Goal: Task Accomplishment & Management: Use online tool/utility

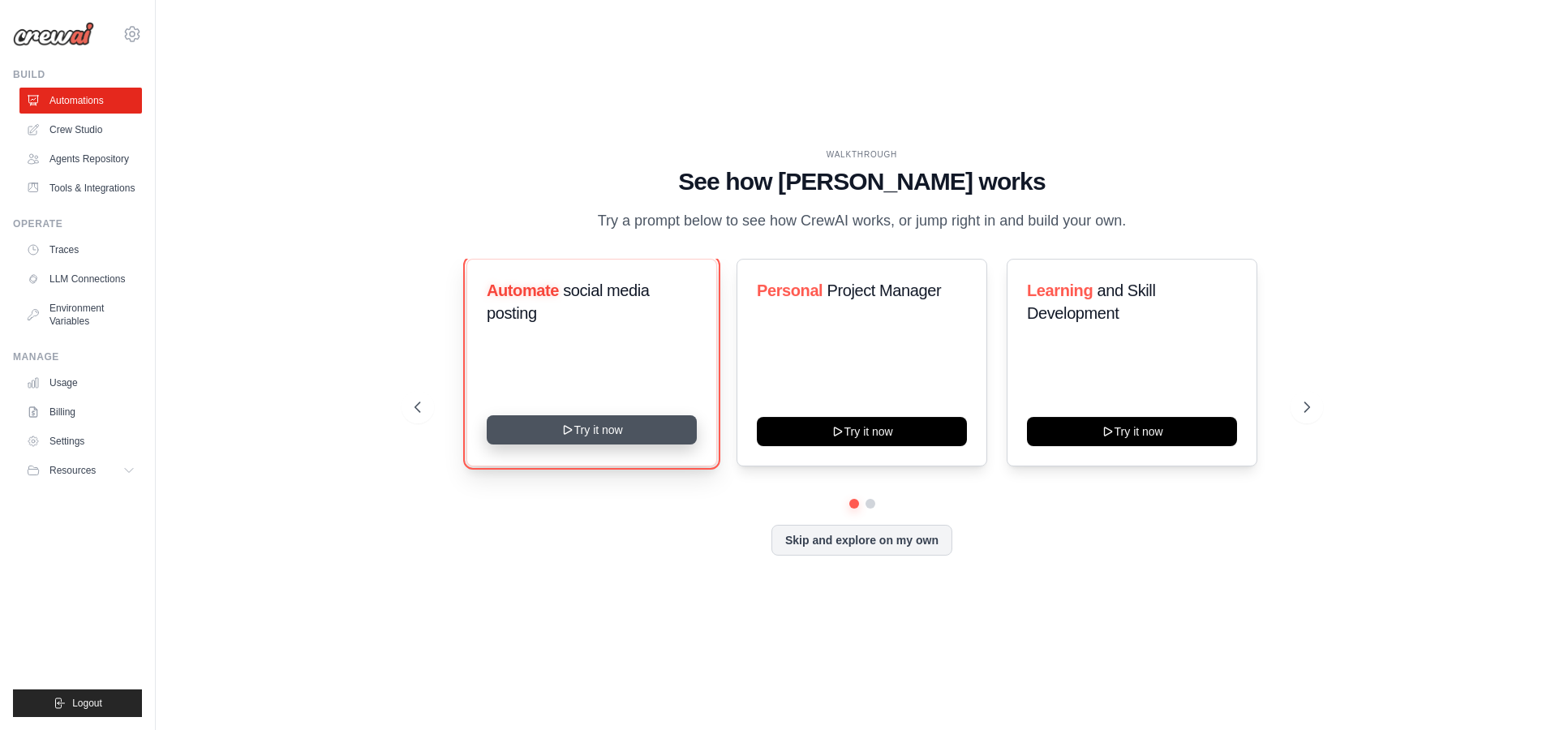
click at [551, 426] on button "Try it now" at bounding box center [591, 430] width 210 height 29
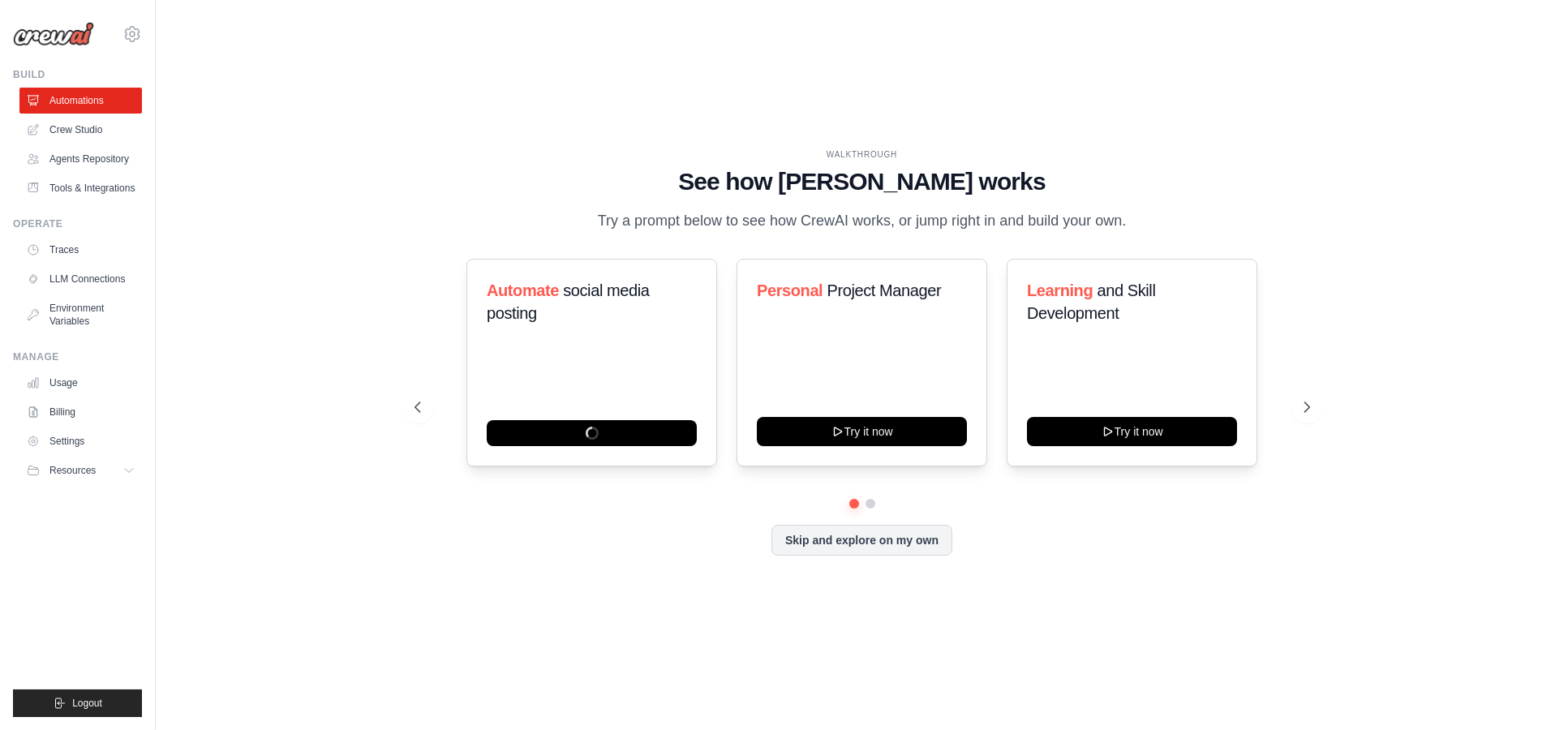
click at [379, 318] on div "WALKTHROUGH See how CrewAI works Try a prompt below to see how CrewAI works, or…" at bounding box center [861, 365] width 1360 height 698
click at [130, 464] on icon at bounding box center [130, 470] width 13 height 13
click at [87, 132] on link "Crew Studio" at bounding box center [82, 130] width 123 height 26
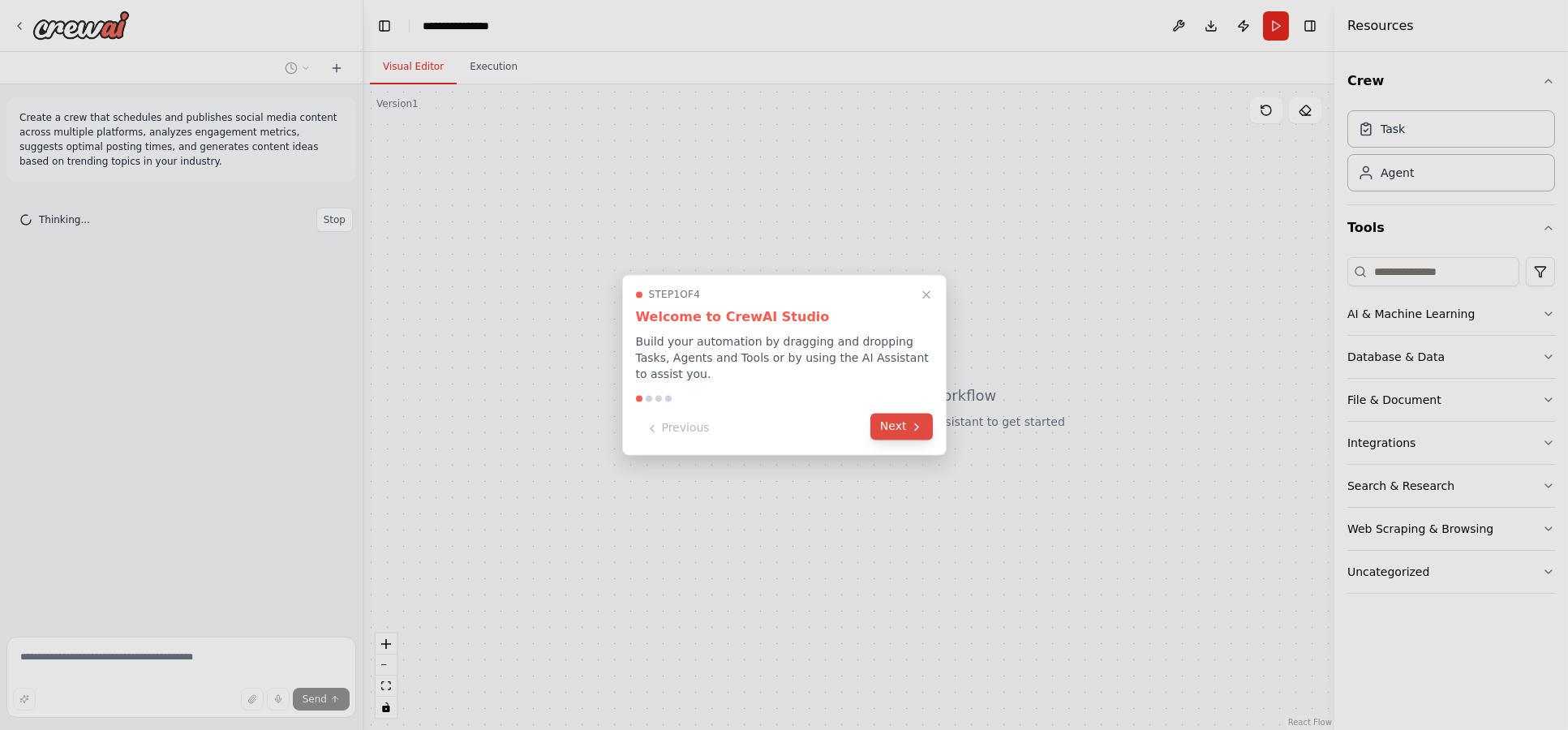
click at [909, 418] on button "Next" at bounding box center [901, 427] width 63 height 27
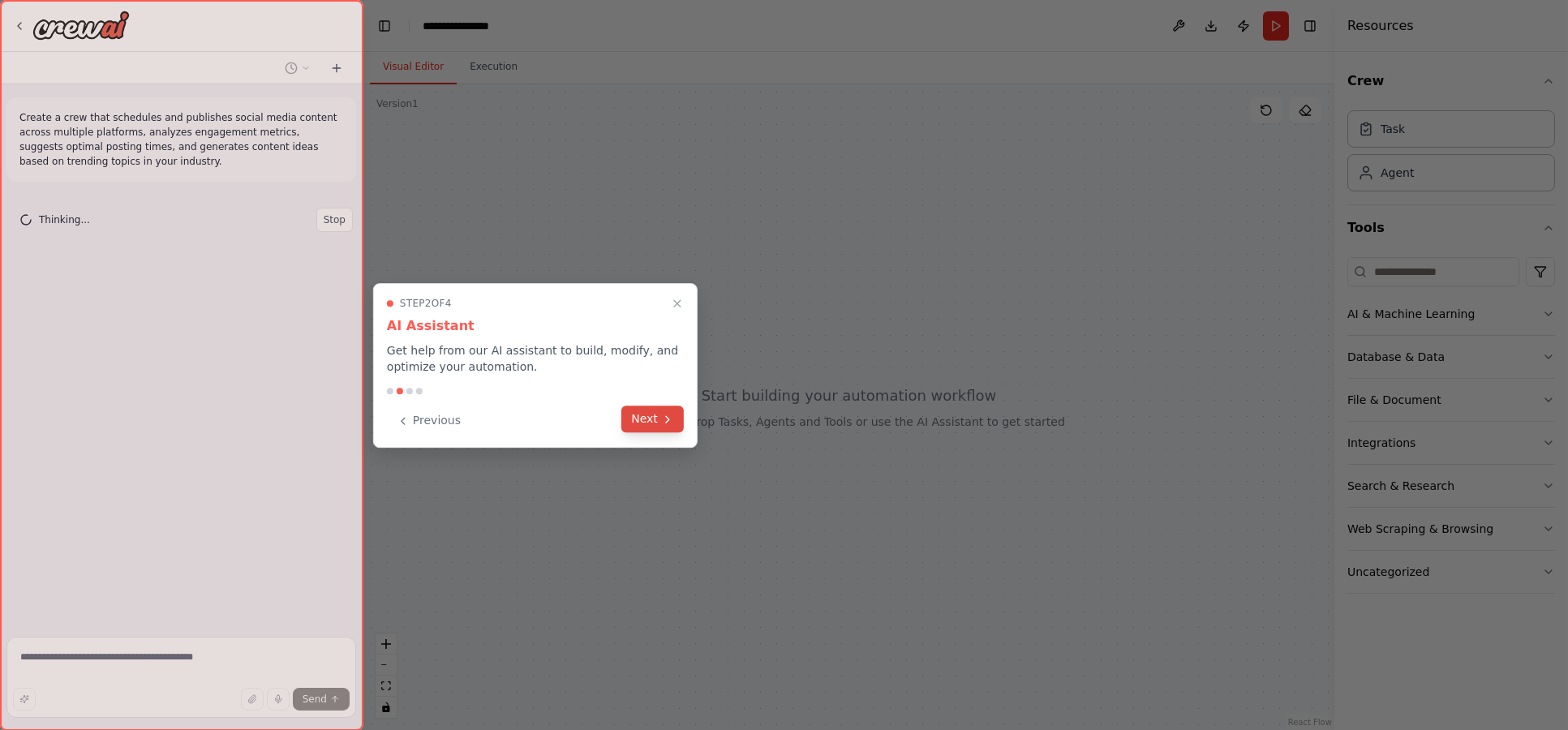
click at [652, 421] on button "Next" at bounding box center [653, 420] width 63 height 27
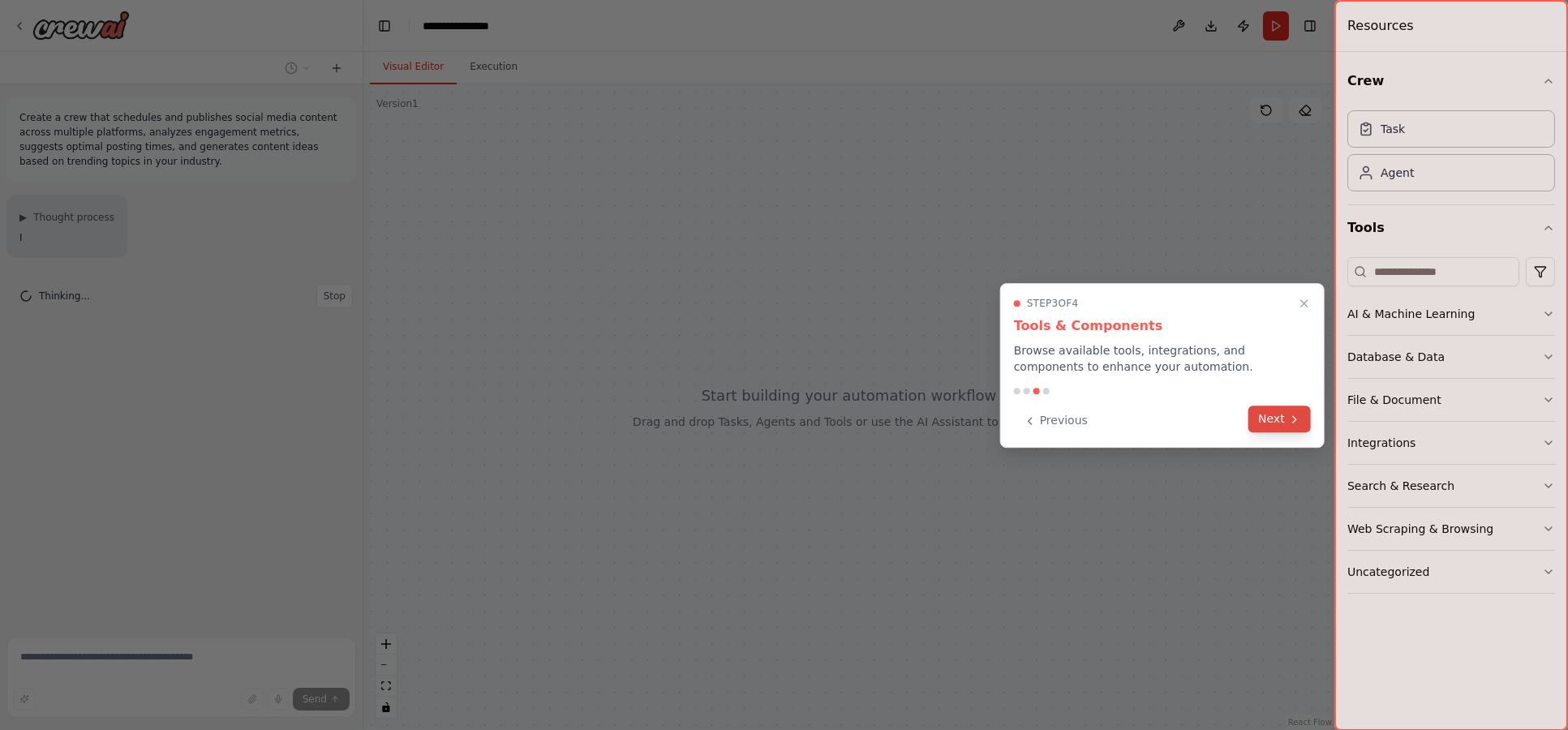
click at [1260, 416] on button "Next" at bounding box center [1279, 420] width 63 height 27
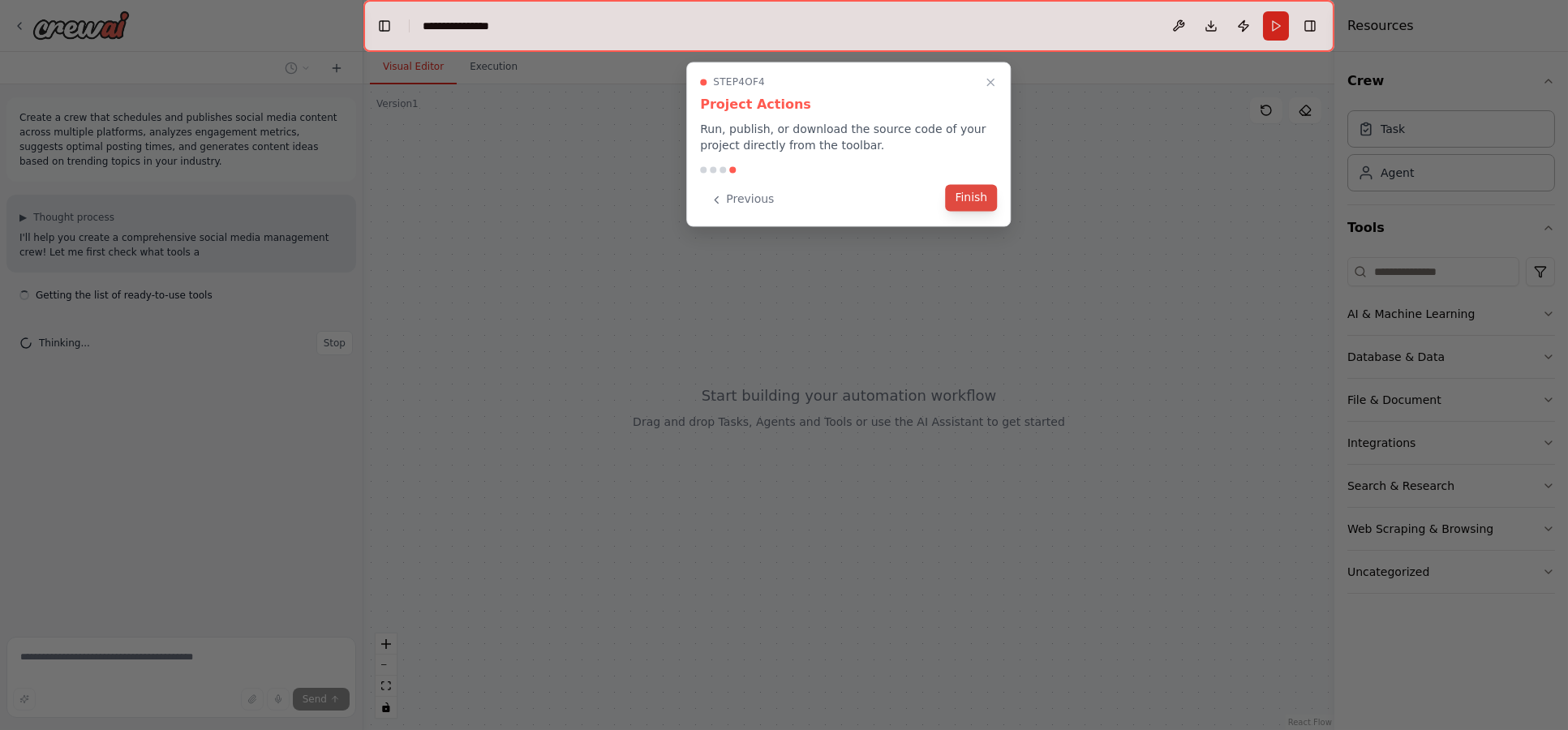
click at [959, 209] on button "Finish" at bounding box center [971, 197] width 52 height 27
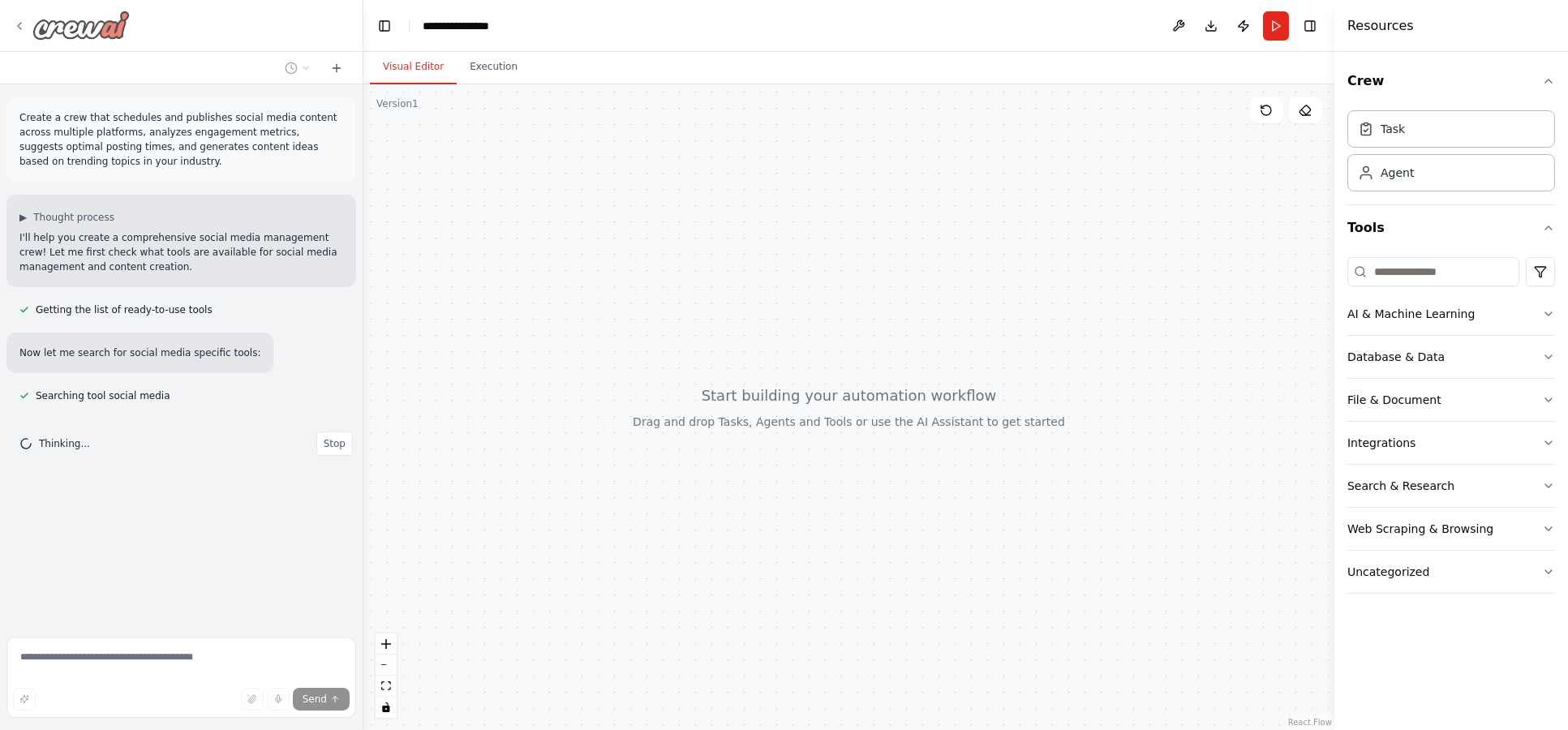
click at [26, 29] on div at bounding box center [71, 25] width 117 height 29
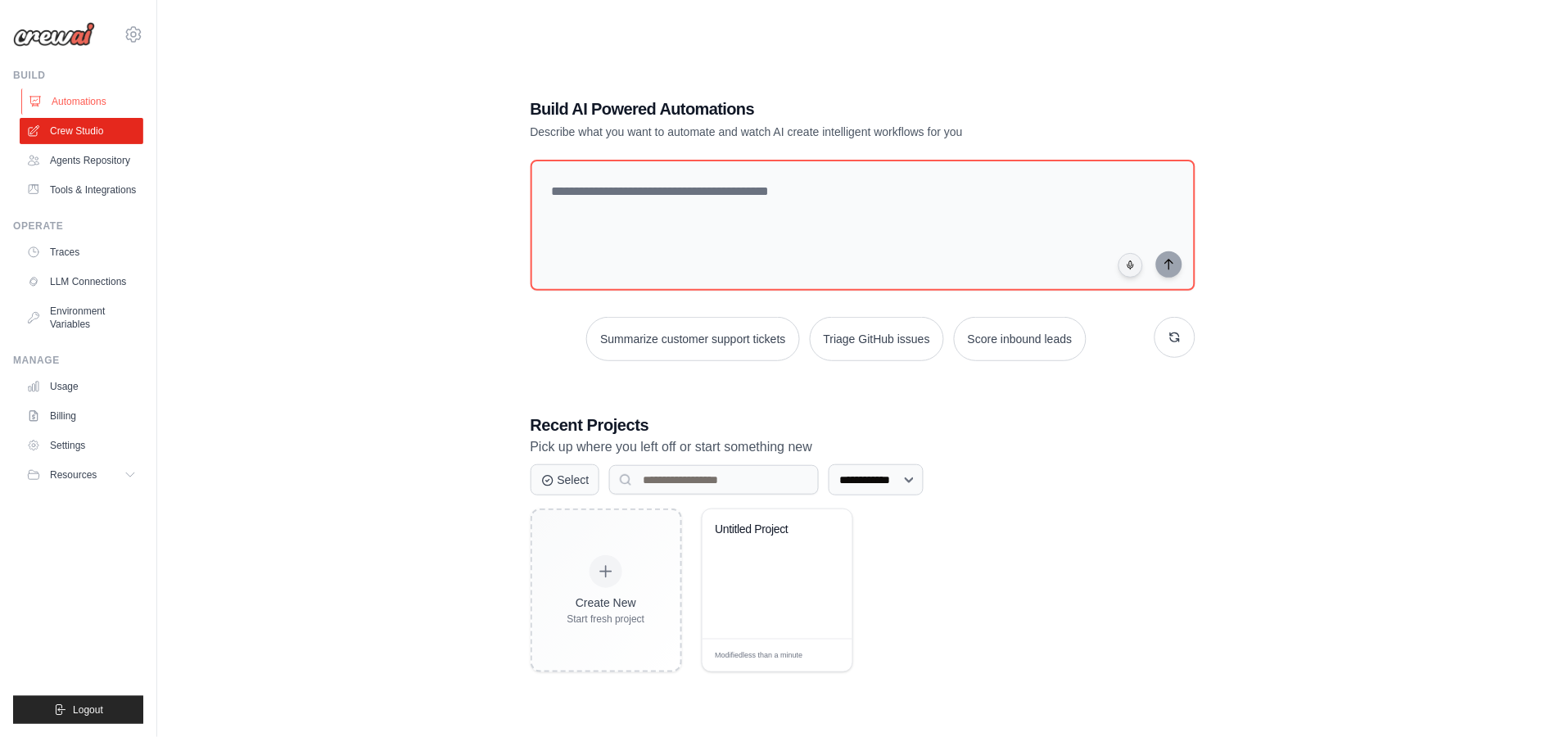
click at [87, 100] on link "Automations" at bounding box center [83, 102] width 124 height 26
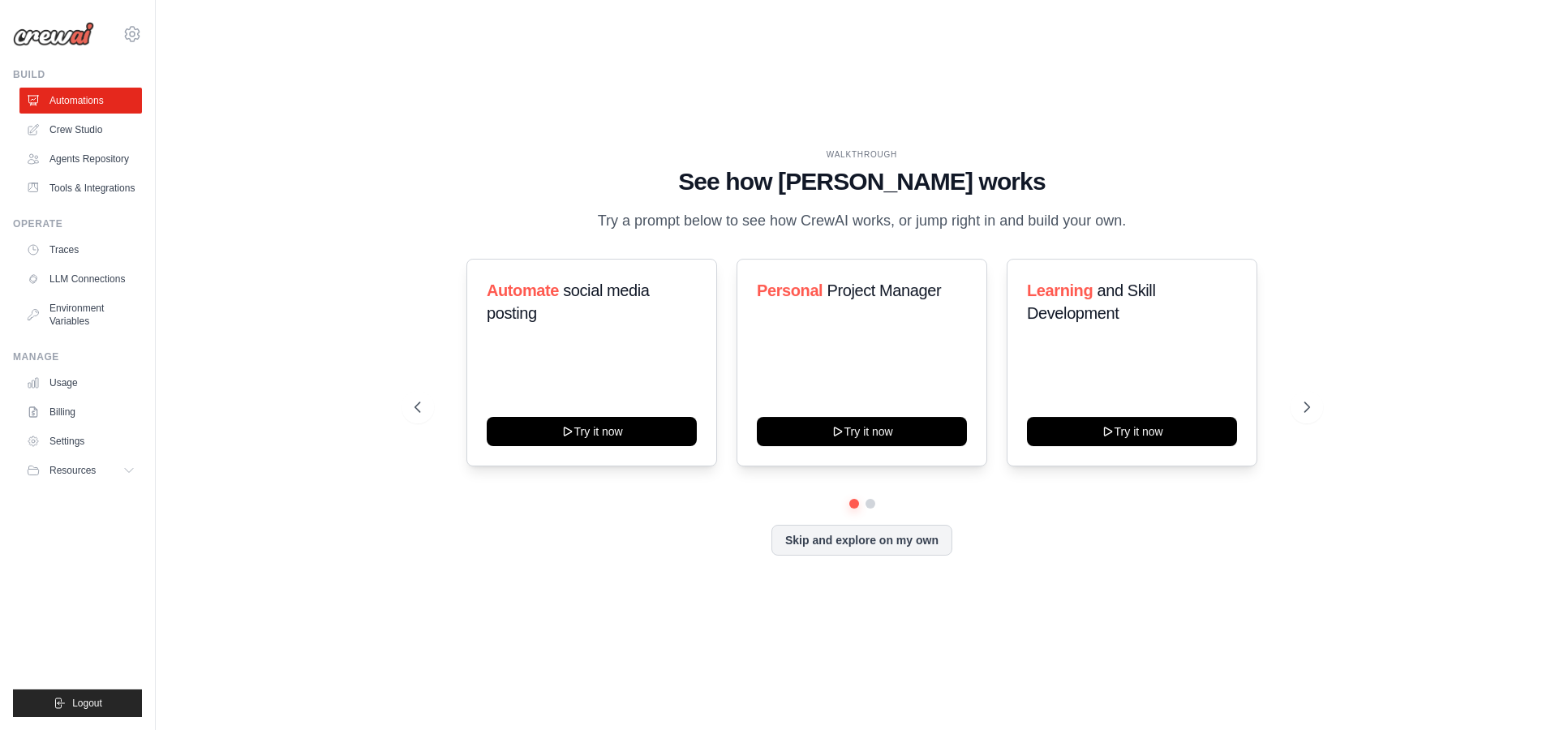
click at [128, 22] on div "playloud78@gmail.com Settings" at bounding box center [76, 26] width 129 height 52
click at [133, 32] on icon at bounding box center [131, 34] width 5 height 5
click at [194, 100] on span "Settings" at bounding box center [201, 101] width 129 height 16
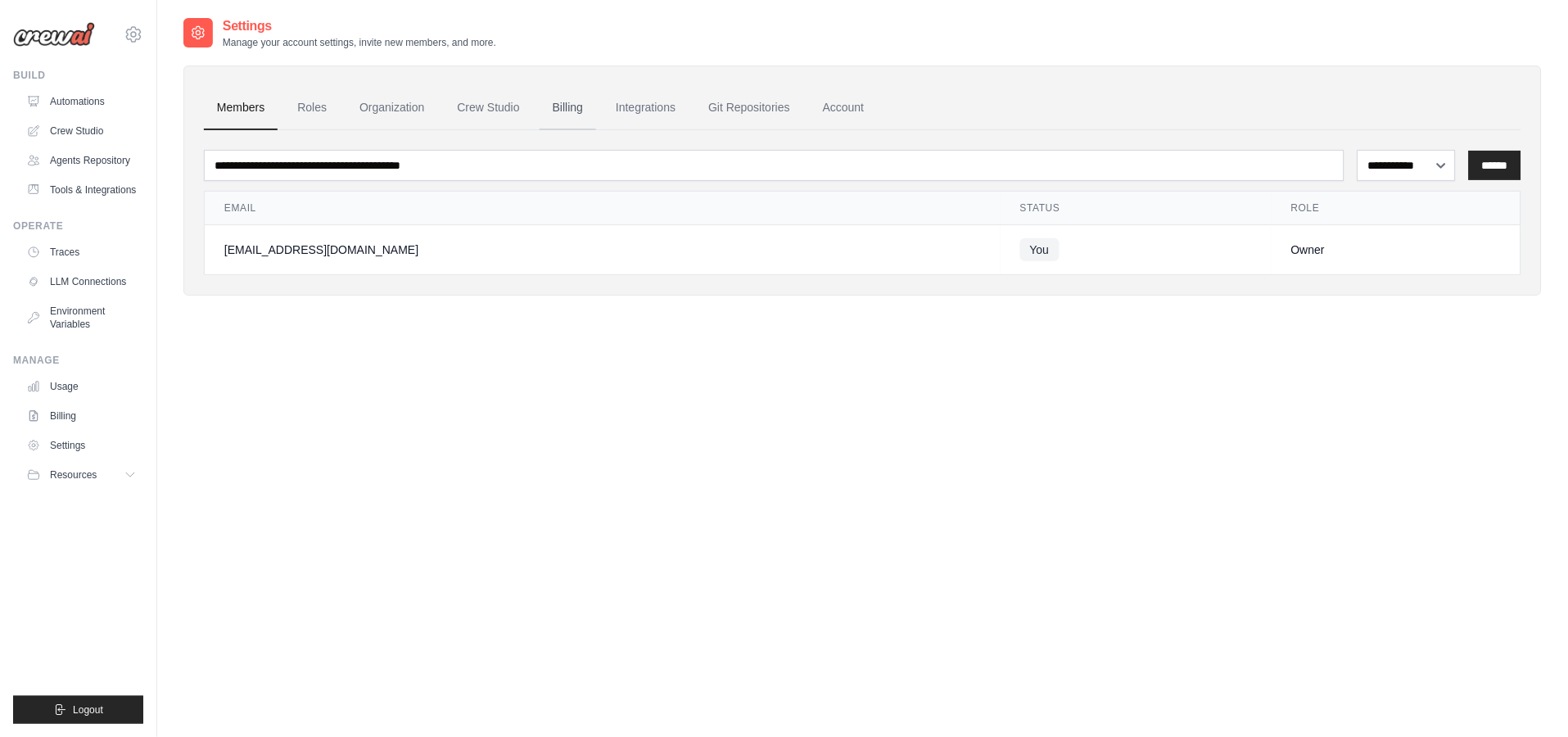
click at [560, 102] on link "Billing" at bounding box center [568, 107] width 57 height 44
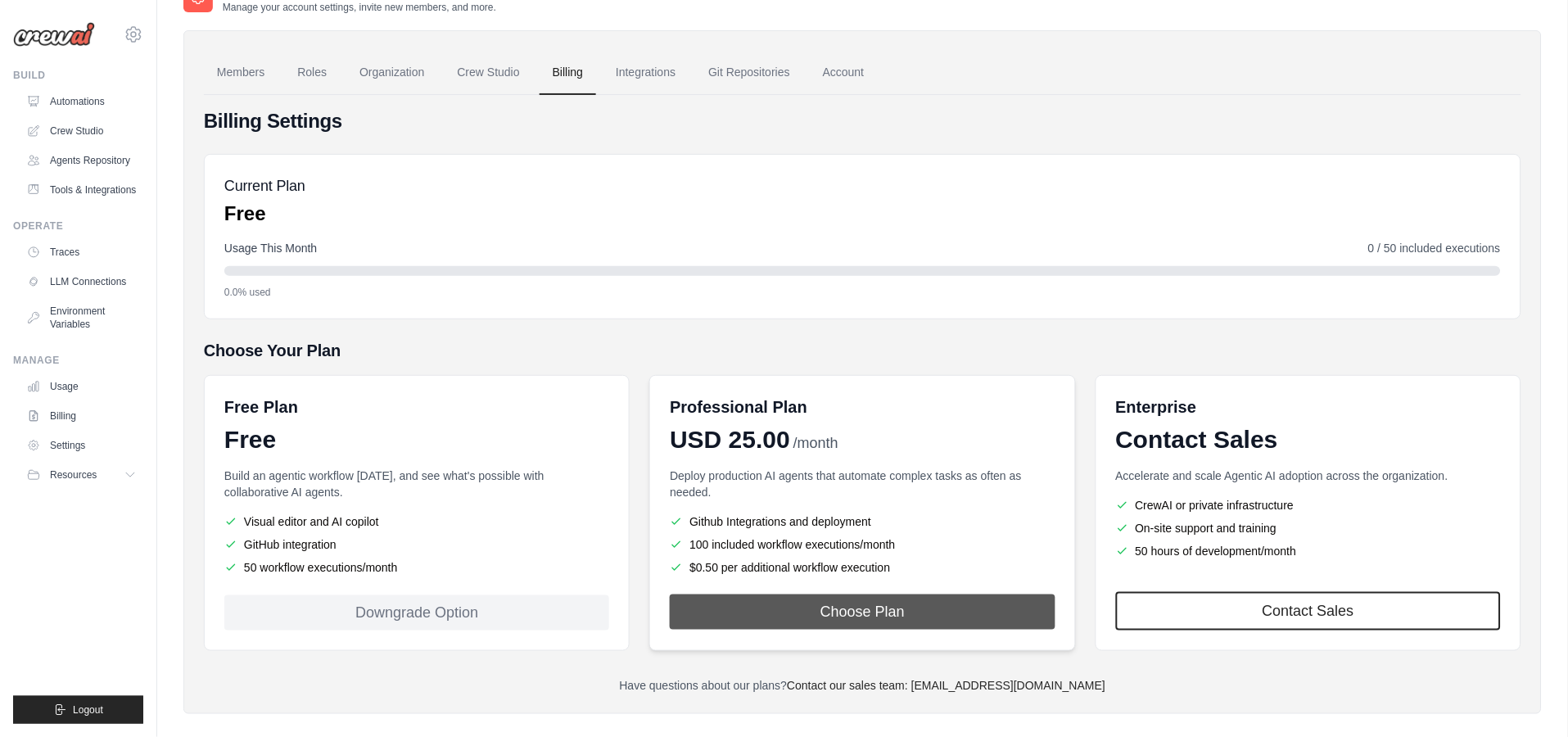
scroll to position [54, 0]
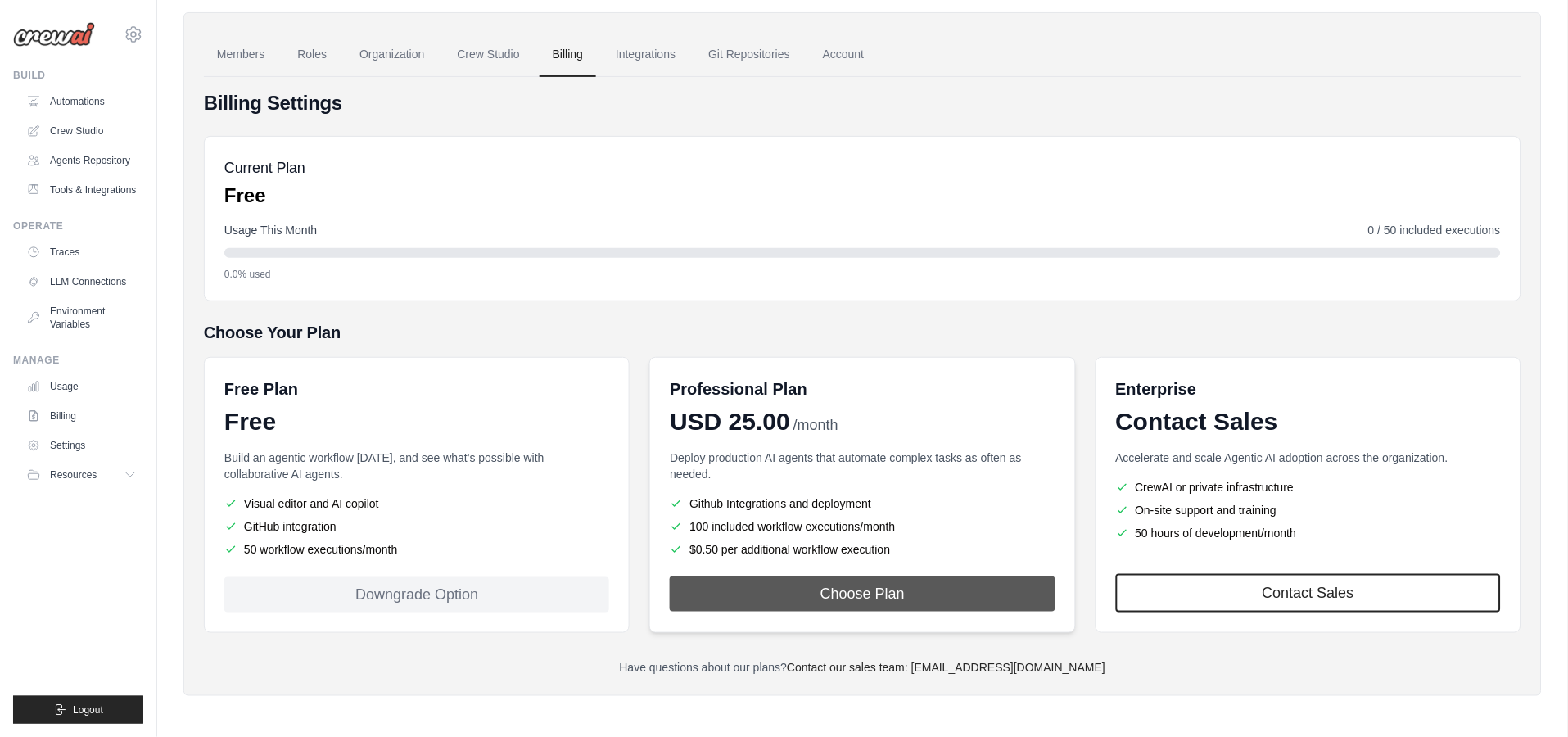
click at [805, 588] on button "Choose Plan" at bounding box center [862, 594] width 384 height 35
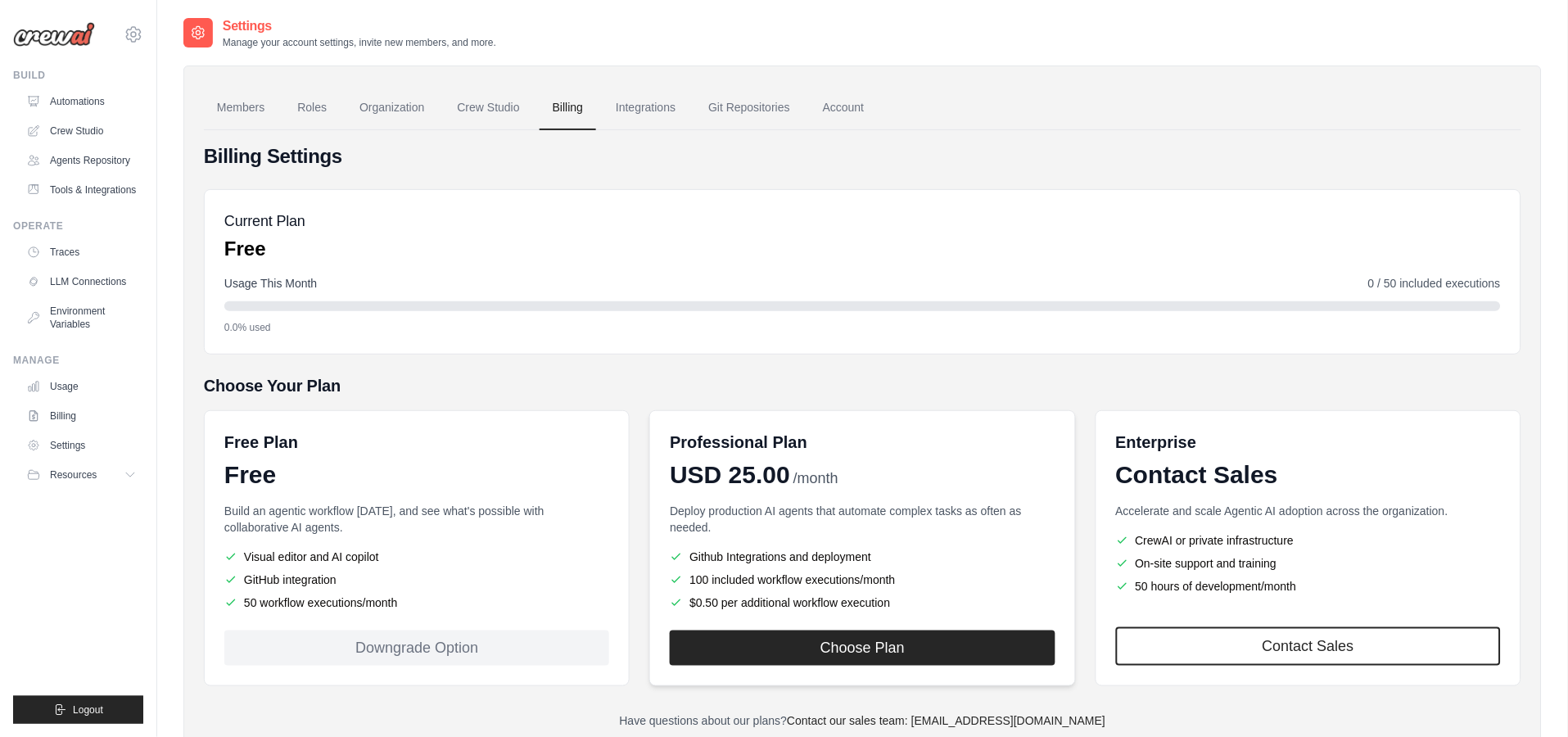
drag, startPoint x: 837, startPoint y: 574, endPoint x: 841, endPoint y: 595, distance: 21.4
click at [841, 595] on div "Deploy production AI agents that automate complex tasks as often as needed. Git…" at bounding box center [862, 556] width 384 height 108
click at [888, 508] on p "Deploy production AI agents that automate complex tasks as often as needed." at bounding box center [862, 519] width 384 height 33
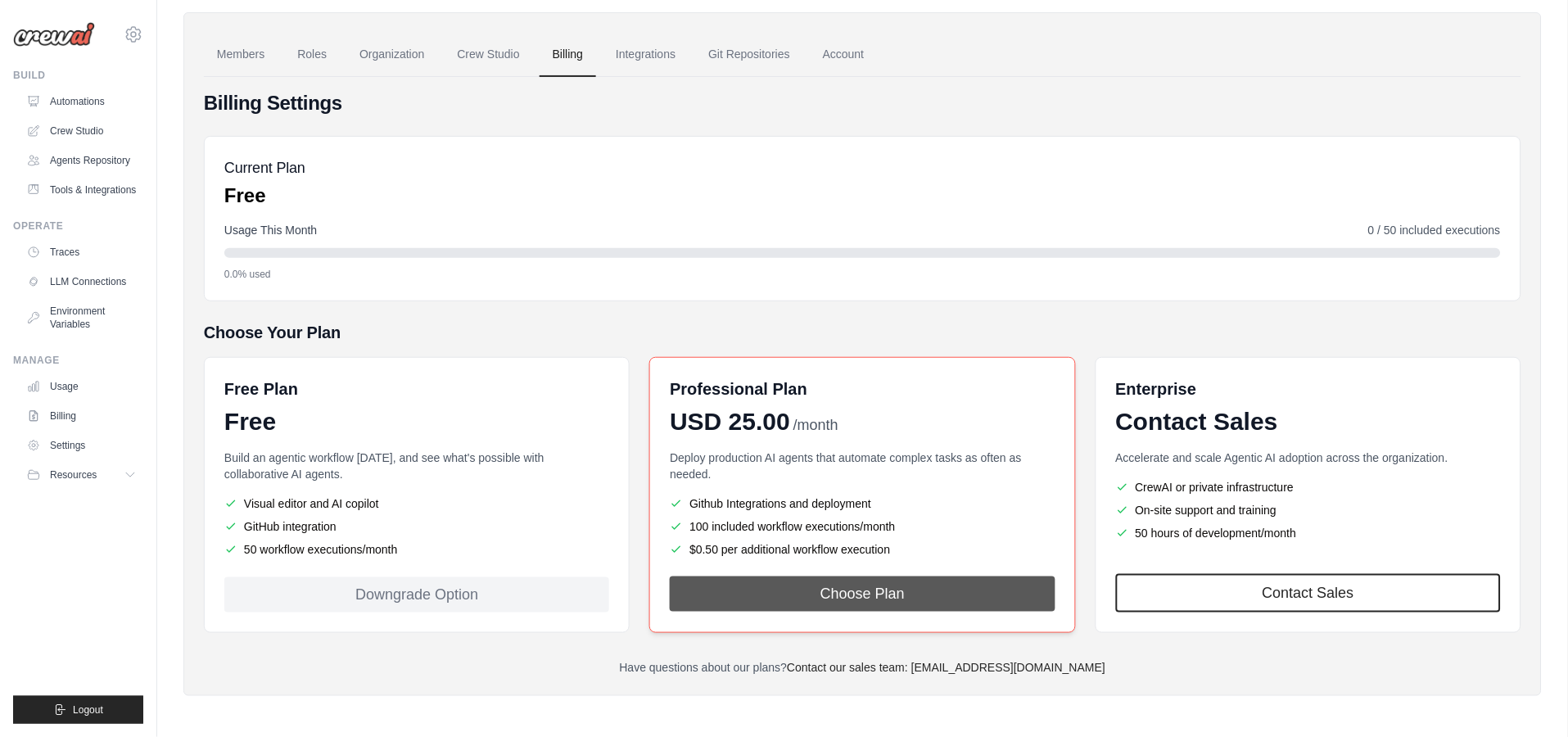
click at [839, 598] on button "Choose Plan" at bounding box center [862, 594] width 384 height 35
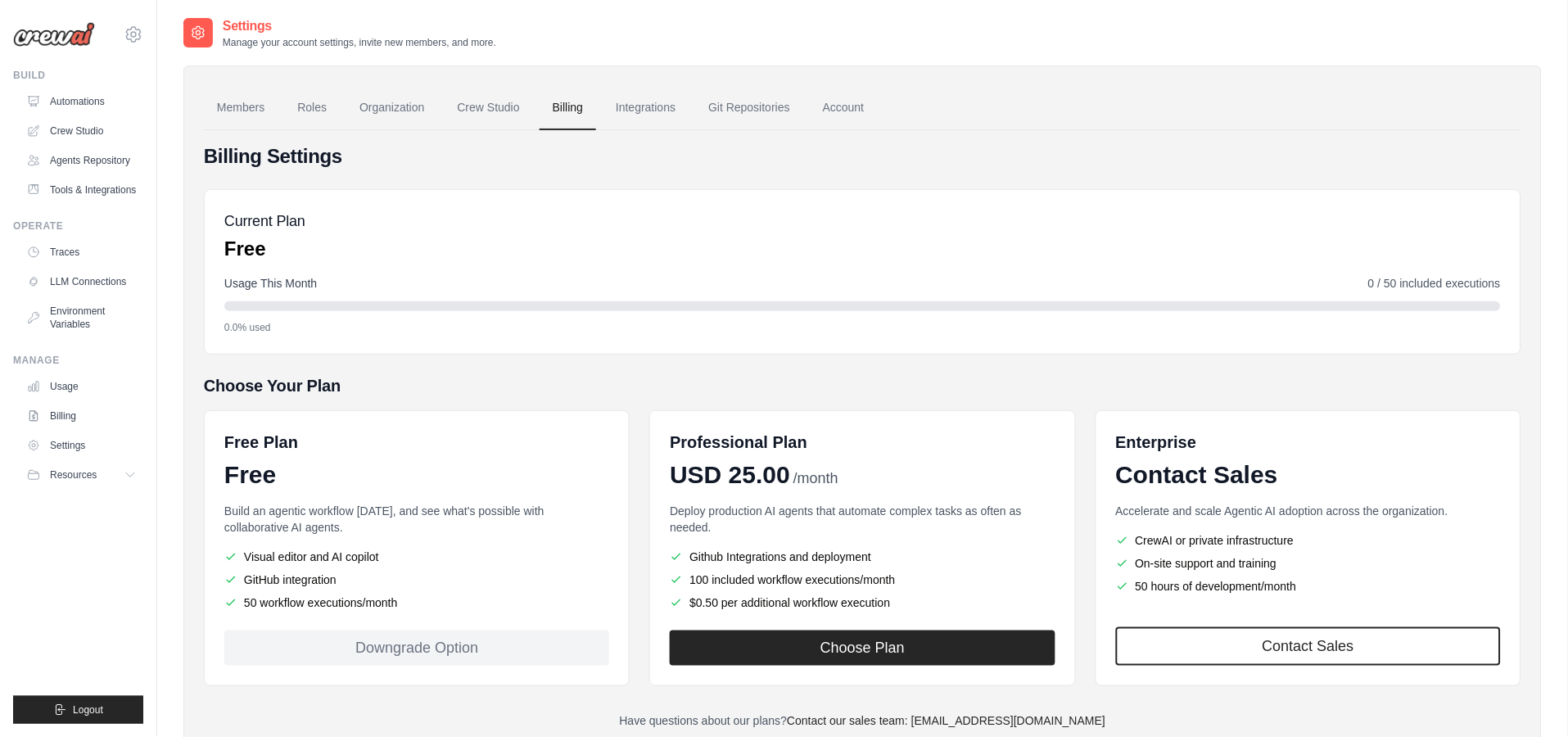
click at [392, 366] on div "Billing Settings Current Plan Free Usage This Month 0 / 50 included executions …" at bounding box center [863, 436] width 1317 height 586
click at [79, 101] on link "Automations" at bounding box center [83, 102] width 124 height 26
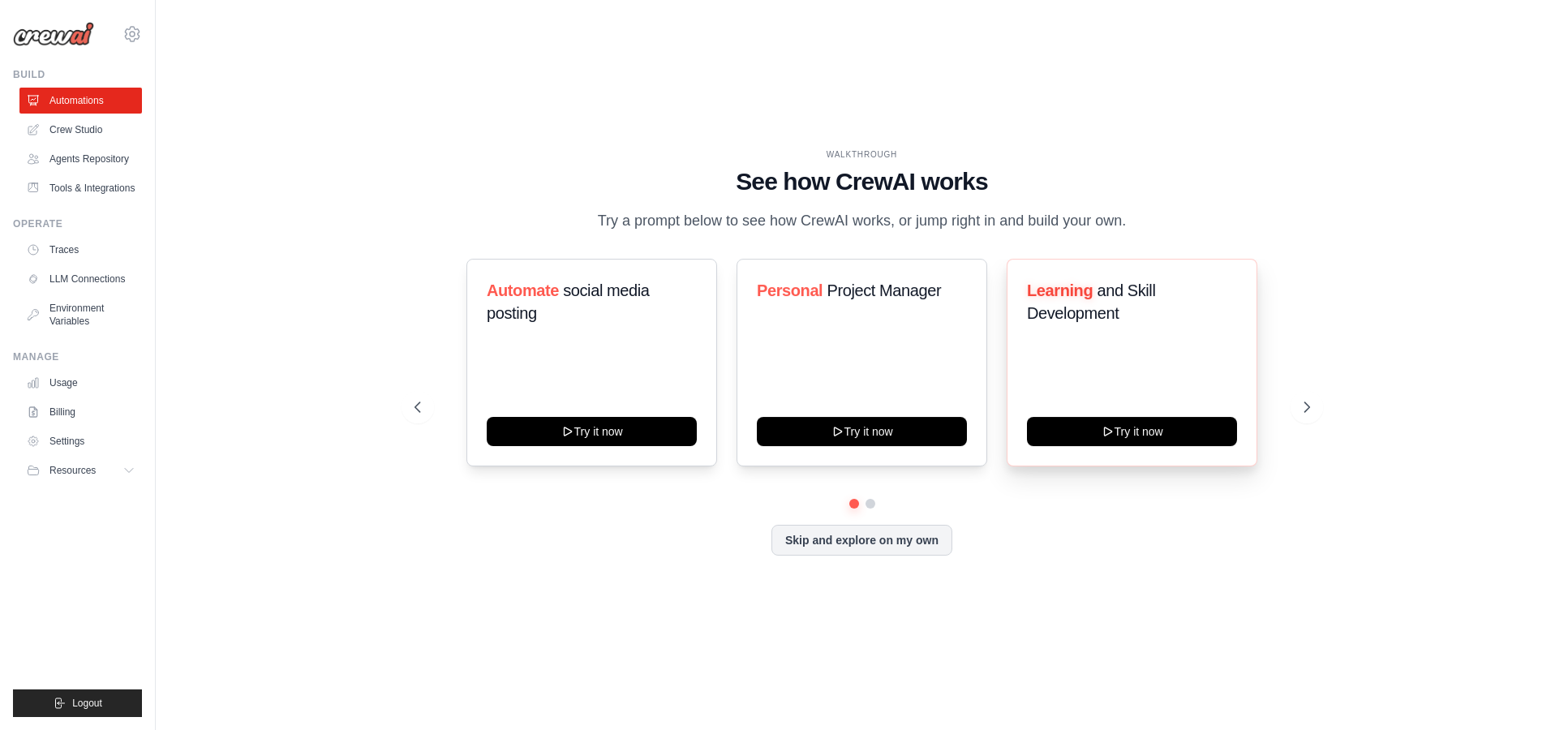
click at [1141, 371] on div "Learning and Skill Development Try it now" at bounding box center [1131, 363] width 250 height 208
click at [1308, 406] on icon at bounding box center [1308, 407] width 16 height 16
click at [421, 408] on icon at bounding box center [416, 407] width 16 height 16
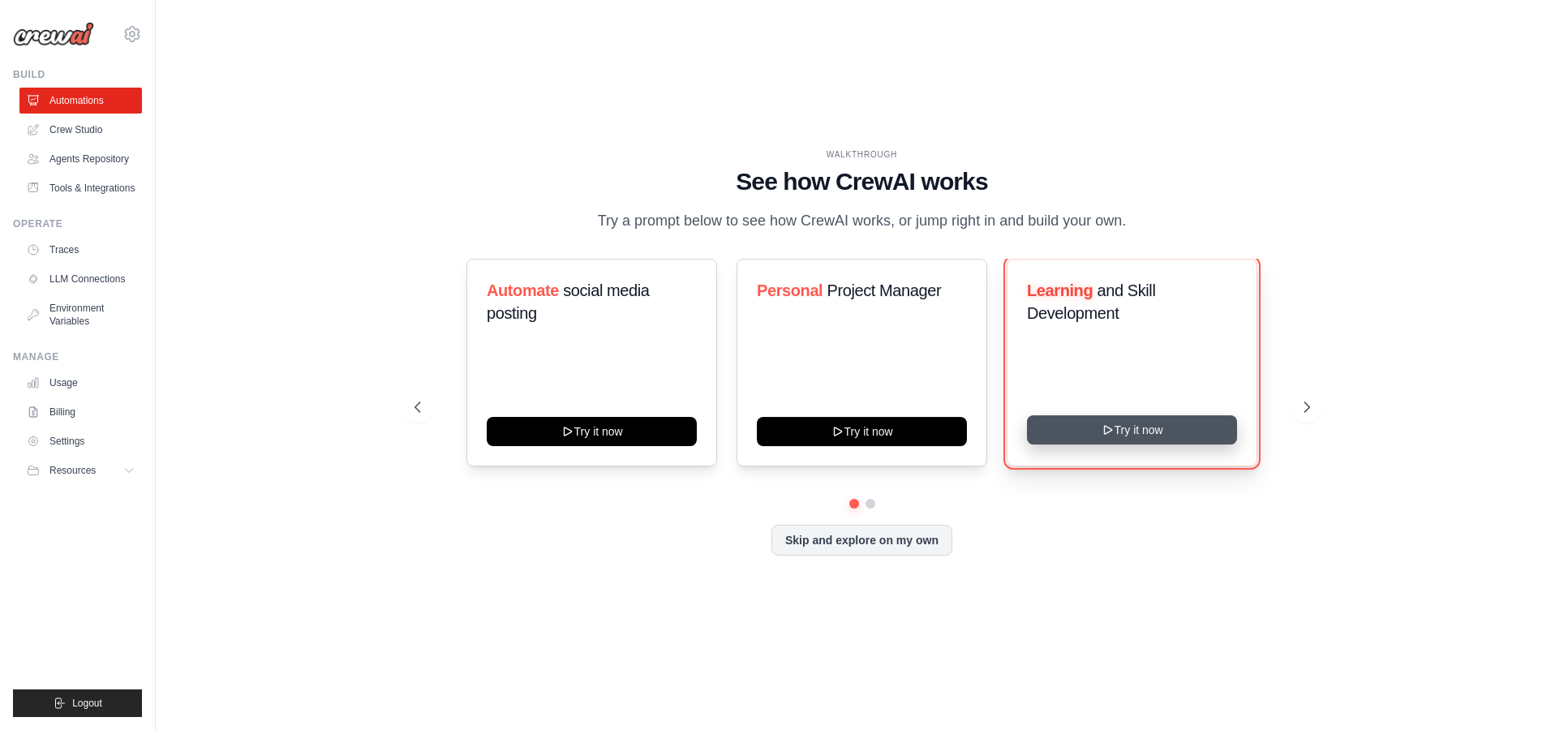
click at [1160, 438] on button "Try it now" at bounding box center [1131, 430] width 210 height 29
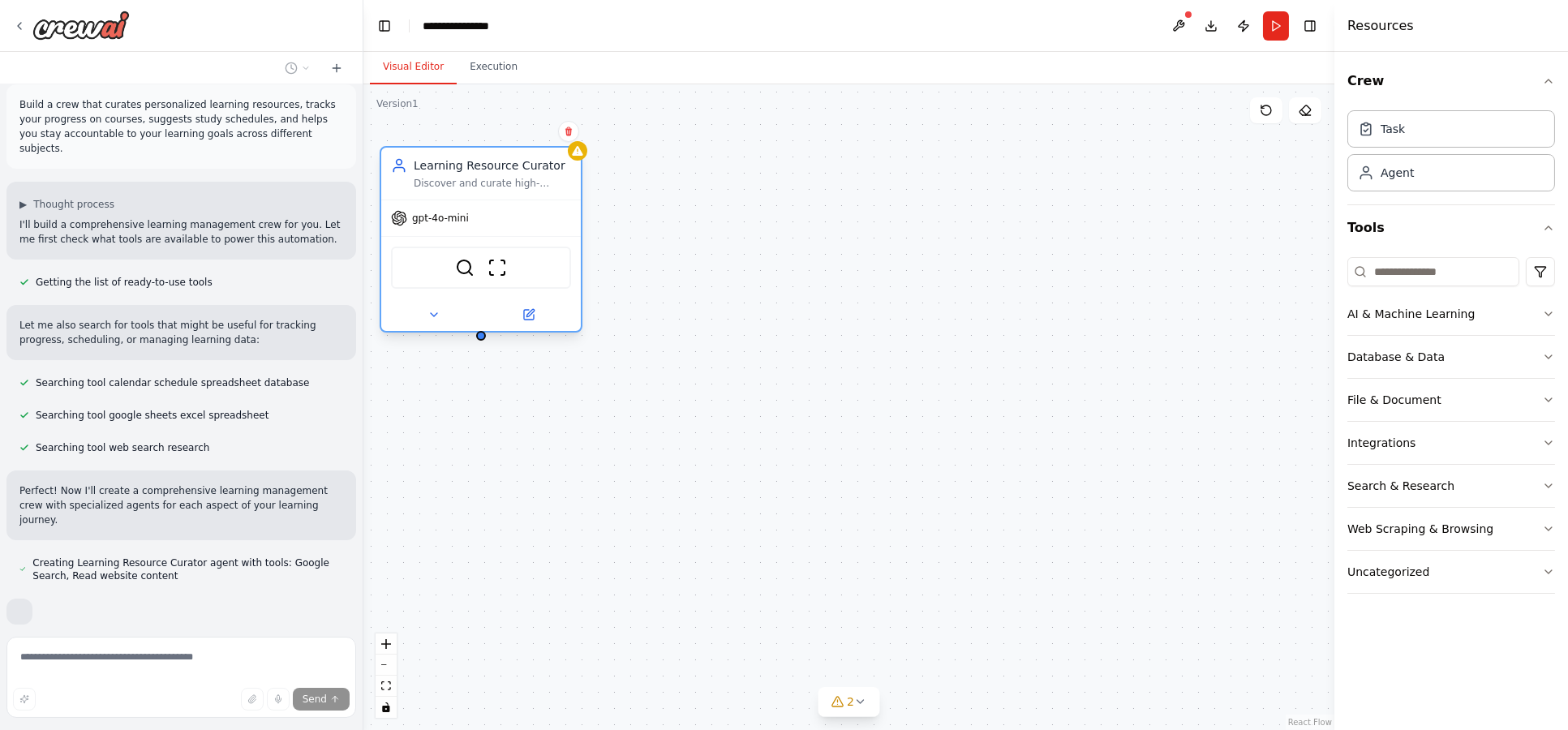
scroll to position [99, 0]
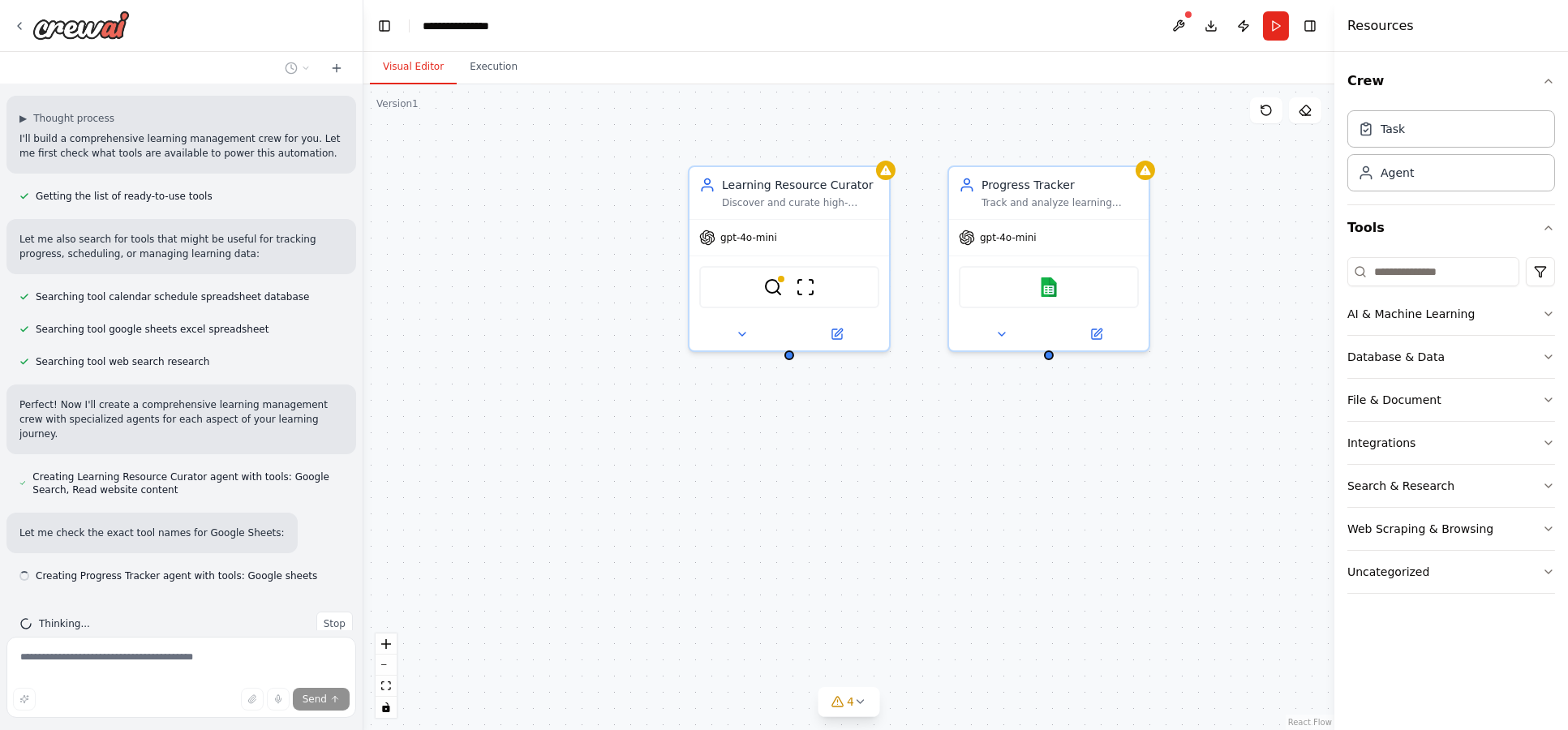
drag, startPoint x: 764, startPoint y: 198, endPoint x: 511, endPoint y: 156, distance: 256.5
click at [511, 156] on div "Learning Resource Curator Discover and curate high-quality, personalized learni…" at bounding box center [849, 407] width 971 height 646
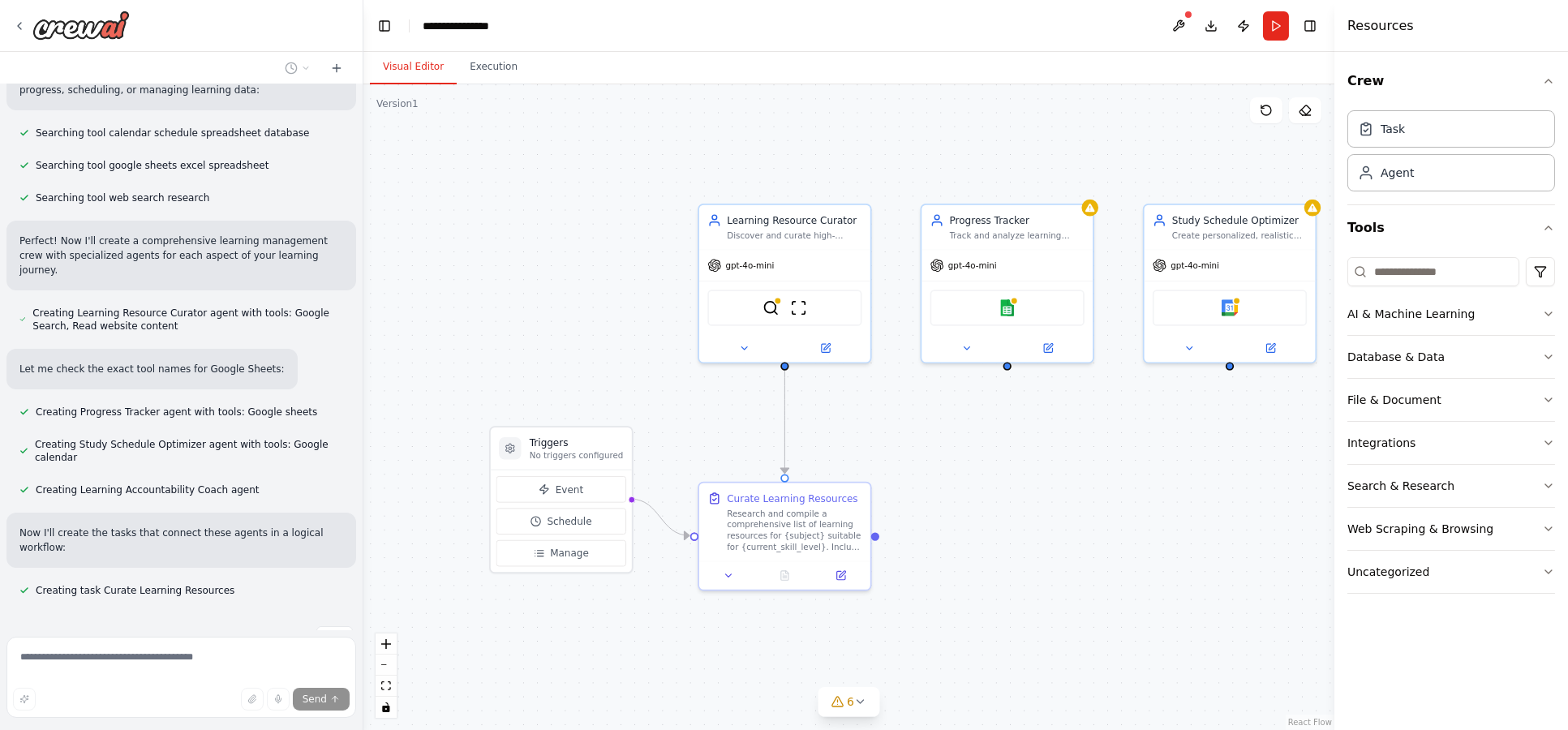
scroll to position [295, 0]
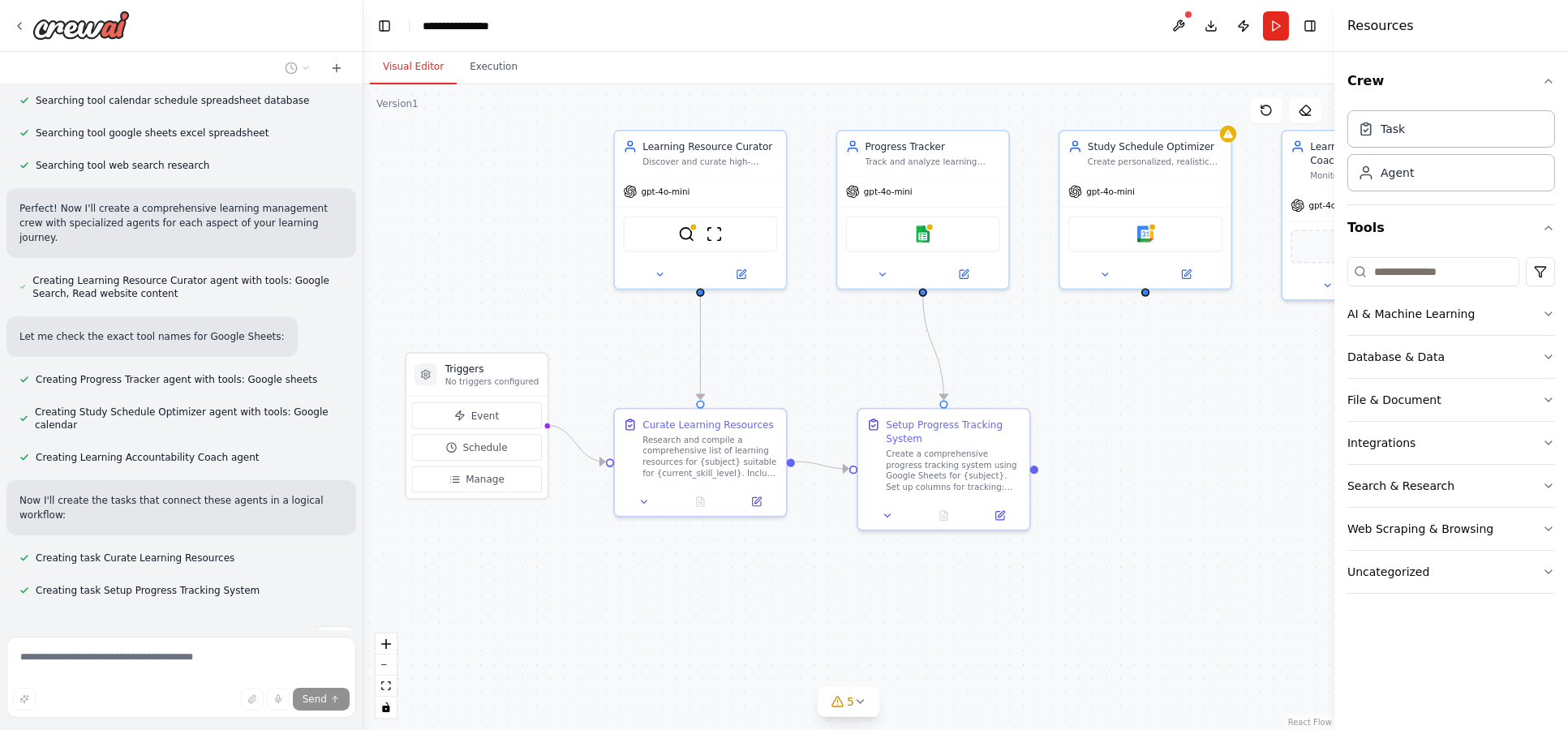
drag, startPoint x: 572, startPoint y: 330, endPoint x: 487, endPoint y: 256, distance: 112.7
click at [487, 256] on div ".deletable-edge-delete-btn { width: 20px; height: 20px; border: 0px solid #ffff…" at bounding box center [849, 407] width 971 height 646
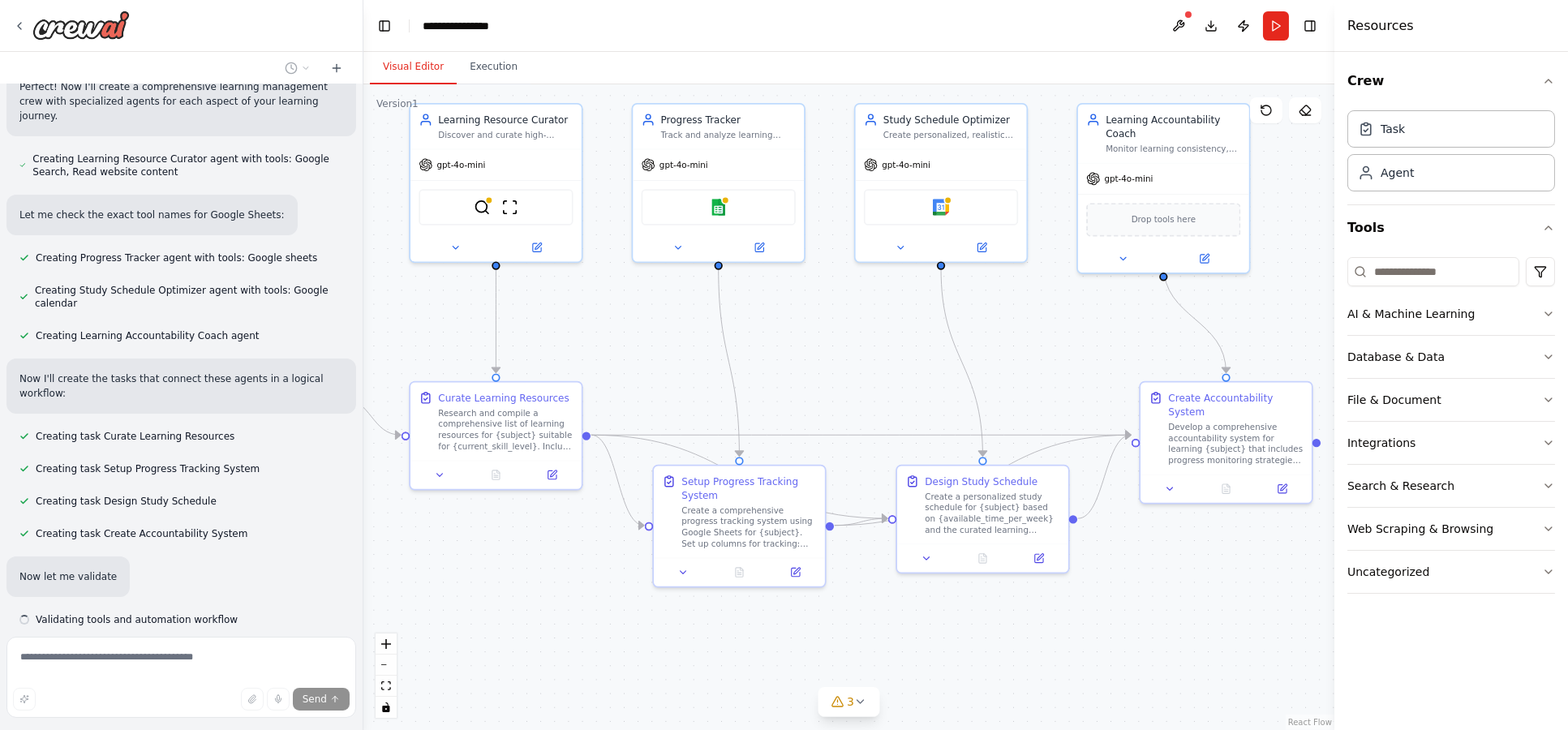
scroll to position [446, 0]
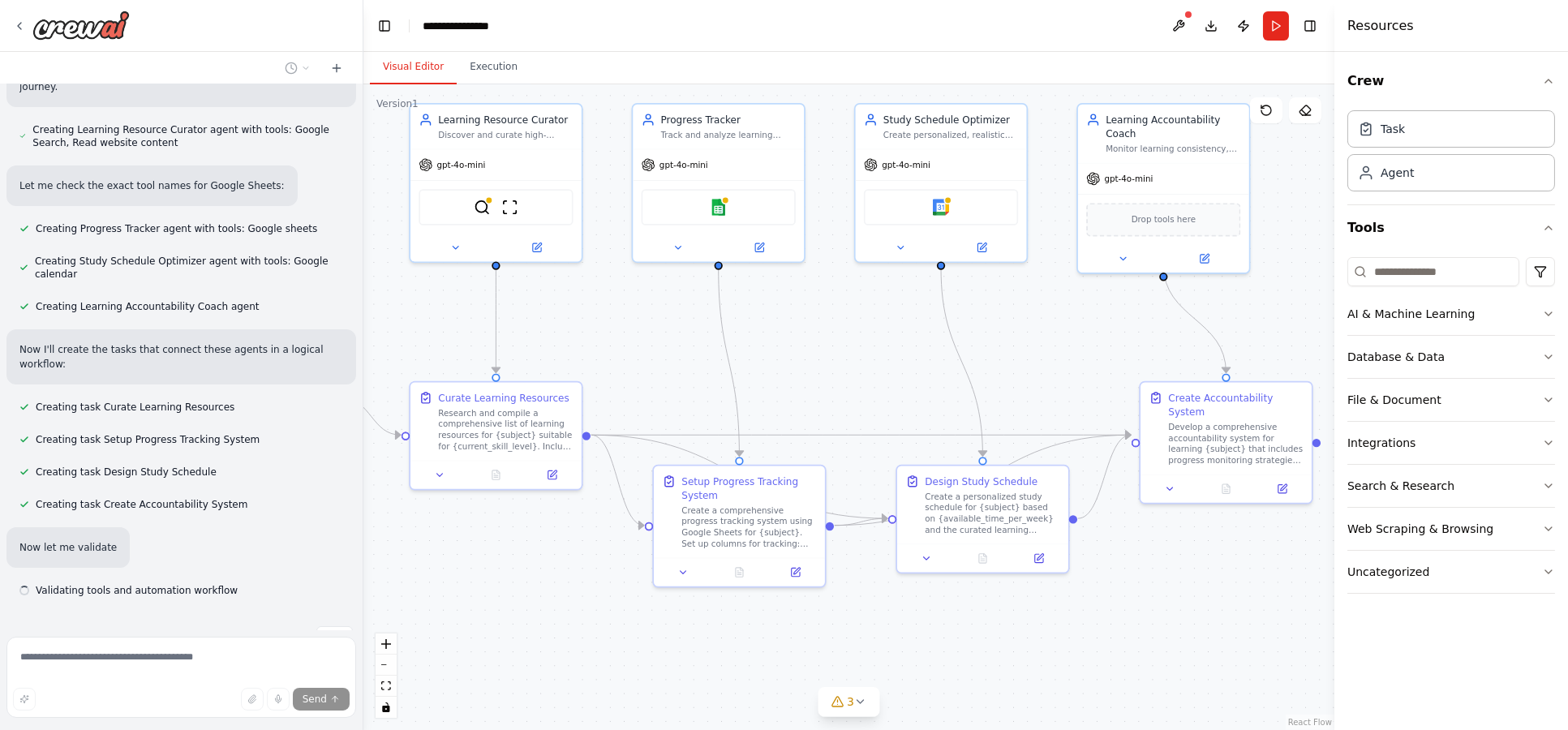
drag, startPoint x: 696, startPoint y: 637, endPoint x: 491, endPoint y: 611, distance: 206.6
click at [491, 611] on div ".deletable-edge-delete-btn { width: 20px; height: 20px; border: 0px solid #ffff…" at bounding box center [849, 407] width 971 height 646
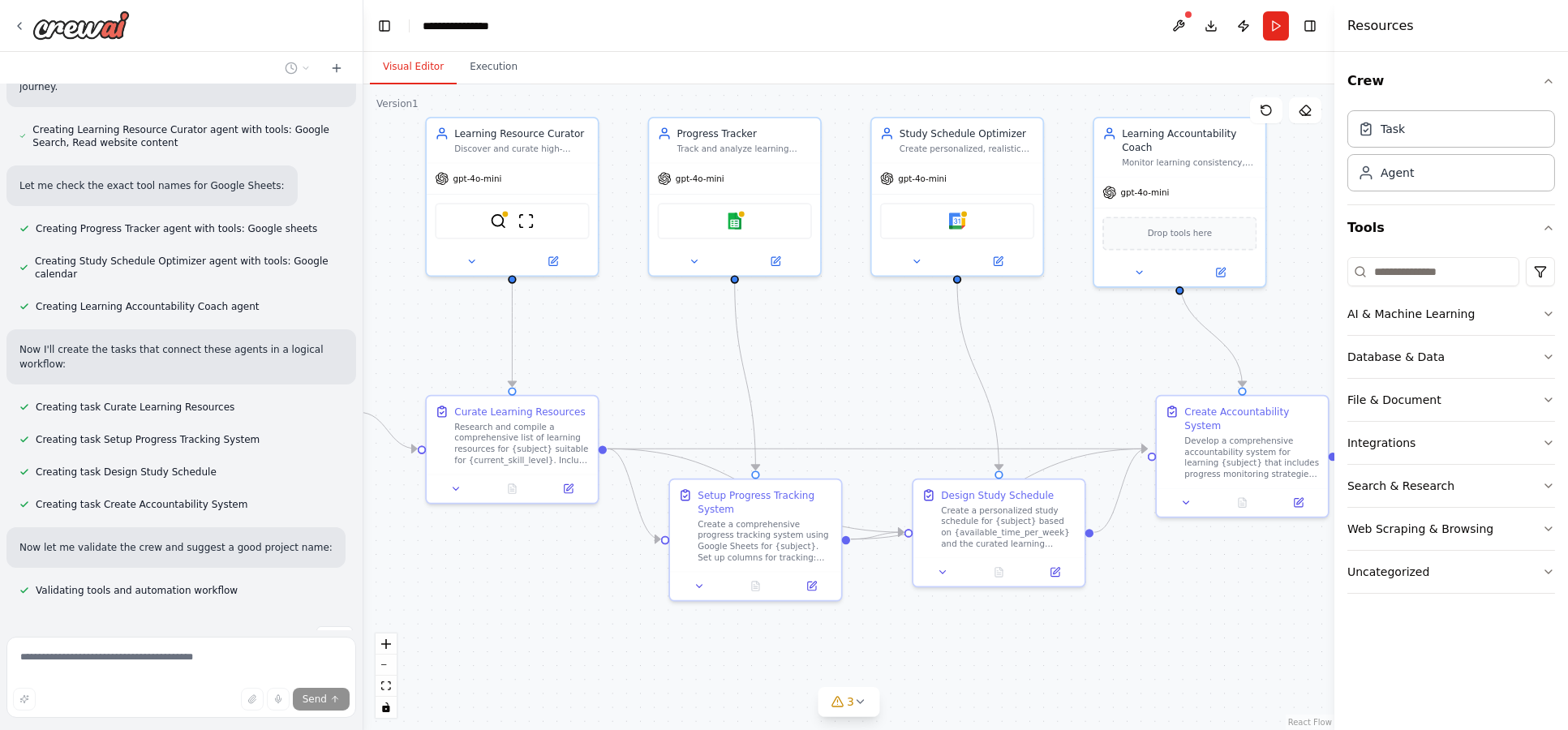
drag, startPoint x: 1153, startPoint y: 599, endPoint x: 1149, endPoint y: 609, distance: 10.8
click at [1176, 612] on div ".deletable-edge-delete-btn { width: 20px; height: 20px; border: 0px solid #ffff…" at bounding box center [849, 407] width 971 height 646
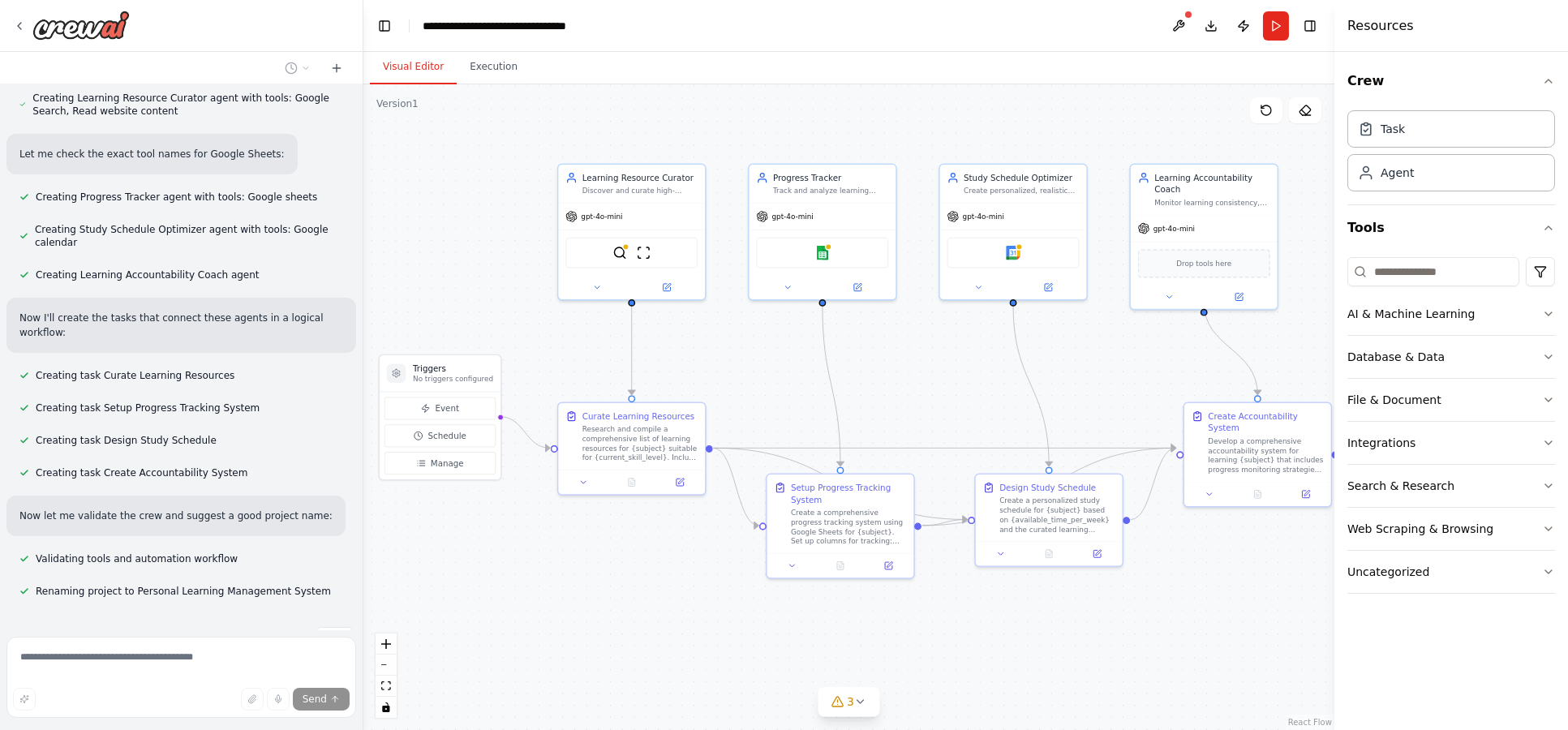
drag, startPoint x: 570, startPoint y: 592, endPoint x: 673, endPoint y: 572, distance: 104.9
click at [673, 572] on div ".deletable-edge-delete-btn { width: 20px; height: 20px; border: 0px solid #ffff…" at bounding box center [849, 407] width 971 height 646
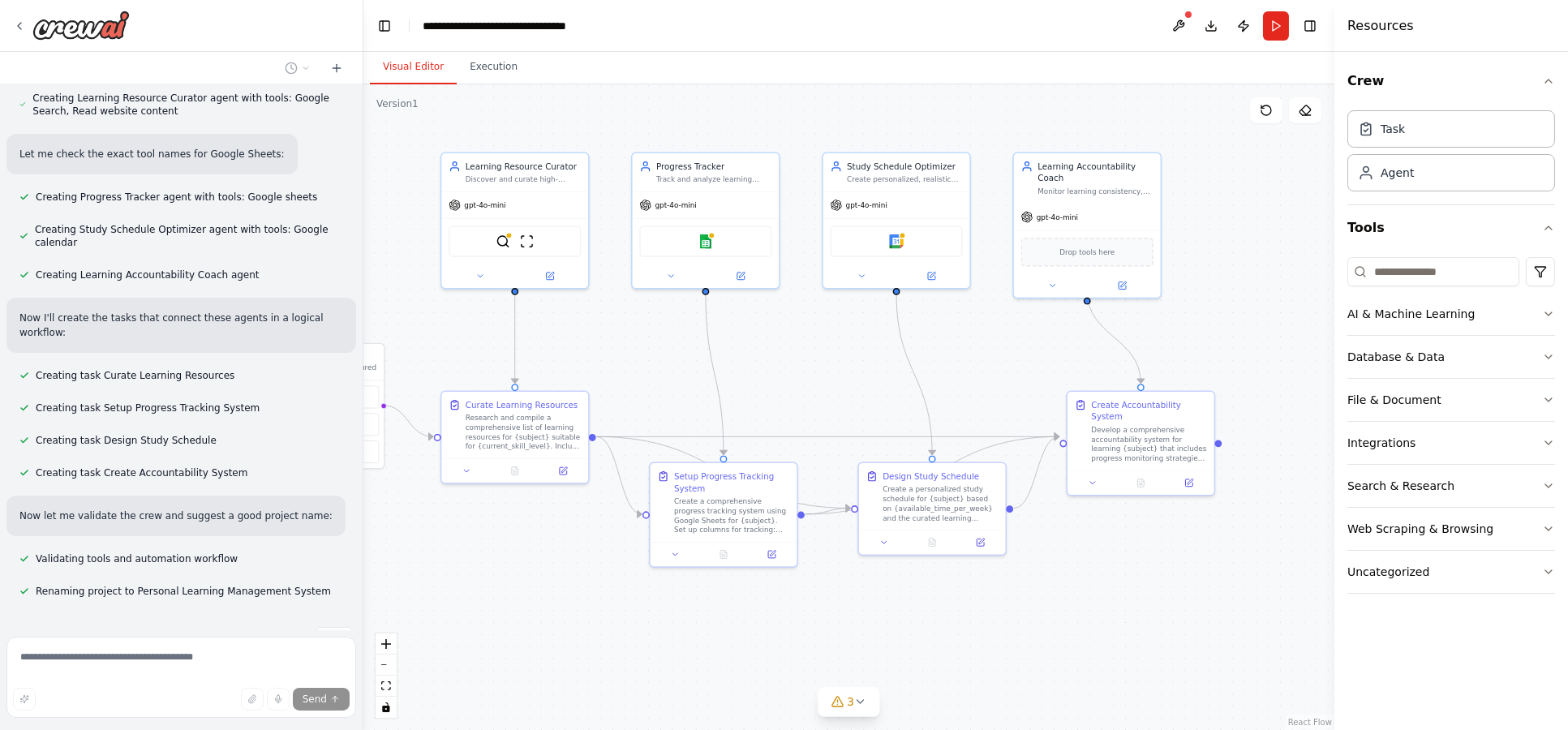
drag, startPoint x: 663, startPoint y: 589, endPoint x: 547, endPoint y: 577, distance: 116.6
click at [547, 577] on div ".deletable-edge-delete-btn { width: 20px; height: 20px; border: 0px solid #ffff…" at bounding box center [849, 407] width 971 height 646
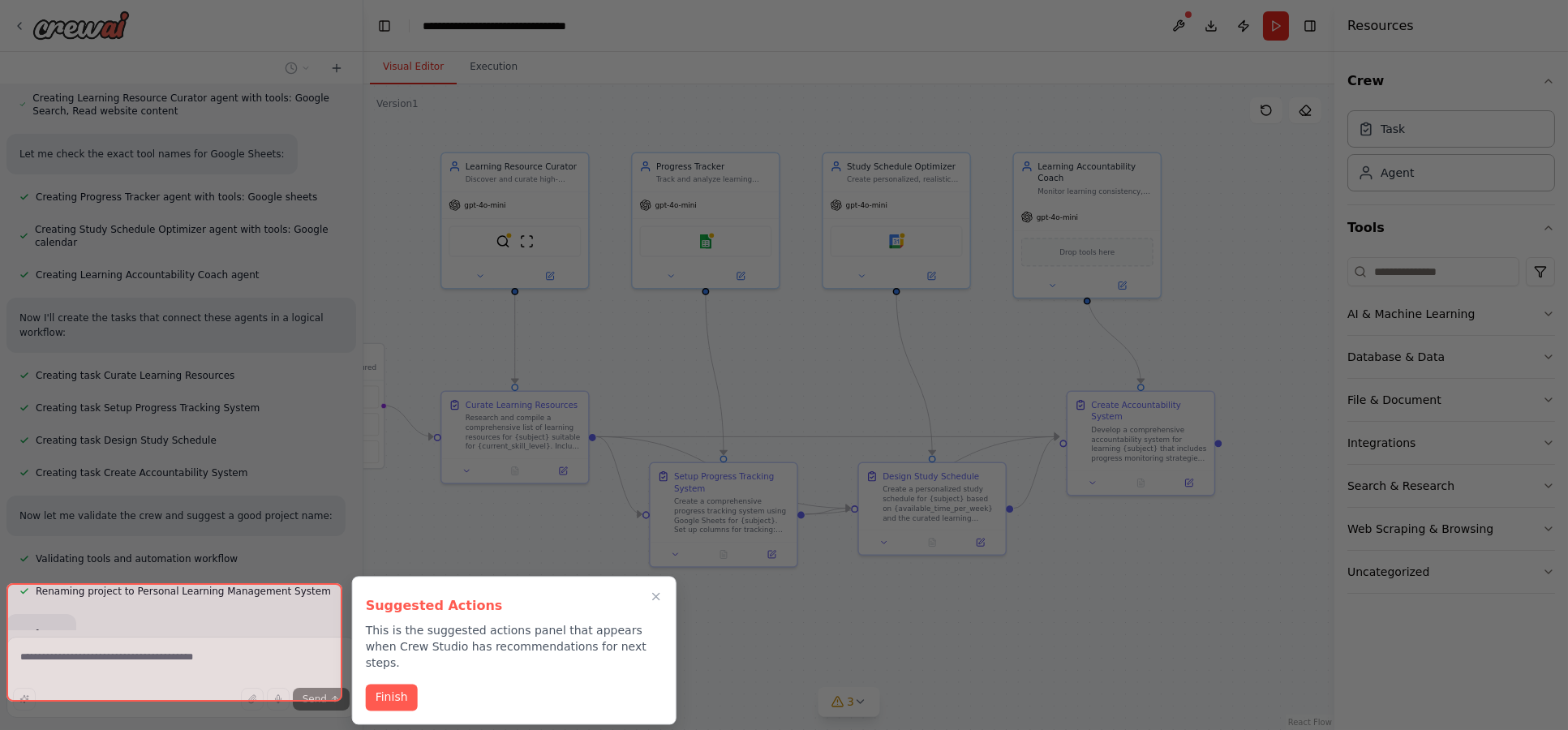
scroll to position [516, 0]
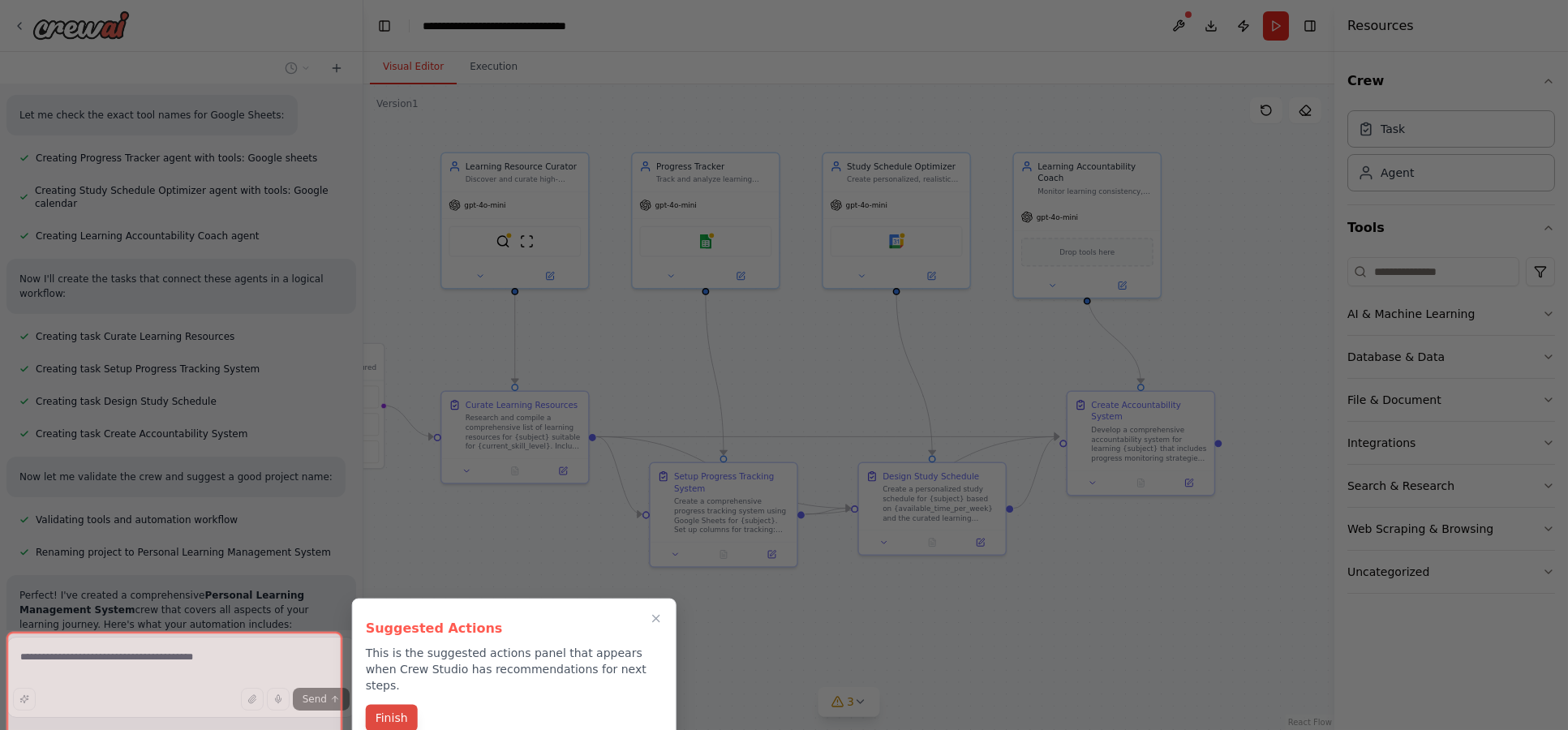
click at [394, 705] on button "Finish" at bounding box center [392, 718] width 52 height 27
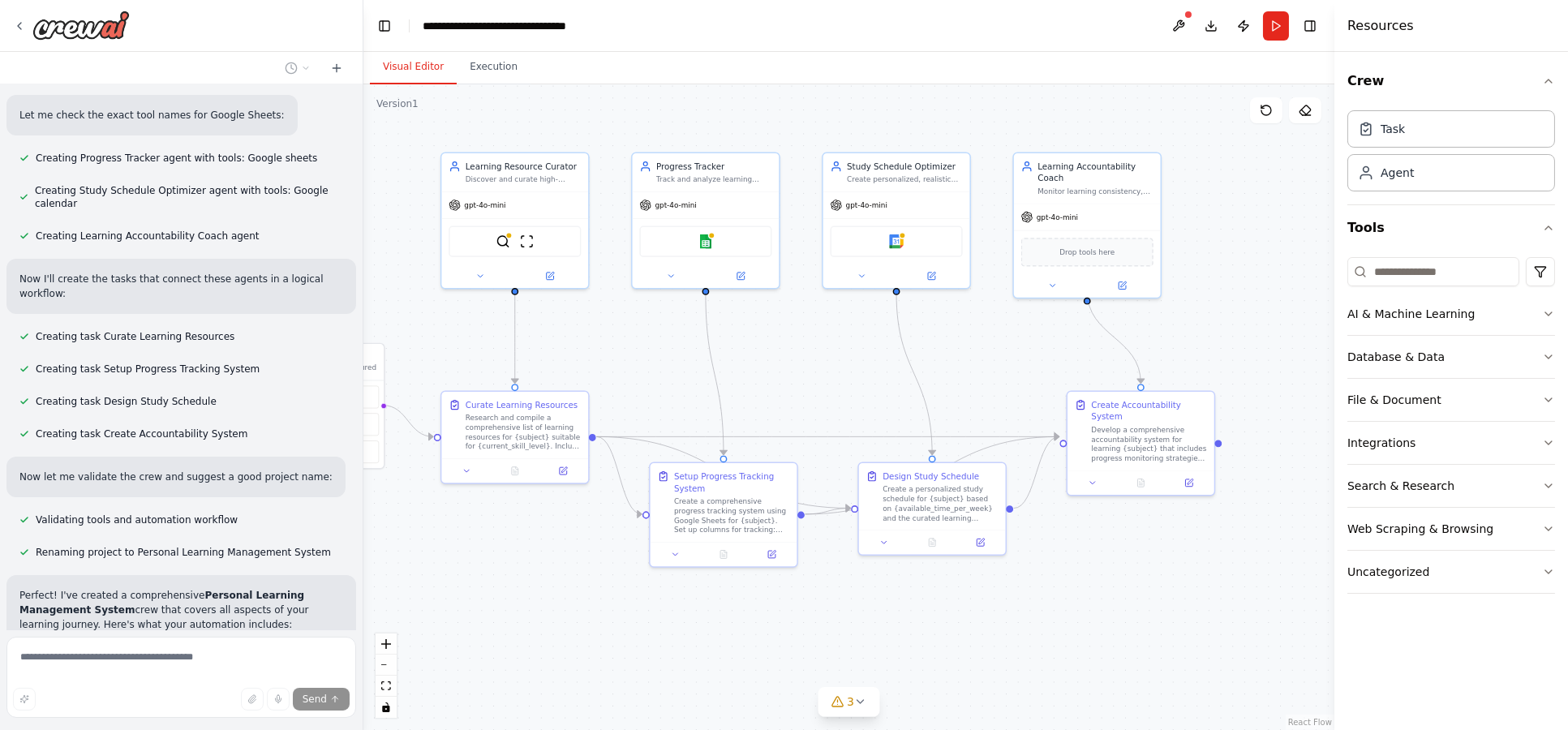
scroll to position [698, 0]
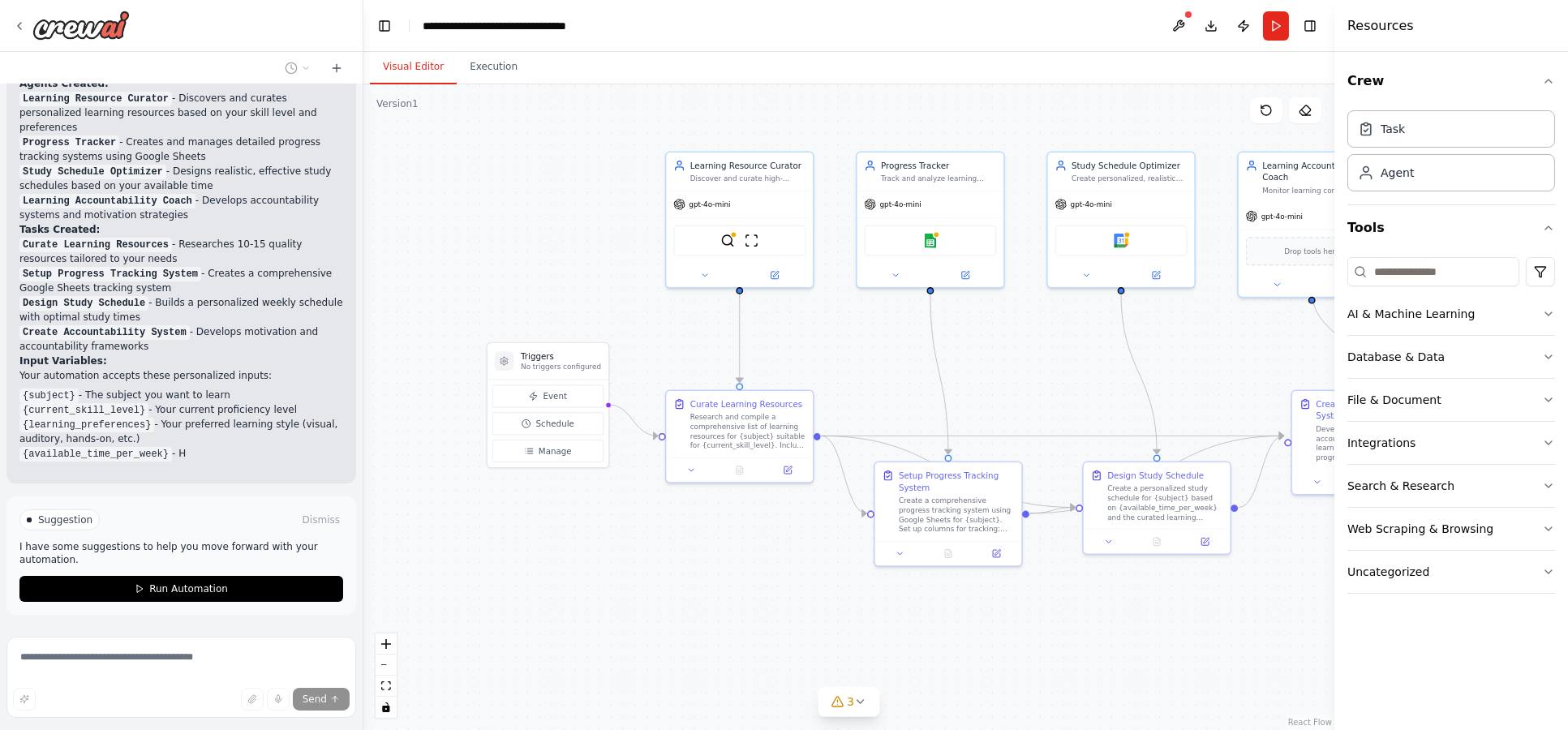
drag, startPoint x: 525, startPoint y: 597, endPoint x: 727, endPoint y: 588, distance: 202.2
click at [727, 588] on div ".deletable-edge-delete-btn { width: 20px; height: 20px; border: 0px solid #ffff…" at bounding box center [849, 407] width 971 height 646
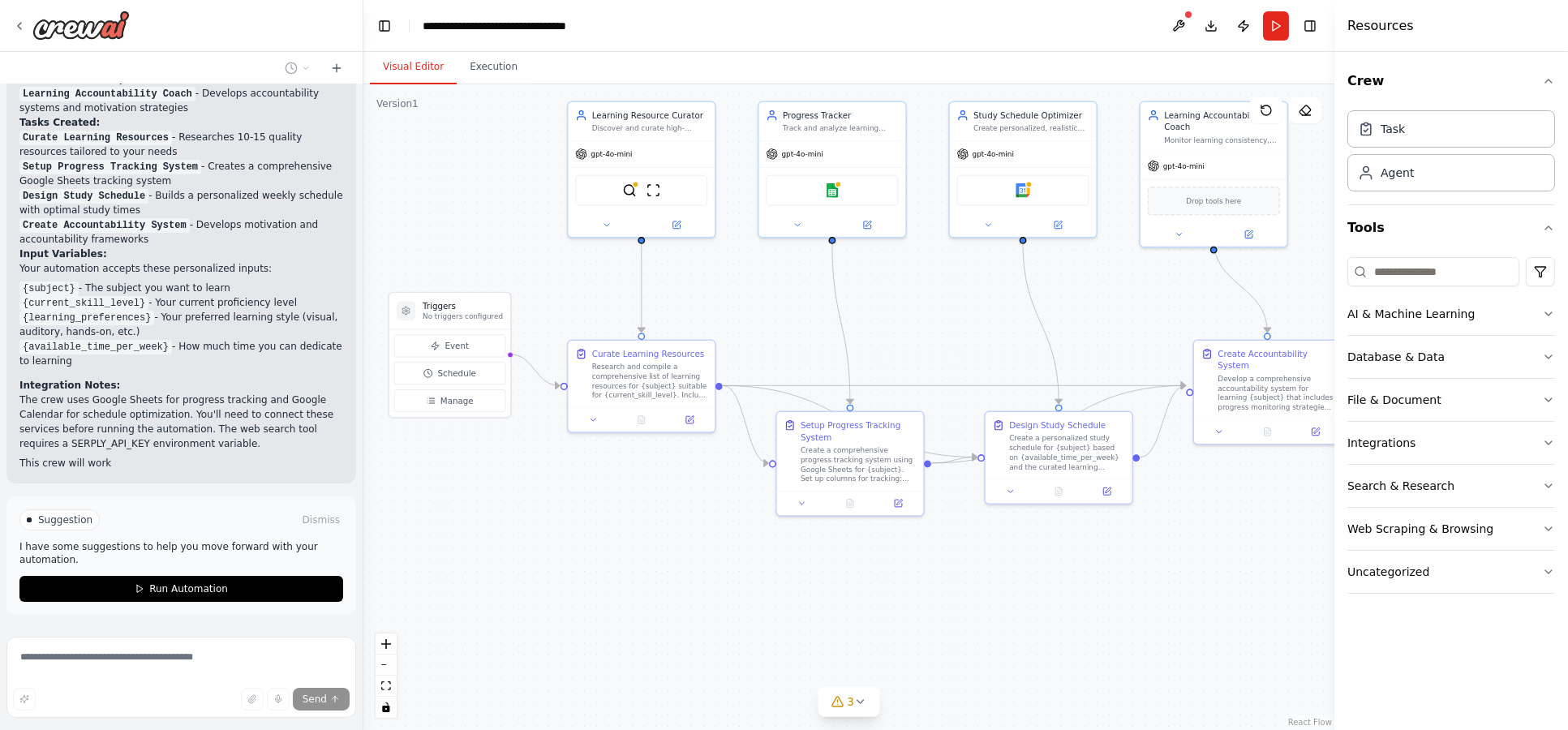
drag, startPoint x: 687, startPoint y: 591, endPoint x: 546, endPoint y: 511, distance: 162.1
click at [546, 511] on div ".deletable-edge-delete-btn { width: 20px; height: 20px; border: 0px solid #ffff…" at bounding box center [849, 407] width 971 height 646
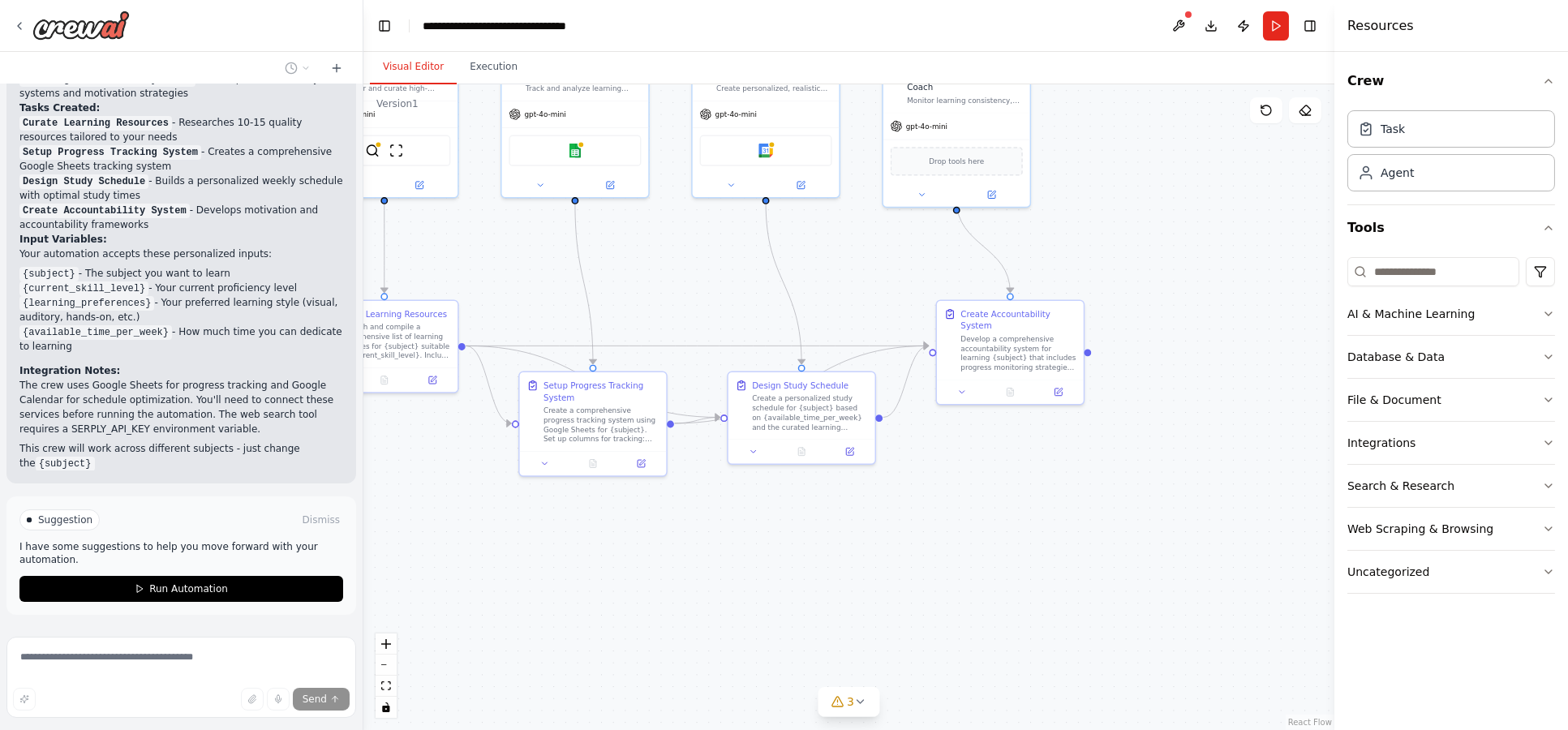
drag, startPoint x: 980, startPoint y: 608, endPoint x: 768, endPoint y: 599, distance: 212.2
click at [767, 599] on div ".deletable-edge-delete-btn { width: 20px; height: 20px; border: 0px solid #ffff…" at bounding box center [849, 407] width 971 height 646
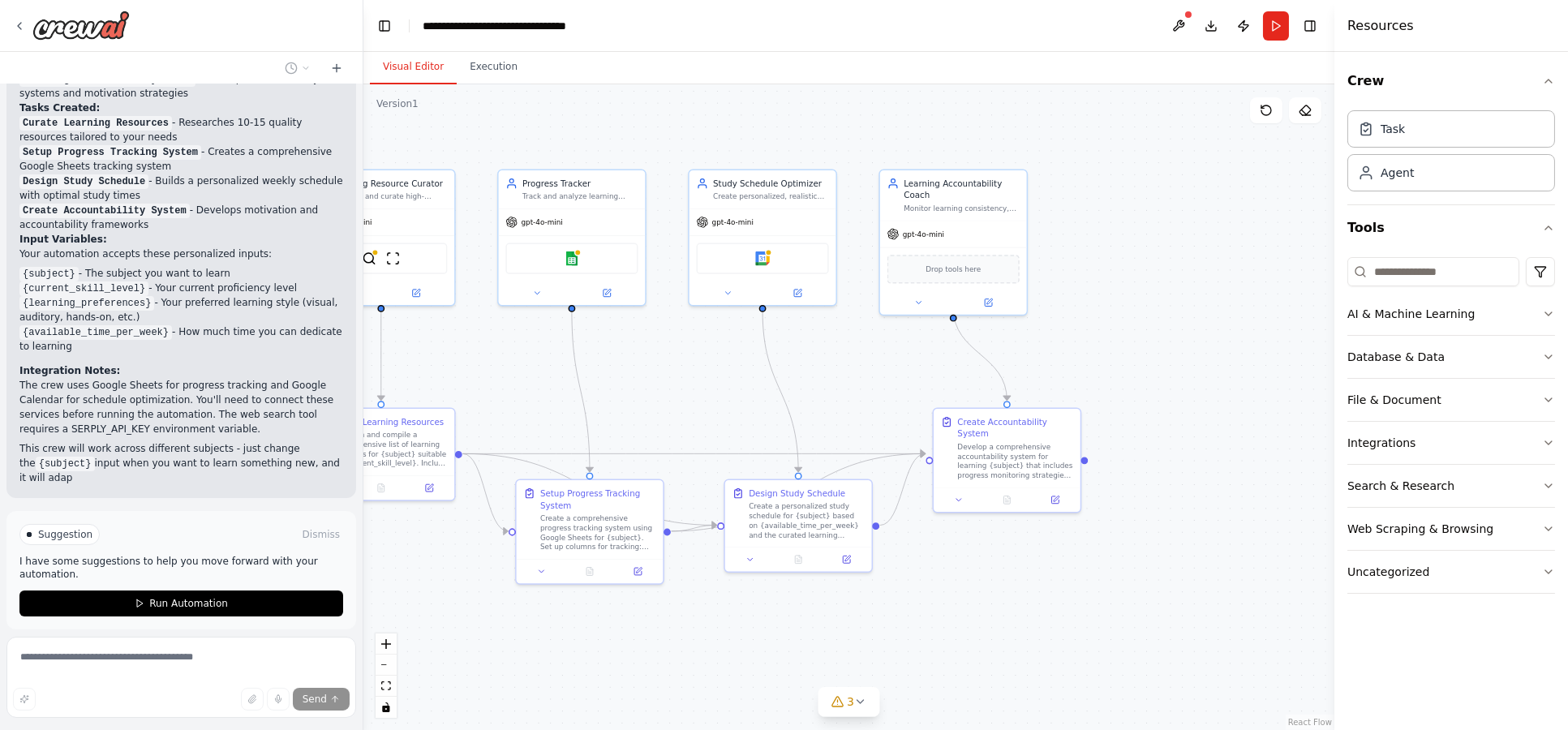
scroll to position [1213, 0]
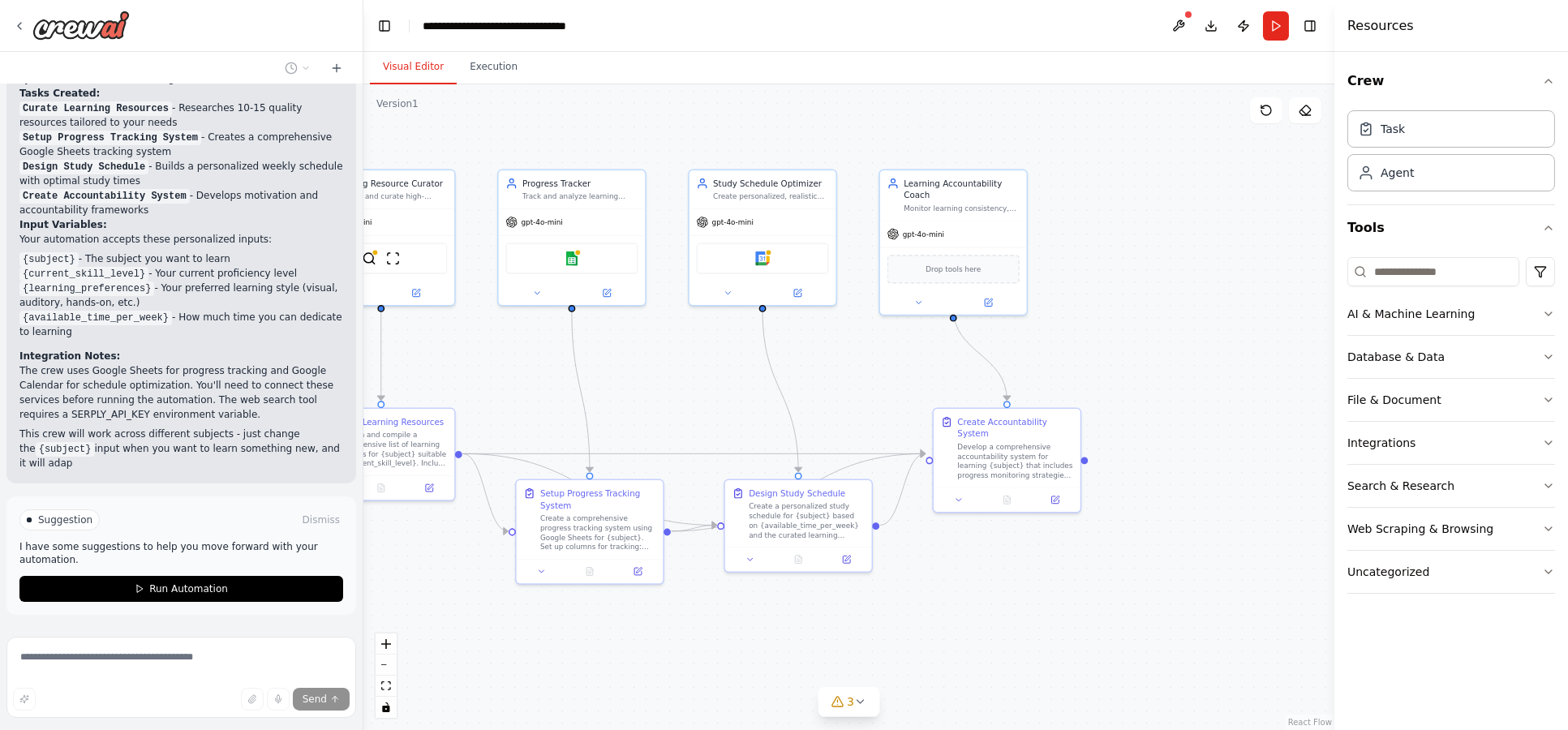
drag, startPoint x: 967, startPoint y: 537, endPoint x: 965, endPoint y: 640, distance: 103.0
click at [965, 642] on div ".deletable-edge-delete-btn { width: 20px; height: 20px; border: 0px solid #ffff…" at bounding box center [849, 407] width 971 height 646
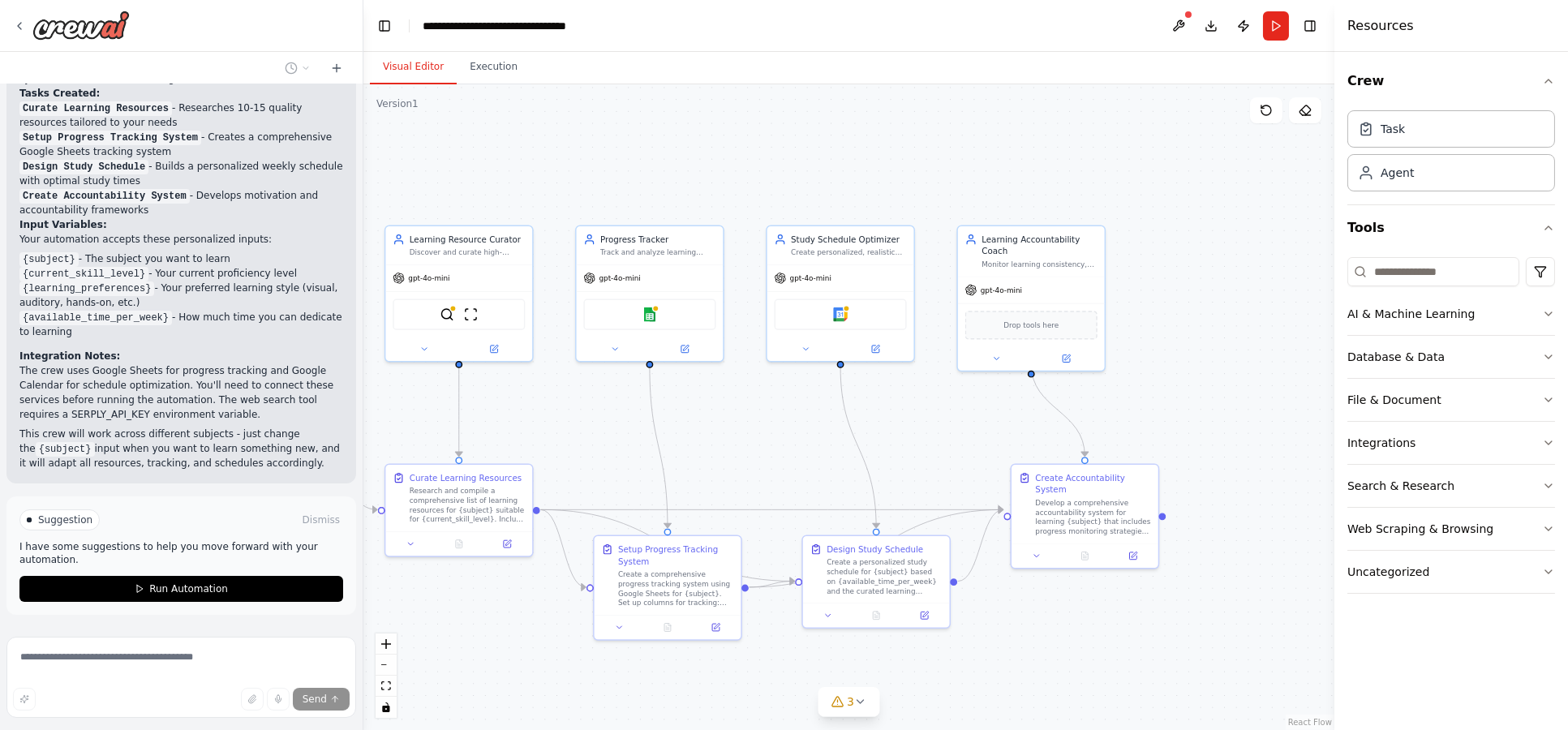
drag, startPoint x: 1147, startPoint y: 372, endPoint x: 1198, endPoint y: 350, distance: 55.5
click at [1198, 350] on div ".deletable-edge-delete-btn { width: 20px; height: 20px; border: 0px solid #ffff…" at bounding box center [849, 407] width 971 height 646
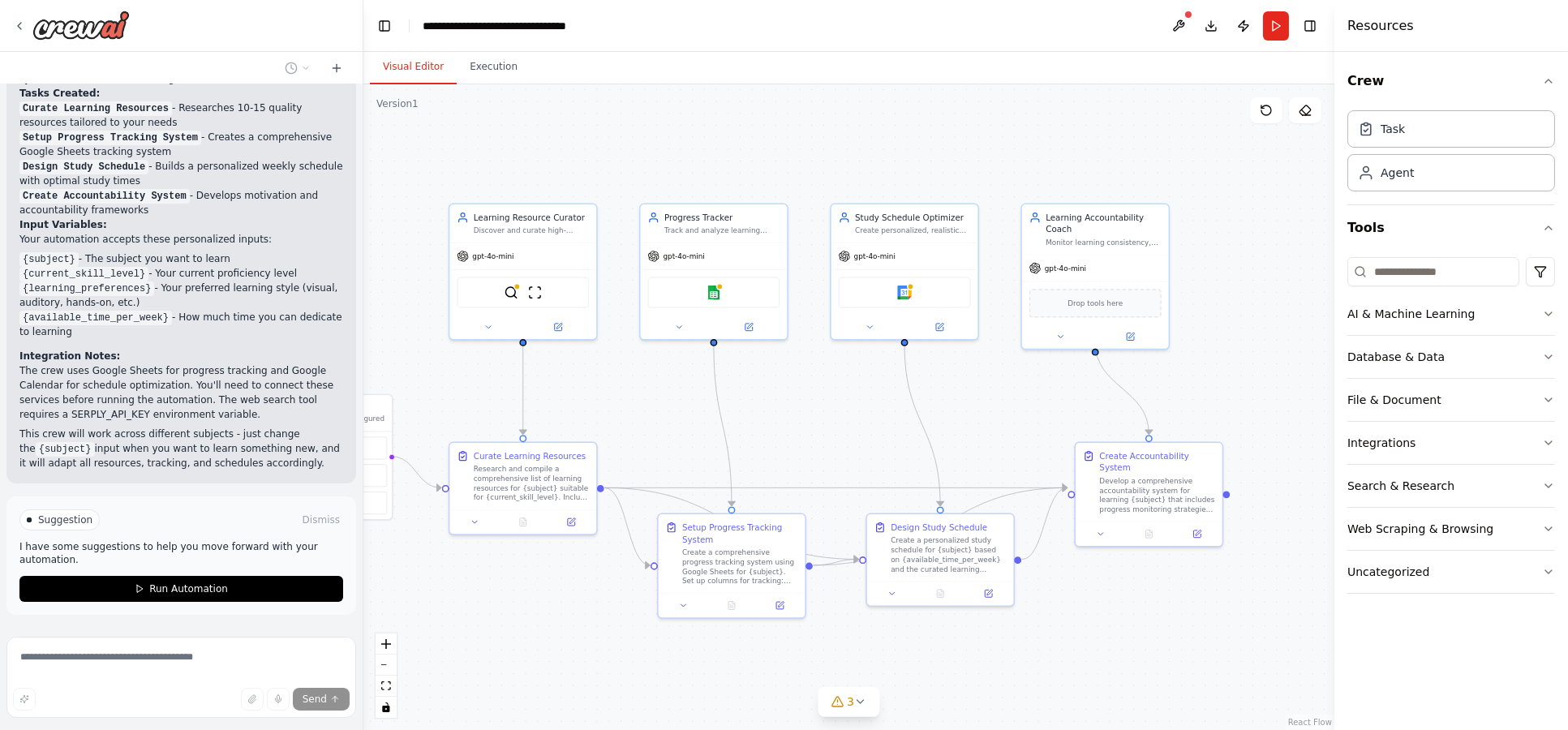
drag, startPoint x: 775, startPoint y: 443, endPoint x: 839, endPoint y: 421, distance: 67.7
click at [839, 421] on div ".deletable-edge-delete-btn { width: 20px; height: 20px; border: 0px solid #ffff…" at bounding box center [849, 407] width 971 height 646
click at [1484, 307] on button "AI & Machine Learning" at bounding box center [1451, 314] width 208 height 43
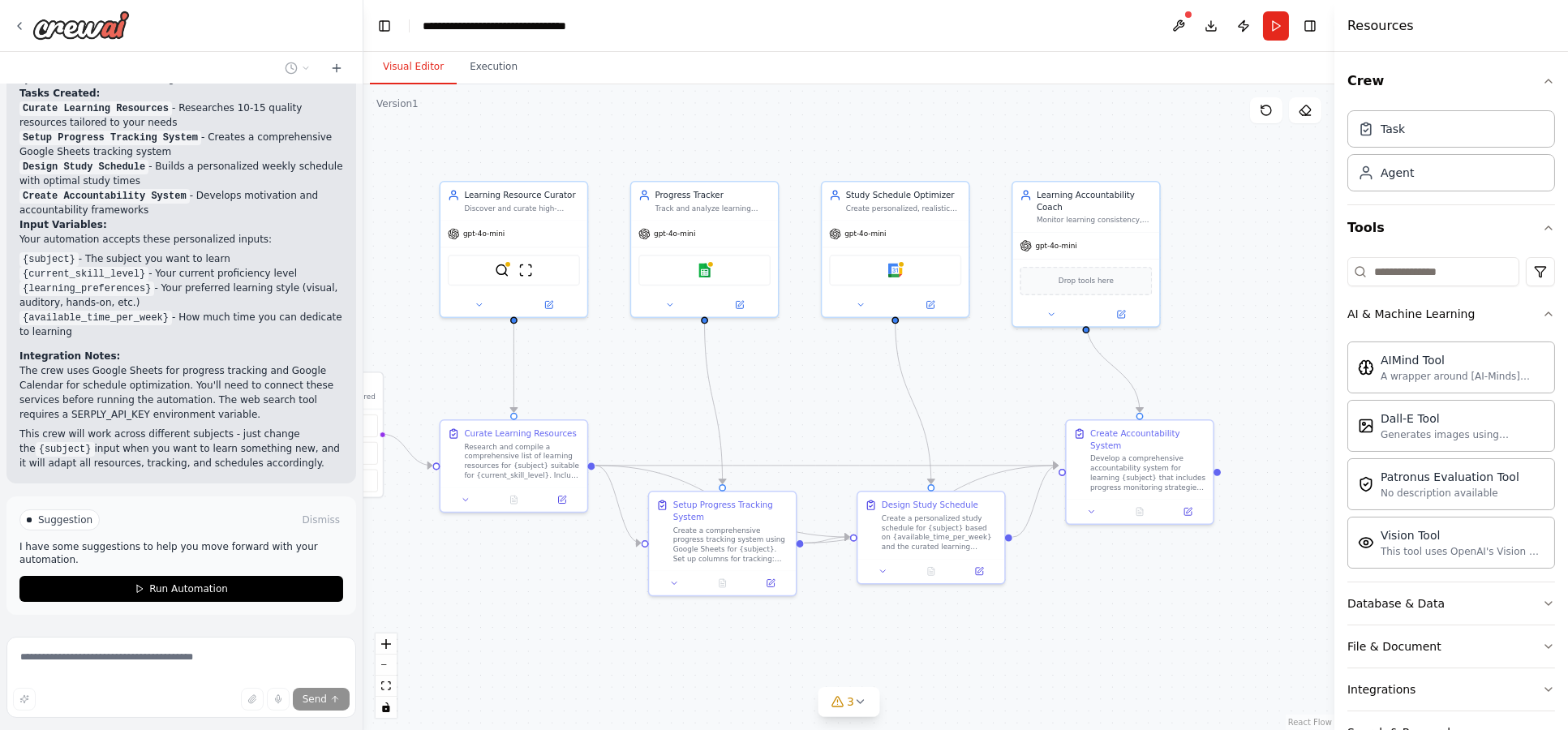
drag, startPoint x: 1005, startPoint y: 415, endPoint x: 965, endPoint y: 339, distance: 85.9
click at [965, 339] on div ".deletable-edge-delete-btn { width: 20px; height: 20px; border: 0px solid #ffff…" at bounding box center [849, 407] width 971 height 646
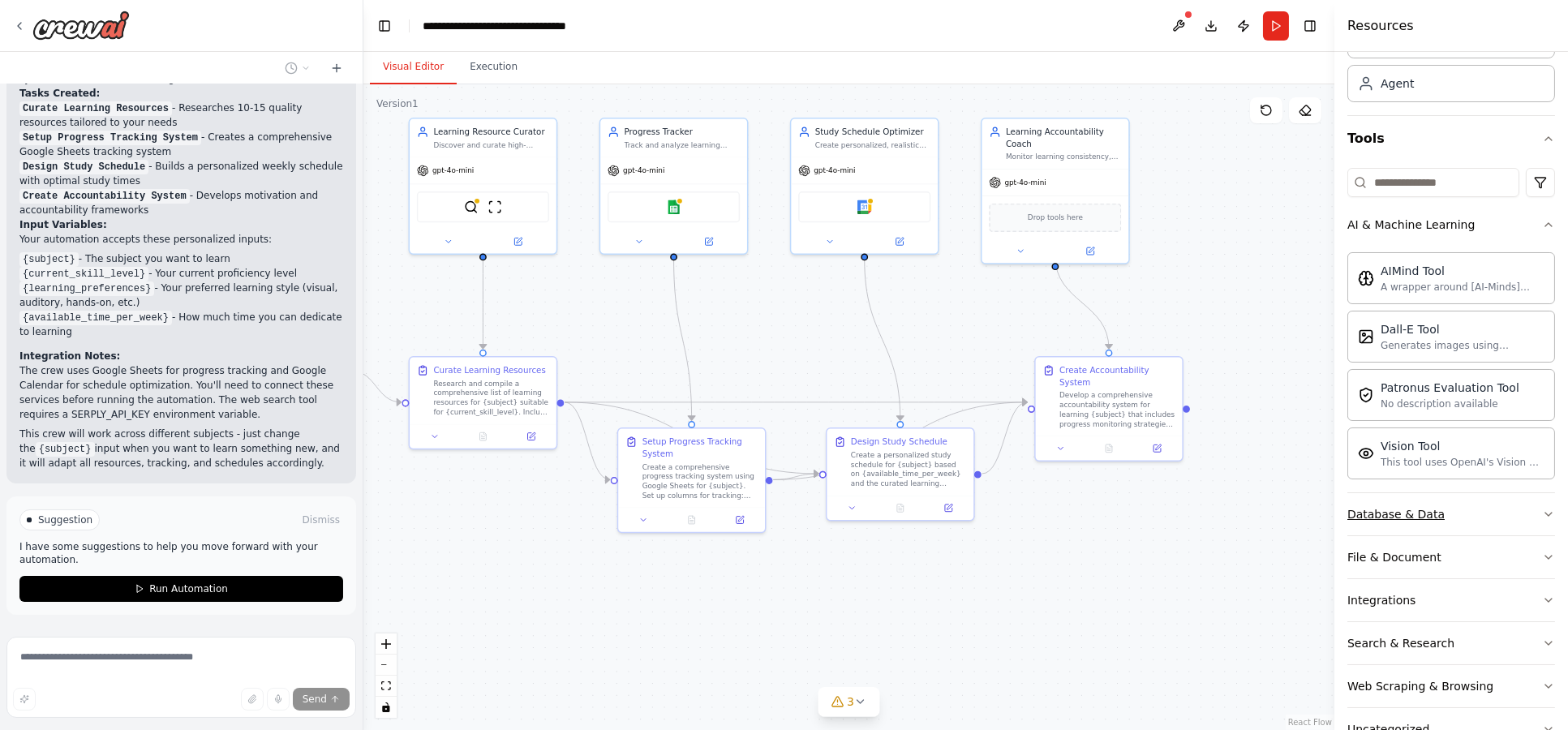
scroll to position [135, 0]
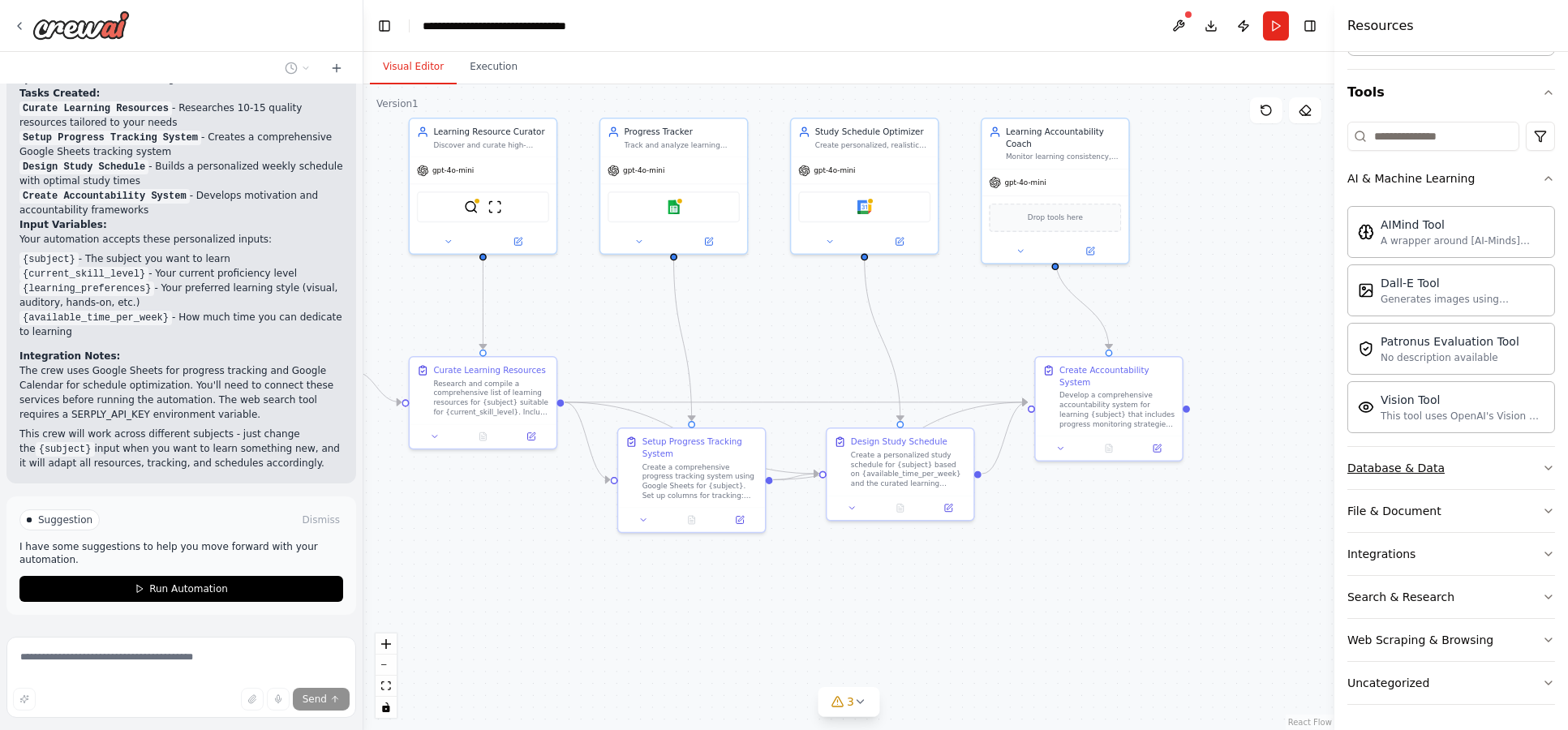
click at [1479, 461] on button "Database & Data" at bounding box center [1451, 468] width 208 height 43
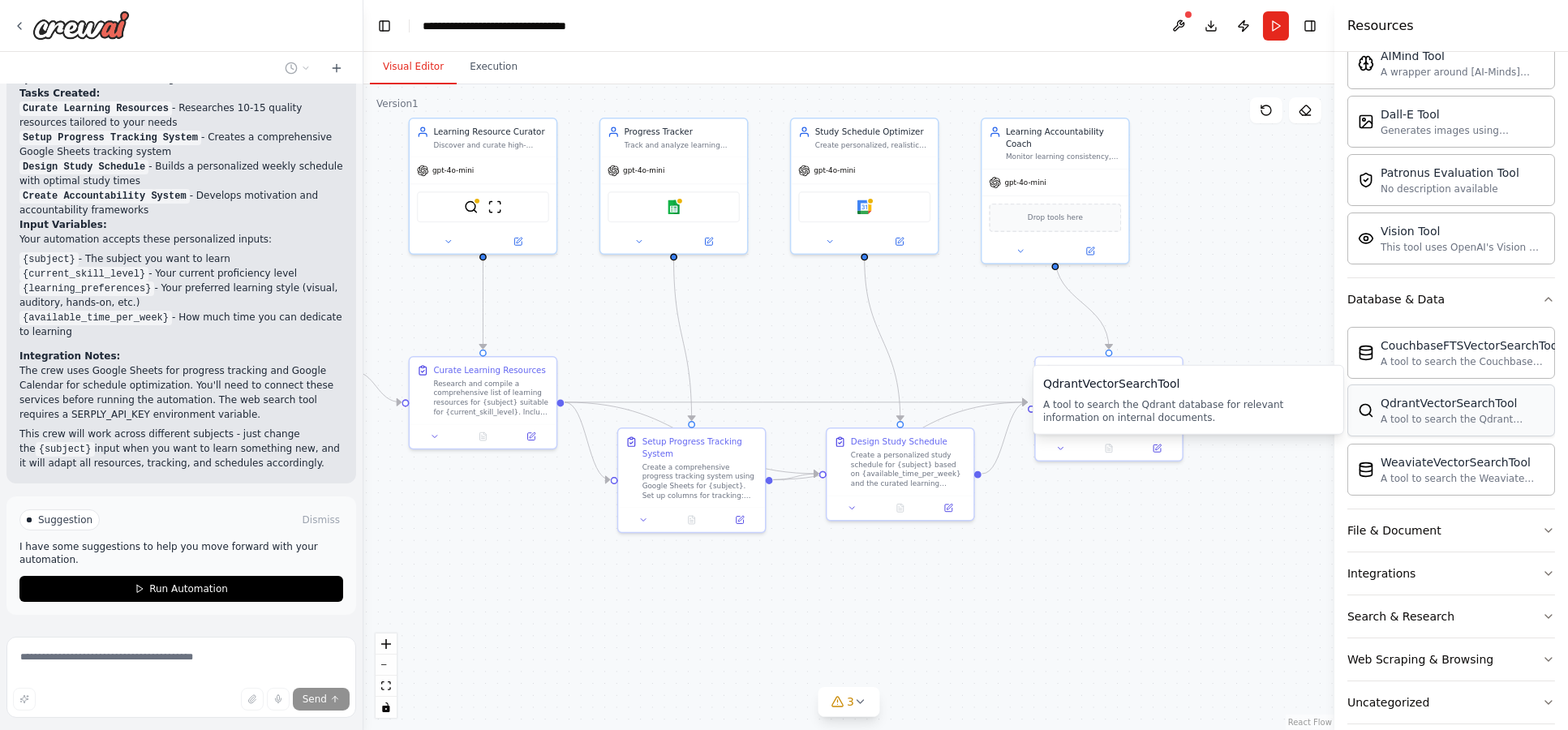
scroll to position [315, 0]
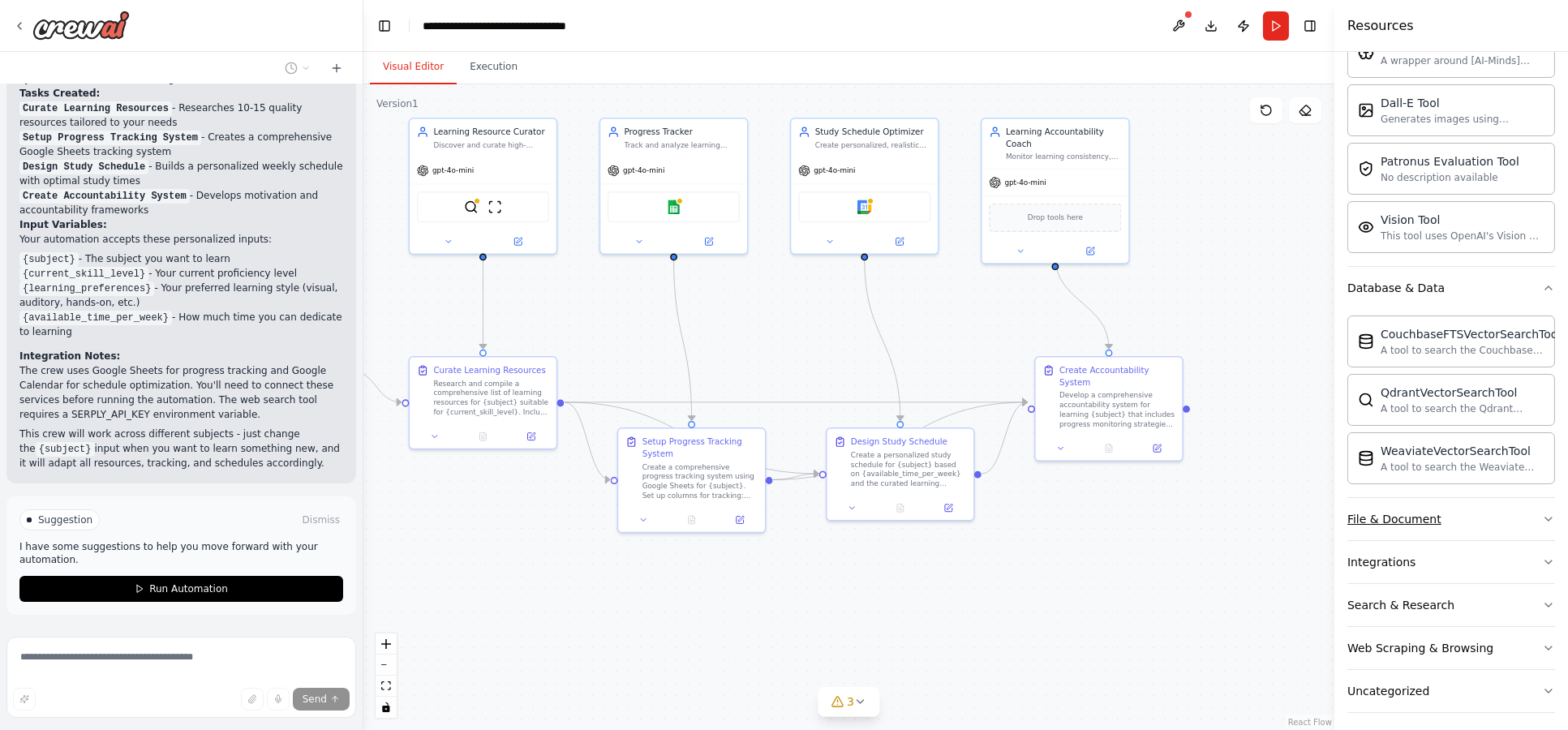
click at [1483, 520] on button "File & Document" at bounding box center [1451, 519] width 208 height 43
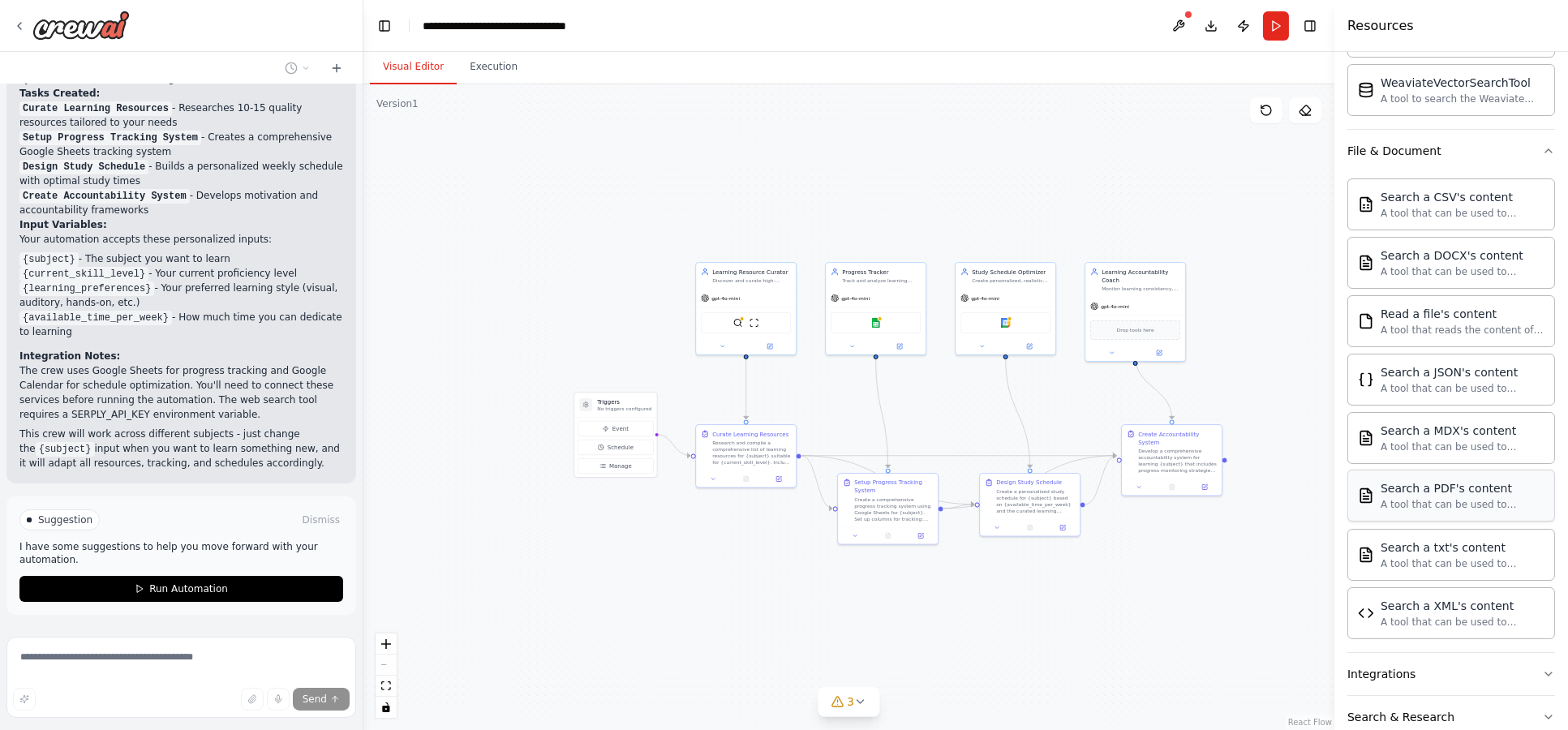
scroll to position [803, 0]
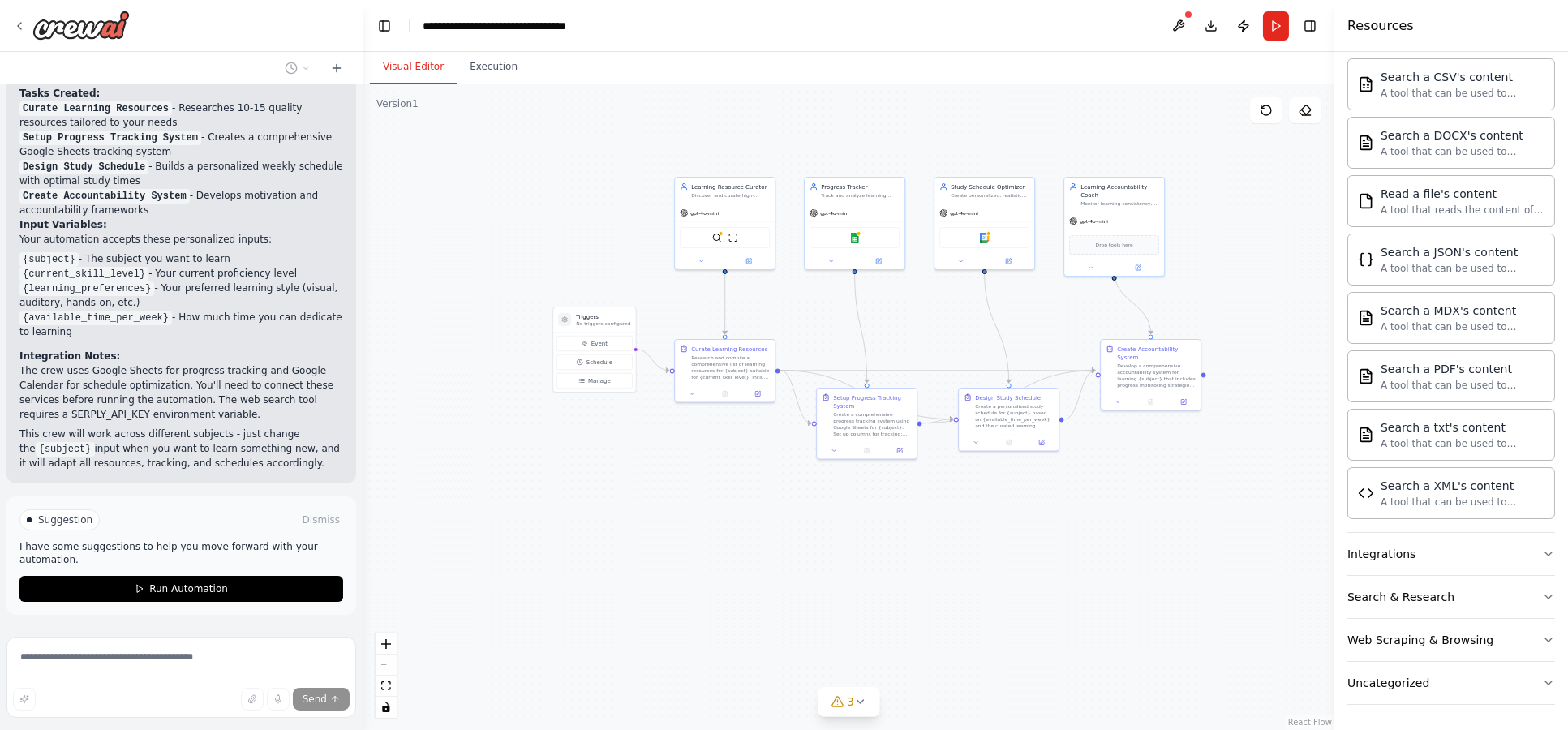
drag, startPoint x: 1255, startPoint y: 620, endPoint x: 1240, endPoint y: 545, distance: 76.5
click at [1240, 545] on div ".deletable-edge-delete-btn { width: 20px; height: 20px; border: 0px solid #ffff…" at bounding box center [849, 407] width 971 height 646
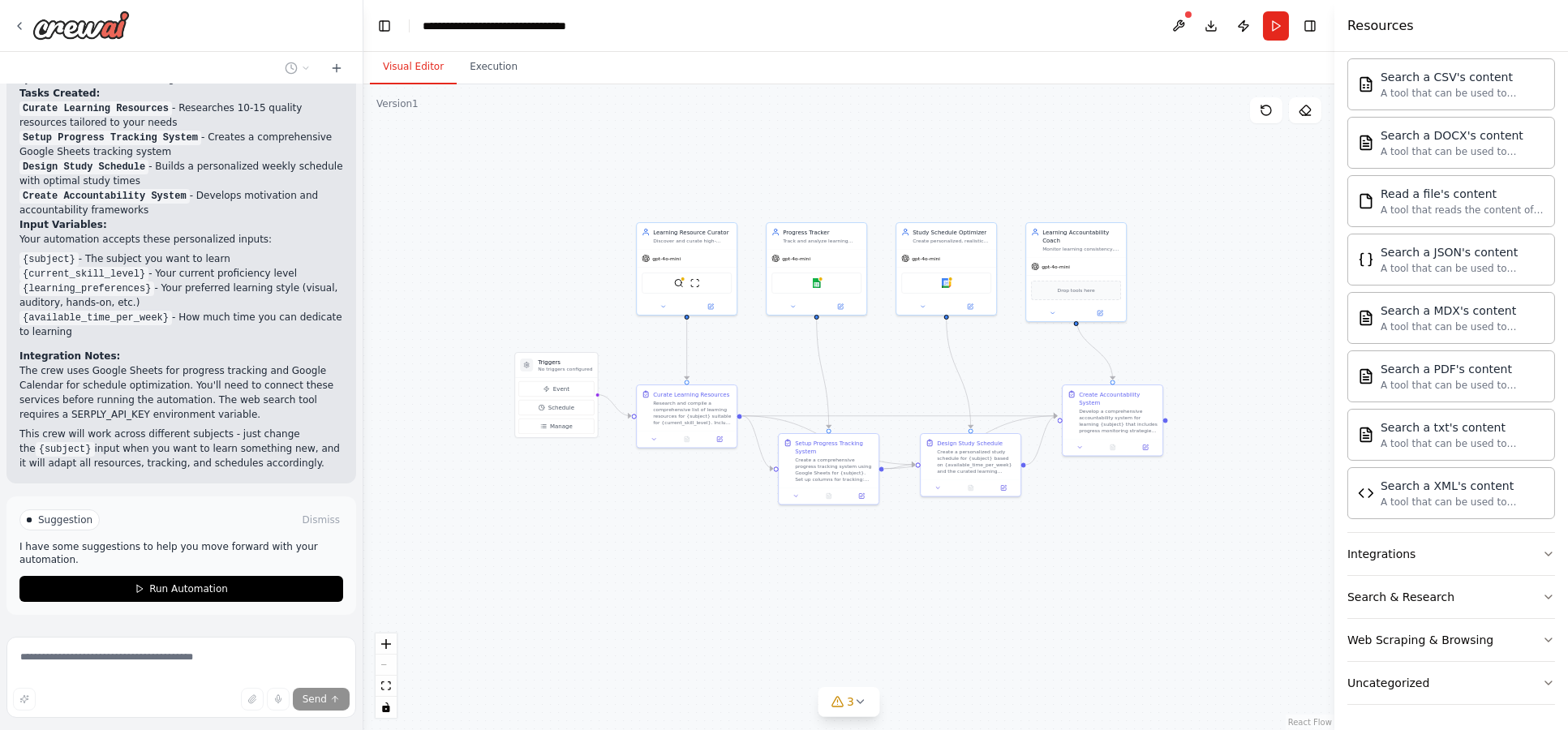
drag, startPoint x: 1106, startPoint y: 540, endPoint x: 1069, endPoint y: 586, distance: 59.0
click at [1069, 586] on div ".deletable-edge-delete-btn { width: 20px; height: 20px; border: 0px solid #ffff…" at bounding box center [849, 407] width 971 height 646
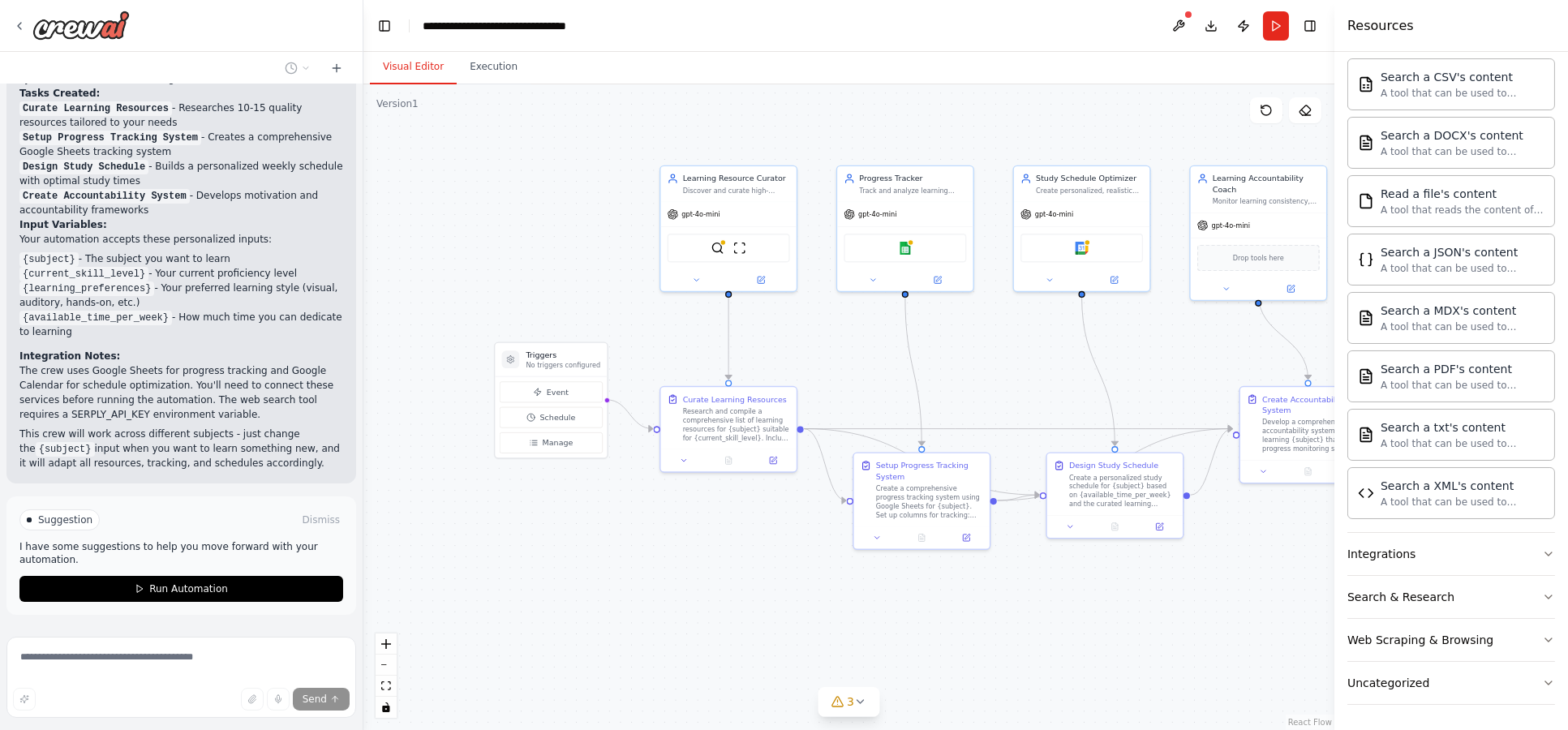
drag, startPoint x: 595, startPoint y: 504, endPoint x: 646, endPoint y: 555, distance: 72.1
click at [646, 555] on div ".deletable-edge-delete-btn { width: 20px; height: 20px; border: 0px solid #ffff…" at bounding box center [849, 407] width 971 height 646
click at [487, 64] on button "Execution" at bounding box center [493, 67] width 73 height 34
click at [416, 68] on button "Visual Editor" at bounding box center [414, 67] width 87 height 34
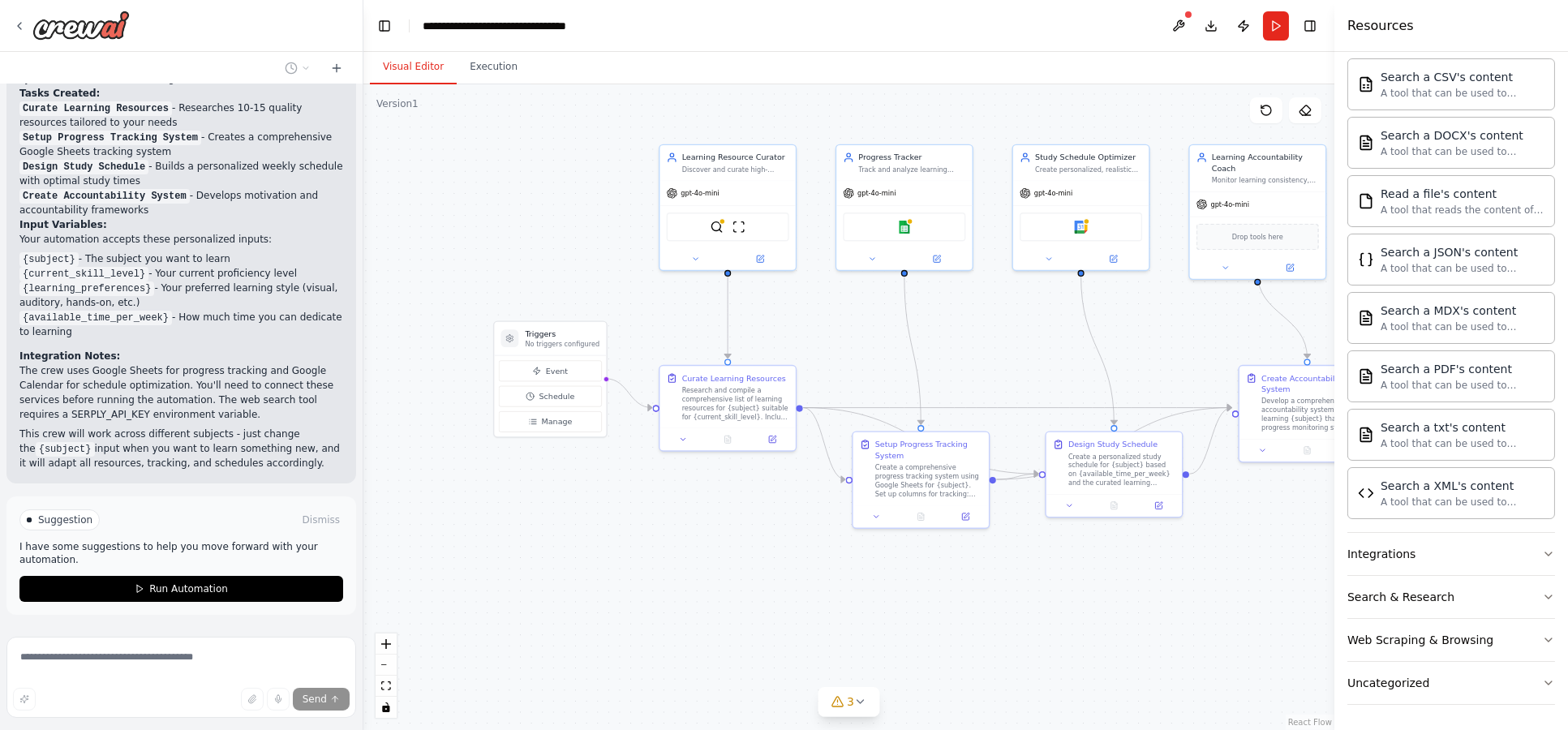
drag, startPoint x: 567, startPoint y: 262, endPoint x: 566, endPoint y: 235, distance: 27.0
click at [566, 235] on div ".deletable-edge-delete-btn { width: 20px; height: 20px; border: 0px solid #ffff…" at bounding box center [849, 407] width 971 height 646
click at [555, 364] on span "Event" at bounding box center [556, 365] width 22 height 12
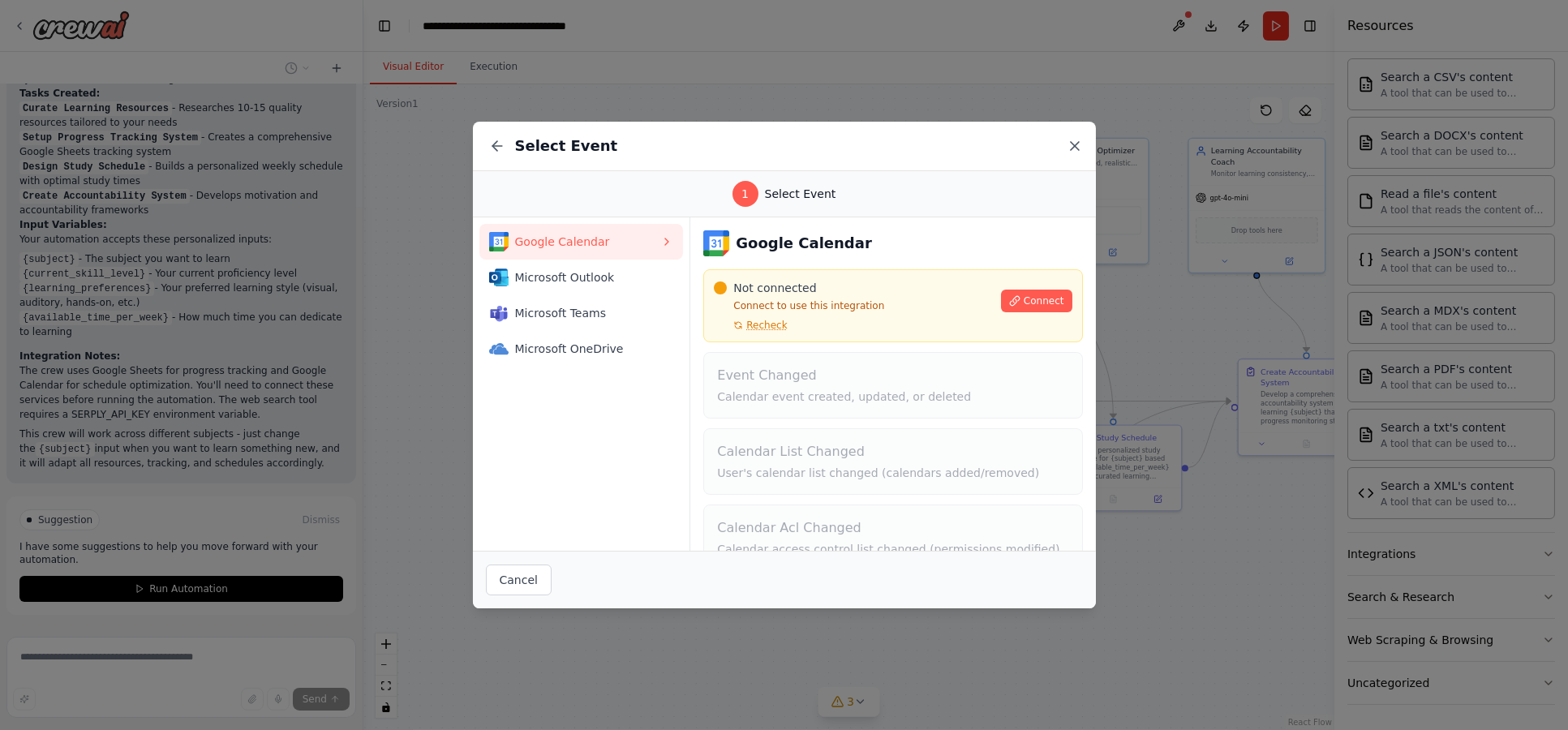
click at [1074, 142] on icon at bounding box center [1074, 146] width 16 height 16
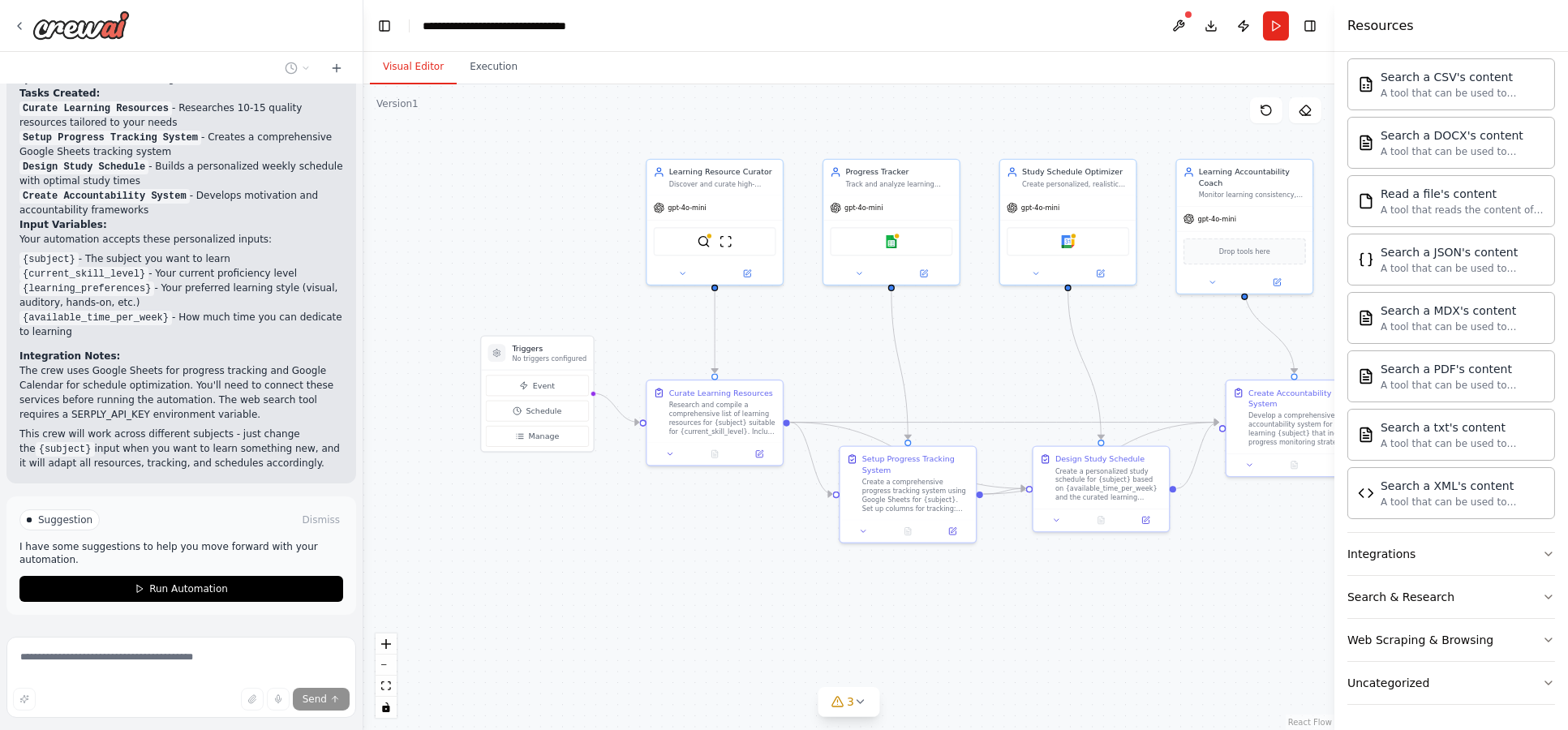
drag, startPoint x: 662, startPoint y: 573, endPoint x: 650, endPoint y: 595, distance: 25.1
click at [650, 595] on div ".deletable-edge-delete-btn { width: 20px; height: 20px; border: 0px solid #ffff…" at bounding box center [849, 407] width 971 height 646
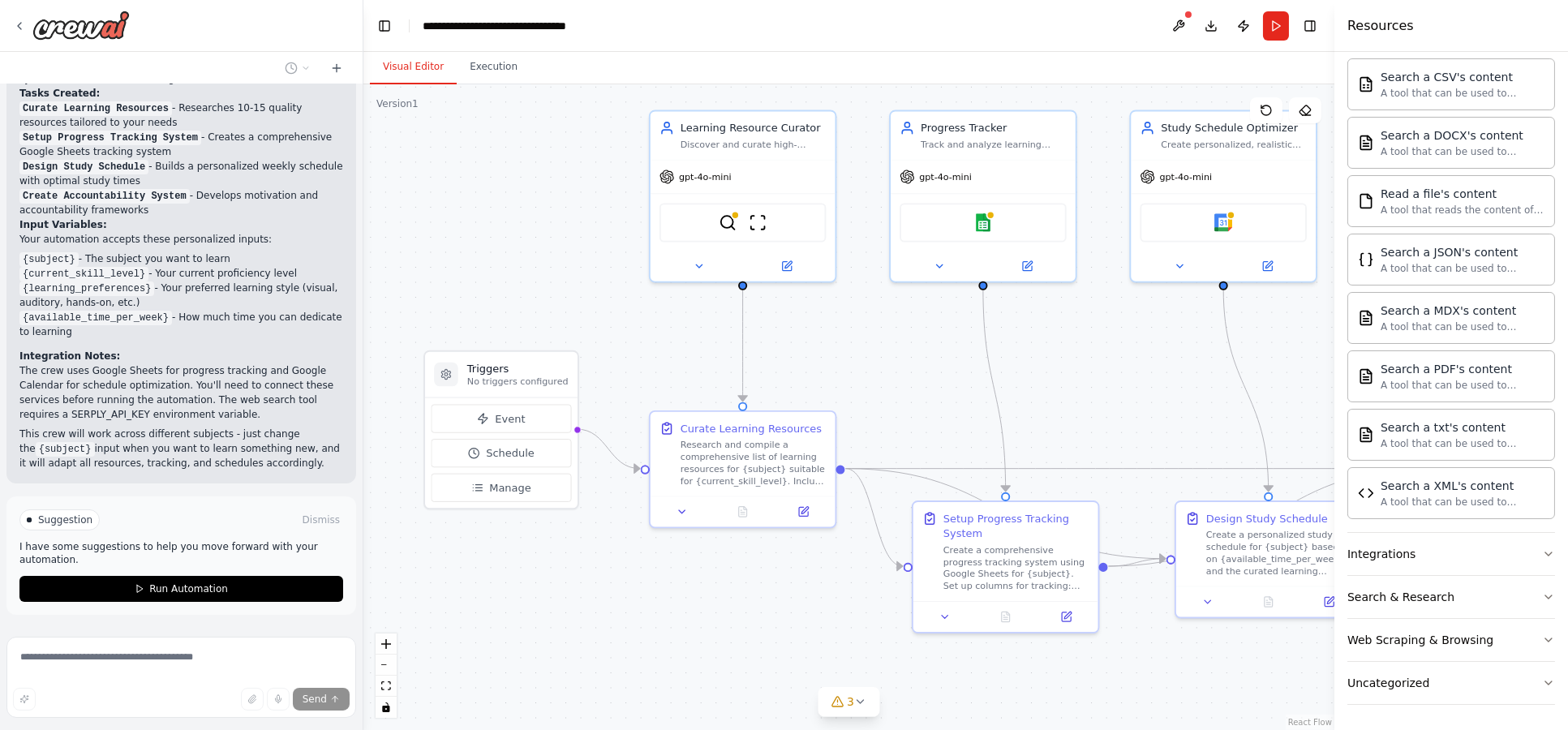
drag, startPoint x: 638, startPoint y: 330, endPoint x: 607, endPoint y: 424, distance: 99.0
click at [607, 424] on div ".deletable-edge-delete-btn { width: 20px; height: 20px; border: 0px solid #ffff…" at bounding box center [849, 407] width 971 height 646
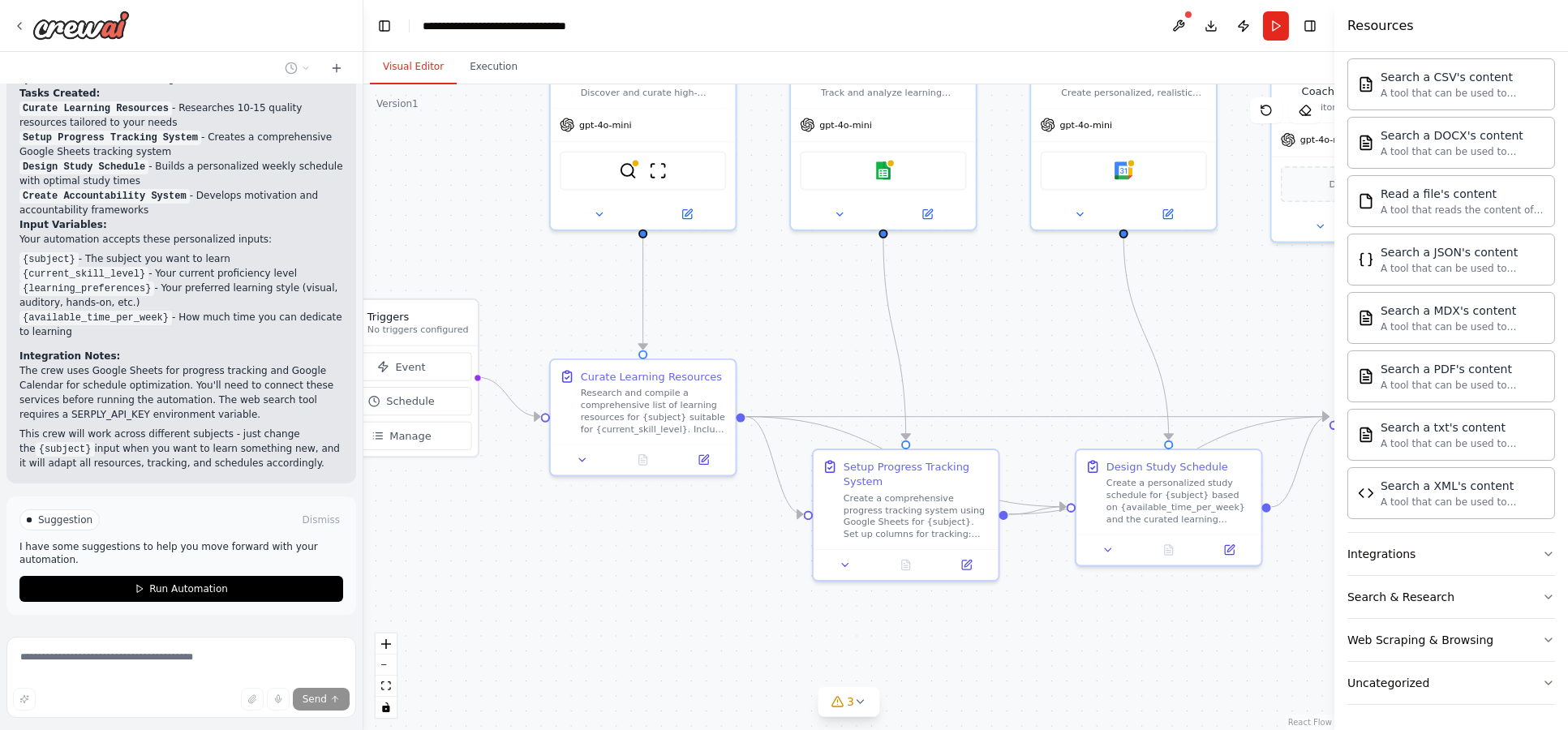
drag, startPoint x: 895, startPoint y: 449, endPoint x: 811, endPoint y: 277, distance: 191.4
click at [811, 277] on div ".deletable-edge-delete-btn { width: 20px; height: 20px; border: 0px solid #ffff…" at bounding box center [849, 407] width 971 height 646
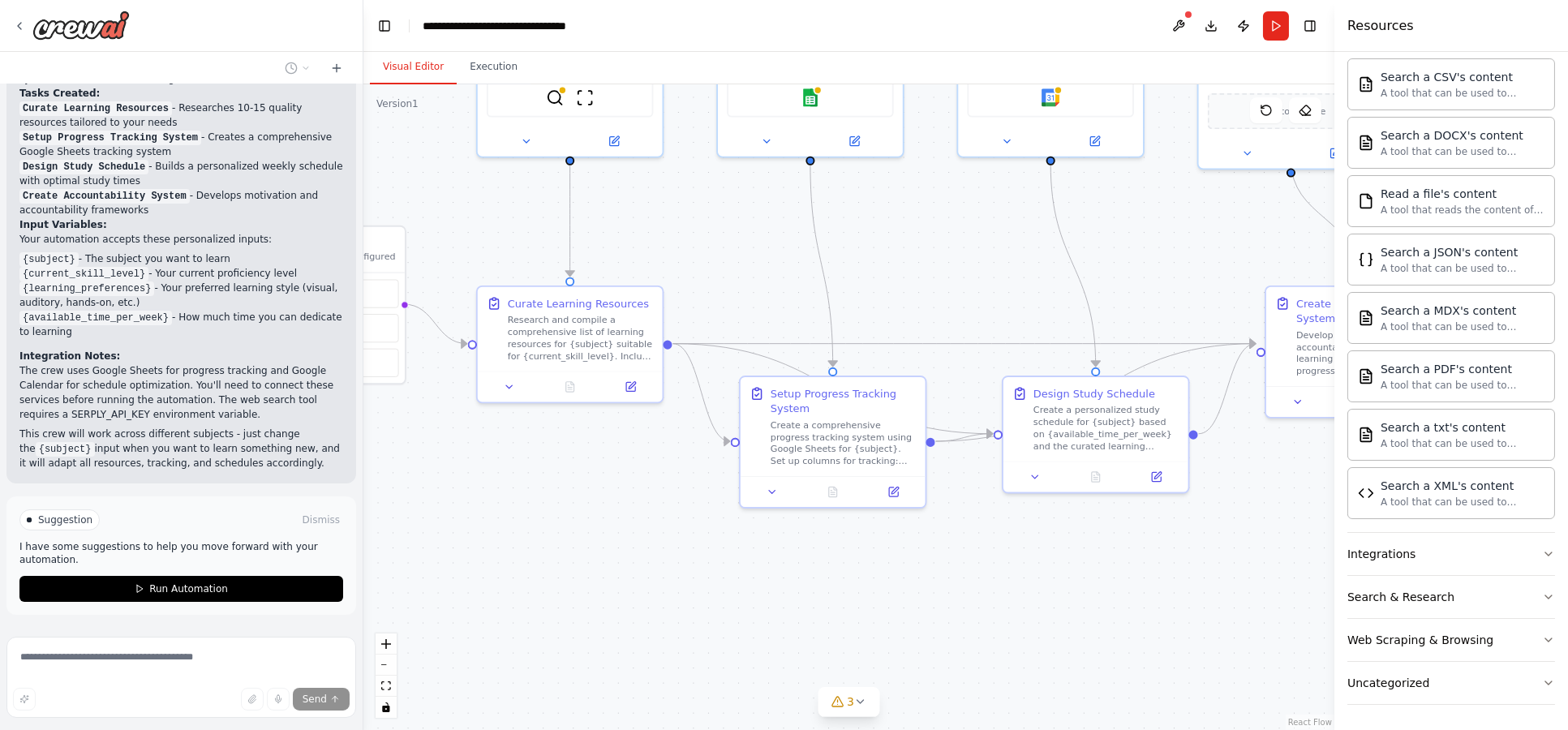
drag, startPoint x: 784, startPoint y: 628, endPoint x: 728, endPoint y: 580, distance: 73.8
click at [728, 580] on div ".deletable-edge-delete-btn { width: 20px; height: 20px; border: 0px solid #ffff…" at bounding box center [849, 407] width 971 height 646
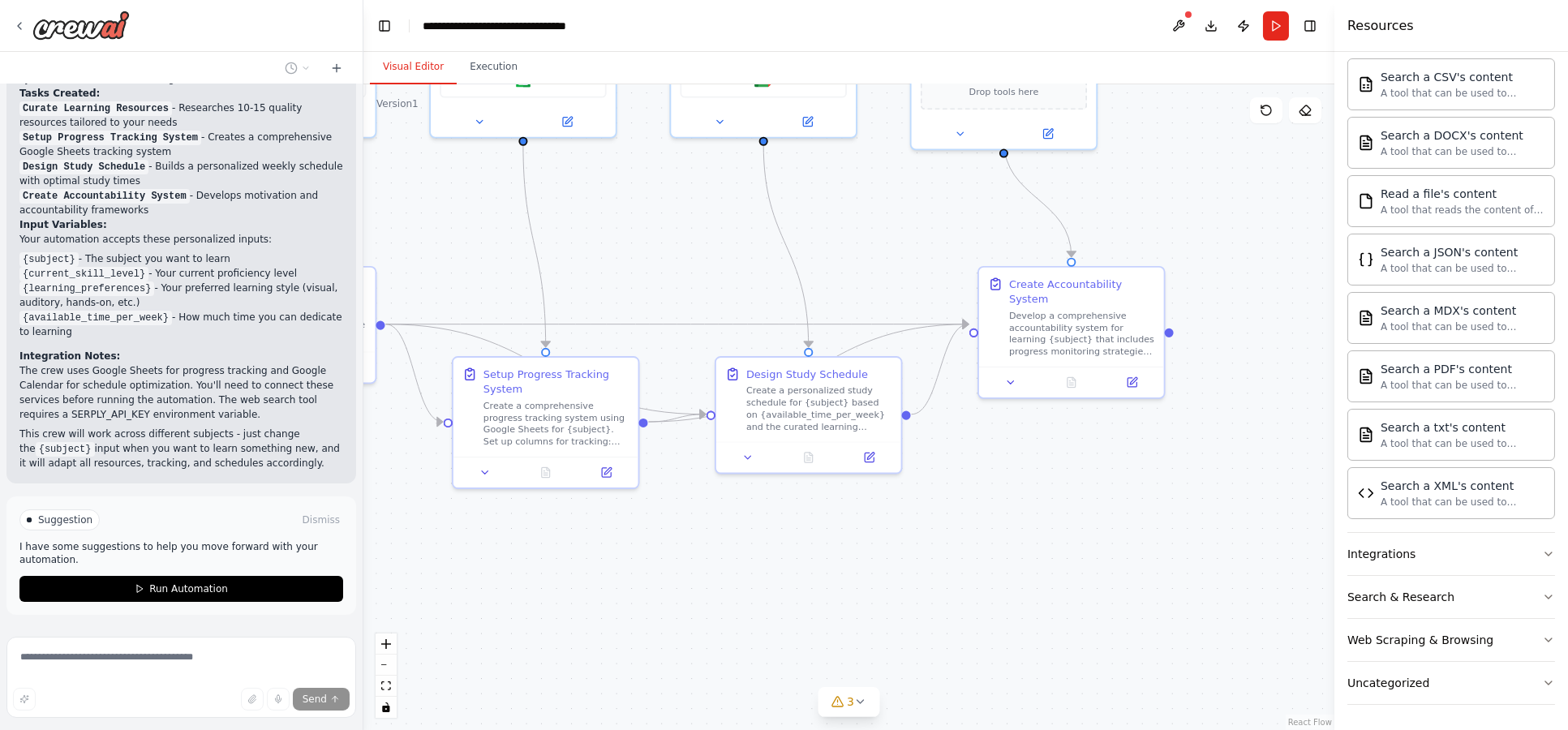
drag, startPoint x: 989, startPoint y: 609, endPoint x: 632, endPoint y: 582, distance: 358.0
click at [632, 582] on div ".deletable-edge-delete-btn { width: 20px; height: 20px; border: 0px solid #ffff…" at bounding box center [849, 407] width 971 height 646
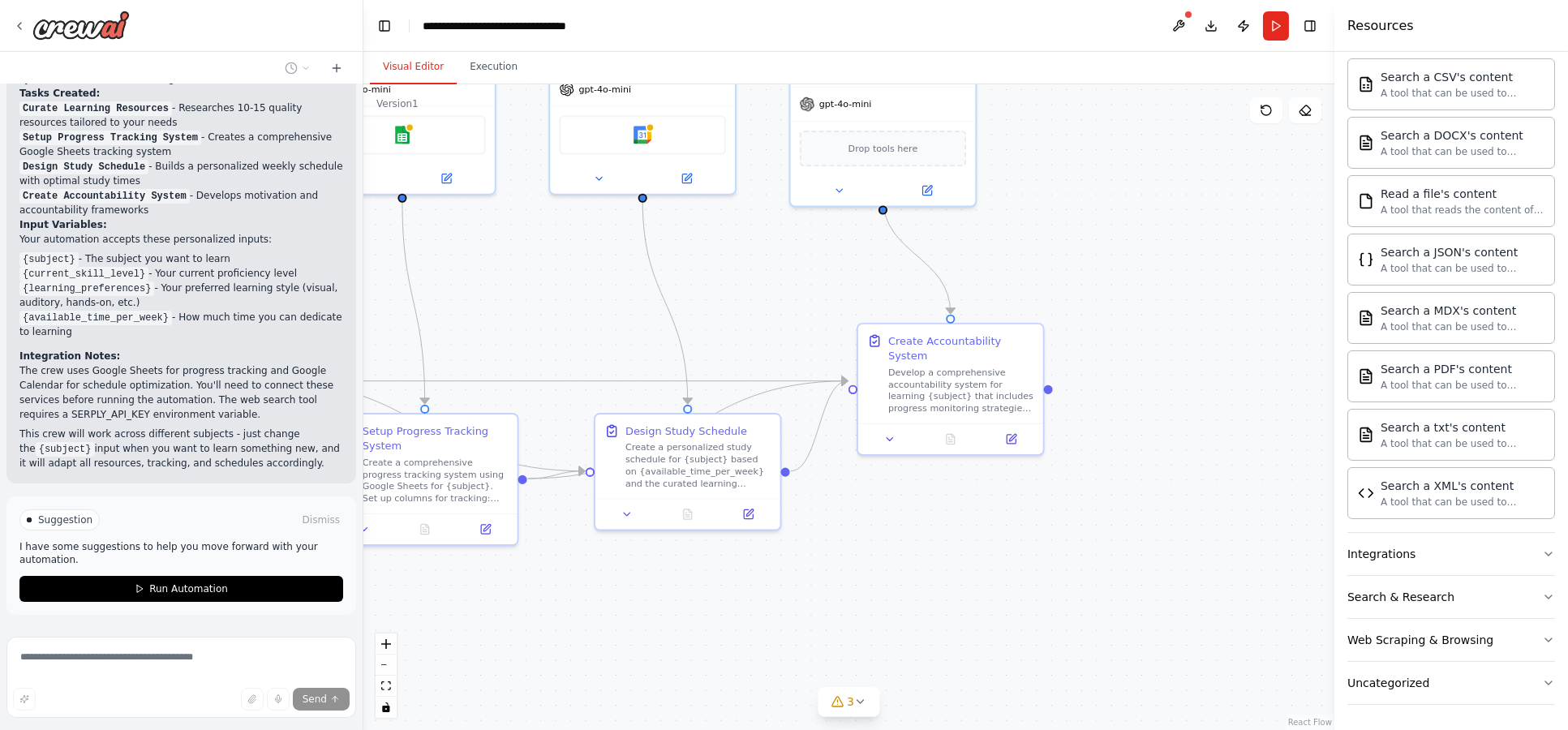
drag, startPoint x: 956, startPoint y: 569, endPoint x: 935, endPoint y: 627, distance: 61.7
click at [935, 627] on div ".deletable-edge-delete-btn { width: 20px; height: 20px; border: 0px solid #ffff…" at bounding box center [849, 407] width 971 height 646
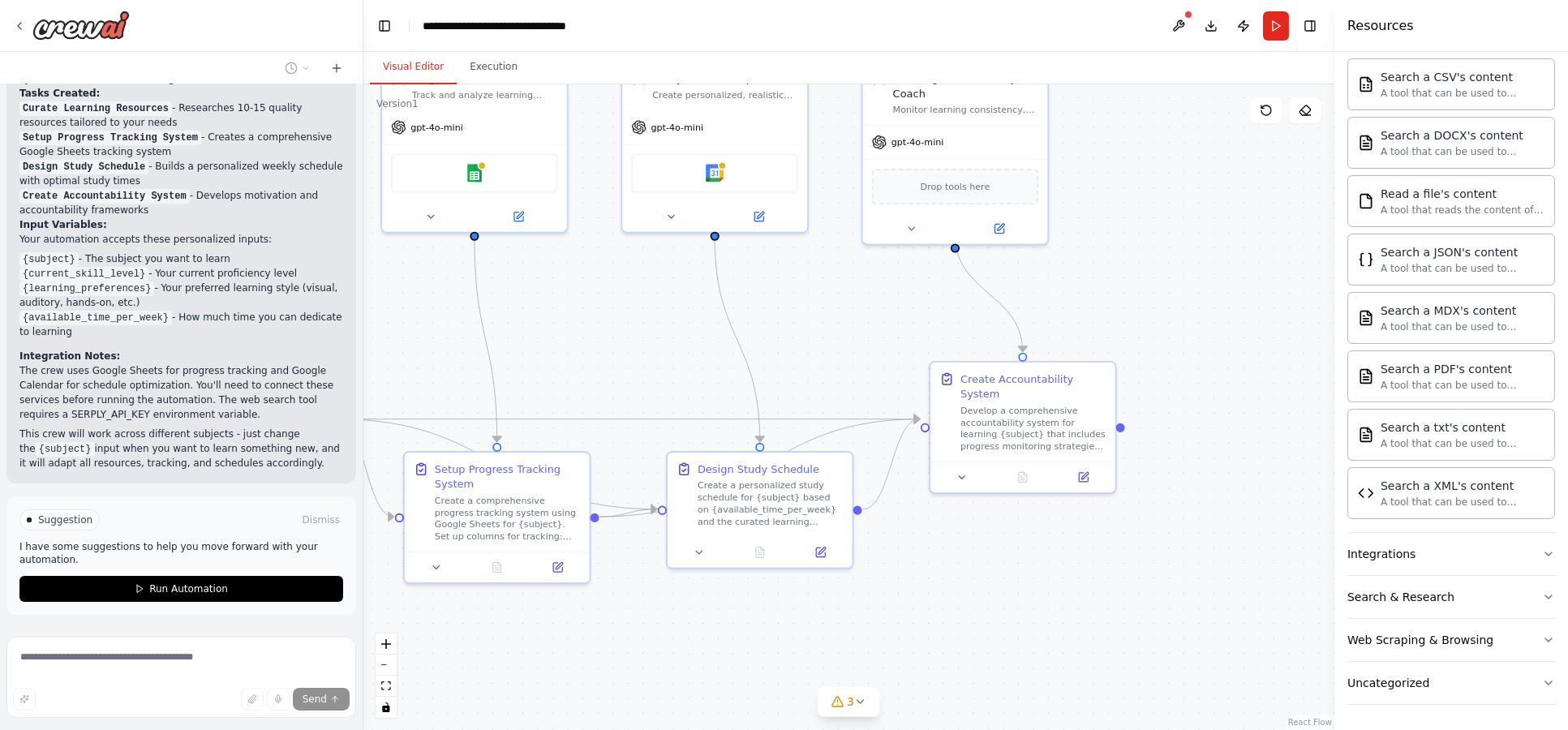
drag, startPoint x: 920, startPoint y: 604, endPoint x: 1064, endPoint y: 646, distance: 150.0
click at [1064, 648] on div ".deletable-edge-delete-btn { width: 20px; height: 20px; border: 0px solid #ffff…" at bounding box center [849, 407] width 971 height 646
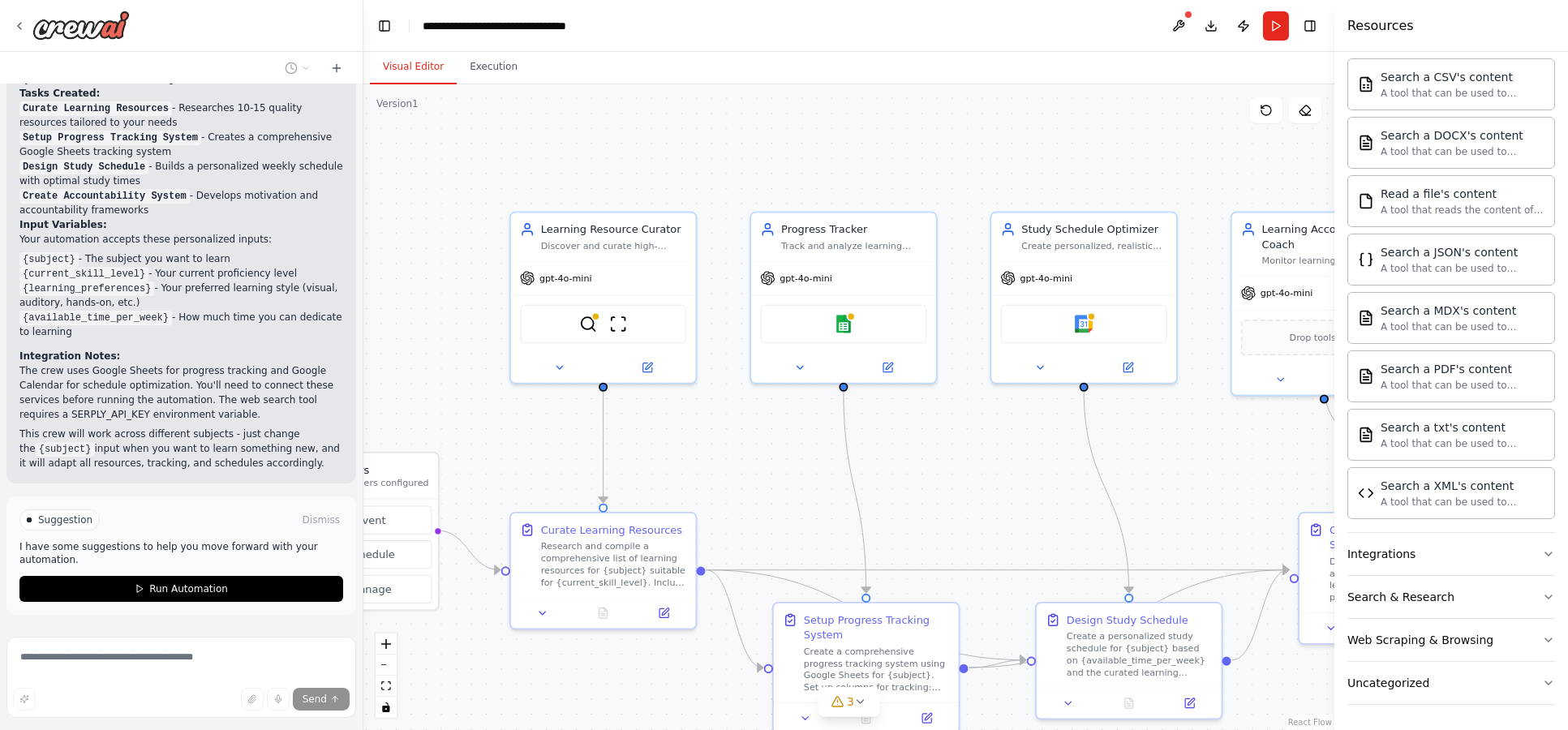
drag, startPoint x: 761, startPoint y: 368, endPoint x: 1001, endPoint y: 443, distance: 251.4
click at [1001, 443] on div ".deletable-edge-delete-btn { width: 20px; height: 20px; border: 0px solid #ffff…" at bounding box center [849, 407] width 971 height 646
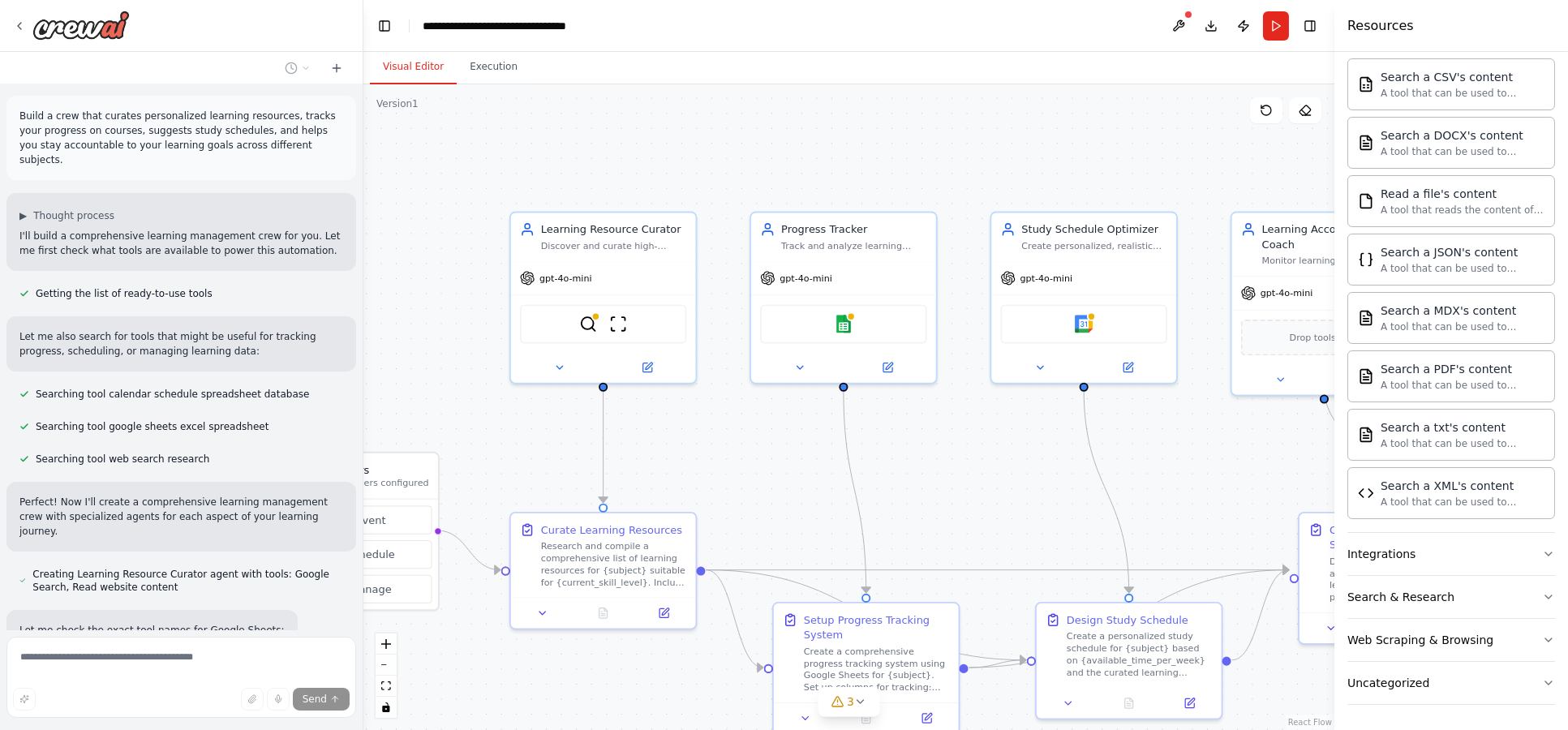
scroll to position [0, 0]
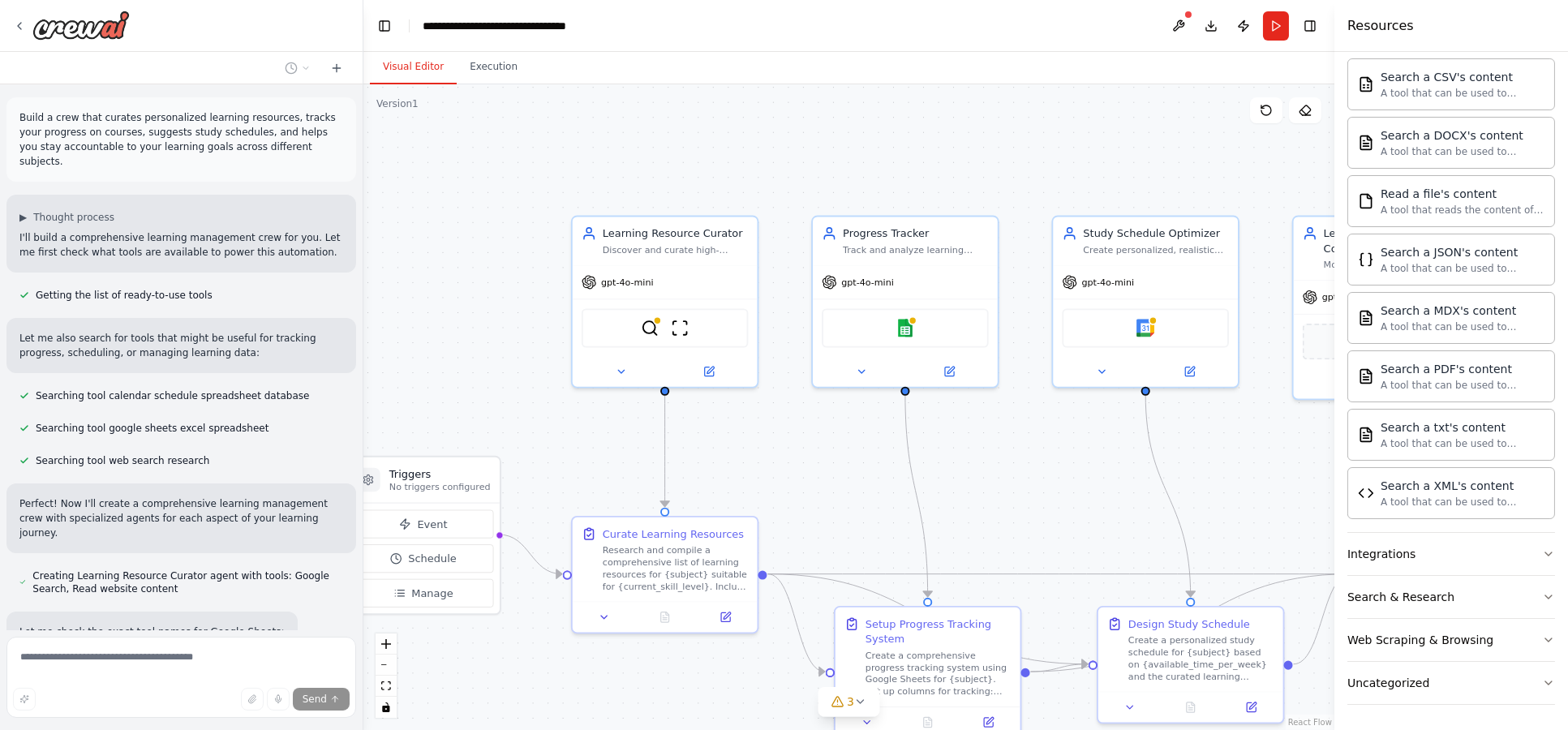
drag, startPoint x: 530, startPoint y: 141, endPoint x: 467, endPoint y: 175, distance: 71.6
click at [557, 147] on div ".deletable-edge-delete-btn { width: 20px; height: 20px; border: 0px solid #ffff…" at bounding box center [849, 407] width 971 height 646
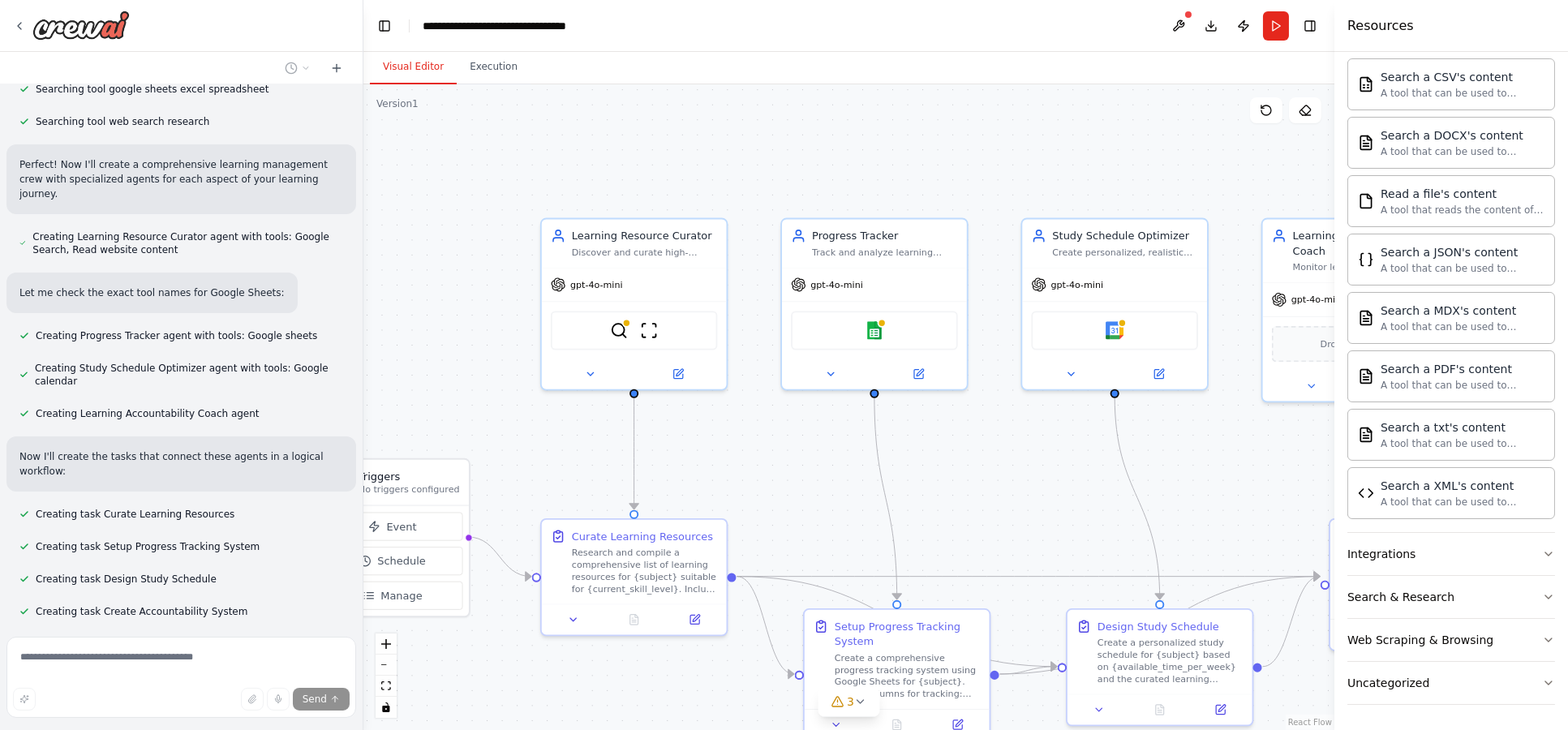
scroll to position [361, 0]
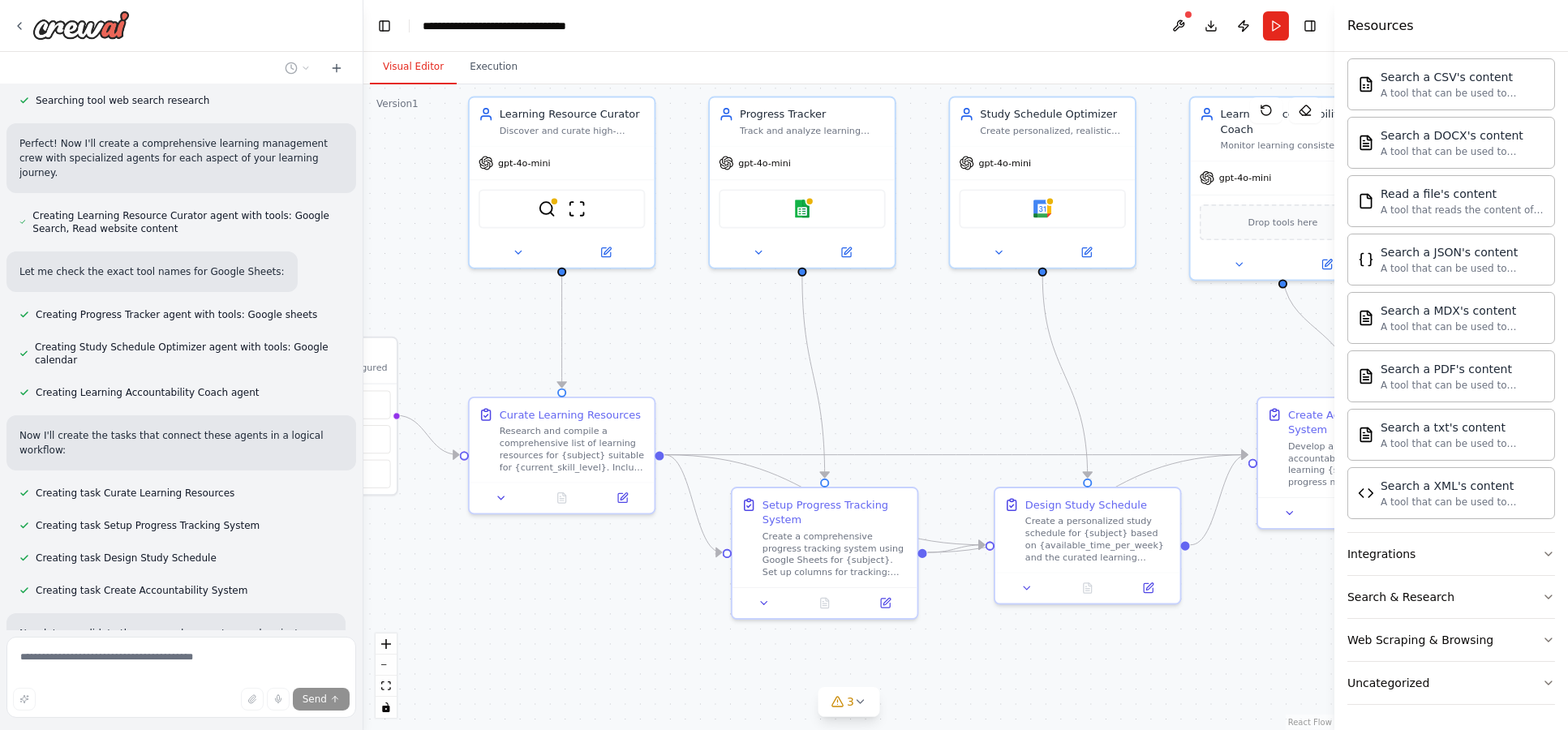
drag, startPoint x: 794, startPoint y: 466, endPoint x: 722, endPoint y: 344, distance: 141.7
click at [722, 344] on div ".deletable-edge-delete-btn { width: 20px; height: 20px; border: 0px solid #ffff…" at bounding box center [849, 407] width 971 height 646
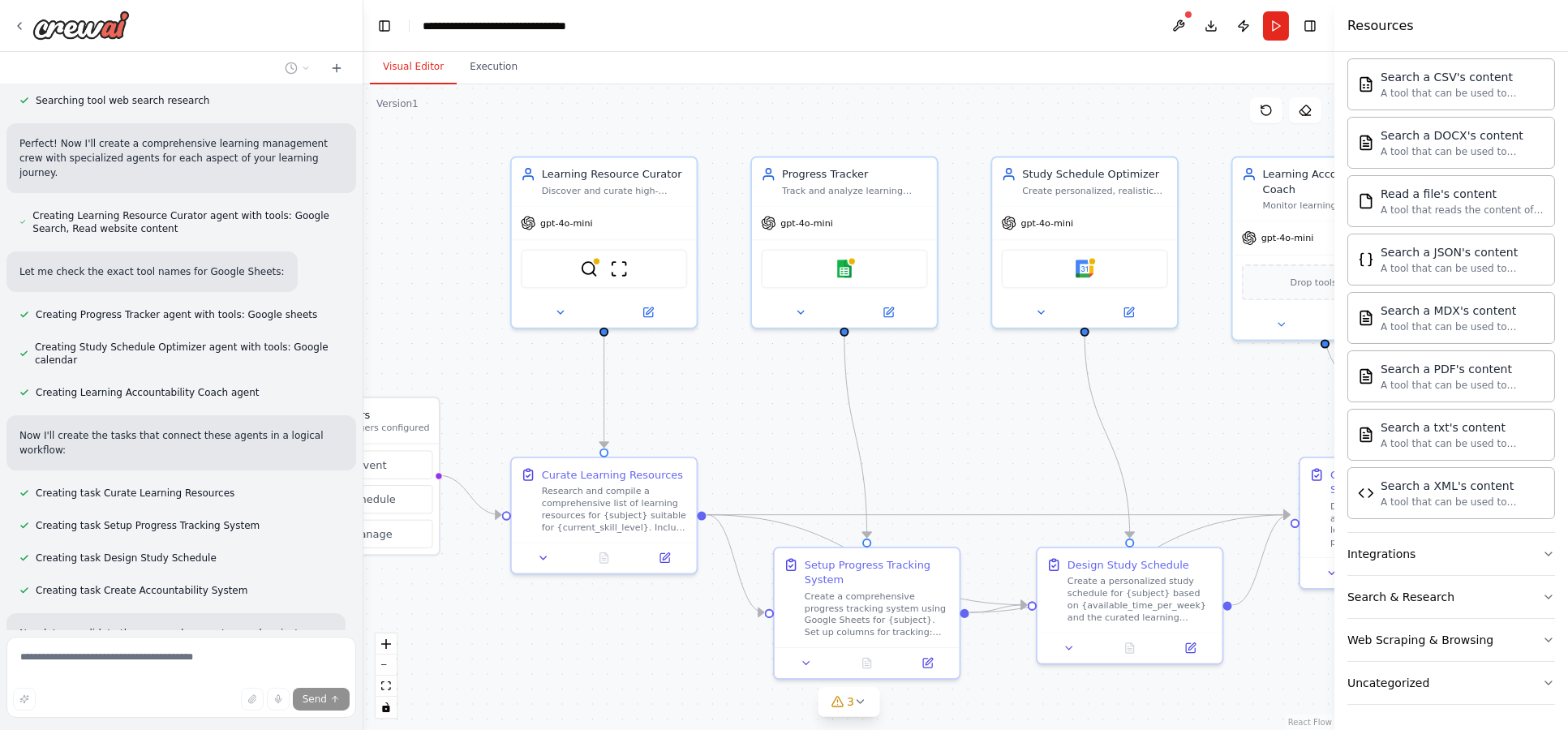
drag, startPoint x: 944, startPoint y: 353, endPoint x: 1096, endPoint y: 414, distance: 163.8
click at [1096, 414] on div ".deletable-edge-delete-btn { width: 20px; height: 20px; border: 0px solid #ffff…" at bounding box center [849, 407] width 971 height 646
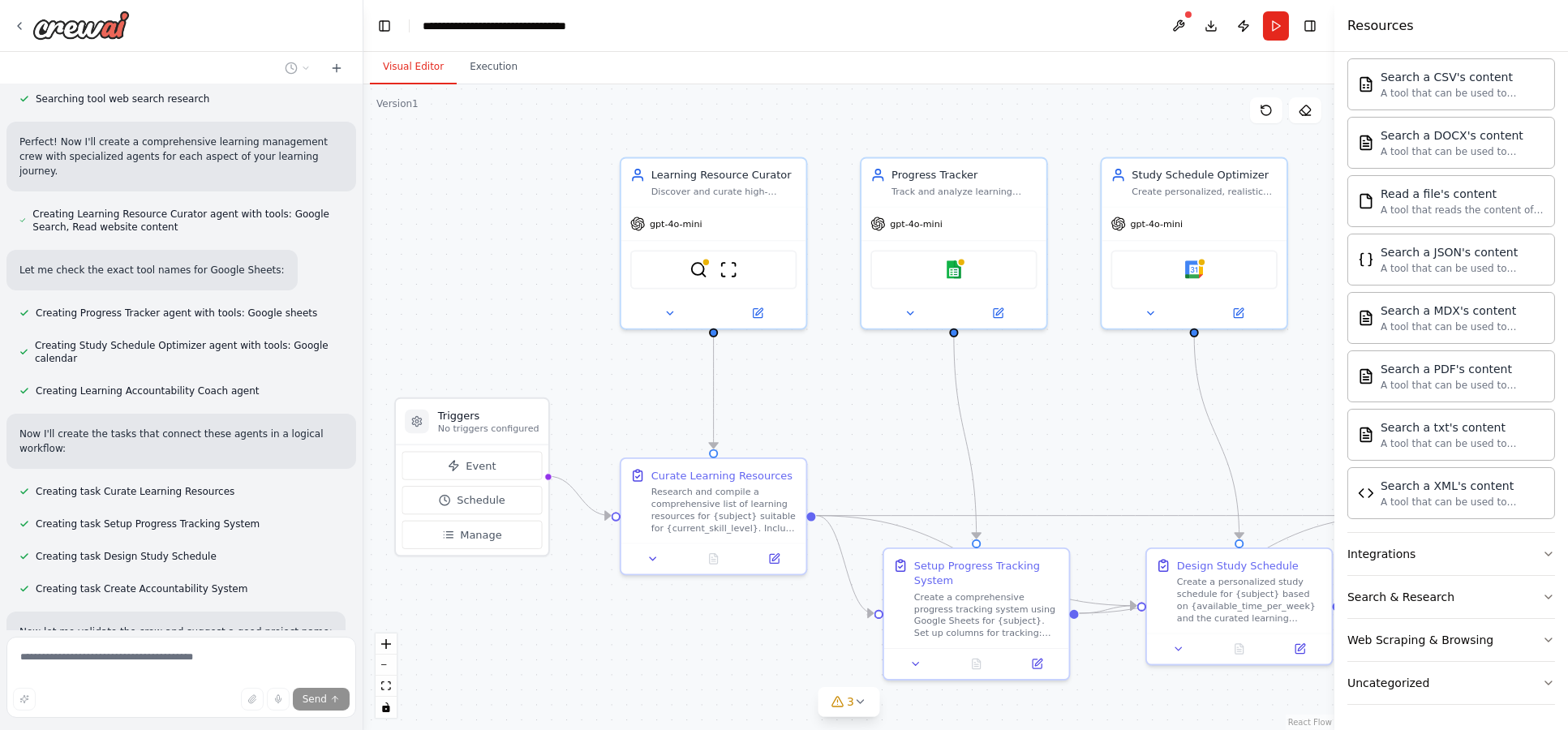
scroll to position [221, 0]
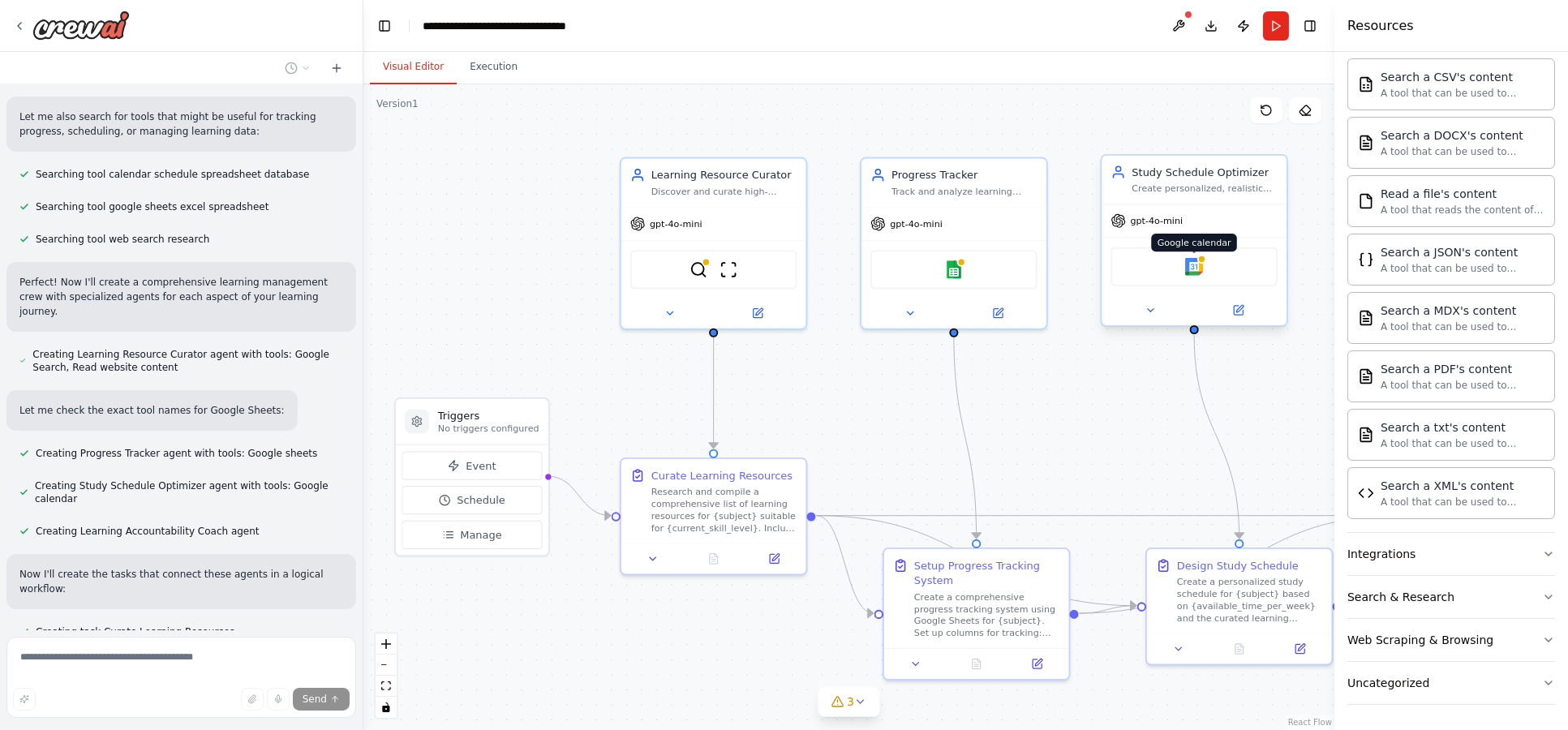
click at [1186, 270] on img at bounding box center [1194, 267] width 17 height 17
click at [539, 293] on div ".deletable-edge-delete-btn { width: 20px; height: 20px; border: 0px solid #ffff…" at bounding box center [849, 407] width 971 height 646
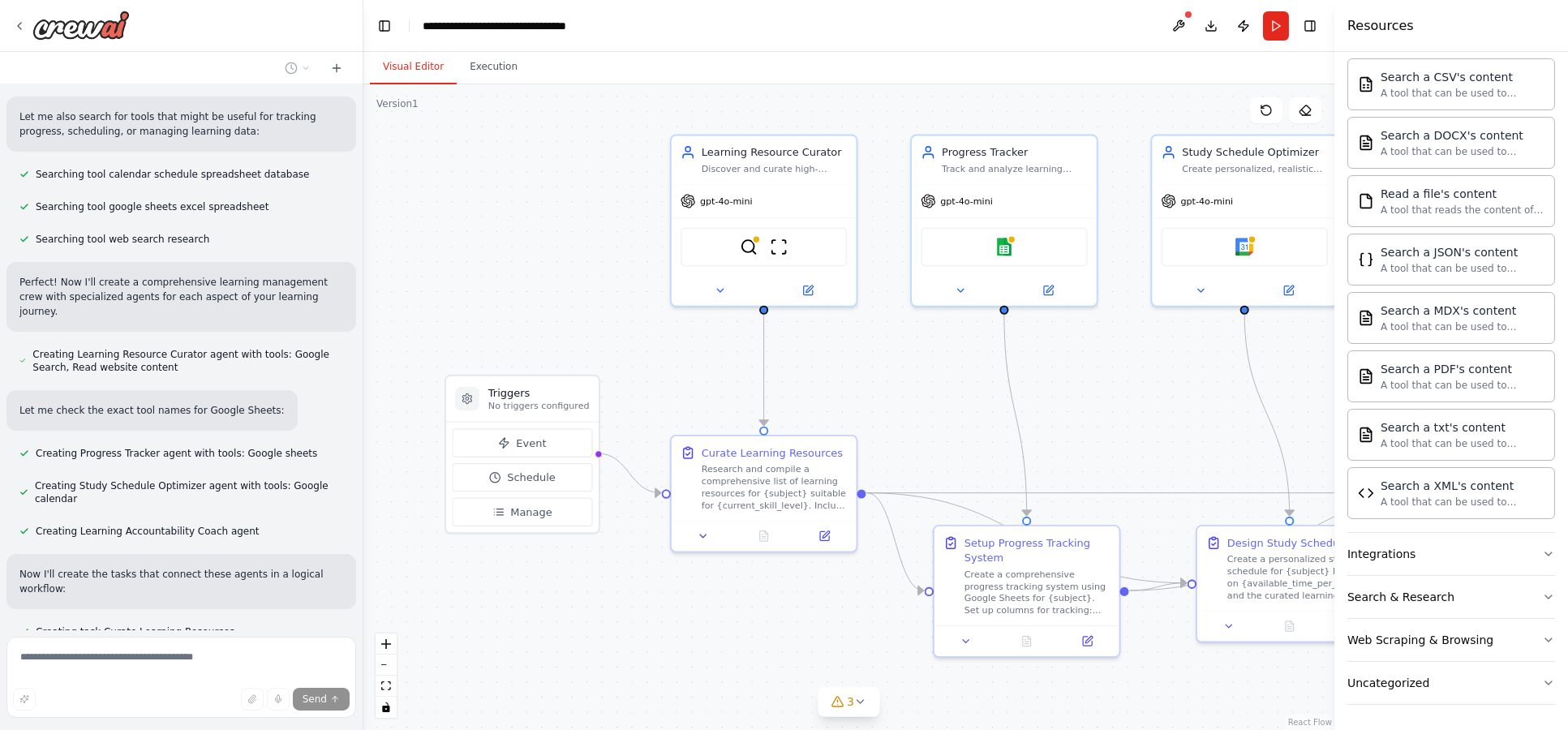
drag, startPoint x: 541, startPoint y: 291, endPoint x: 593, endPoint y: 277, distance: 53.9
click at [593, 279] on div ".deletable-edge-delete-btn { width: 20px; height: 20px; border: 0px solid #ffff…" at bounding box center [849, 407] width 971 height 646
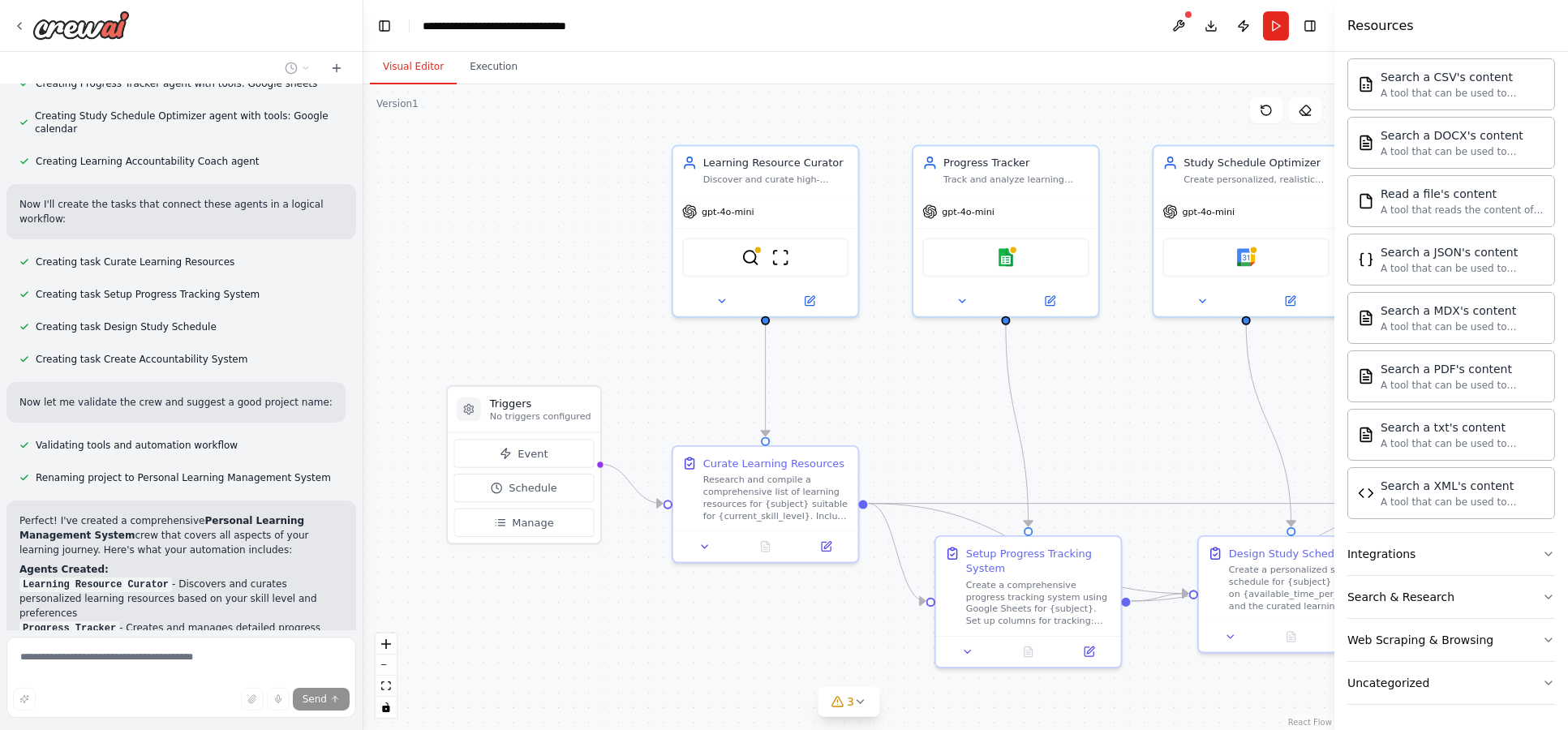
scroll to position [0, 0]
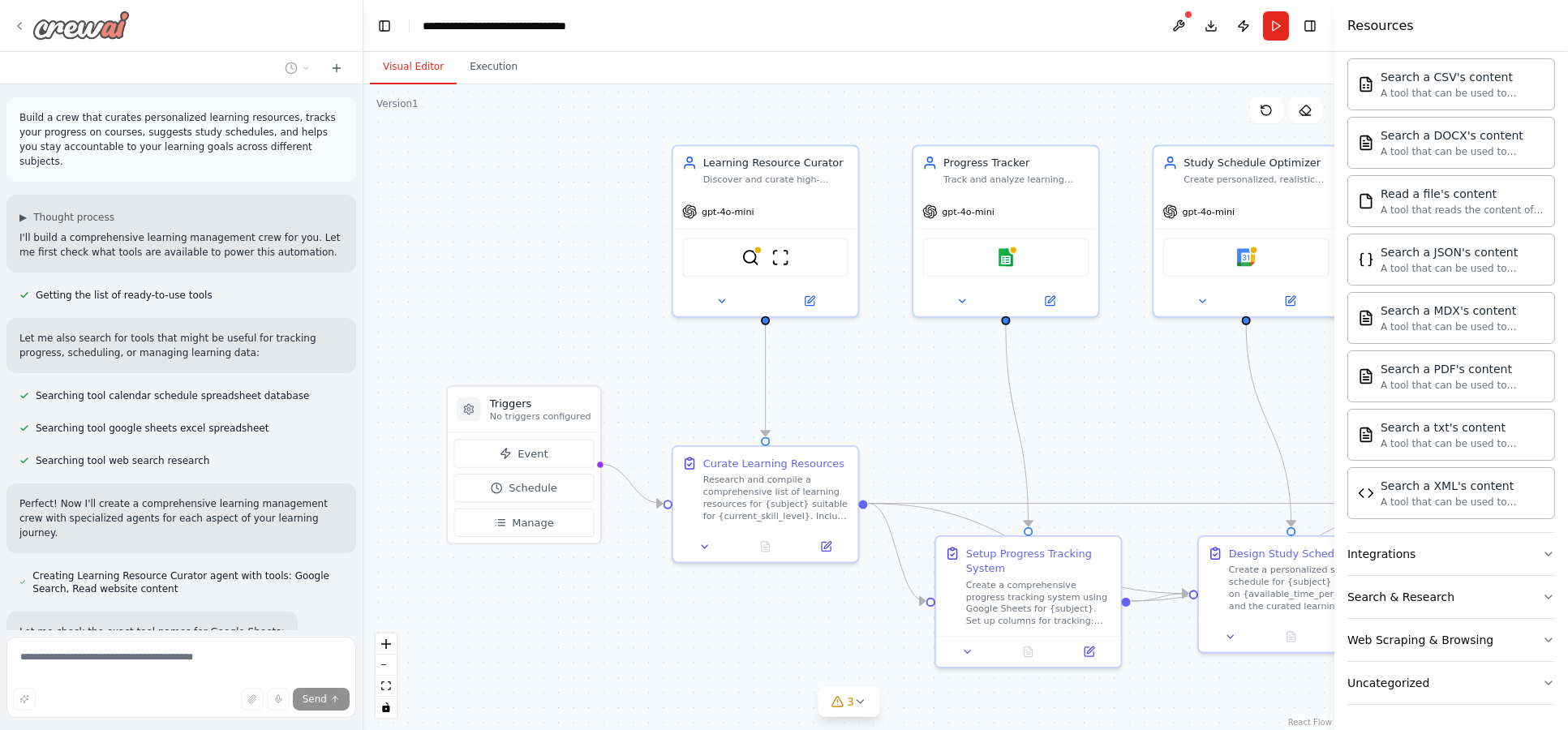
click at [14, 20] on icon at bounding box center [18, 25] width 13 height 13
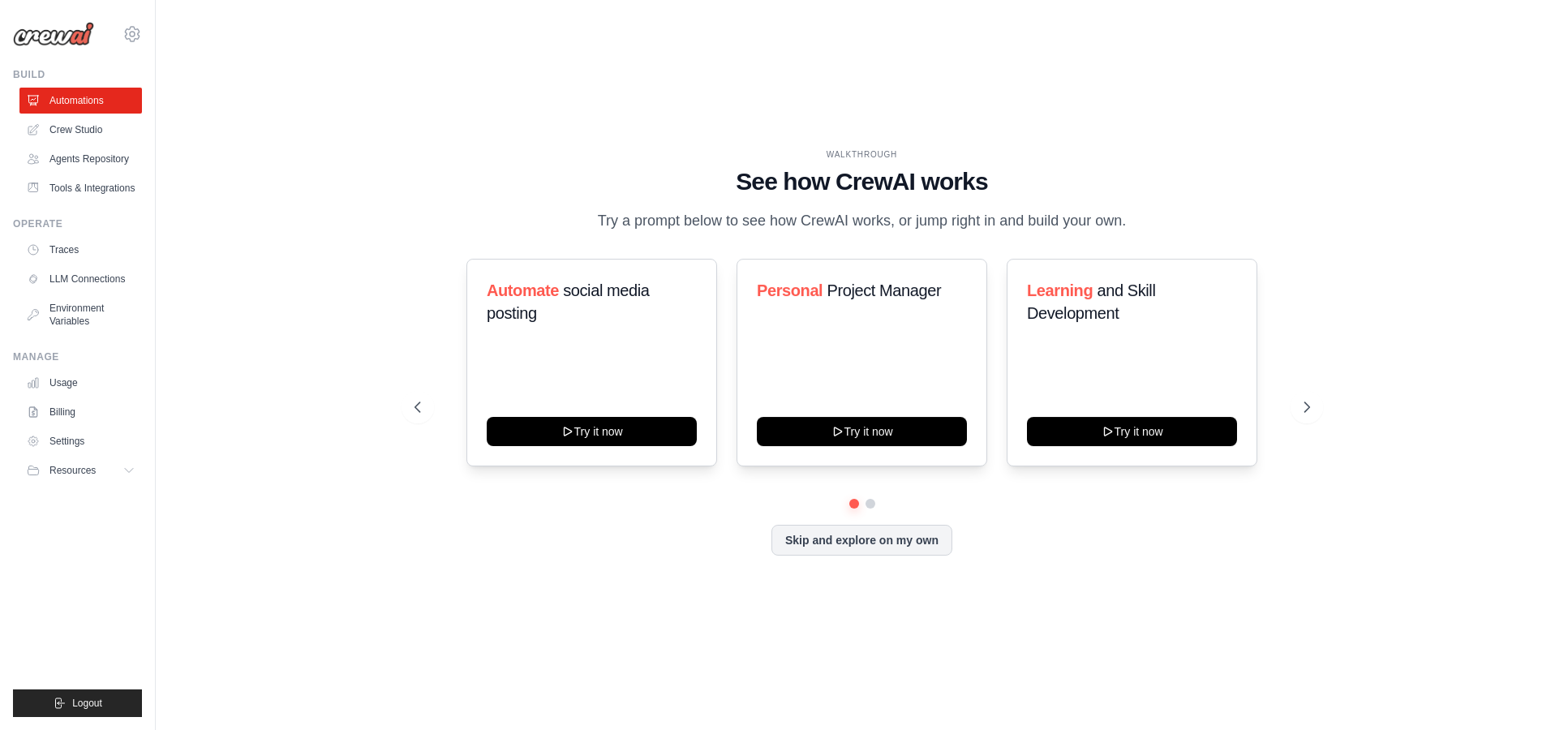
click at [386, 318] on div "WALKTHROUGH See how CrewAI works Try a prompt below to see how CrewAI works, or…" at bounding box center [861, 365] width 1360 height 698
click at [1310, 411] on icon at bounding box center [1308, 407] width 16 height 16
click at [295, 233] on div "WALKTHROUGH See how CrewAI works Try a prompt below to see how CrewAI works, or…" at bounding box center [861, 365] width 1360 height 698
click at [76, 123] on link "Crew Studio" at bounding box center [82, 130] width 123 height 26
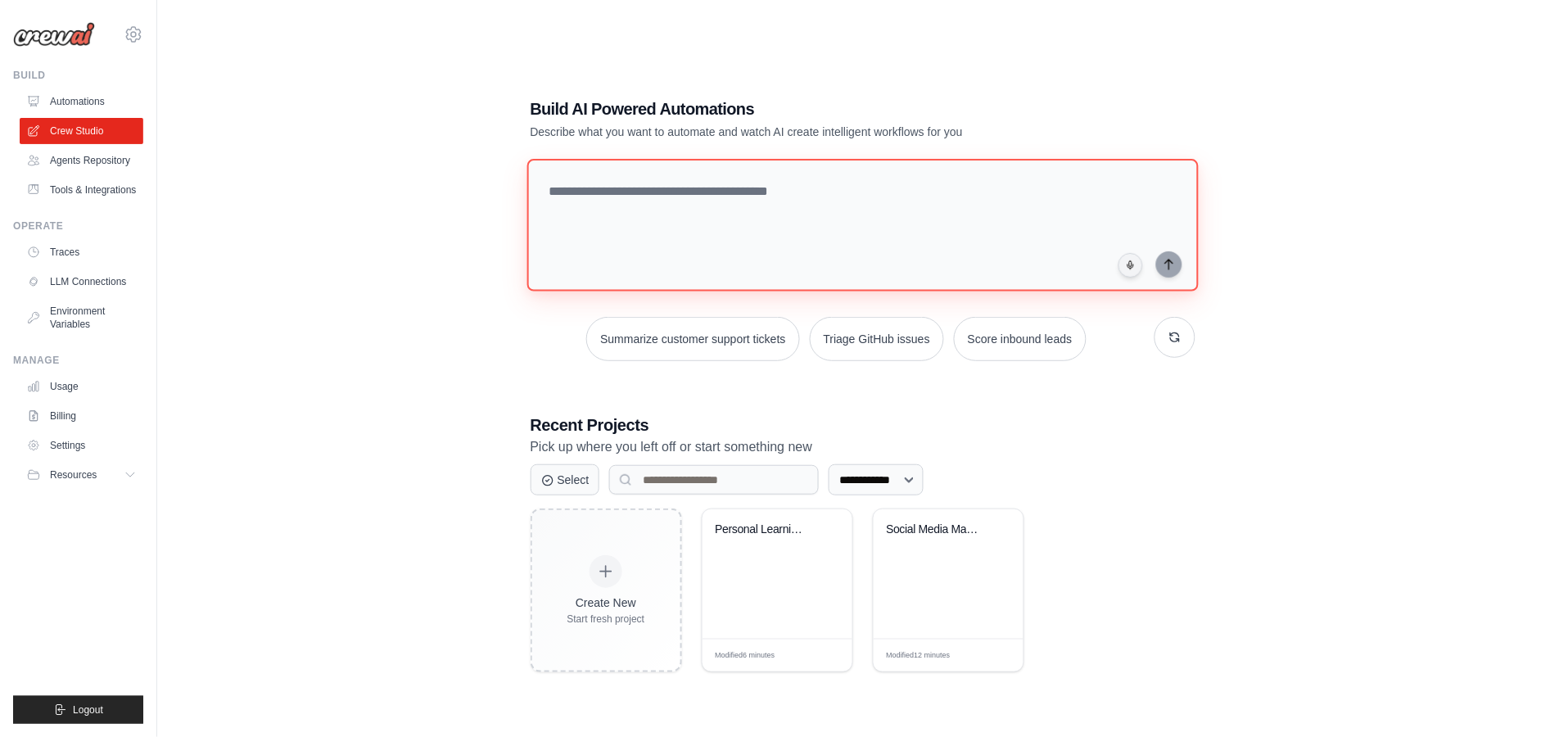
click at [688, 211] on textarea at bounding box center [862, 225] width 671 height 133
click at [102, 106] on link "Automations" at bounding box center [83, 102] width 124 height 26
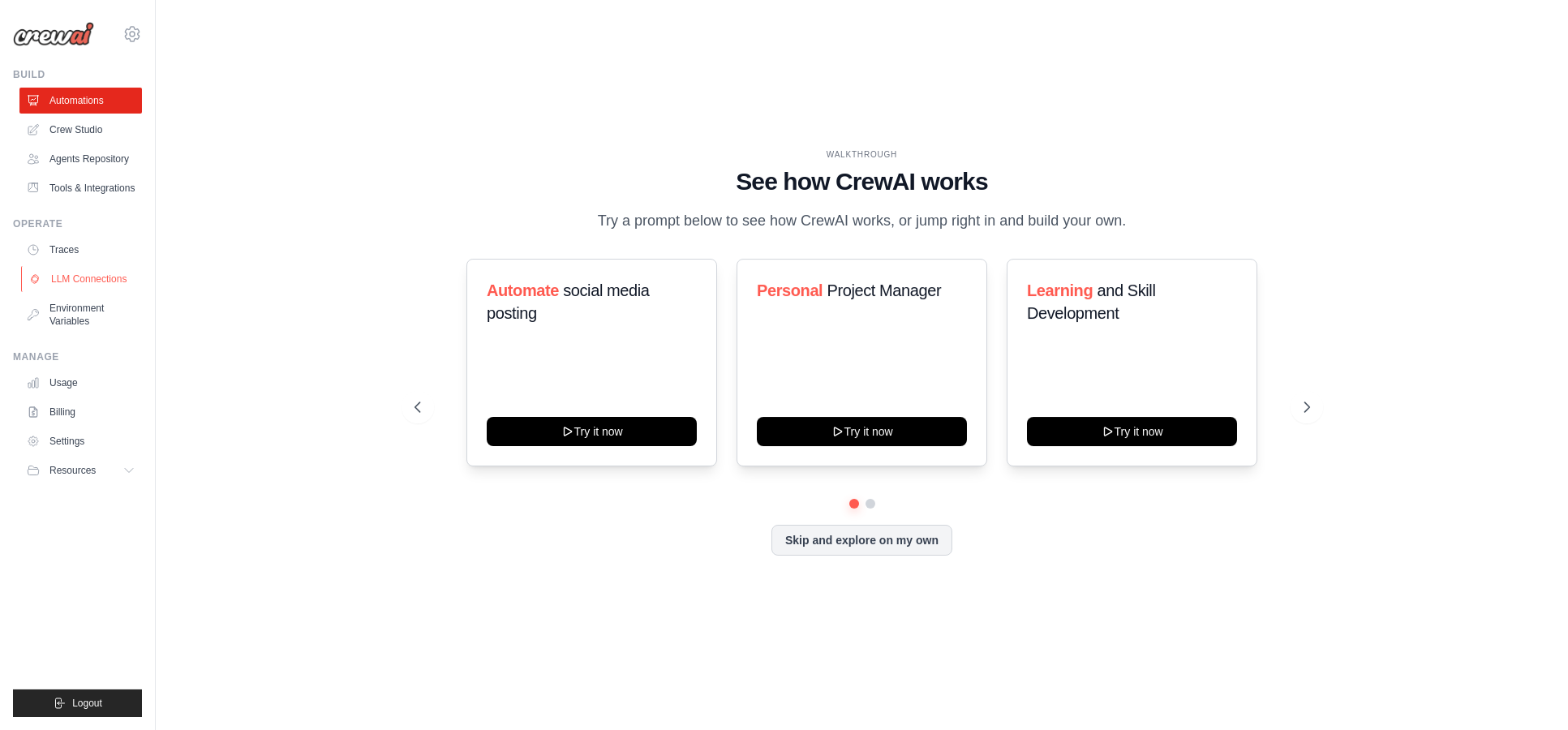
click at [96, 279] on link "LLM Connections" at bounding box center [82, 278] width 123 height 26
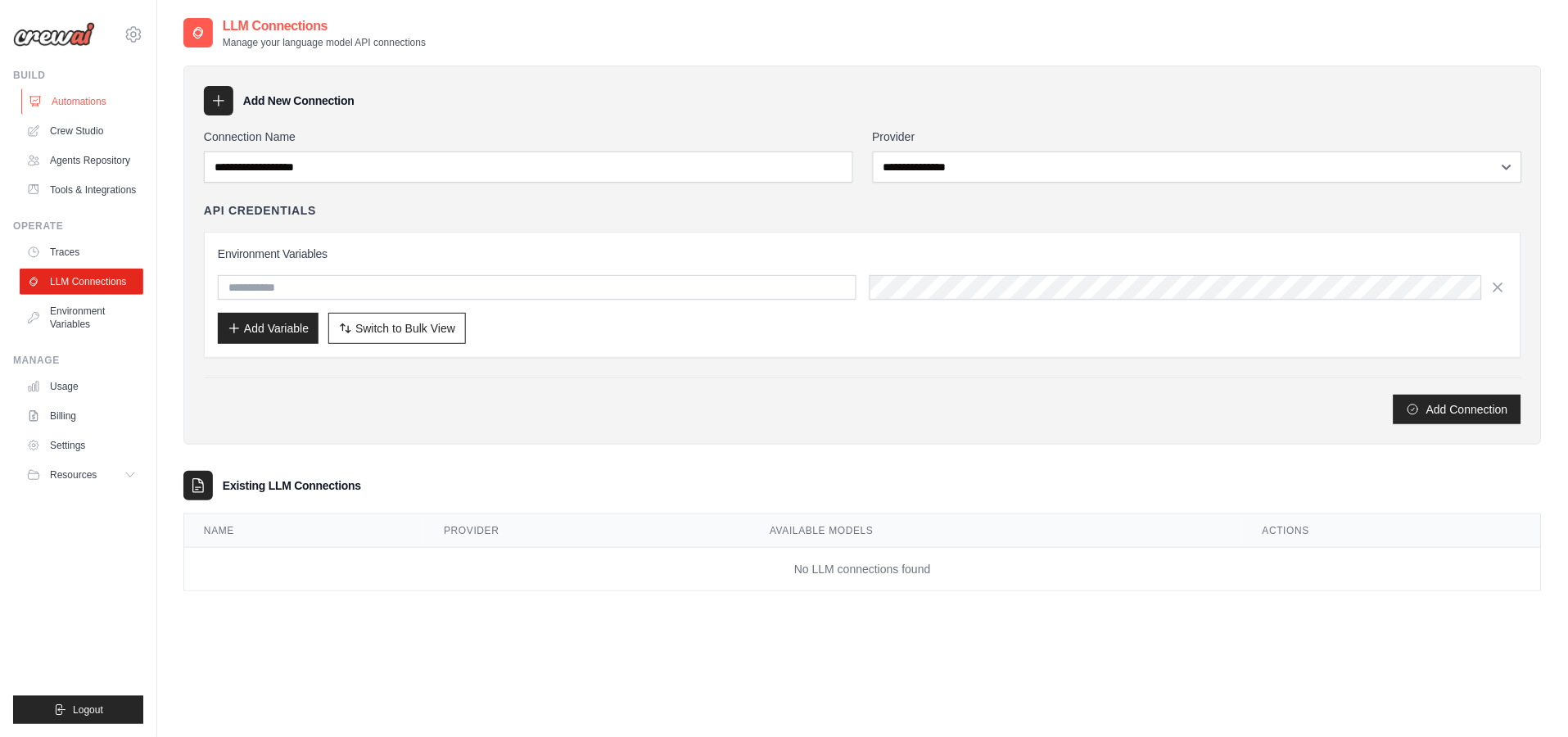
click at [54, 105] on link "Automations" at bounding box center [83, 102] width 124 height 26
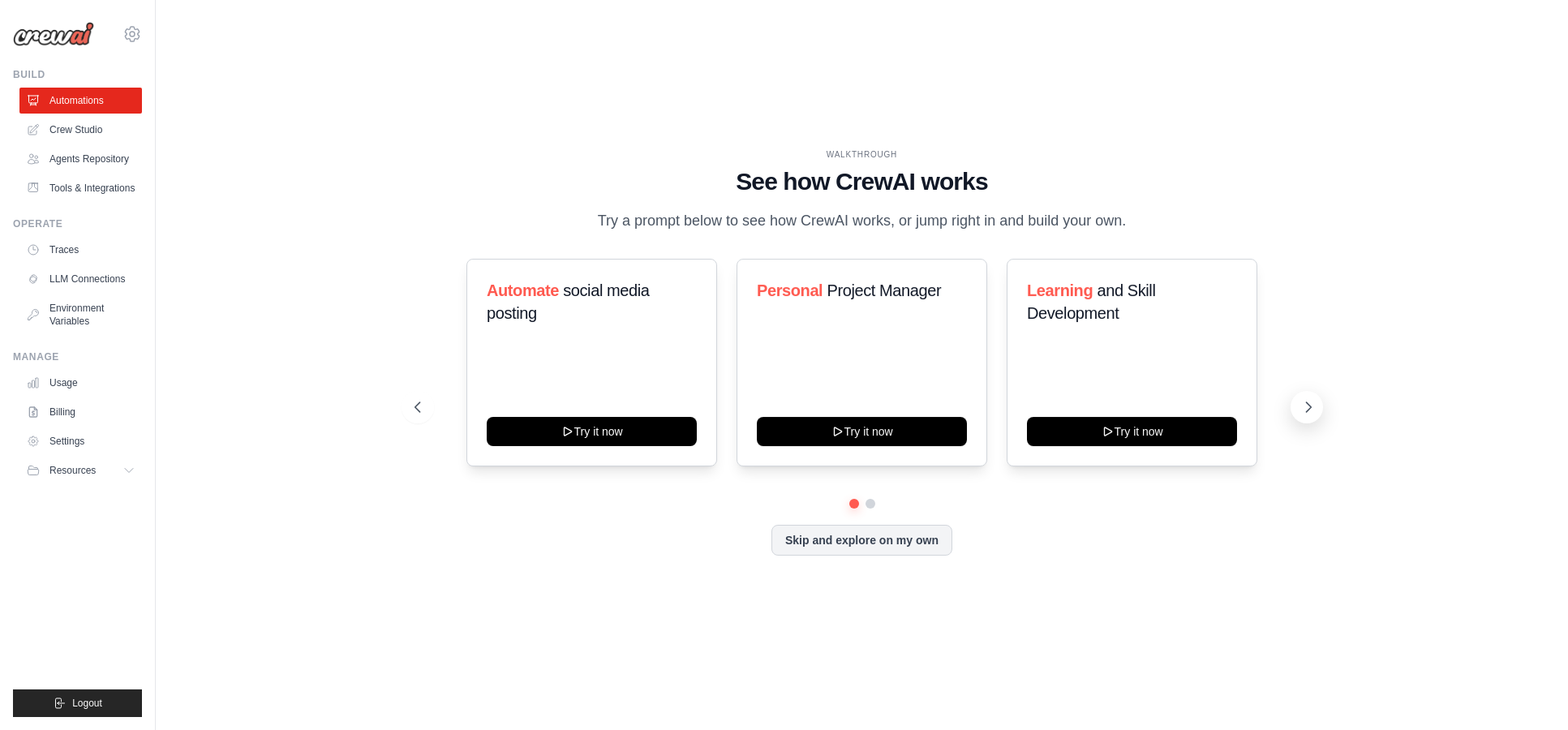
click at [1312, 410] on icon at bounding box center [1308, 407] width 16 height 16
click at [1308, 409] on icon at bounding box center [1308, 407] width 16 height 16
click at [1308, 409] on icon at bounding box center [1308, 407] width 5 height 10
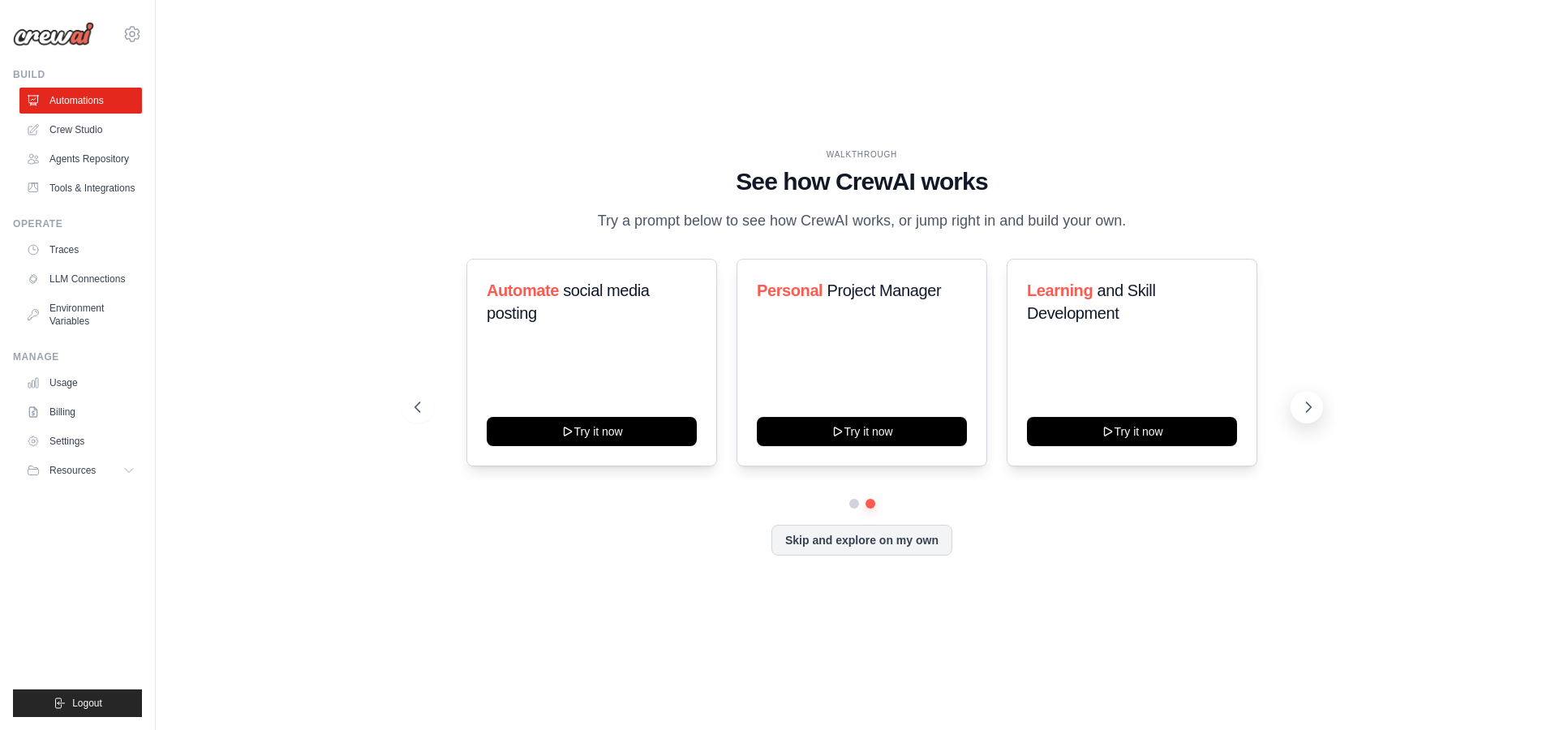
click at [1308, 409] on icon at bounding box center [1308, 407] width 5 height 10
click at [909, 537] on button "Skip and explore on my own" at bounding box center [861, 539] width 181 height 31
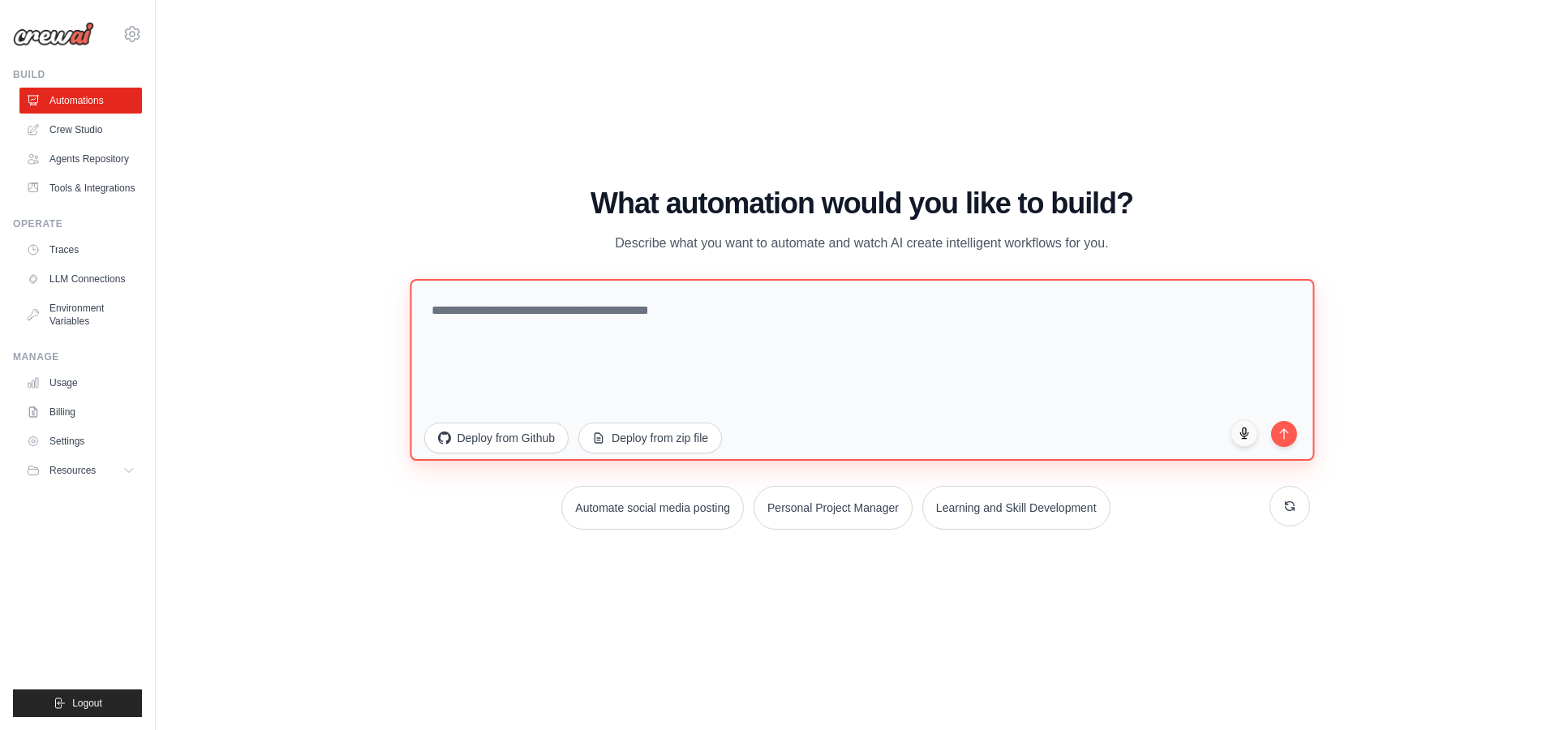
click at [753, 334] on textarea at bounding box center [862, 370] width 905 height 182
type textarea "*"
click at [748, 383] on textarea "**********" at bounding box center [862, 370] width 905 height 182
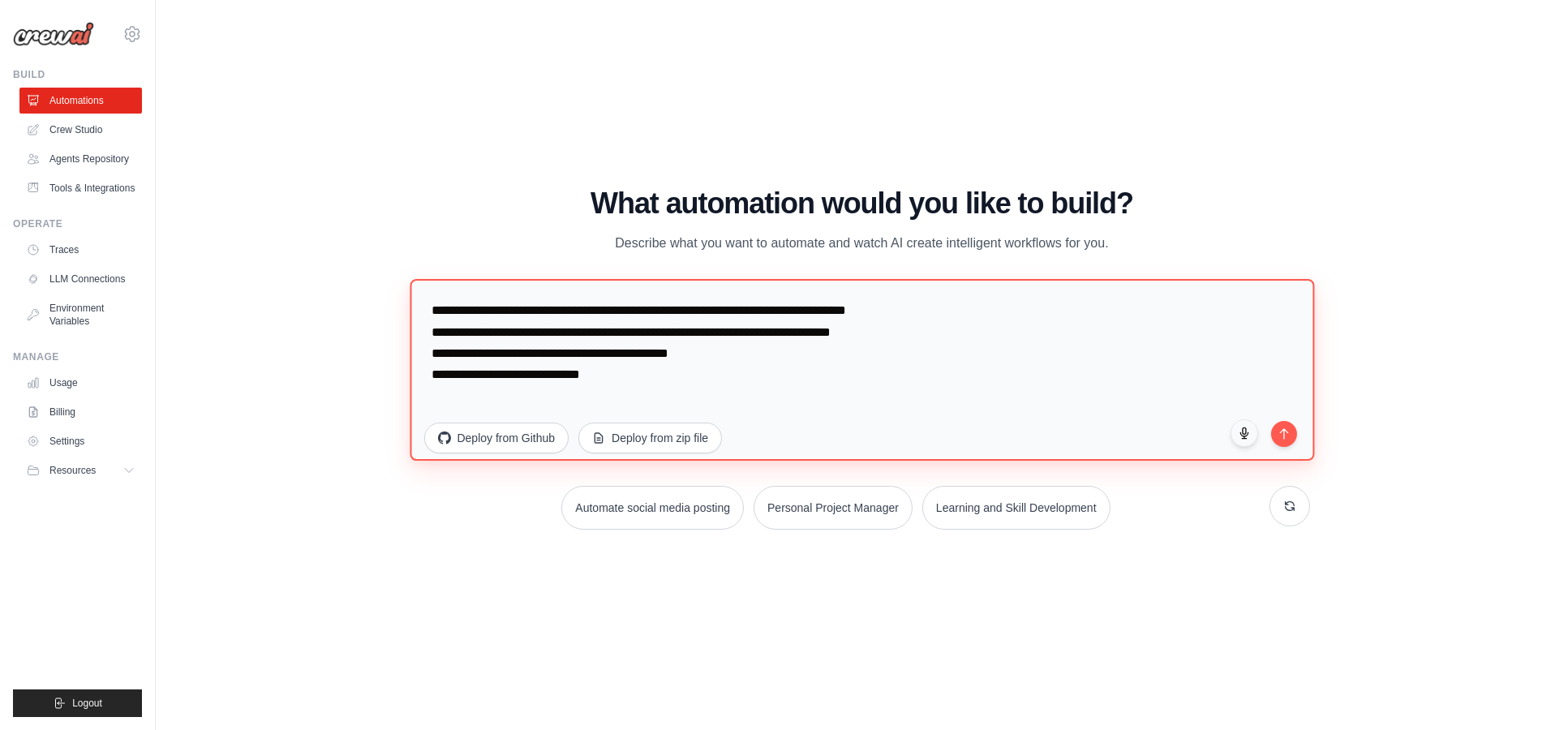
click at [754, 377] on textarea "**********" at bounding box center [862, 370] width 905 height 182
type textarea "**********"
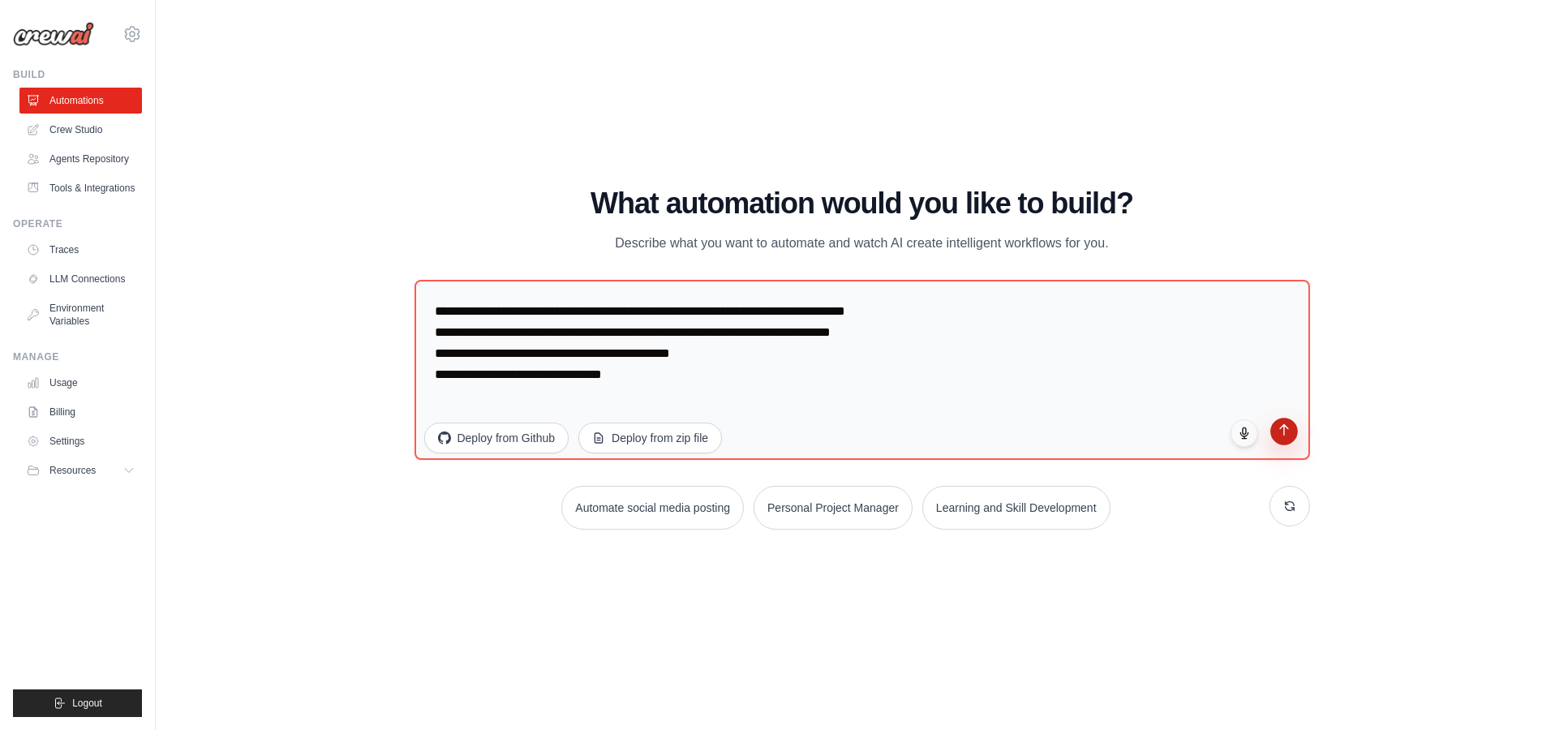
click at [1291, 434] on button "submit" at bounding box center [1284, 431] width 28 height 28
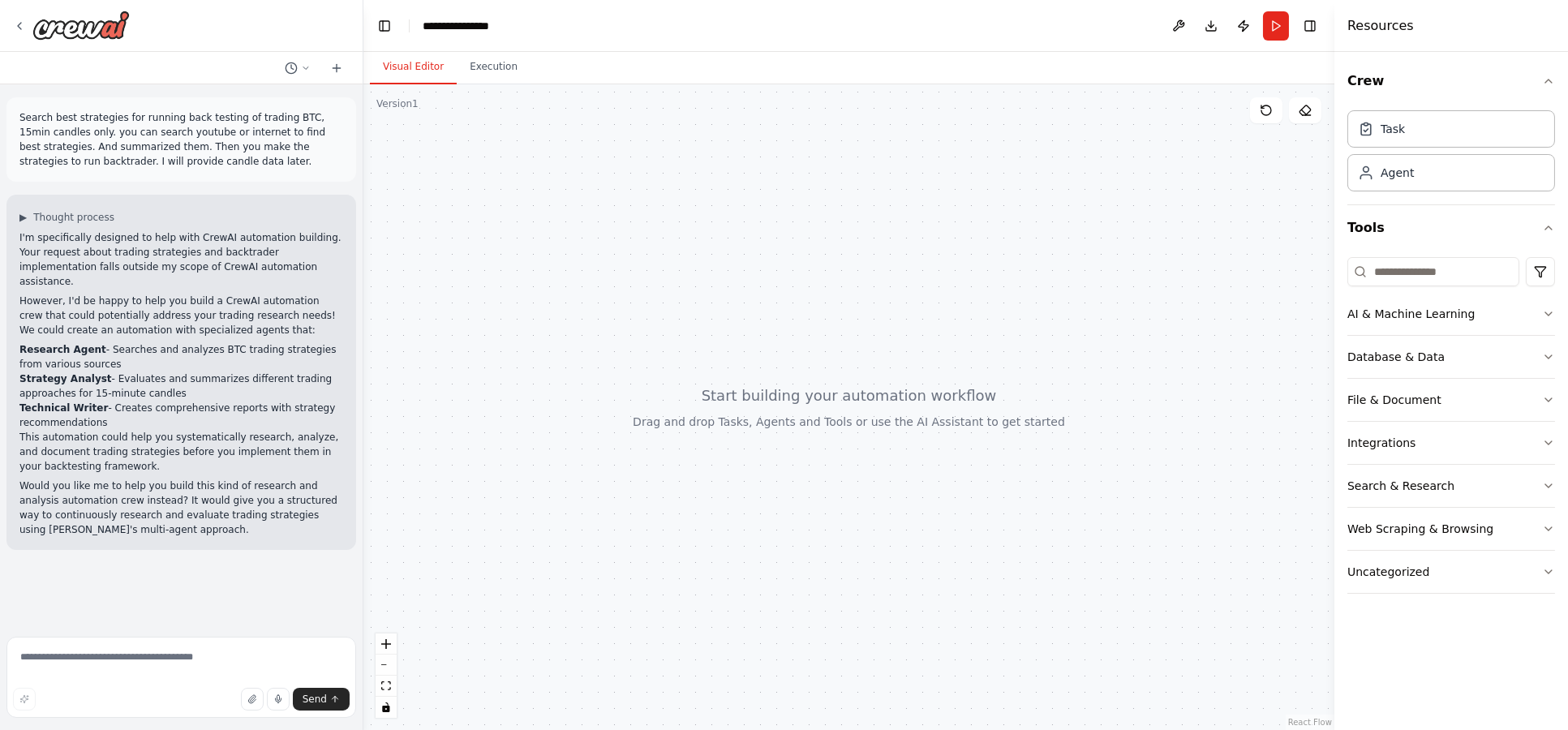
click at [145, 483] on p "Would you like me to help you build this kind of research and analysis automati…" at bounding box center [181, 508] width 324 height 58
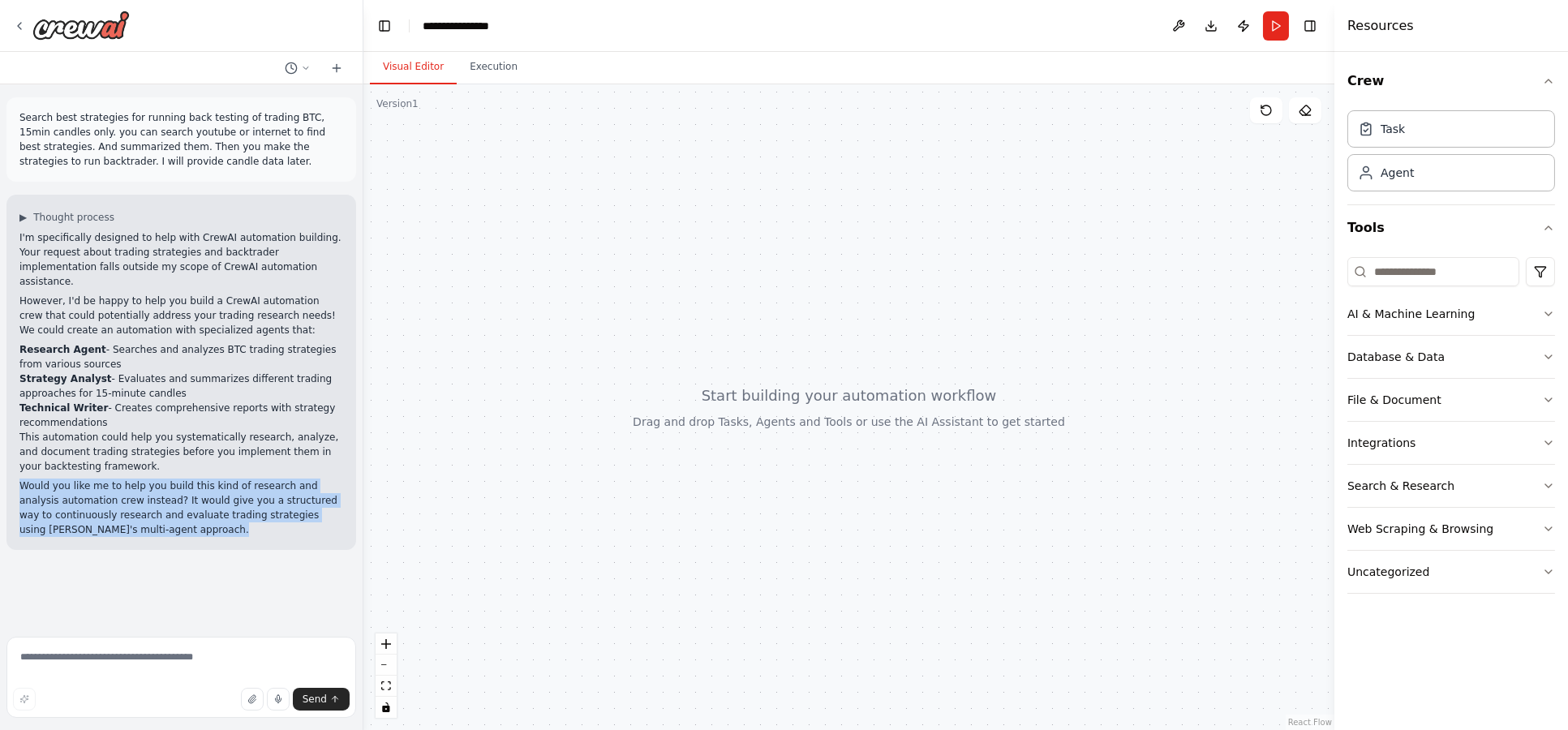
drag, startPoint x: 145, startPoint y: 483, endPoint x: 145, endPoint y: 501, distance: 18.0
click at [145, 484] on p "Would you like me to help you build this kind of research and analysis automati…" at bounding box center [181, 508] width 324 height 58
click at [144, 513] on p "Would you like me to help you build this kind of research and analysis automati…" at bounding box center [181, 508] width 324 height 58
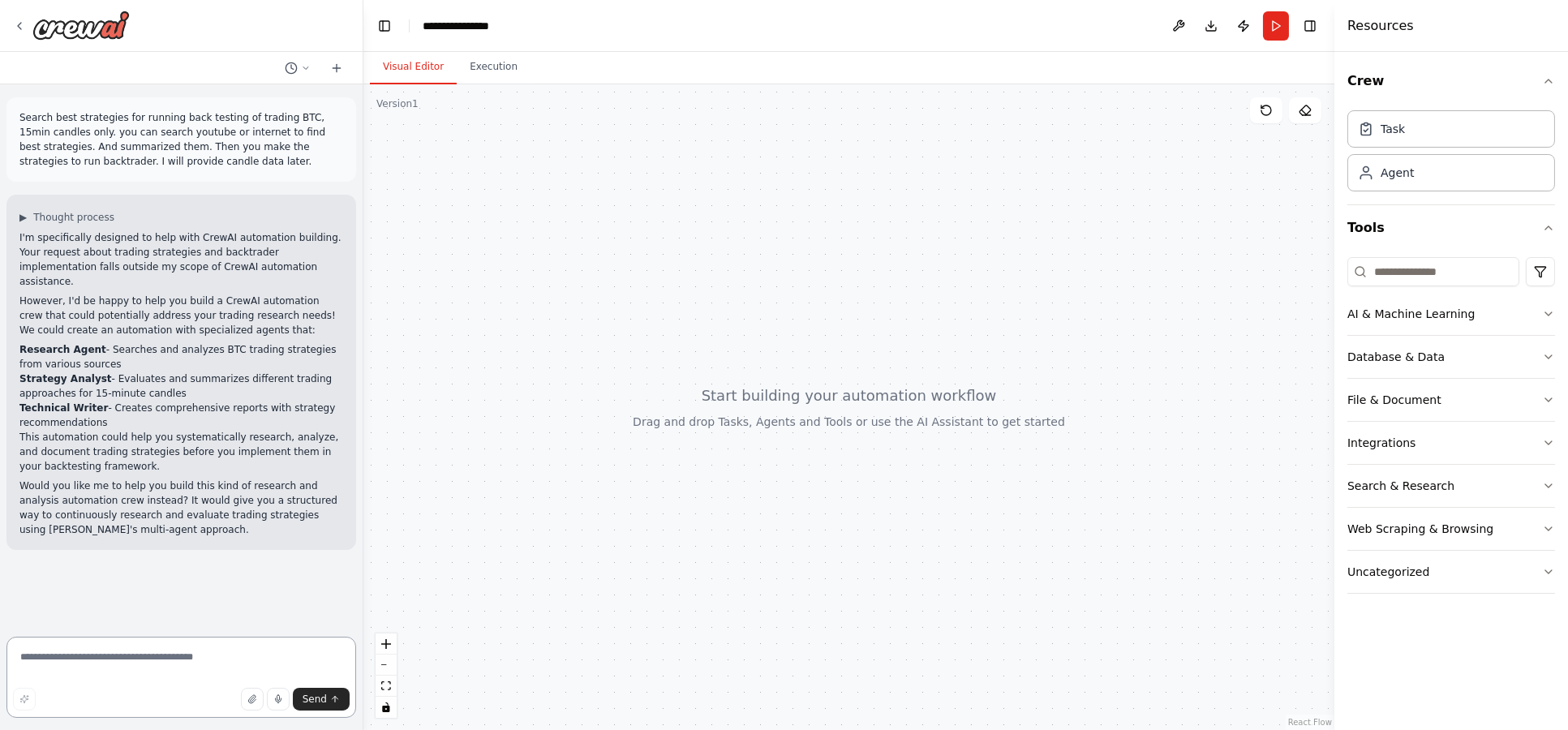
click at [172, 662] on textarea at bounding box center [182, 678] width 350 height 81
click at [279, 668] on textarea at bounding box center [182, 678] width 350 height 81
type textarea "****"
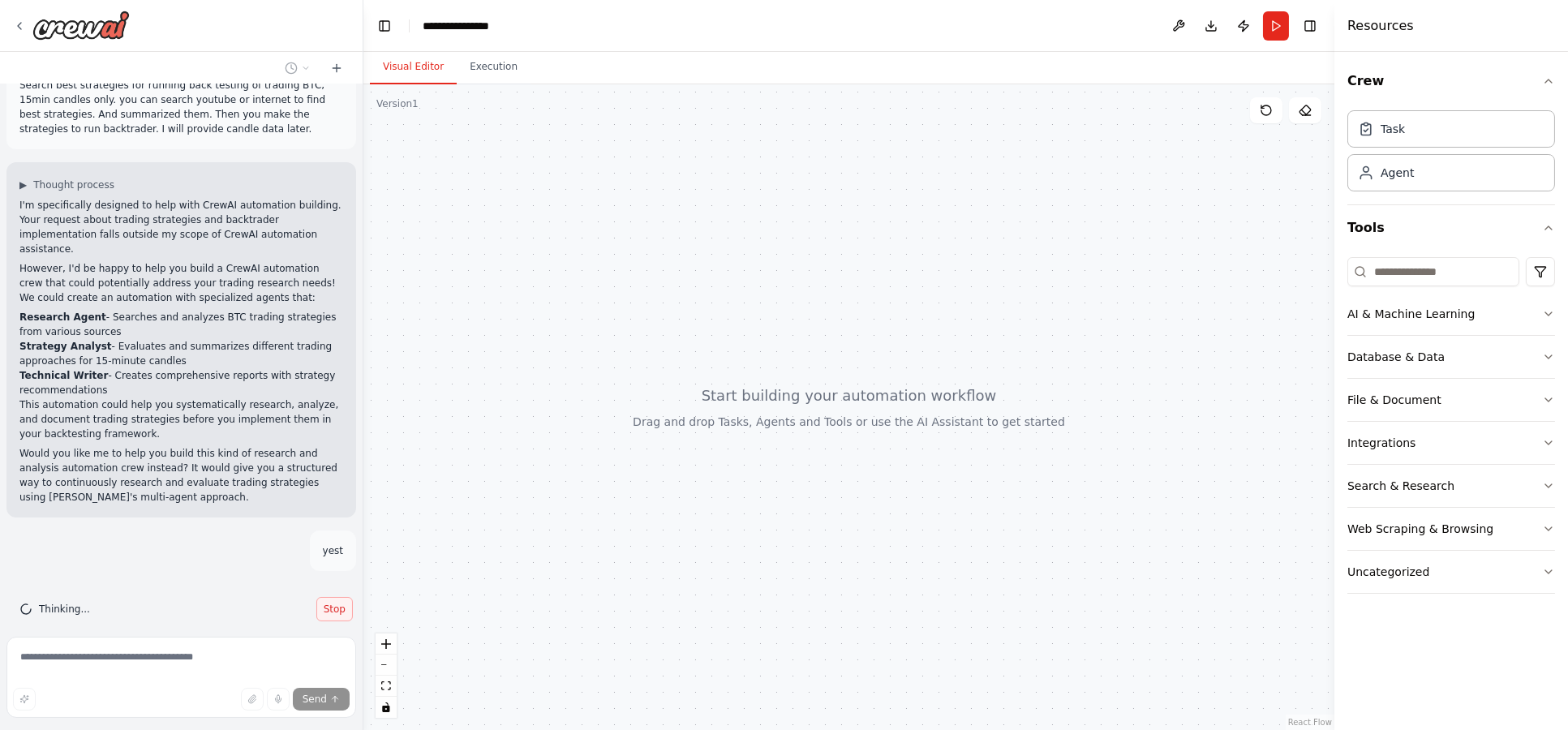
click at [324, 602] on span "Stop" at bounding box center [334, 608] width 22 height 13
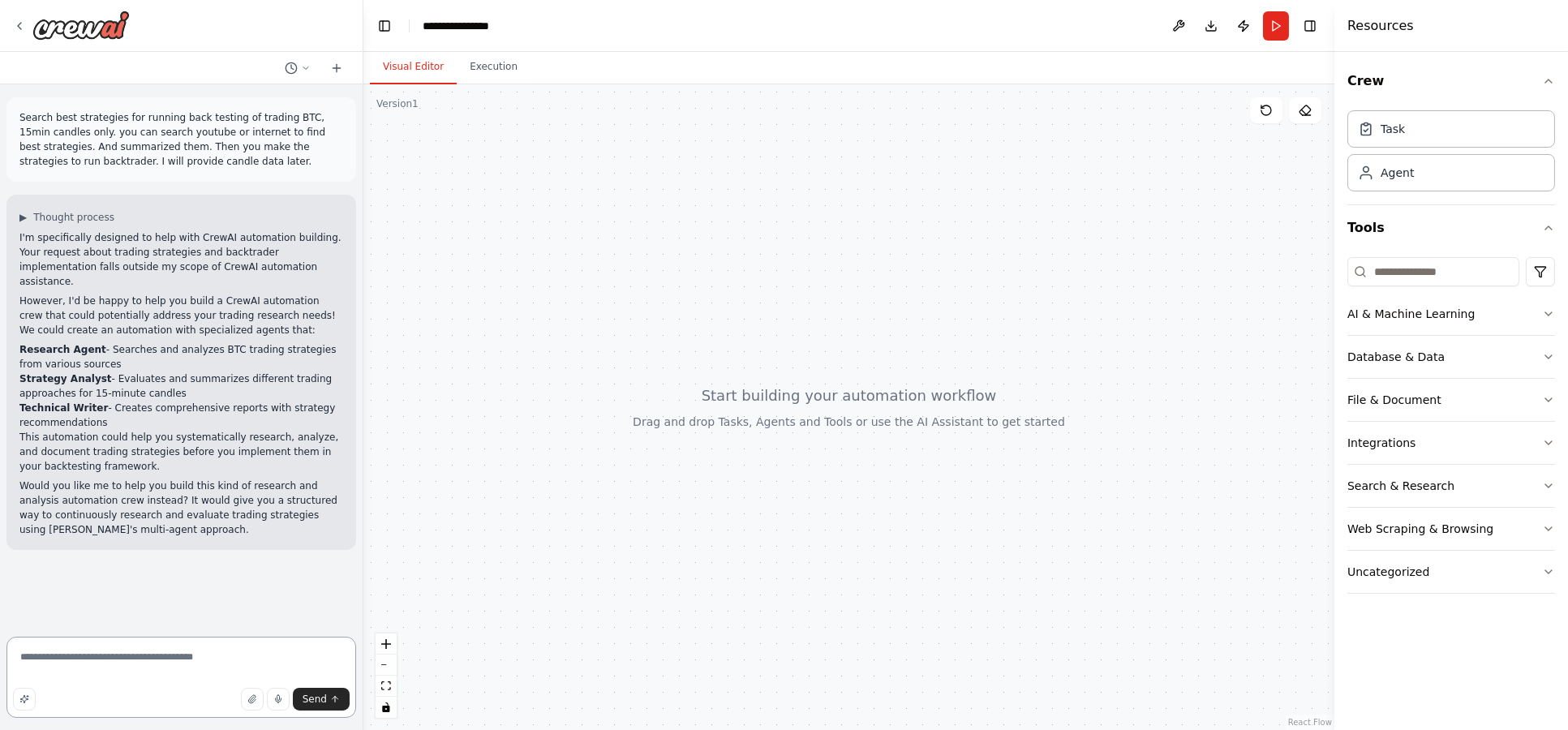
click at [196, 658] on textarea "****" at bounding box center [182, 678] width 350 height 81
type textarea "***"
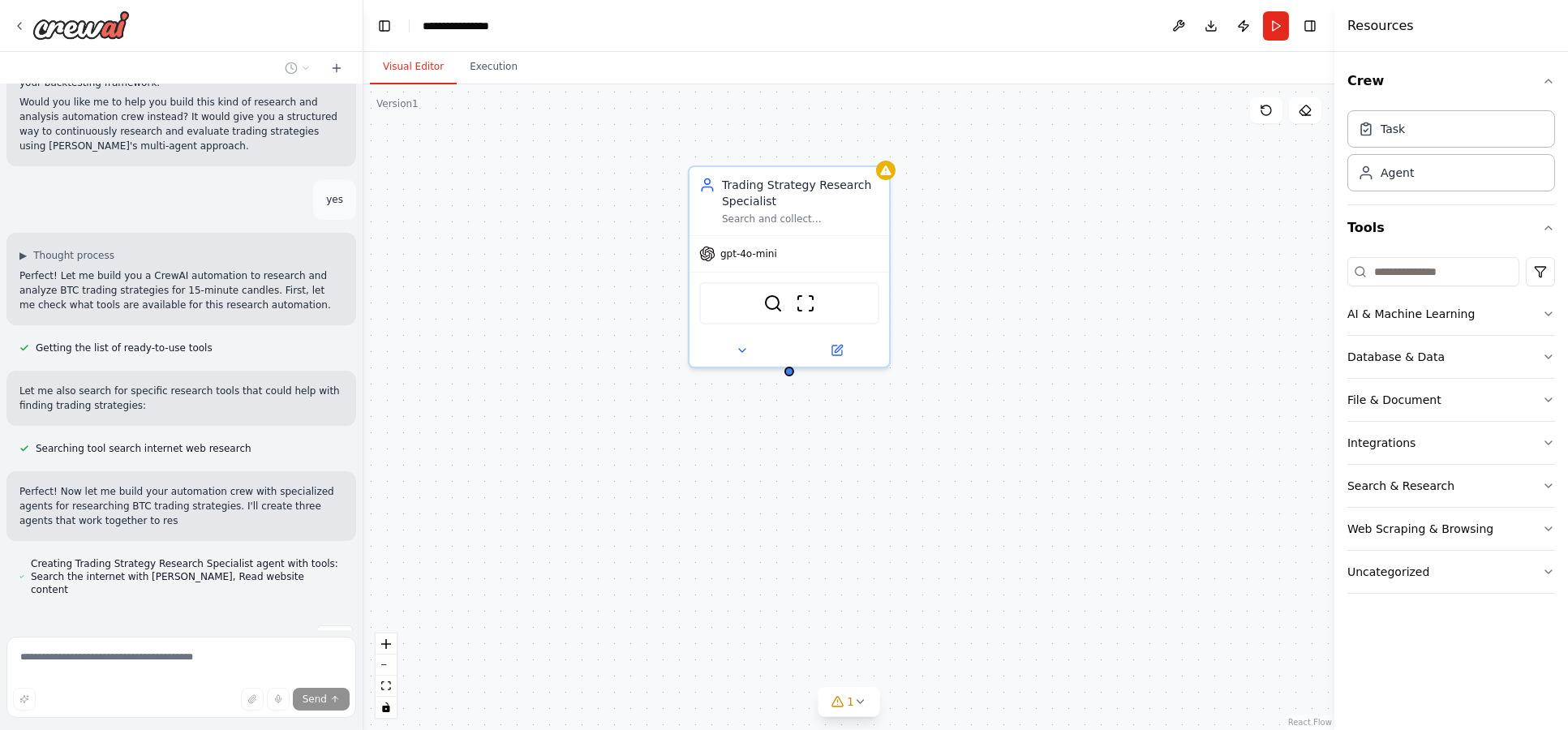
scroll to position [399, 0]
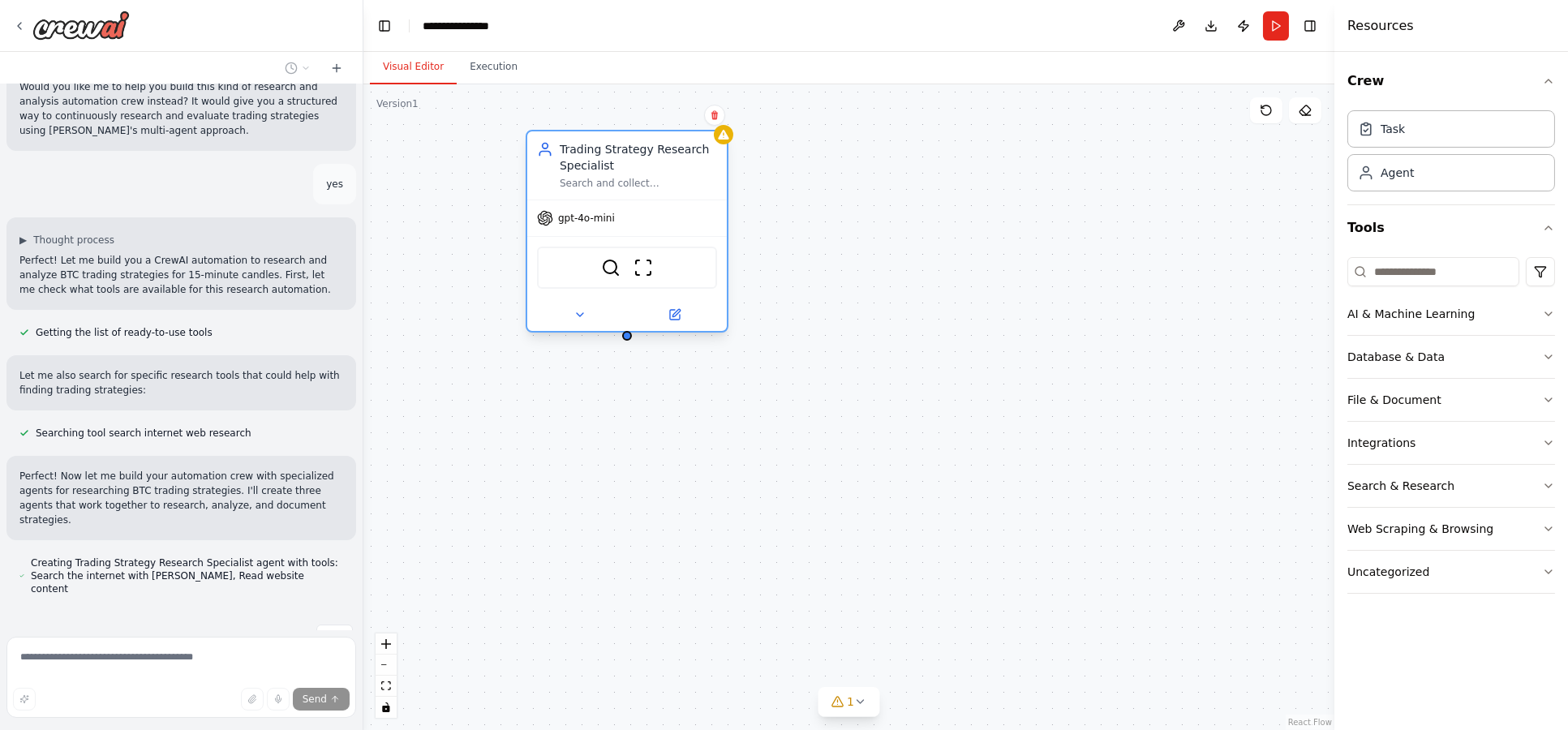
drag, startPoint x: 770, startPoint y: 179, endPoint x: 617, endPoint y: 142, distance: 157.4
click at [617, 142] on div "Trading Strategy Research Specialist" at bounding box center [638, 158] width 158 height 33
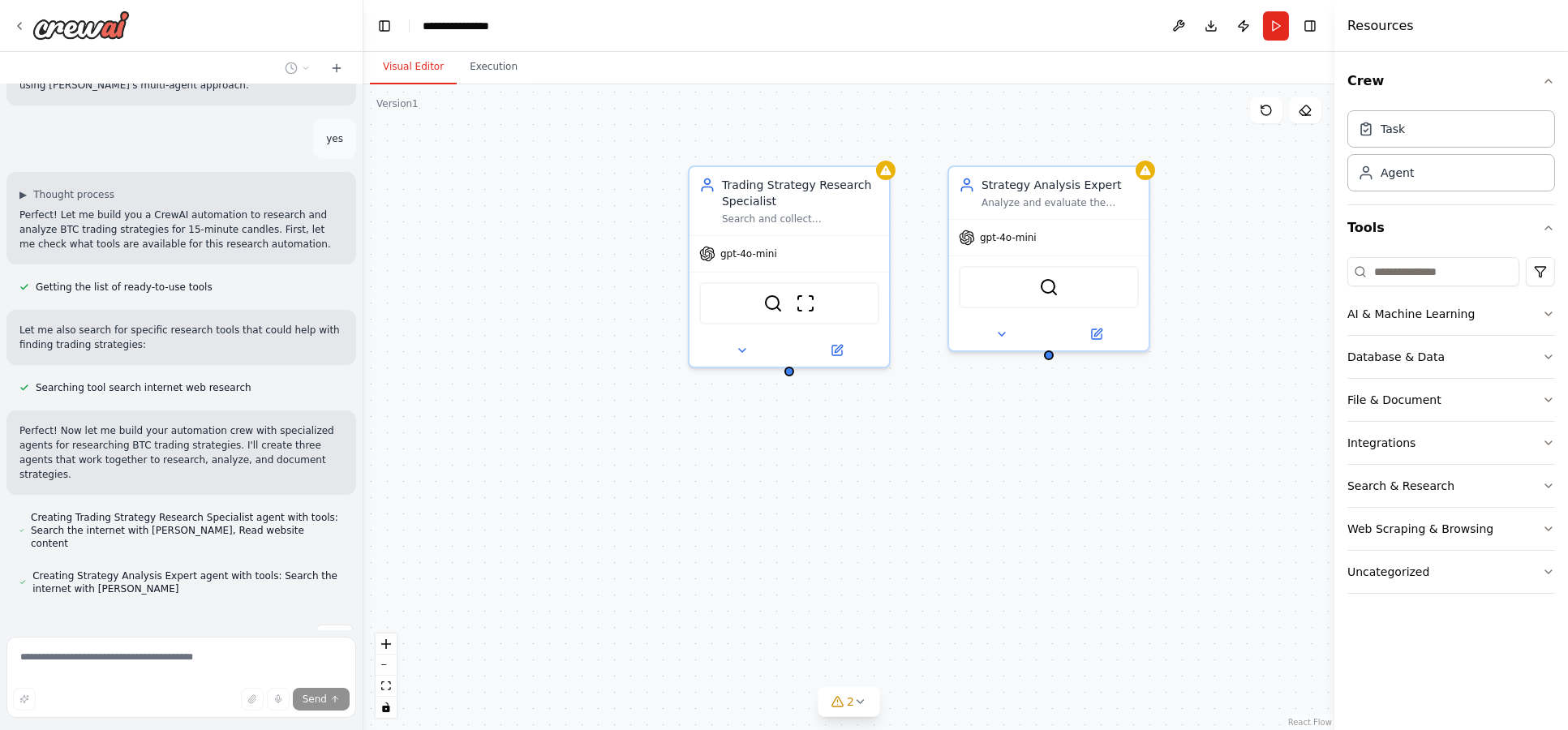
scroll to position [489, 0]
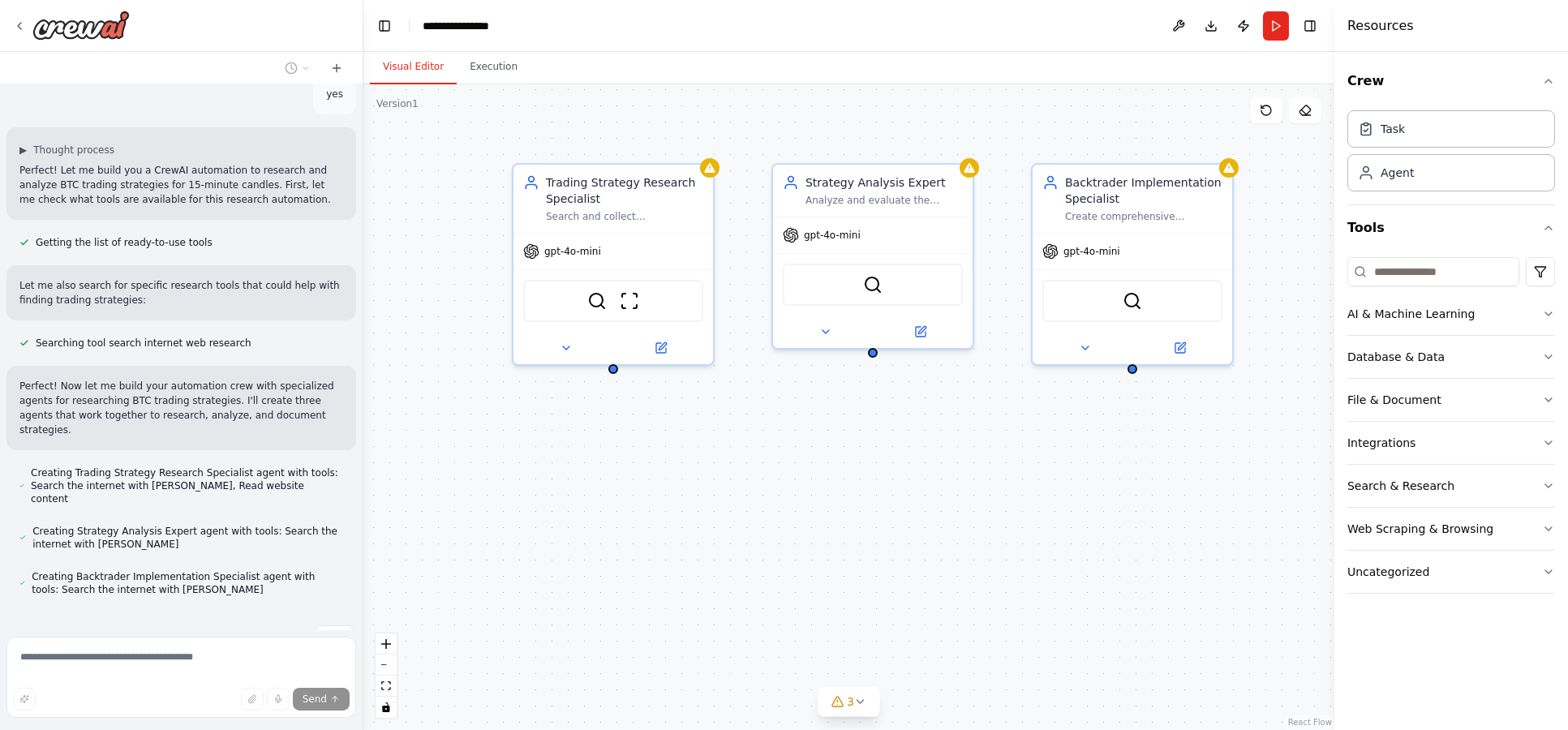
drag, startPoint x: 1074, startPoint y: 466, endPoint x: 898, endPoint y: 464, distance: 176.0
click at [898, 464] on div "Trading Strategy Research Specialist Search and collect comprehensive informati…" at bounding box center [849, 407] width 971 height 646
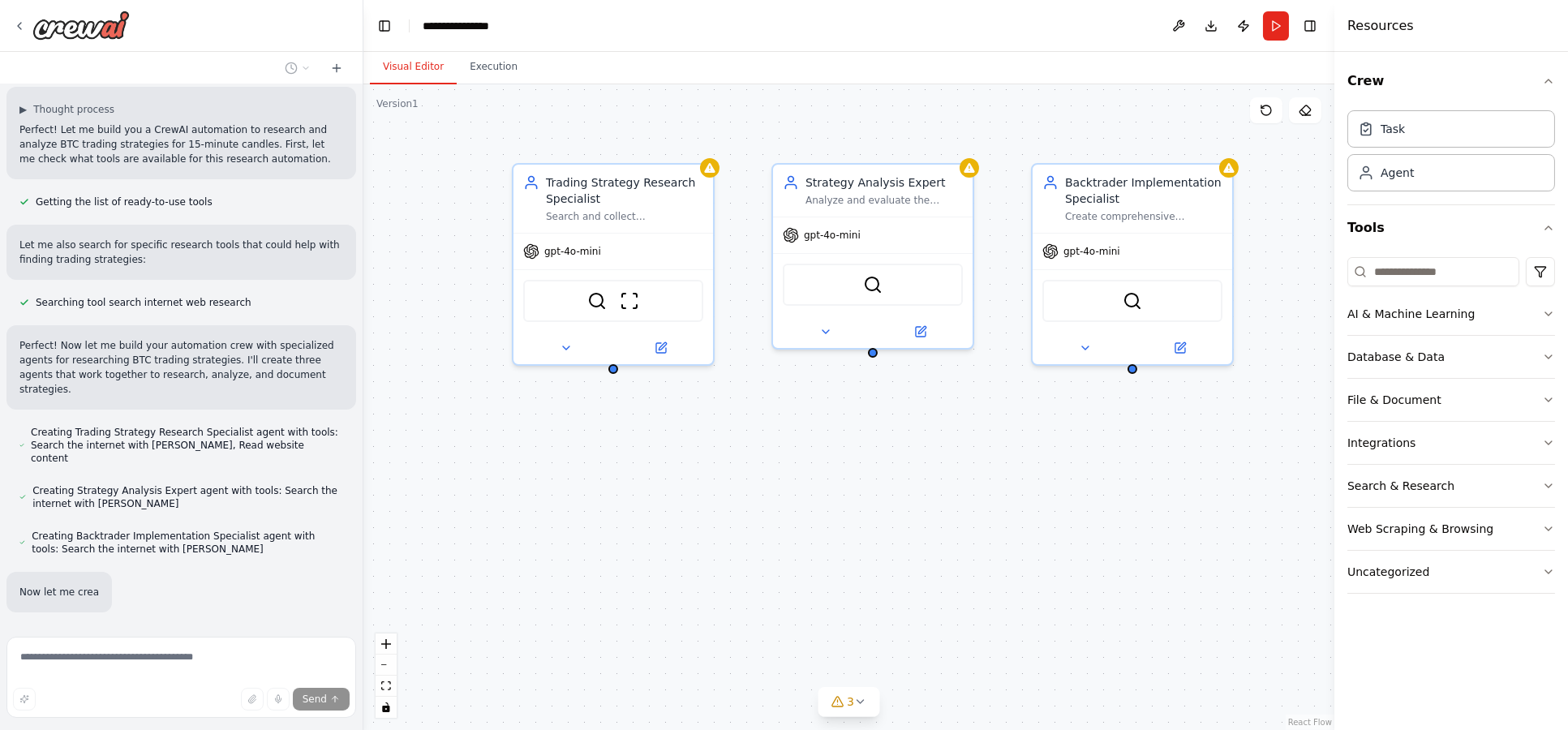
scroll to position [576, 0]
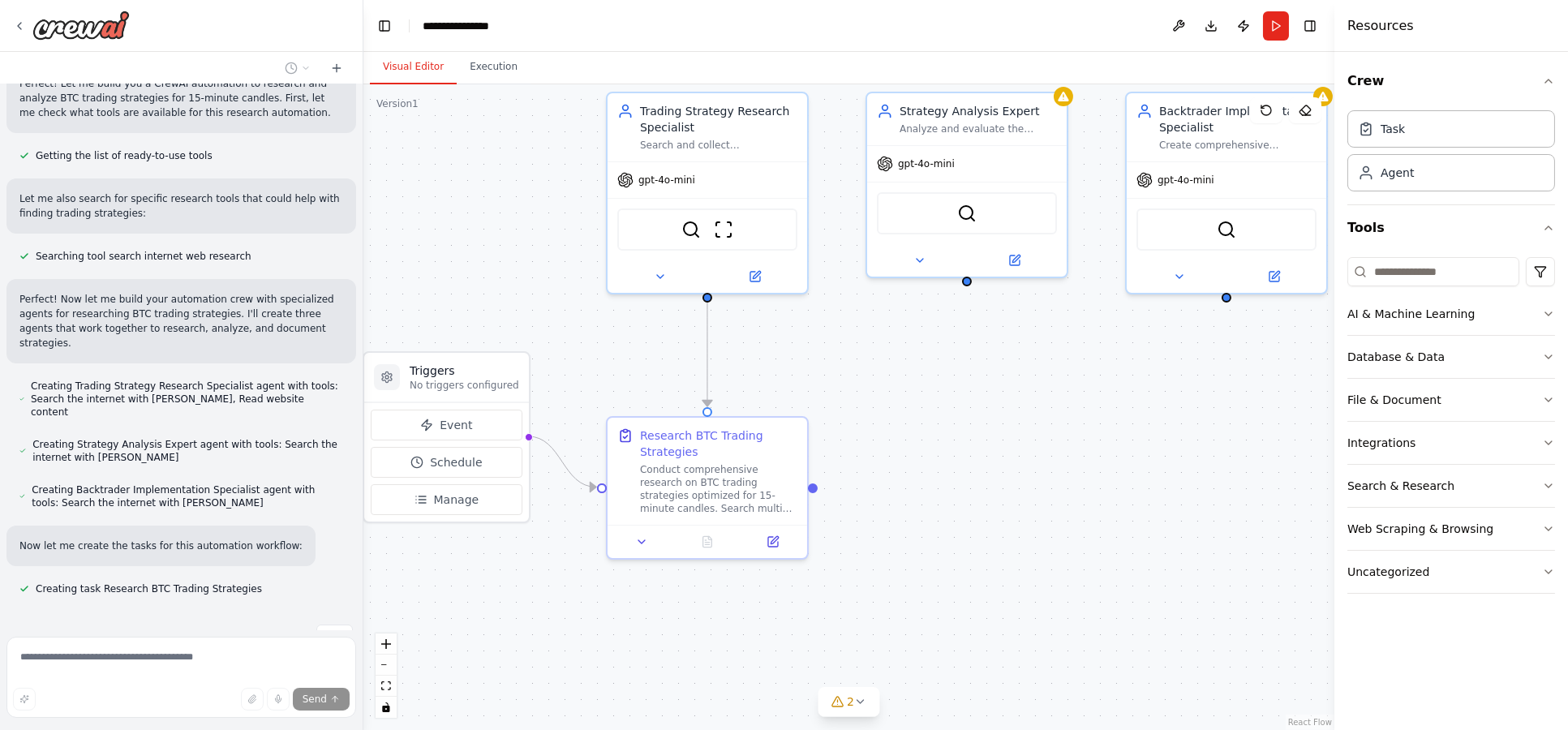
drag, startPoint x: 822, startPoint y: 503, endPoint x: 916, endPoint y: 431, distance: 118.4
click at [916, 431] on div ".deletable-edge-delete-btn { width: 20px; height: 20px; border: 0px solid #ffff…" at bounding box center [849, 407] width 971 height 646
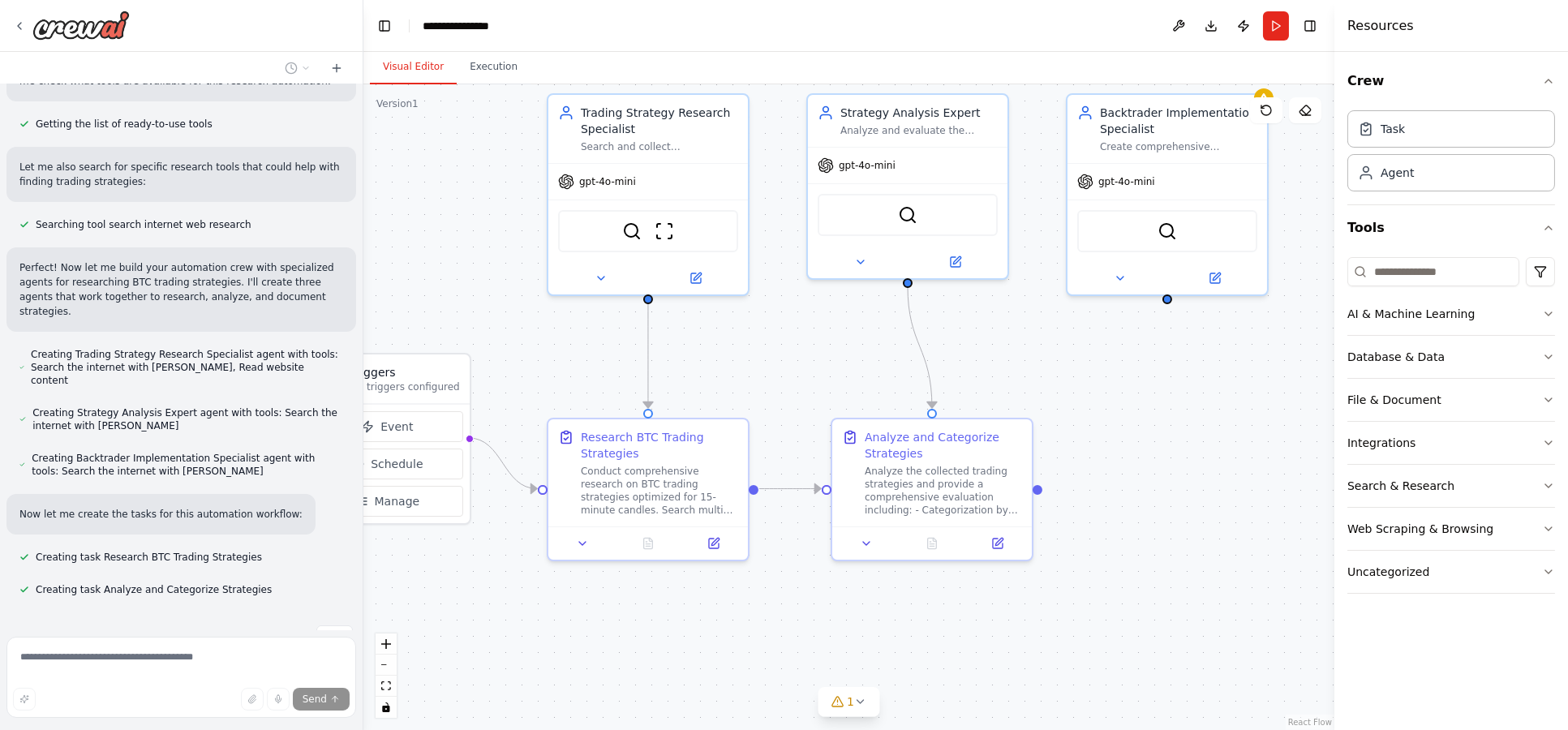
drag, startPoint x: 869, startPoint y: 602, endPoint x: 822, endPoint y: 596, distance: 47.4
click at [822, 596] on div ".deletable-edge-delete-btn { width: 20px; height: 20px; border: 0px solid #ffff…" at bounding box center [849, 407] width 971 height 646
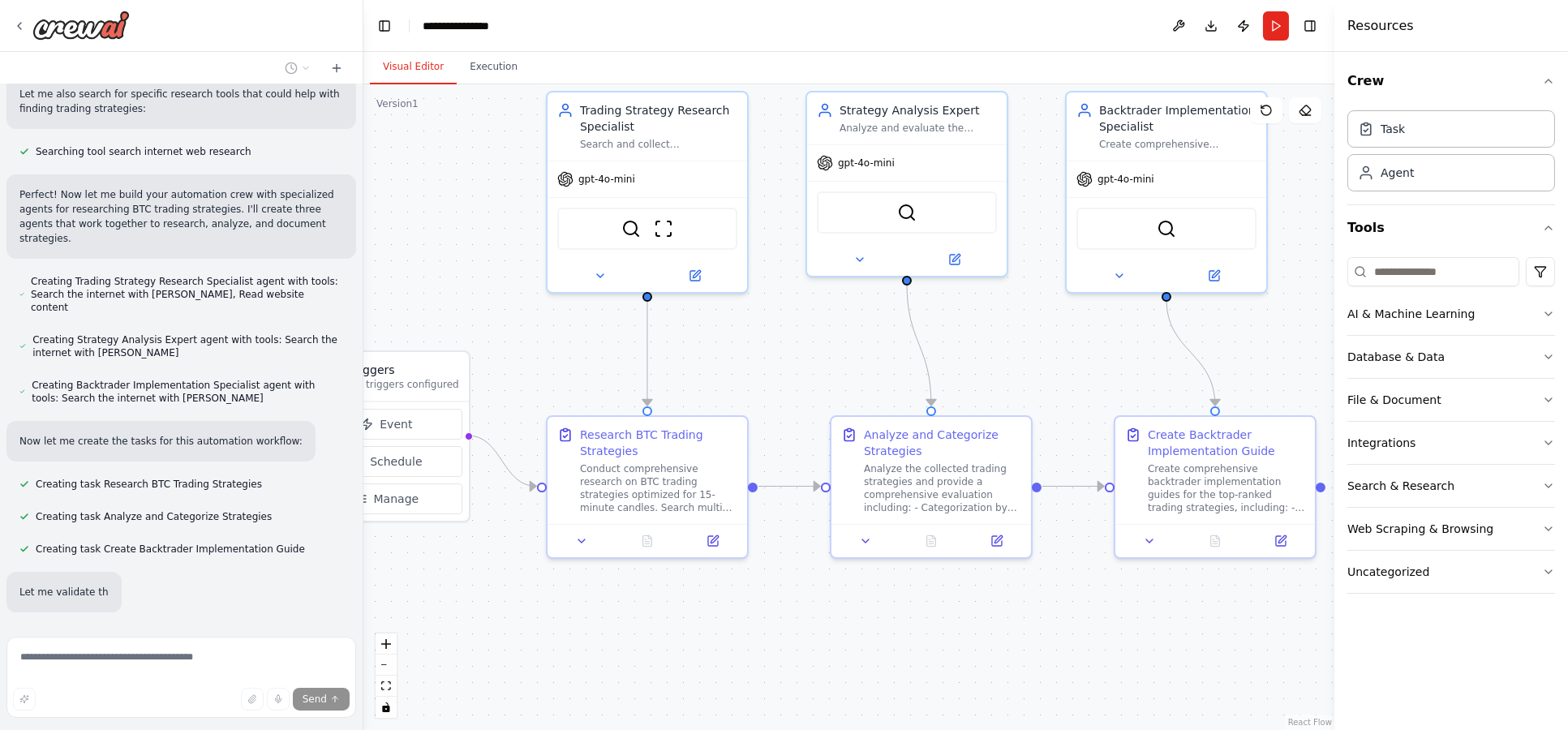
scroll to position [726, 0]
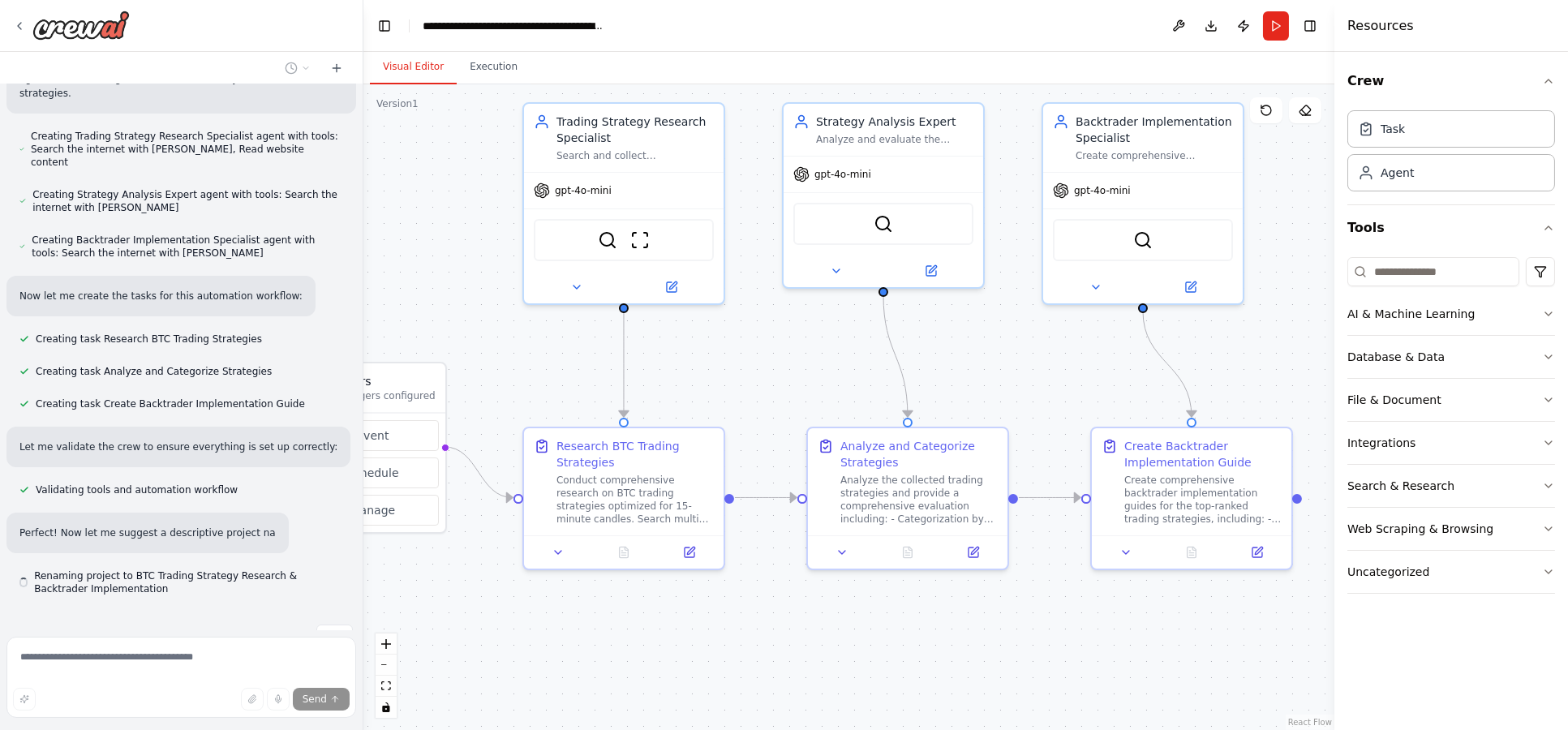
drag, startPoint x: 965, startPoint y: 607, endPoint x: 941, endPoint y: 611, distance: 24.3
click at [941, 612] on div ".deletable-edge-delete-btn { width: 20px; height: 20px; border: 0px solid #ffff…" at bounding box center [849, 407] width 971 height 646
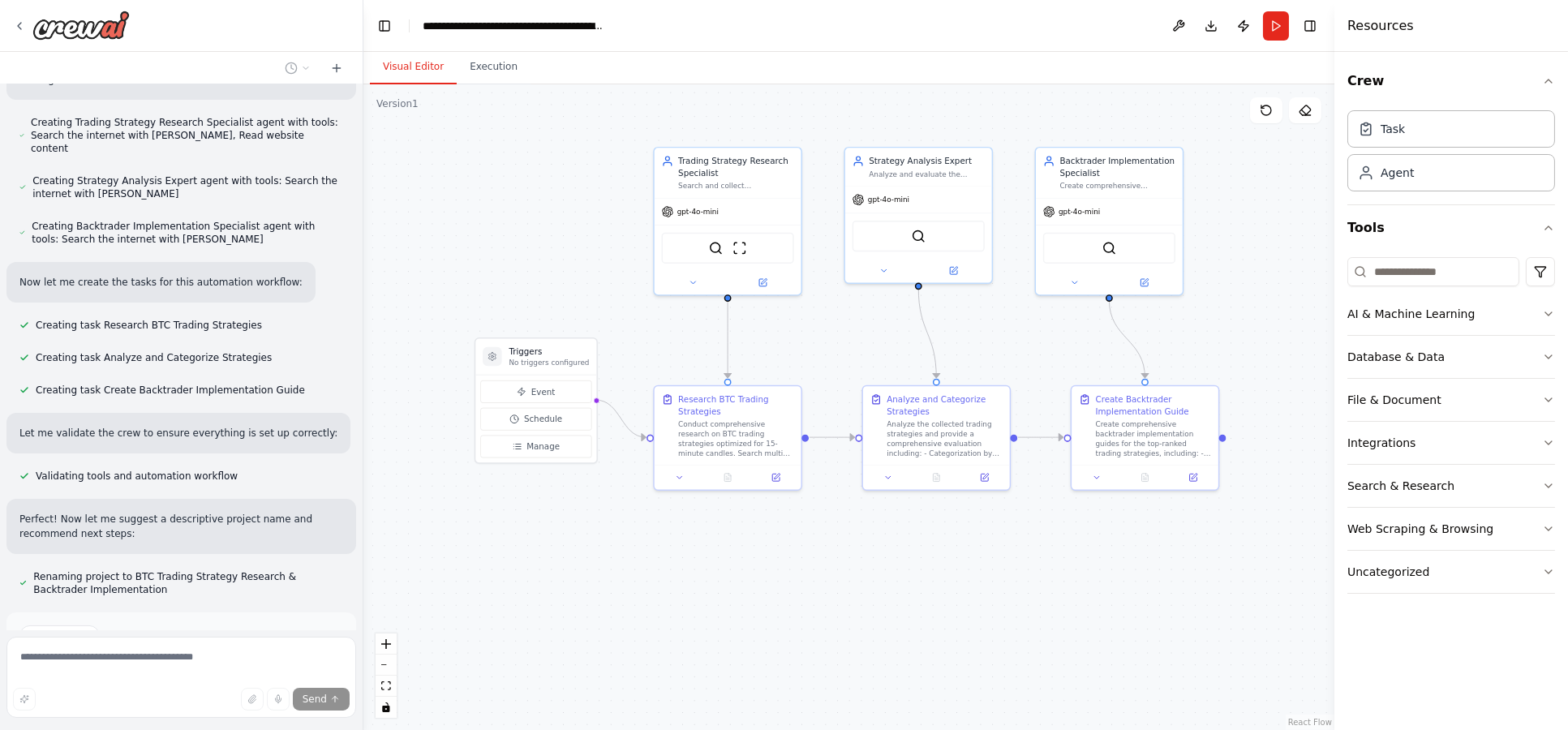
scroll to position [971, 0]
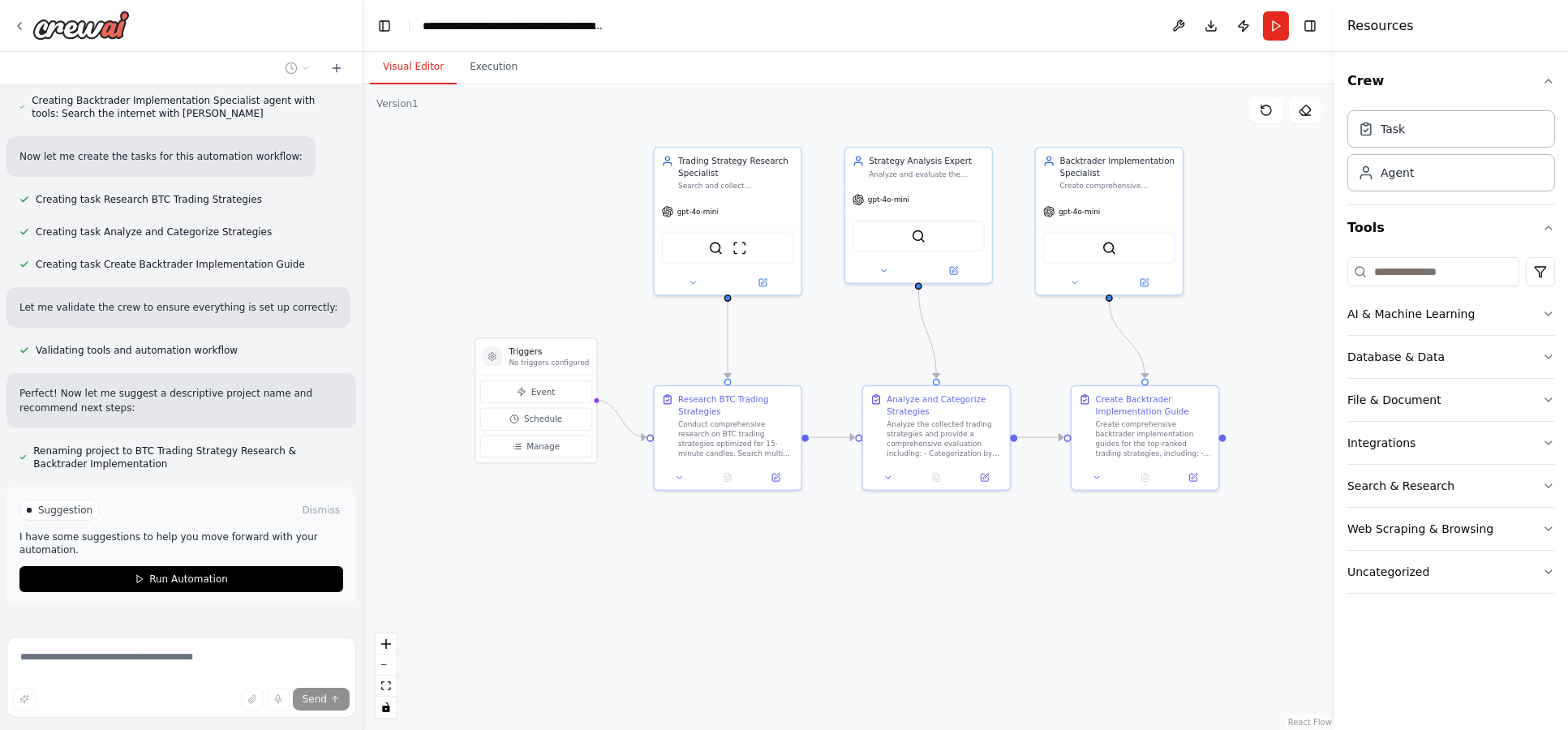
drag, startPoint x: 925, startPoint y: 623, endPoint x: 946, endPoint y: 538, distance: 87.6
click at [946, 538] on div ".deletable-edge-delete-btn { width: 20px; height: 20px; border: 0px solid #ffff…" at bounding box center [849, 407] width 971 height 646
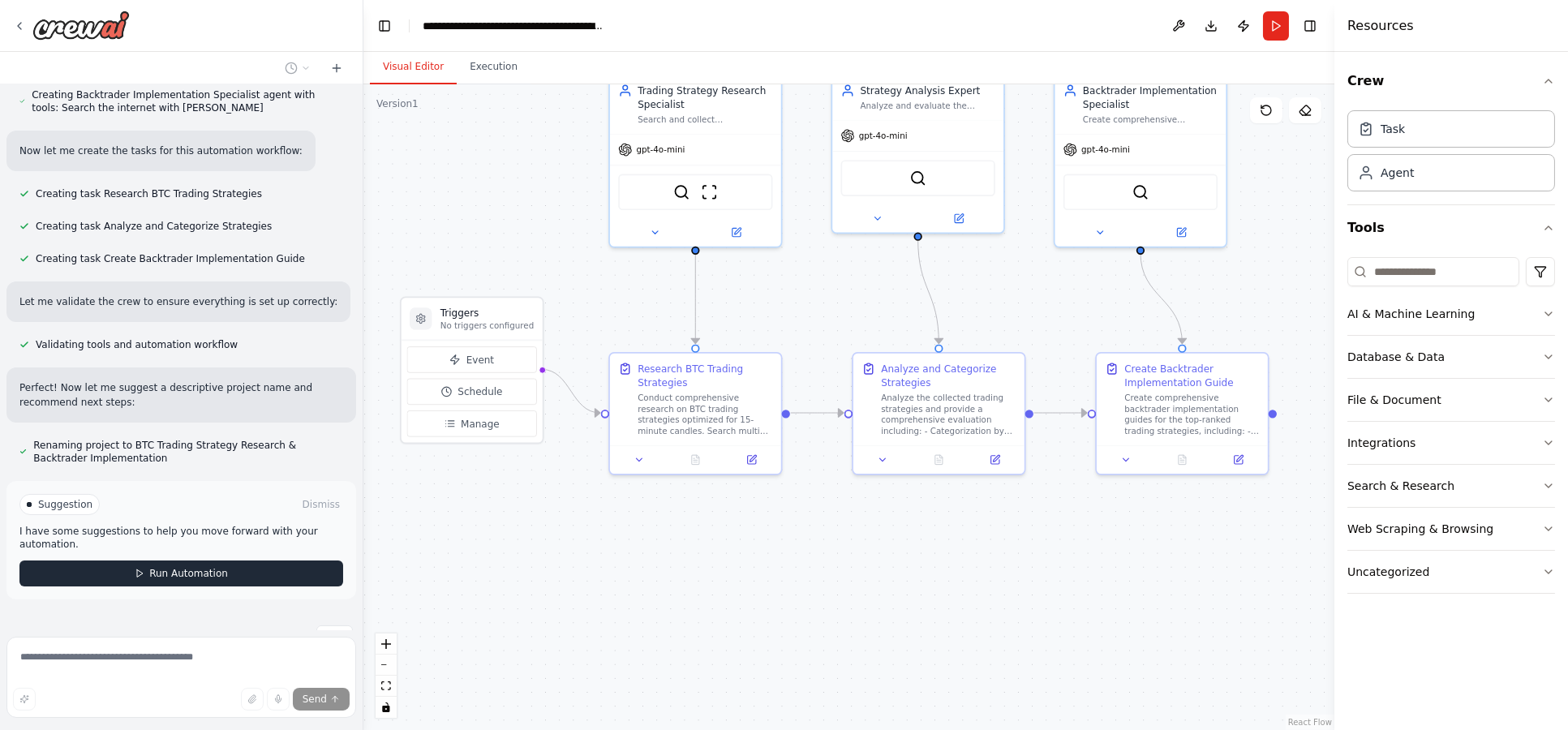
click at [209, 567] on span "Run Automation" at bounding box center [188, 572] width 78 height 13
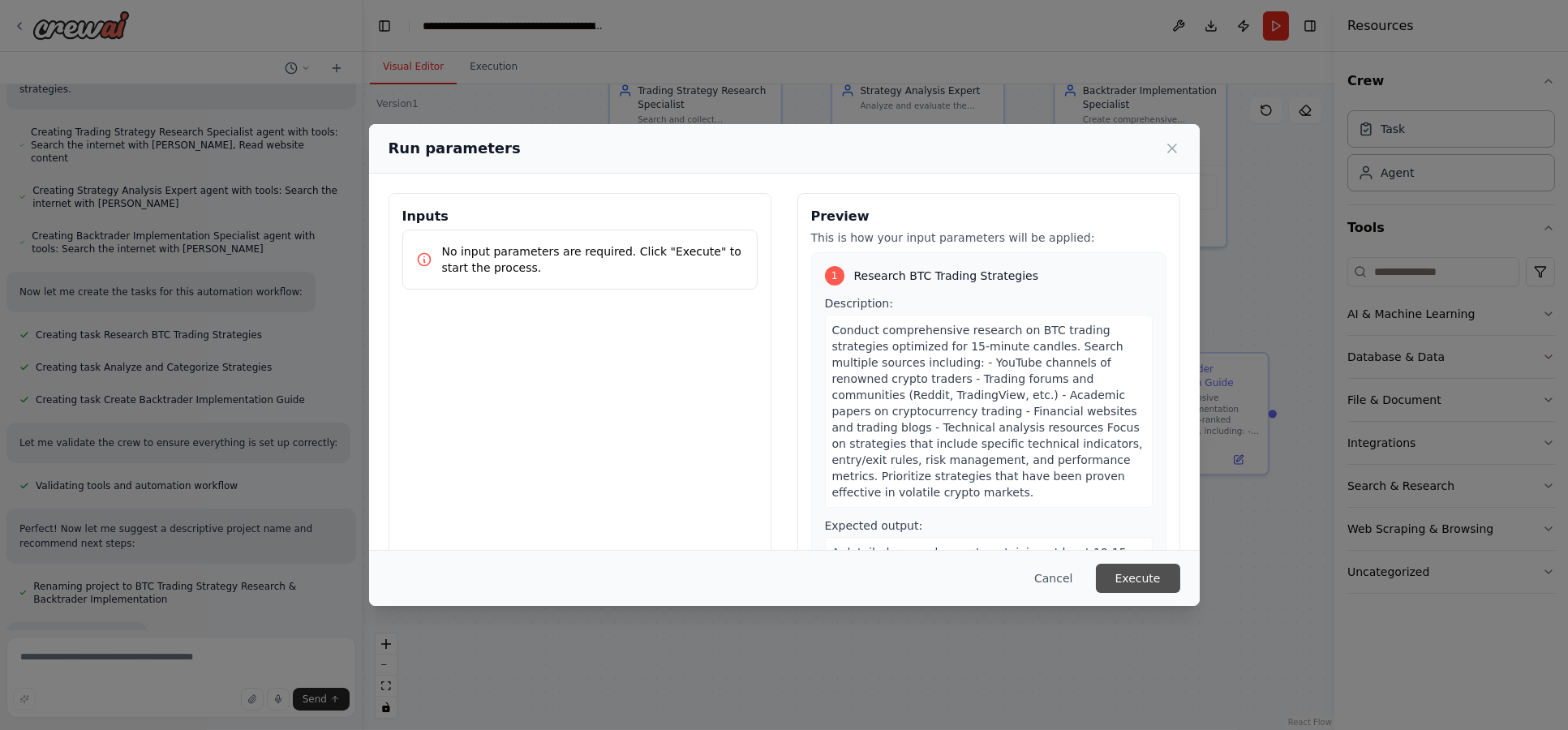
click at [1139, 582] on button "Execute" at bounding box center [1138, 578] width 84 height 29
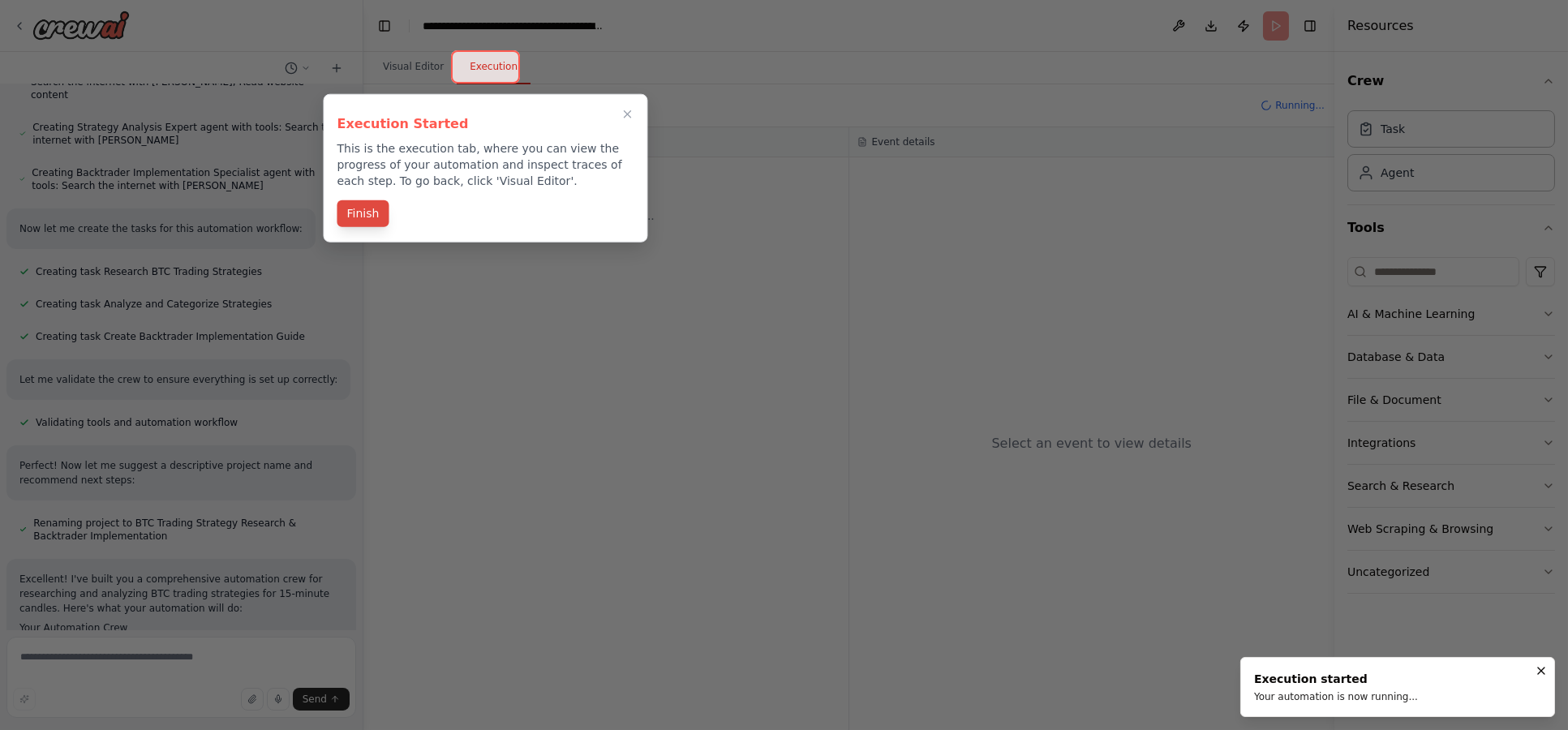
click at [366, 219] on button "Finish" at bounding box center [363, 214] width 52 height 27
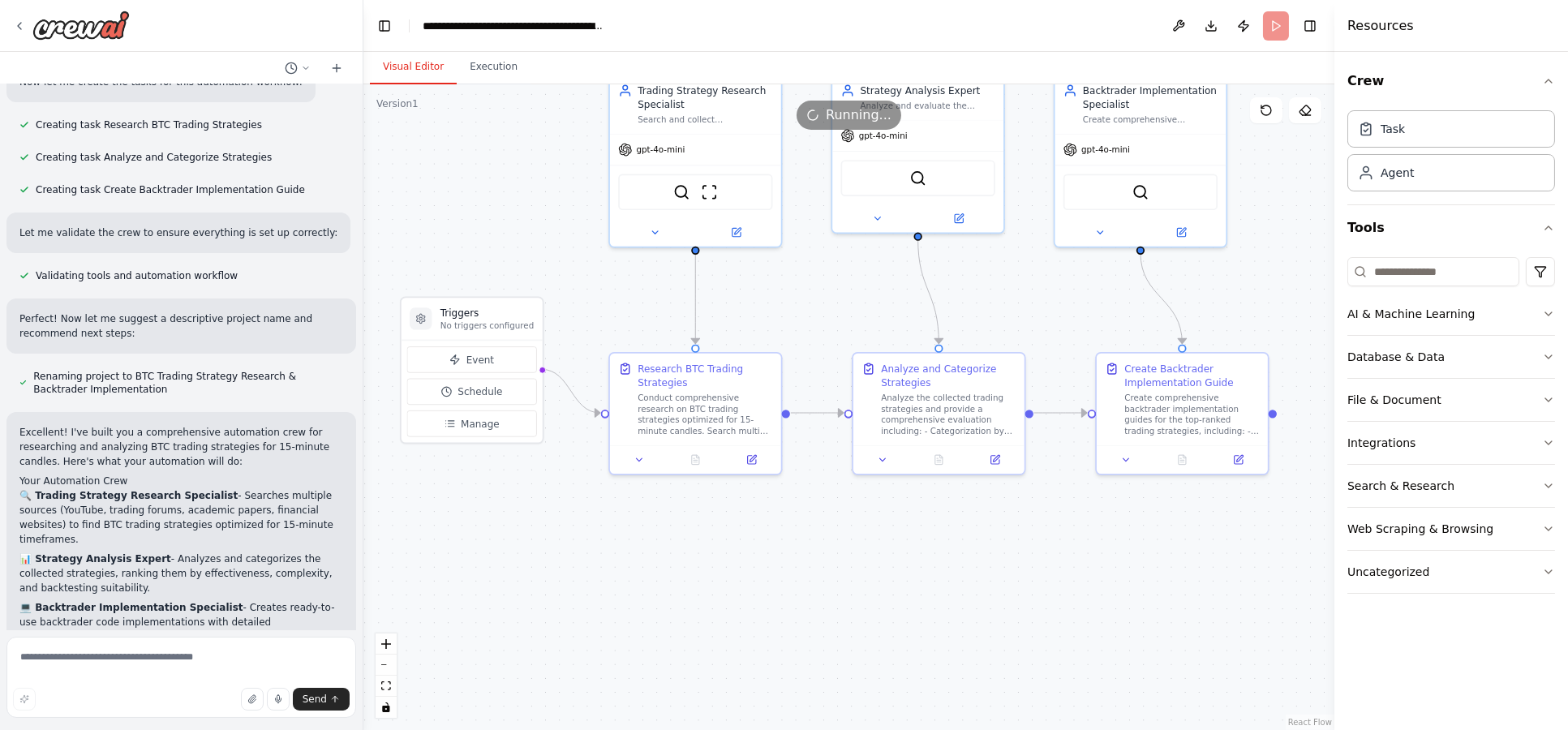
click at [416, 68] on button "Visual Editor" at bounding box center [414, 67] width 87 height 34
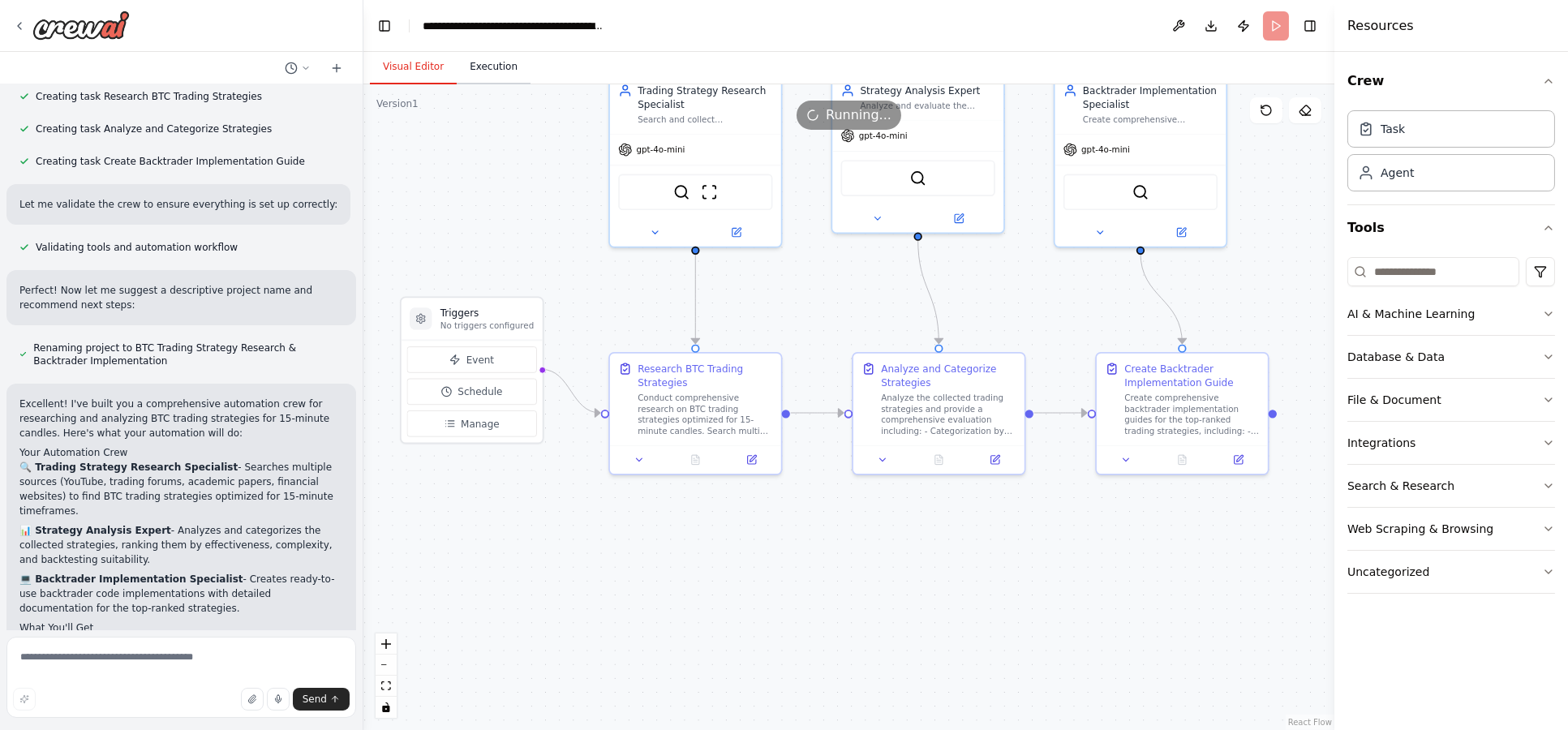
click at [480, 68] on button "Execution" at bounding box center [493, 67] width 73 height 34
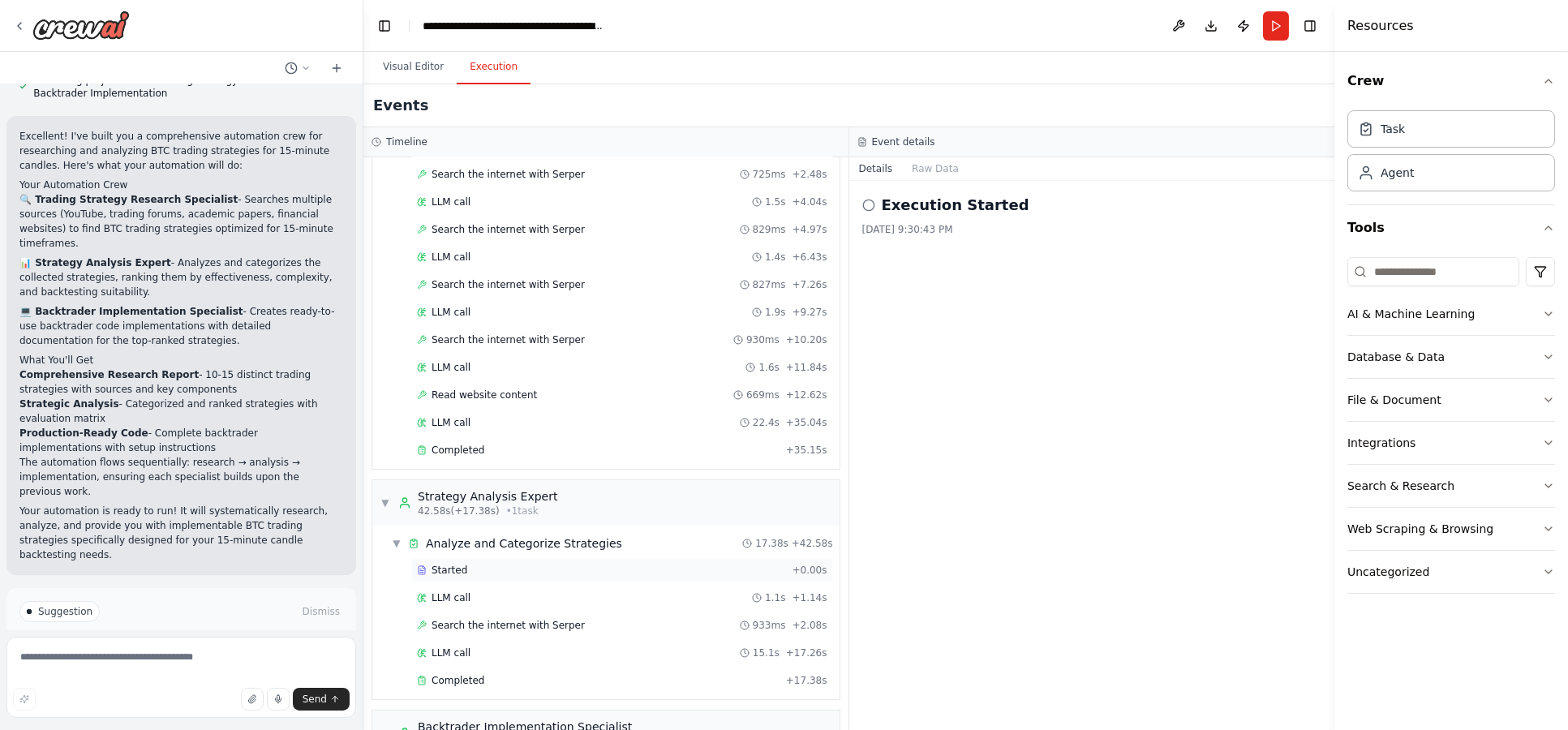
scroll to position [354, 0]
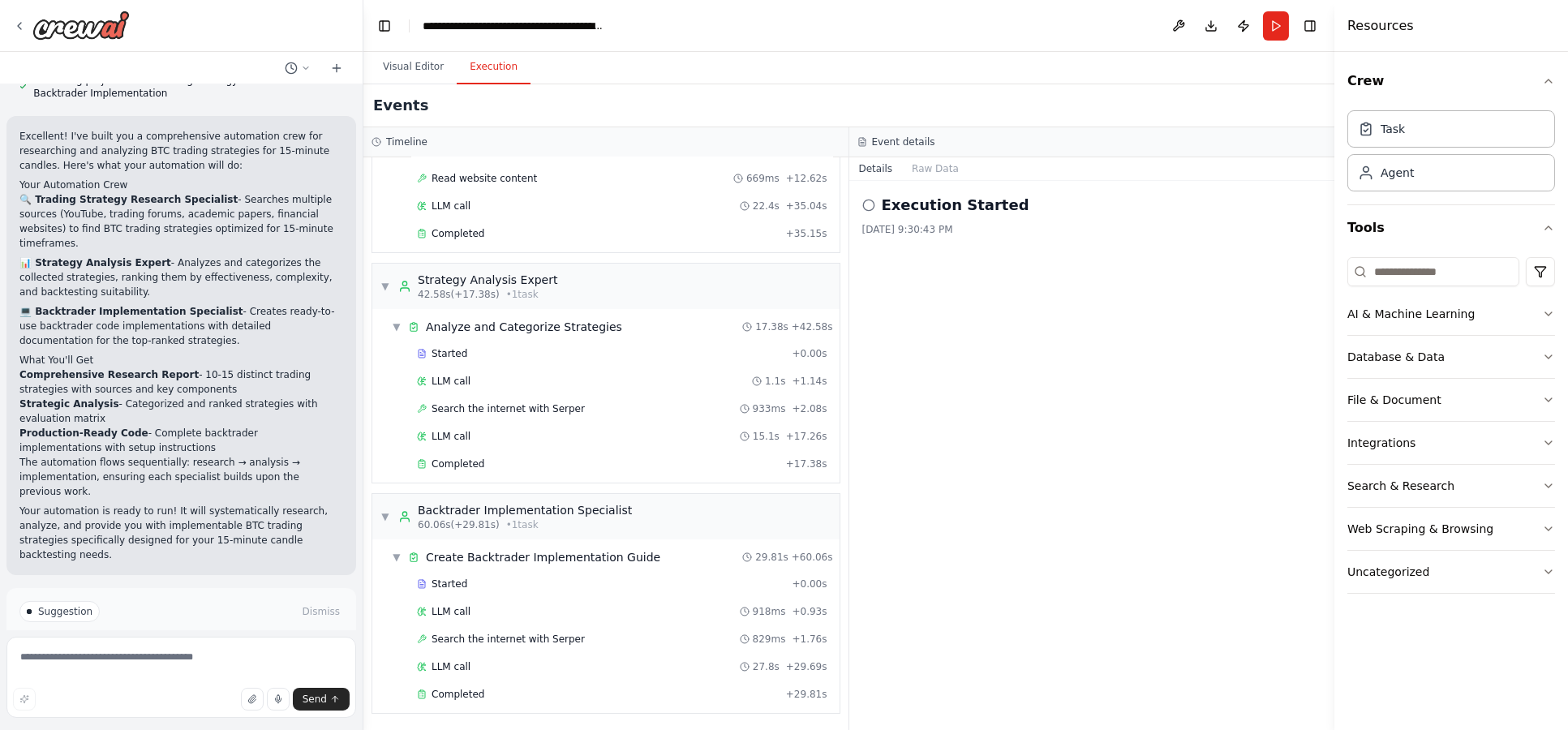
click at [1075, 460] on div "Execution Started 10/3/2025, 9:30:43 PM" at bounding box center [1091, 455] width 486 height 549
click at [479, 465] on div "Completed" at bounding box center [597, 463] width 363 height 13
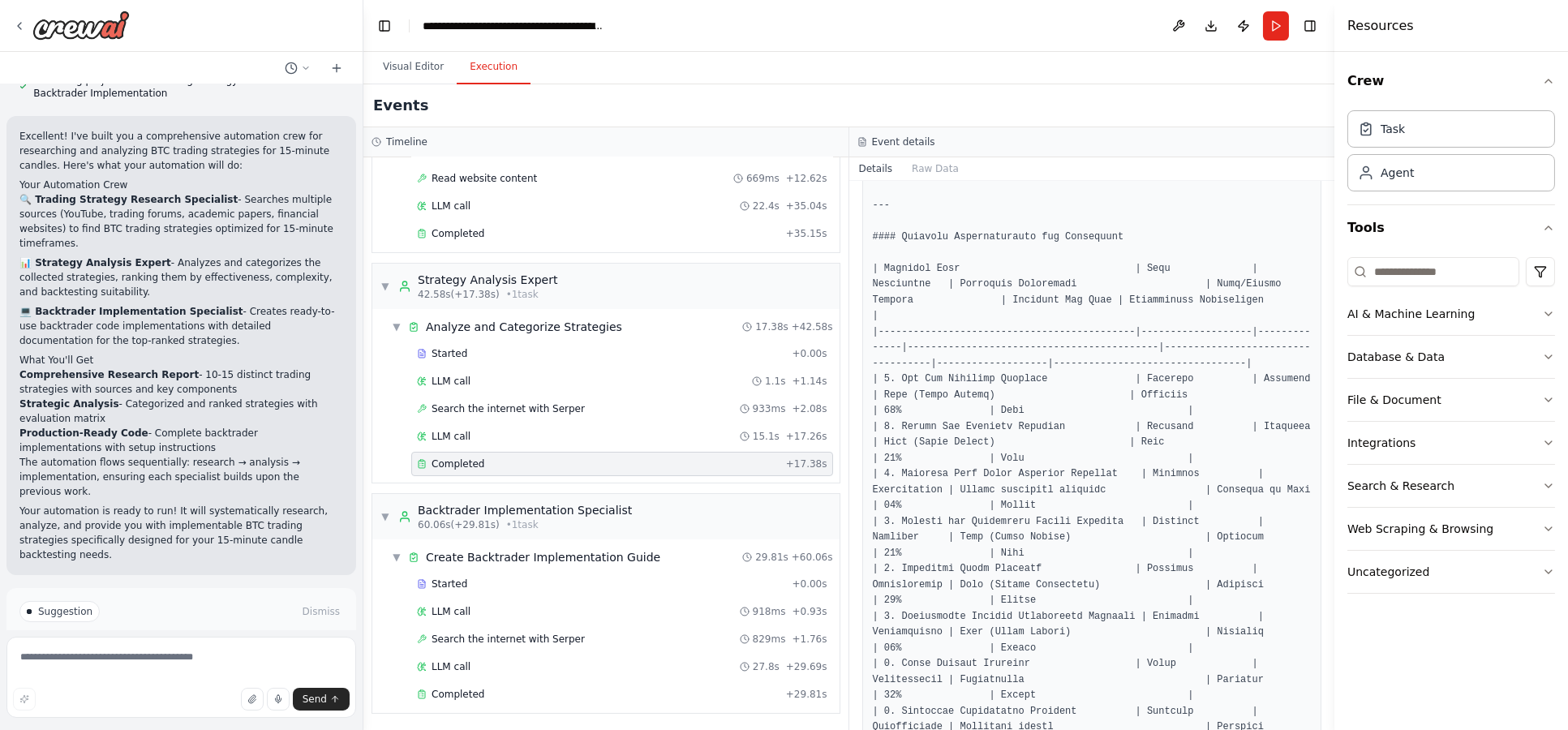
scroll to position [541, 0]
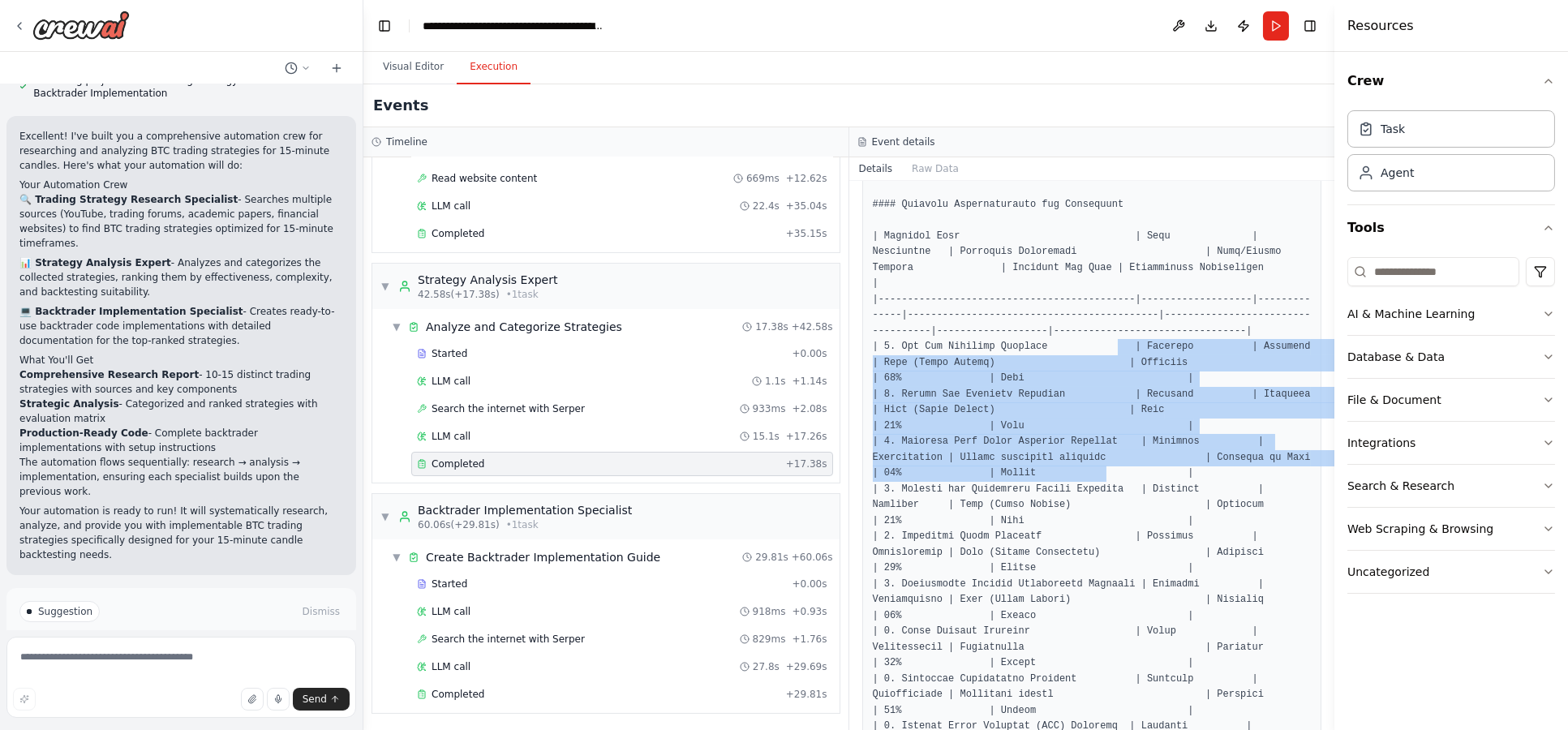
drag, startPoint x: 1096, startPoint y: 309, endPoint x: 1086, endPoint y: 436, distance: 127.4
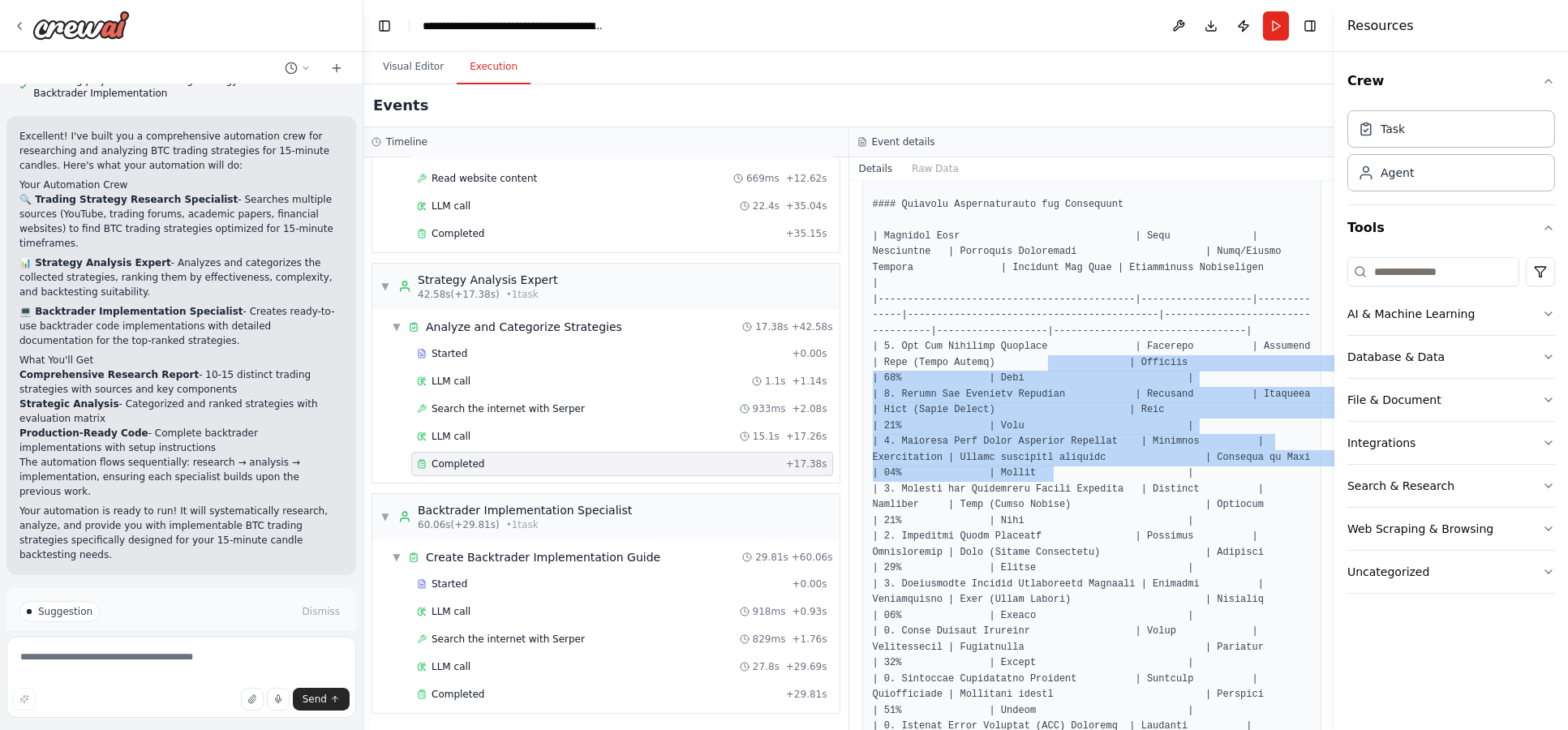
drag, startPoint x: 1034, startPoint y: 335, endPoint x: 1035, endPoint y: 452, distance: 117.0
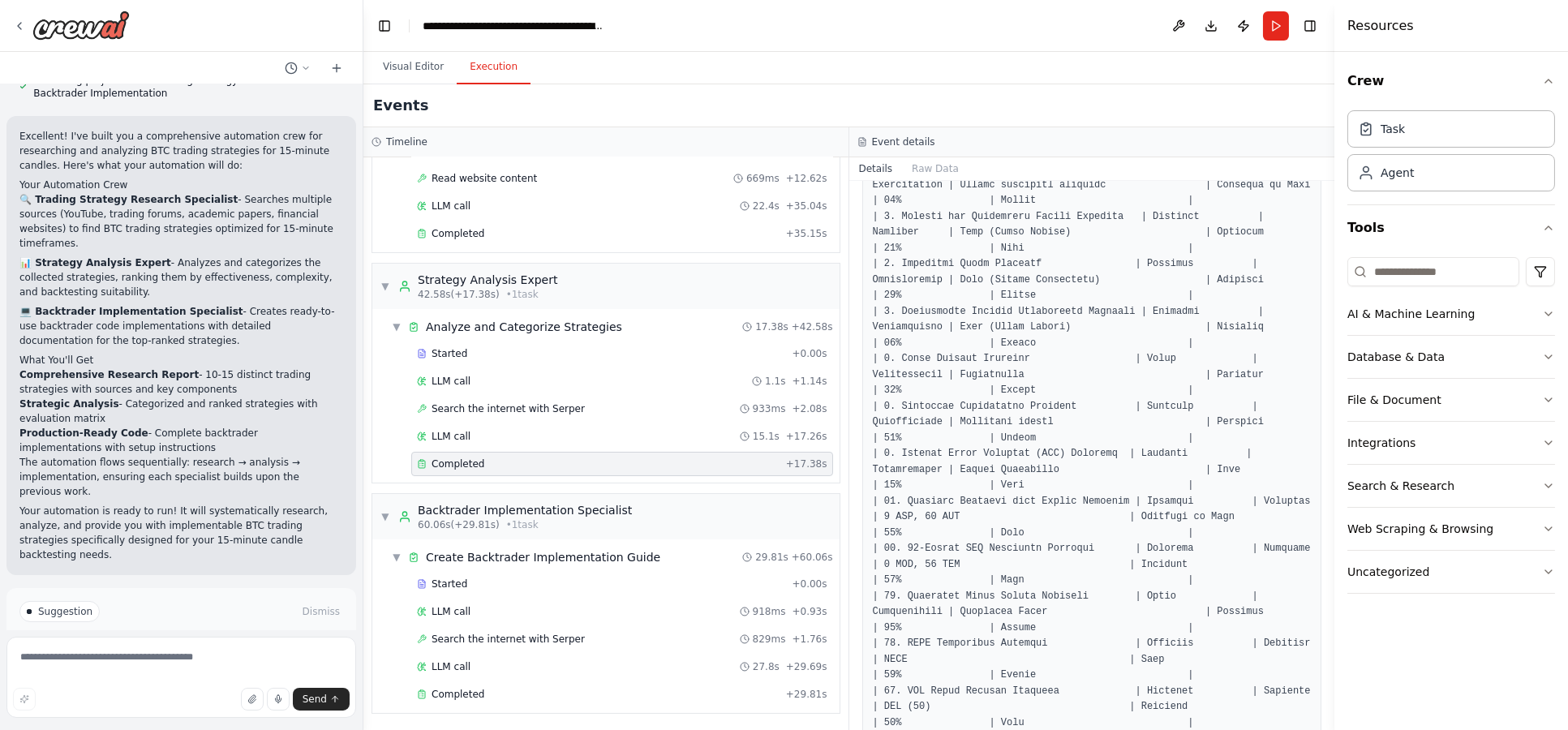
scroll to position [900, 0]
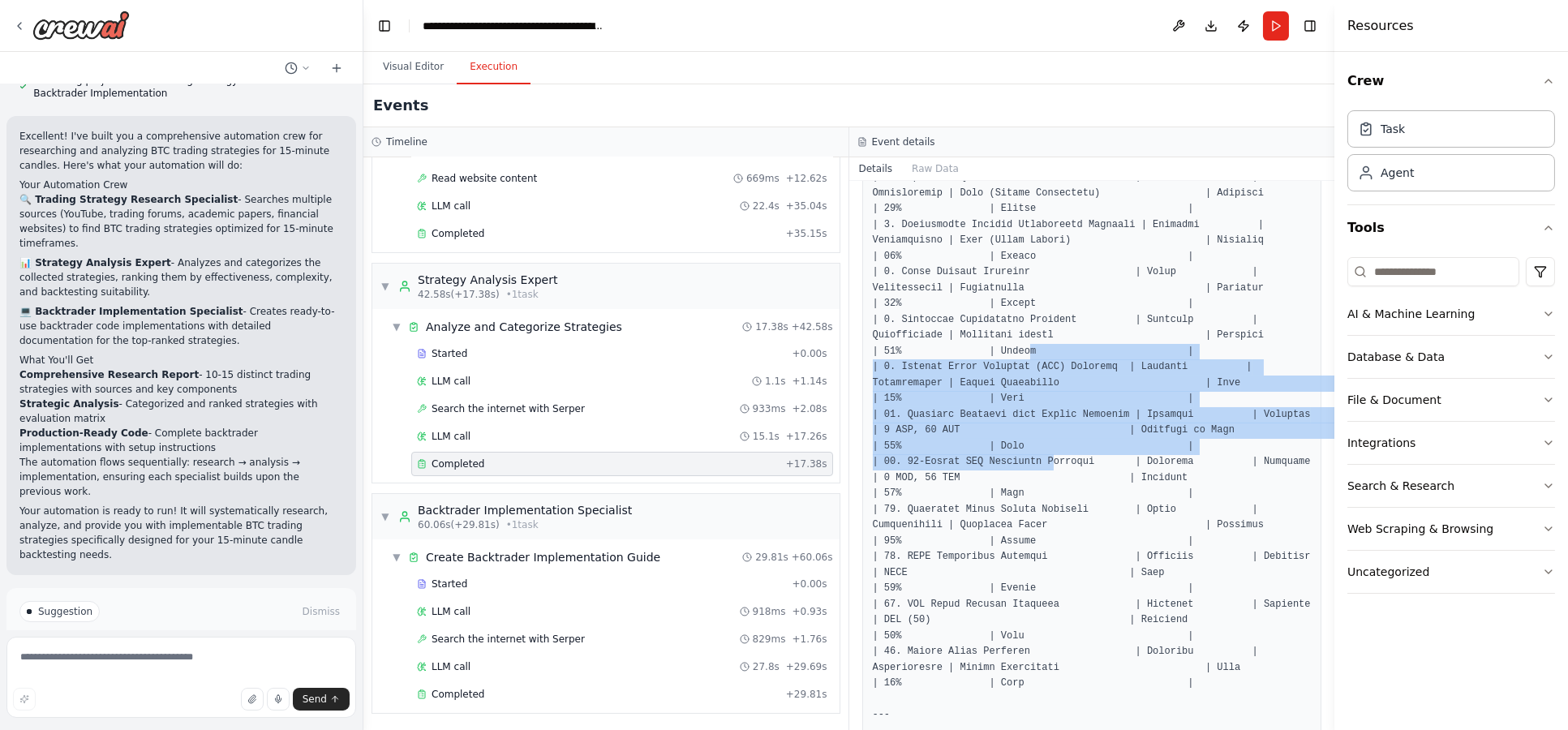
drag, startPoint x: 1015, startPoint y: 315, endPoint x: 1040, endPoint y: 431, distance: 118.7
click at [1040, 431] on pre at bounding box center [1092, 644] width 439 height 2025
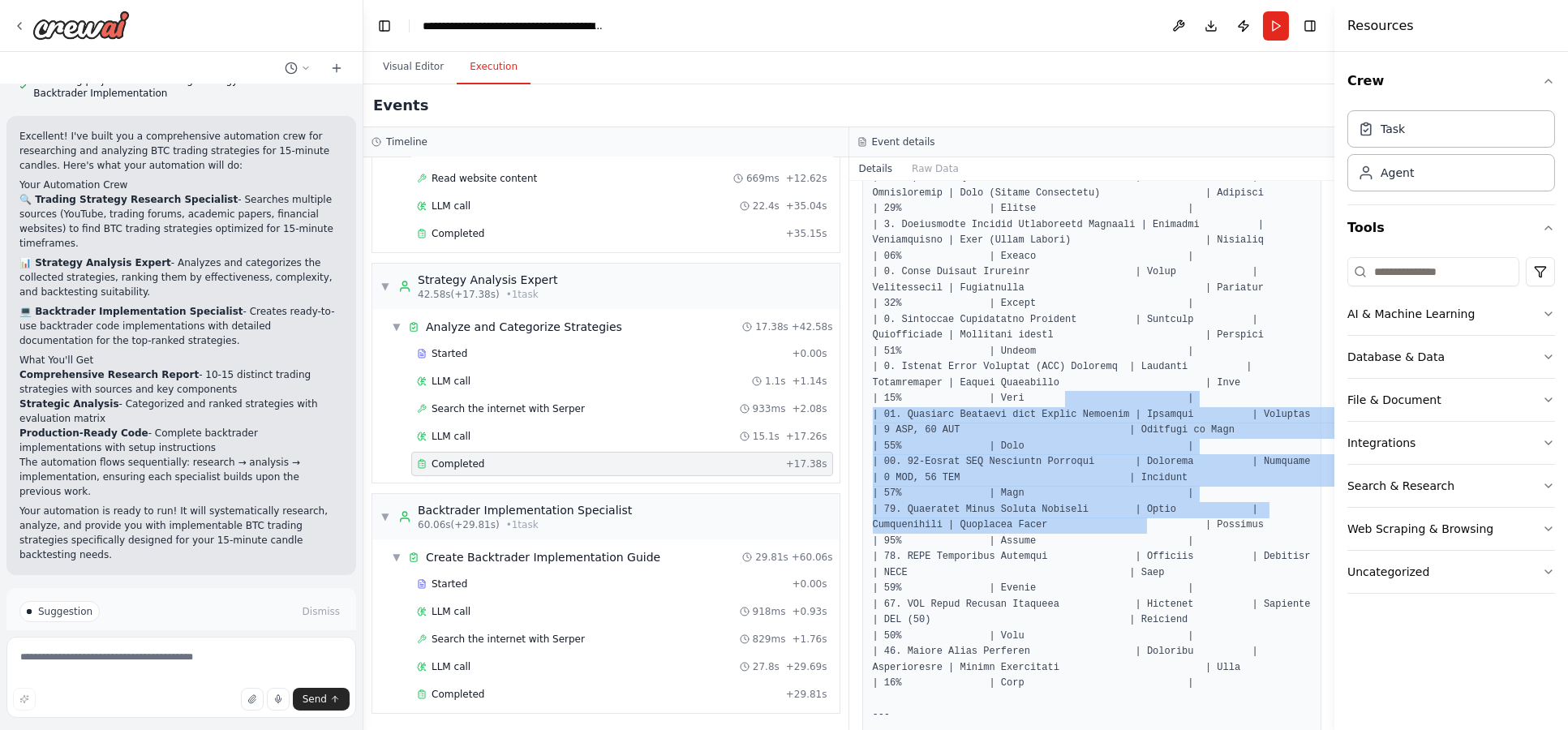
drag, startPoint x: 1056, startPoint y: 490, endPoint x: 1048, endPoint y: 364, distance: 126.3
click at [1048, 364] on pre at bounding box center [1092, 644] width 439 height 2025
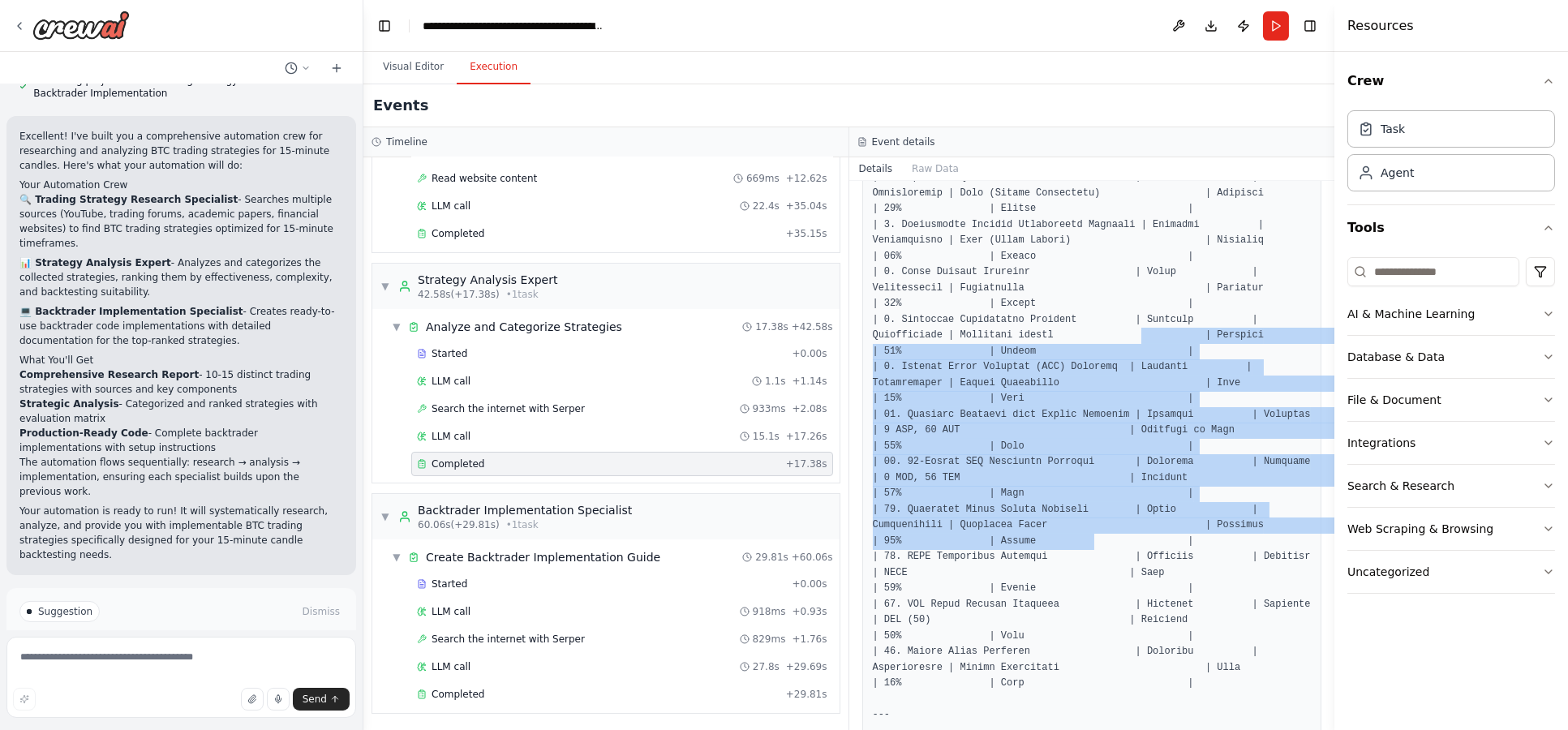
drag, startPoint x: 1046, startPoint y: 307, endPoint x: 1077, endPoint y: 516, distance: 211.3
click at [1077, 516] on pre at bounding box center [1092, 644] width 439 height 2025
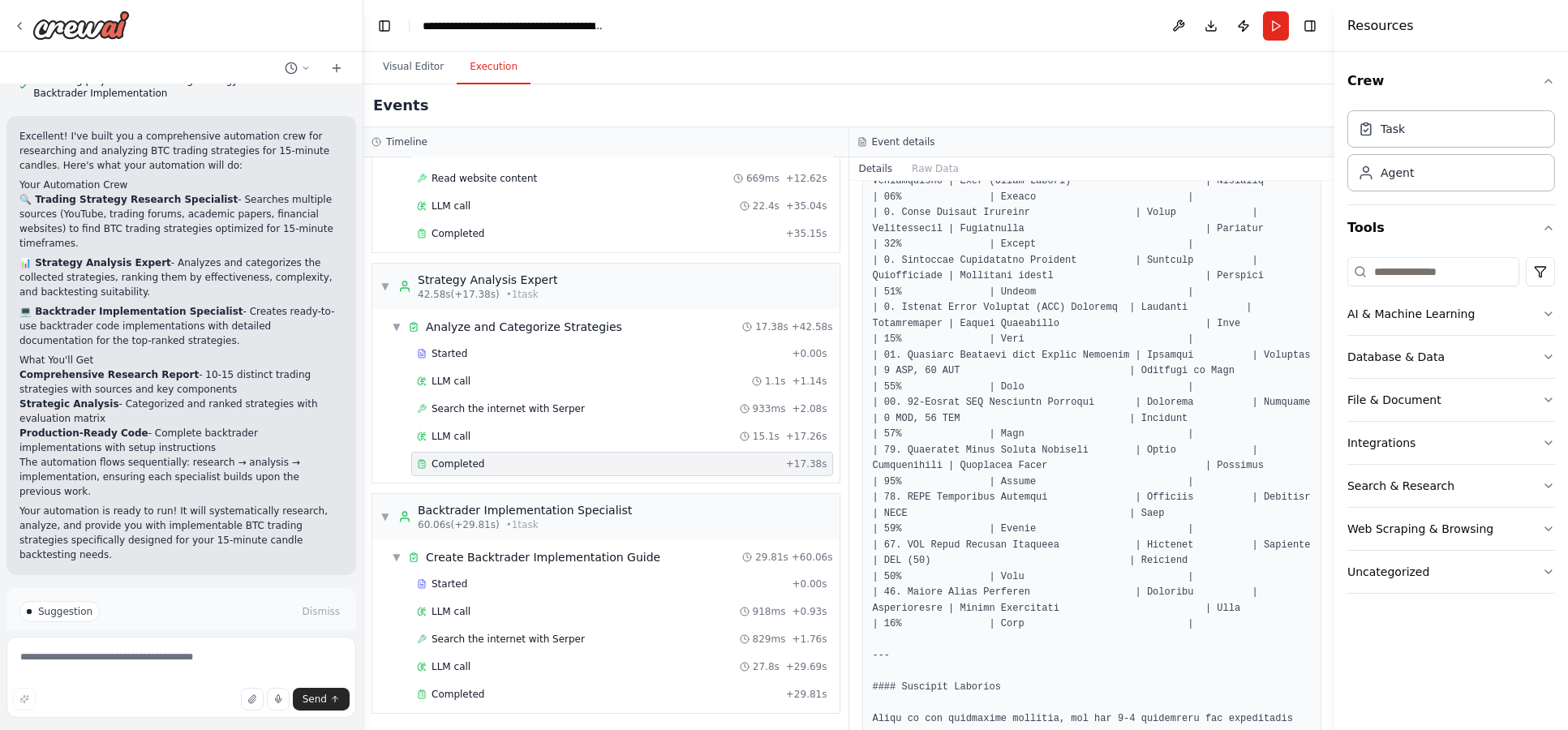
scroll to position [991, 0]
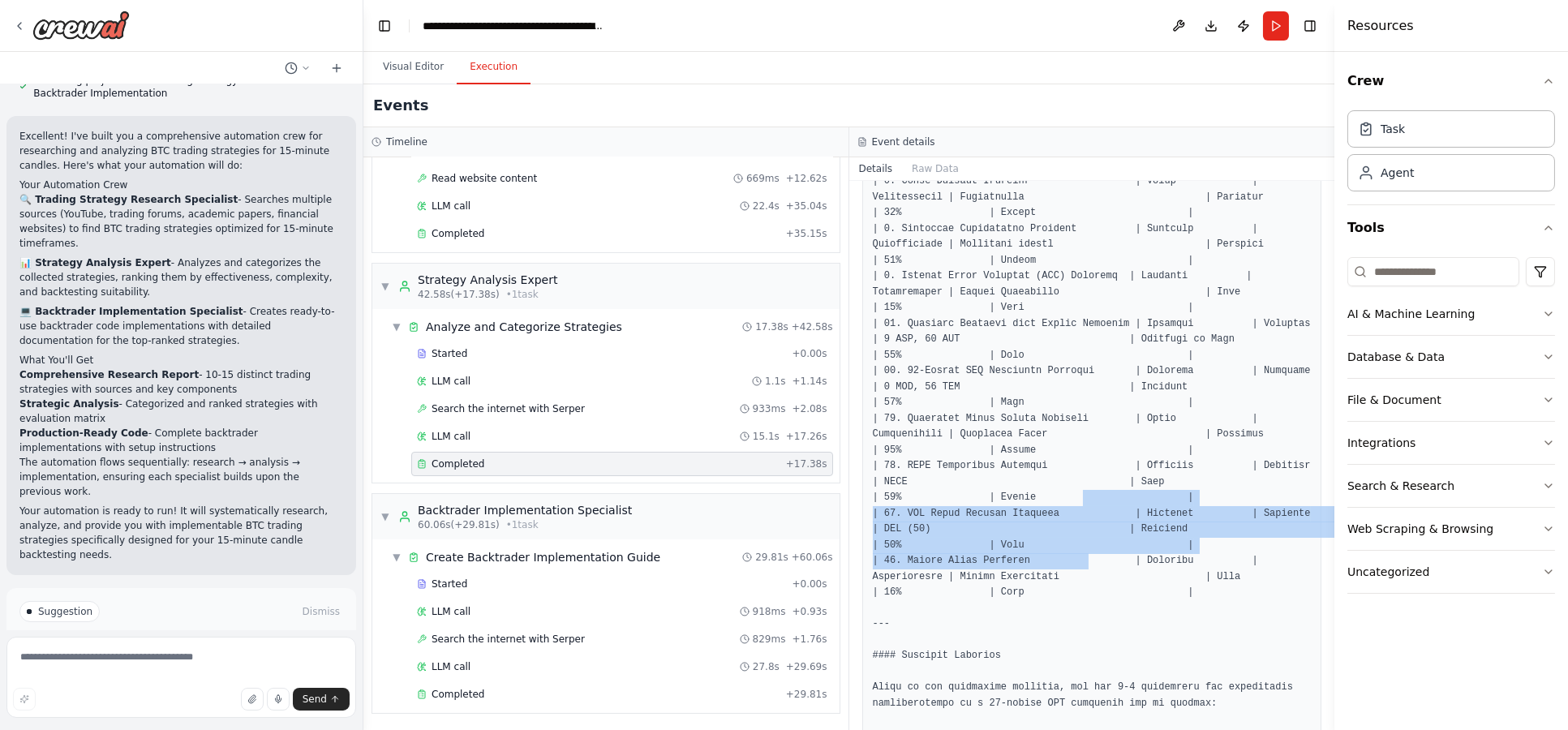
drag, startPoint x: 1070, startPoint y: 534, endPoint x: 1063, endPoint y: 458, distance: 76.3
click at [1063, 458] on pre at bounding box center [1092, 553] width 439 height 2025
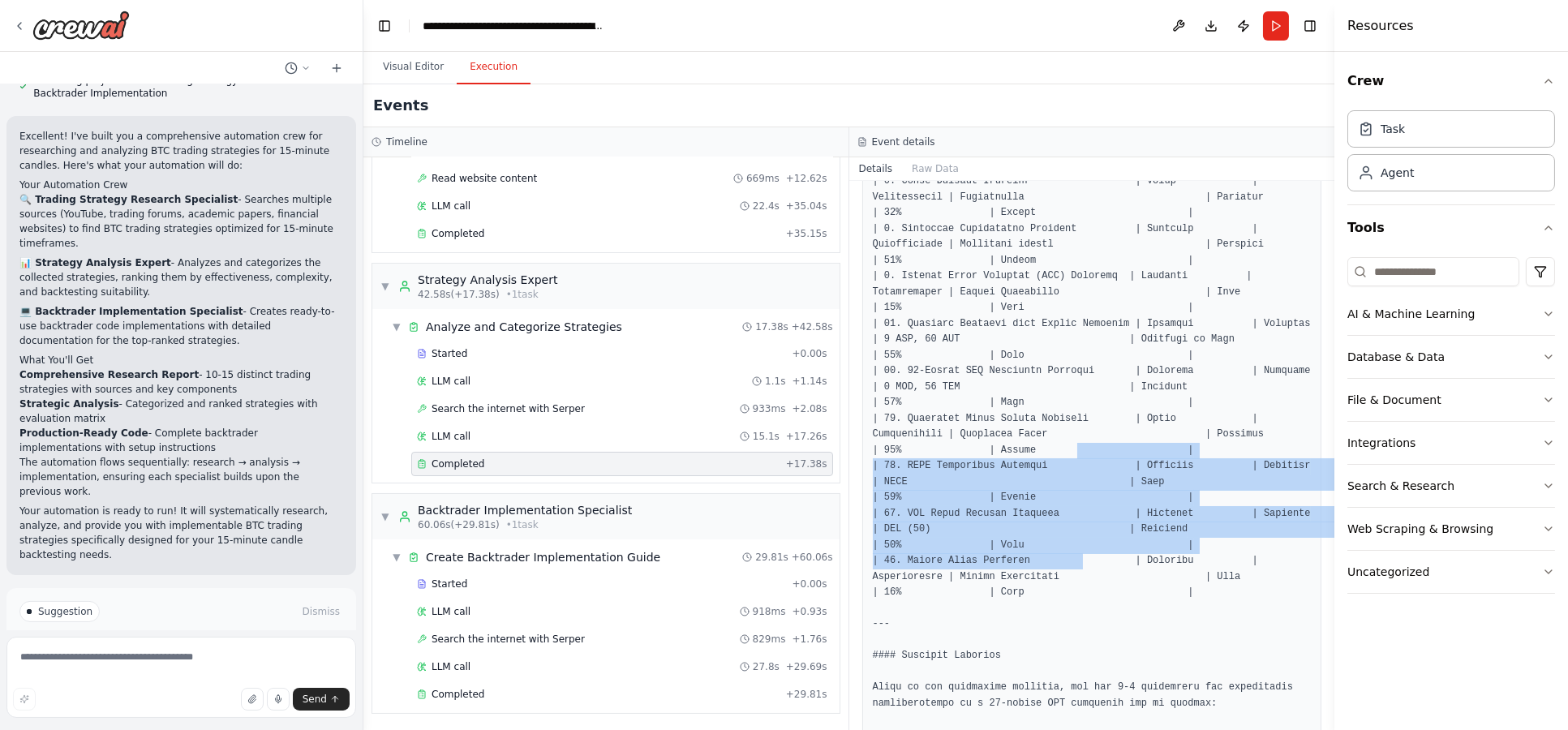
drag, startPoint x: 1065, startPoint y: 466, endPoint x: 1065, endPoint y: 524, distance: 58.0
click at [1065, 524] on pre at bounding box center [1092, 553] width 439 height 2025
click at [1065, 525] on pre at bounding box center [1092, 553] width 439 height 2025
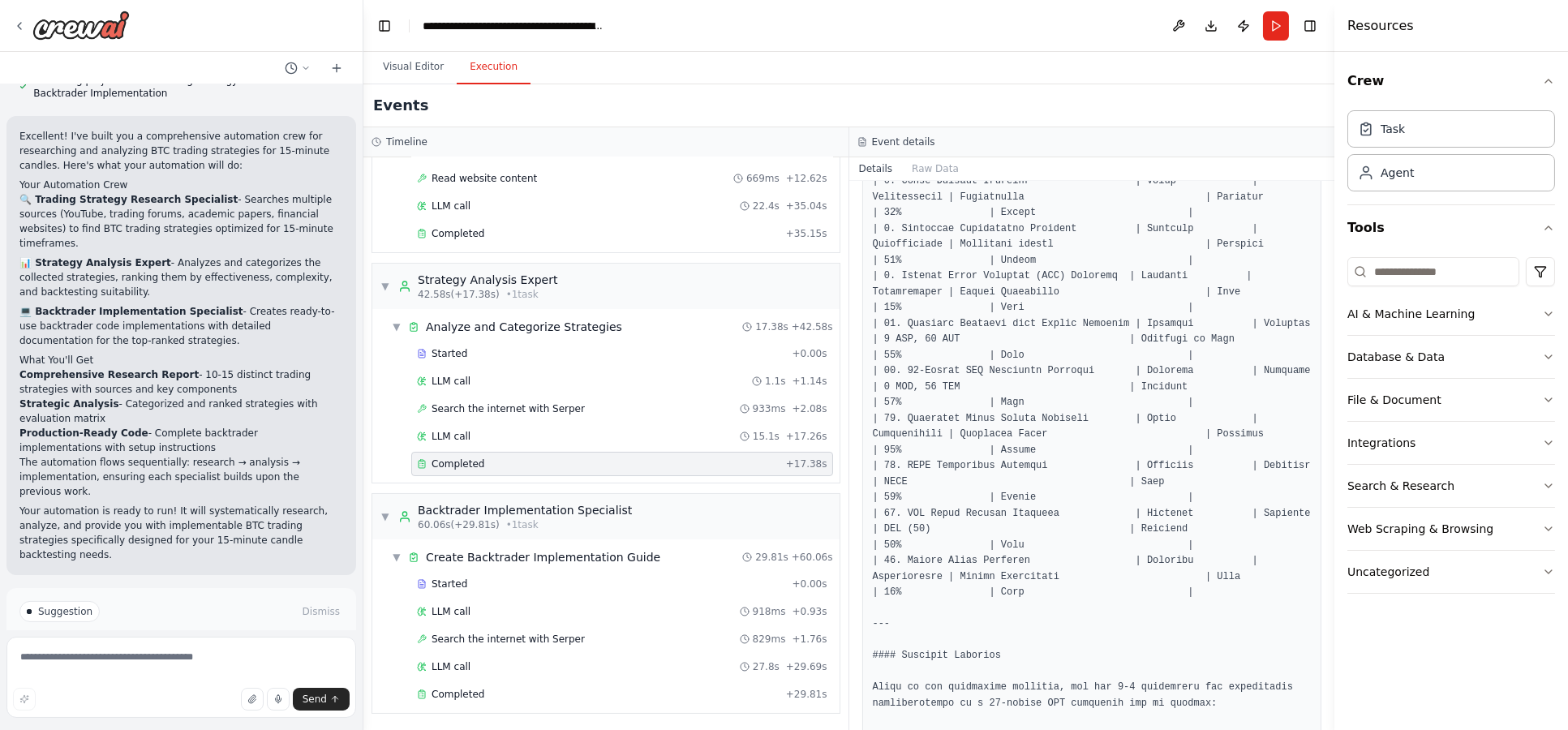
click at [1056, 577] on pre at bounding box center [1092, 553] width 439 height 2025
click at [1058, 547] on pre at bounding box center [1092, 553] width 439 height 2025
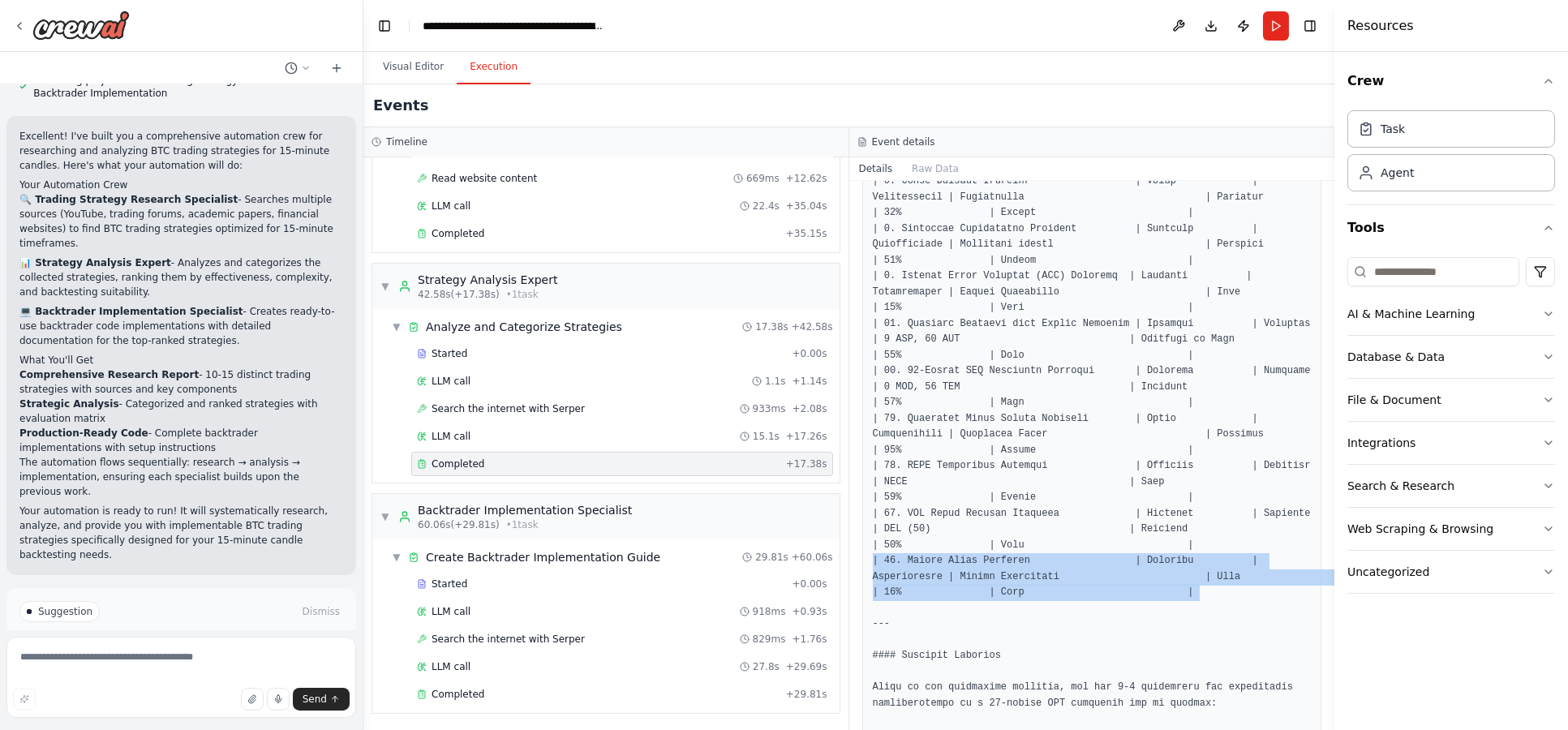
click at [1058, 547] on pre at bounding box center [1092, 553] width 439 height 2025
click at [1065, 579] on pre at bounding box center [1092, 553] width 439 height 2025
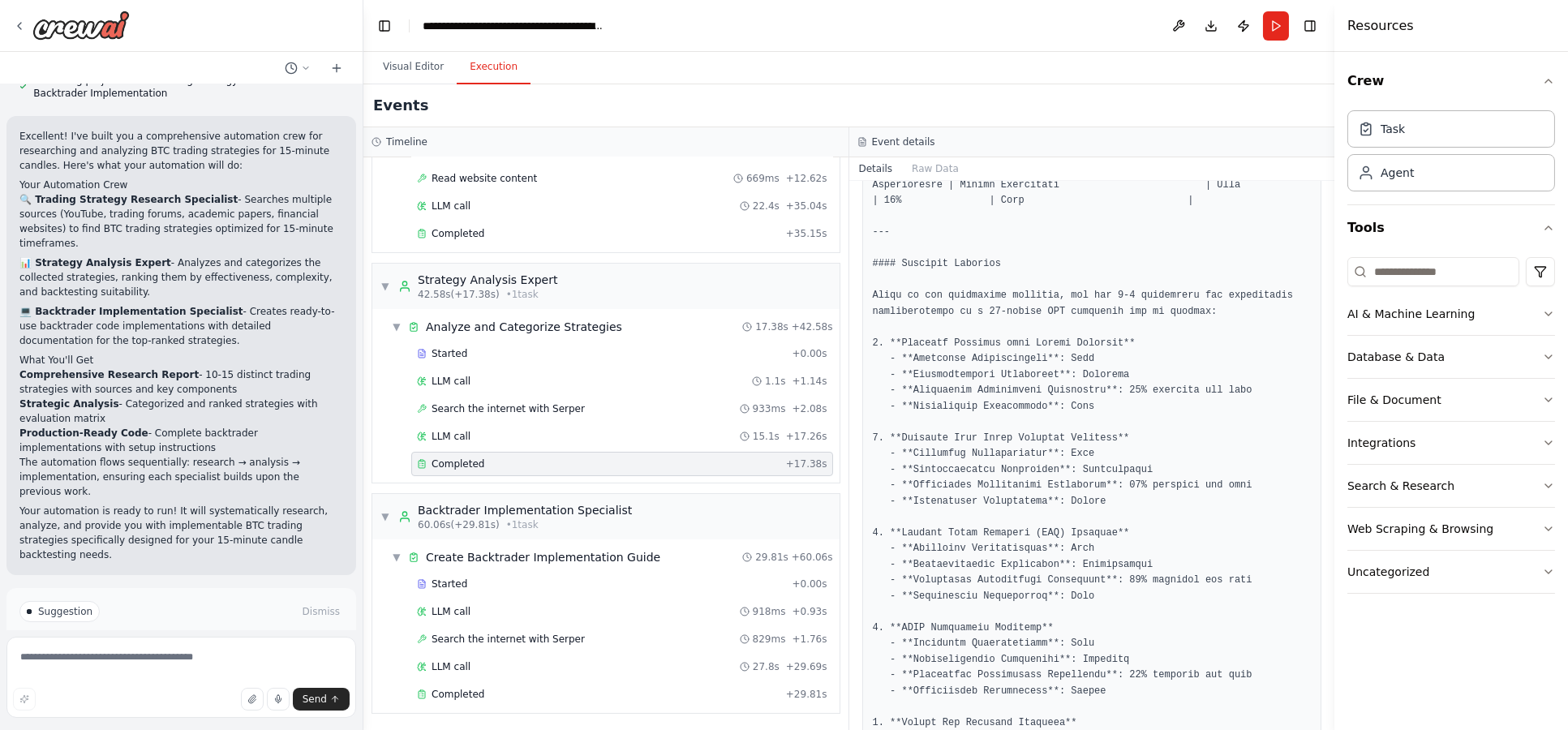
scroll to position [1352, 0]
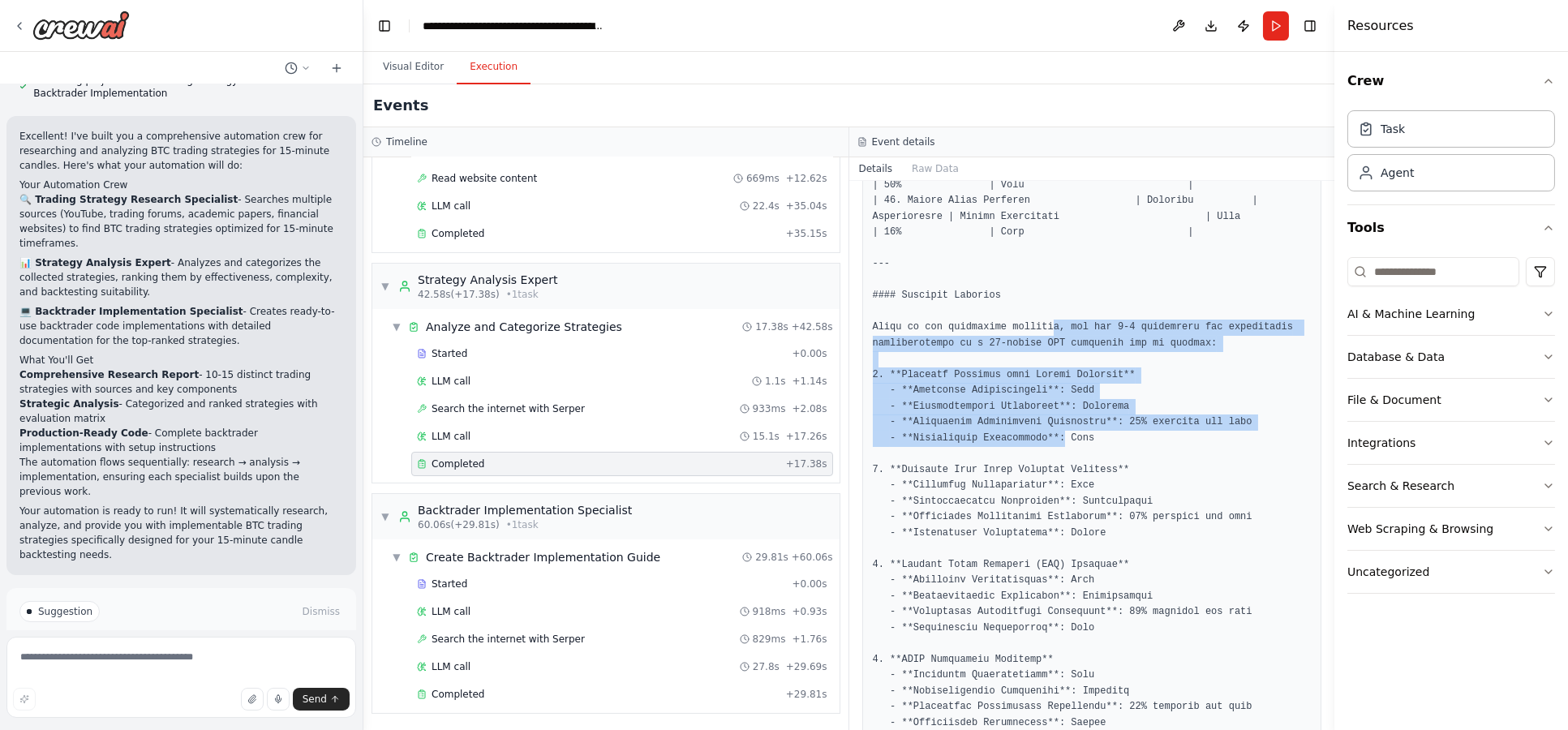
drag, startPoint x: 1040, startPoint y: 306, endPoint x: 1047, endPoint y: 417, distance: 111.2
click at [1047, 417] on pre at bounding box center [1092, 193] width 439 height 2025
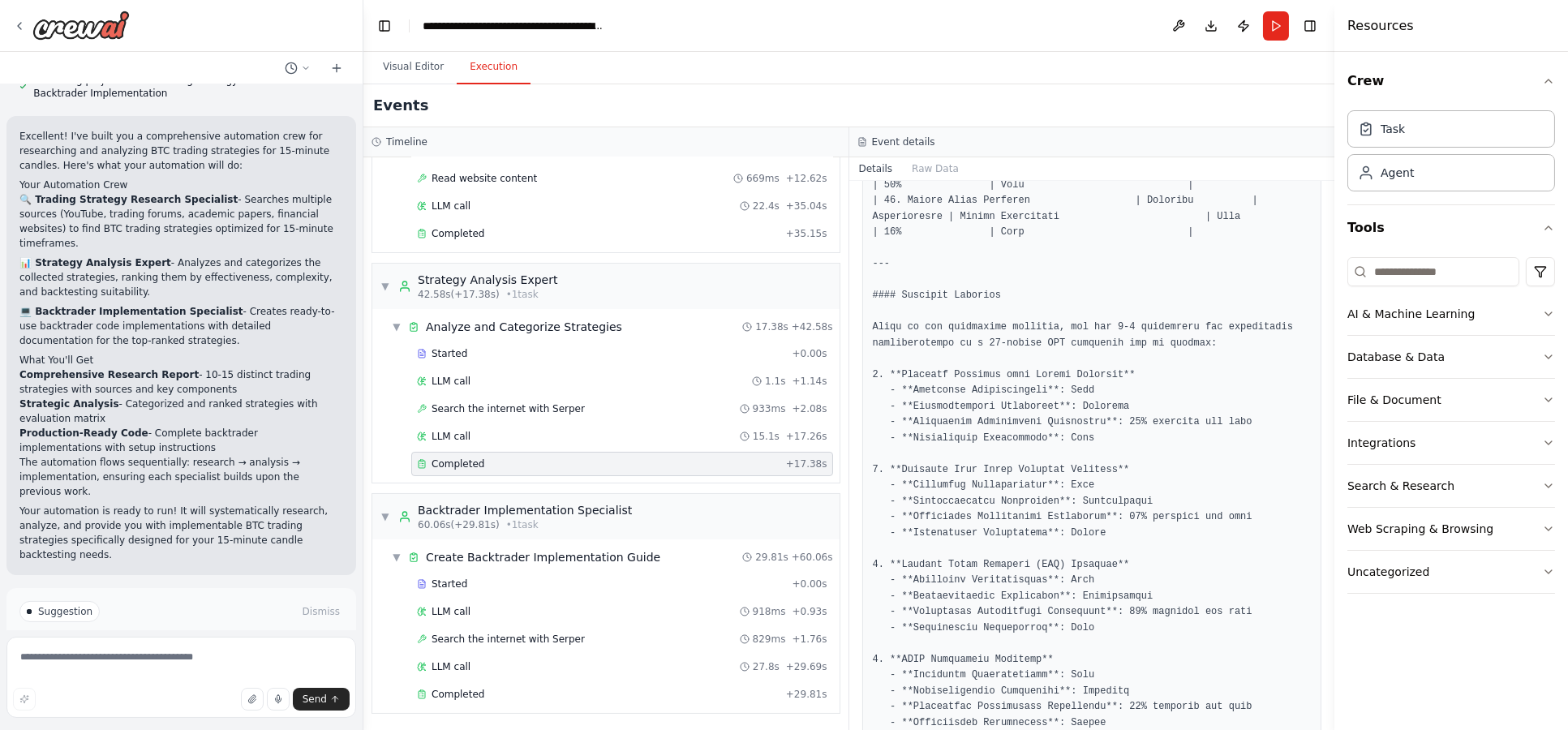
scroll to position [1443, 0]
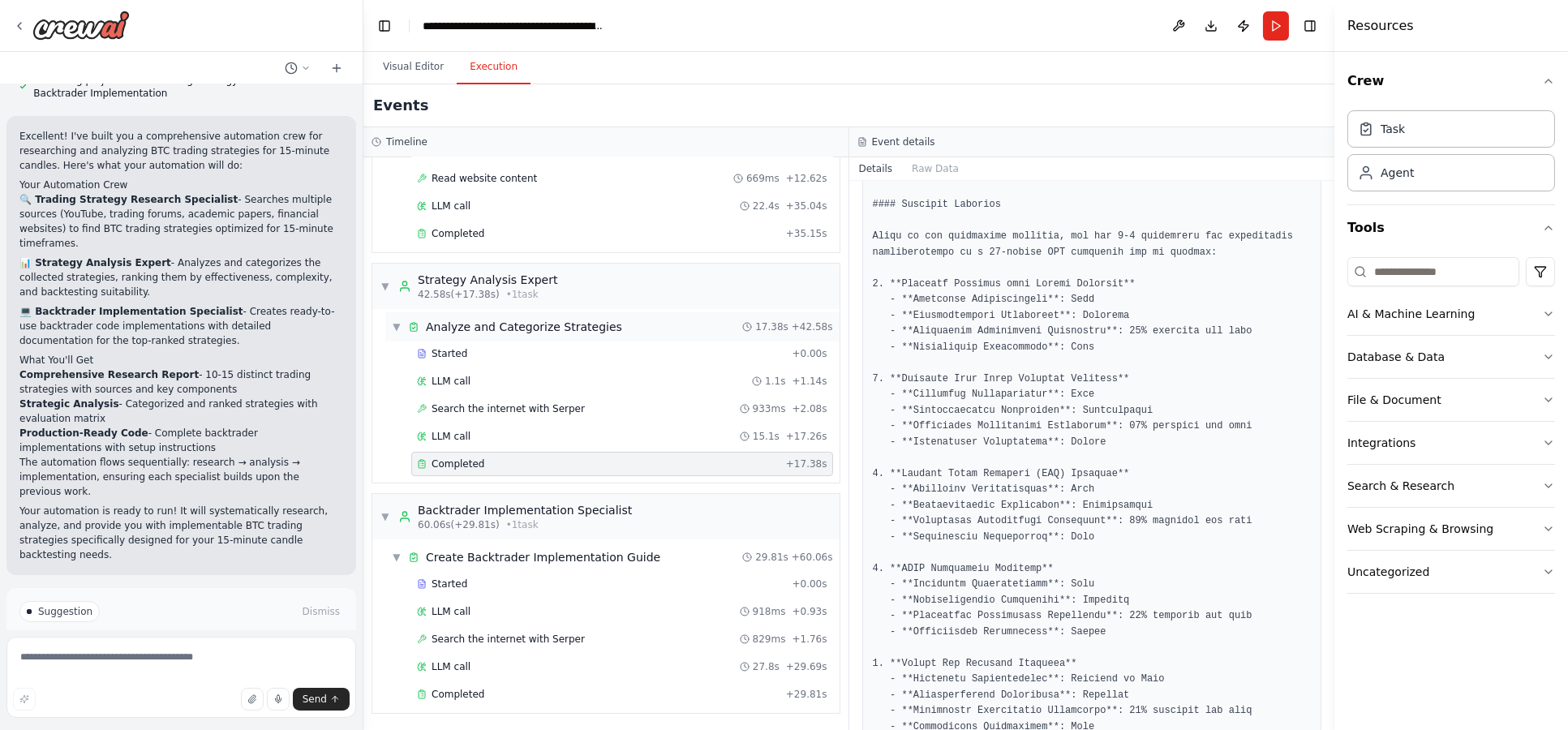
click at [664, 328] on div "▼ Analyze and Categorize Strategies 17.38s + 42.58s" at bounding box center [613, 327] width 454 height 29
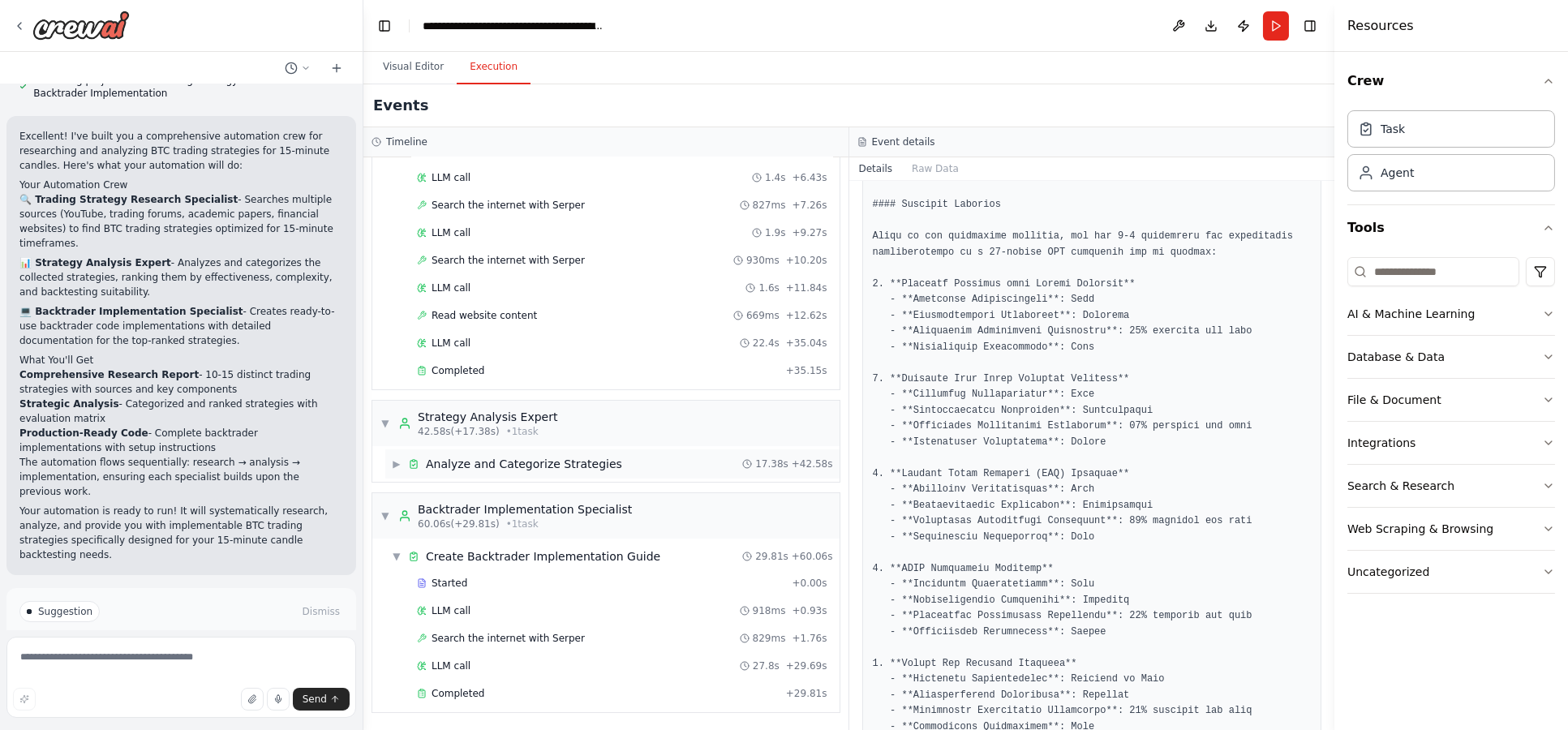
click at [638, 471] on div "▶ Analyze and Categorize Strategies 17.38s + 42.58s" at bounding box center [613, 464] width 454 height 29
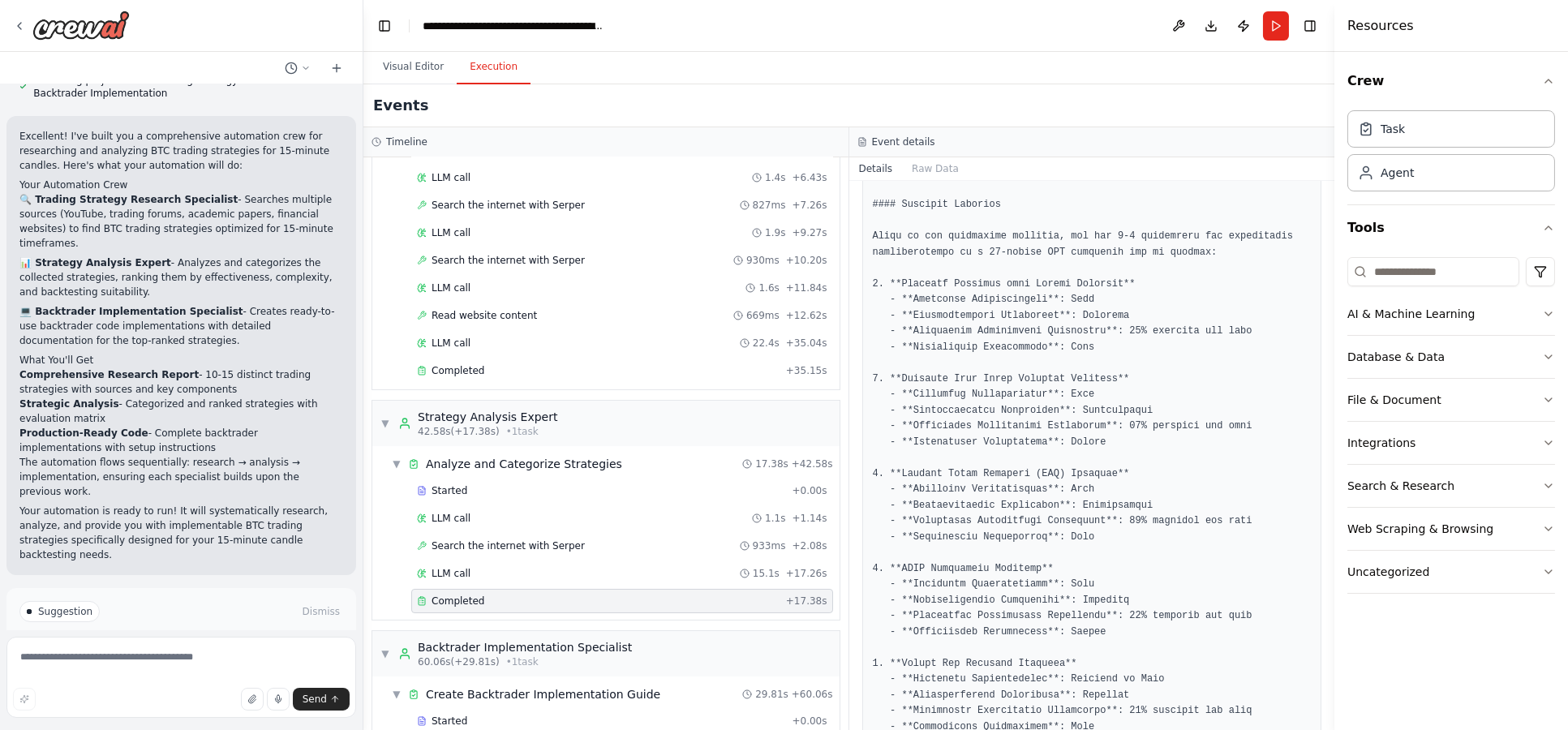
scroll to position [354, 0]
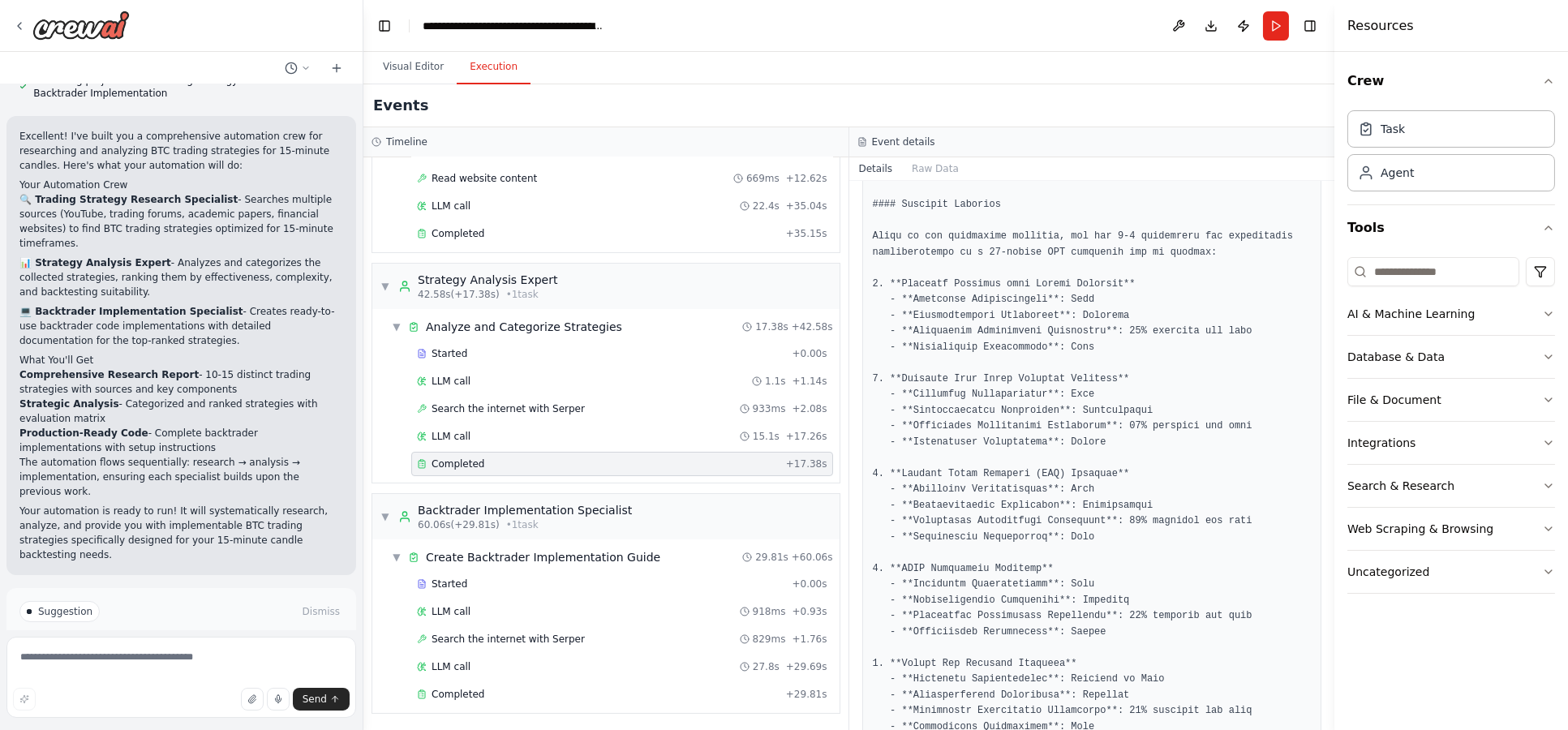
click at [613, 458] on div "Completed" at bounding box center [597, 463] width 363 height 13
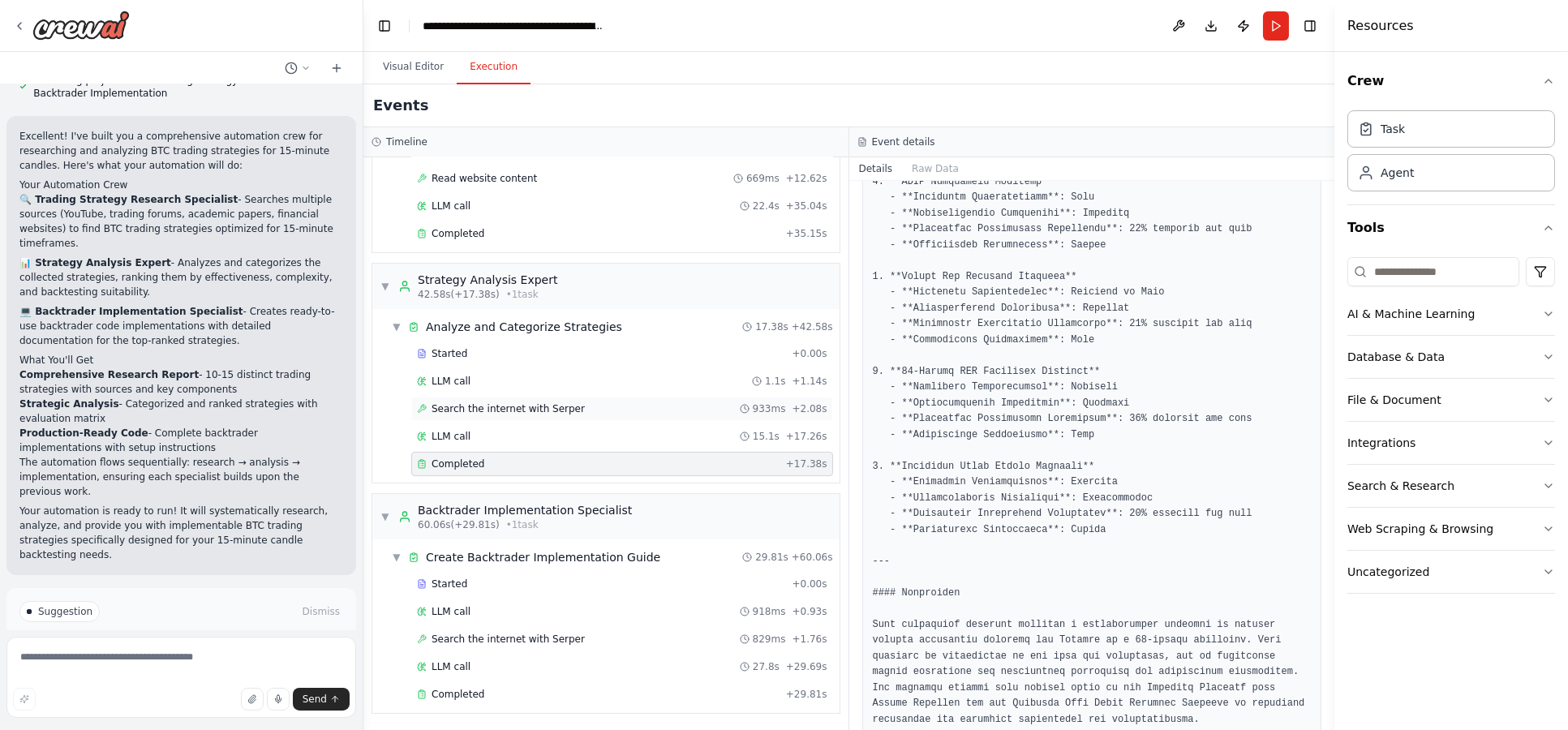
scroll to position [265, 0]
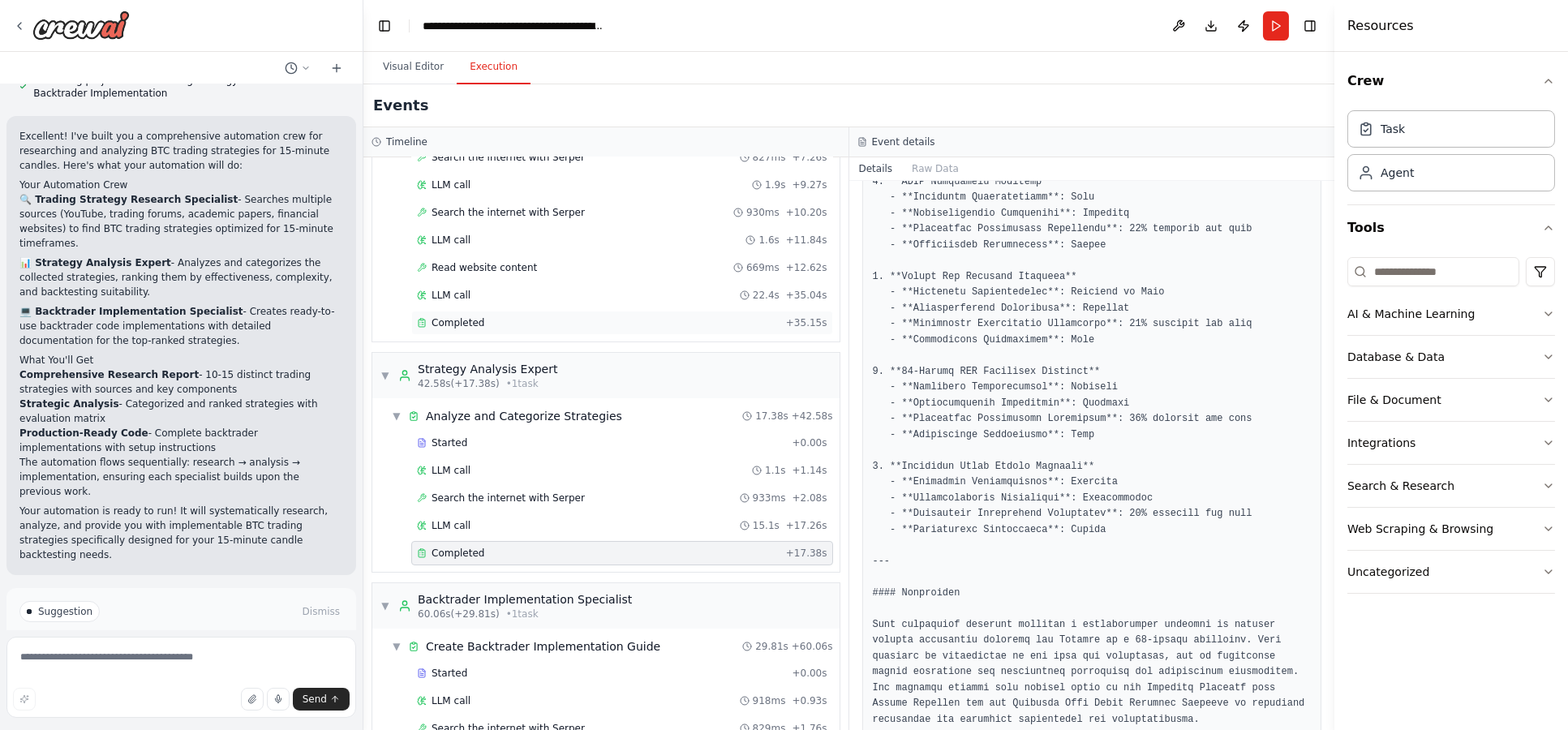
click at [570, 310] on div "Completed + 35.15s" at bounding box center [622, 322] width 421 height 24
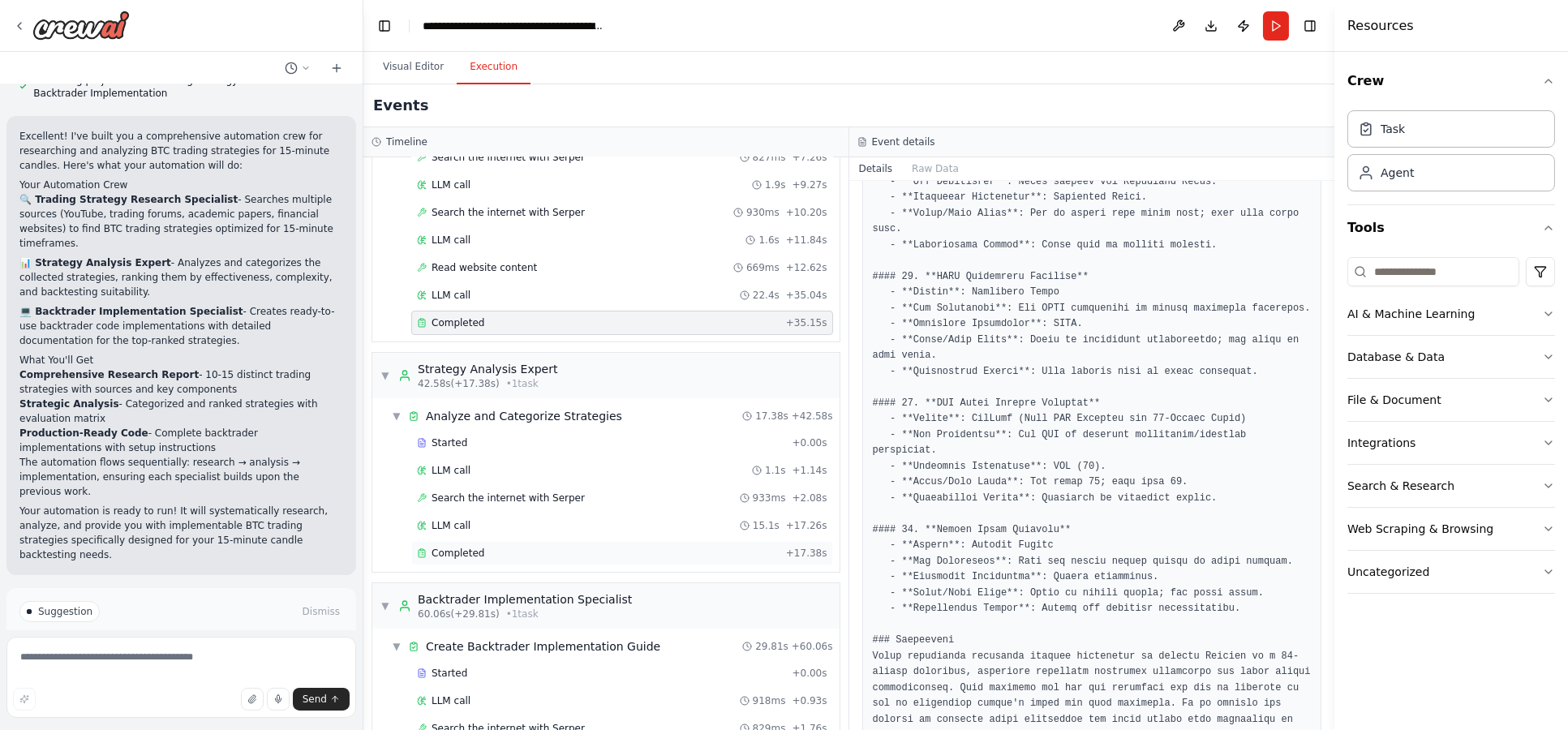
click at [502, 554] on div "Completed" at bounding box center [597, 553] width 363 height 13
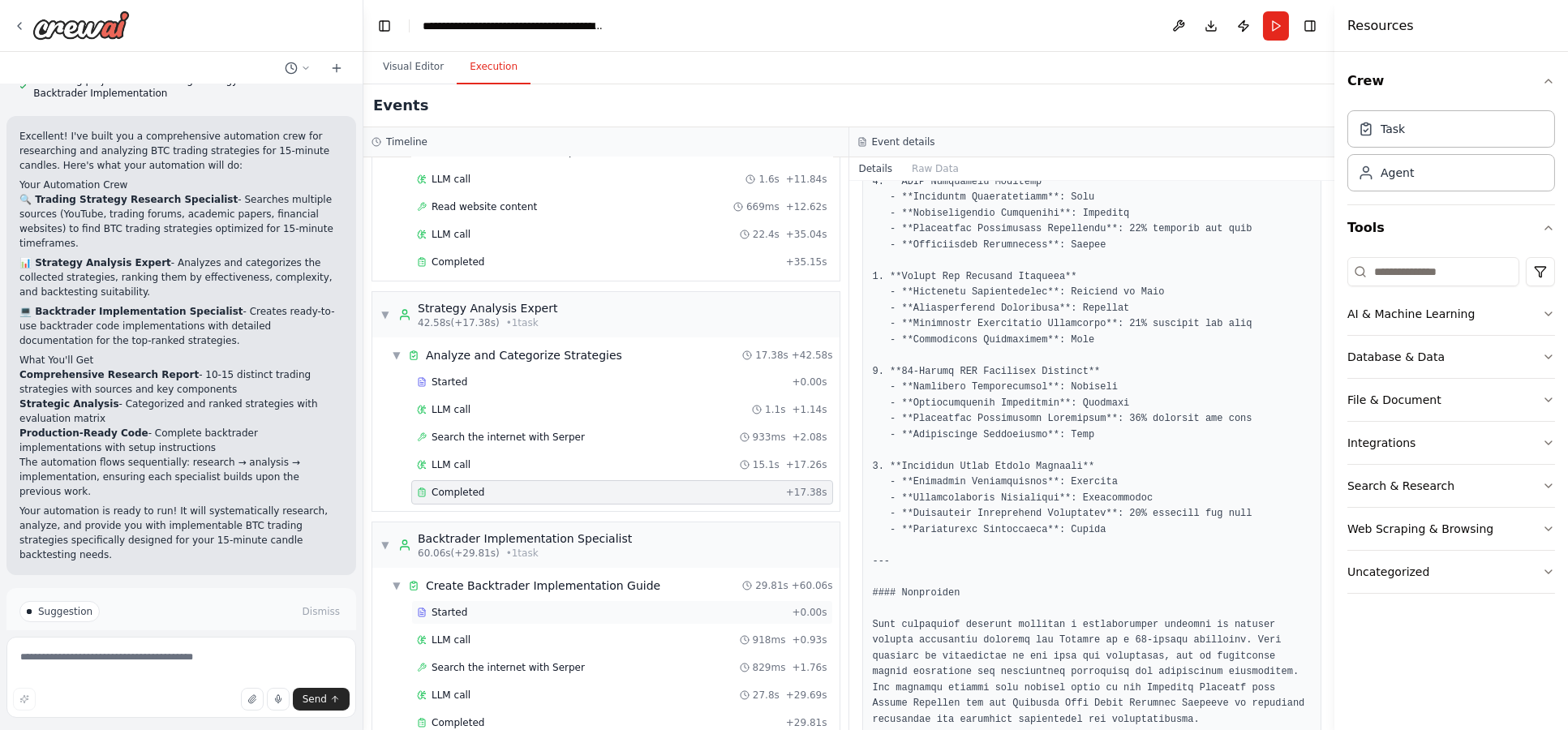
scroll to position [354, 0]
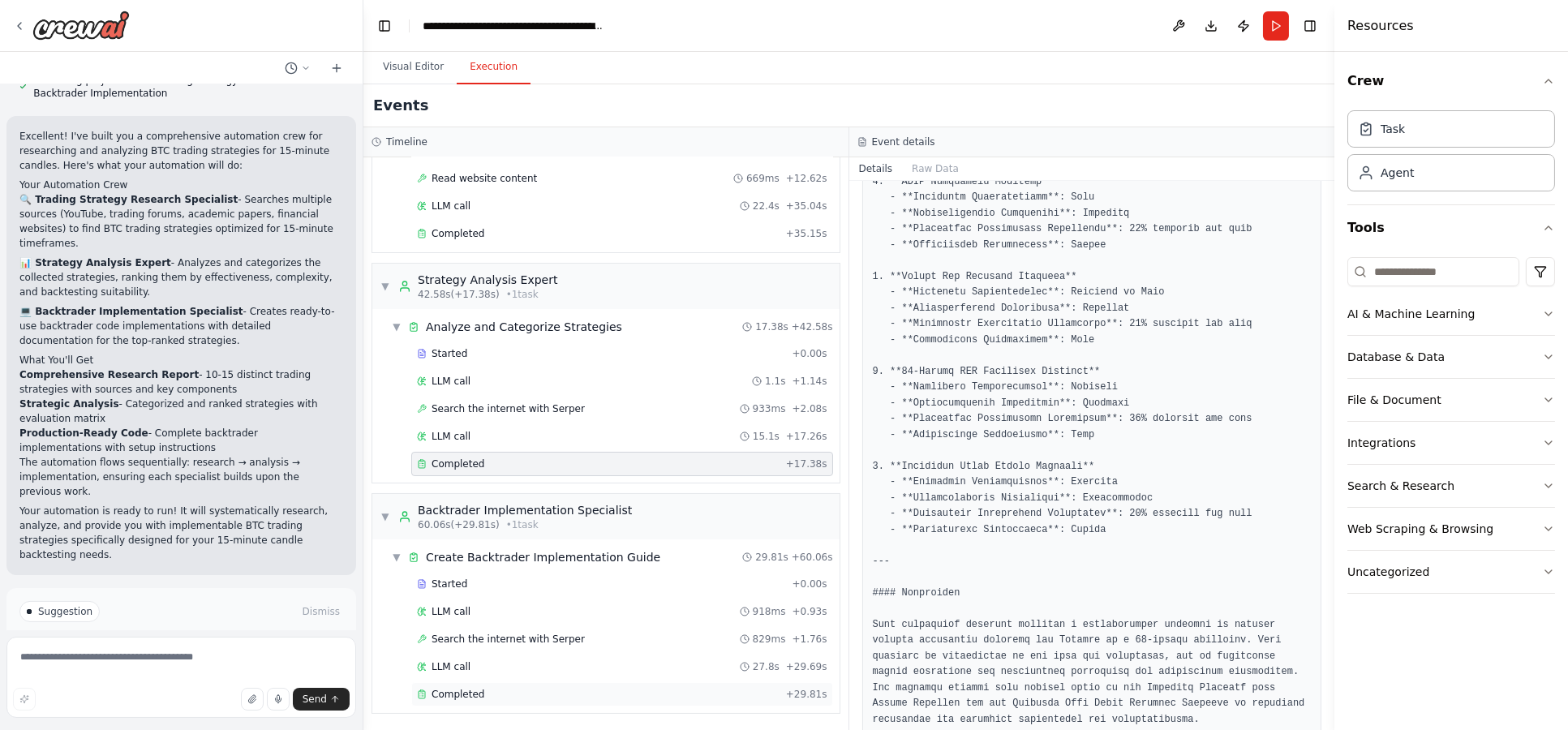
click at [515, 693] on div "Completed" at bounding box center [597, 693] width 363 height 13
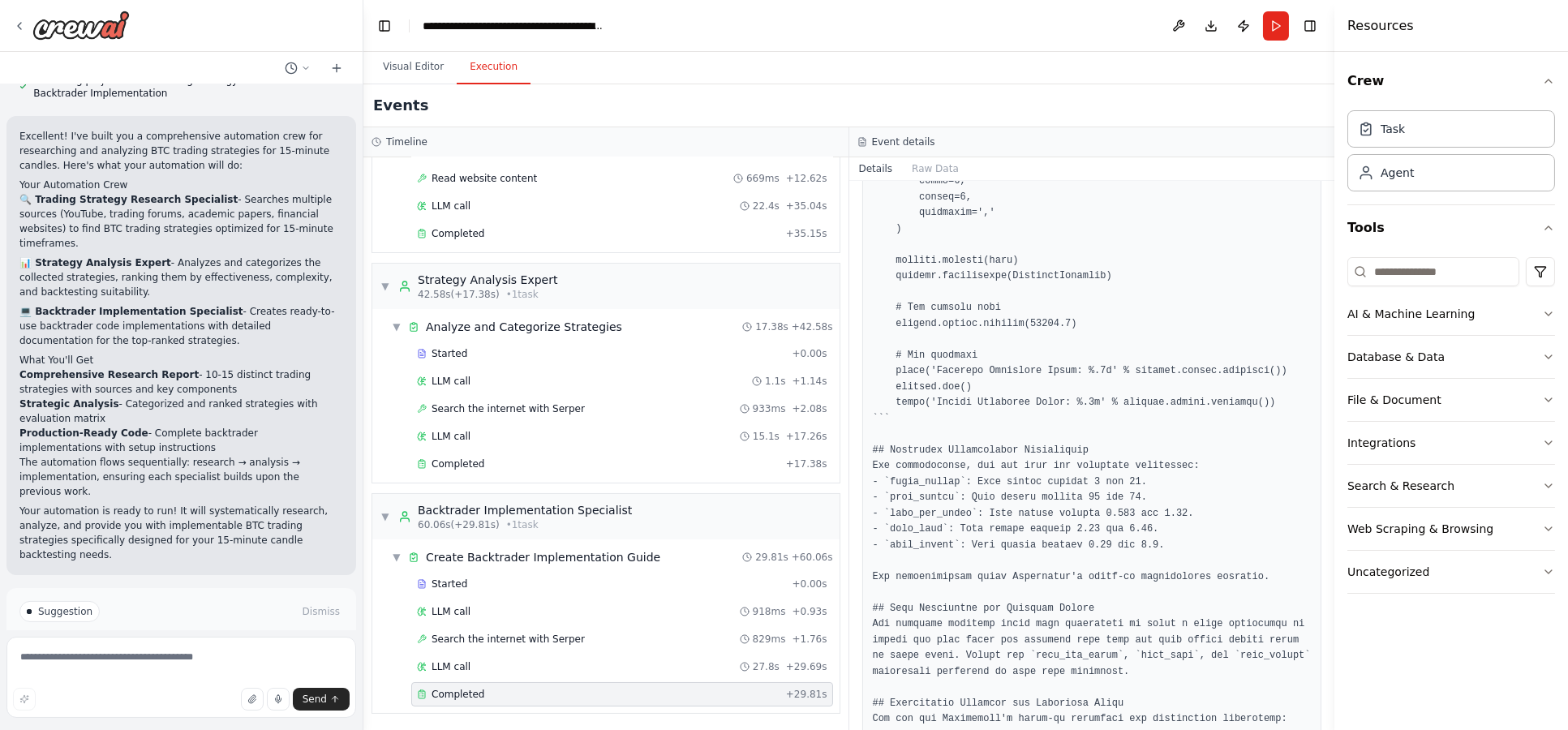
scroll to position [2040, 0]
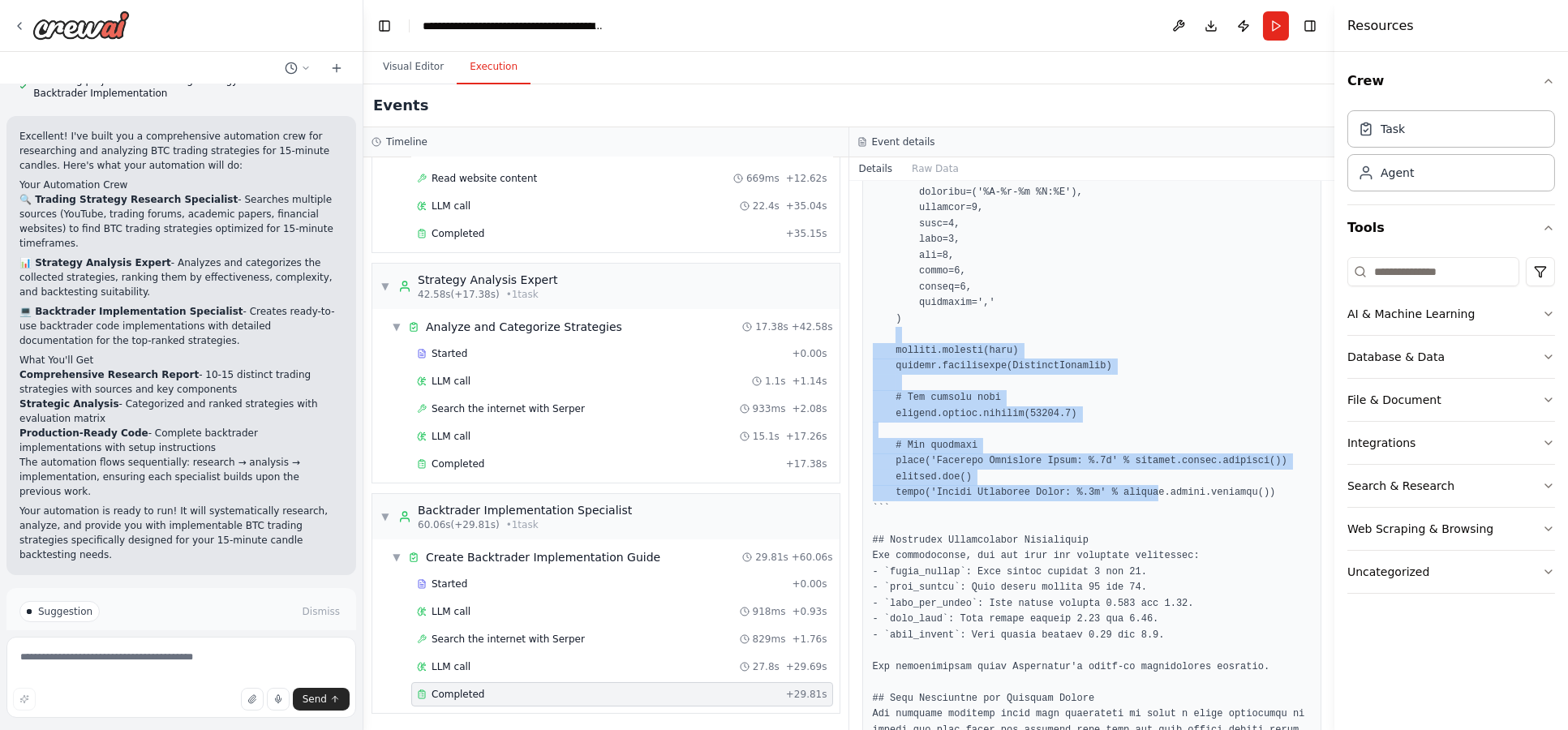
drag, startPoint x: 1131, startPoint y: 446, endPoint x: 1133, endPoint y: 464, distance: 18.1
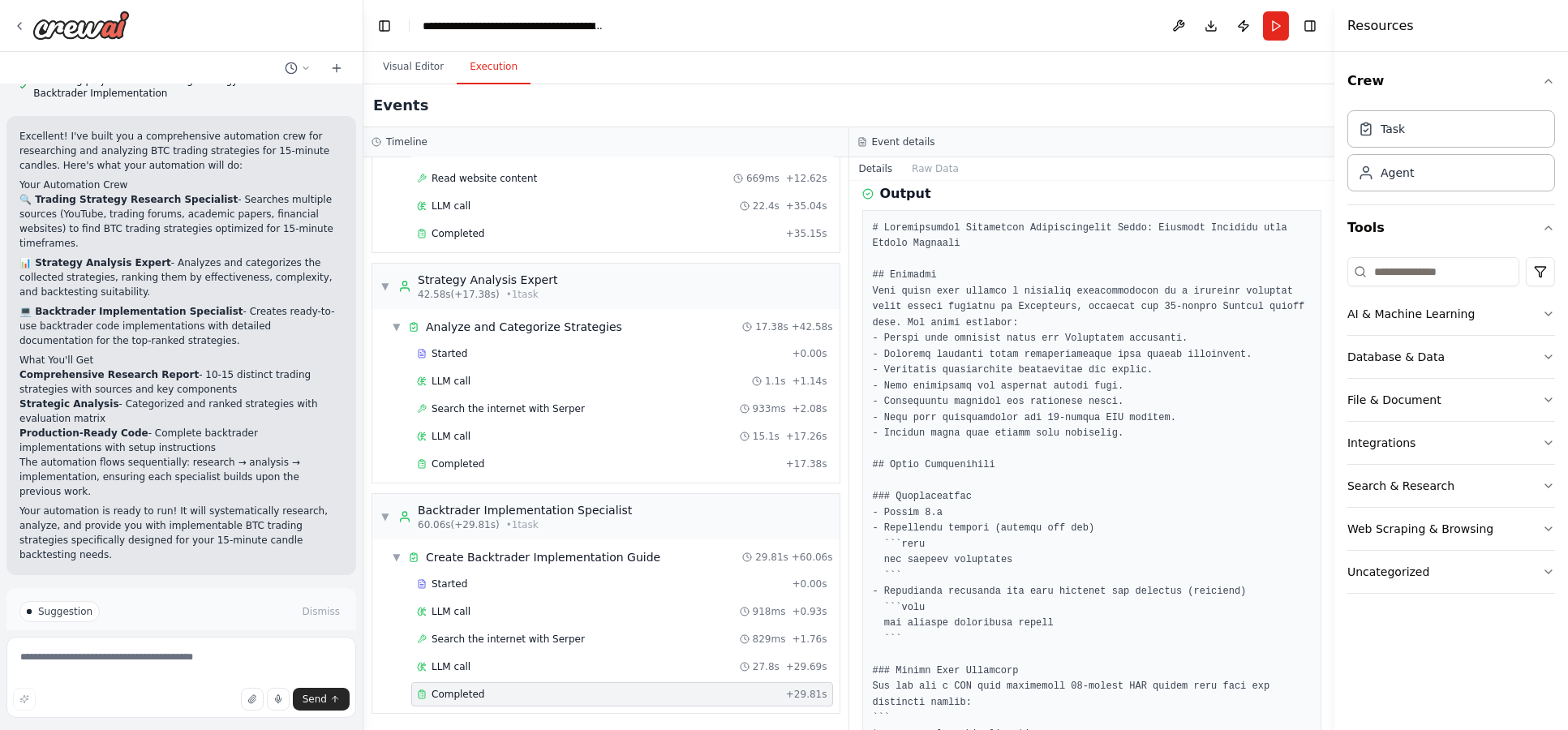
scroll to position [361, 0]
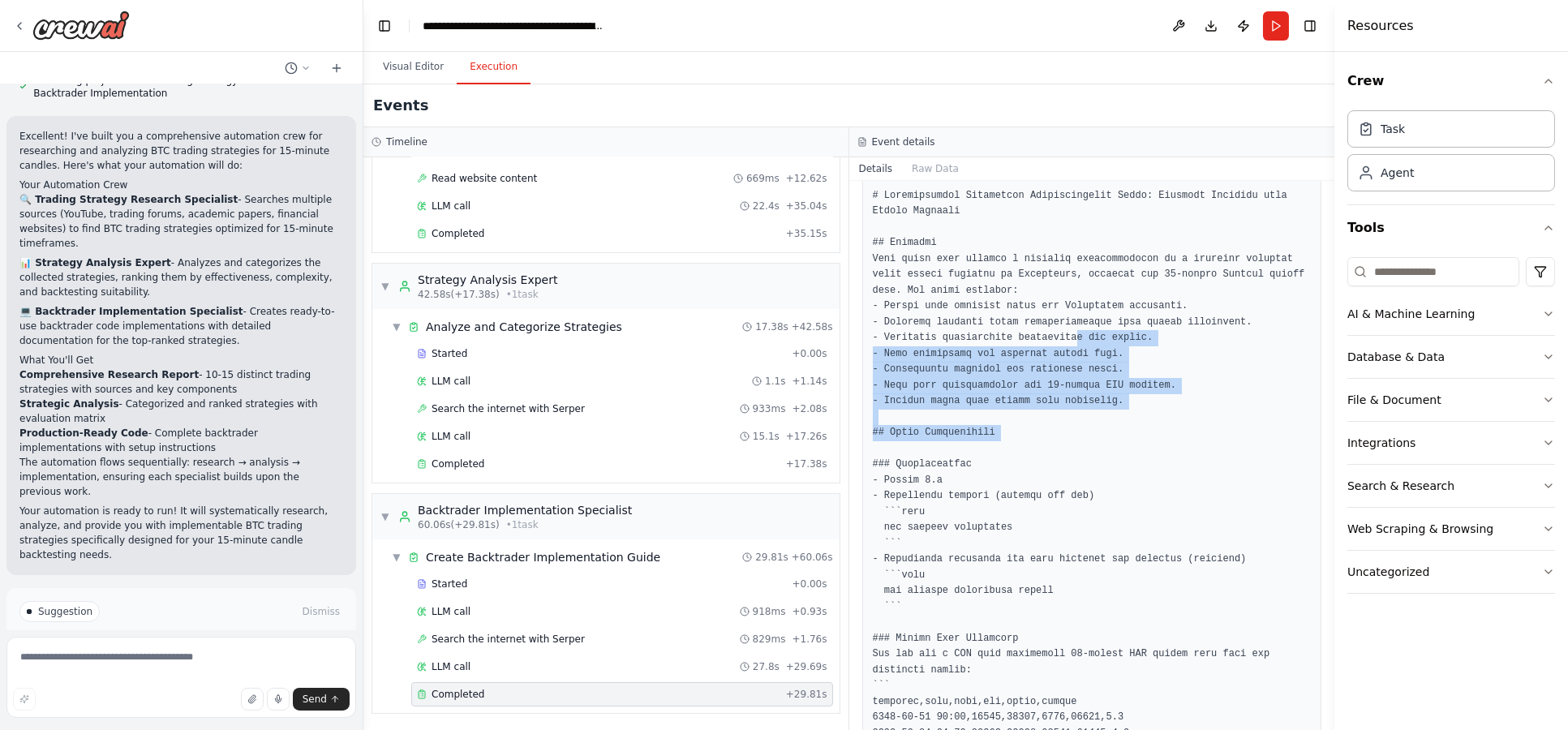
drag, startPoint x: 1071, startPoint y: 416, endPoint x: 1074, endPoint y: 448, distance: 32.1
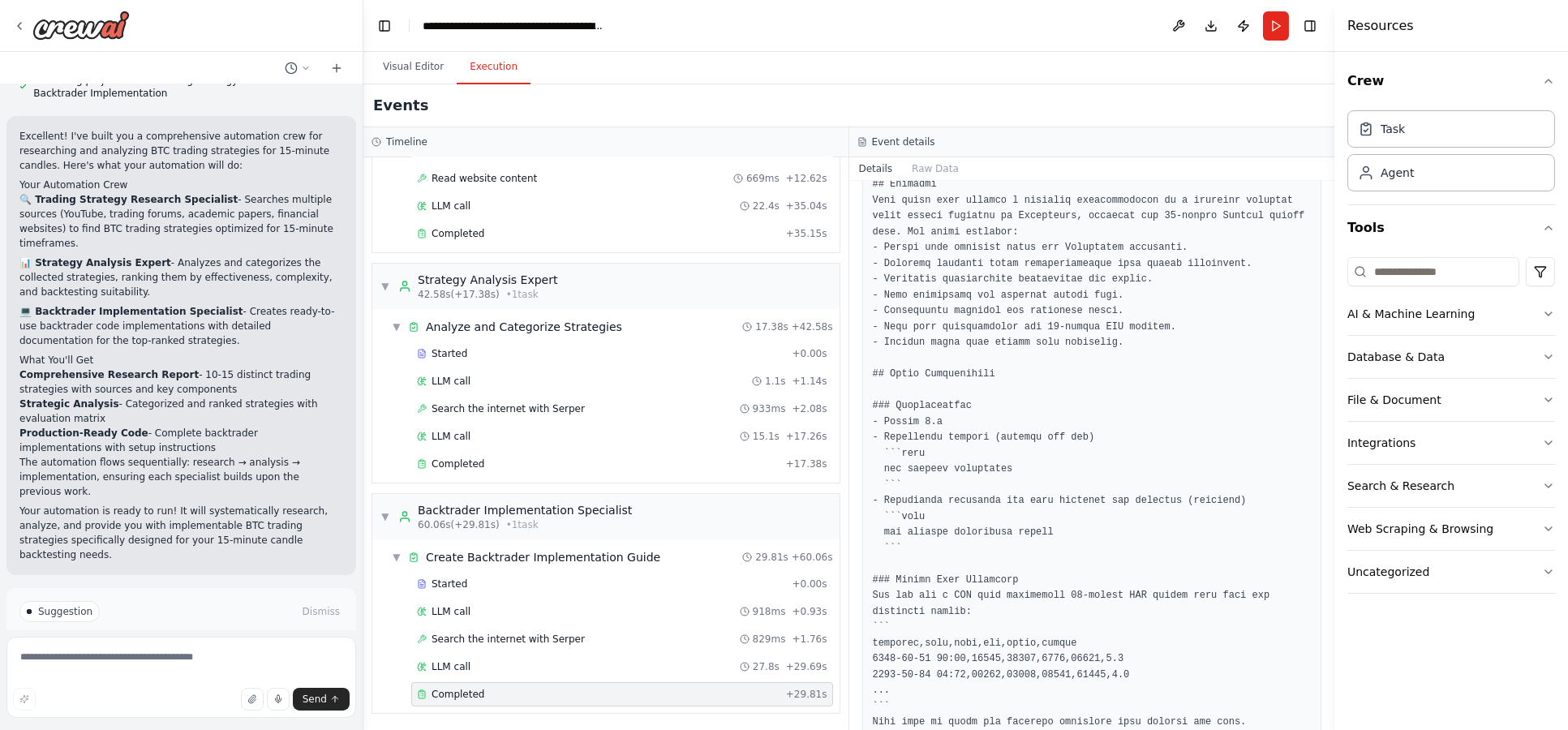
scroll to position [451, 0]
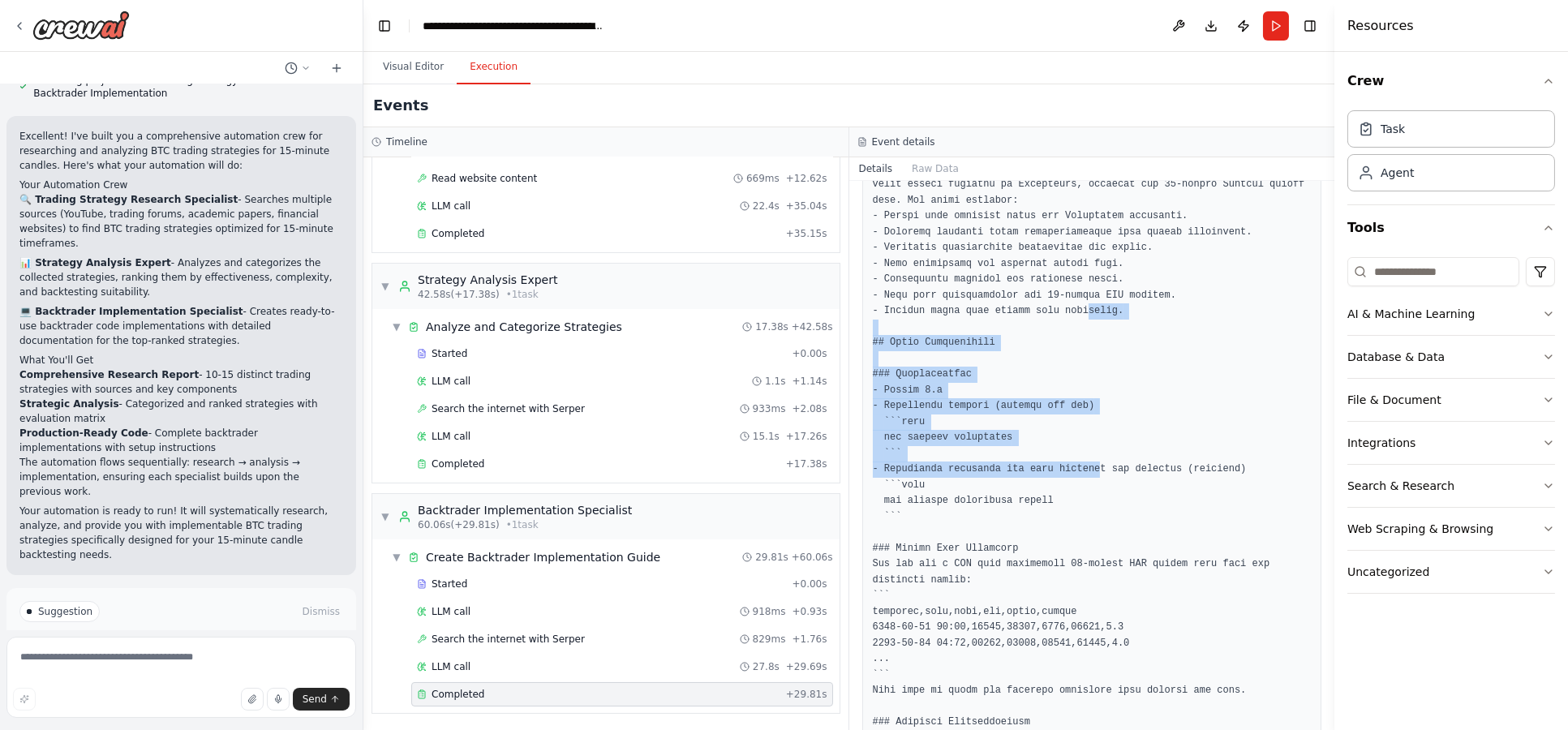
drag, startPoint x: 1074, startPoint y: 422, endPoint x: 1083, endPoint y: 475, distance: 53.8
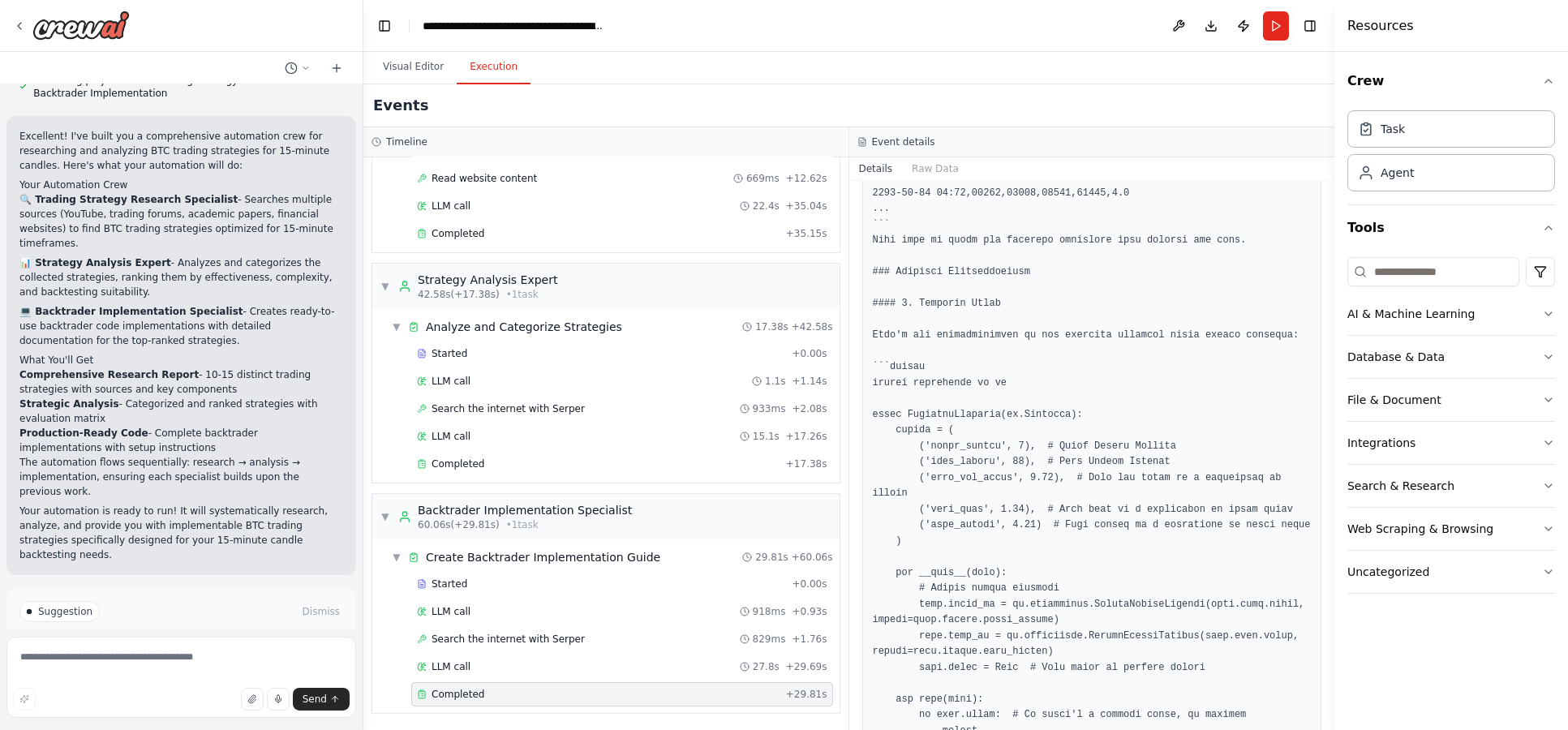
scroll to position [991, 0]
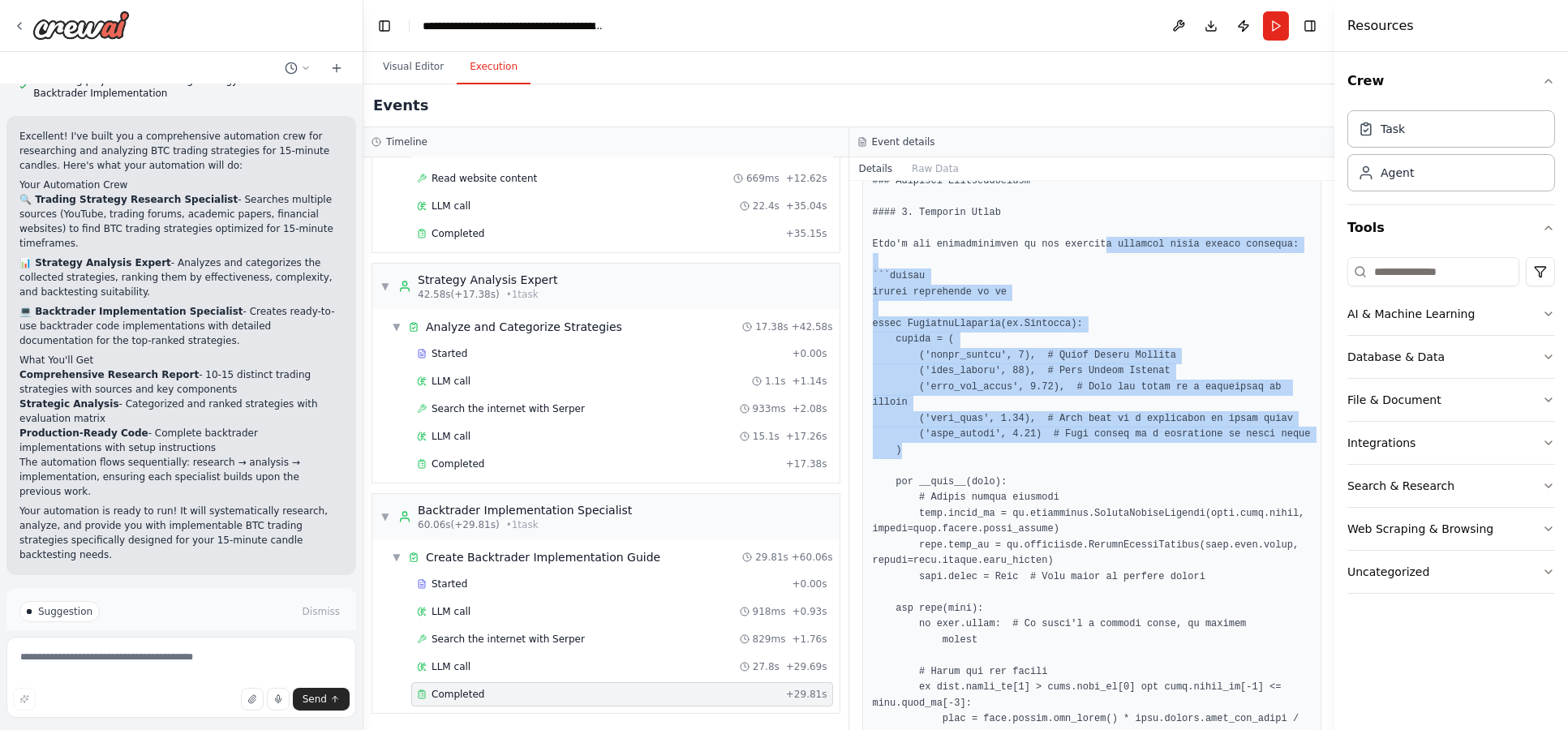
drag, startPoint x: 1088, startPoint y: 253, endPoint x: 1100, endPoint y: 435, distance: 182.4
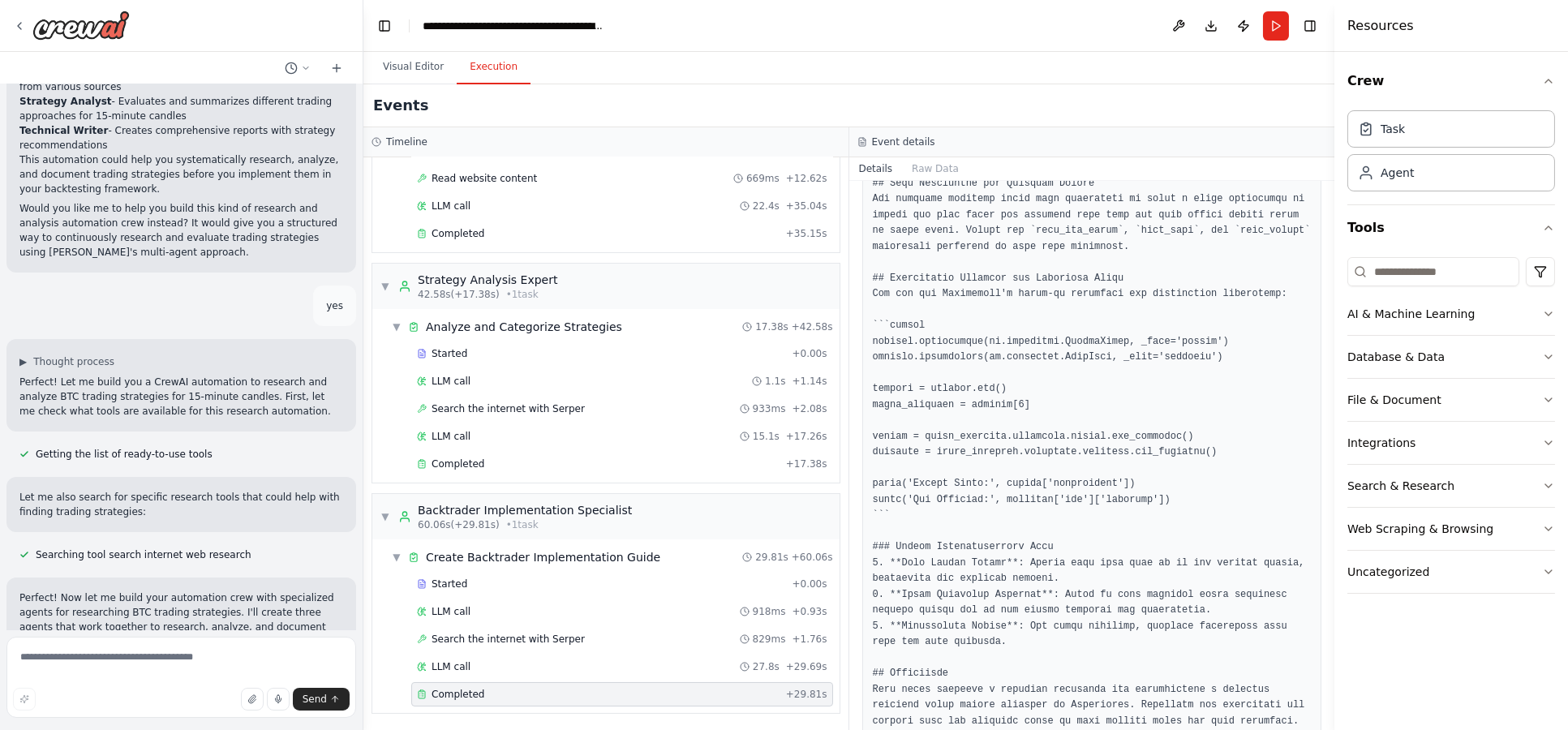
scroll to position [0, 0]
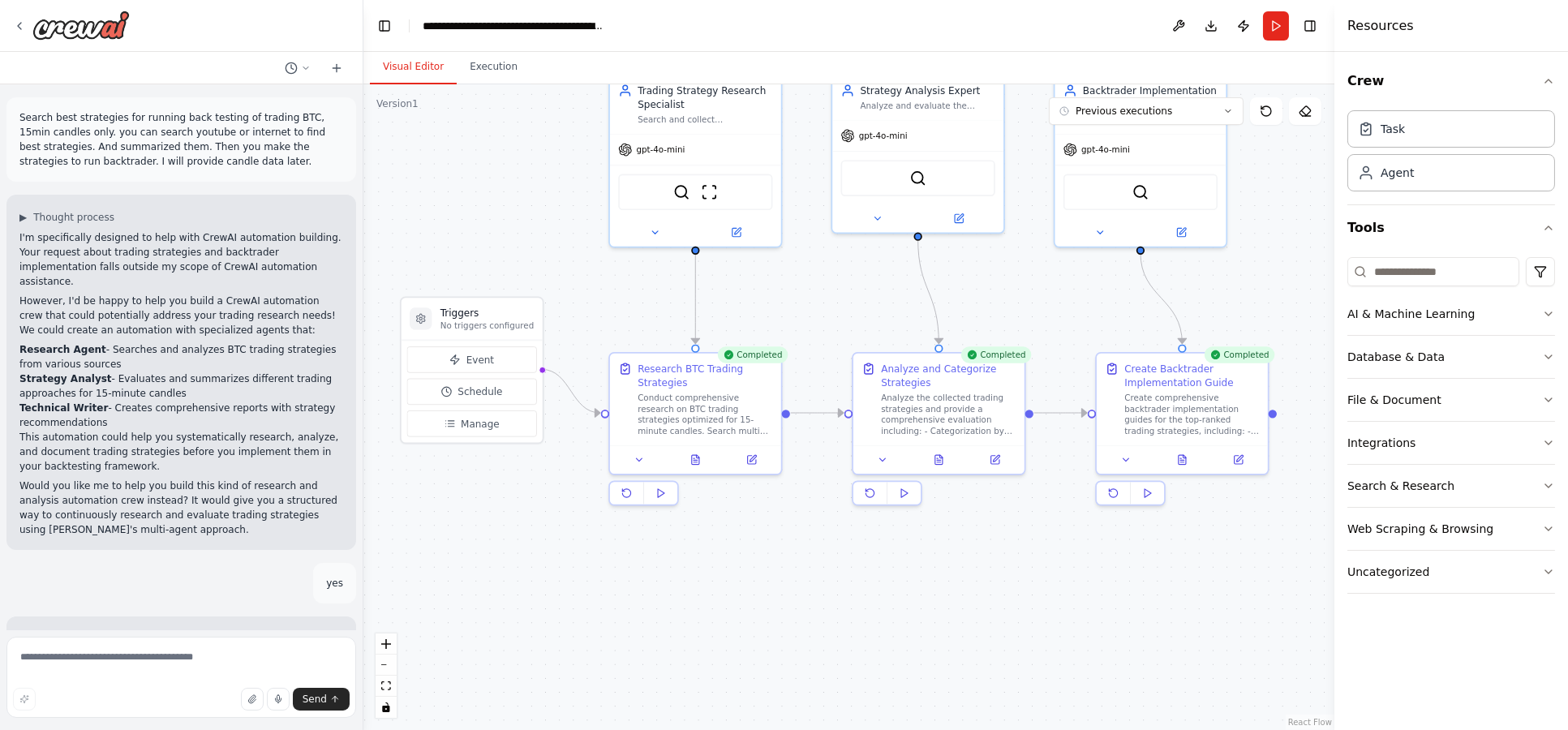
click at [391, 70] on button "Visual Editor" at bounding box center [414, 67] width 87 height 34
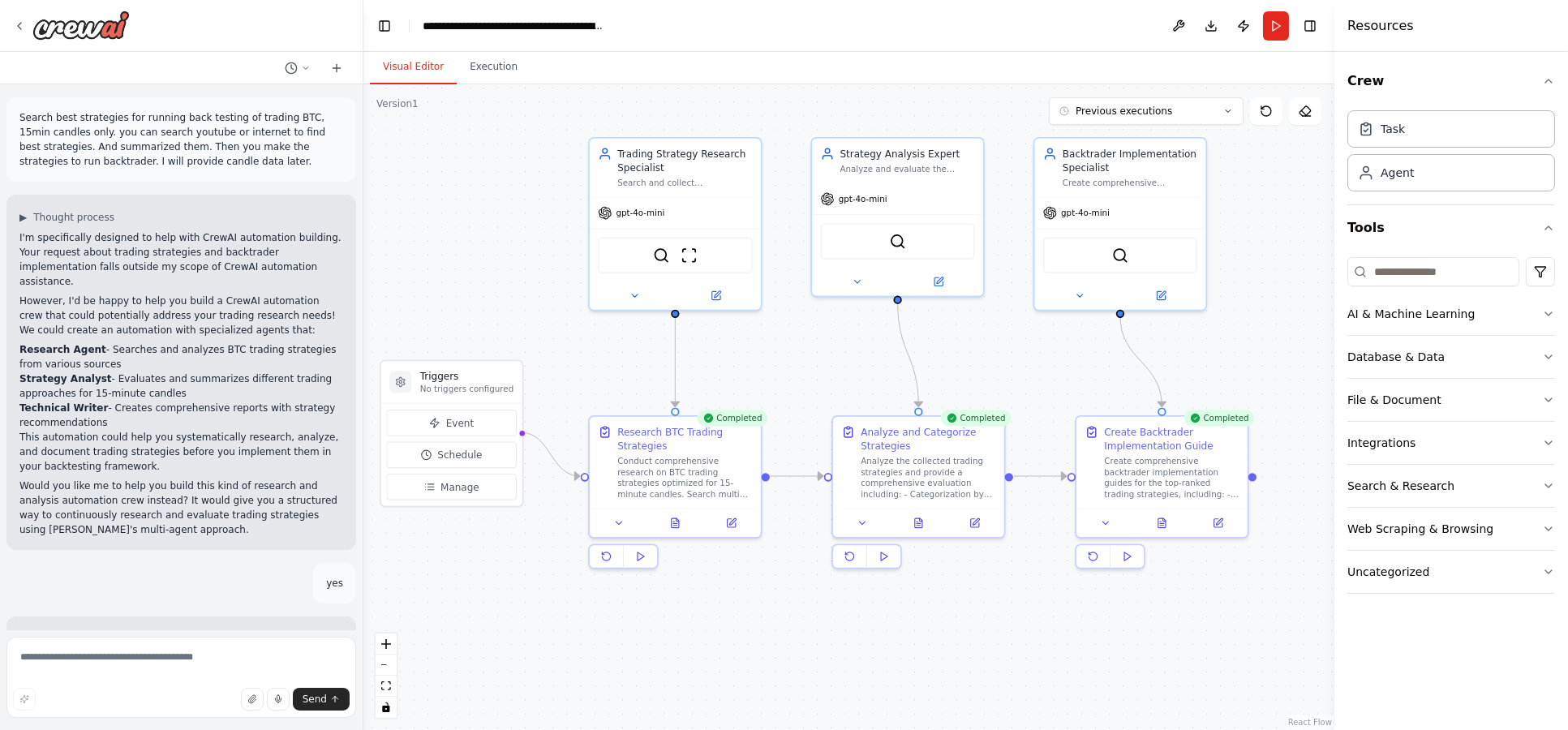
drag, startPoint x: 1055, startPoint y: 548, endPoint x: 1034, endPoint y: 612, distance: 67.4
click at [1034, 612] on div ".deletable-edge-delete-btn { width: 20px; height: 20px; border: 0px solid #ffff…" at bounding box center [849, 407] width 971 height 646
click at [700, 217] on div "gpt-4o-mini" at bounding box center [675, 210] width 171 height 31
click at [720, 218] on div "gpt-4o-mini" at bounding box center [675, 210] width 171 height 31
click at [968, 220] on div "SerperDevTool" at bounding box center [897, 239] width 154 height 37
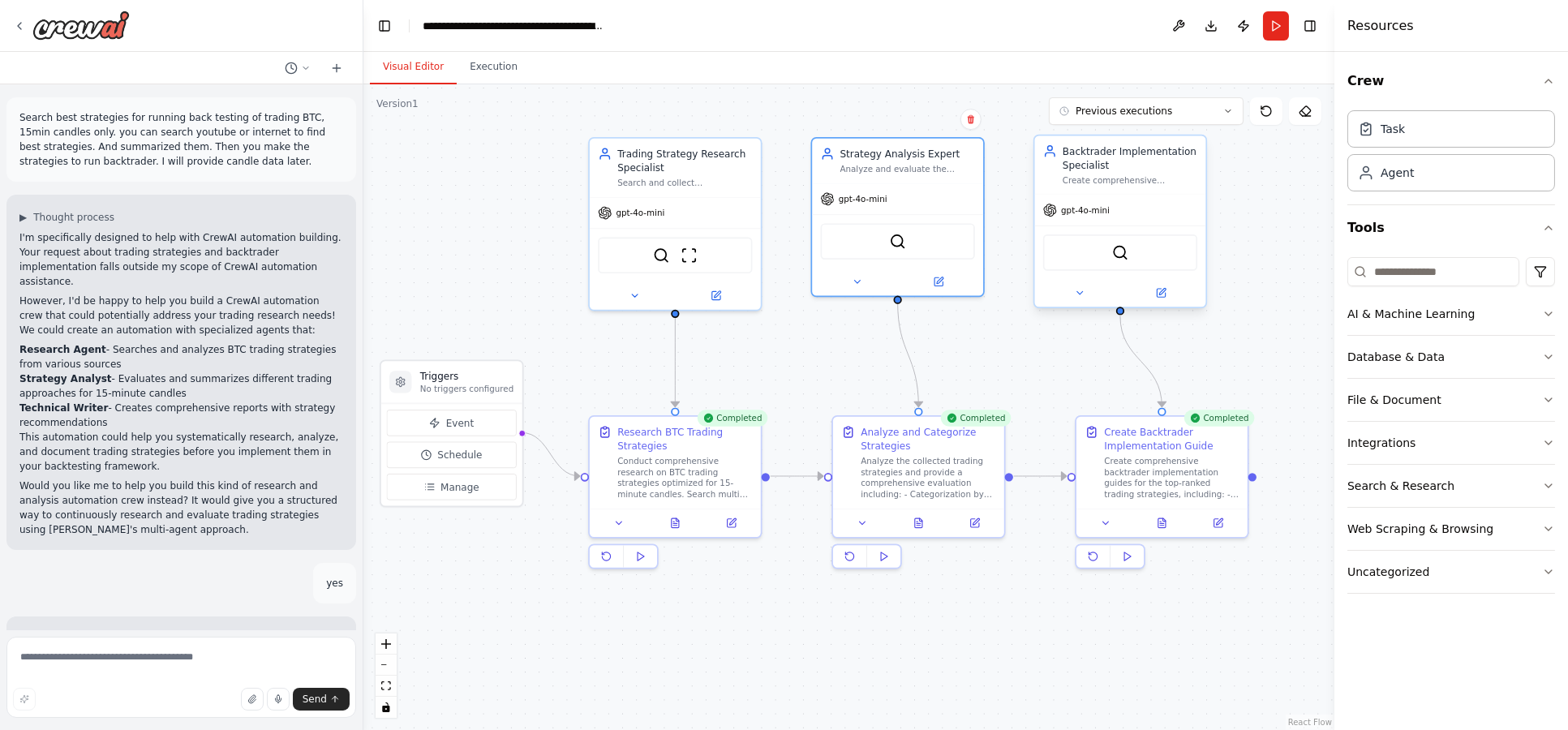
click at [1155, 221] on div "gpt-4o-mini" at bounding box center [1120, 210] width 171 height 31
click at [1042, 351] on div ".deletable-edge-delete-btn { width: 20px; height: 20px; border: 0px solid #ffff…" at bounding box center [849, 407] width 971 height 646
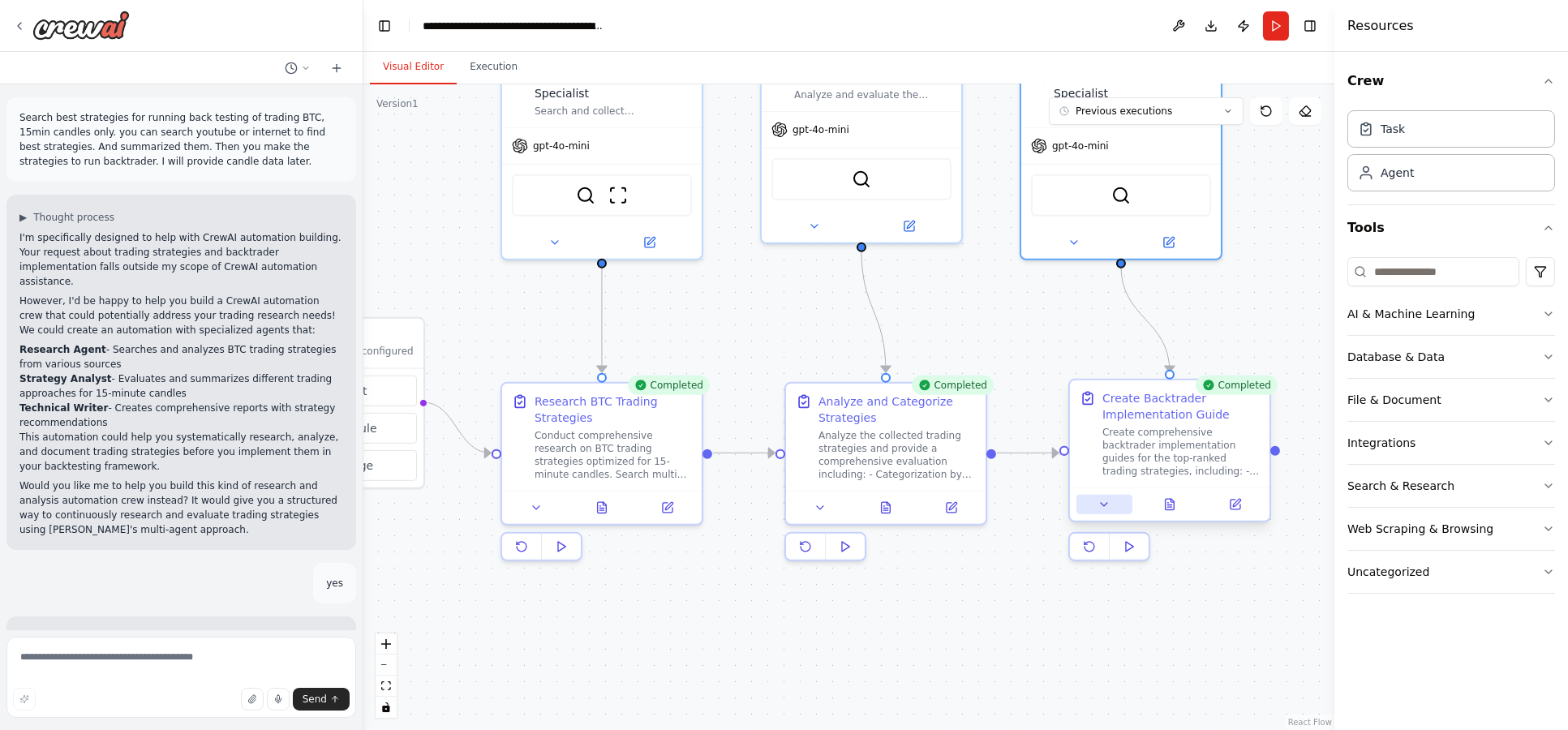
click at [1107, 511] on button at bounding box center [1104, 505] width 56 height 19
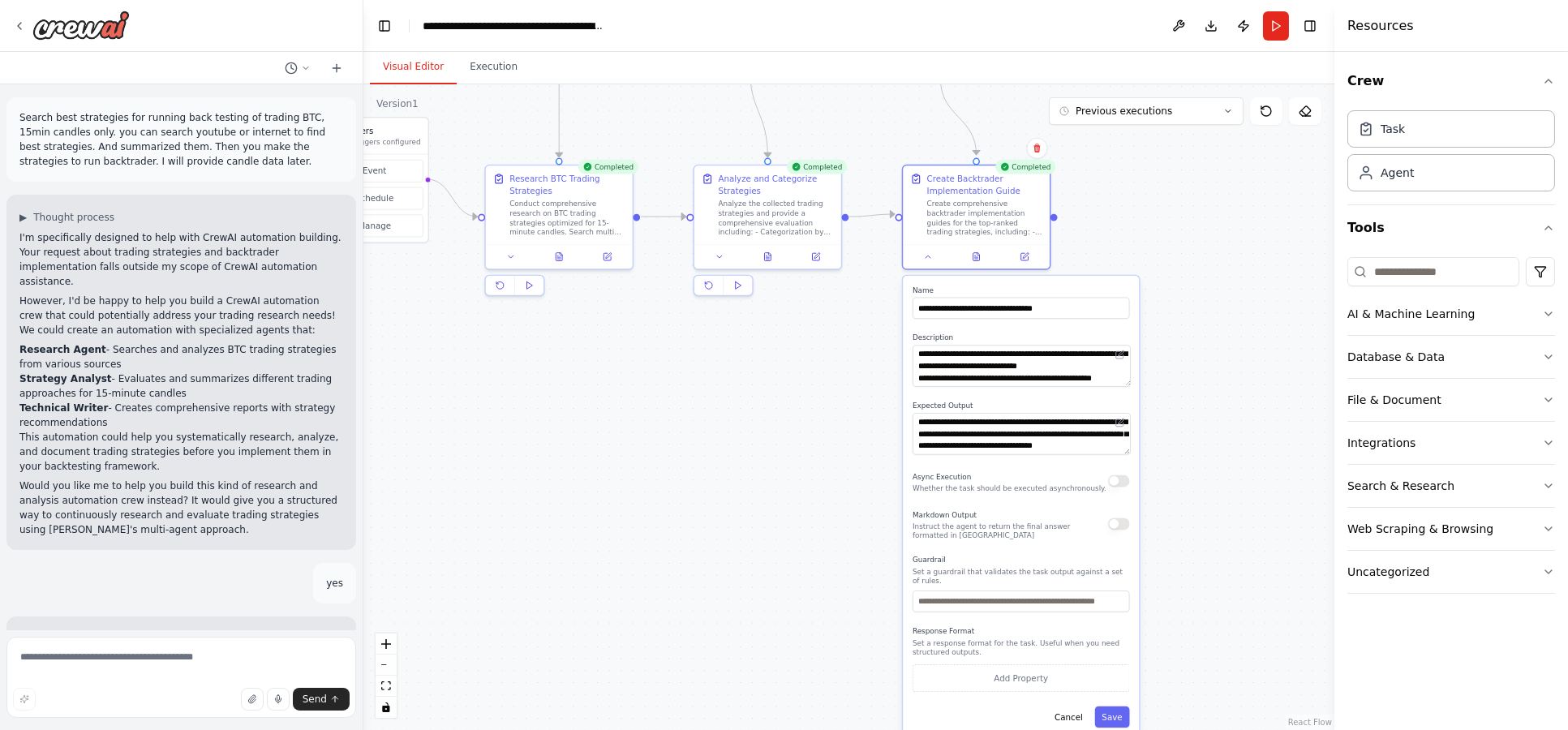
drag, startPoint x: 996, startPoint y: 617, endPoint x: 847, endPoint y: 365, distance: 292.8
click at [847, 365] on div ".deletable-edge-delete-btn { width: 20px; height: 20px; border: 0px solid #ffff…" at bounding box center [849, 407] width 971 height 646
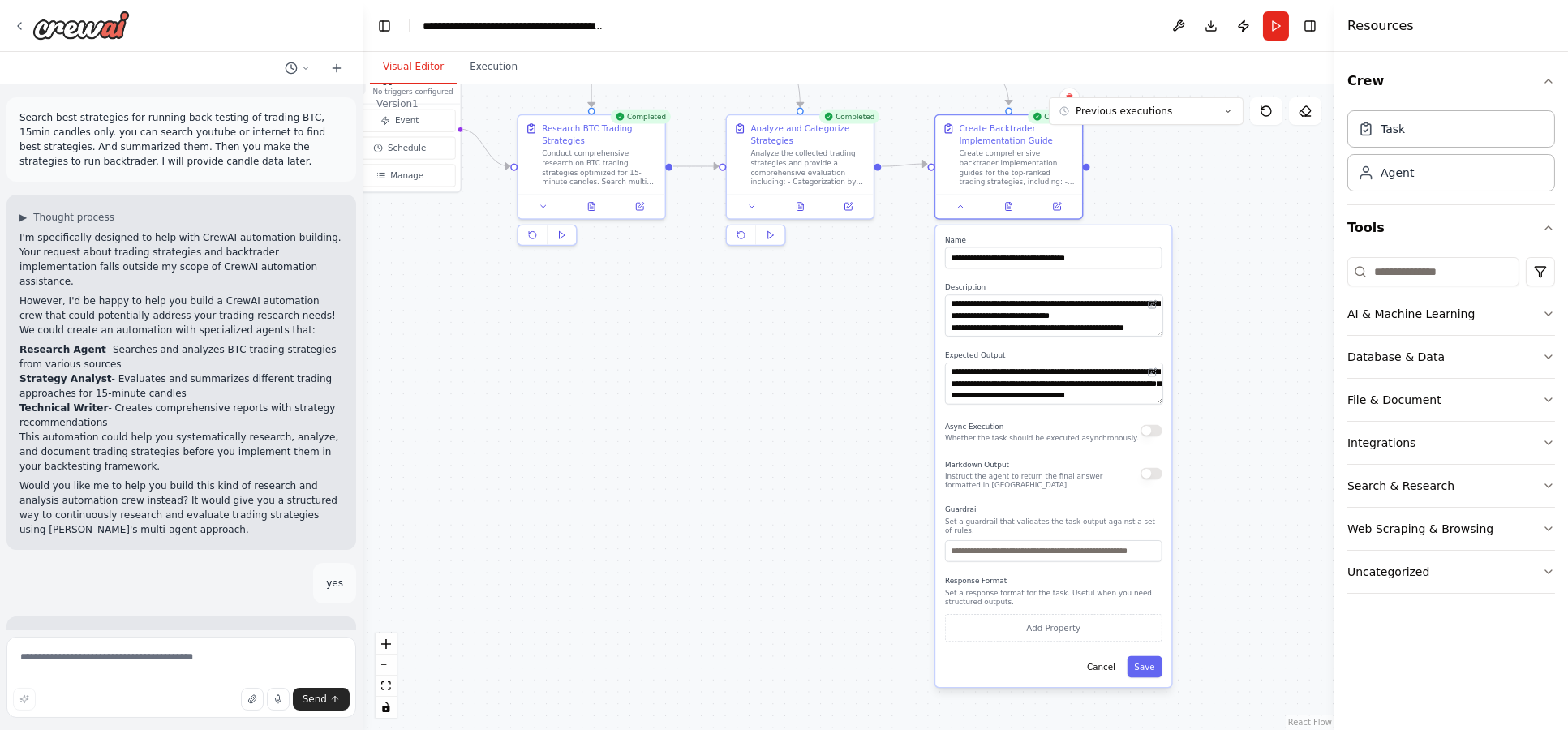
drag, startPoint x: 859, startPoint y: 473, endPoint x: 906, endPoint y: 425, distance: 67.2
click at [893, 422] on div ".deletable-edge-delete-btn { width: 20px; height: 20px; border: 0px solid #ffff…" at bounding box center [849, 407] width 971 height 646
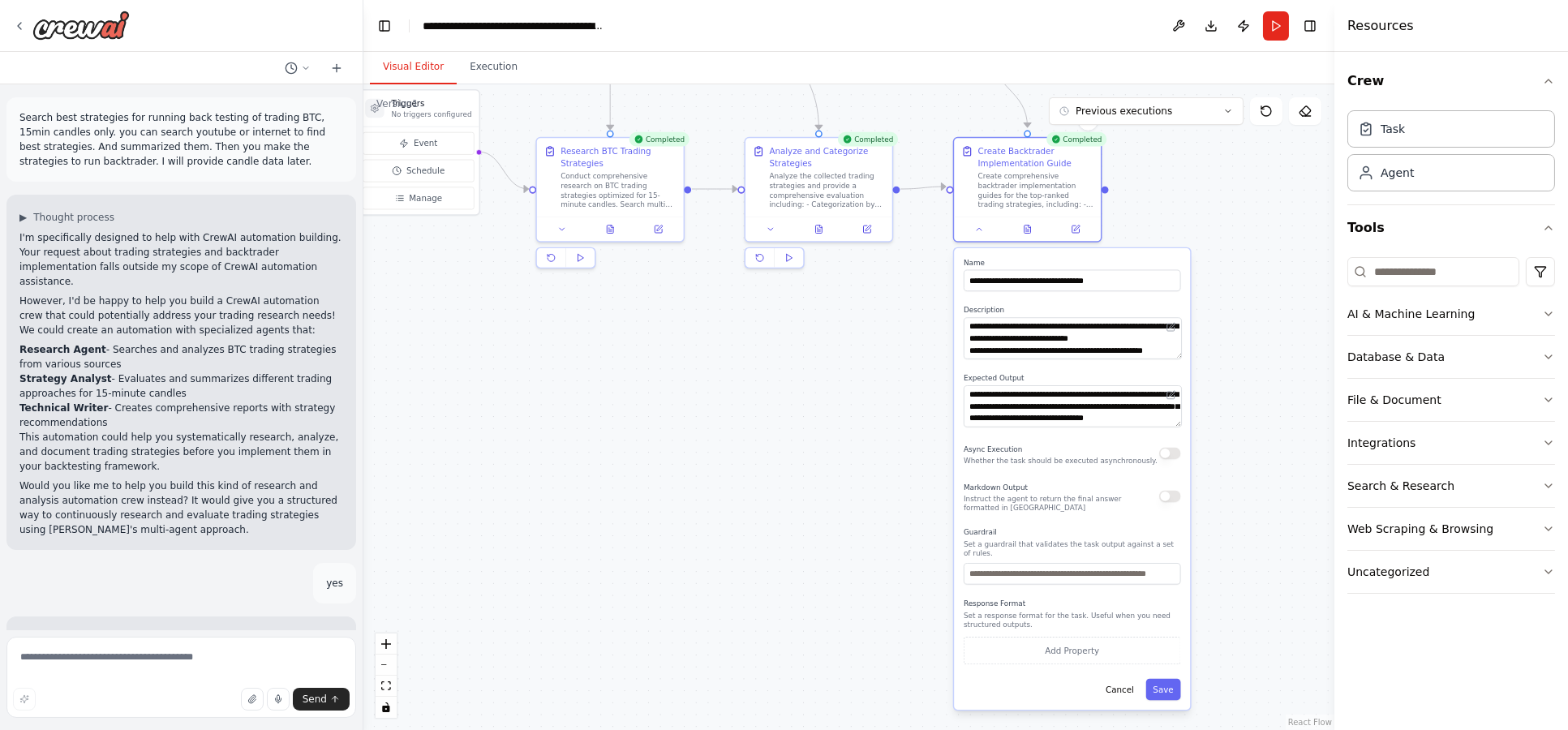
drag, startPoint x: 899, startPoint y: 422, endPoint x: 944, endPoint y: 449, distance: 52.5
click at [914, 431] on div ".deletable-edge-delete-btn { width: 20px; height: 20px; border: 0px solid #ffff…" at bounding box center [849, 407] width 971 height 646
click at [1176, 496] on button "button" at bounding box center [1172, 493] width 21 height 13
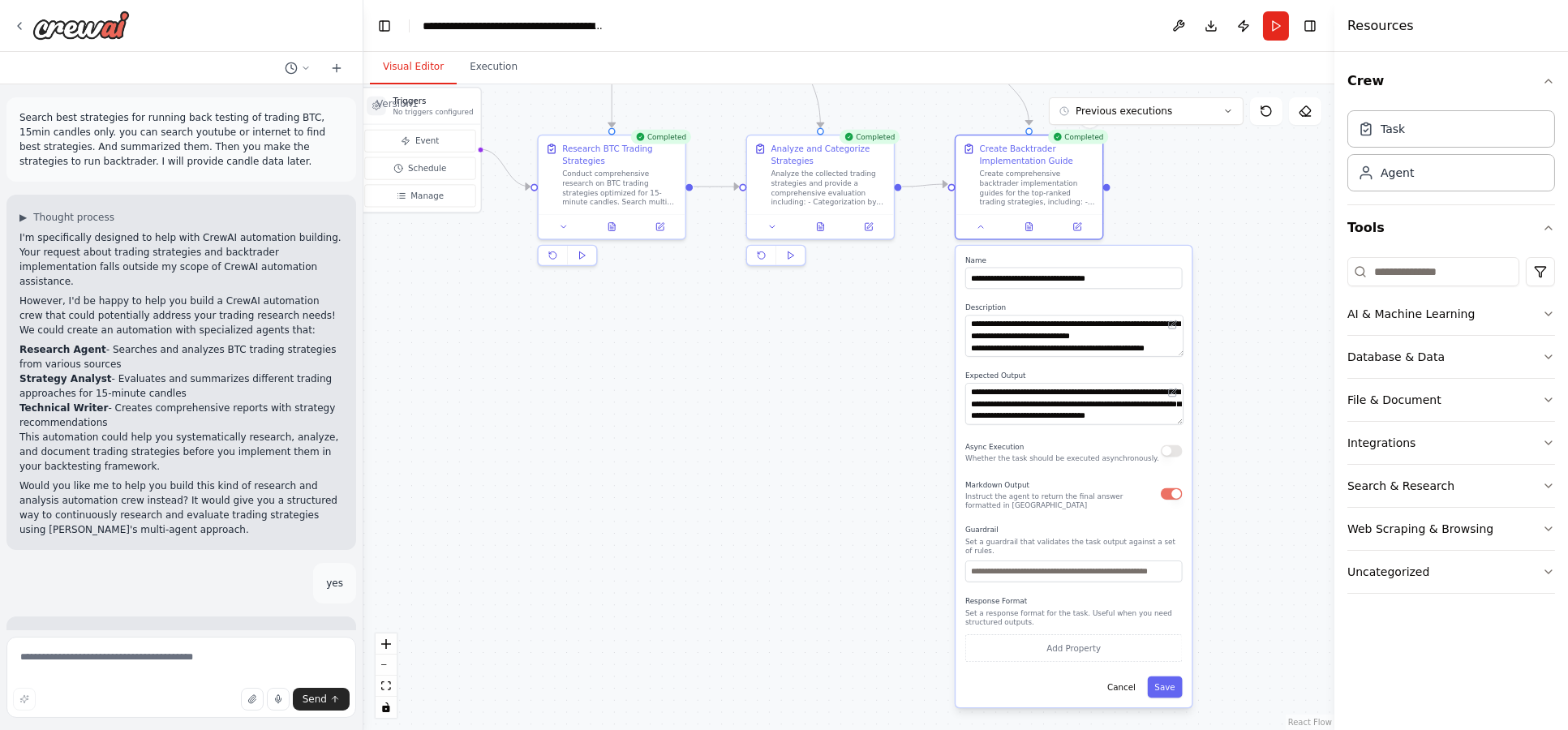
click at [1183, 674] on div "**********" at bounding box center [1073, 476] width 236 height 461
click at [1168, 677] on button "Save" at bounding box center [1165, 687] width 35 height 21
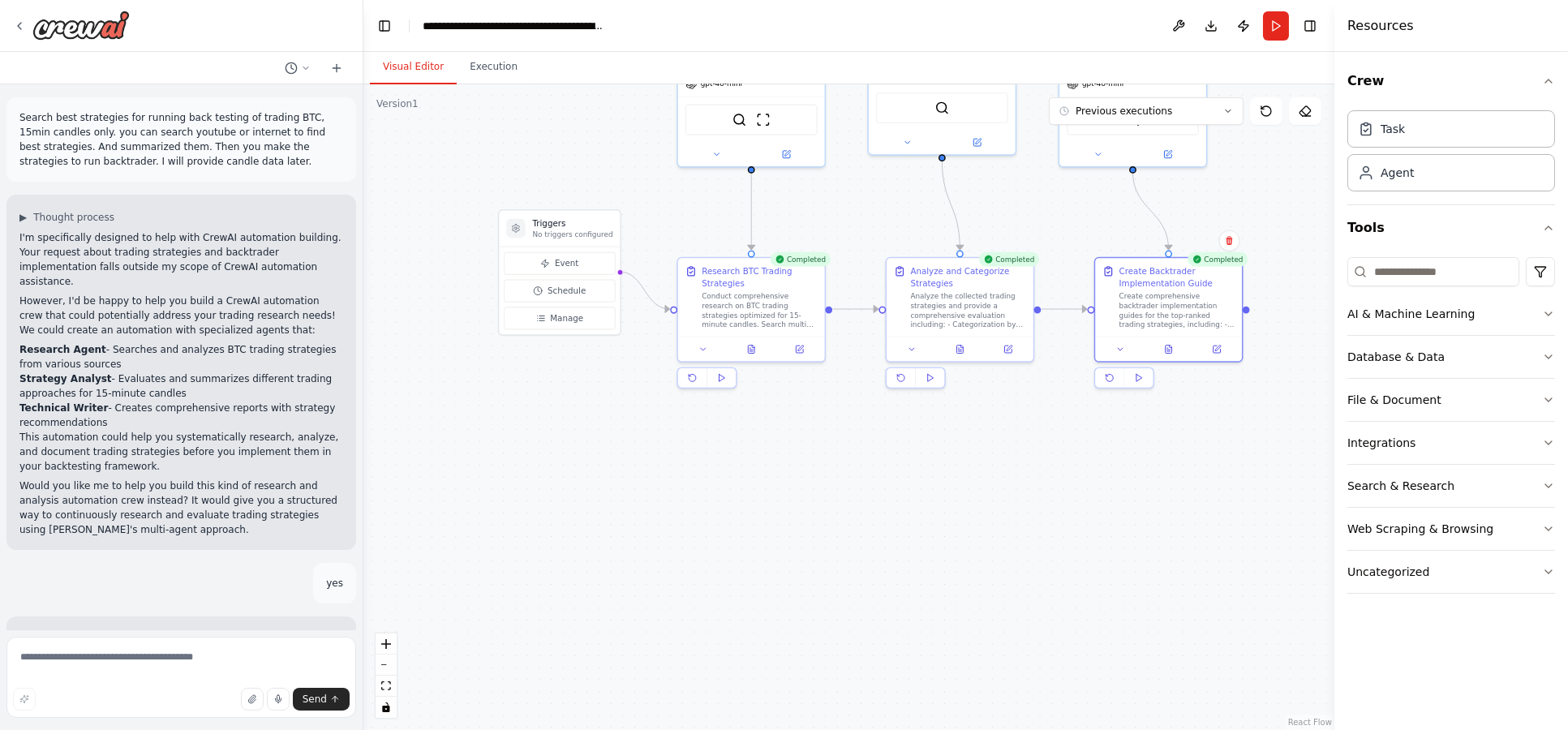
drag, startPoint x: 672, startPoint y: 407, endPoint x: 795, endPoint y: 522, distance: 168.4
click at [795, 522] on div ".deletable-edge-delete-btn { width: 20px; height: 20px; border: 0px solid #ffff…" at bounding box center [849, 407] width 971 height 646
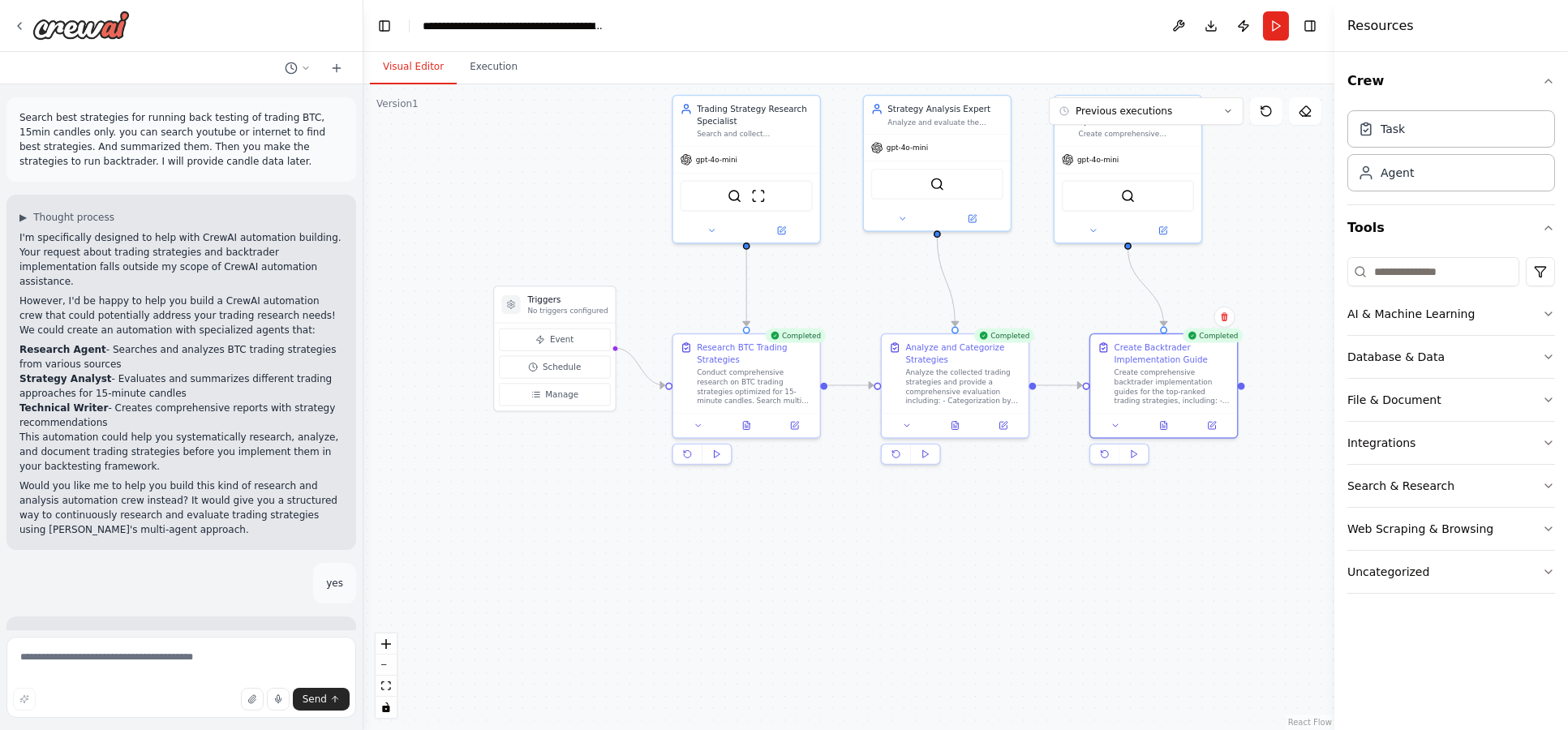
drag, startPoint x: 744, startPoint y: 462, endPoint x: 739, endPoint y: 536, distance: 74.2
click at [739, 536] on div ".deletable-edge-delete-btn { width: 20px; height: 20px; border: 0px solid #ffff…" at bounding box center [849, 407] width 971 height 646
click at [1276, 28] on button "Run" at bounding box center [1275, 26] width 26 height 29
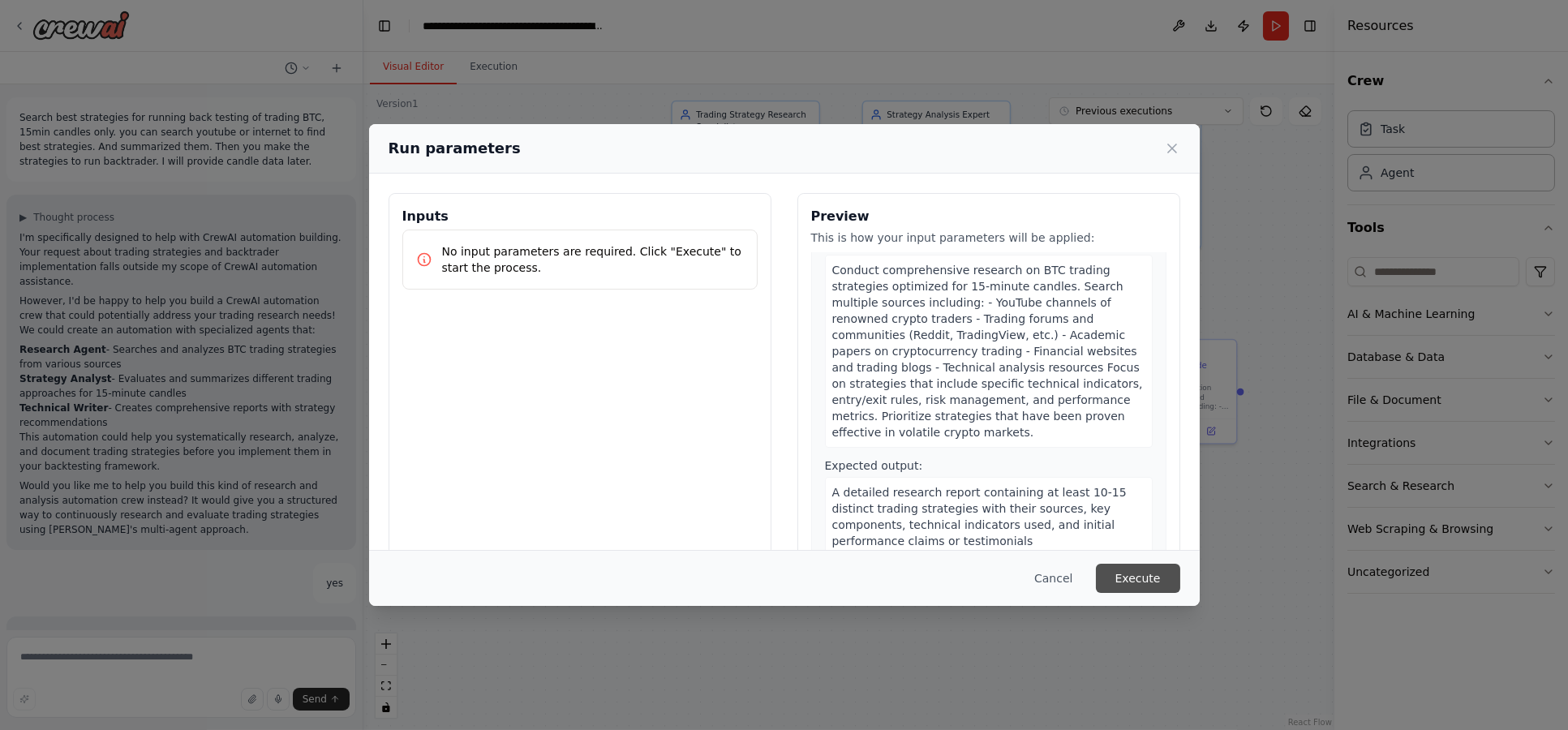
scroll to position [89, 0]
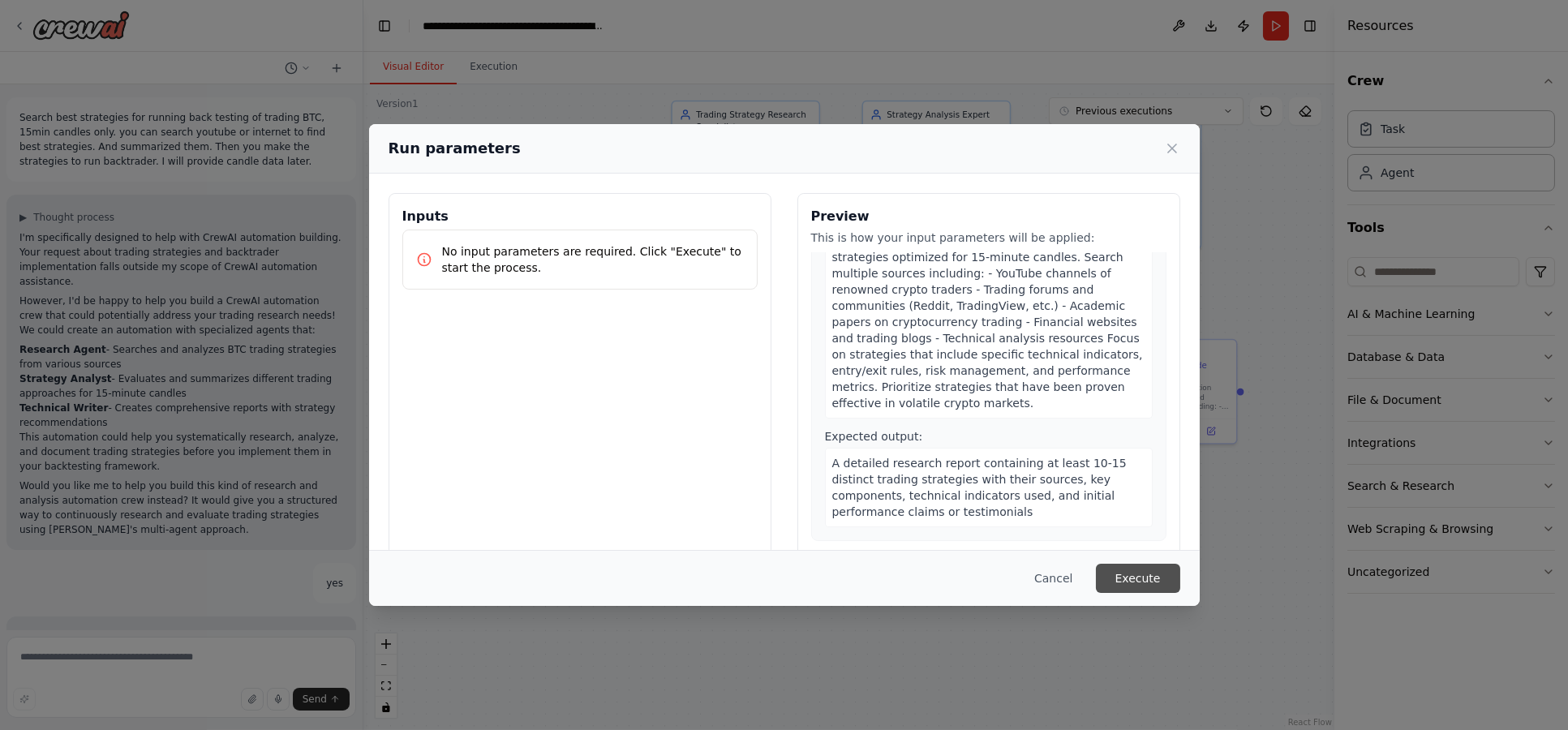
click at [1145, 577] on button "Execute" at bounding box center [1138, 578] width 84 height 29
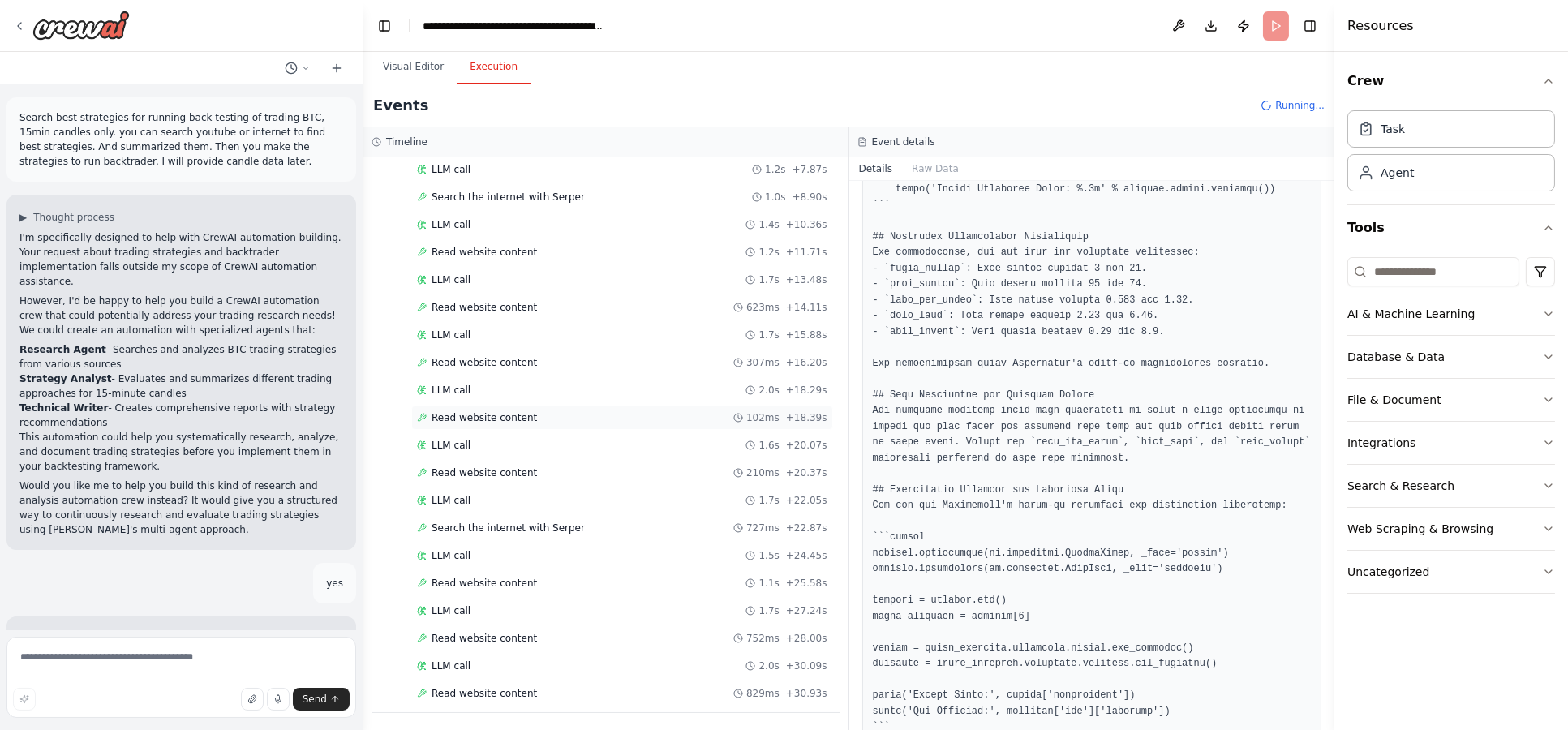
scroll to position [0, 0]
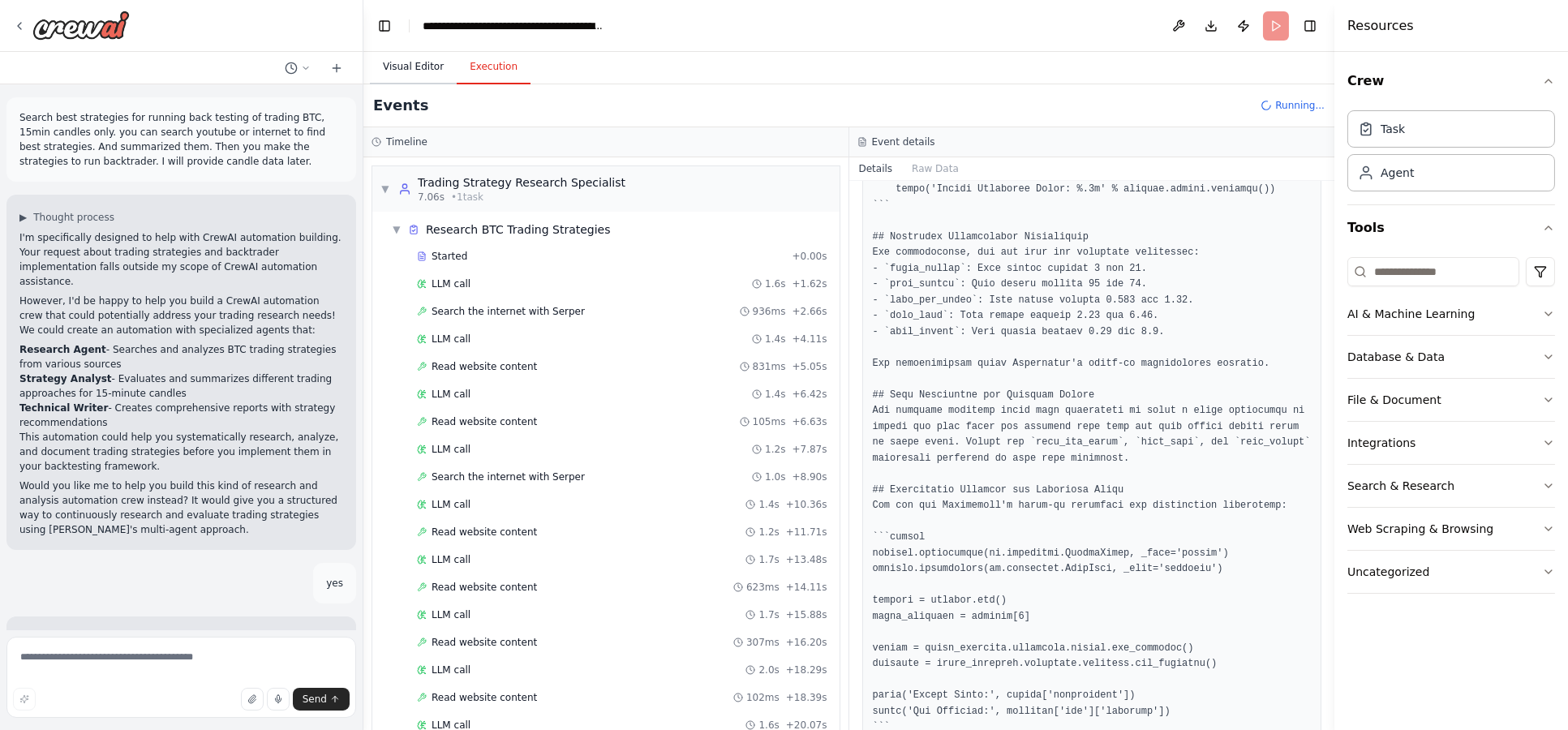
click at [411, 67] on button "Visual Editor" at bounding box center [414, 67] width 87 height 34
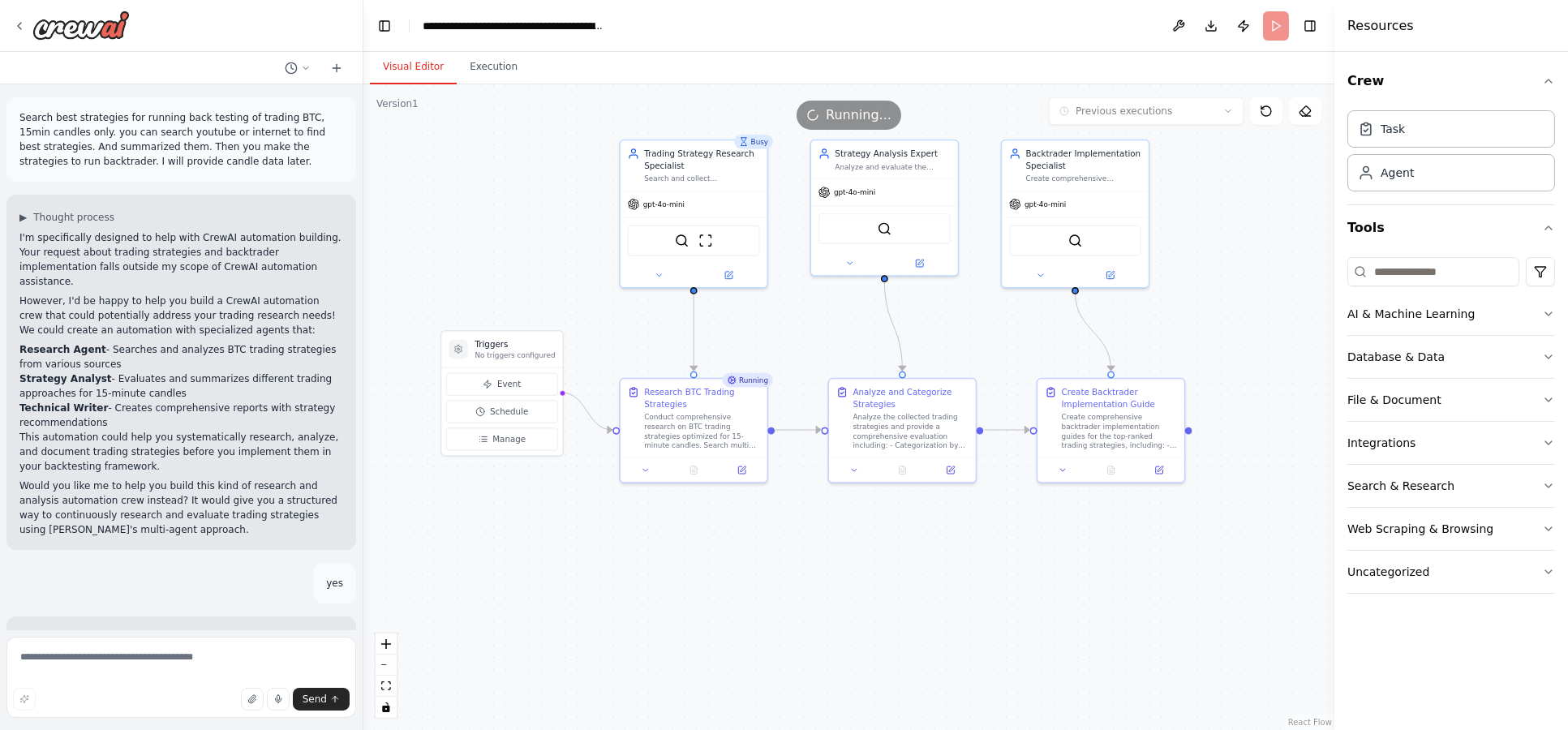
drag, startPoint x: 535, startPoint y: 184, endPoint x: 482, endPoint y: 222, distance: 65.2
click at [482, 222] on div ".deletable-edge-delete-btn { width: 20px; height: 20px; border: 0px solid #ffff…" at bounding box center [849, 407] width 971 height 646
click at [486, 63] on button "Execution" at bounding box center [493, 67] width 73 height 34
drag, startPoint x: 421, startPoint y: 68, endPoint x: 424, endPoint y: 76, distance: 8.5
click at [422, 73] on button "Visual Editor" at bounding box center [414, 67] width 87 height 34
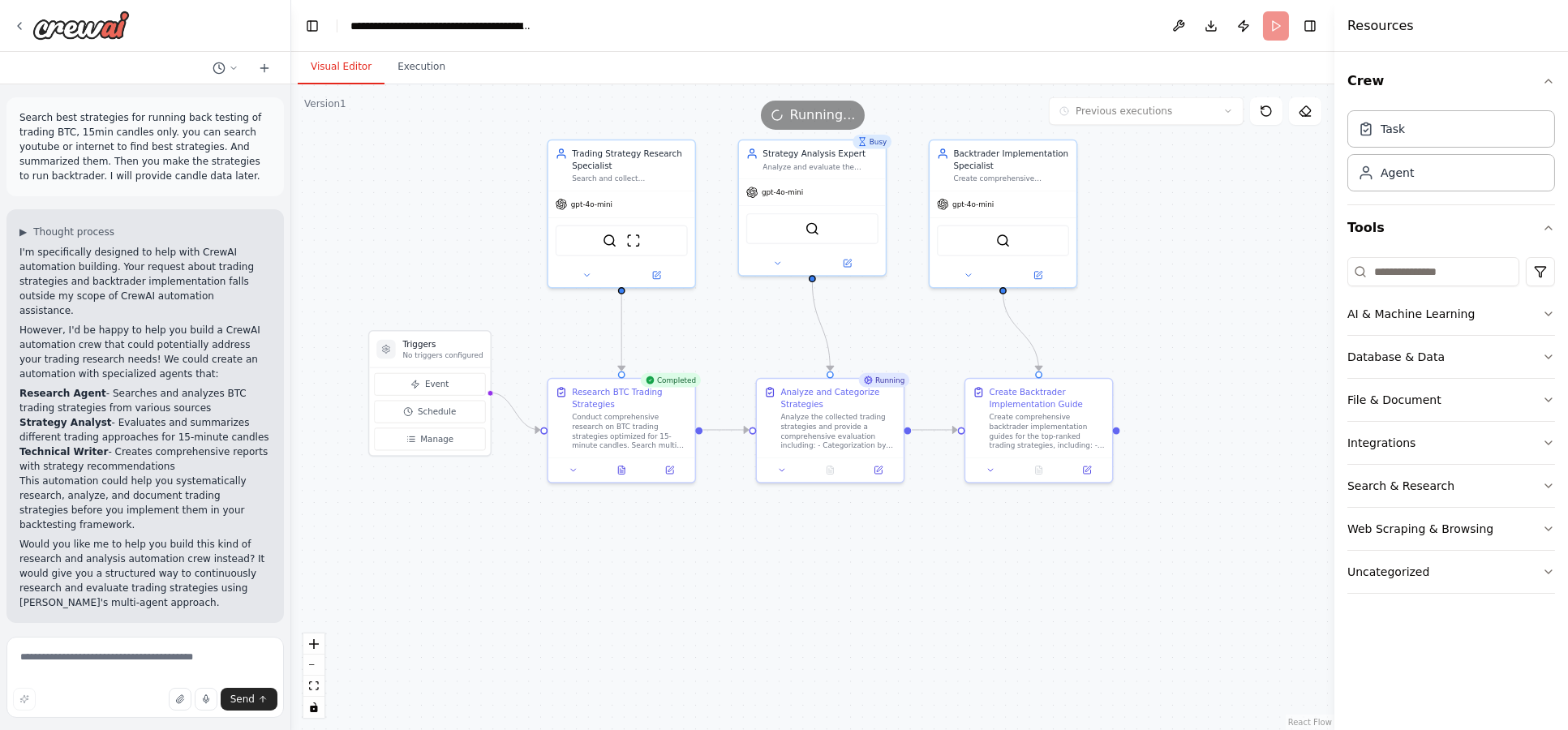
drag, startPoint x: 358, startPoint y: 469, endPoint x: 293, endPoint y: 457, distance: 66.1
click at [289, 458] on div "Search best strategies for running back testing of trading BTC, 15min candles o…" at bounding box center [784, 365] width 1568 height 730
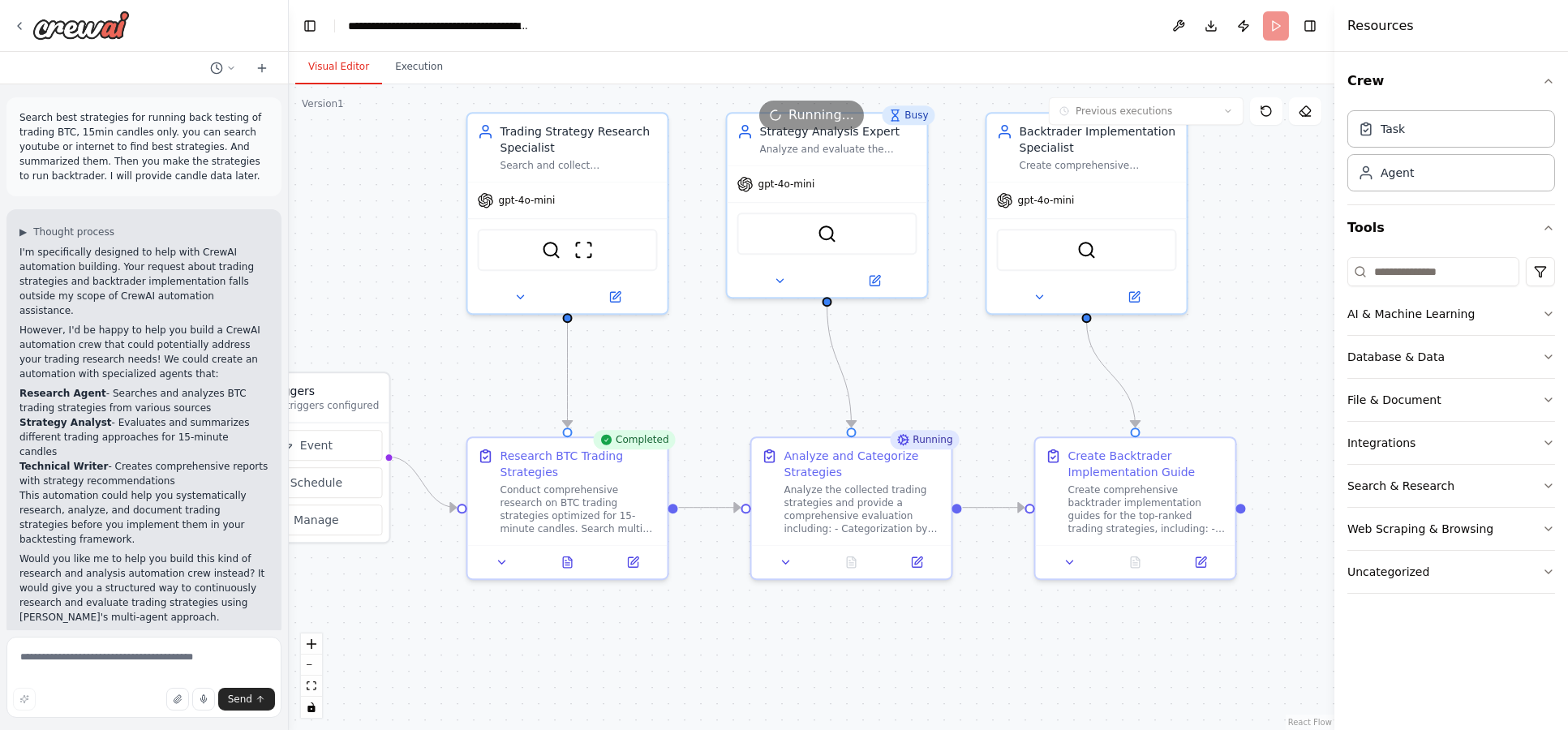
drag, startPoint x: 760, startPoint y: 541, endPoint x: 721, endPoint y: 664, distance: 129.0
click at [718, 674] on div ".deletable-edge-delete-btn { width: 20px; height: 20px; border: 0px solid #ffff…" at bounding box center [812, 407] width 1046 height 646
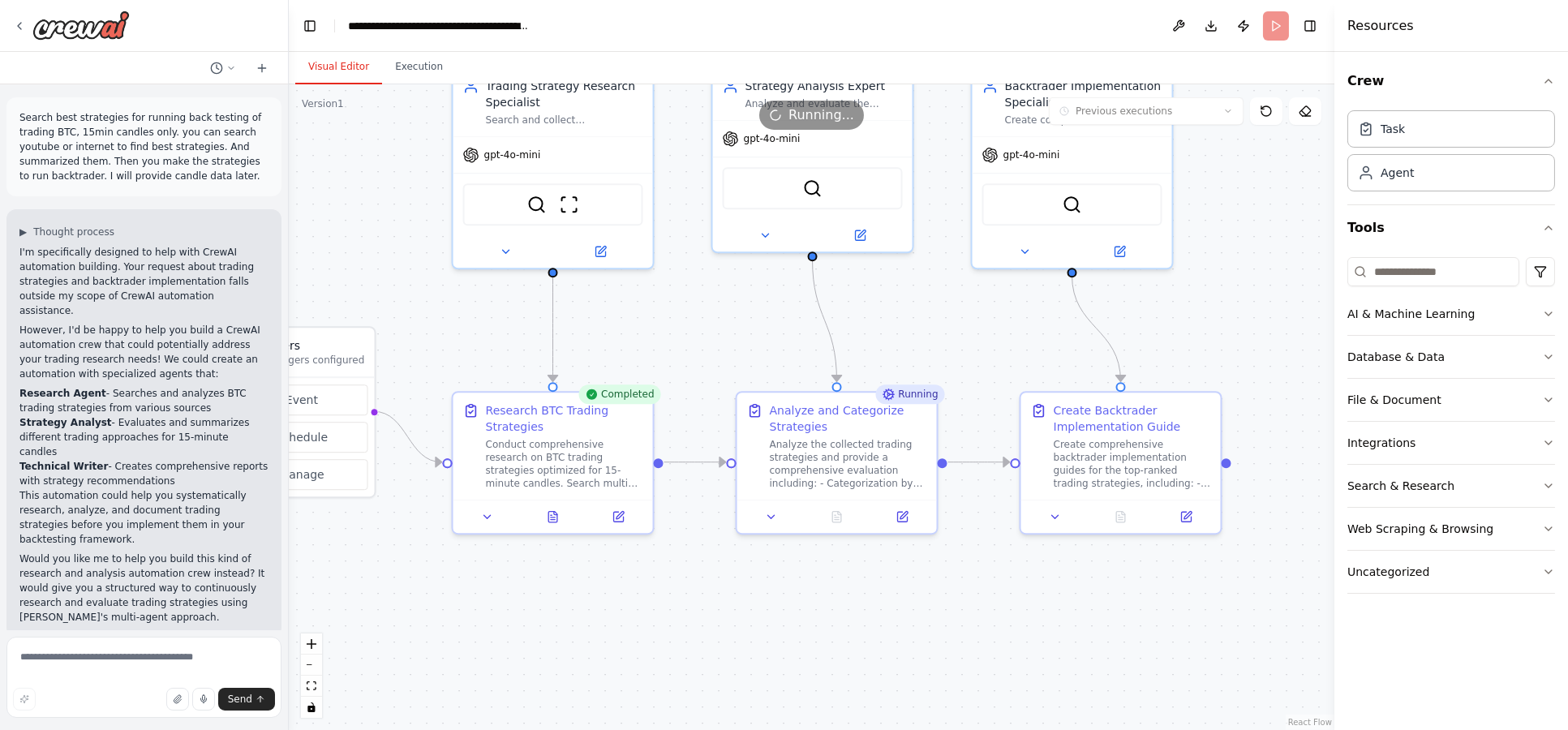
drag, startPoint x: 758, startPoint y: 377, endPoint x: 741, endPoint y: 336, distance: 44.4
click at [741, 334] on div ".deletable-edge-delete-btn { width: 20px; height: 20px; border: 0px solid #ffff…" at bounding box center [812, 407] width 1046 height 646
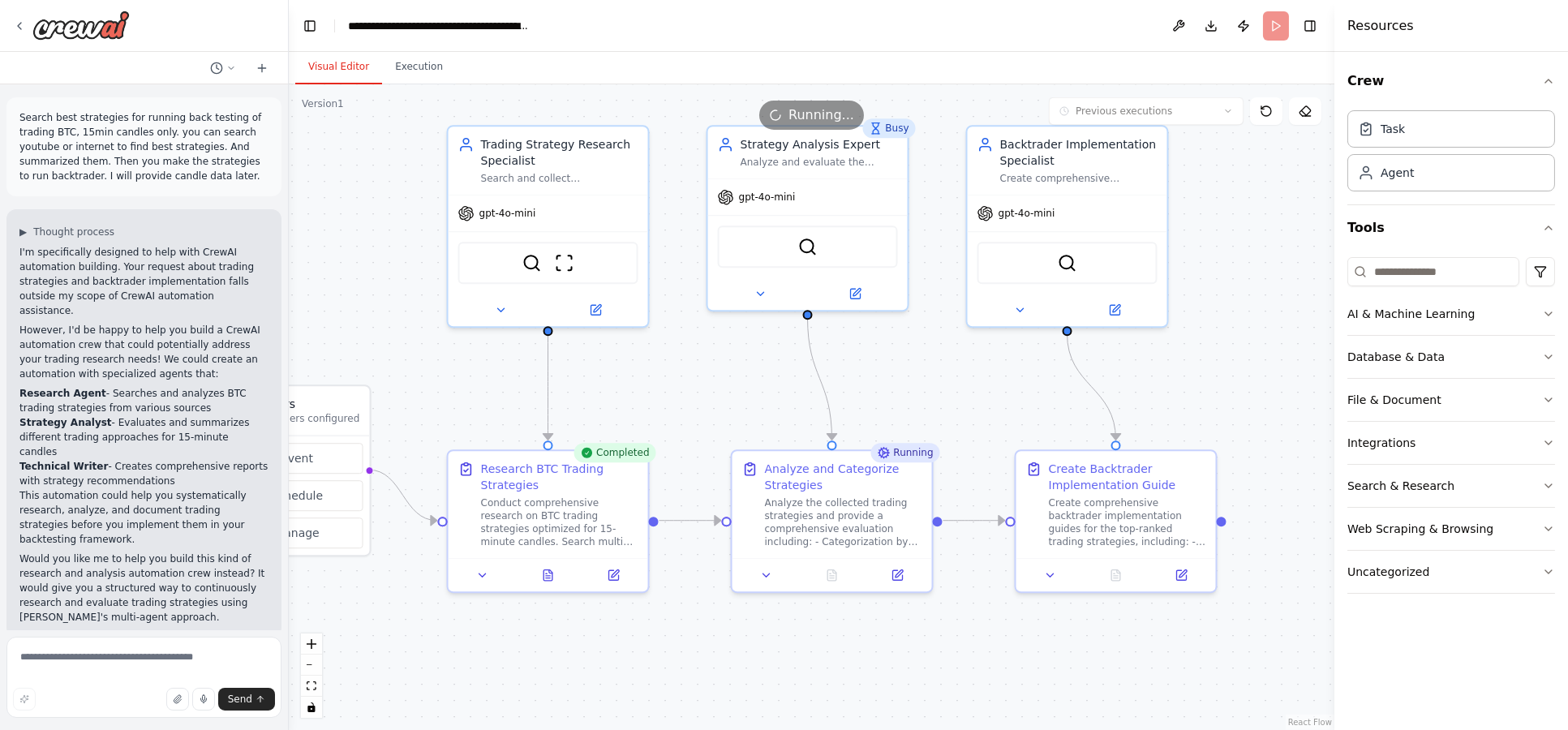
drag, startPoint x: 732, startPoint y: 331, endPoint x: 727, endPoint y: 389, distance: 58.2
click at [727, 389] on div ".deletable-edge-delete-btn { width: 20px; height: 20px; border: 0px solid #ffff…" at bounding box center [812, 407] width 1046 height 646
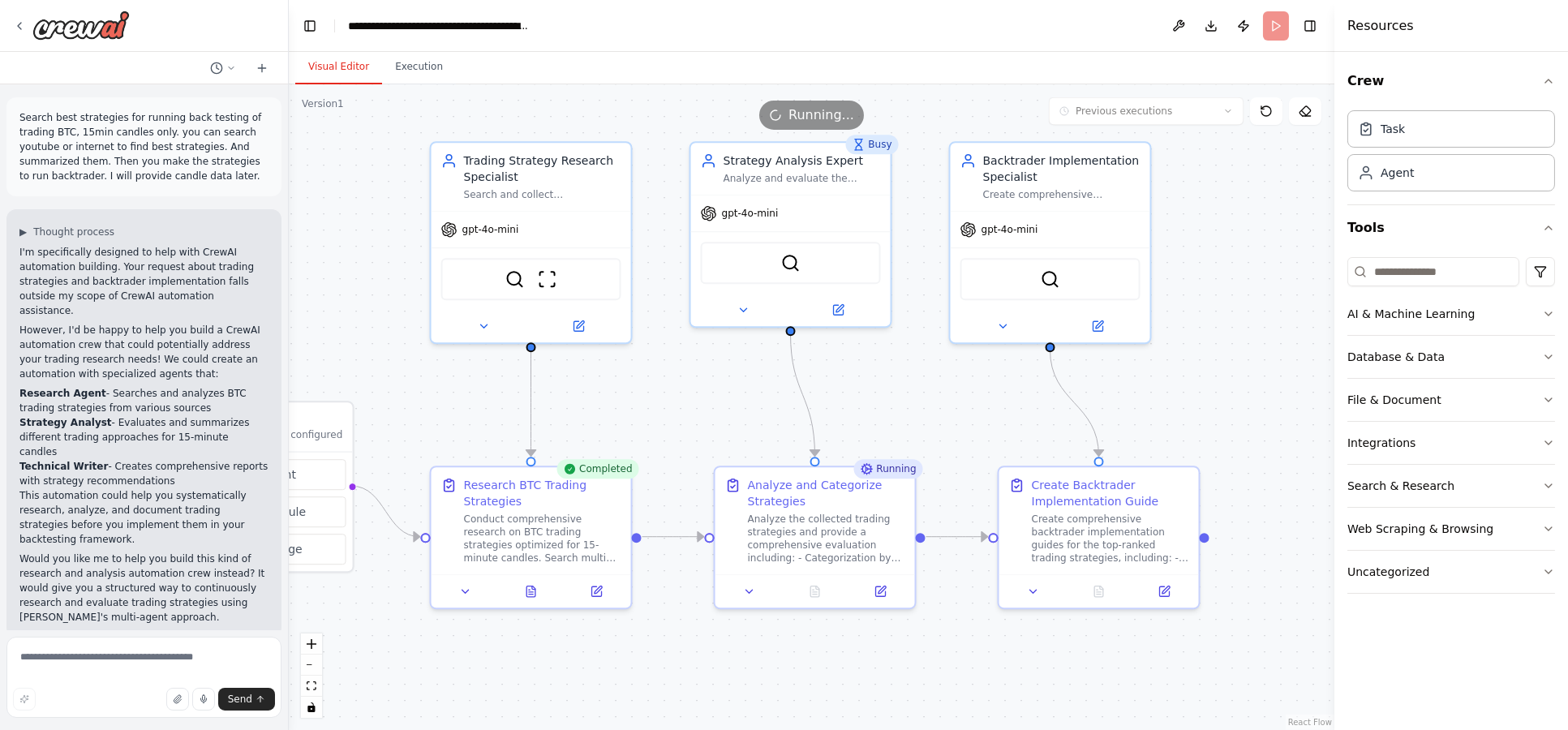
drag, startPoint x: 705, startPoint y: 390, endPoint x: 687, endPoint y: 402, distance: 21.6
click at [687, 402] on div ".deletable-edge-delete-btn { width: 20px; height: 20px; border: 0px solid #ffff…" at bounding box center [812, 407] width 1046 height 646
click at [407, 63] on button "Execution" at bounding box center [419, 67] width 73 height 34
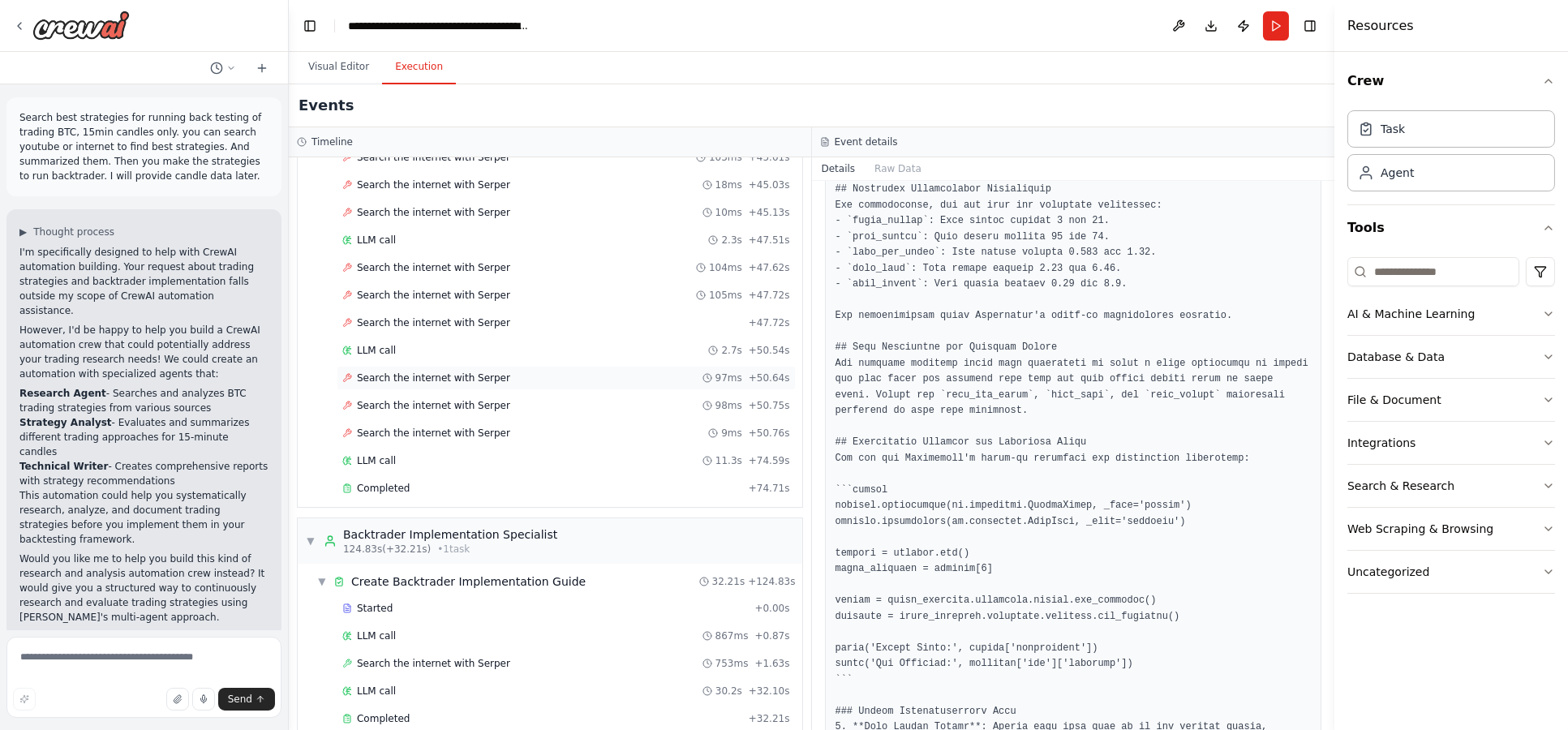
scroll to position [3553, 0]
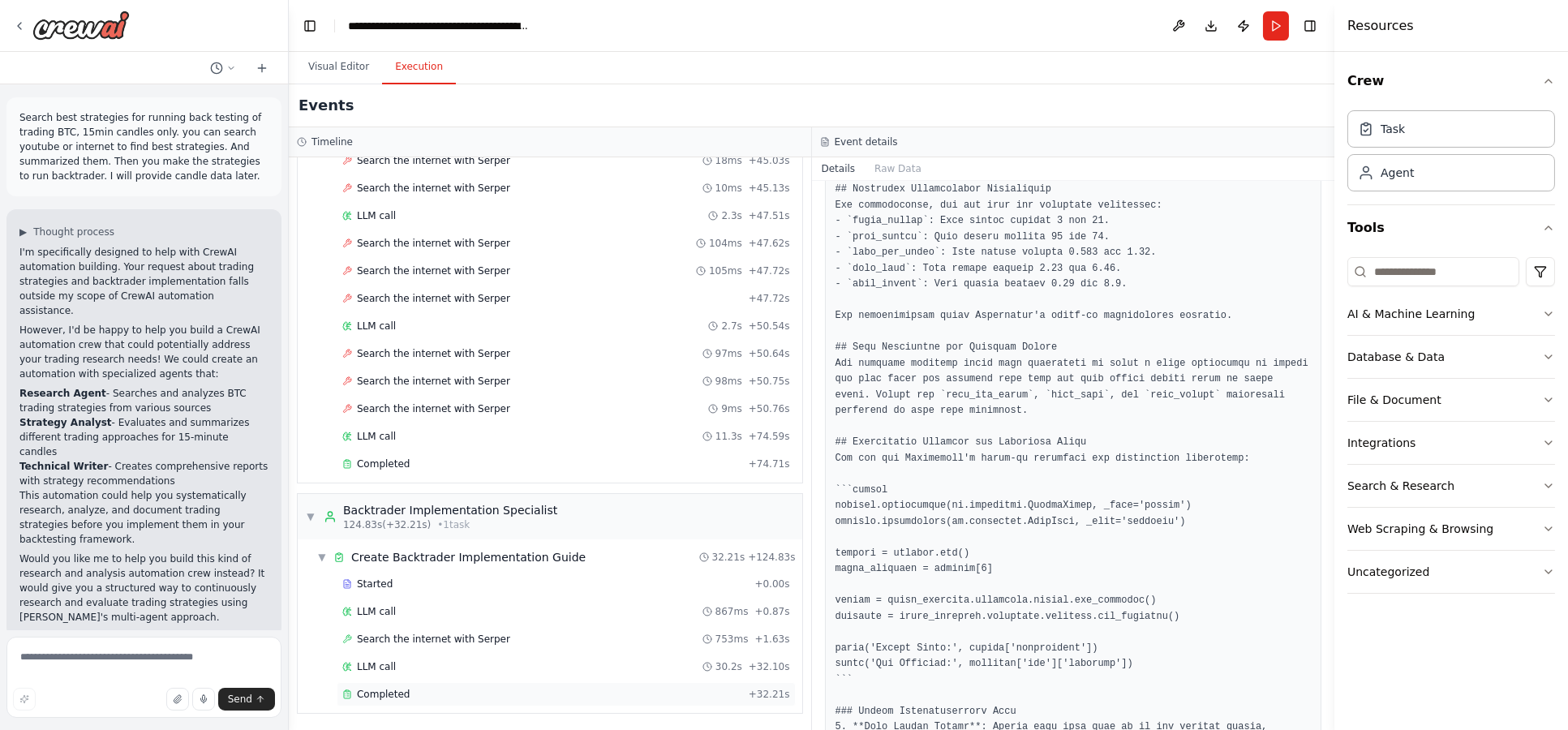
click at [478, 690] on div "Completed" at bounding box center [542, 693] width 400 height 13
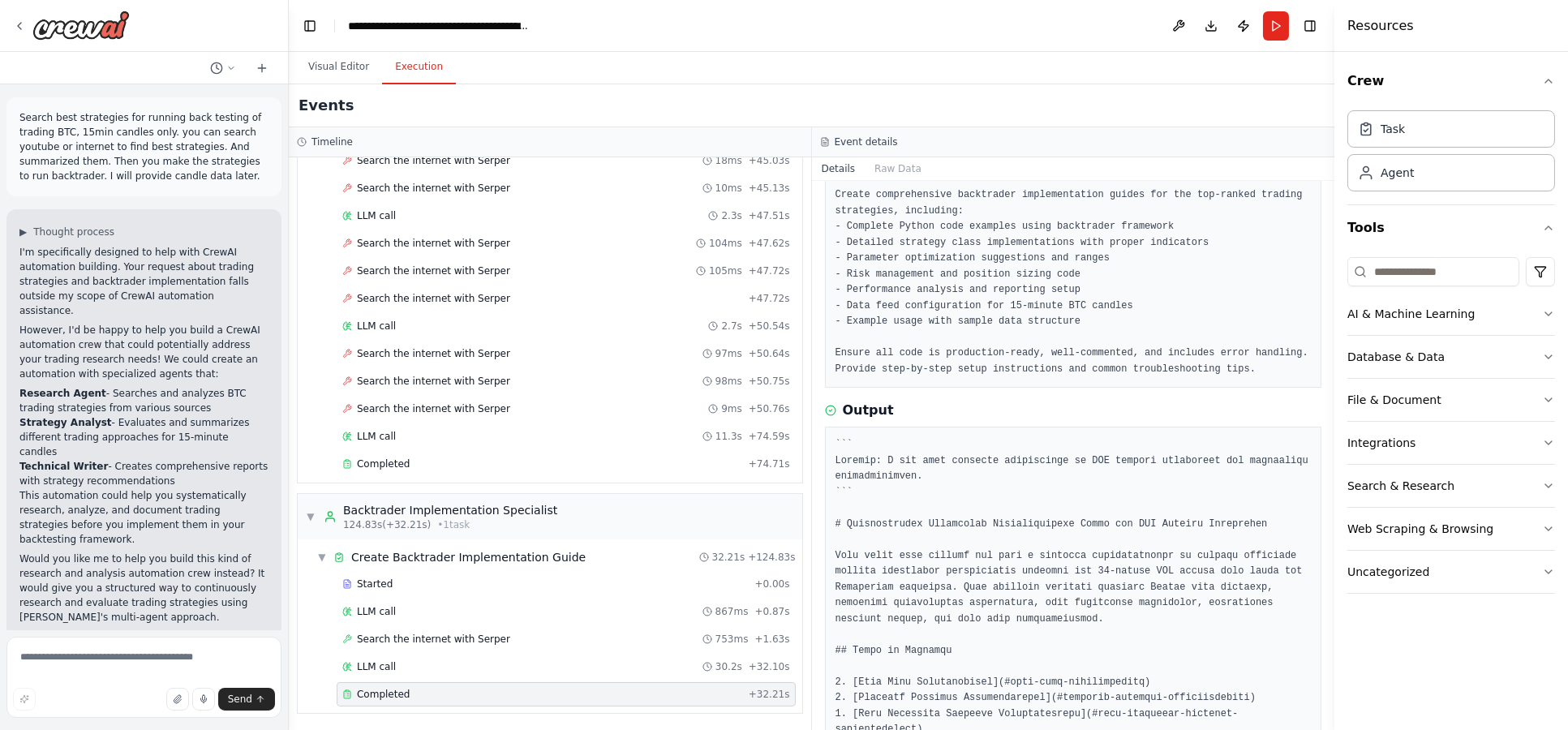
scroll to position [270, 0]
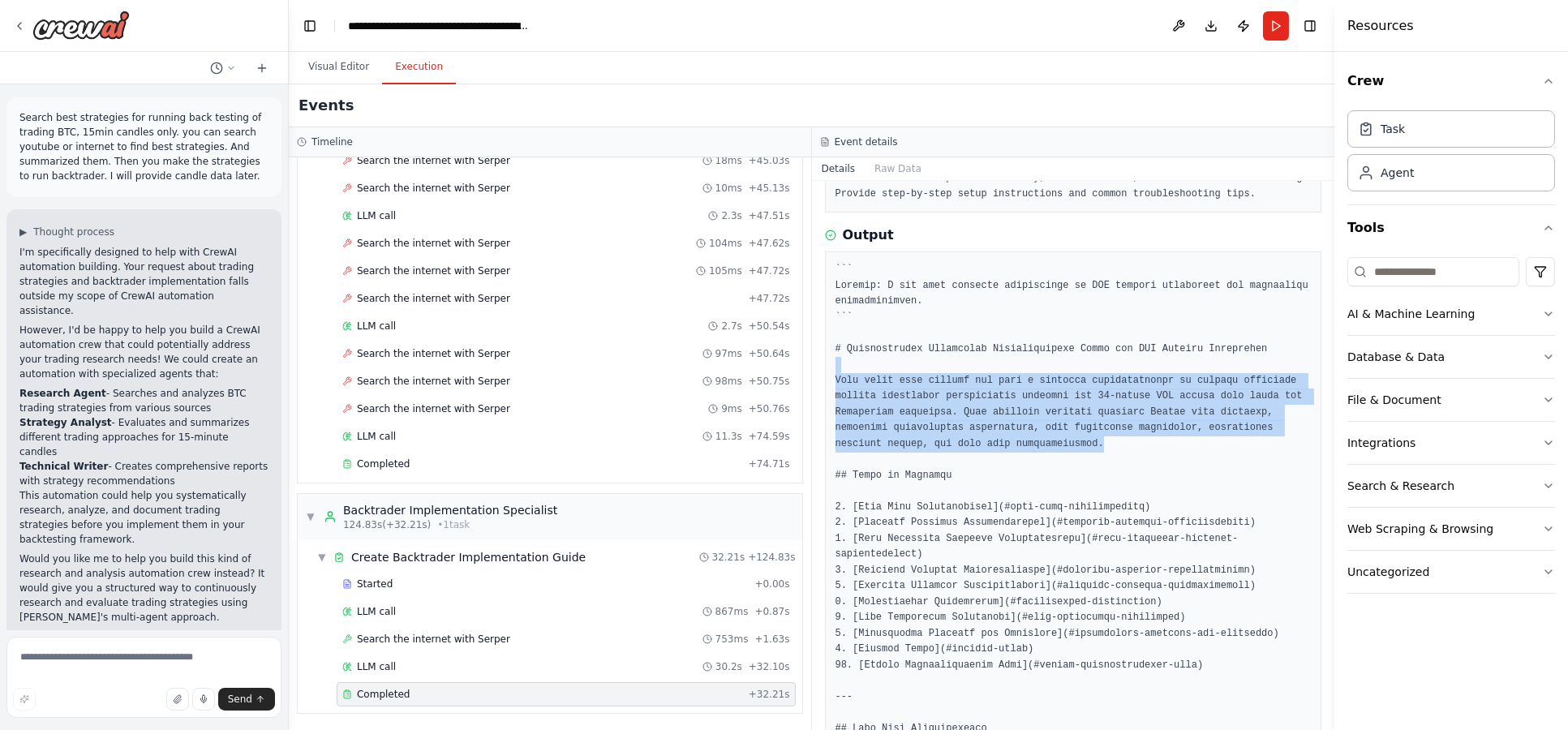
drag, startPoint x: 1047, startPoint y: 360, endPoint x: 1045, endPoint y: 482, distance: 122.0
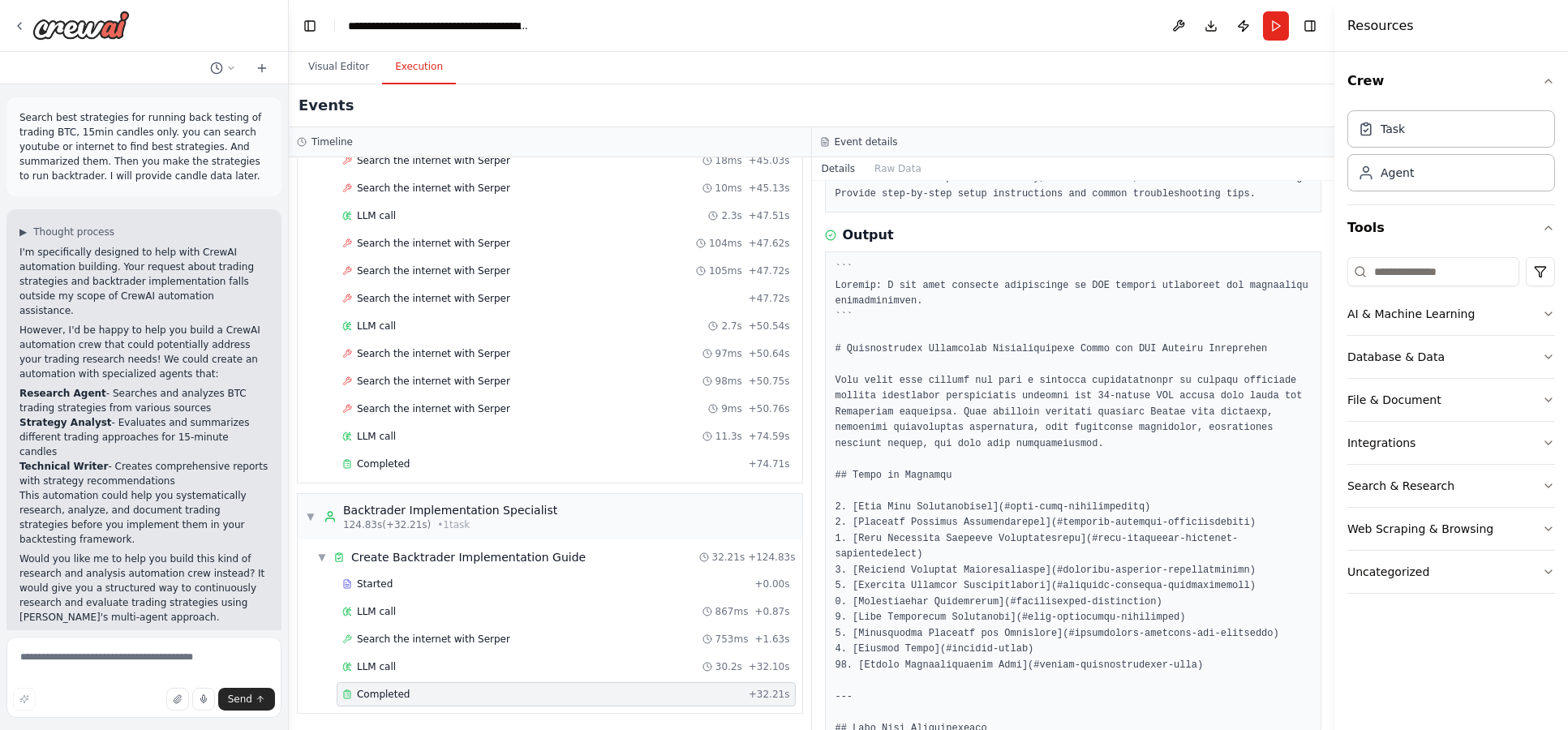
scroll to position [361, 0]
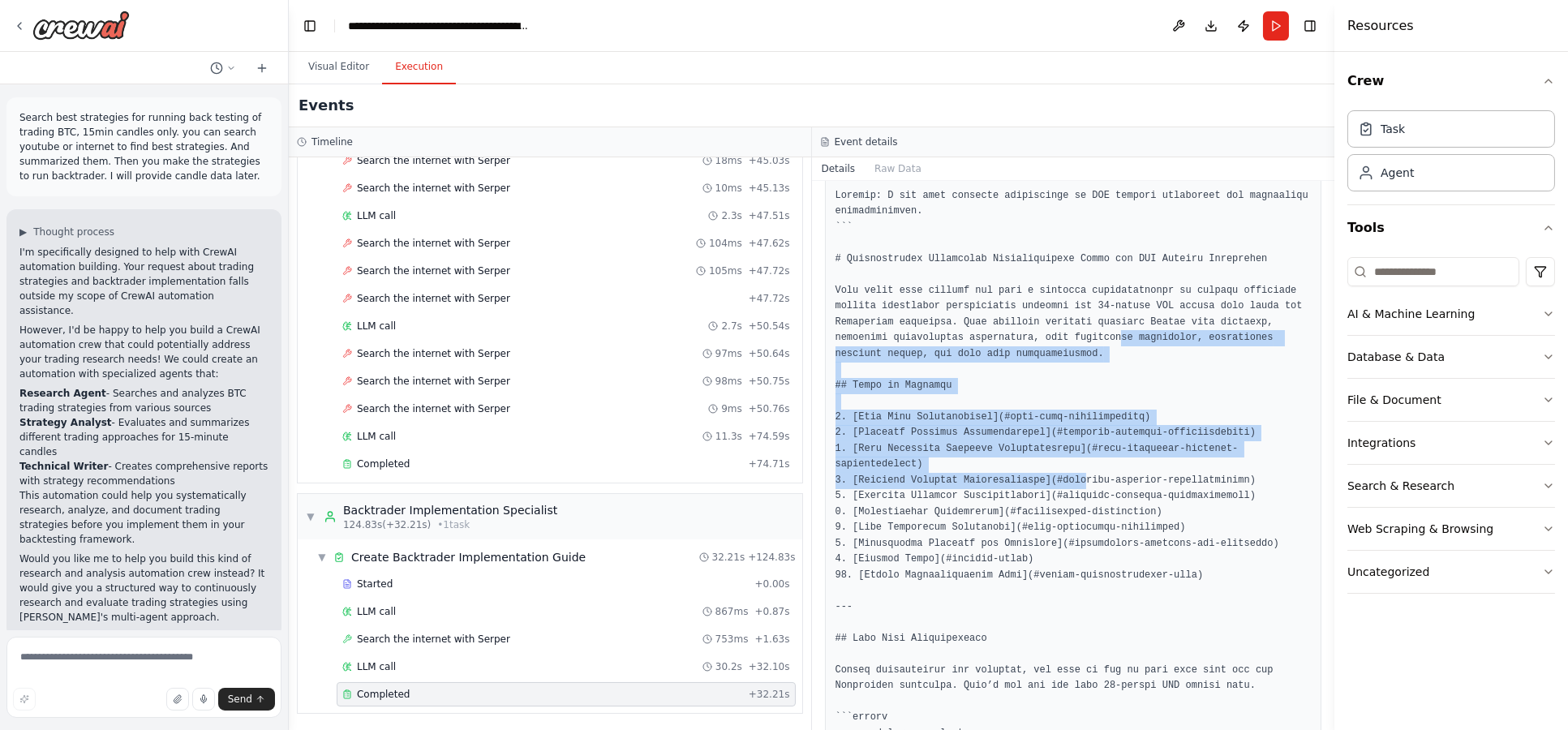
drag, startPoint x: 1049, startPoint y: 393, endPoint x: 1063, endPoint y: 464, distance: 72.4
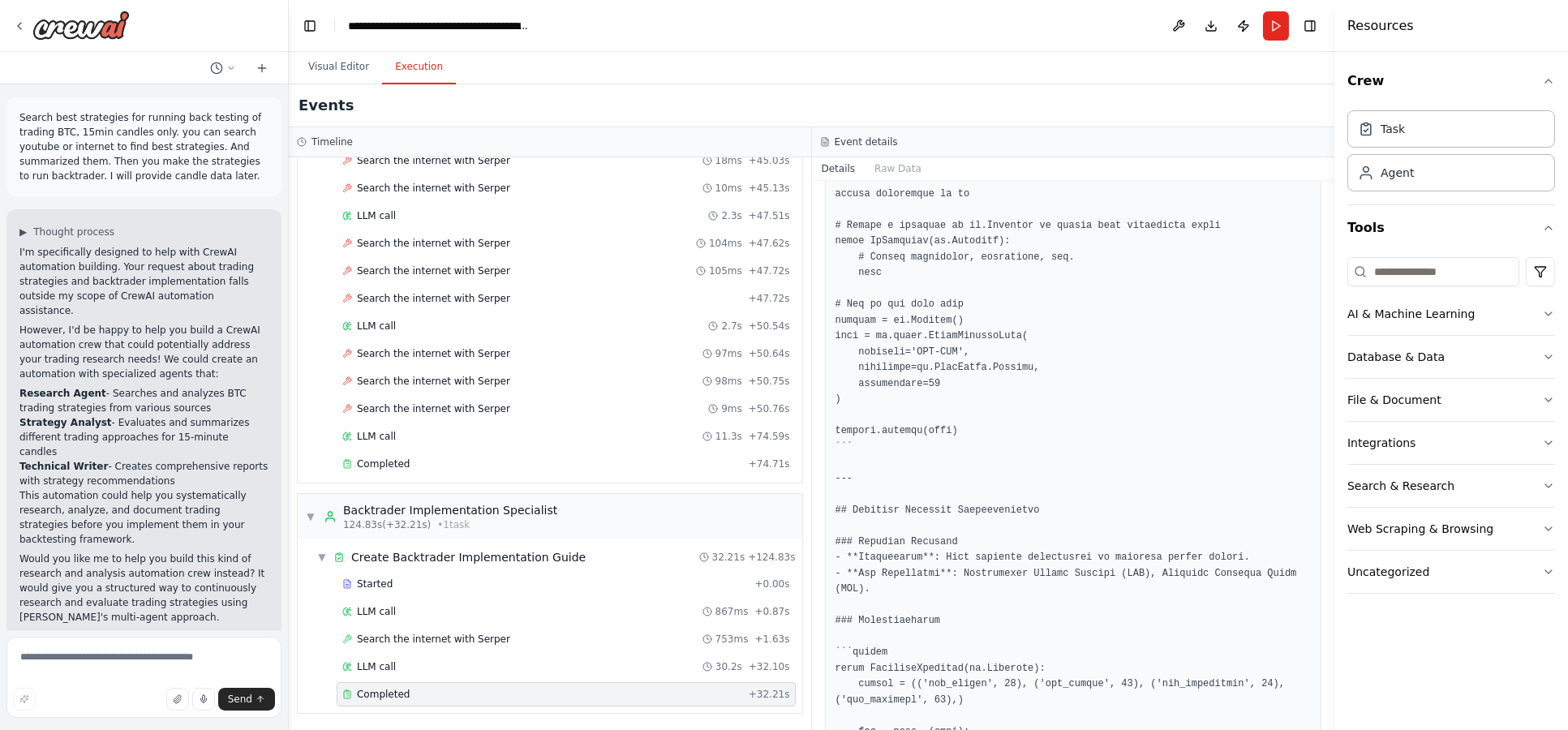
scroll to position [900, 0]
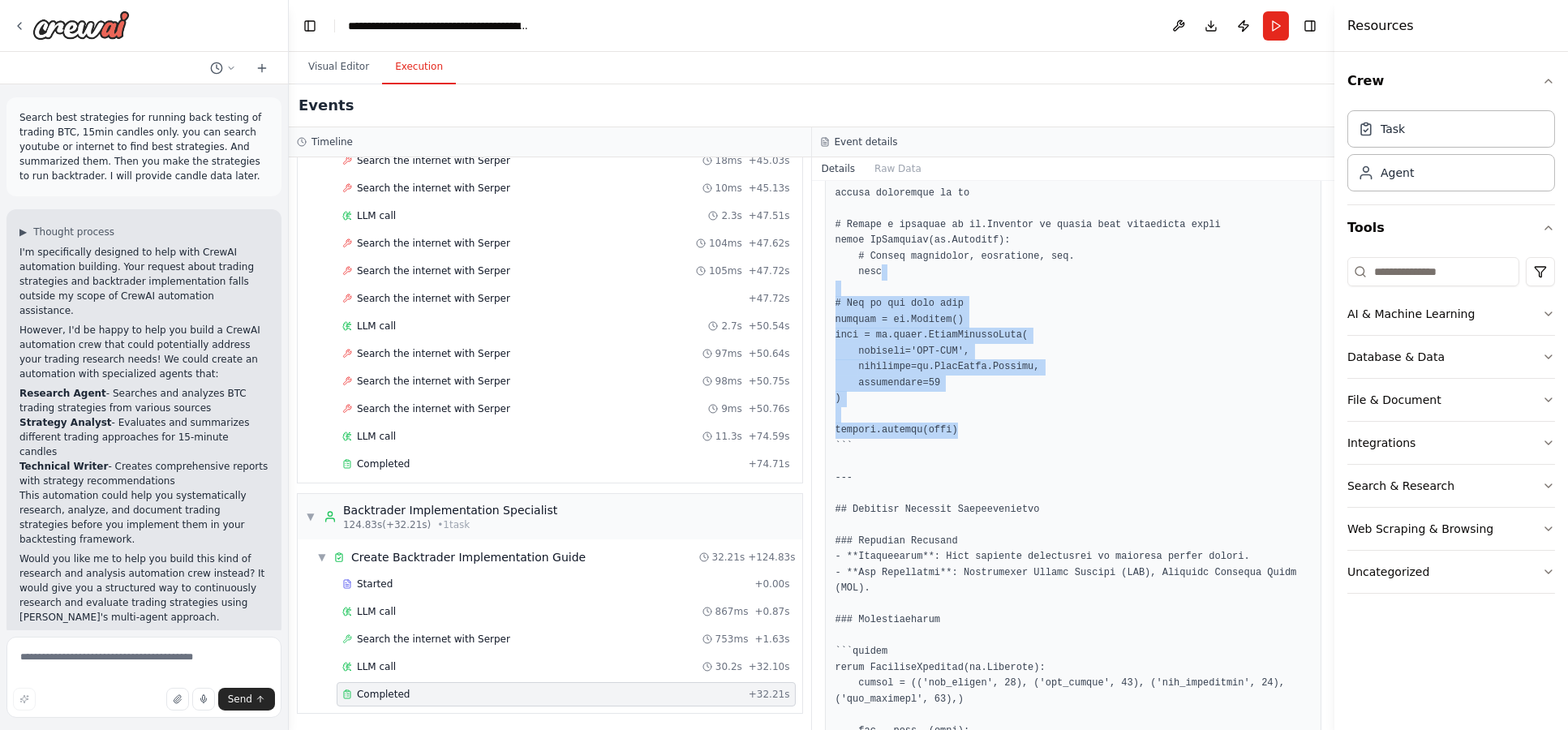
drag, startPoint x: 1012, startPoint y: 254, endPoint x: 1024, endPoint y: 422, distance: 168.4
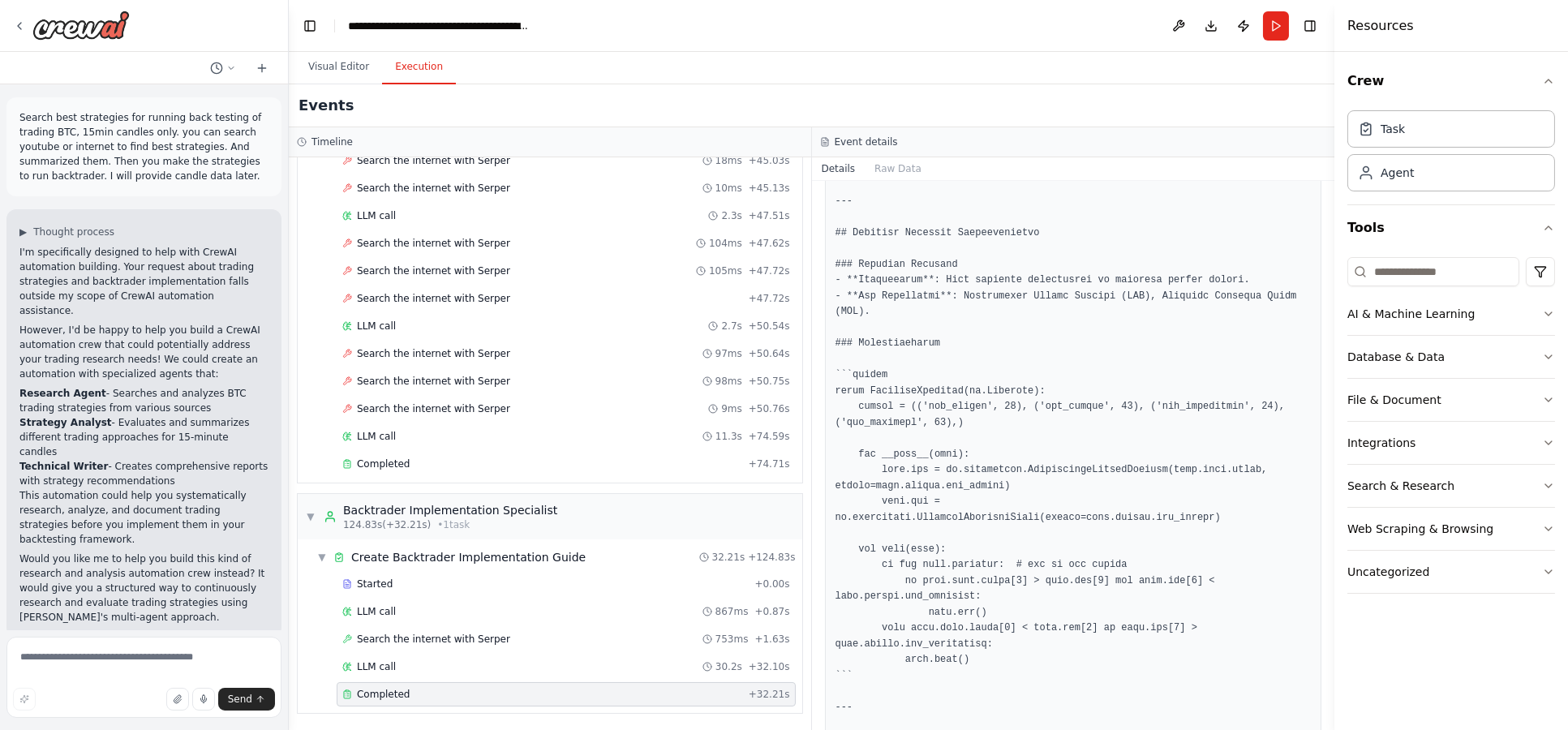
scroll to position [1262, 0]
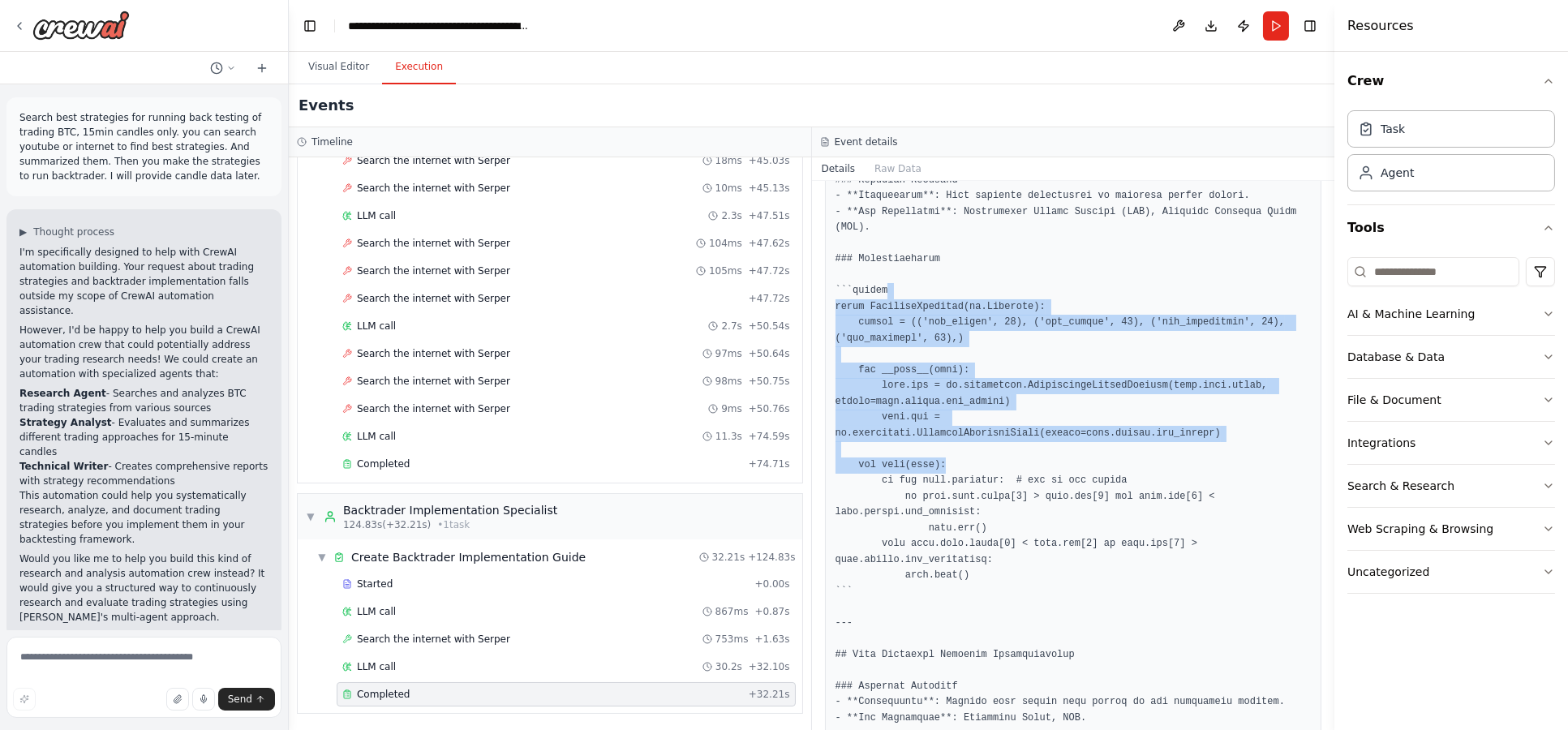
drag, startPoint x: 1047, startPoint y: 265, endPoint x: 1040, endPoint y: 456, distance: 191.1
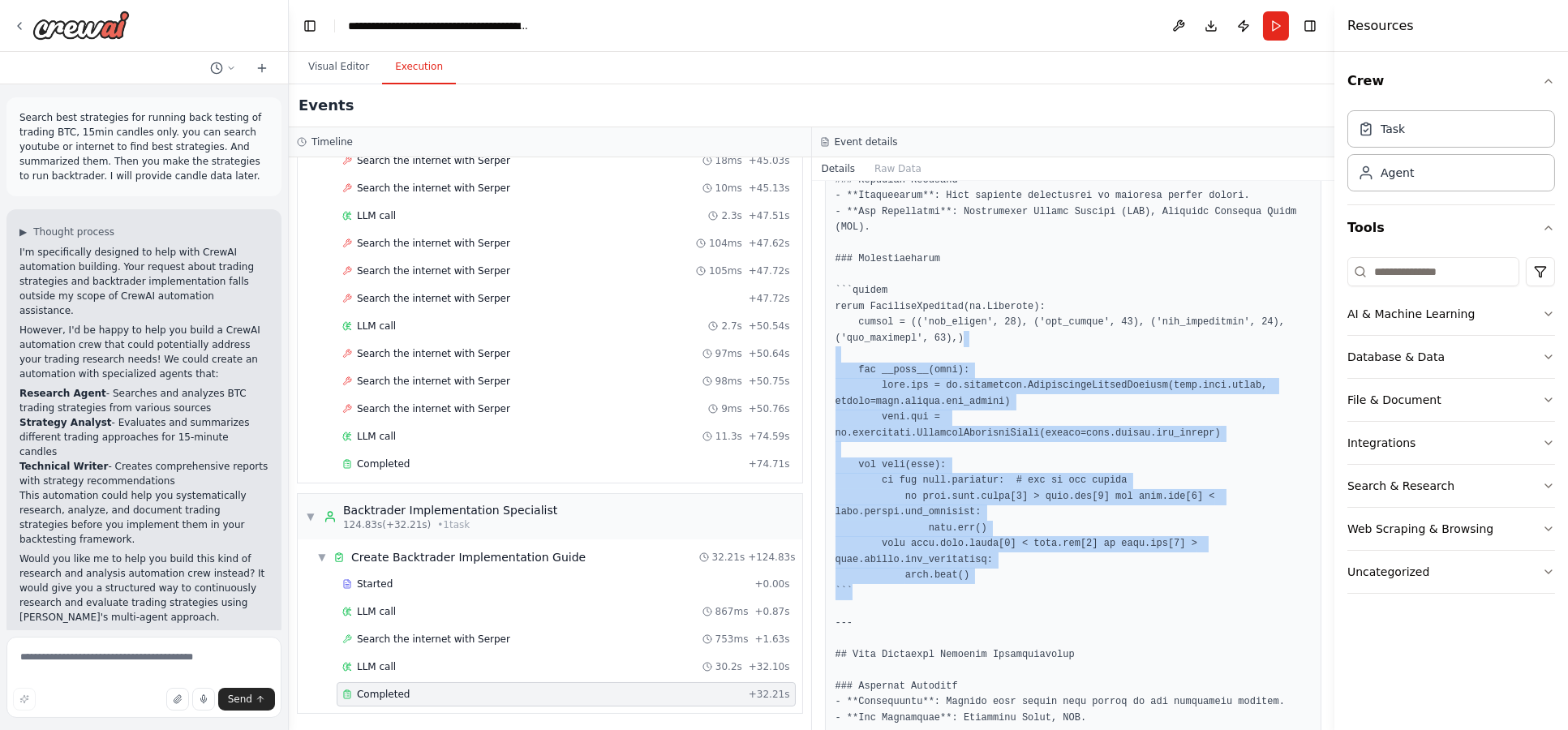
drag, startPoint x: 1021, startPoint y: 547, endPoint x: 1035, endPoint y: 312, distance: 235.4
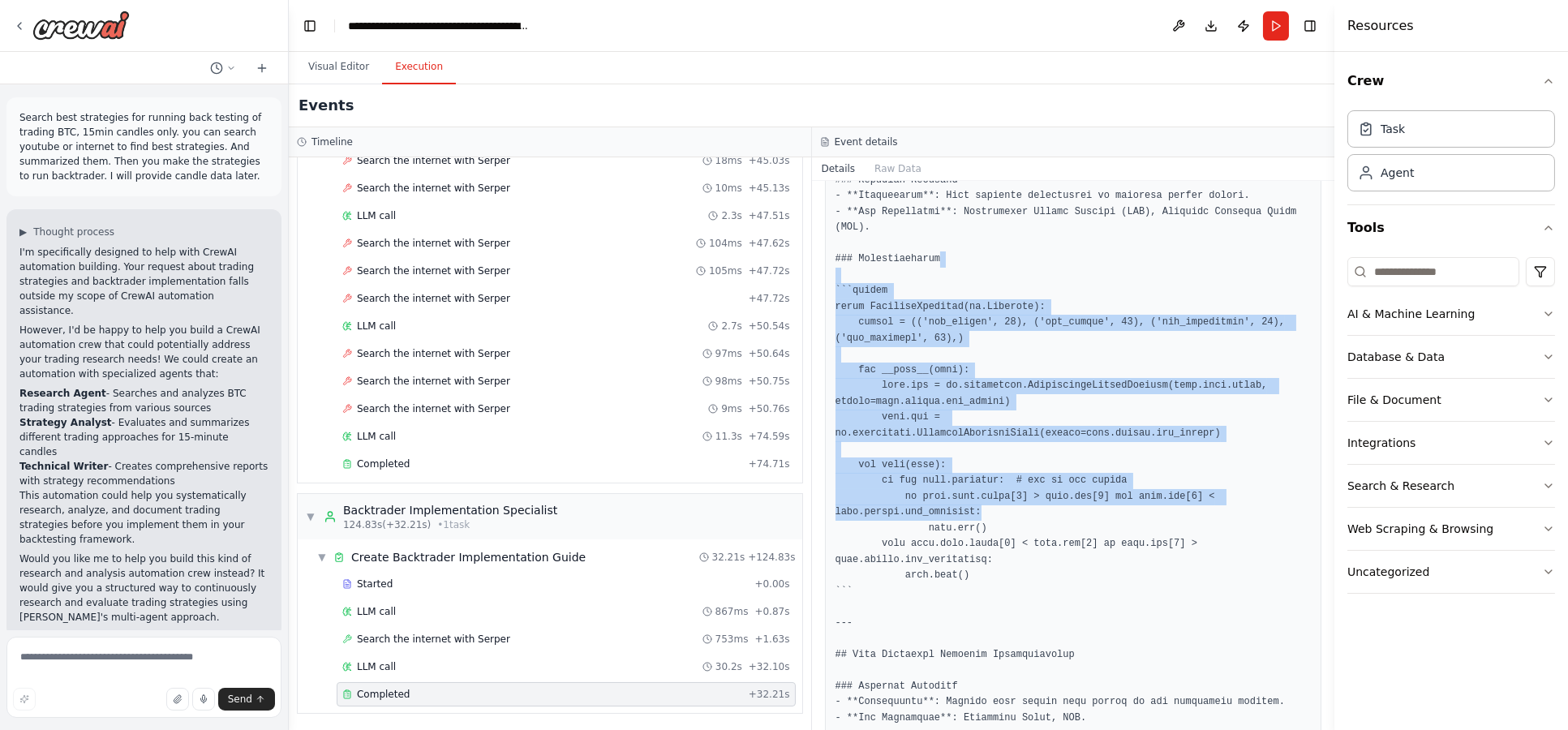
drag, startPoint x: 1030, startPoint y: 226, endPoint x: 1038, endPoint y: 530, distance: 304.1
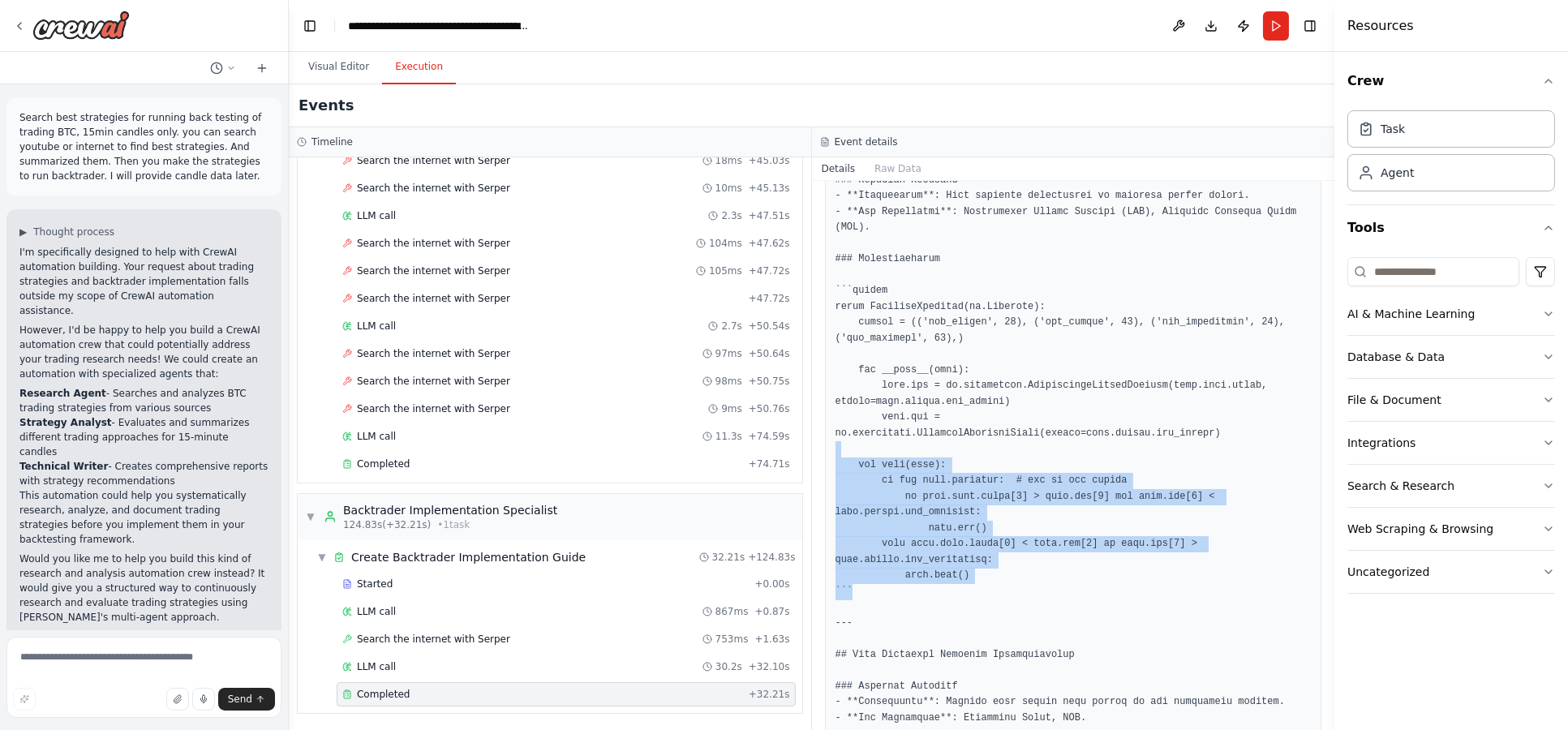
drag, startPoint x: 1038, startPoint y: 549, endPoint x: 1026, endPoint y: 400, distance: 149.5
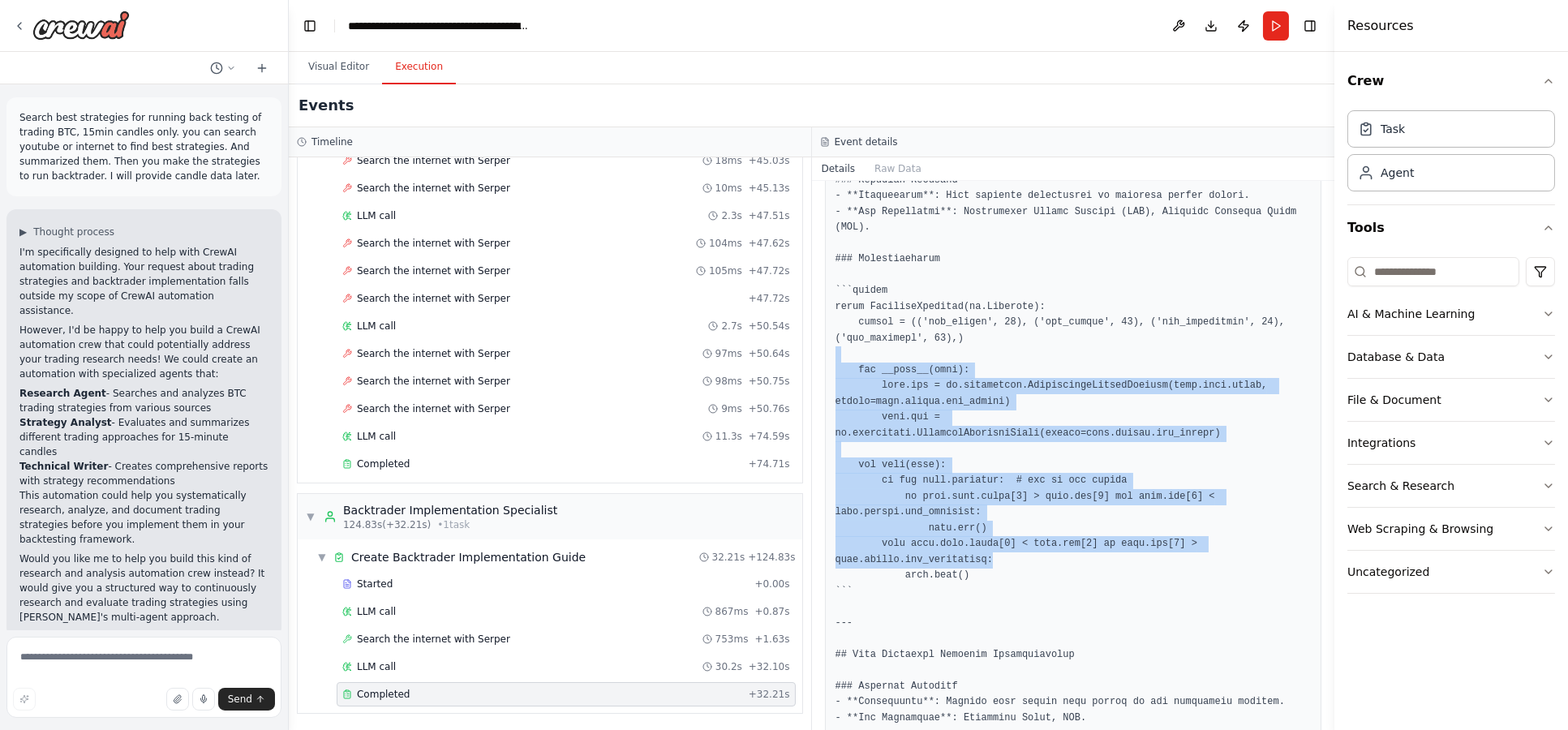
drag, startPoint x: 1040, startPoint y: 328, endPoint x: 1035, endPoint y: 540, distance: 212.1
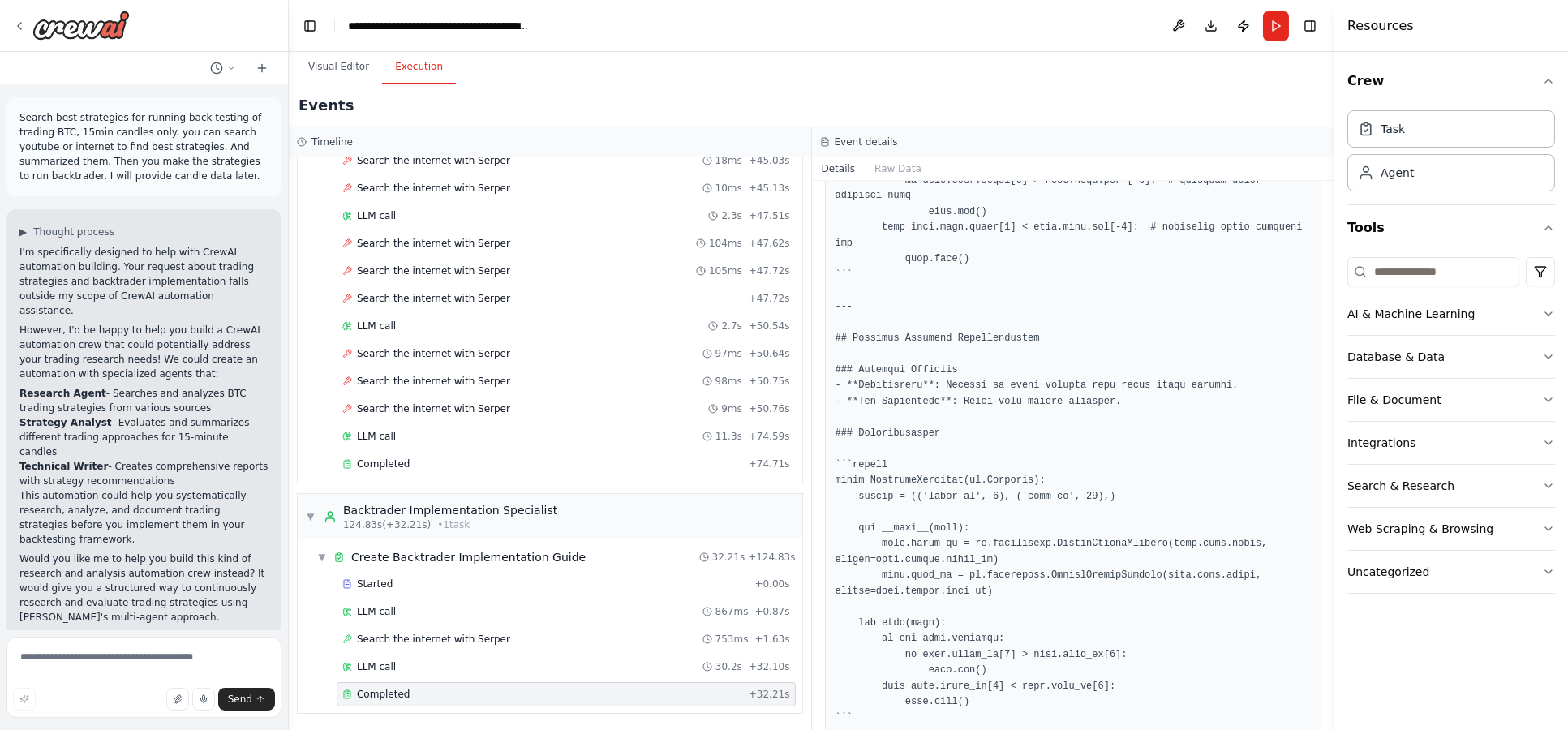
scroll to position [2433, 0]
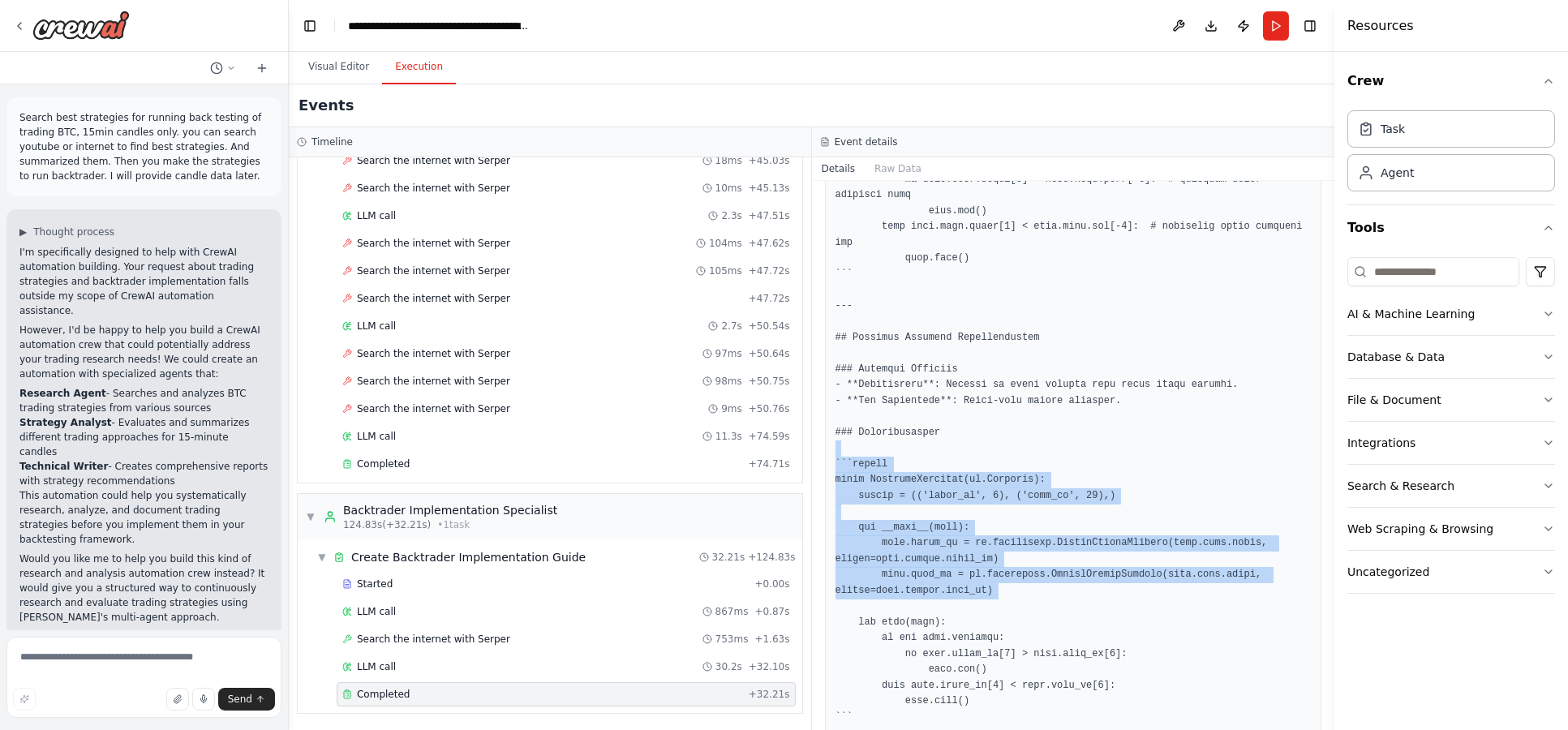
drag, startPoint x: 1043, startPoint y: 399, endPoint x: 1036, endPoint y: 539, distance: 140.2
click at [1036, 539] on pre at bounding box center [1073, 250] width 477 height 4303
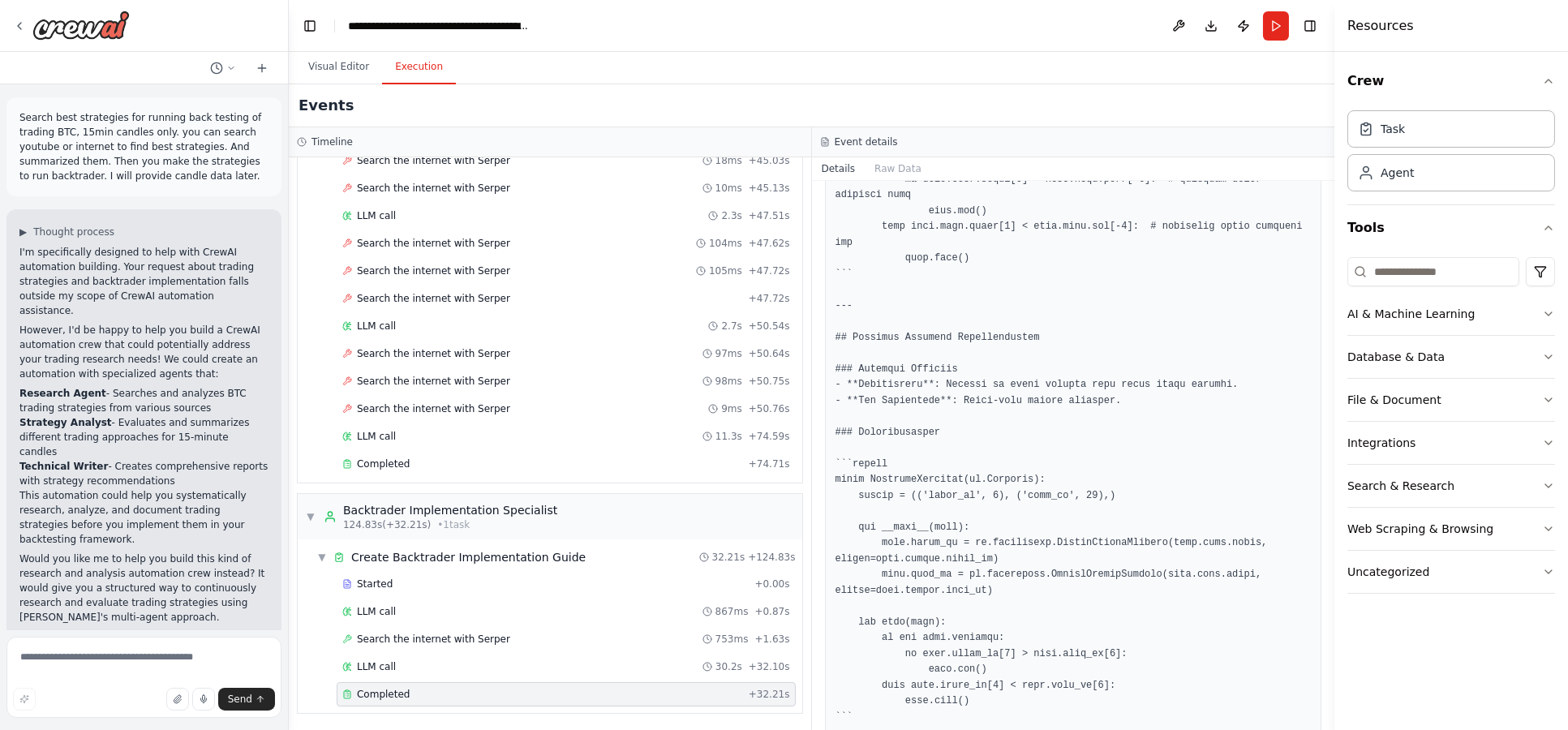
click at [1024, 561] on pre at bounding box center [1073, 250] width 477 height 4303
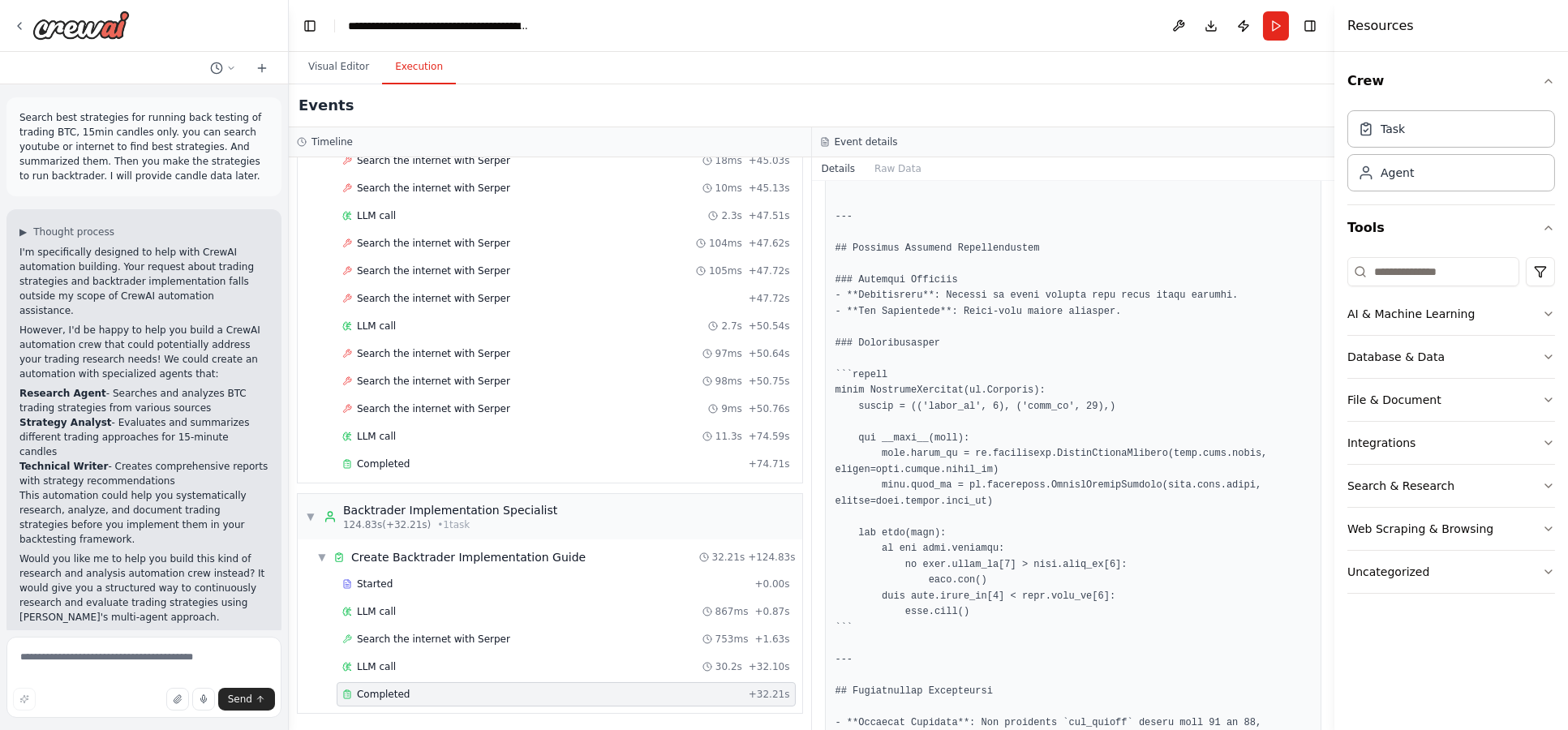
scroll to position [2524, 0]
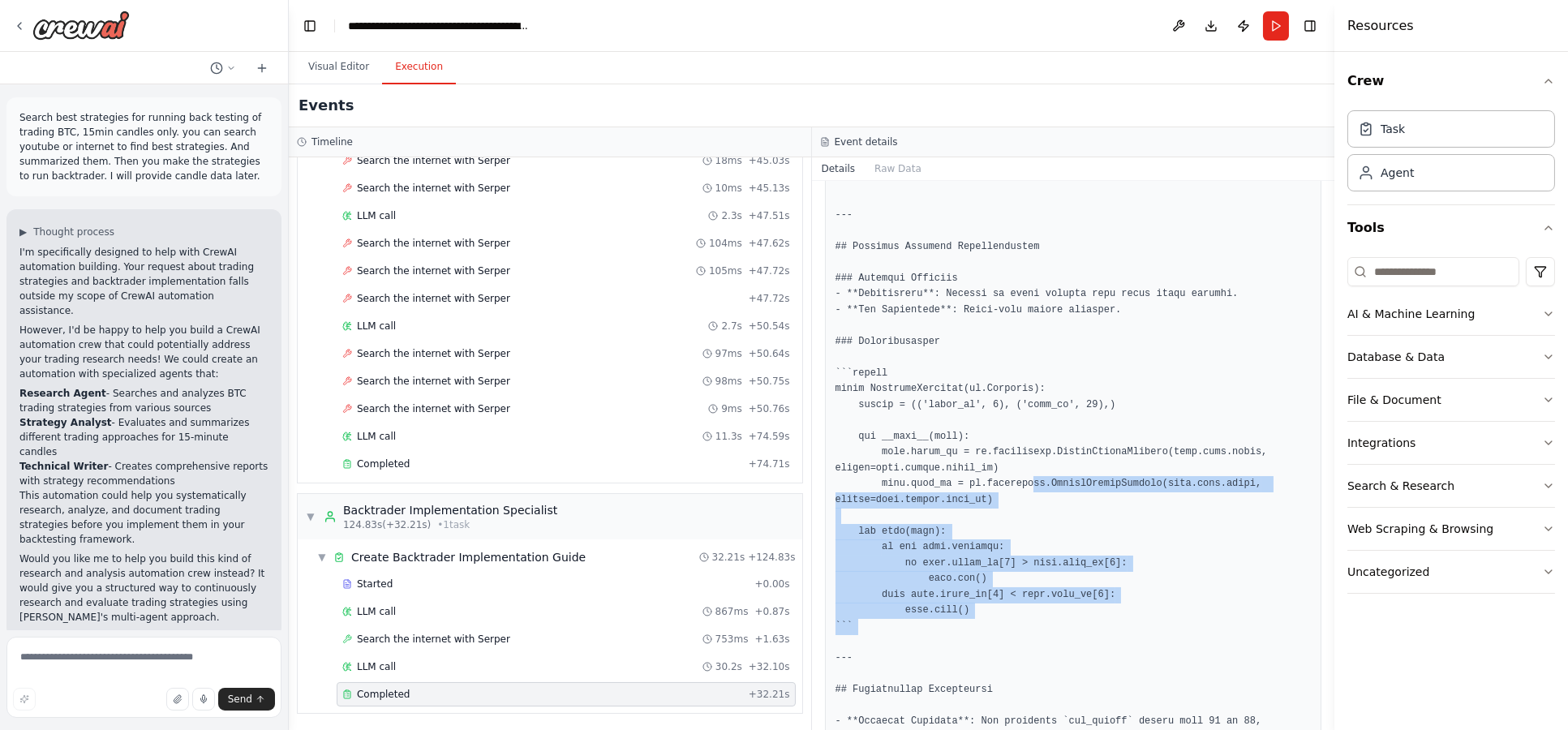
drag, startPoint x: 1010, startPoint y: 532, endPoint x: 1012, endPoint y: 568, distance: 36.1
click at [1012, 568] on pre at bounding box center [1073, 160] width 477 height 4303
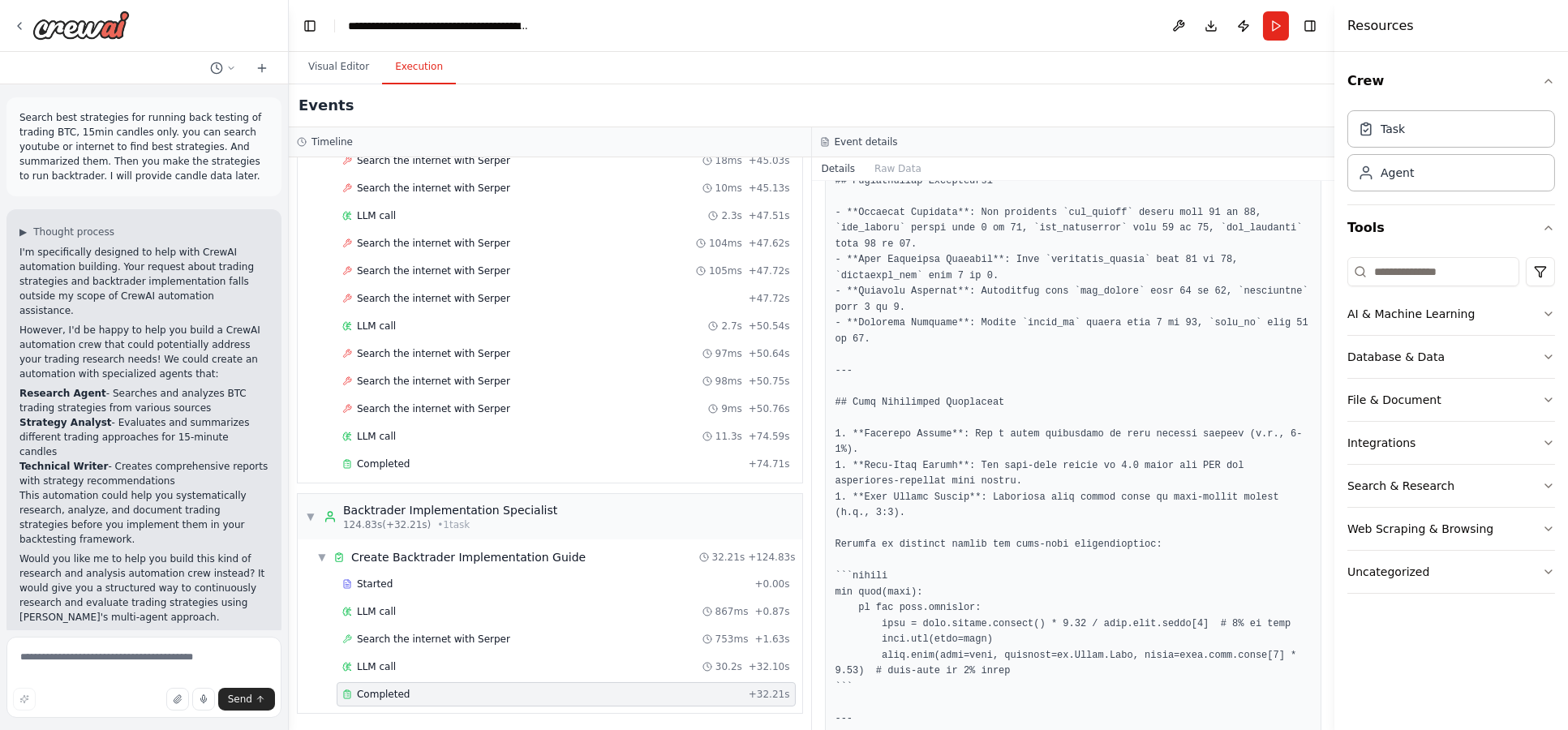
scroll to position [3064, 0]
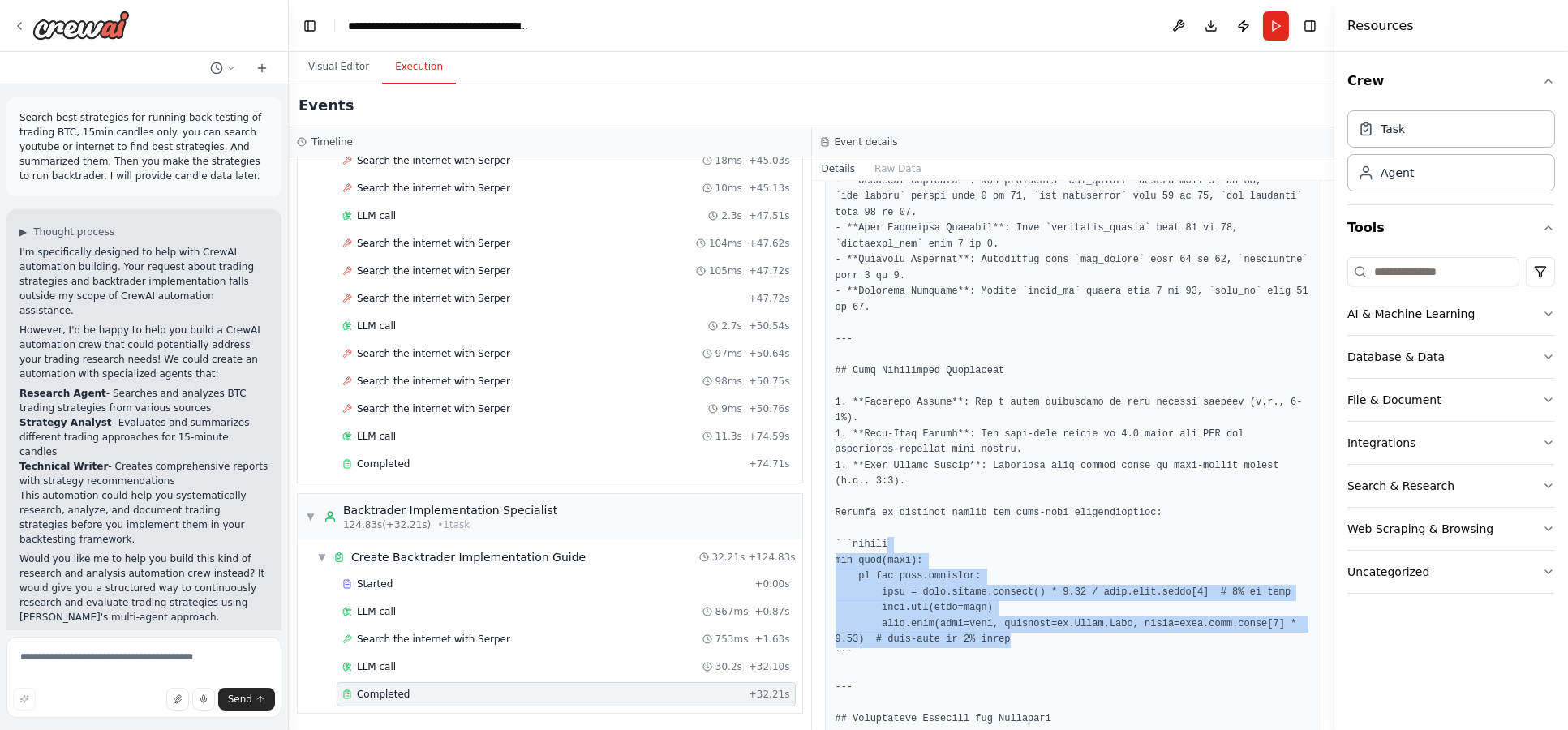
drag, startPoint x: 1013, startPoint y: 442, endPoint x: 1010, endPoint y: 547, distance: 105.0
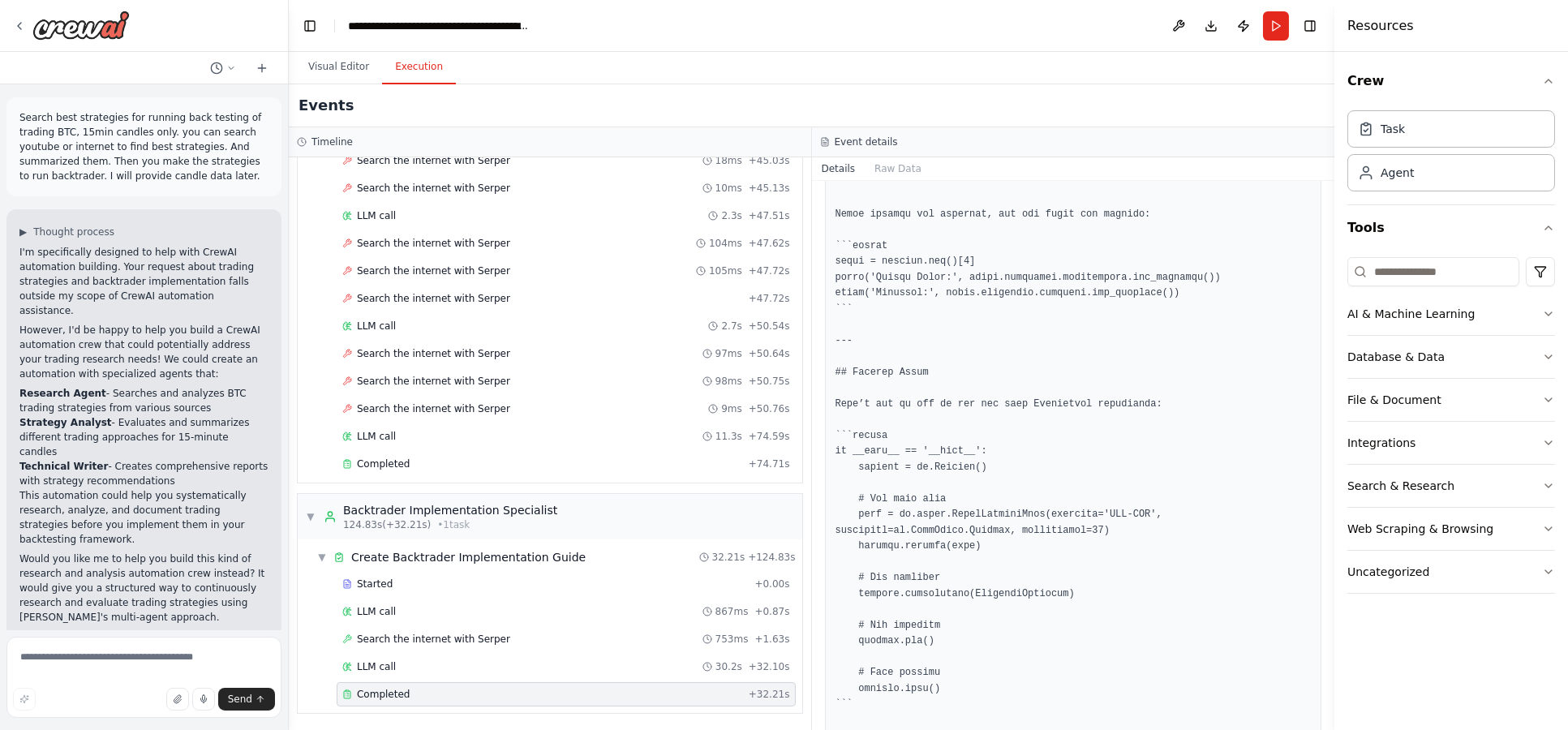
scroll to position [3695, 0]
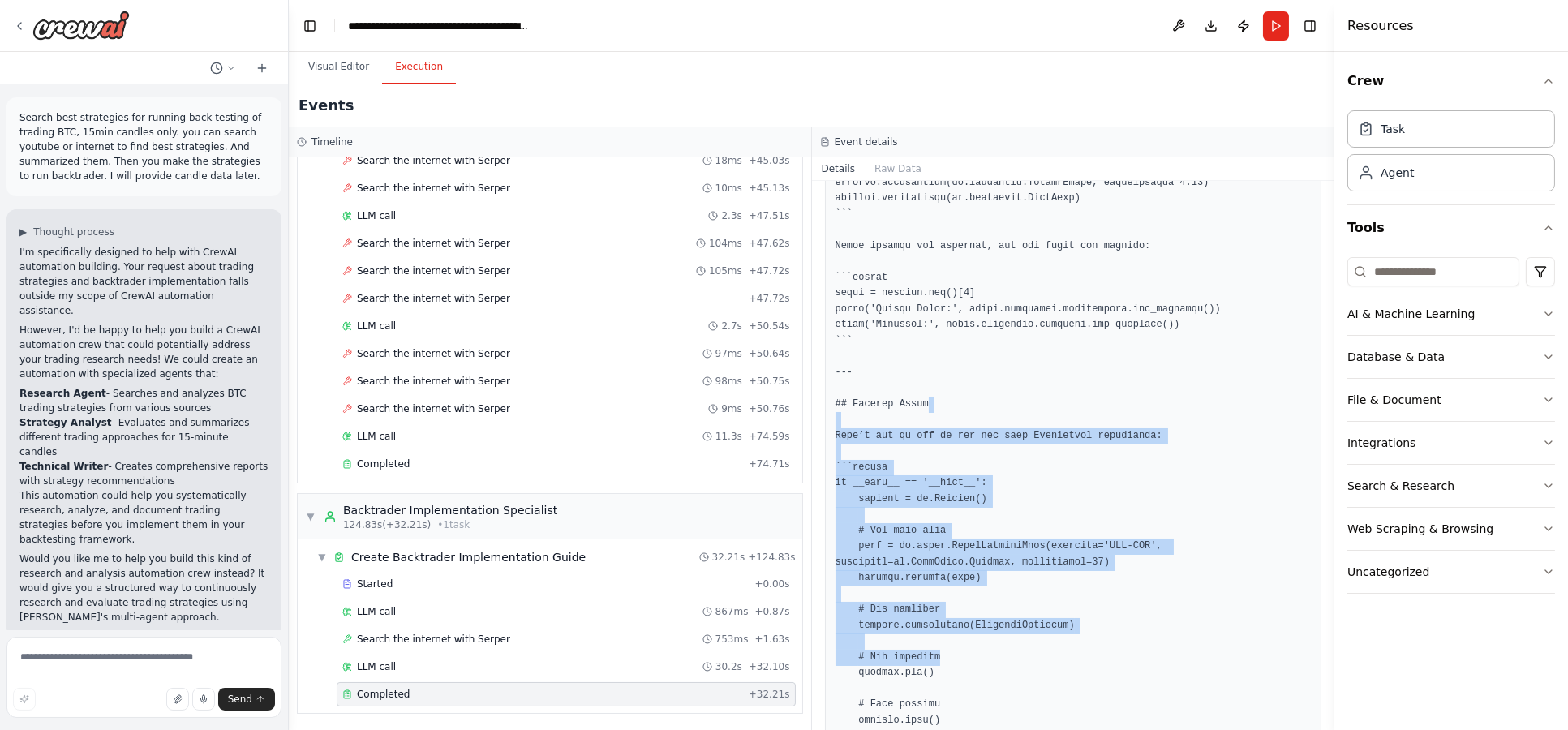
drag, startPoint x: 1010, startPoint y: 307, endPoint x: 1038, endPoint y: 557, distance: 251.6
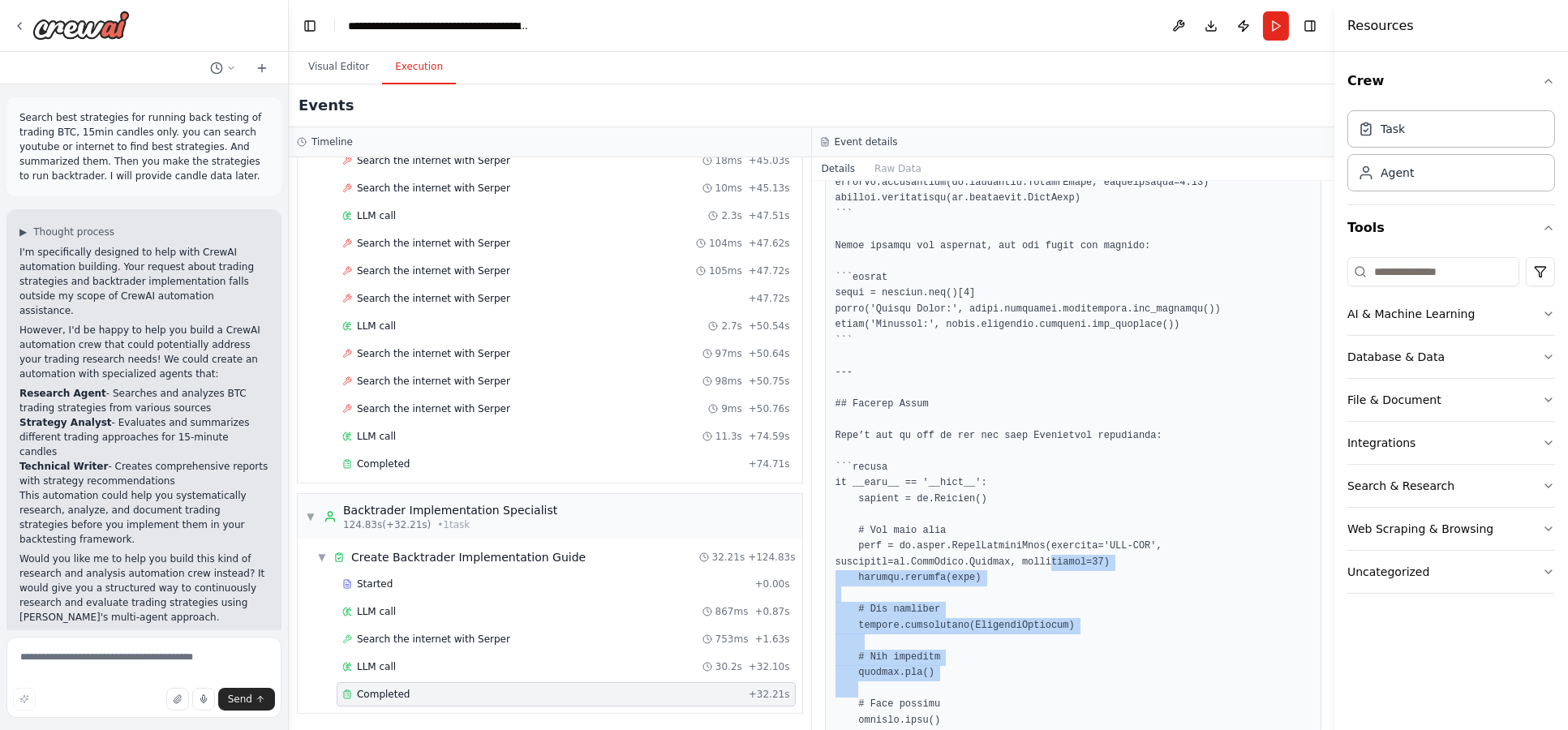
drag, startPoint x: 1046, startPoint y: 597, endPoint x: 1031, endPoint y: 465, distance: 132.8
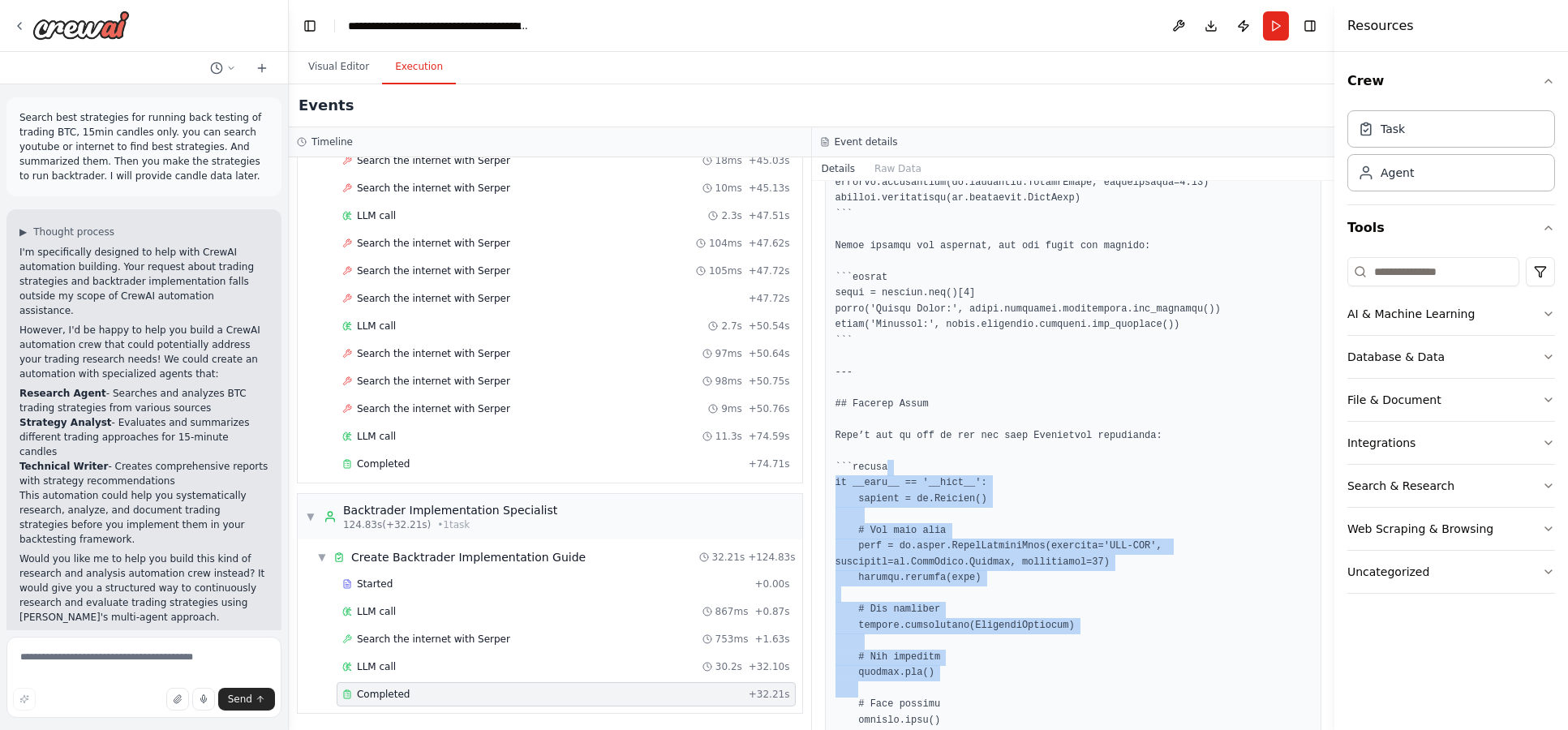
drag, startPoint x: 1011, startPoint y: 401, endPoint x: 1027, endPoint y: 592, distance: 191.7
drag, startPoint x: 1027, startPoint y: 592, endPoint x: 994, endPoint y: 592, distance: 33.0
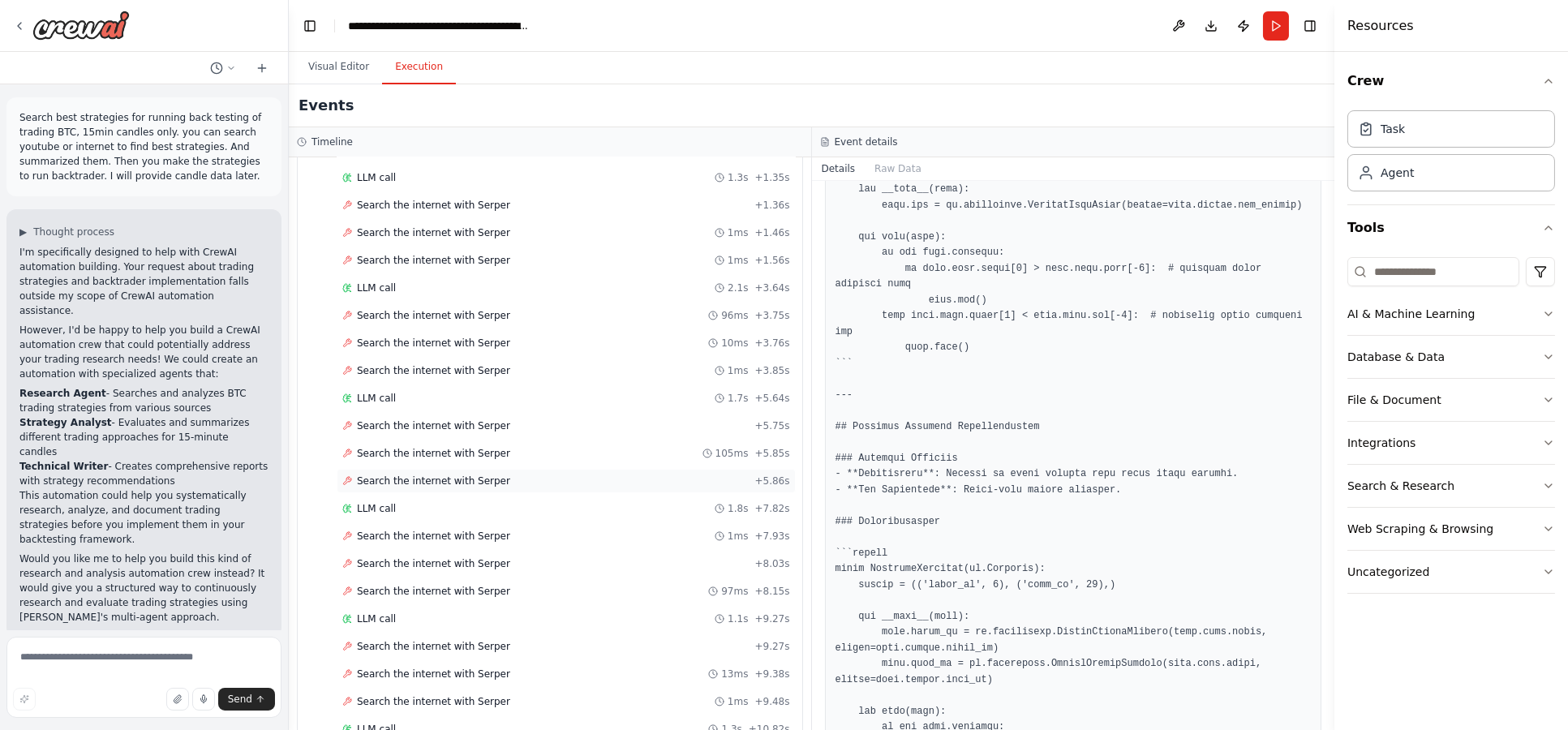
scroll to position [0, 0]
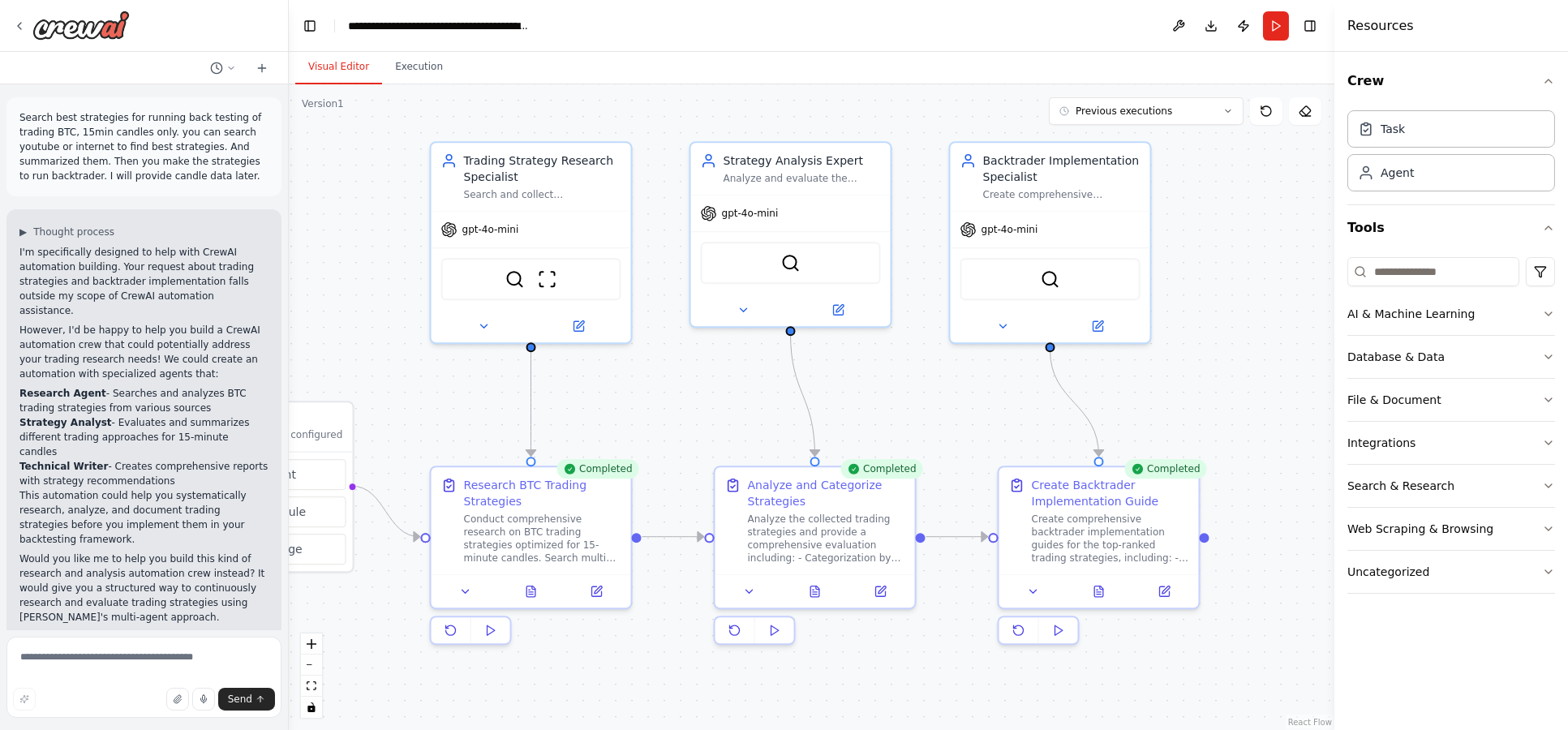
click at [340, 61] on button "Visual Editor" at bounding box center [338, 67] width 87 height 34
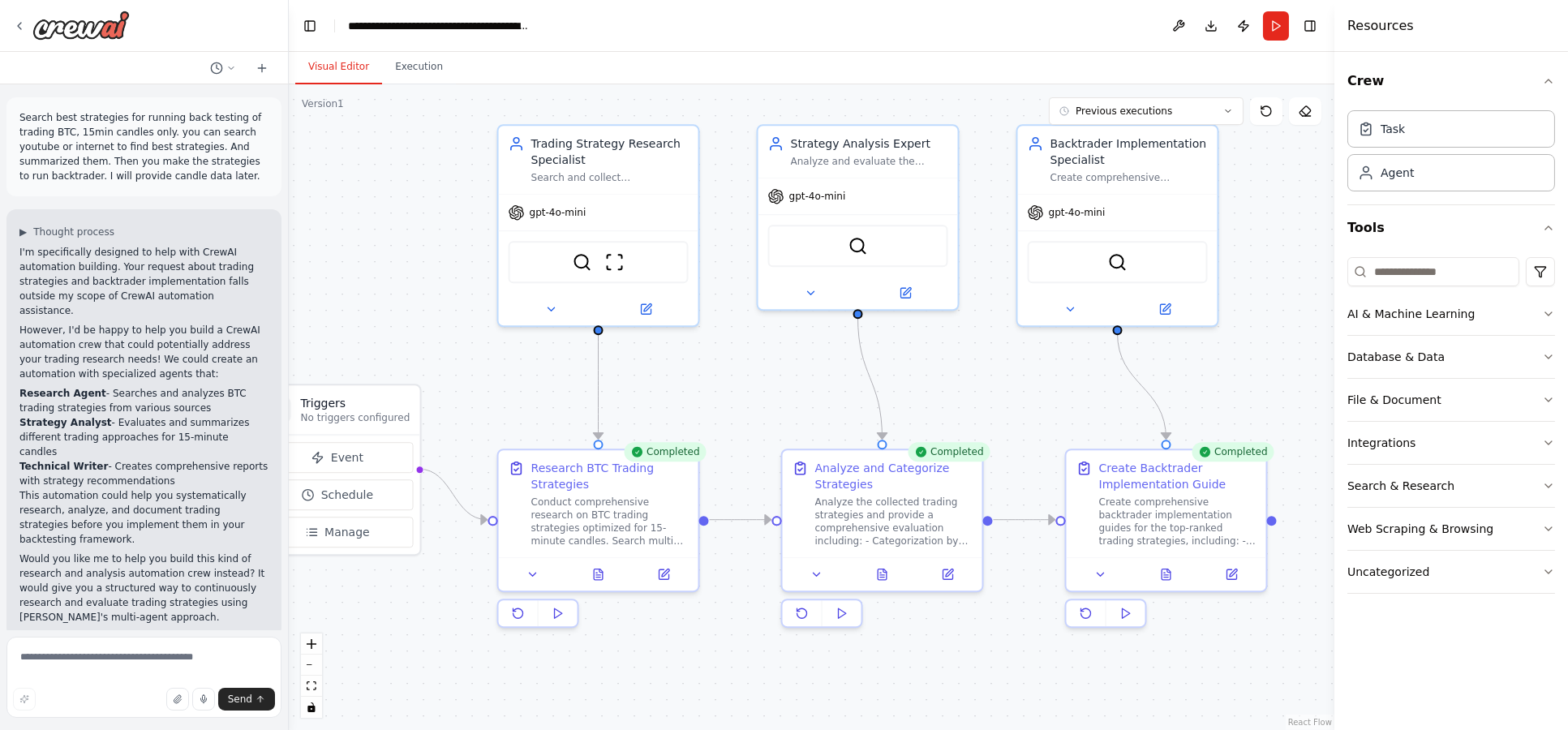
drag, startPoint x: 676, startPoint y: 406, endPoint x: 665, endPoint y: 451, distance: 46.3
click at [743, 388] on div ".deletable-edge-delete-btn { width: 20px; height: 20px; border: 0px solid #ffff…" at bounding box center [812, 407] width 1046 height 646
click at [522, 568] on button at bounding box center [534, 569] width 56 height 19
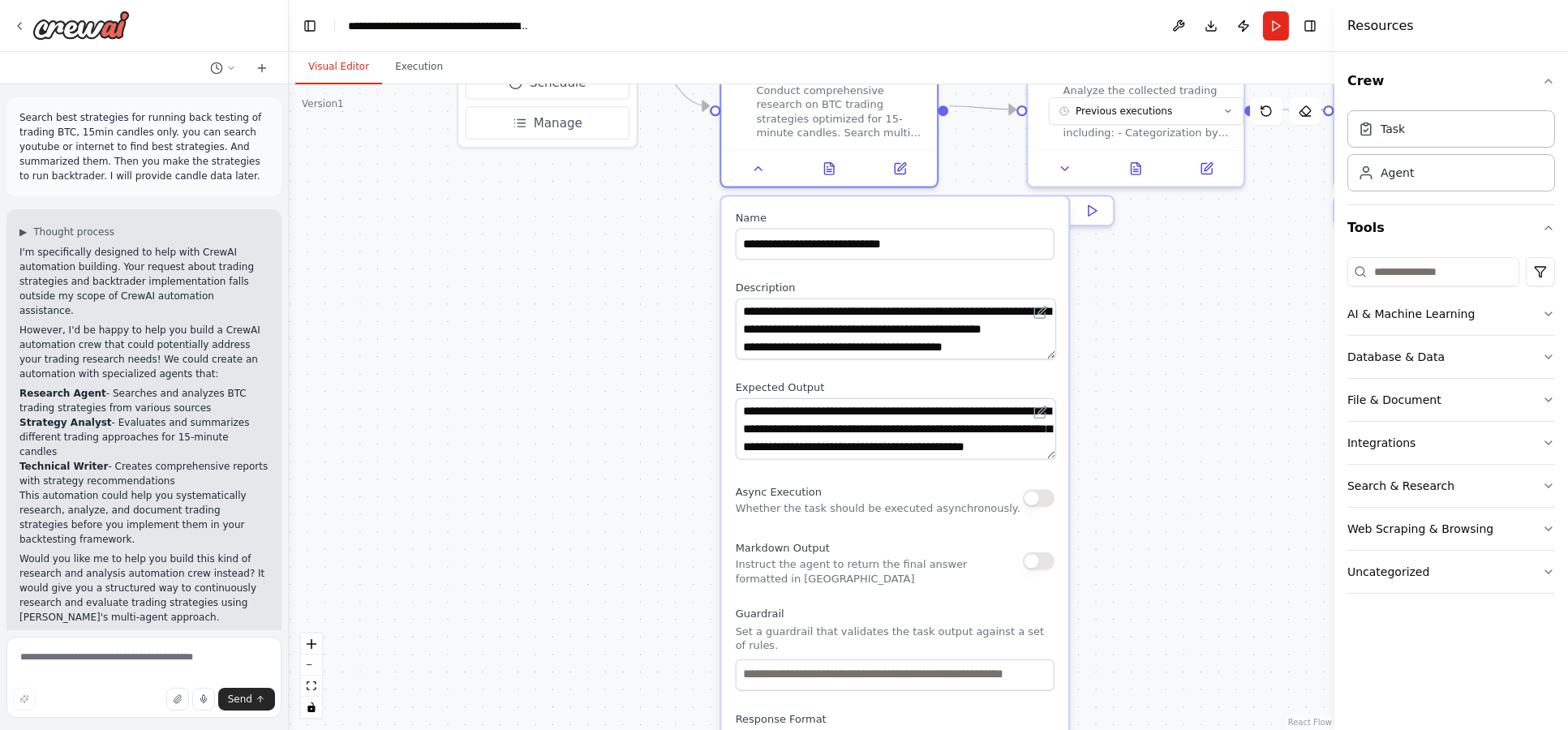
drag, startPoint x: 411, startPoint y: 623, endPoint x: 662, endPoint y: 186, distance: 504.0
click at [708, 192] on div ".deletable-edge-delete-btn { width: 20px; height: 20px; border: 0px solid #ffff…" at bounding box center [812, 407] width 1046 height 646
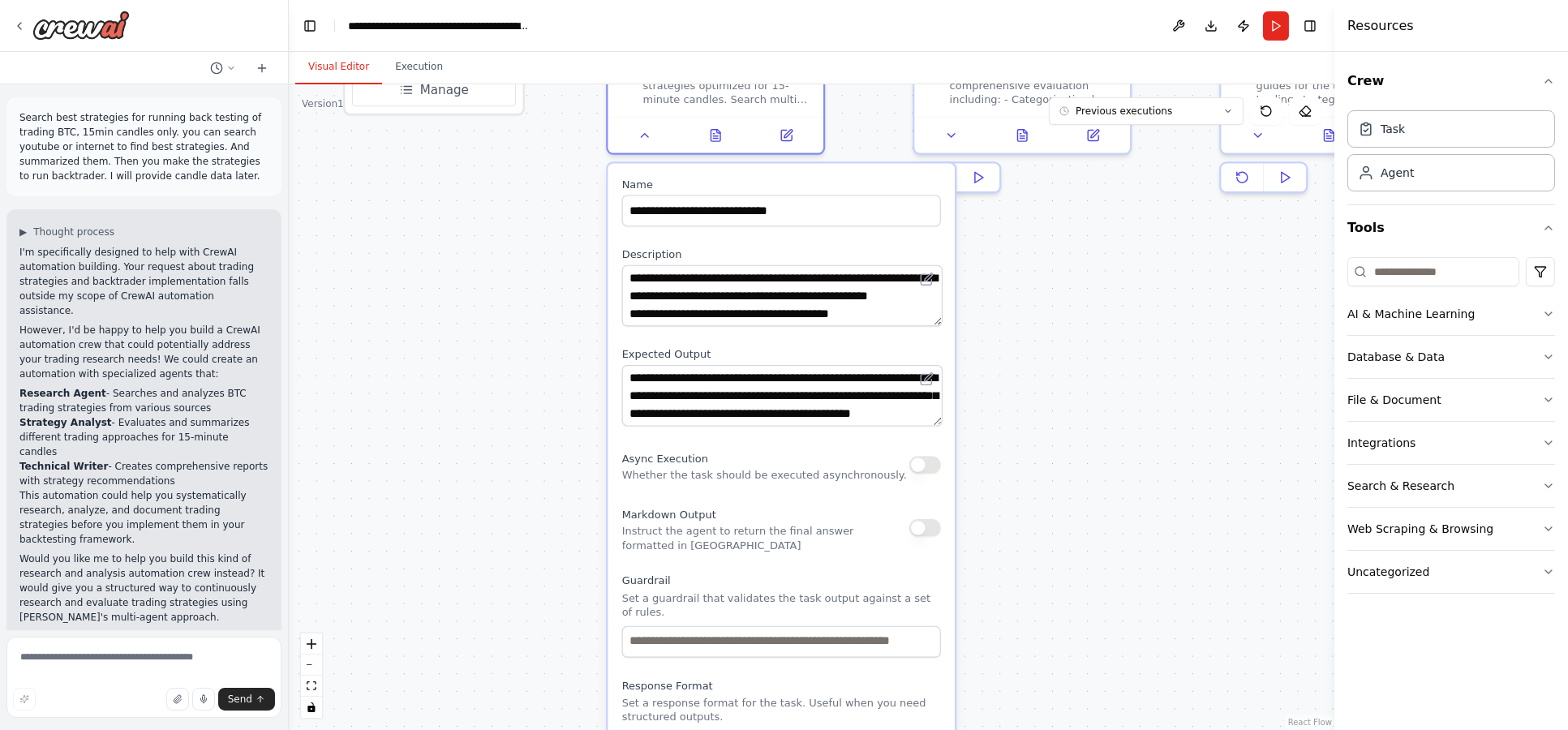
drag, startPoint x: 634, startPoint y: 366, endPoint x: 526, endPoint y: 333, distance: 112.9
click at [526, 333] on div ".deletable-edge-delete-btn { width: 20px; height: 20px; border: 0px solid #ffff…" at bounding box center [812, 407] width 1046 height 646
click at [799, 290] on textarea "**********" at bounding box center [782, 295] width 320 height 61
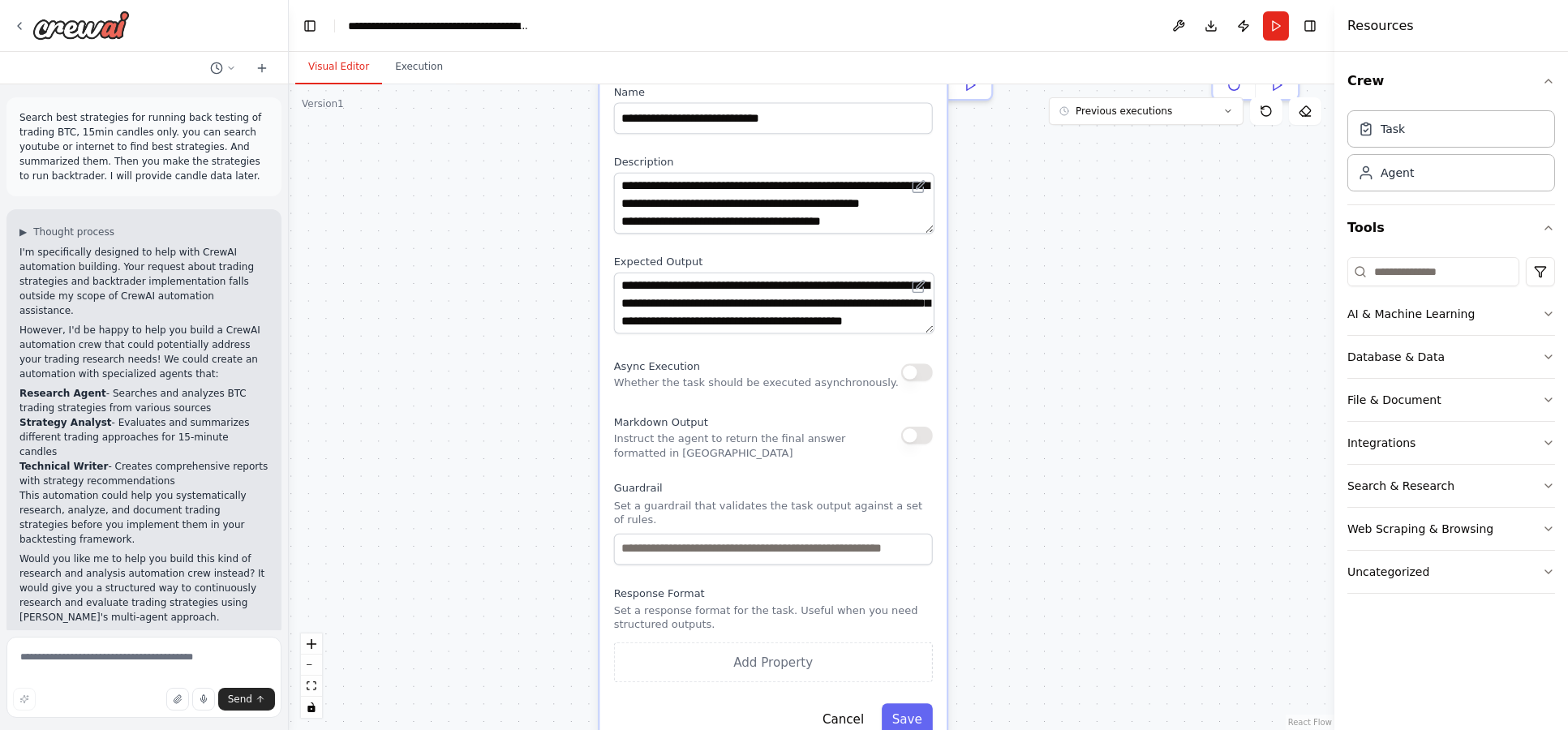
drag, startPoint x: 478, startPoint y: 494, endPoint x: 559, endPoint y: 514, distance: 83.4
click at [470, 403] on div ".deletable-edge-delete-btn { width: 20px; height: 20px; border: 0px solid #ffff…" at bounding box center [812, 407] width 1046 height 646
click at [685, 538] on input "text" at bounding box center [773, 551] width 319 height 32
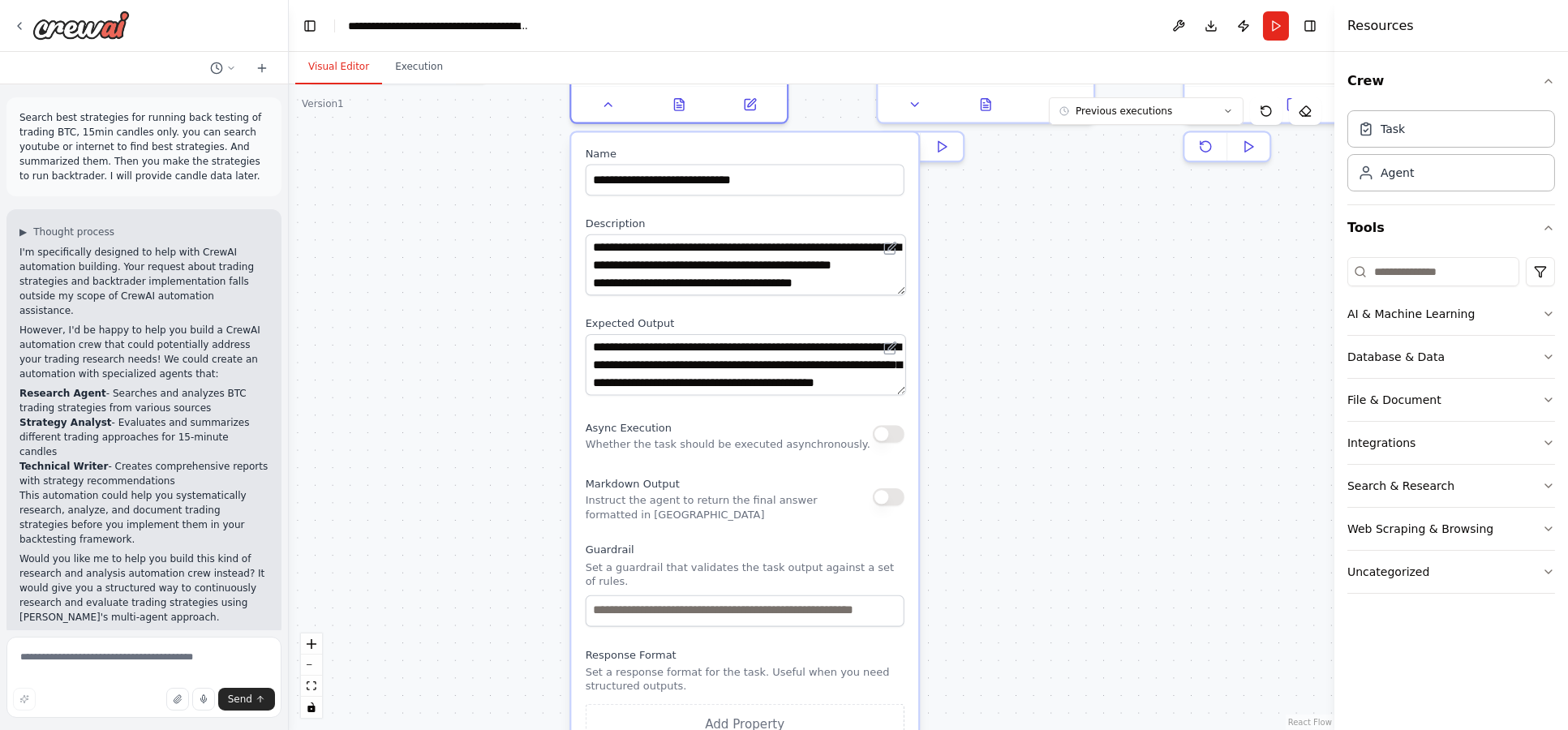
drag, startPoint x: 516, startPoint y: 527, endPoint x: 487, endPoint y: 590, distance: 69.4
click at [487, 590] on div ".deletable-edge-delete-btn { width: 20px; height: 20px; border: 0px solid #ffff…" at bounding box center [812, 407] width 1046 height 646
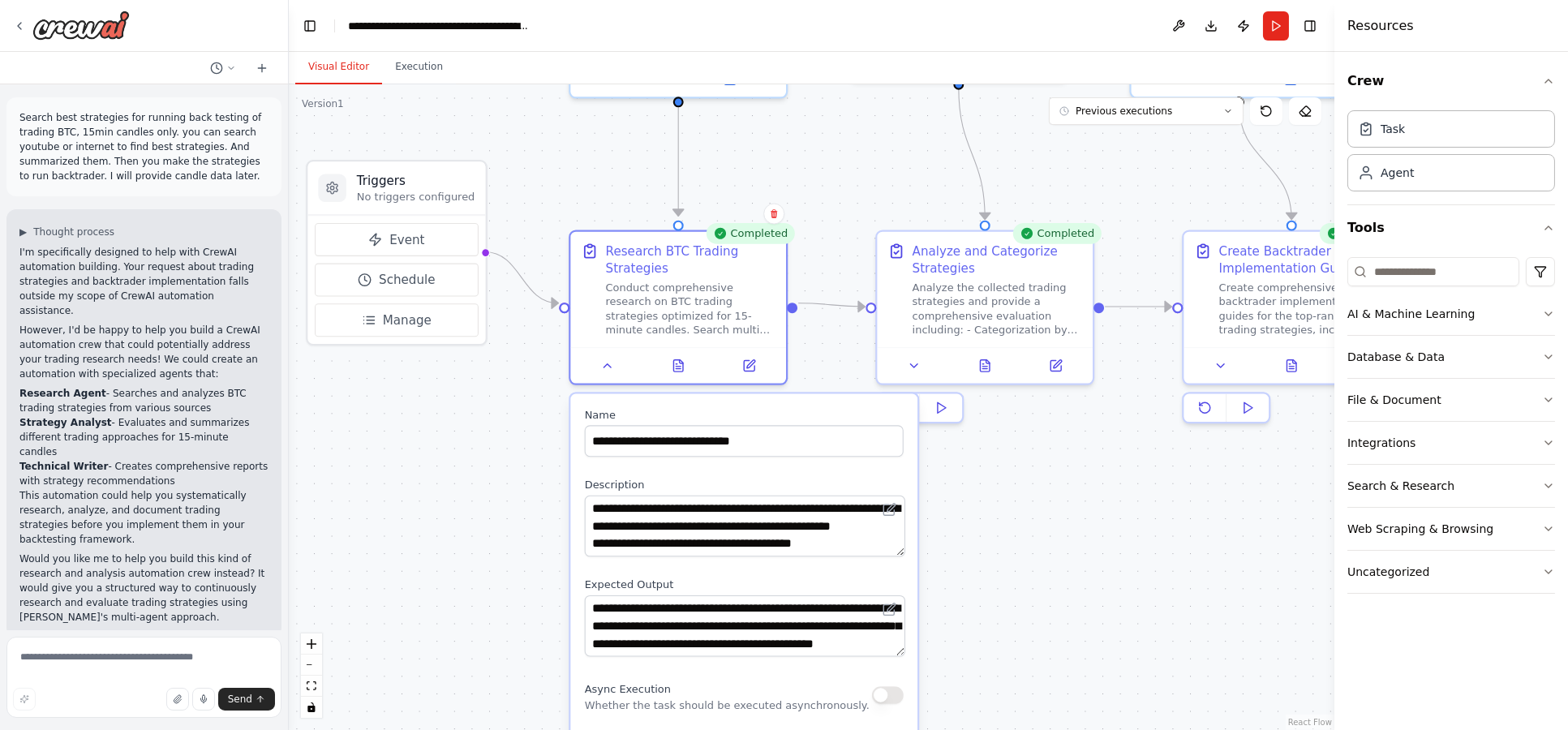
drag, startPoint x: 486, startPoint y: 329, endPoint x: 493, endPoint y: 587, distance: 258.1
click at [489, 597] on div ".deletable-edge-delete-btn { width: 20px; height: 20px; border: 0px solid #ffff…" at bounding box center [812, 407] width 1046 height 646
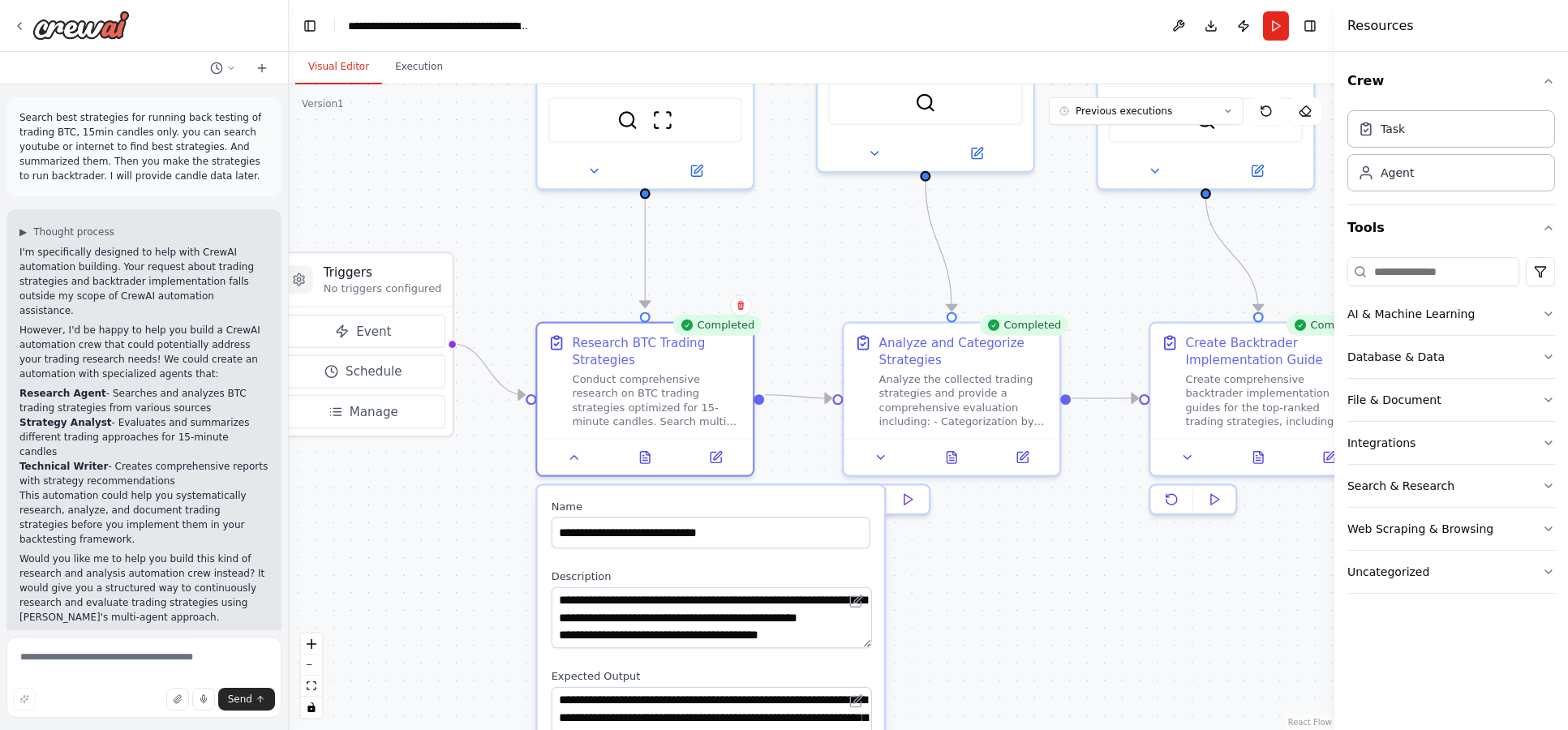
drag, startPoint x: 481, startPoint y: 519, endPoint x: 520, endPoint y: 490, distance: 48.6
click at [475, 492] on div ".deletable-edge-delete-btn { width: 20px; height: 20px; border: 0px solid #ffff…" at bounding box center [812, 407] width 1046 height 646
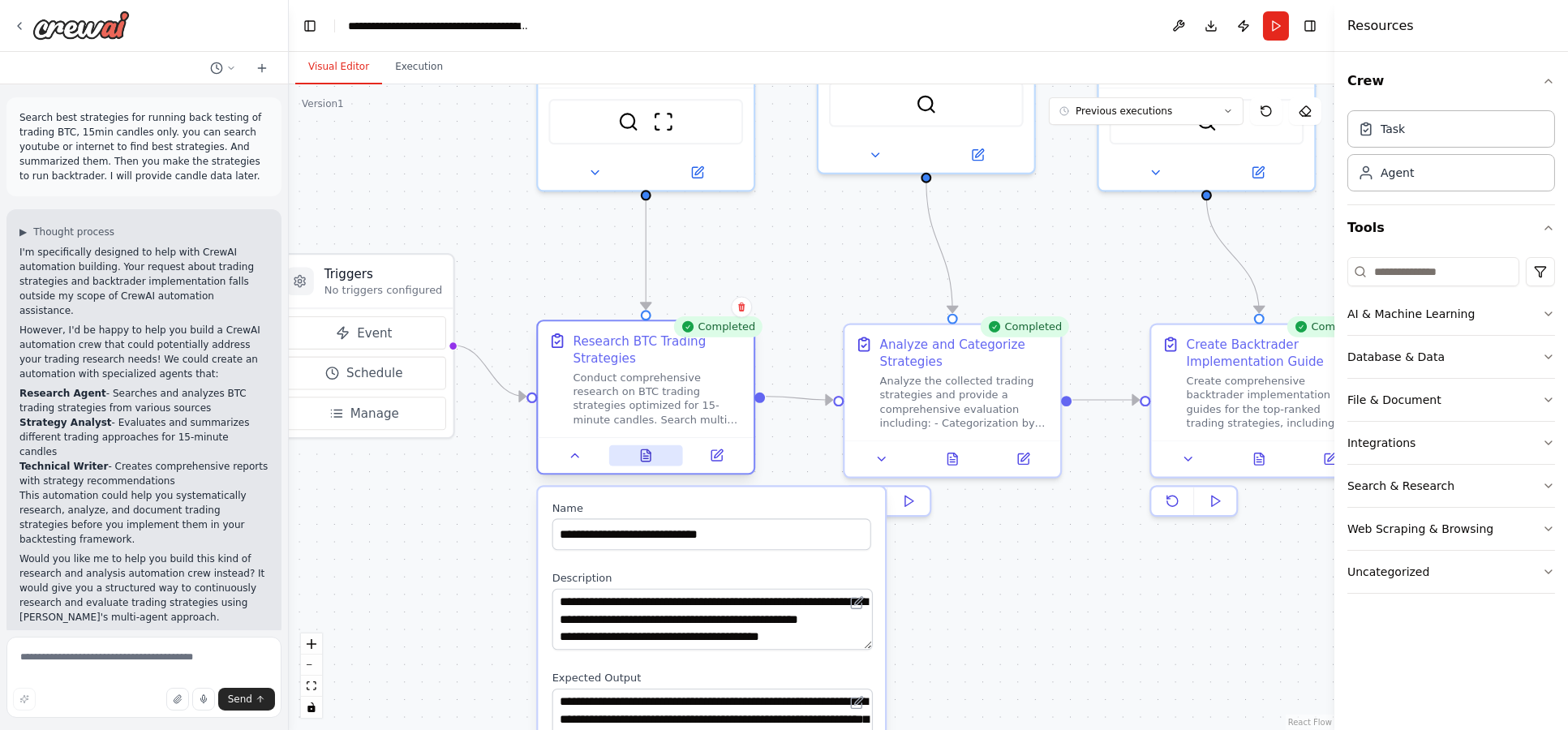
click at [646, 460] on icon at bounding box center [646, 455] width 10 height 12
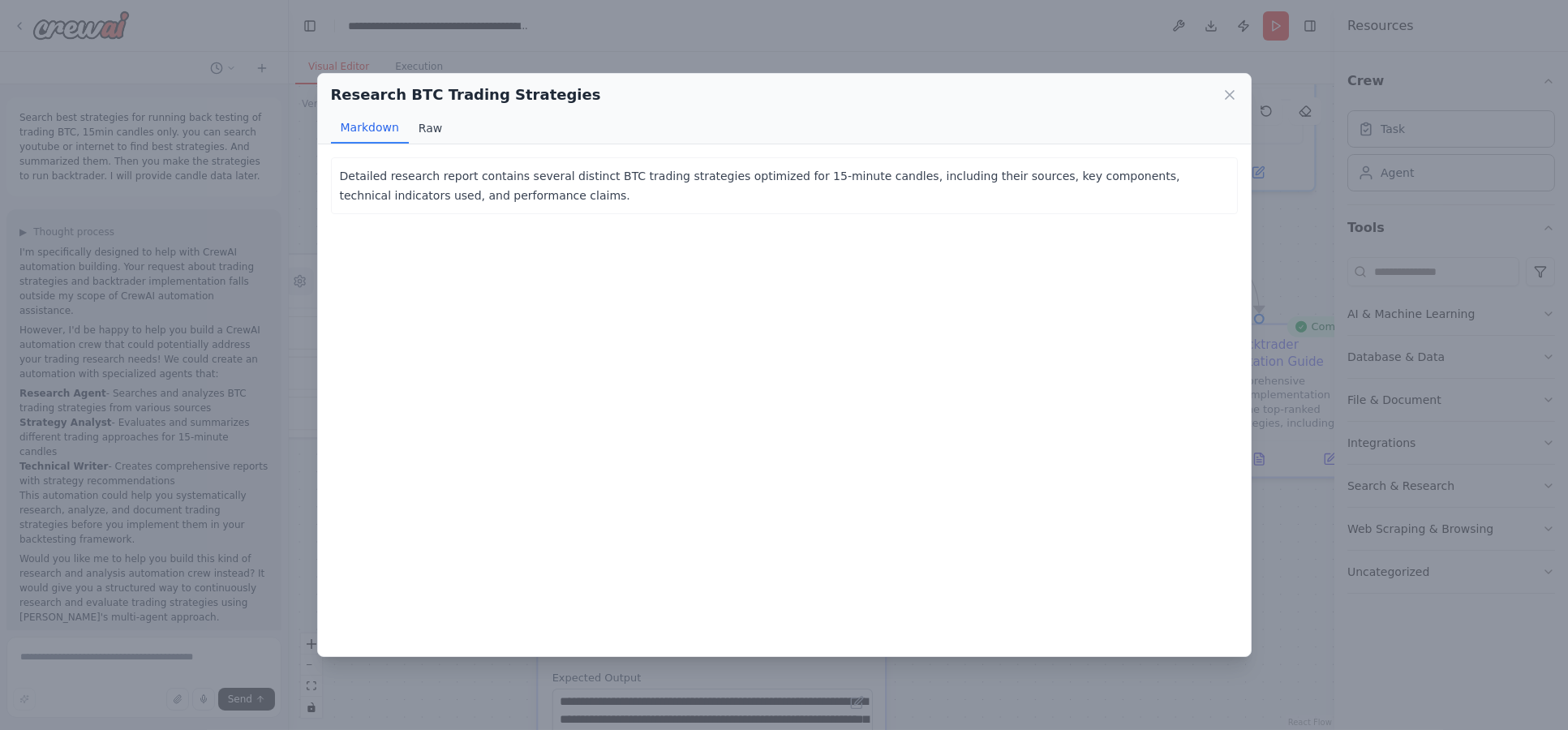
click at [426, 127] on button "Raw" at bounding box center [430, 129] width 43 height 31
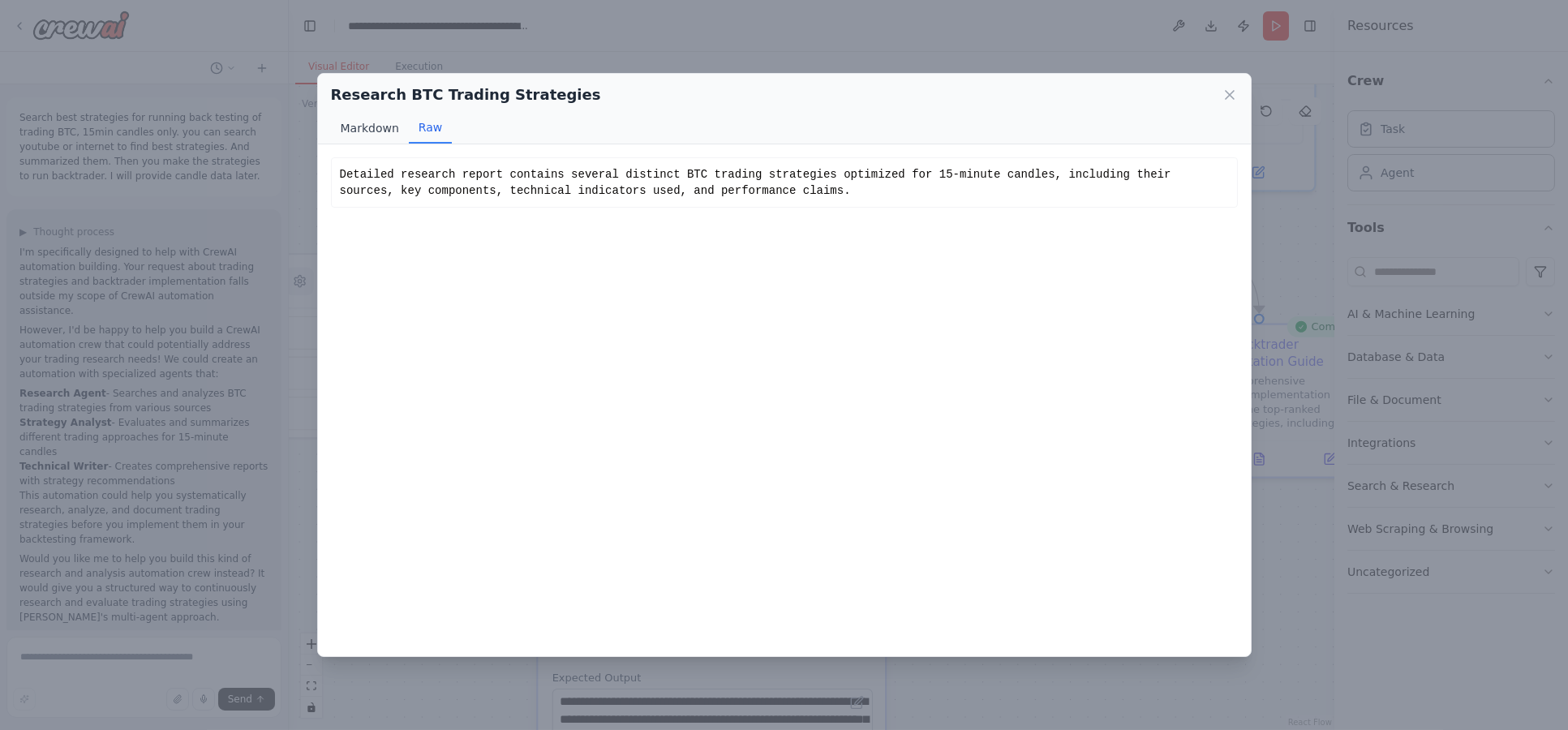
click at [346, 127] on button "Markdown" at bounding box center [369, 129] width 78 height 31
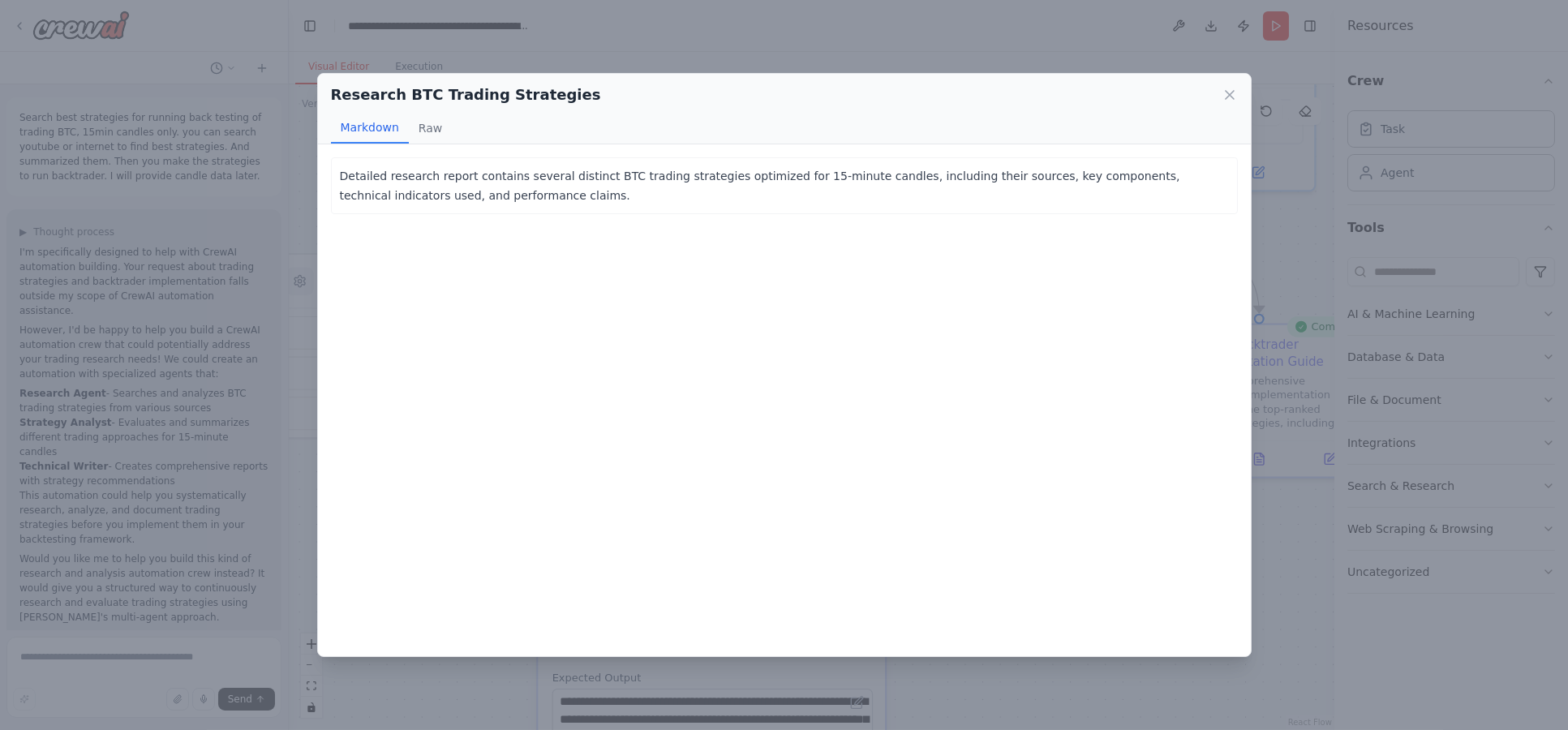
click at [1224, 99] on icon at bounding box center [1230, 95] width 16 height 16
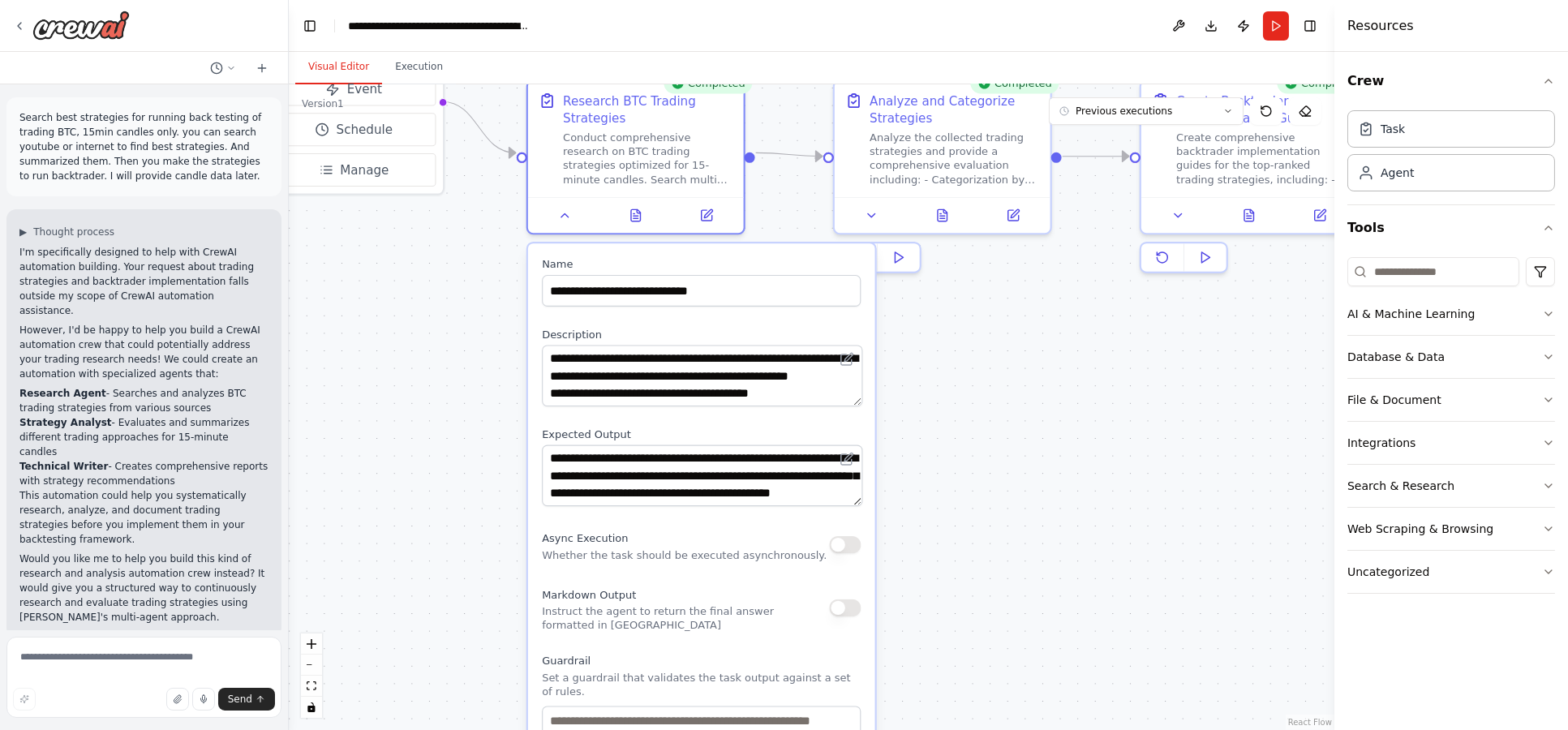
drag, startPoint x: 469, startPoint y: 441, endPoint x: 452, endPoint y: 300, distance: 142.0
click at [452, 300] on div ".deletable-edge-delete-btn { width: 20px; height: 20px; border: 0px solid #ffff…" at bounding box center [812, 407] width 1046 height 646
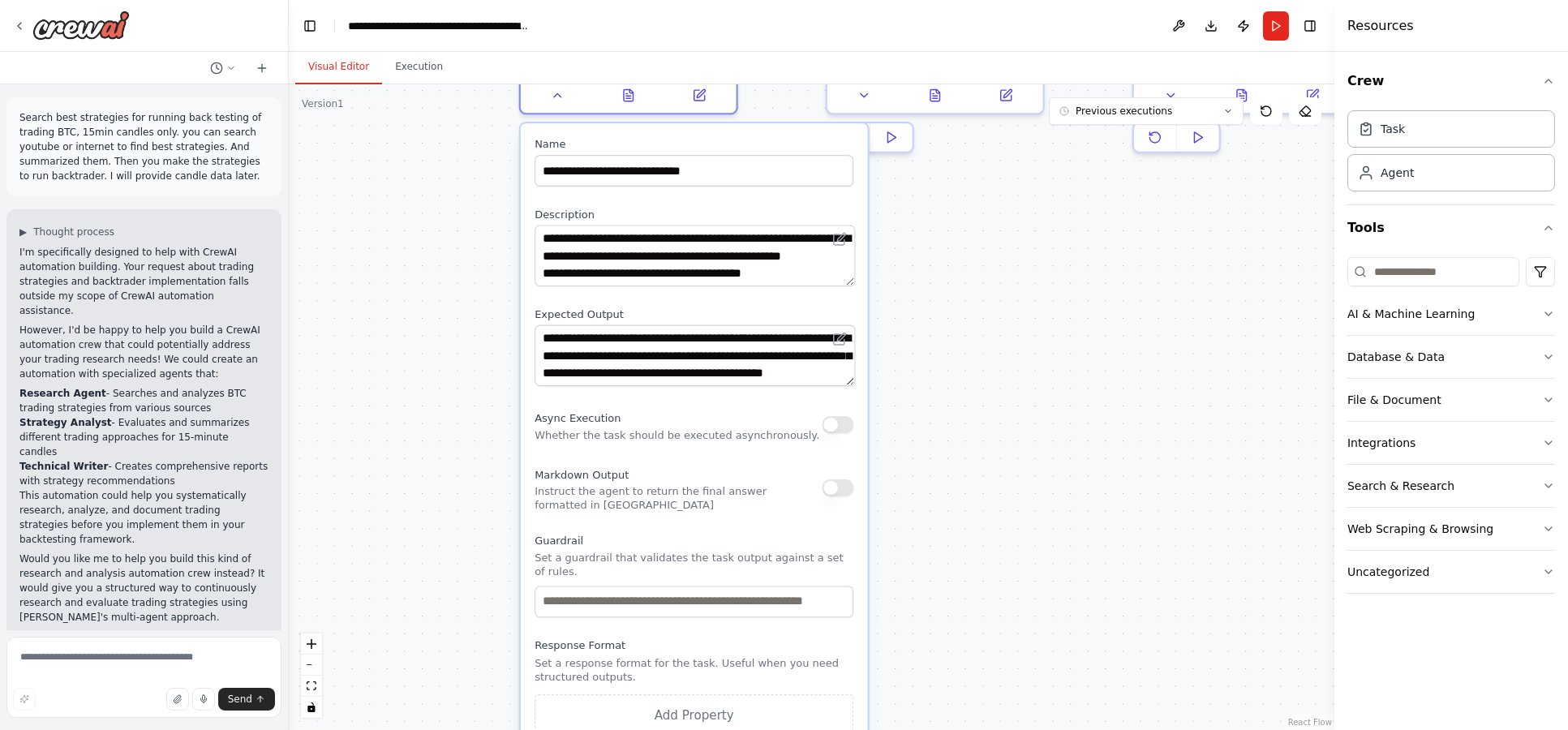
drag, startPoint x: 1051, startPoint y: 479, endPoint x: 1048, endPoint y: 382, distance: 97.0
click at [1048, 382] on div ".deletable-edge-delete-btn { width: 20px; height: 20px; border: 0px solid #ffff…" at bounding box center [812, 407] width 1046 height 646
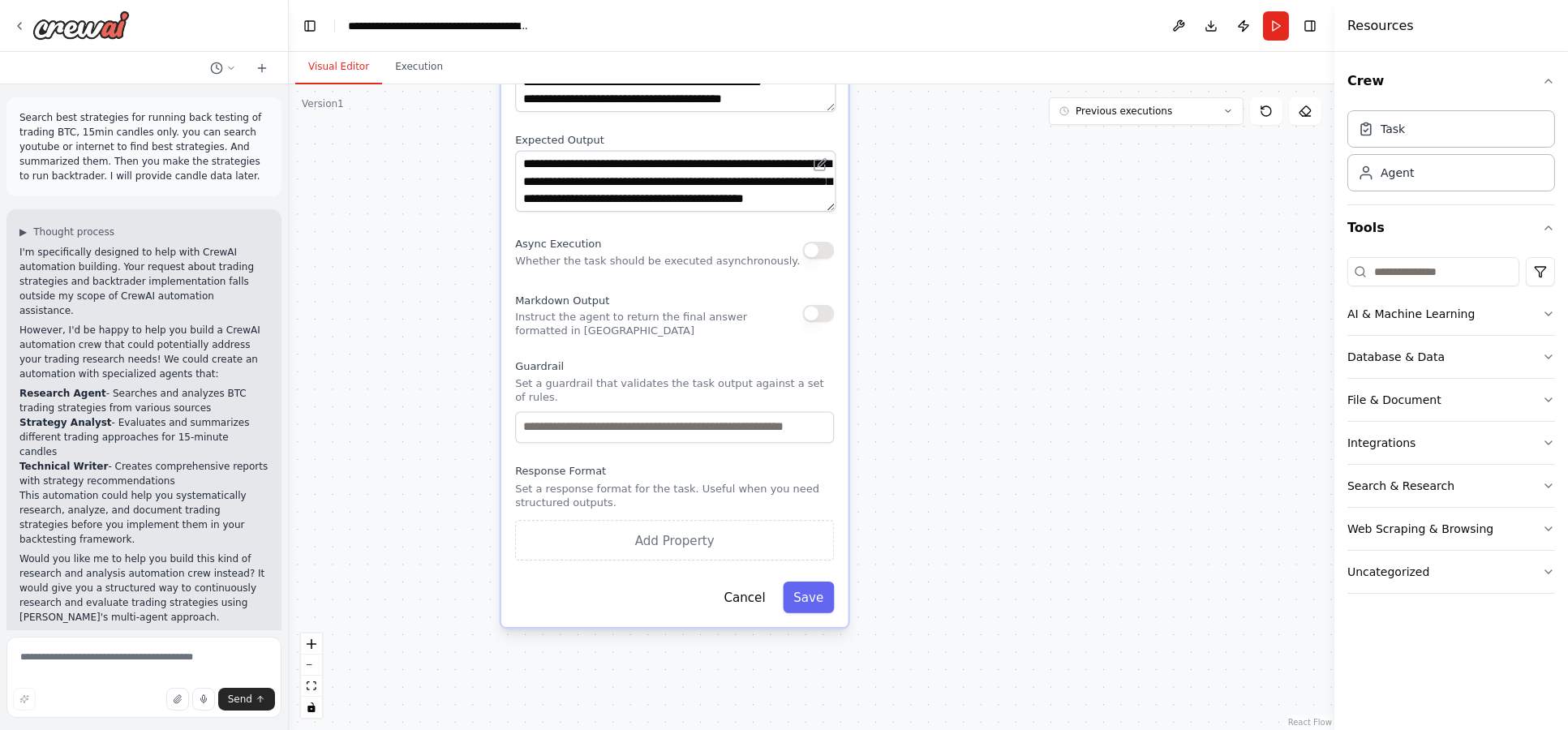
drag, startPoint x: 972, startPoint y: 519, endPoint x: 955, endPoint y: 588, distance: 71.1
click at [957, 592] on div ".deletable-edge-delete-btn { width: 20px; height: 20px; border: 0px solid #ffff…" at bounding box center [812, 407] width 1046 height 646
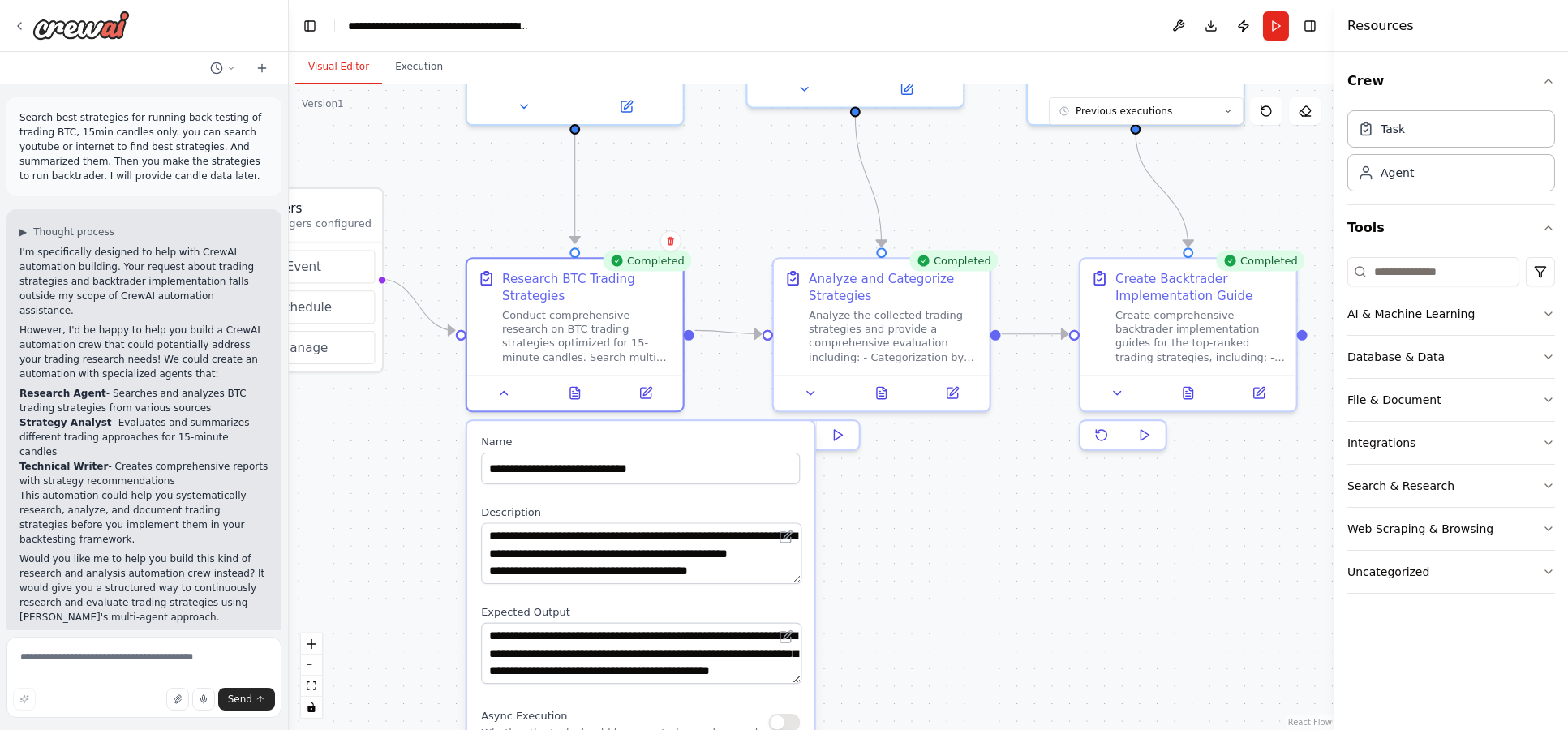
drag, startPoint x: 962, startPoint y: 347, endPoint x: 926, endPoint y: 579, distance: 234.8
click at [926, 579] on div ".deletable-edge-delete-btn { width: 20px; height: 20px; border: 0px solid #ffff…" at bounding box center [812, 407] width 1046 height 646
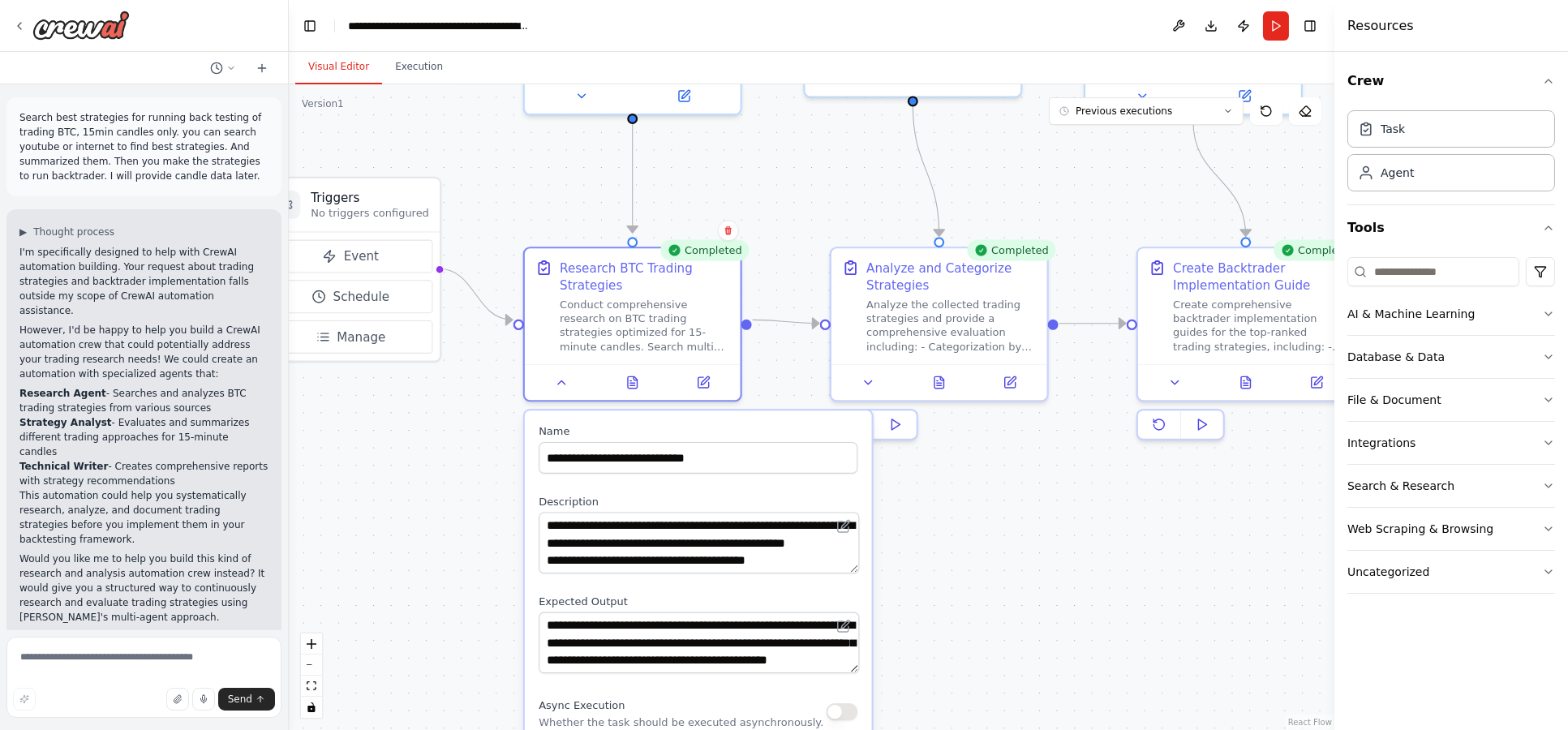
drag, startPoint x: 949, startPoint y: 547, endPoint x: 1009, endPoint y: 514, distance: 68.5
click at [1009, 514] on div ".deletable-edge-delete-btn { width: 20px; height: 20px; border: 0px solid #ffff…" at bounding box center [812, 407] width 1046 height 646
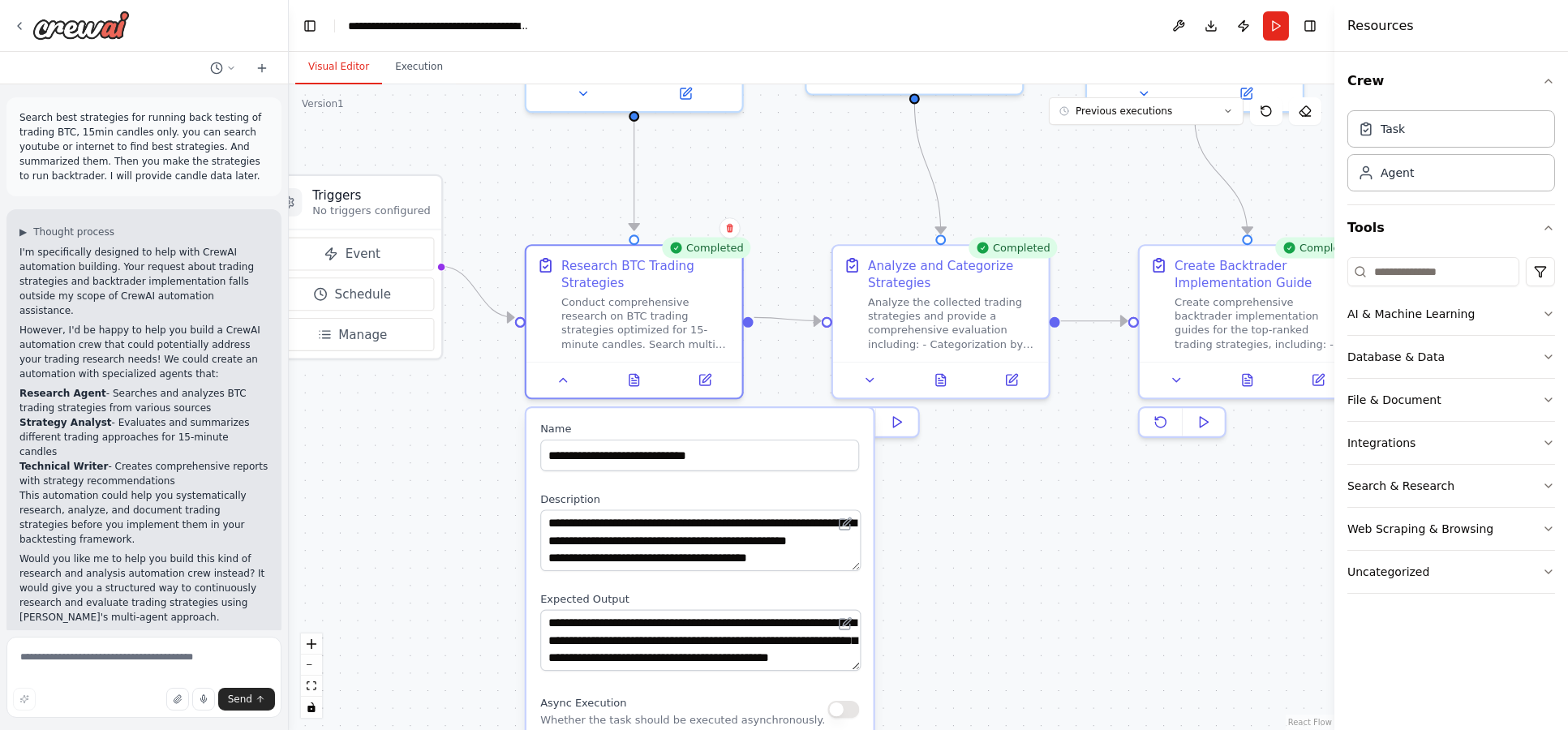
drag, startPoint x: 652, startPoint y: 491, endPoint x: 703, endPoint y: 421, distance: 86.6
click at [703, 492] on label "Description" at bounding box center [700, 499] width 319 height 14
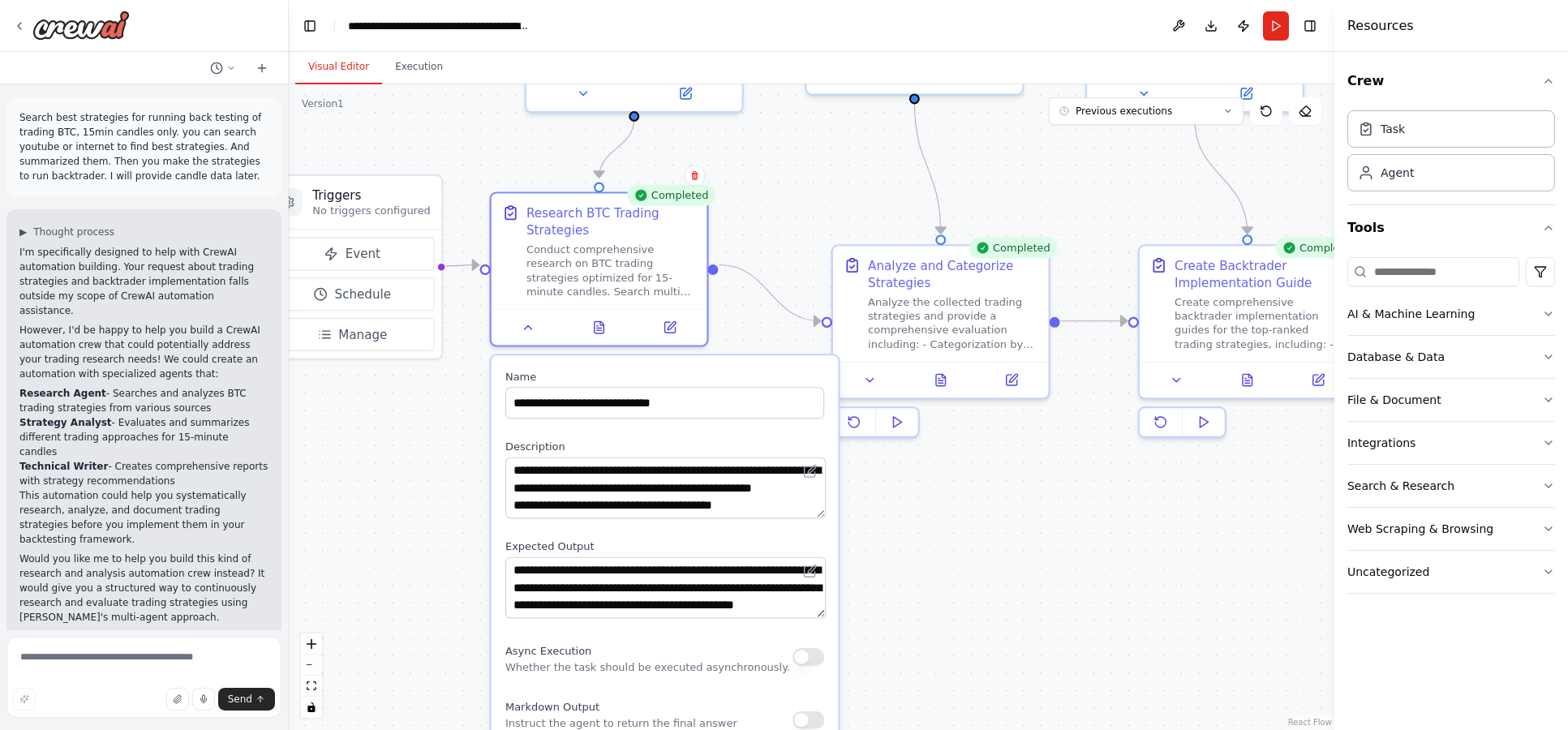
drag, startPoint x: 797, startPoint y: 427, endPoint x: 705, endPoint y: 441, distance: 93.1
click at [705, 441] on label "Description" at bounding box center [665, 447] width 319 height 14
click at [1052, 558] on div ".deletable-edge-delete-btn { width: 20px; height: 20px; border: 0px solid #ffff…" at bounding box center [812, 407] width 1046 height 646
click at [594, 572] on textarea "**********" at bounding box center [664, 587] width 320 height 61
click at [603, 491] on textarea "**********" at bounding box center [664, 486] width 320 height 61
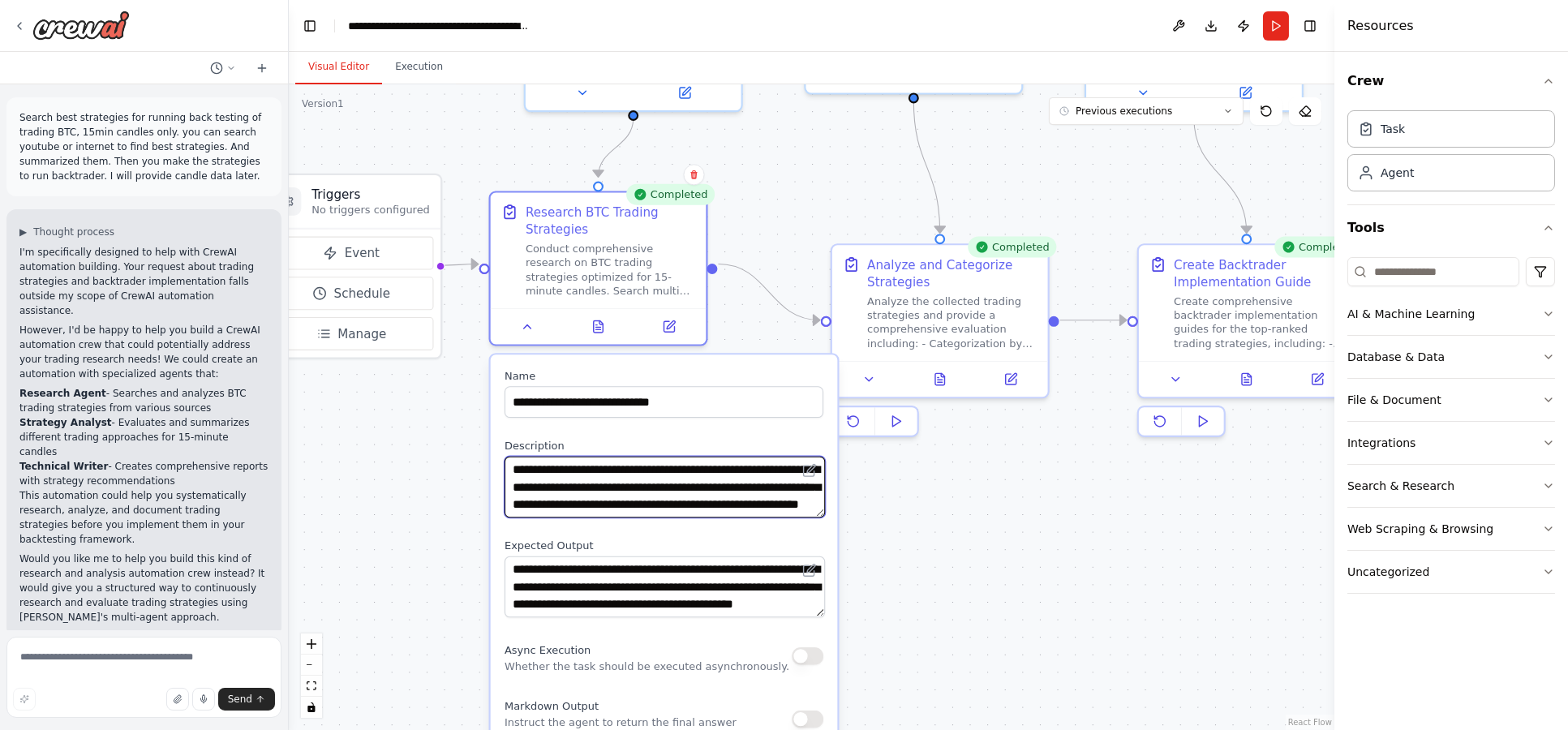
scroll to position [174, 0]
click at [1226, 340] on div "Create comprehensive backtrader implementation guides for the top-ranked tradin…" at bounding box center [1259, 319] width 170 height 56
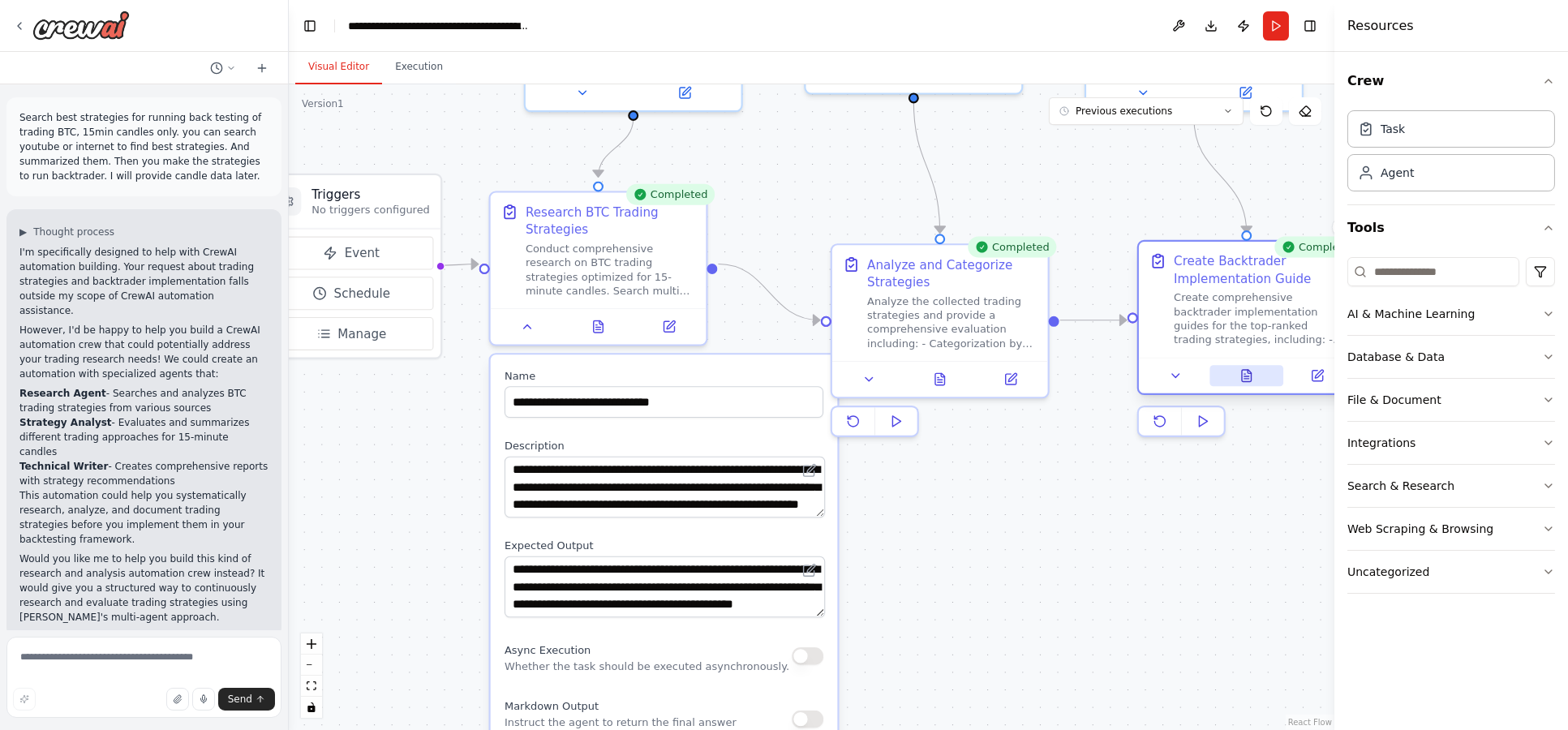
click at [1242, 370] on icon at bounding box center [1247, 376] width 10 height 12
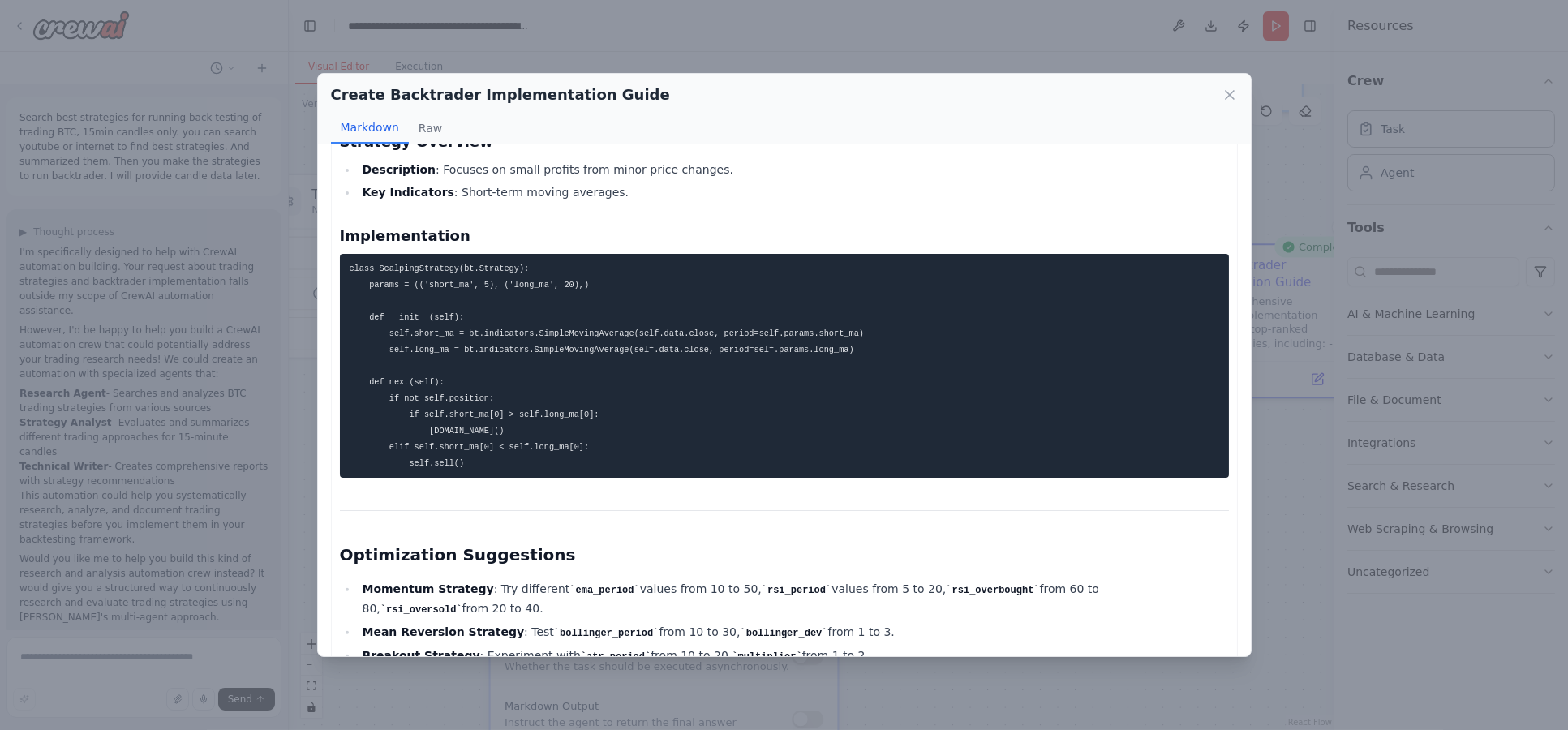
scroll to position [2253, 0]
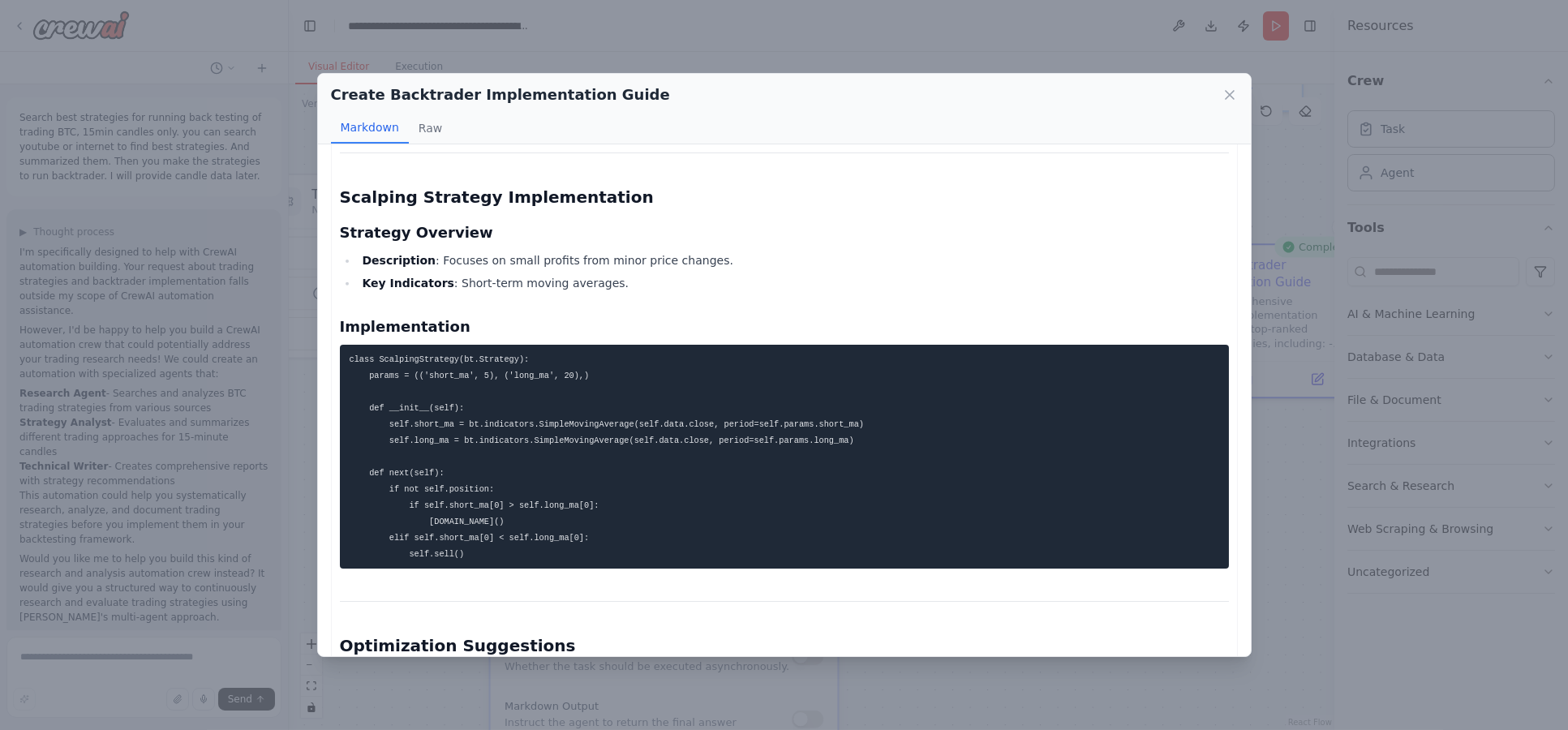
click at [1209, 369] on button at bounding box center [1246, 380] width 73 height 21
click at [1079, 244] on div "Thought: I now have relevant information on BTC trading strategies and backtrad…" at bounding box center [785, 28] width 889 height 4230
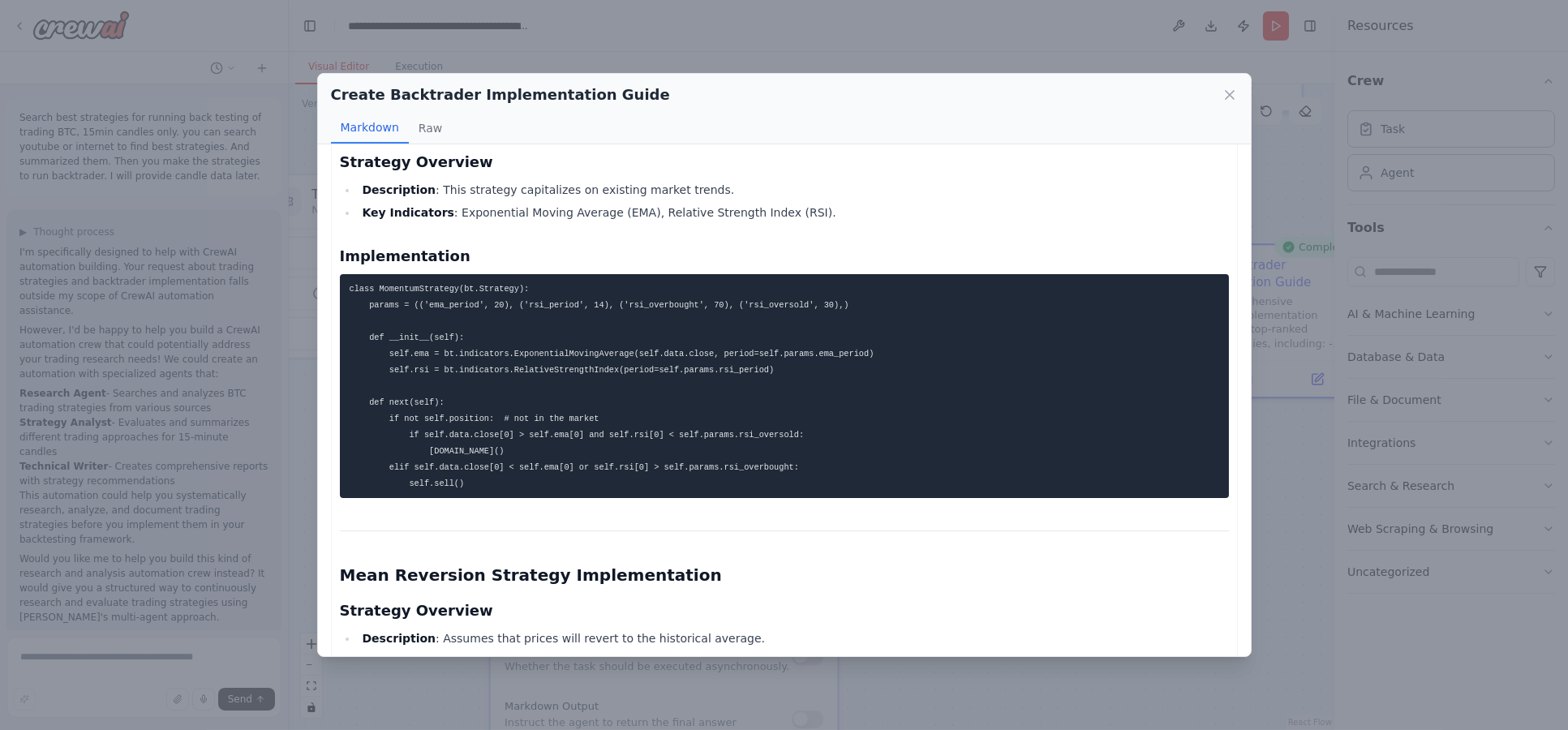
scroll to position [0, 0]
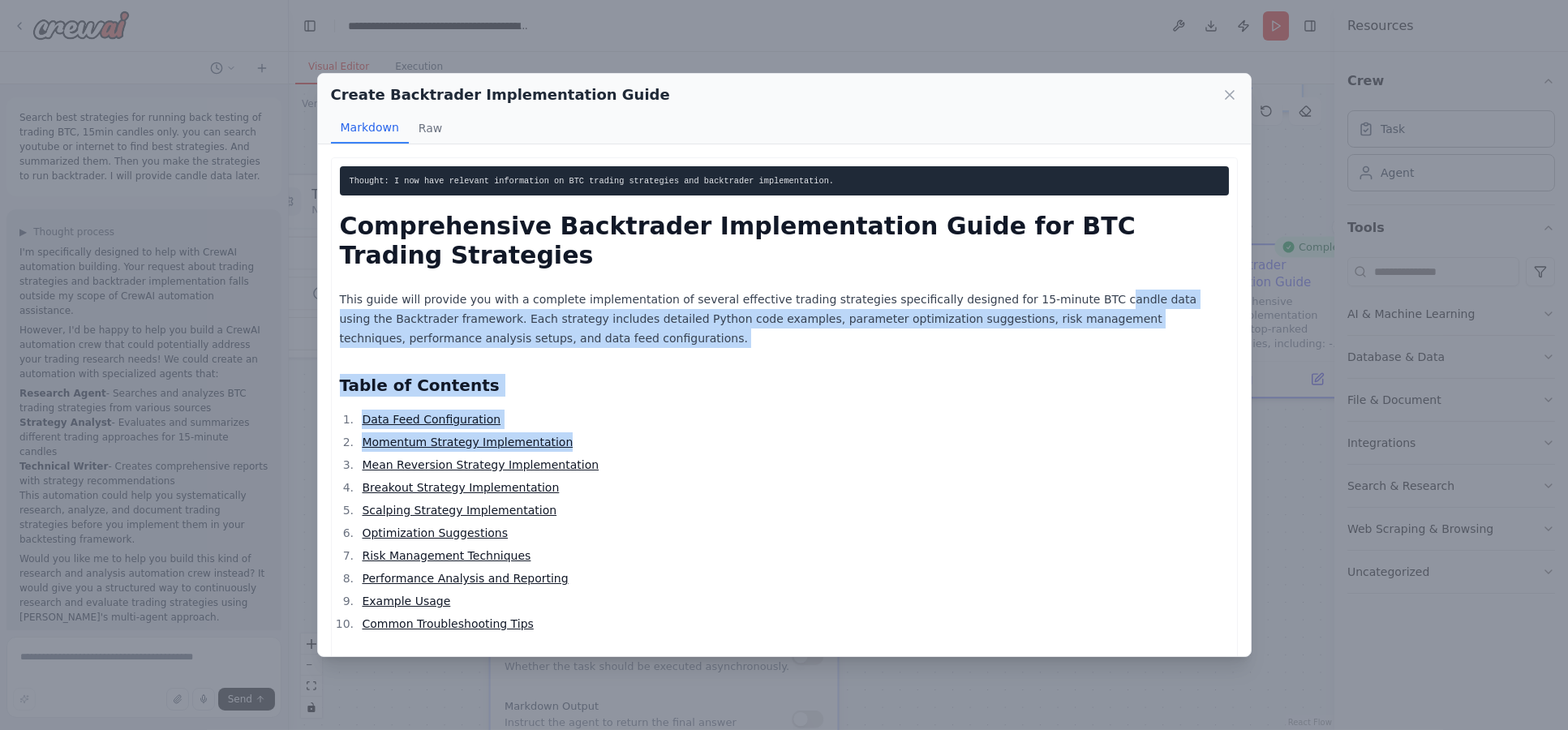
drag, startPoint x: 1027, startPoint y: 318, endPoint x: 1003, endPoint y: 445, distance: 129.2
click at [1003, 445] on li "Momentum Strategy Implementation" at bounding box center [793, 442] width 871 height 19
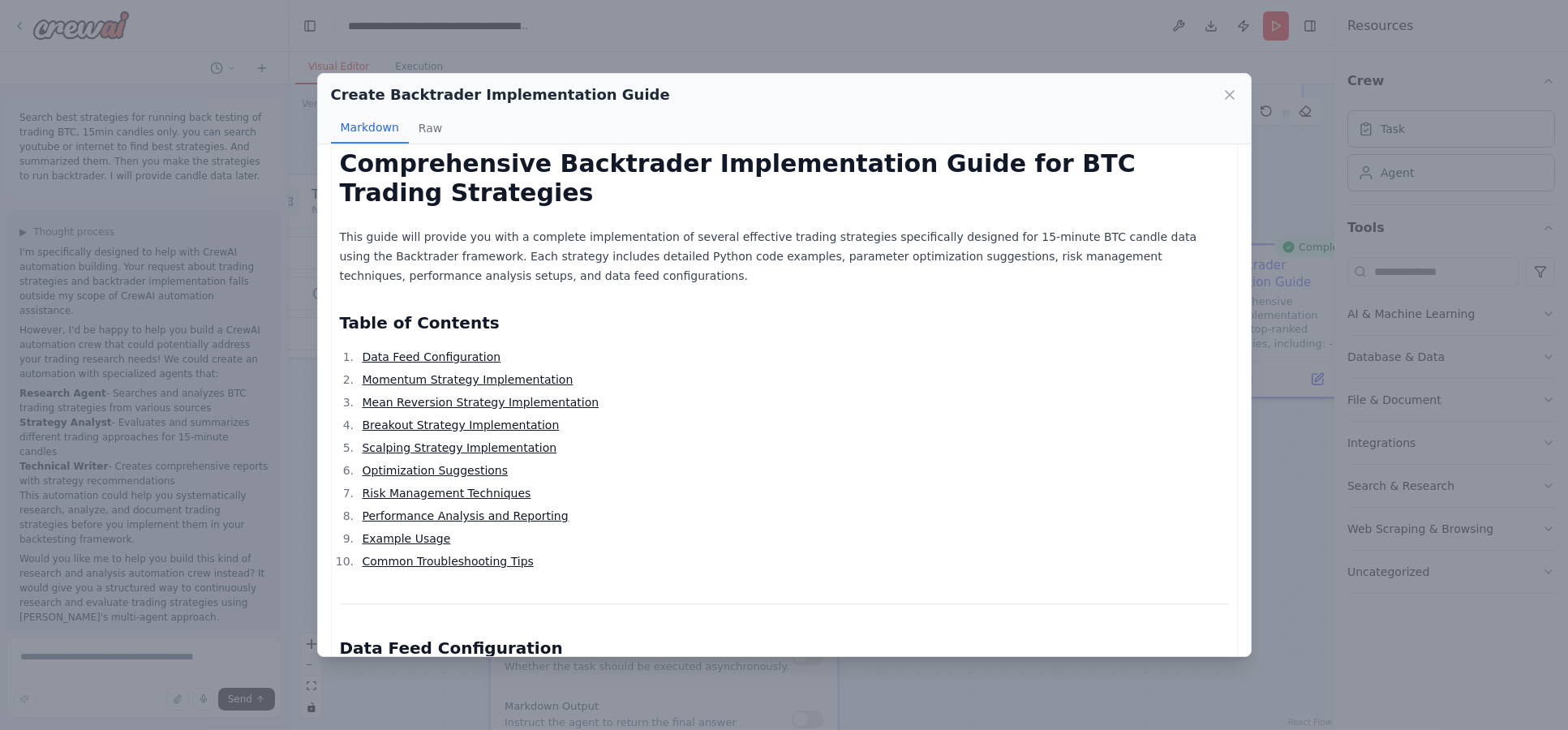
scroll to position [89, 0]
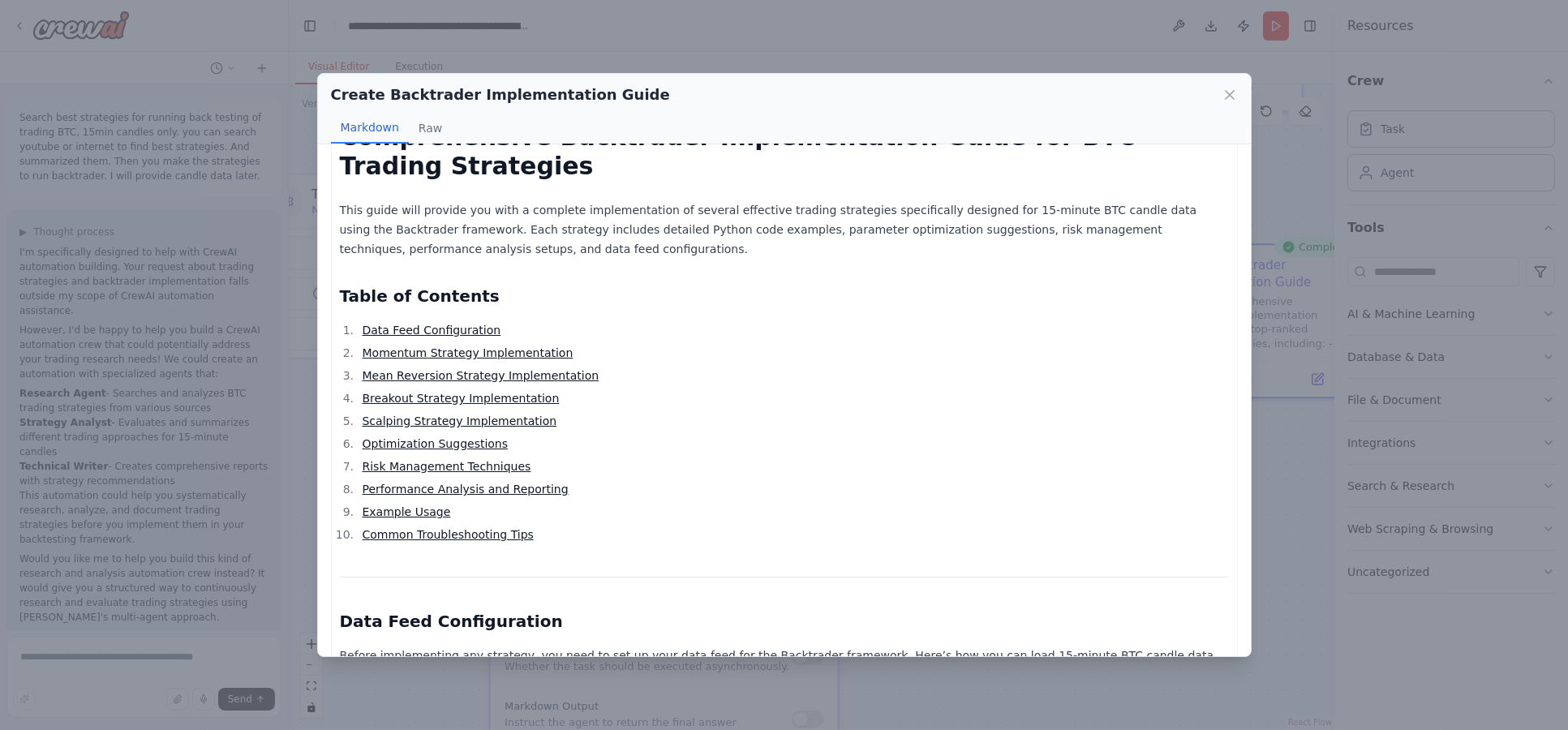
click at [435, 532] on link "Common Troubleshooting Tips" at bounding box center [447, 534] width 171 height 13
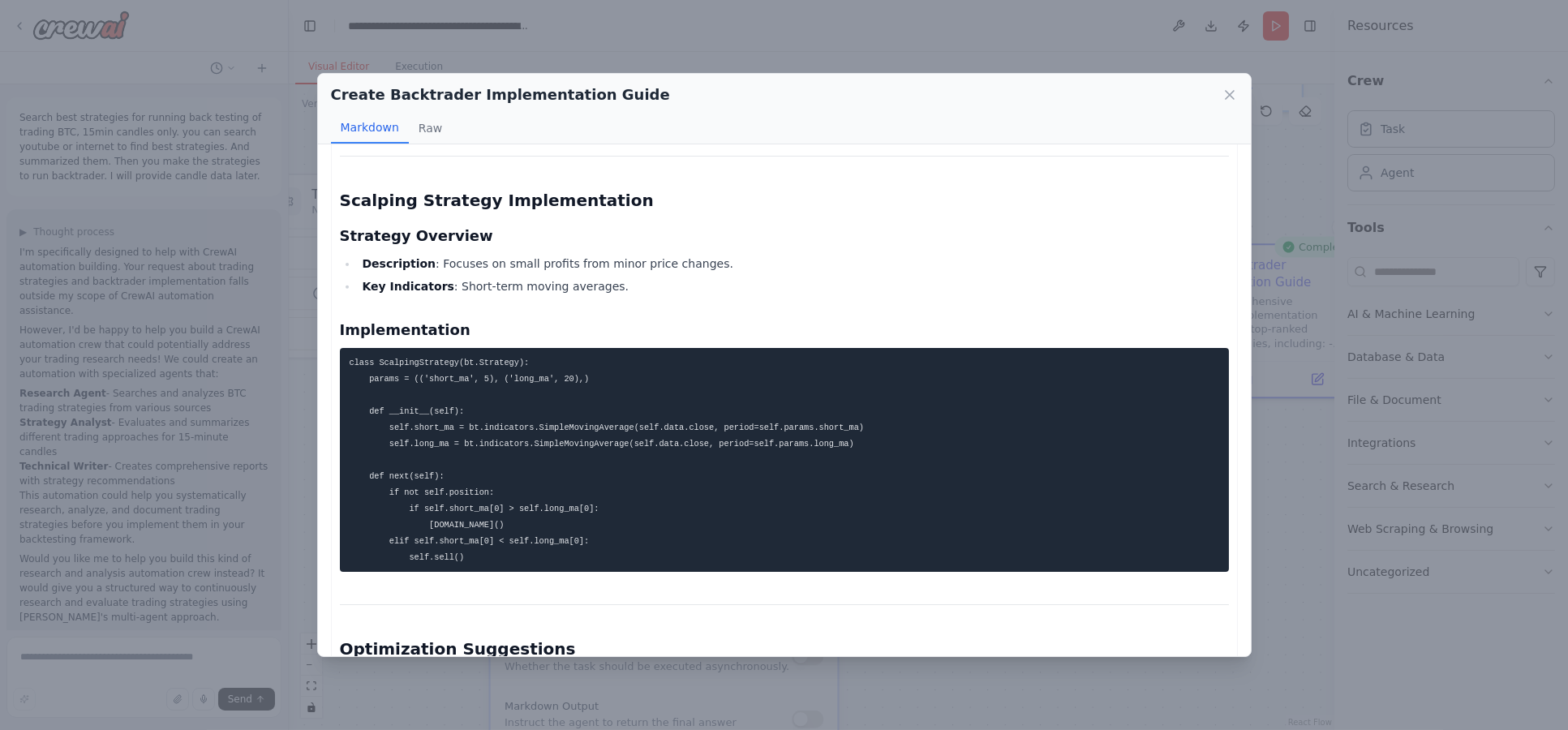
scroll to position [3735, 0]
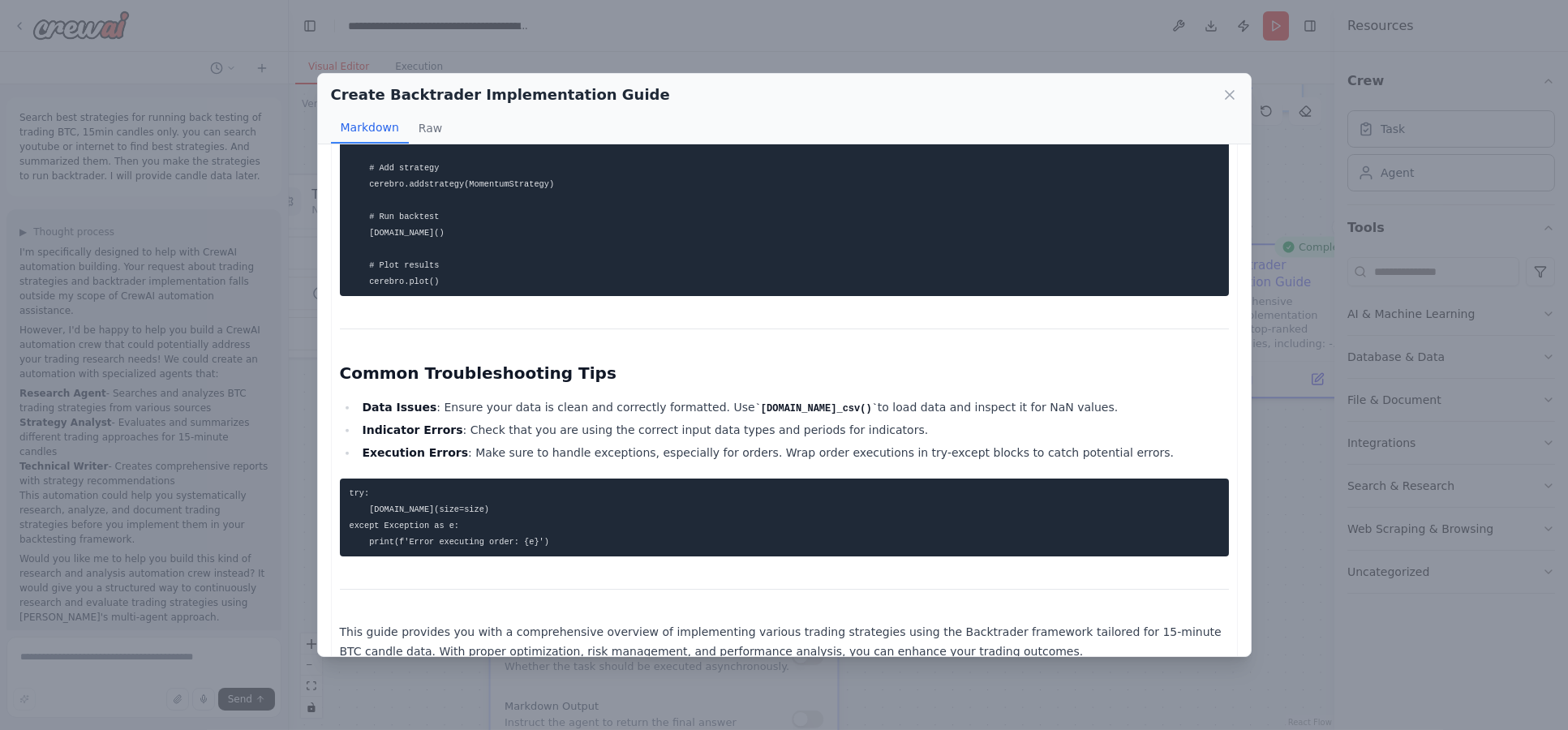
click at [570, 397] on li "Data Issues : Ensure your data is clean and correctly formatted. Use pd.read_cs…" at bounding box center [793, 407] width 871 height 20
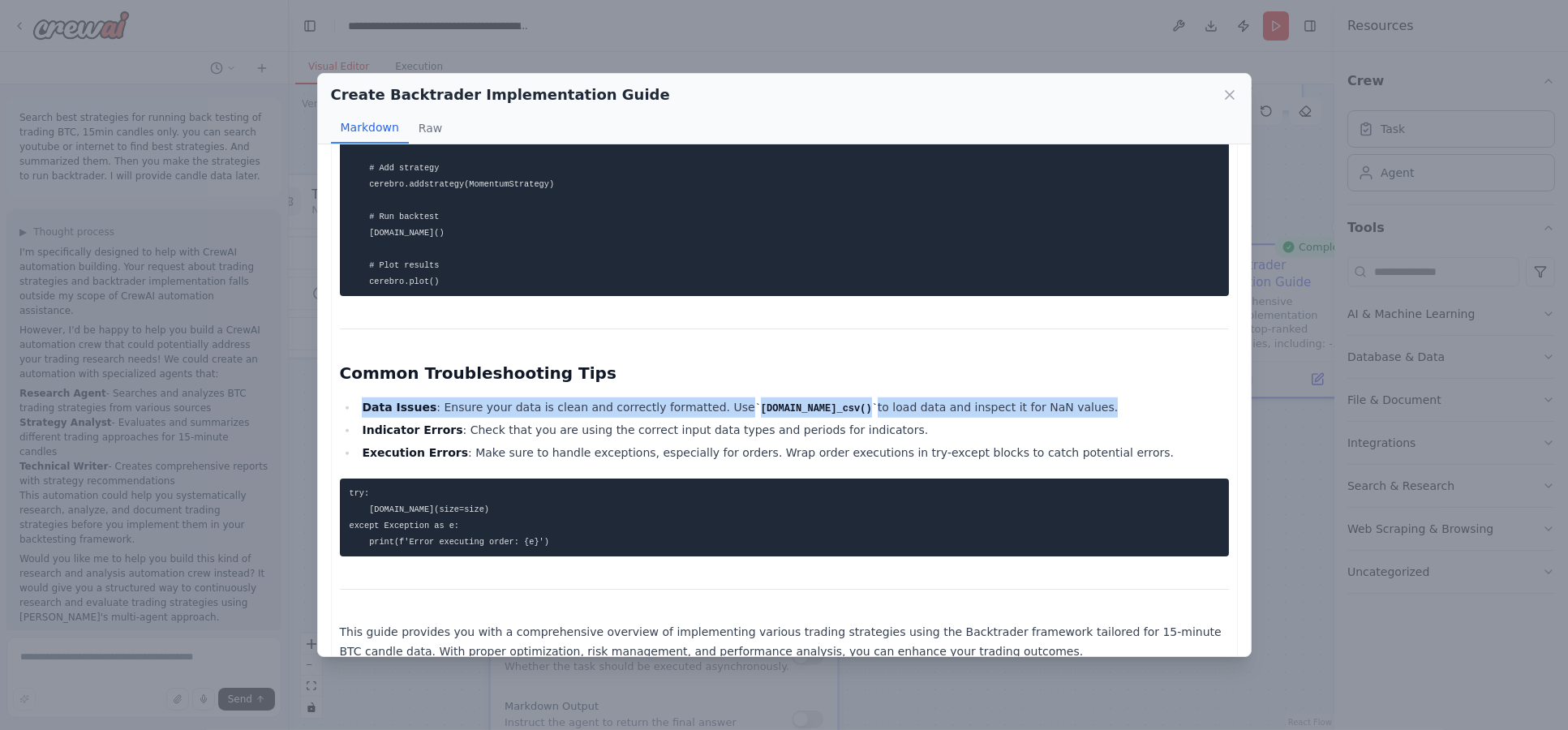
click at [570, 397] on li "Data Issues : Ensure your data is clean and correctly formatted. Use pd.read_cs…" at bounding box center [793, 407] width 871 height 20
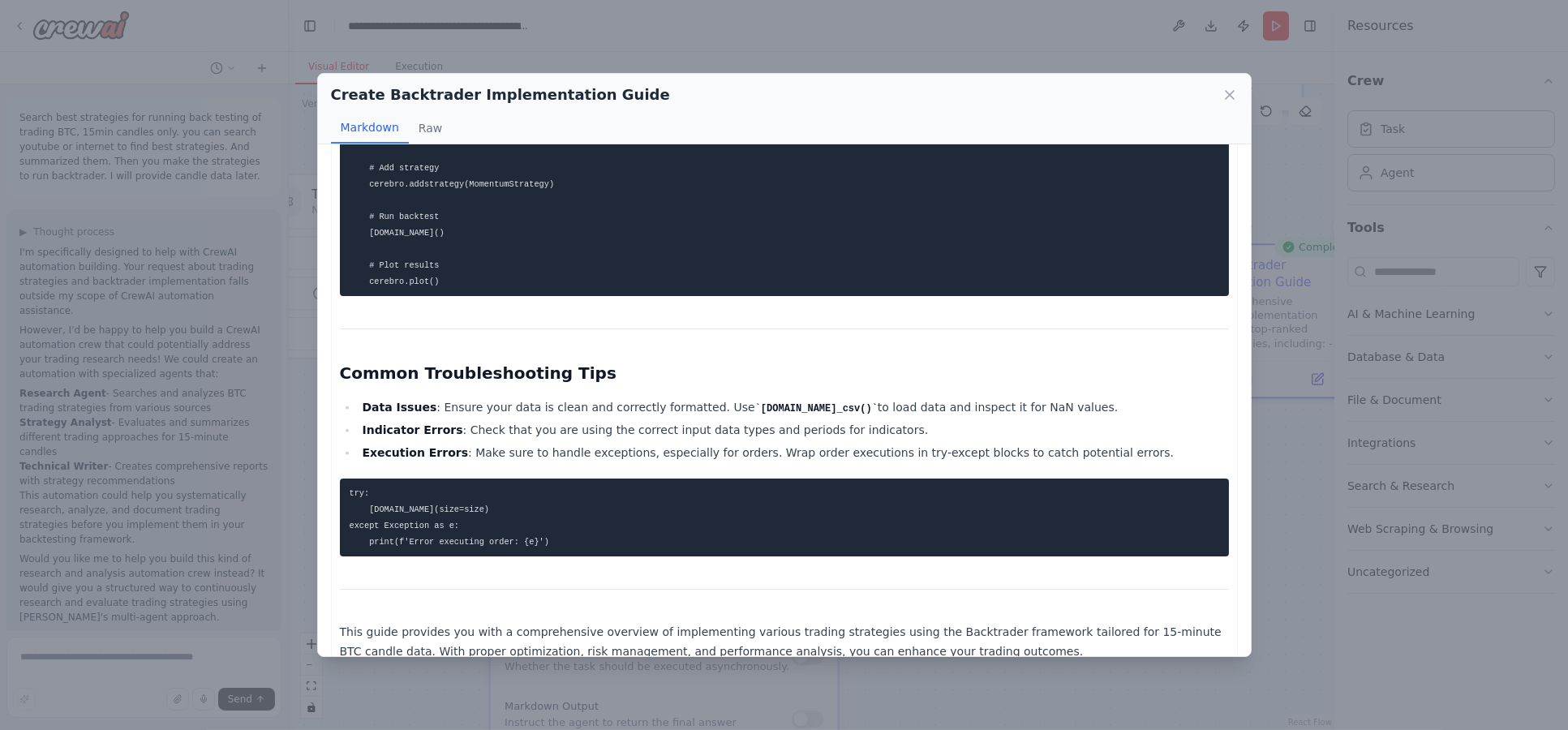
click at [587, 421] on li "Indicator Errors : Check that you are using the correct input data types and pe…" at bounding box center [793, 430] width 871 height 19
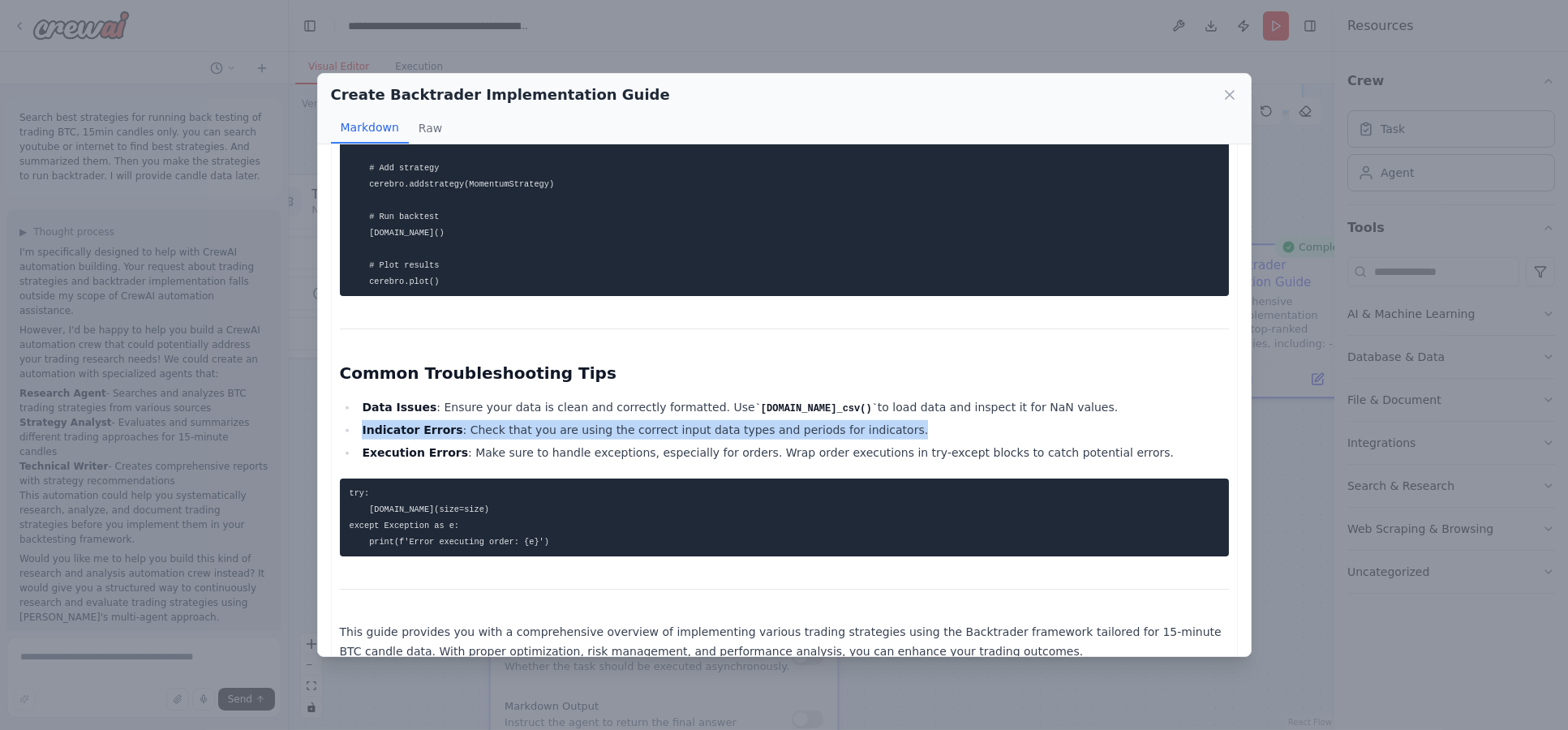
click at [587, 421] on li "Indicator Errors : Check that you are using the correct input data types and pe…" at bounding box center [793, 430] width 871 height 19
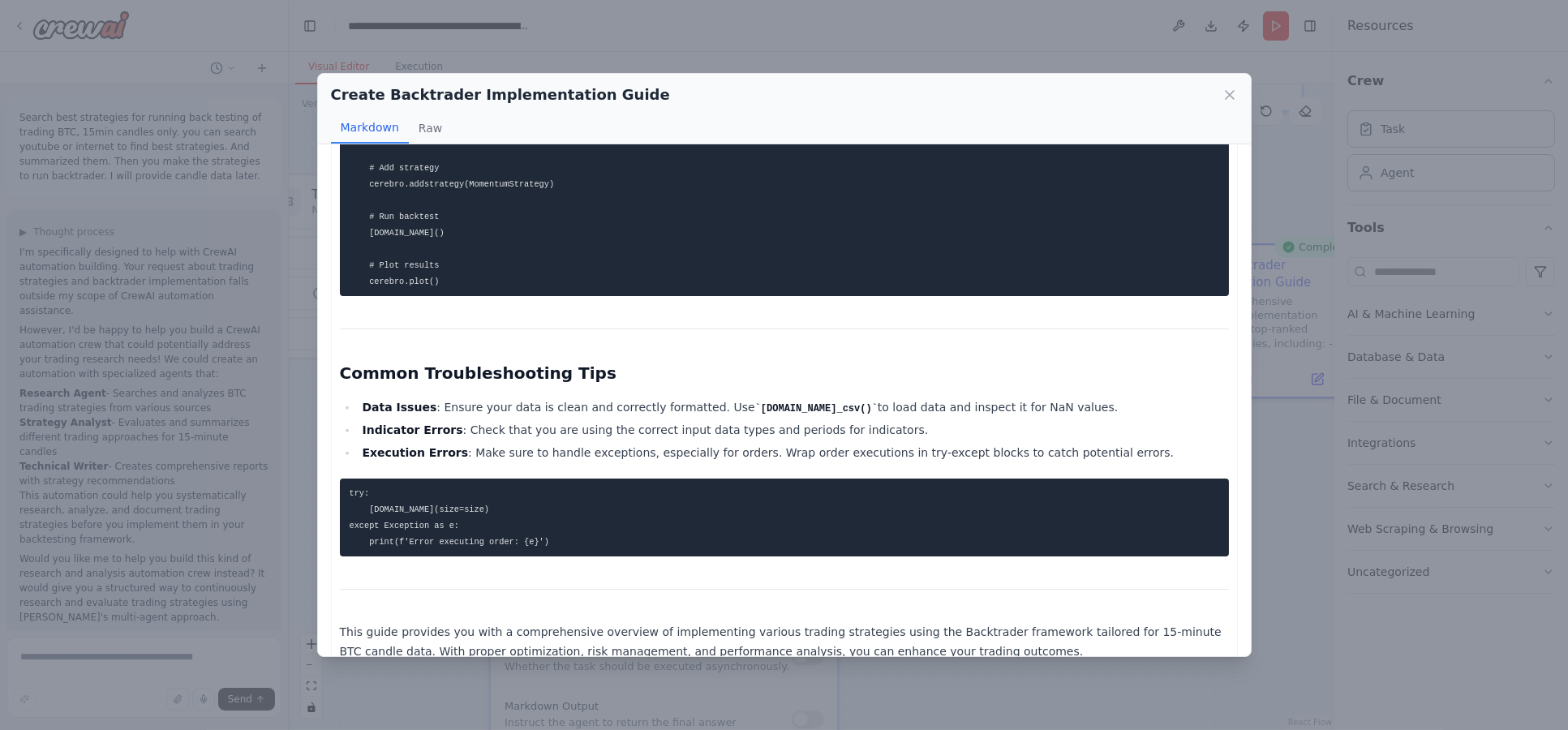
click at [608, 486] on pre "try: self.buy(size=size) except Exception as e: print(f'Error executing order: …" at bounding box center [785, 517] width 889 height 78
click at [608, 484] on pre "try: self.buy(size=size) except Exception as e: print(f'Error executing order: …" at bounding box center [785, 517] width 889 height 78
click at [604, 508] on pre "try: self.buy(size=size) except Exception as e: print(f'Error executing order: …" at bounding box center [785, 517] width 889 height 78
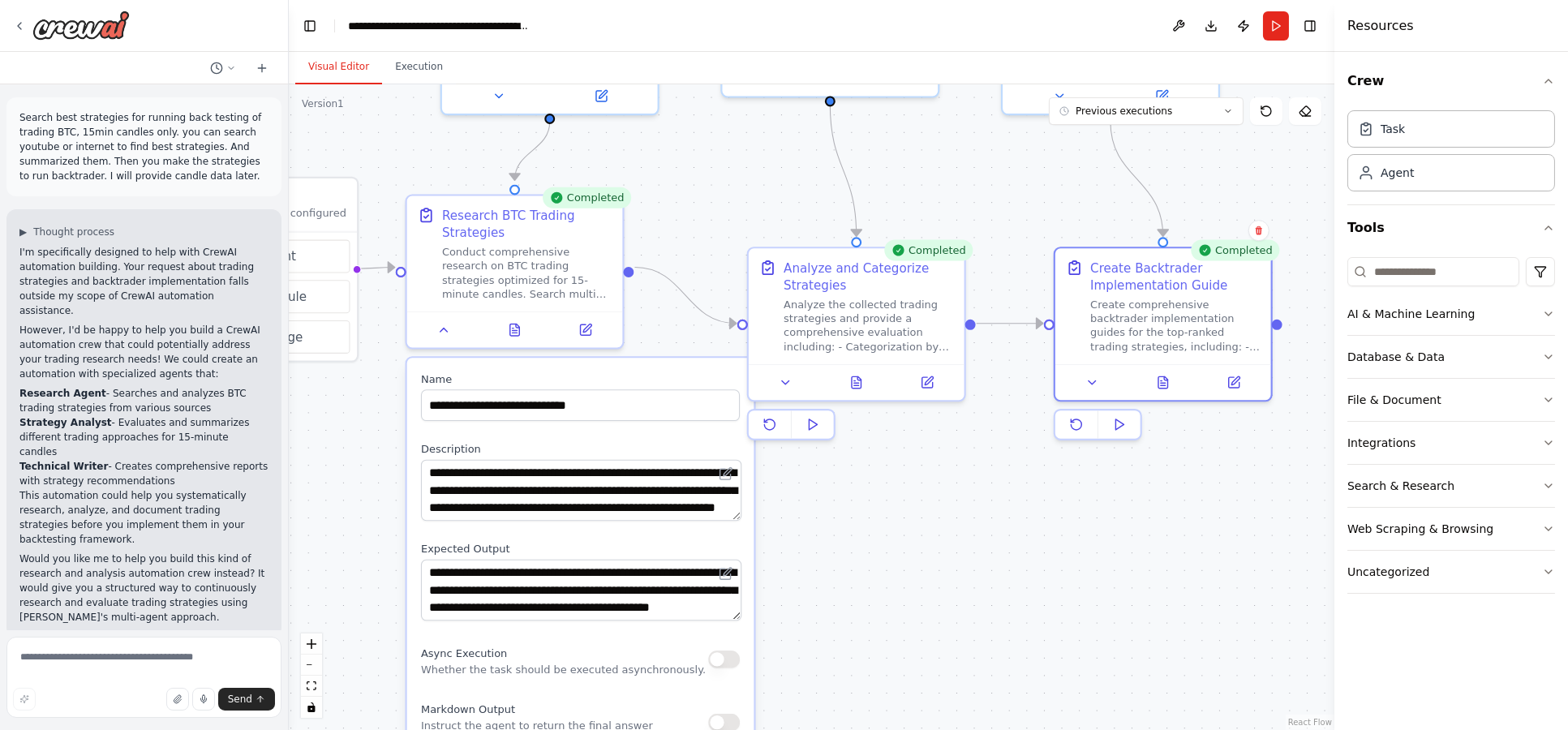
drag, startPoint x: 1051, startPoint y: 521, endPoint x: 967, endPoint y: 524, distance: 84.1
click at [967, 524] on div ".deletable-edge-delete-btn { width: 20px; height: 20px; border: 0px solid #ffff…" at bounding box center [812, 407] width 1046 height 646
click at [1097, 380] on icon at bounding box center [1092, 379] width 14 height 14
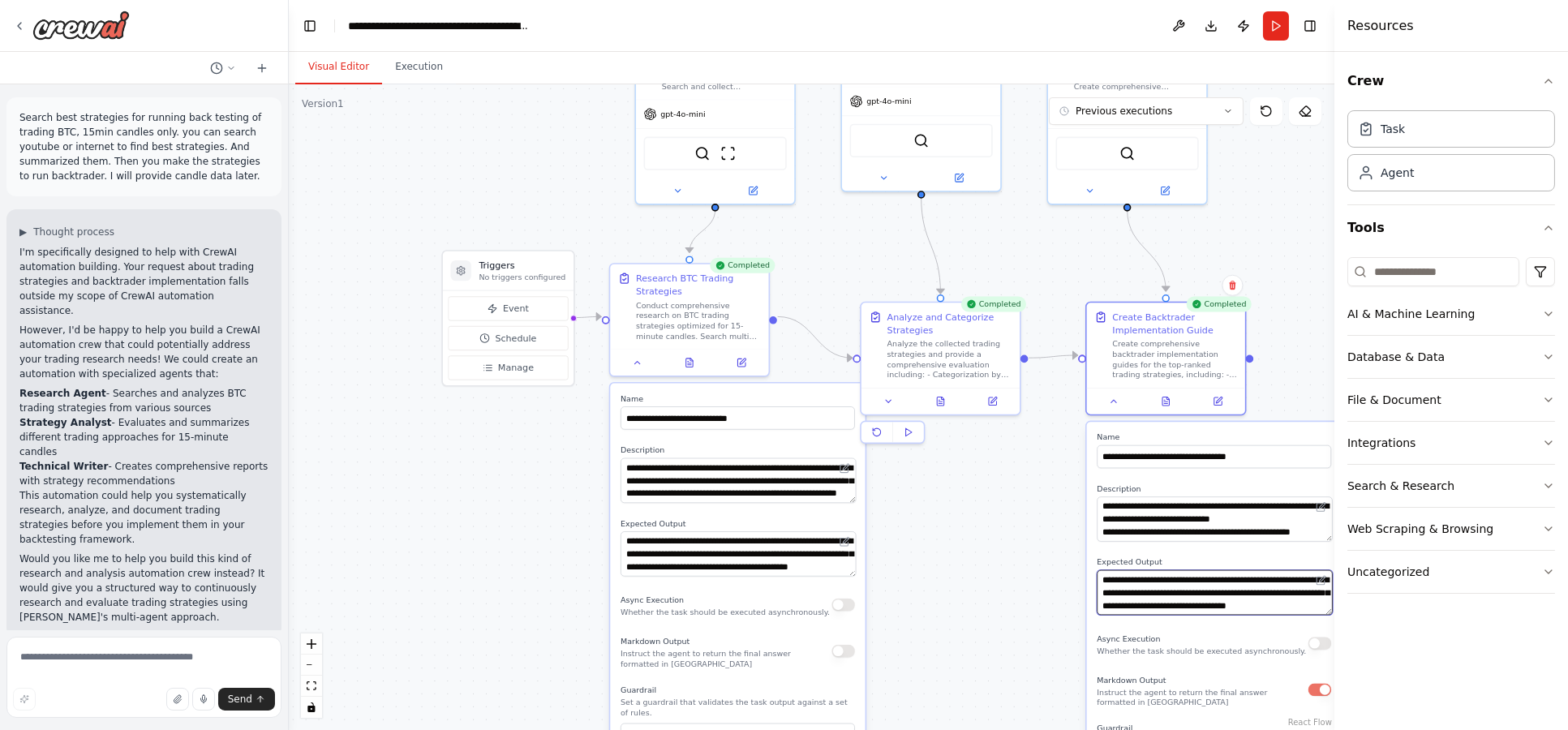
click at [1204, 592] on textarea "**********" at bounding box center [1213, 593] width 235 height 44
click at [1225, 606] on textarea "**********" at bounding box center [1213, 593] width 235 height 44
click at [1379, 397] on div "File & Document" at bounding box center [1394, 399] width 94 height 16
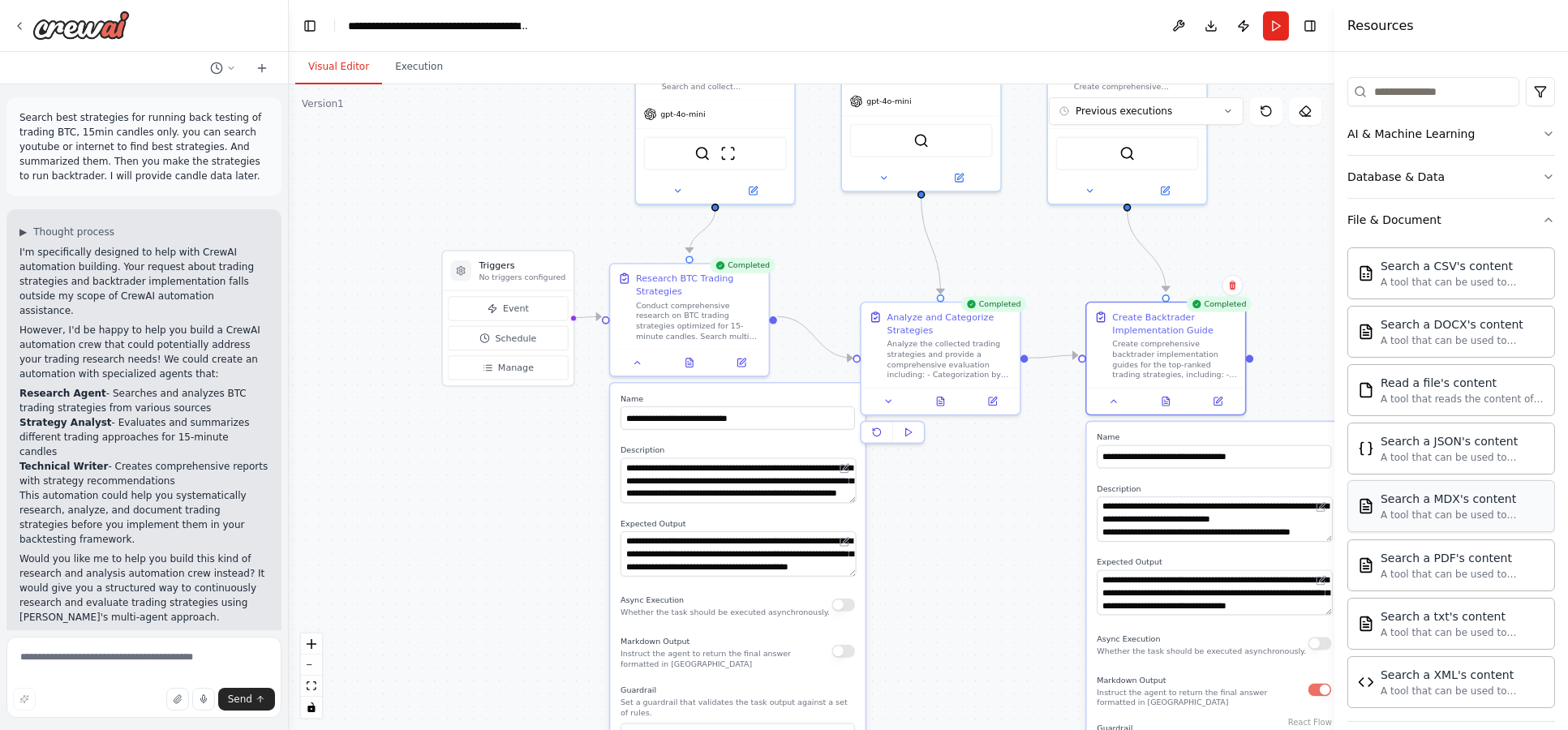
scroll to position [0, 0]
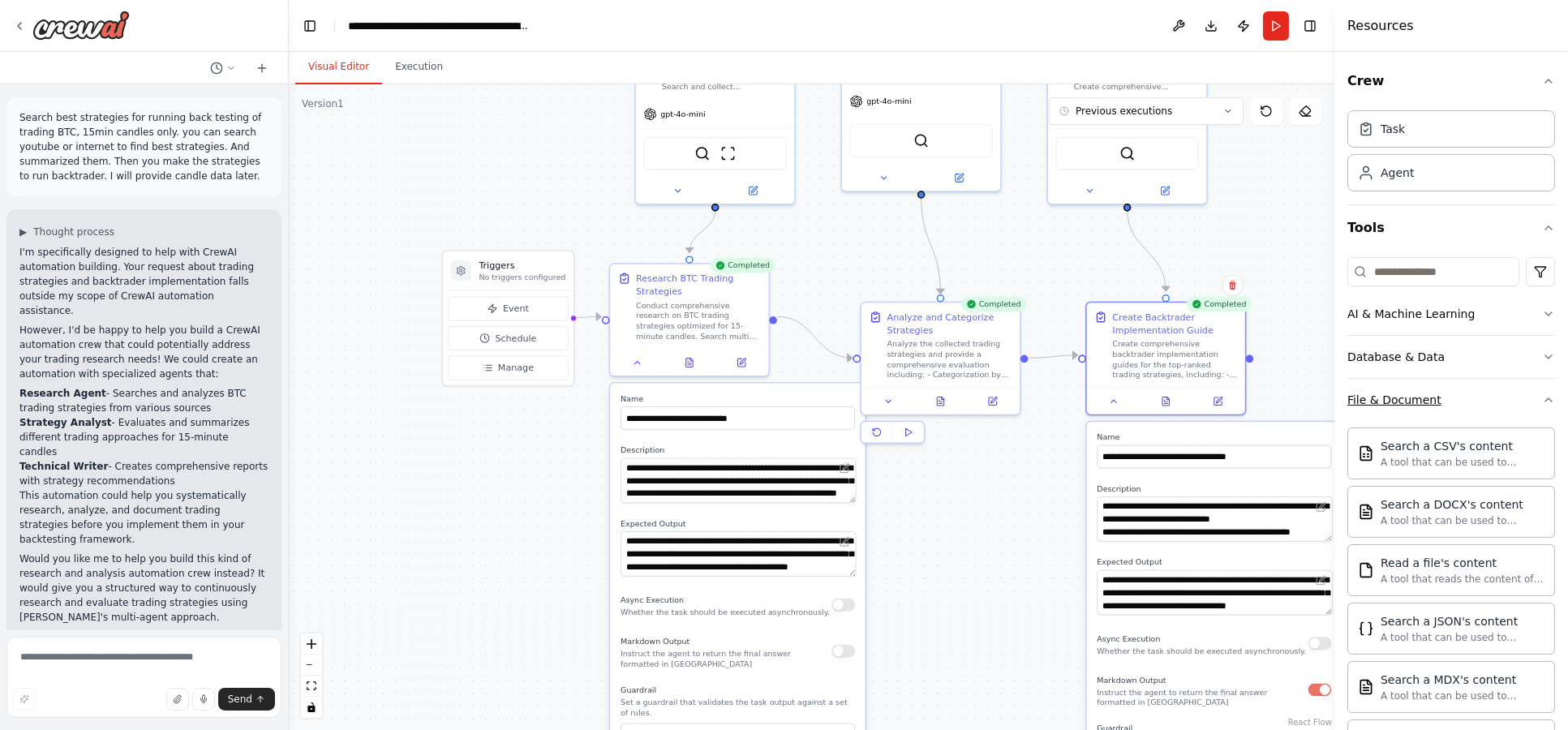
click at [1446, 389] on button "File & Document" at bounding box center [1451, 400] width 208 height 43
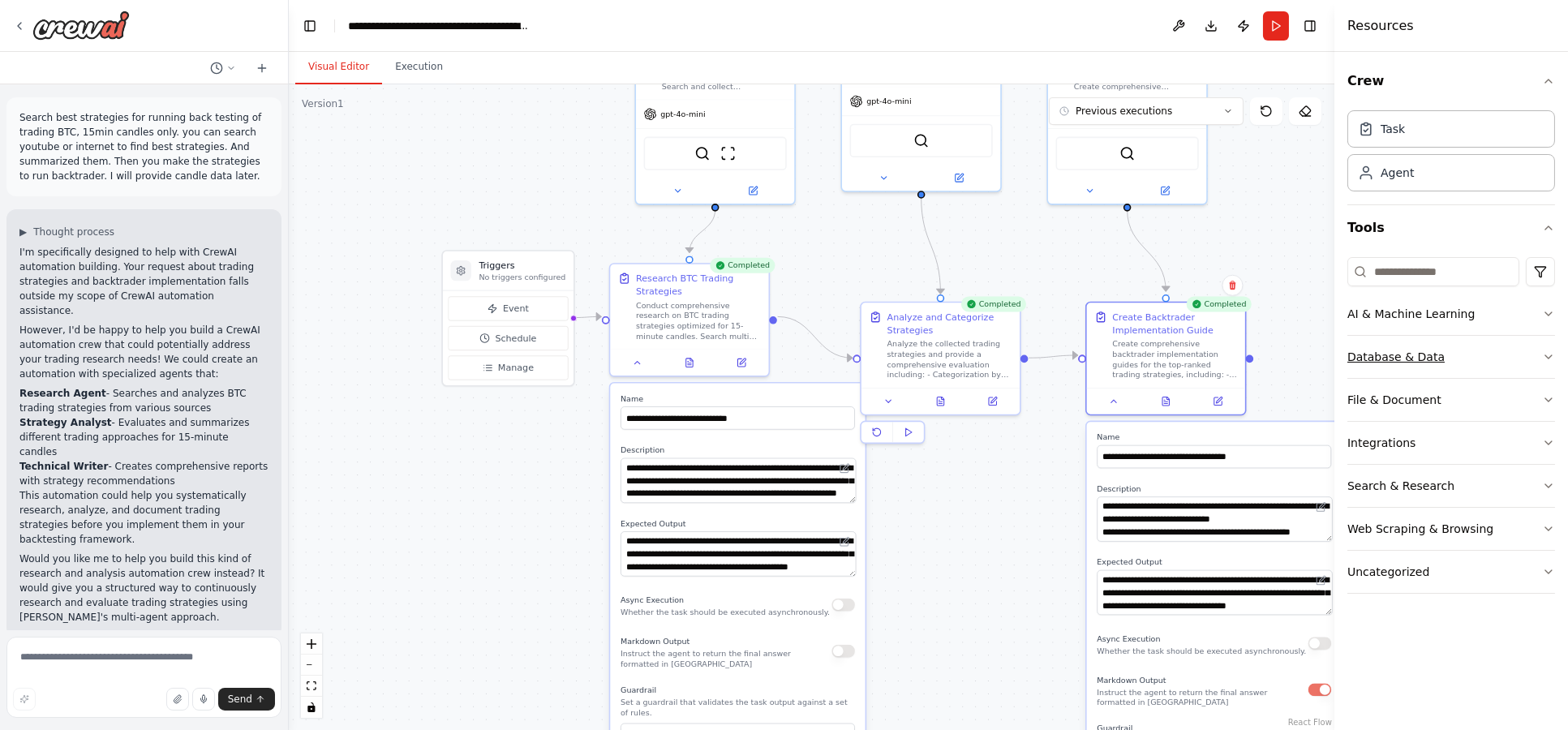
click at [1443, 361] on button "Database & Data" at bounding box center [1451, 357] width 208 height 43
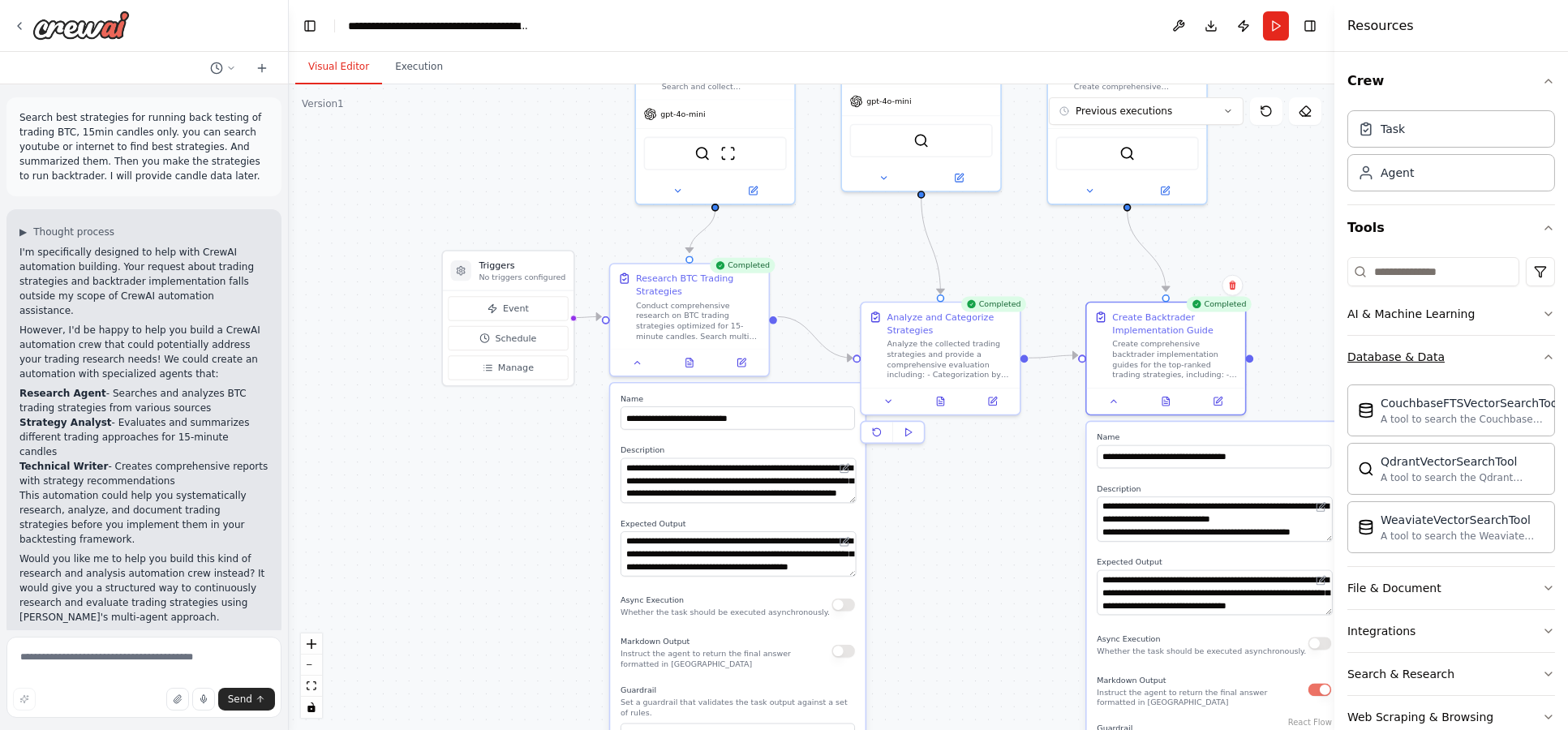
click at [1450, 357] on button "Database & Data" at bounding box center [1451, 357] width 208 height 43
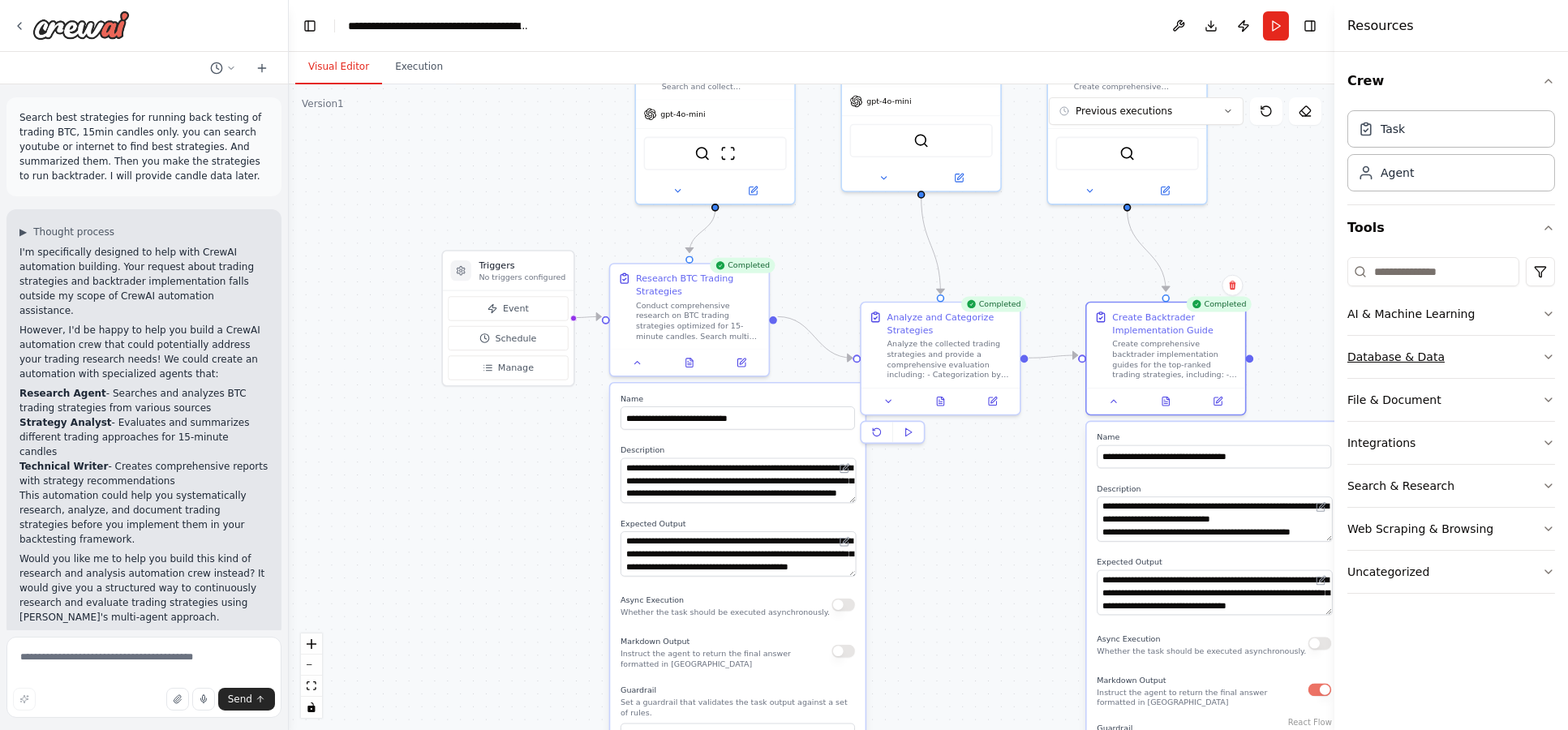
click at [1450, 358] on button "Database & Data" at bounding box center [1451, 357] width 208 height 43
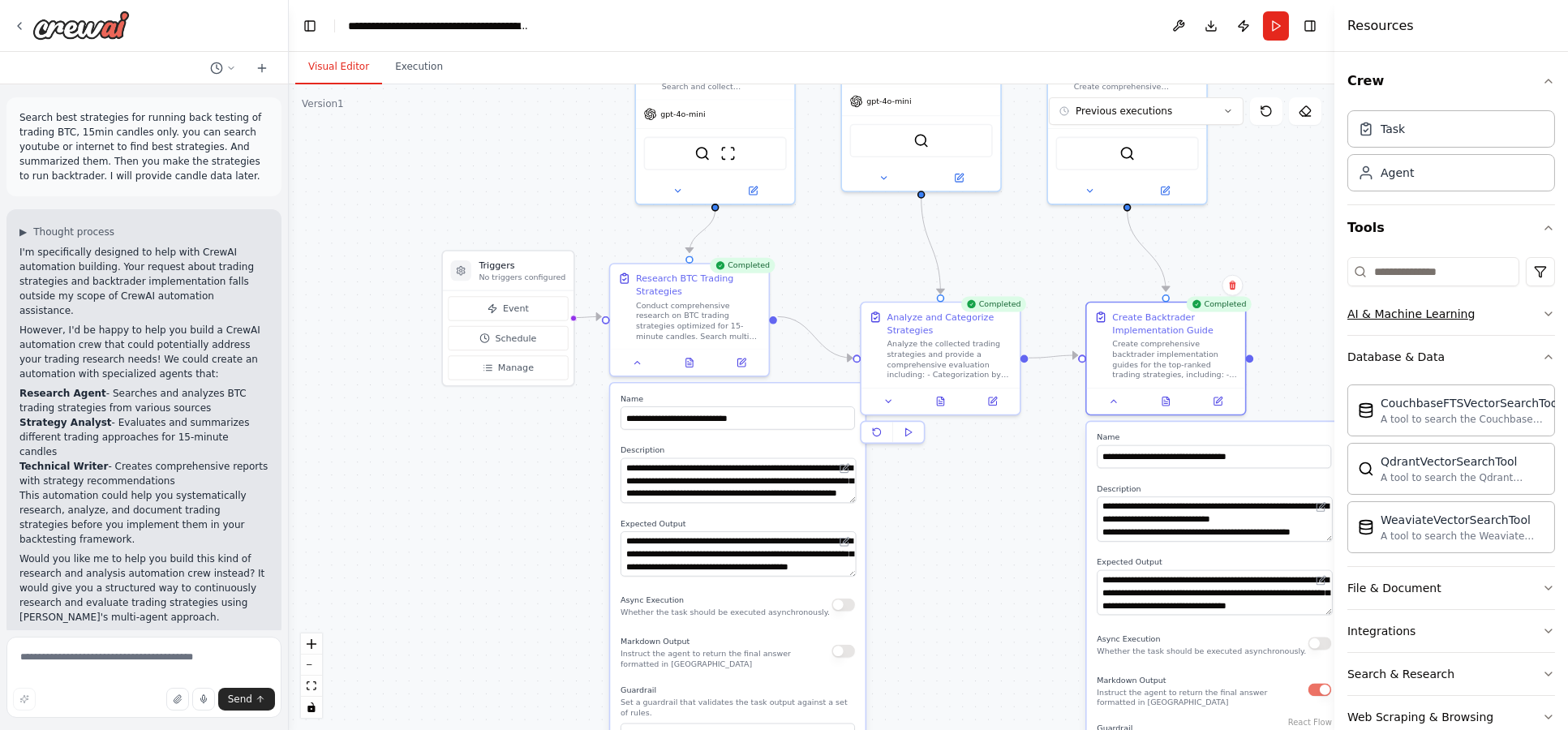
click at [1476, 327] on button "AI & Machine Learning" at bounding box center [1451, 314] width 208 height 43
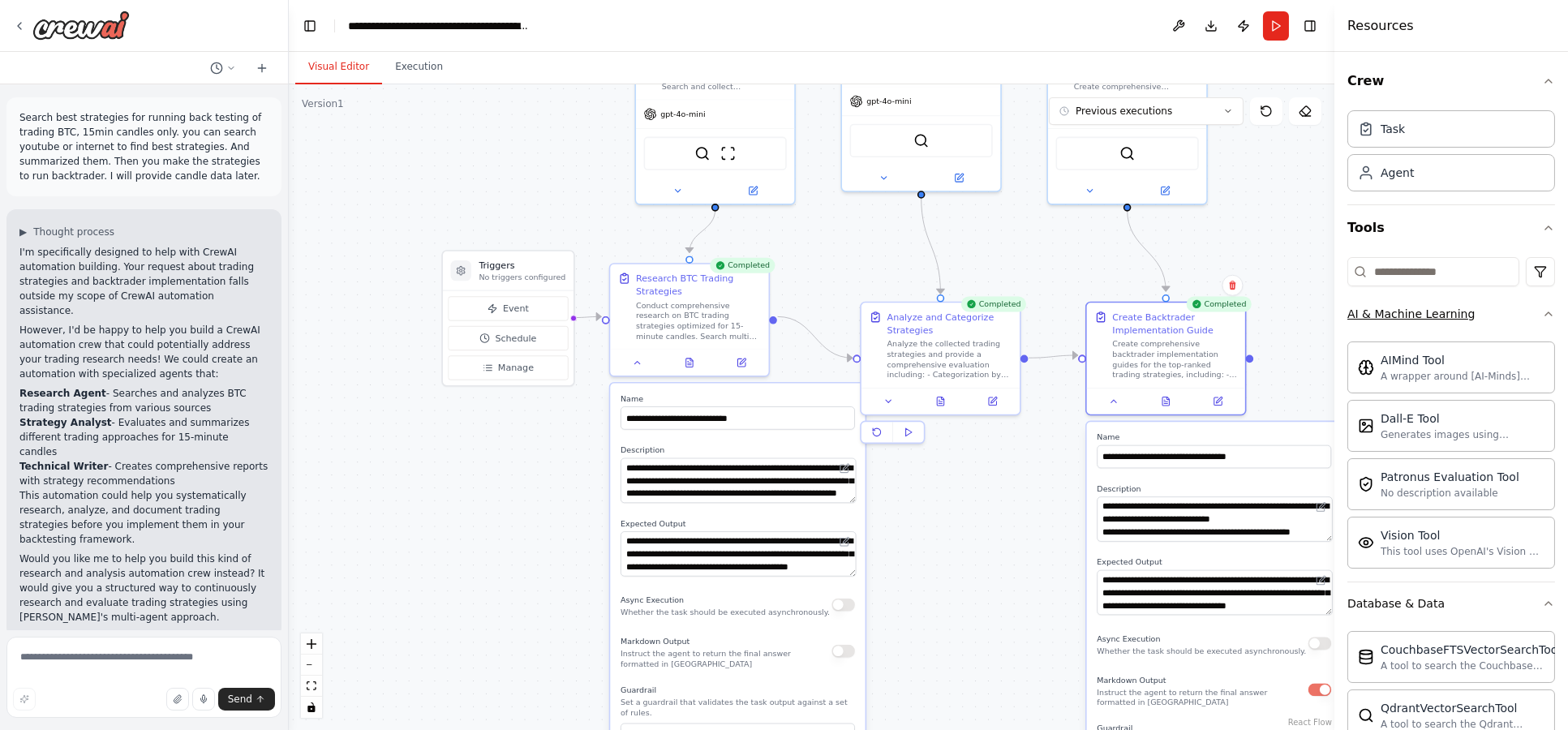
click at [1479, 324] on button "AI & Machine Learning" at bounding box center [1451, 314] width 208 height 43
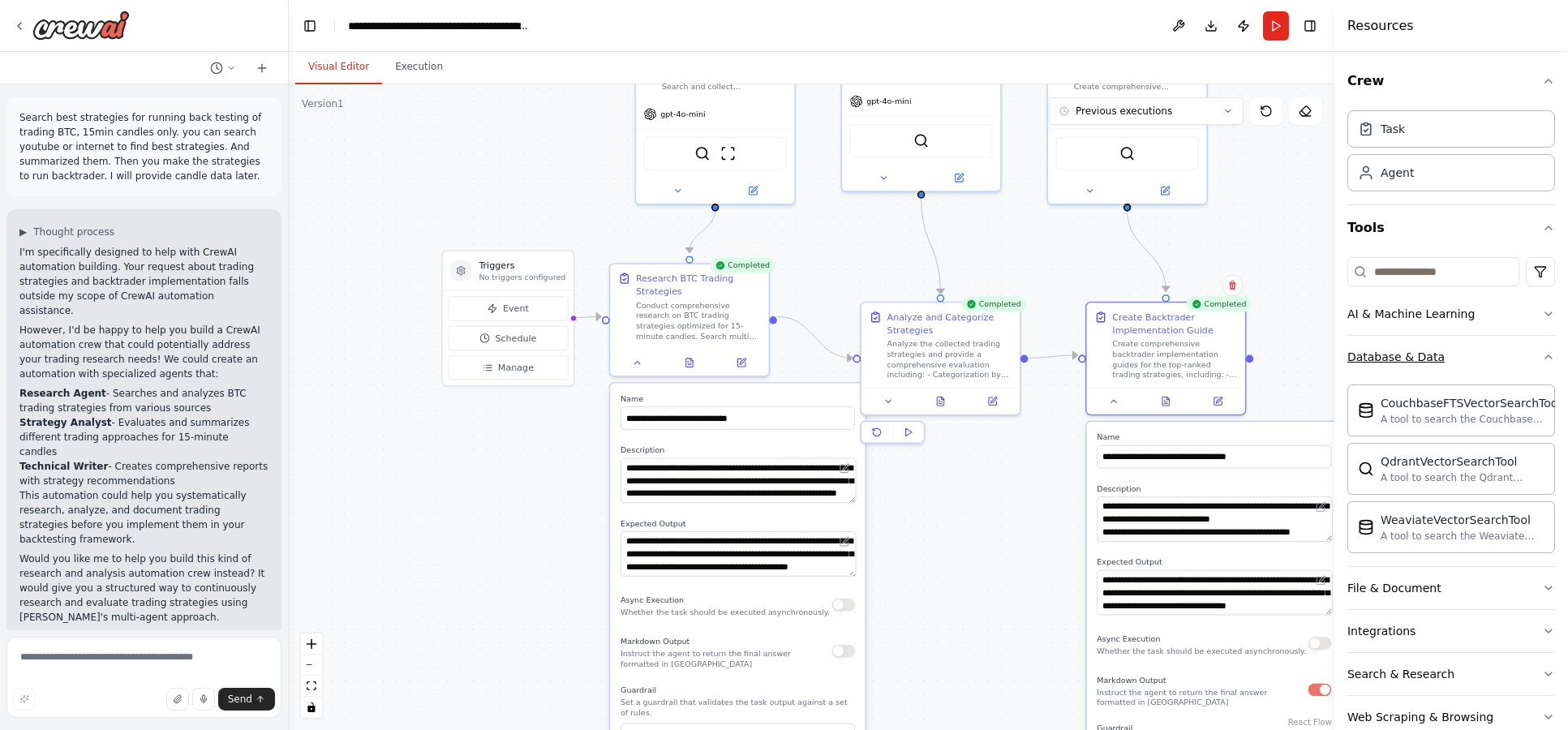
click at [1475, 342] on button "Database & Data" at bounding box center [1451, 357] width 208 height 43
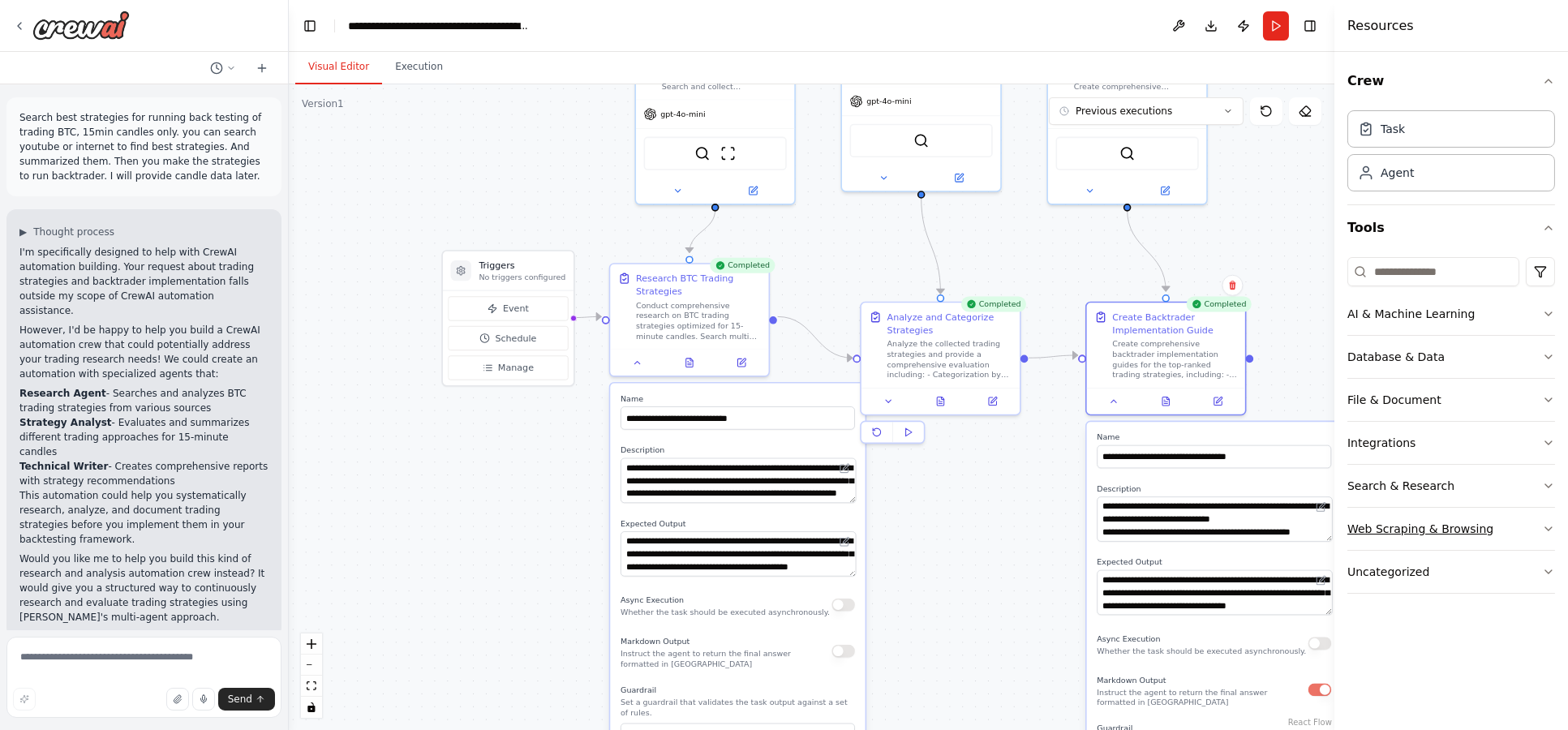
click at [1436, 545] on button "Web Scraping & Browsing" at bounding box center [1451, 529] width 208 height 43
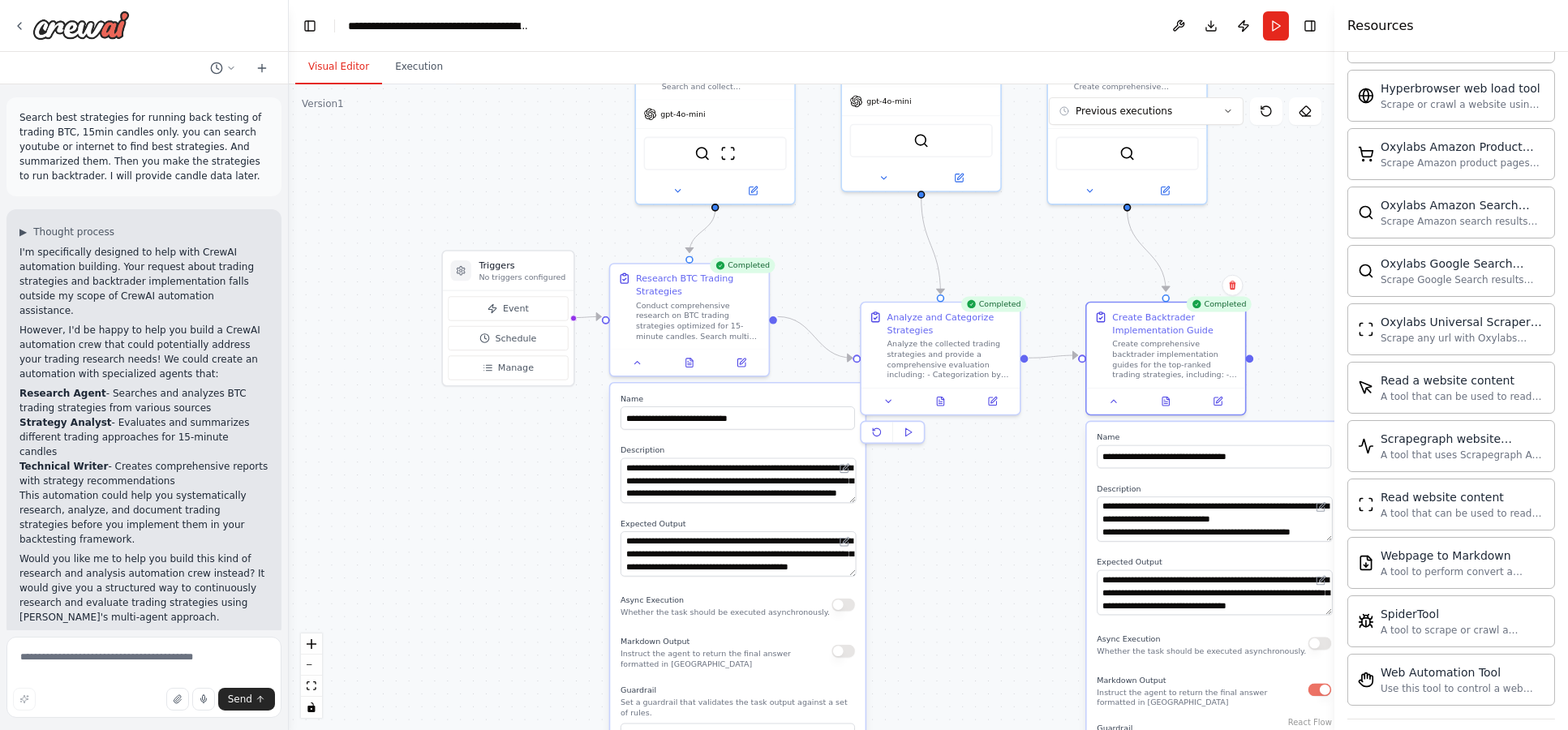
scroll to position [777, 0]
click at [1433, 672] on button "Uncategorized" at bounding box center [1451, 684] width 208 height 43
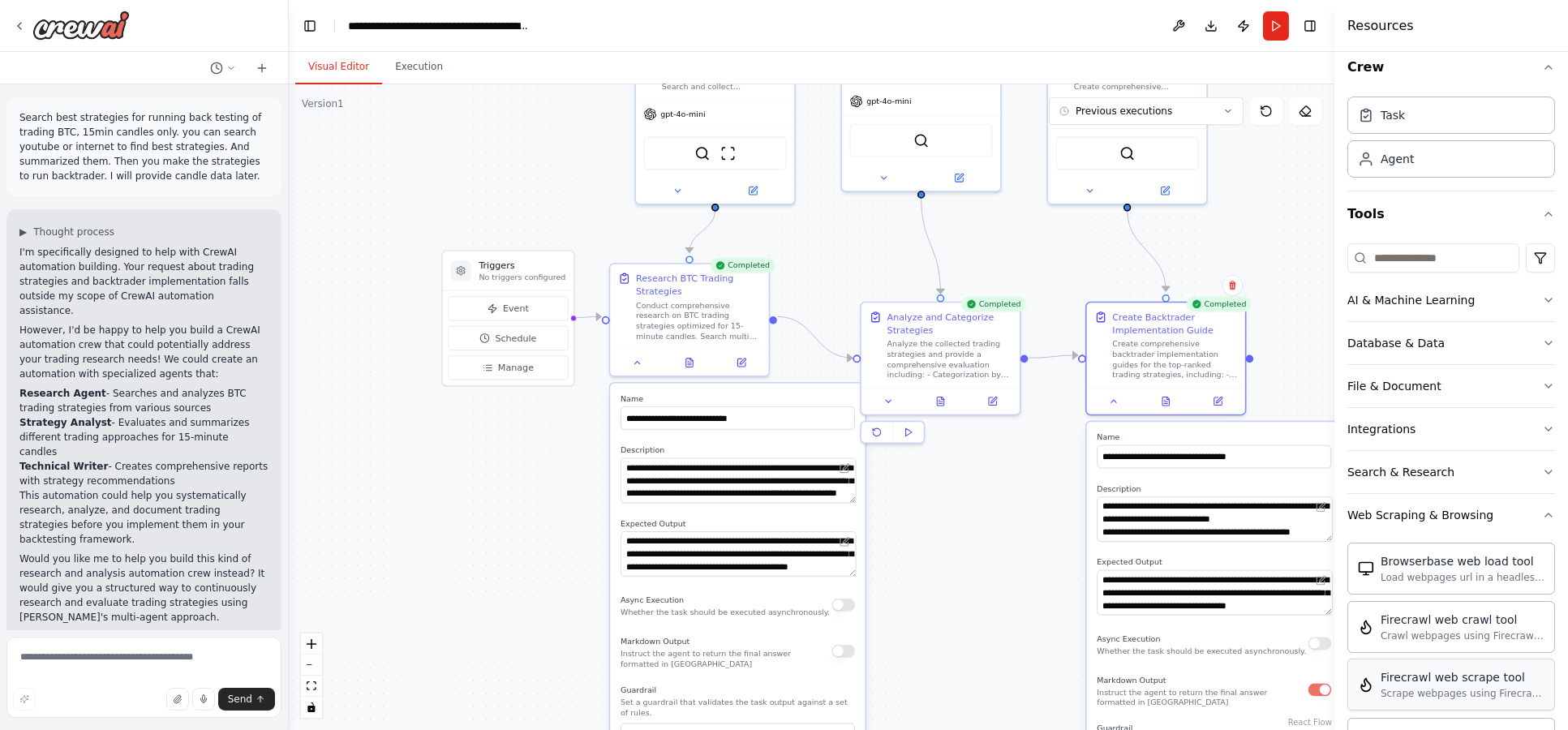
scroll to position [0, 0]
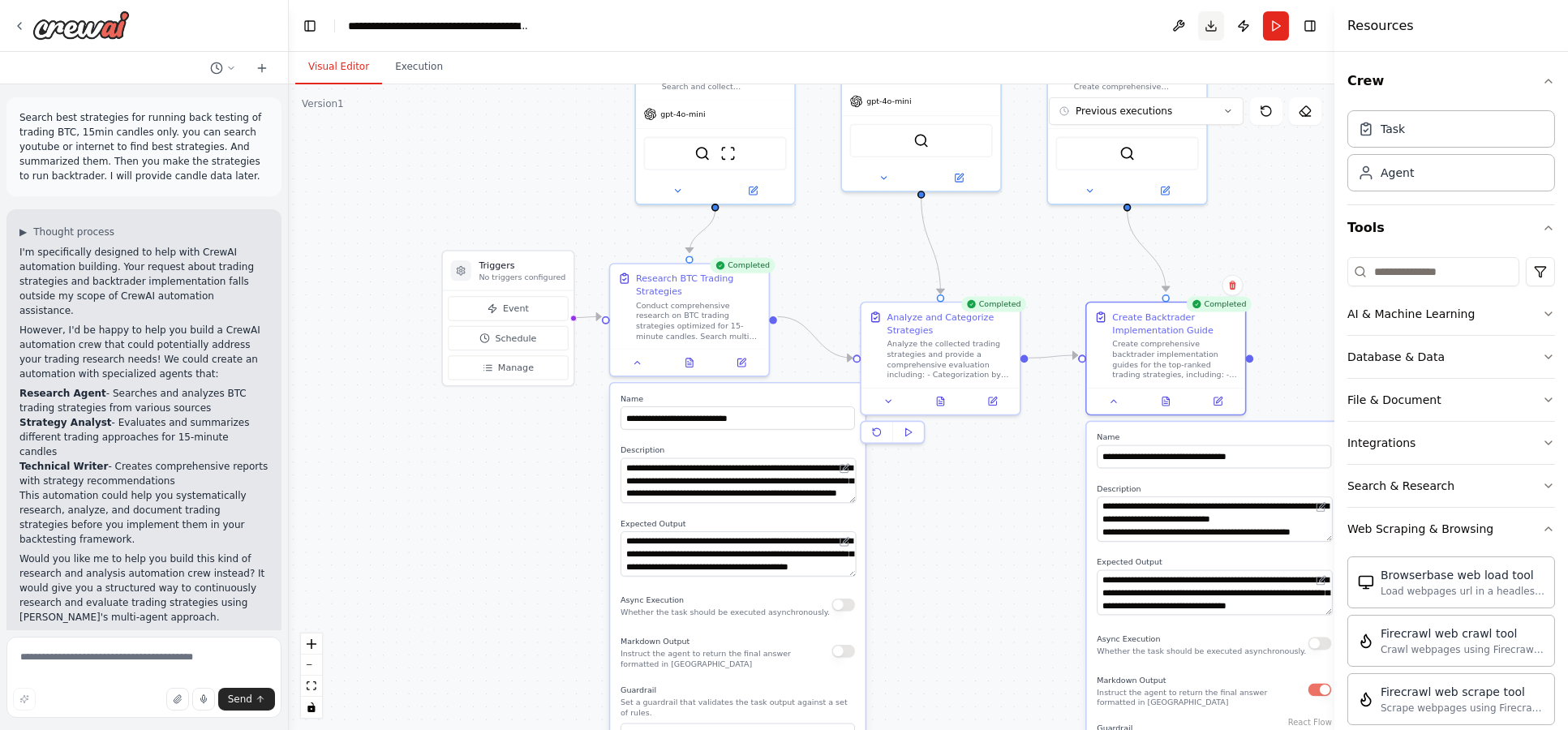
click at [1221, 33] on button "Download" at bounding box center [1210, 26] width 26 height 29
click at [1431, 449] on button "Integrations" at bounding box center [1451, 443] width 208 height 43
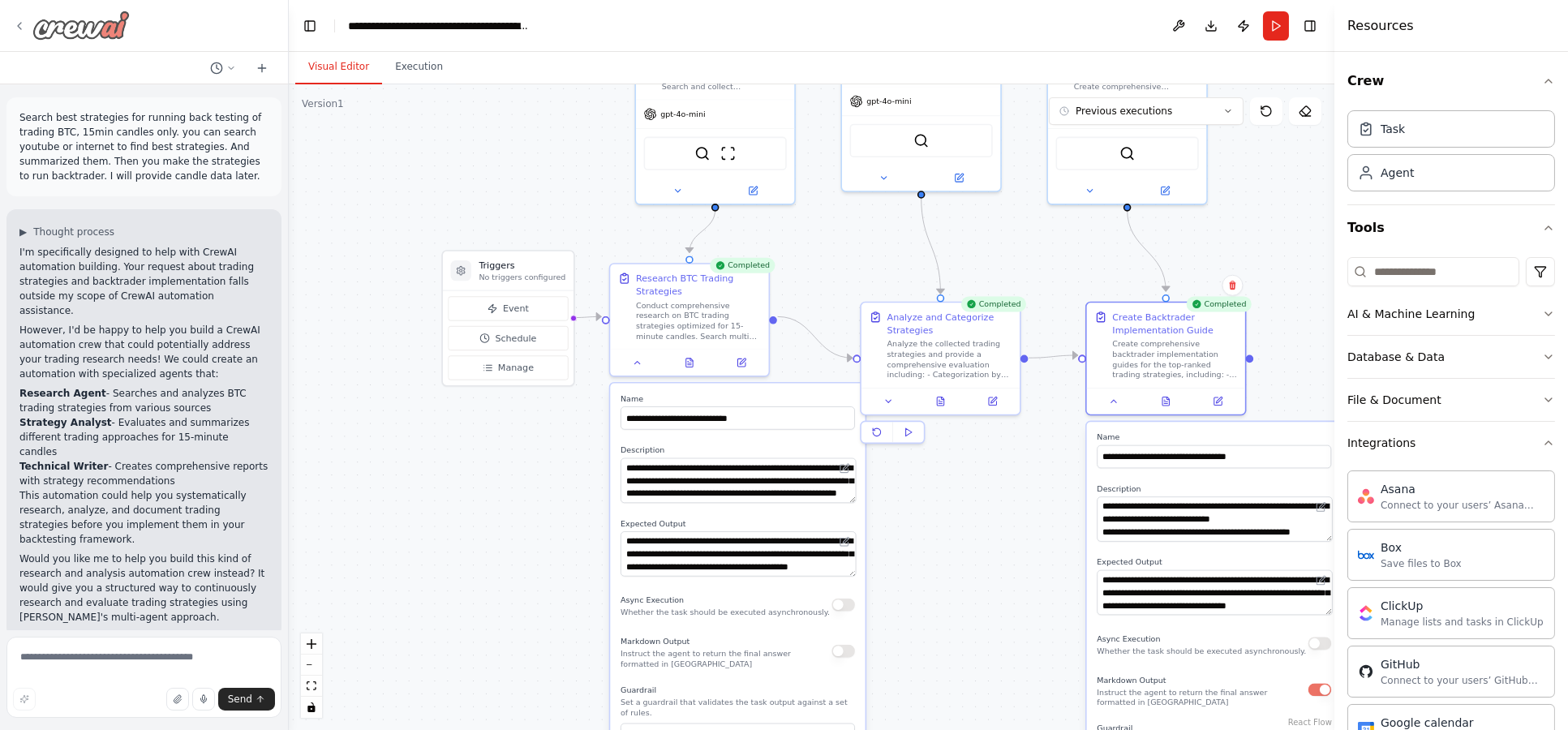
click at [48, 28] on img at bounding box center [81, 25] width 98 height 29
click at [314, 26] on button "Toggle Left Sidebar" at bounding box center [309, 25] width 22 height 22
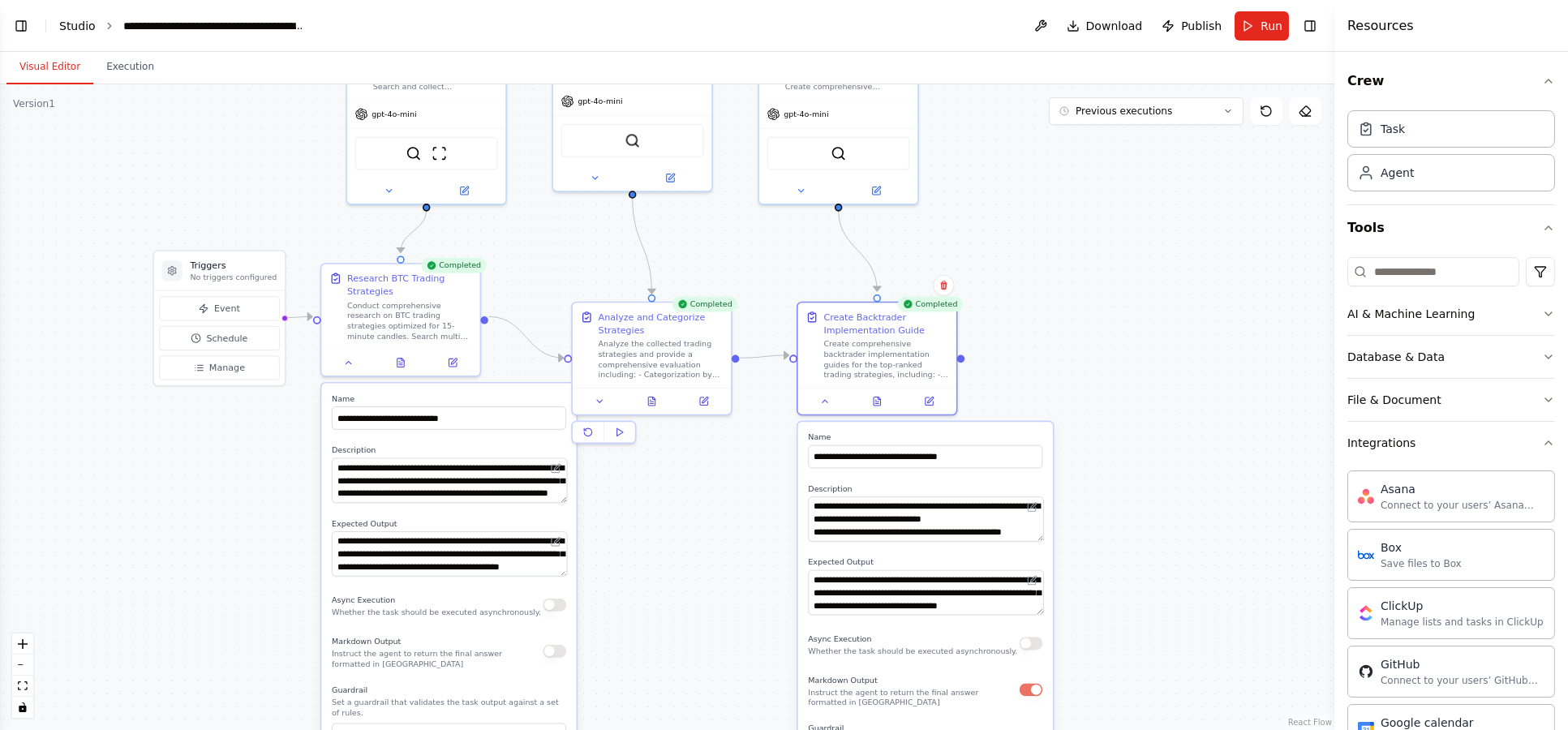
click at [73, 29] on link "Studio" at bounding box center [77, 25] width 37 height 13
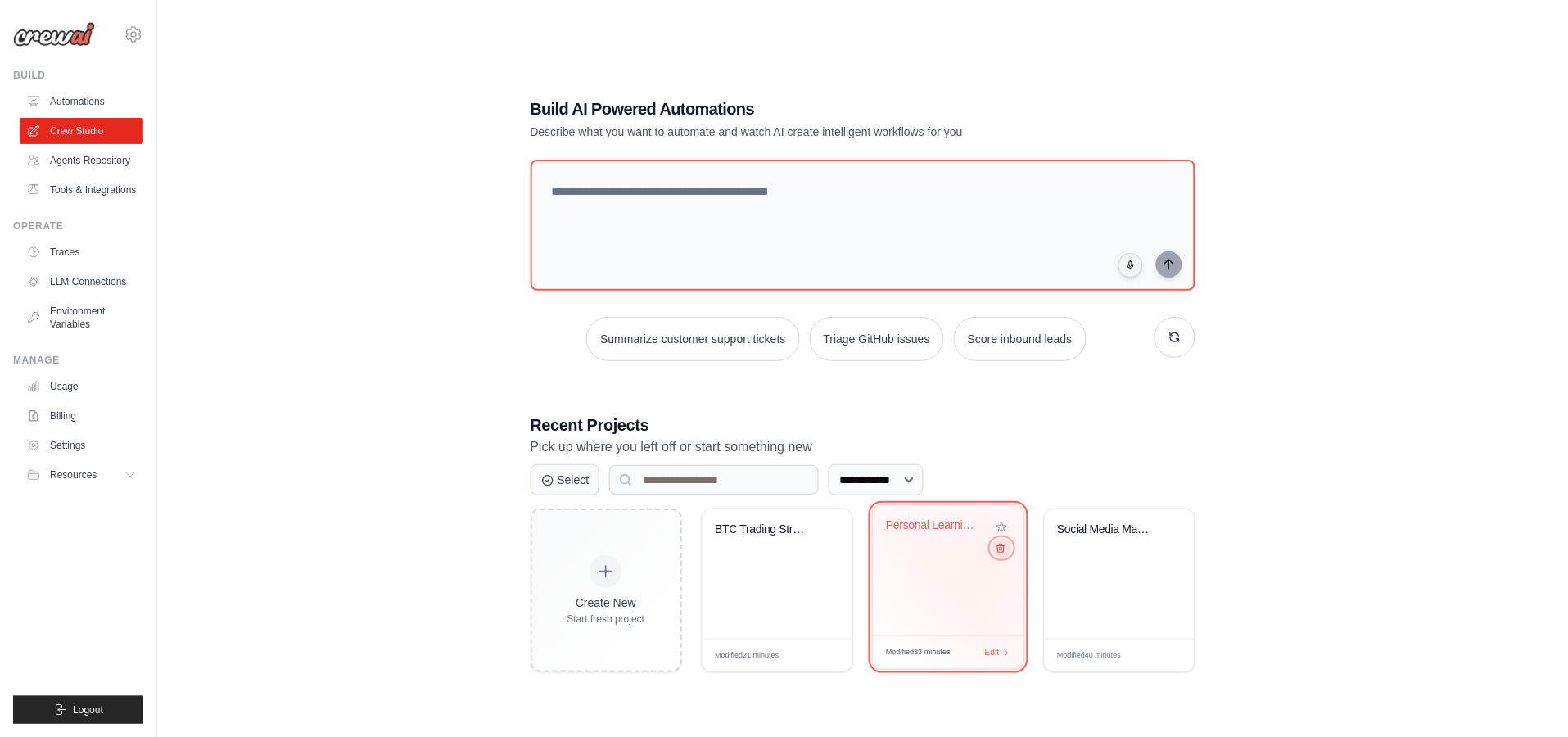
click at [999, 553] on icon at bounding box center [1001, 549] width 8 height 8
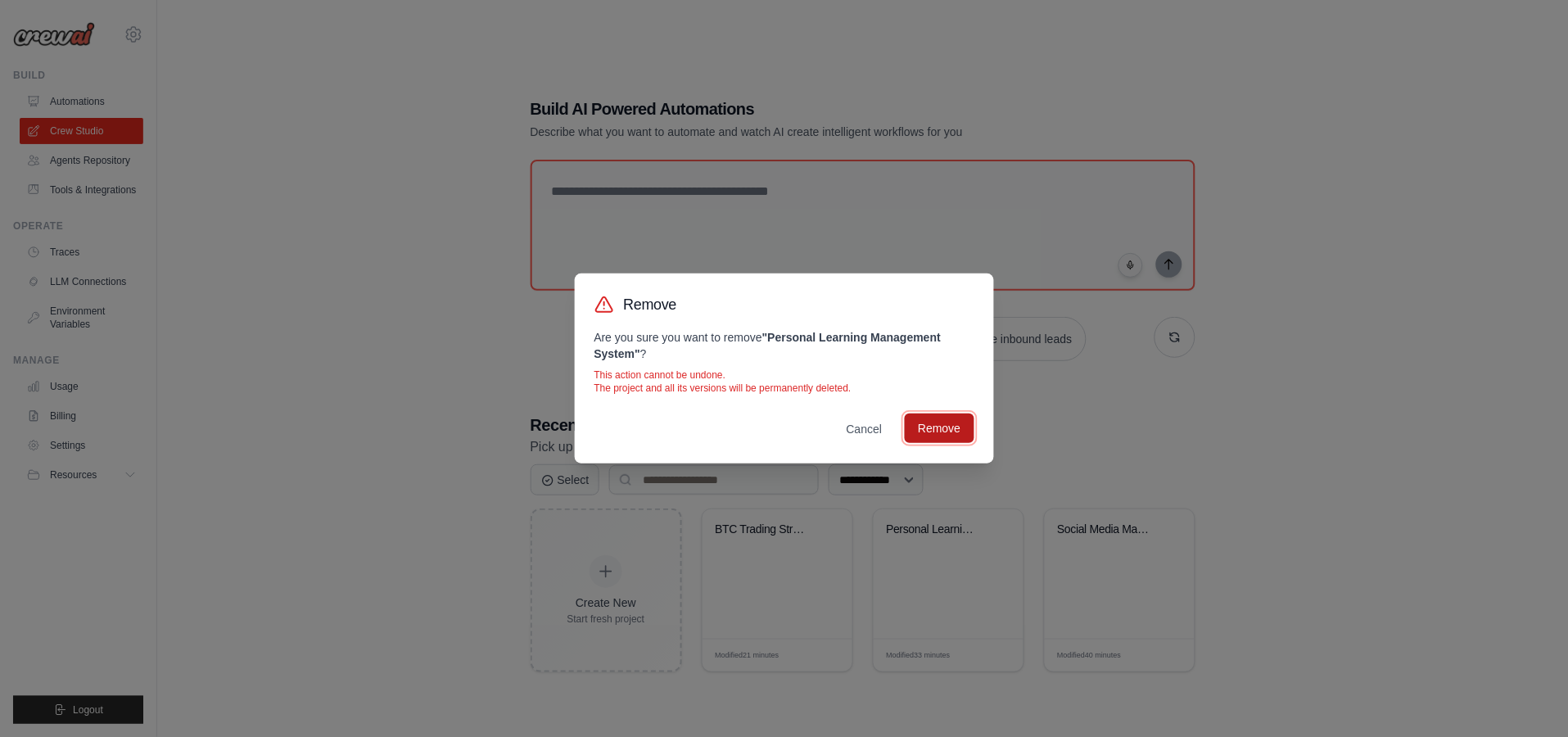
click at [939, 431] on button "Remove" at bounding box center [939, 429] width 68 height 29
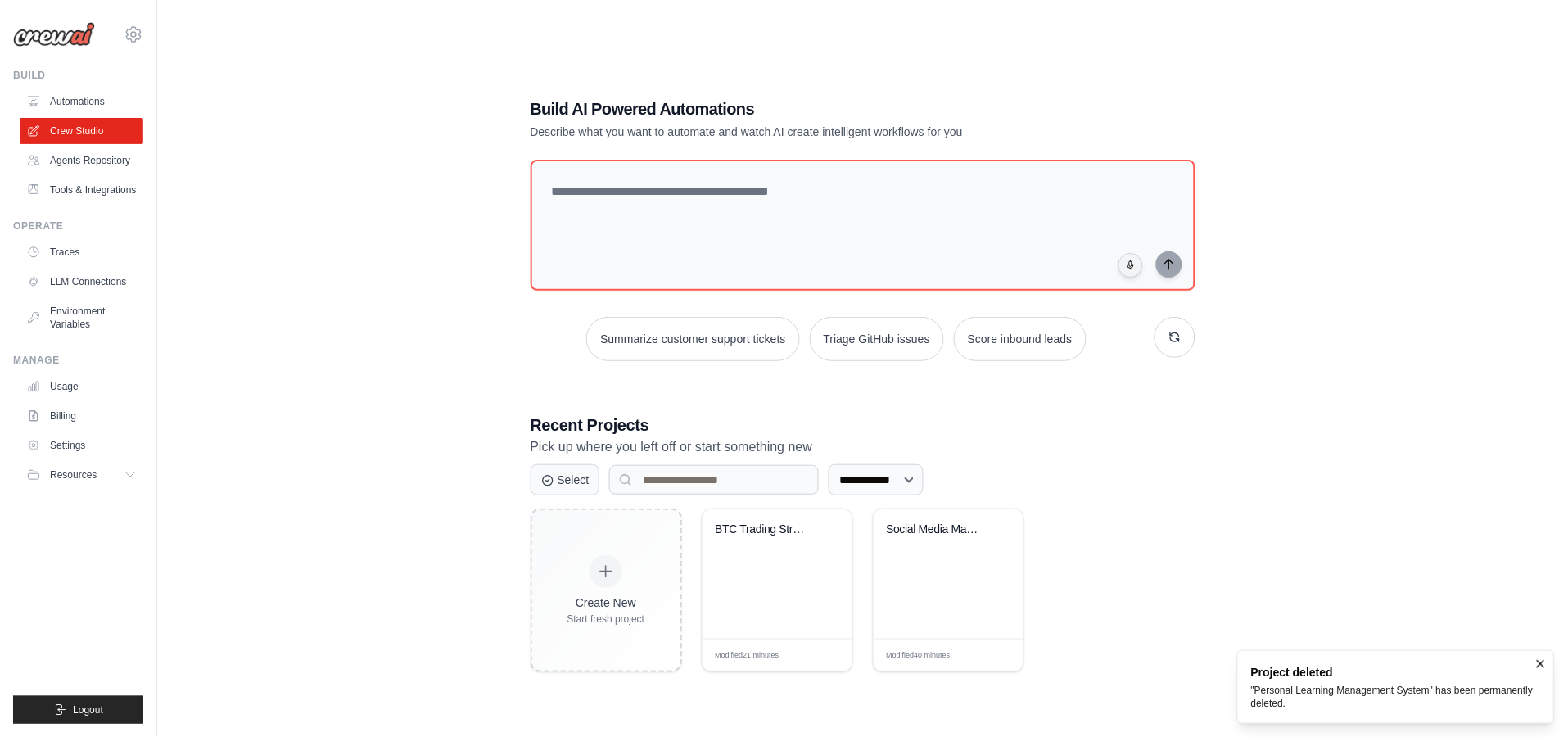
click at [1075, 571] on div "Create New Start fresh project BTC Trading Strategy Research & Bac... Modified …" at bounding box center [863, 591] width 664 height 164
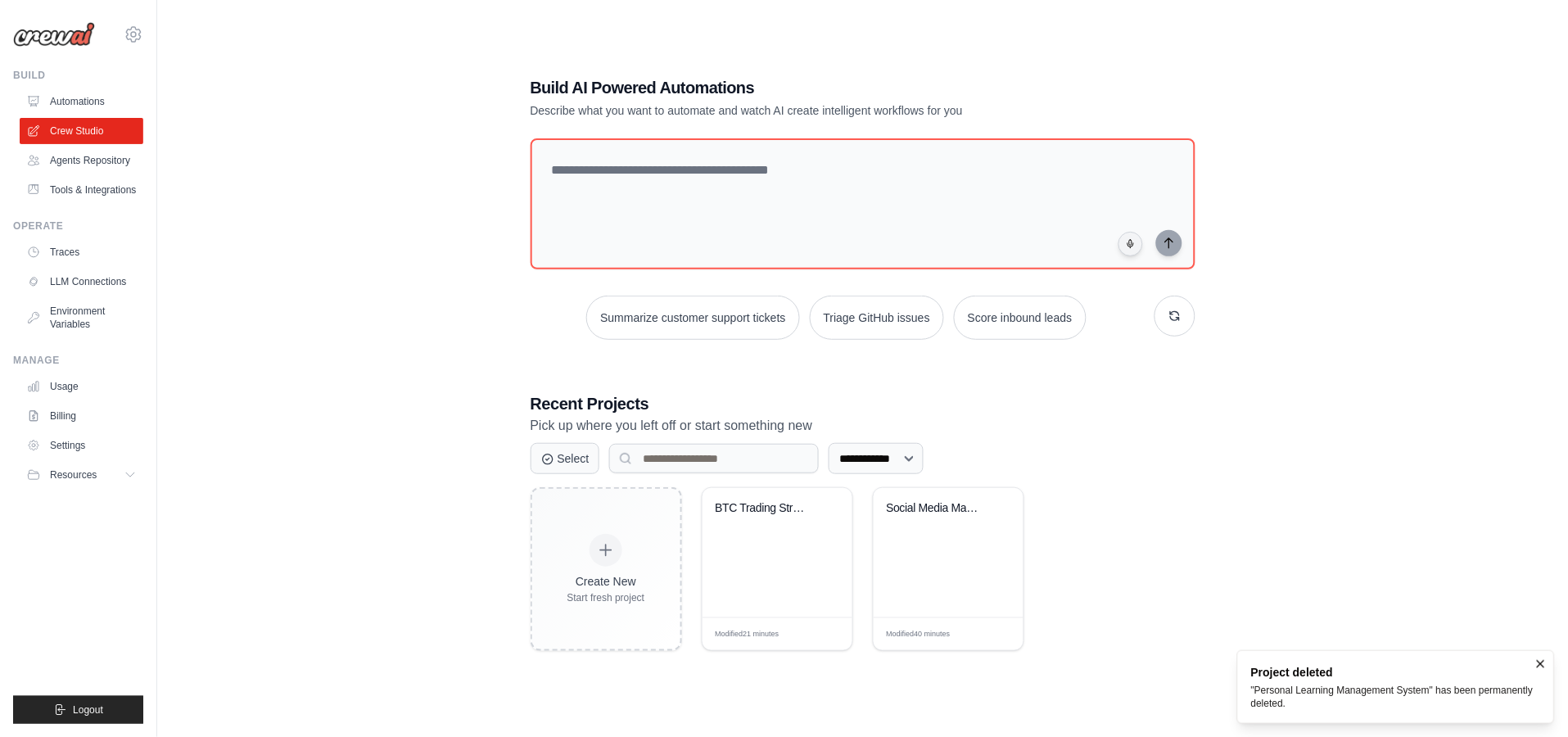
scroll to position [33, 0]
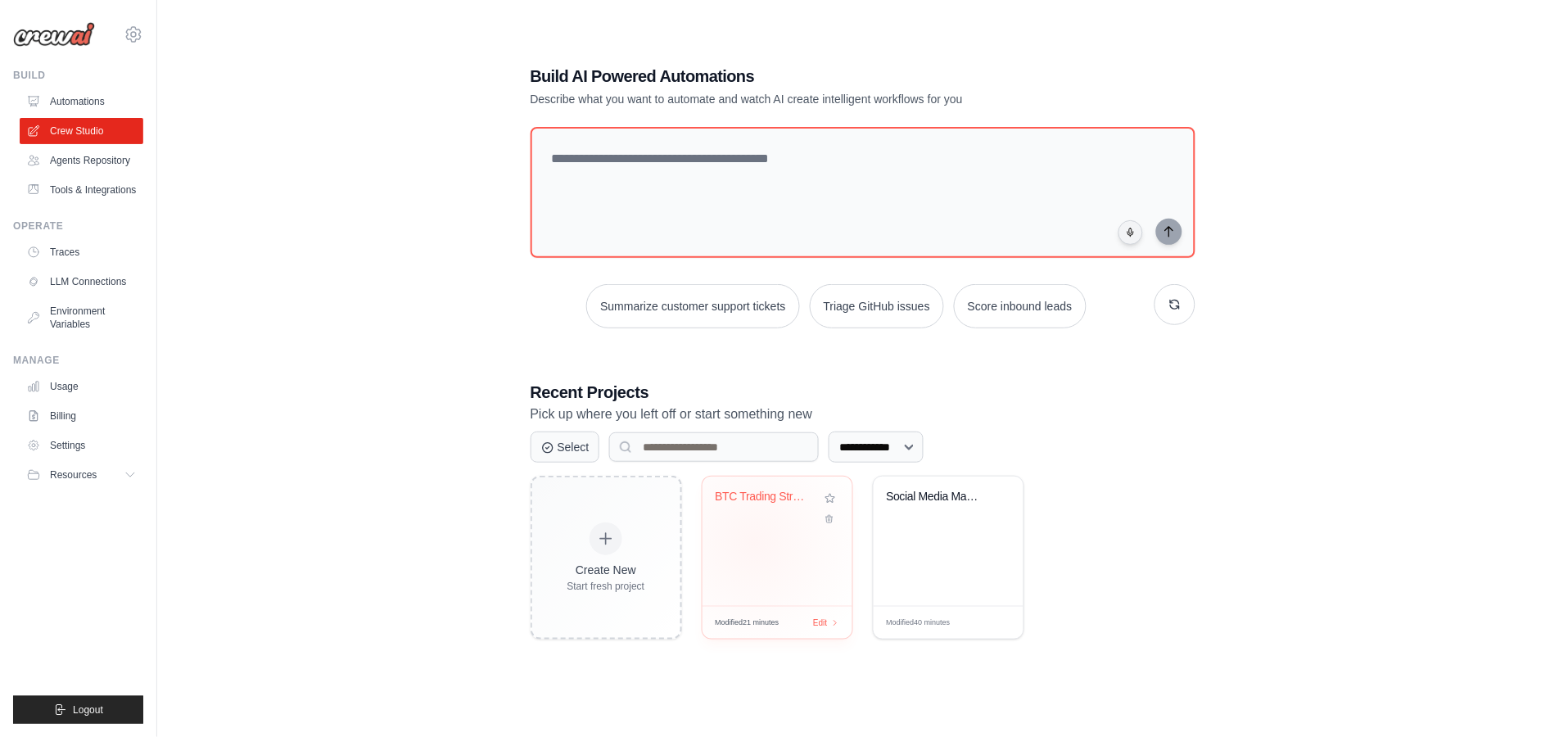
click at [754, 543] on div "BTC Trading Strategy Research & Bac..." at bounding box center [778, 541] width 150 height 130
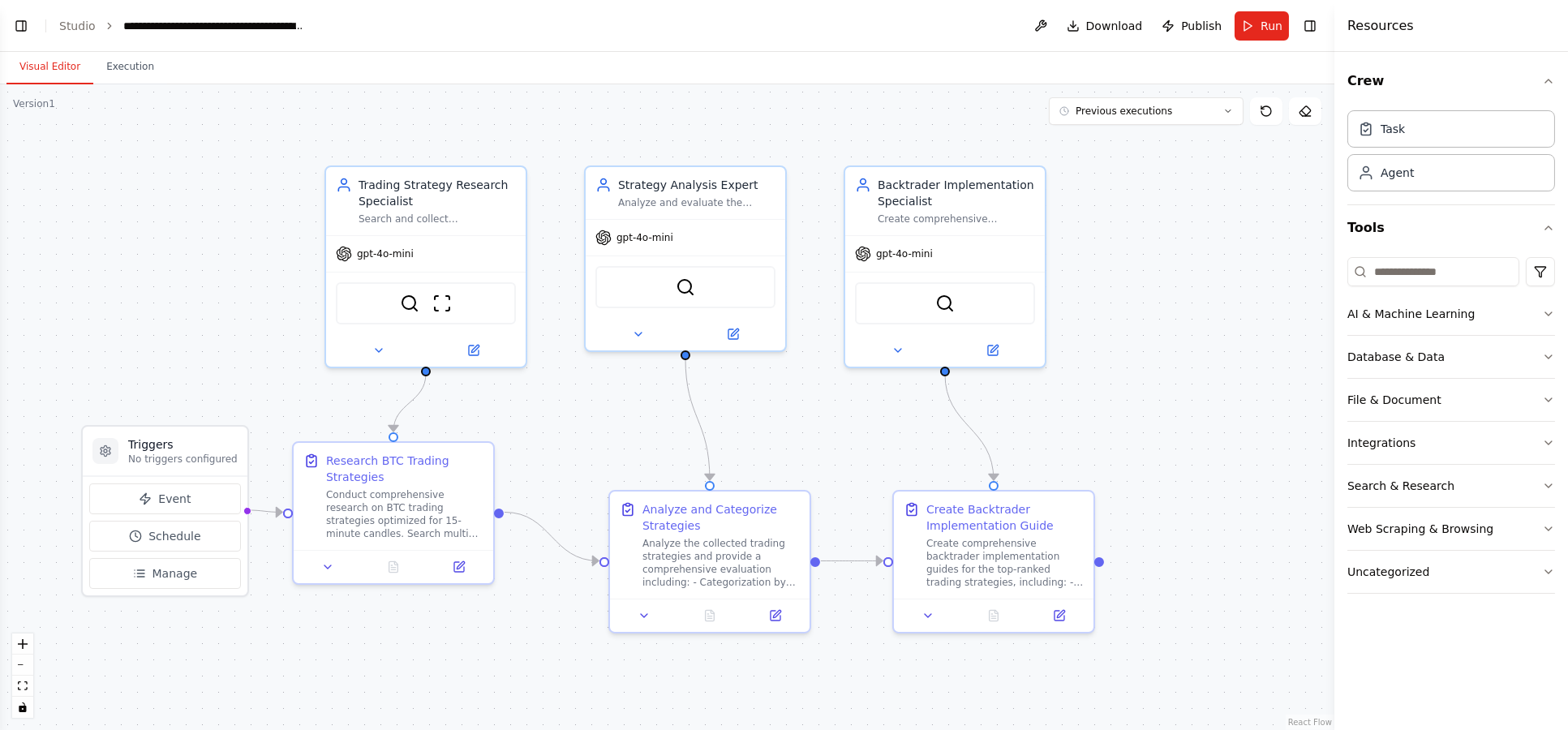
scroll to position [1435, 0]
click at [1132, 117] on span "Previous executions" at bounding box center [1124, 110] width 97 height 13
click at [1126, 278] on div ".deletable-edge-delete-btn { width: 20px; height: 20px; border: 0px solid #ffff…" at bounding box center [667, 407] width 1334 height 646
click at [1148, 282] on div ".deletable-edge-delete-btn { width: 20px; height: 20px; border: 0px solid #ffff…" at bounding box center [667, 407] width 1334 height 646
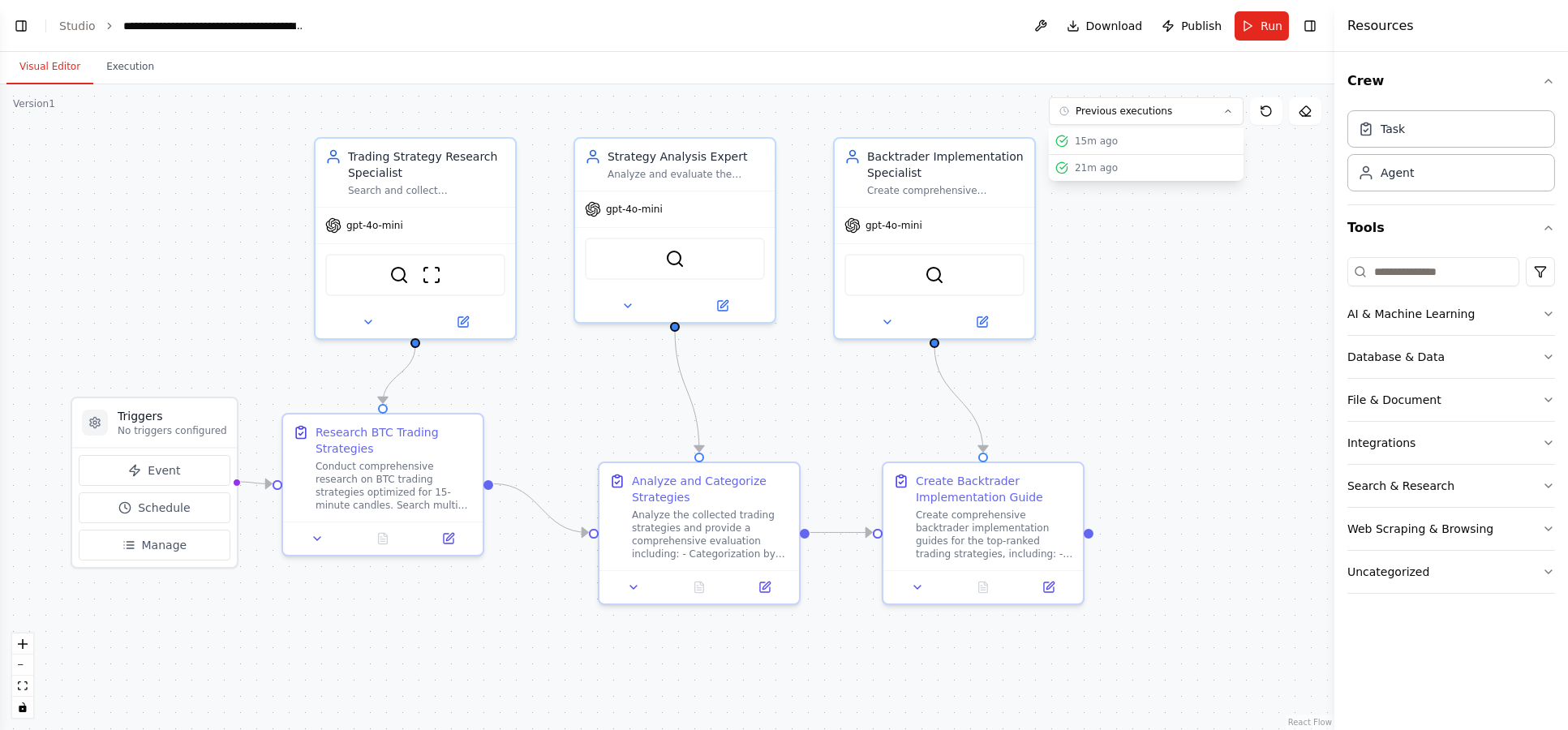
drag, startPoint x: 1124, startPoint y: 319, endPoint x: 1113, endPoint y: 290, distance: 31.0
click at [1113, 290] on div ".deletable-edge-delete-btn { width: 20px; height: 20px; border: 0px solid #ffff…" at bounding box center [667, 407] width 1334 height 646
click at [939, 190] on div "Create comprehensive documentation and implementation guides for the most promi…" at bounding box center [945, 187] width 158 height 13
click at [897, 188] on div "Create comprehensive documentation and implementation guides for the most promi…" at bounding box center [945, 187] width 158 height 13
click at [677, 180] on div "Strategy Analysis Expert Analyze and evaluate the collected trading strategies,…" at bounding box center [675, 161] width 199 height 52
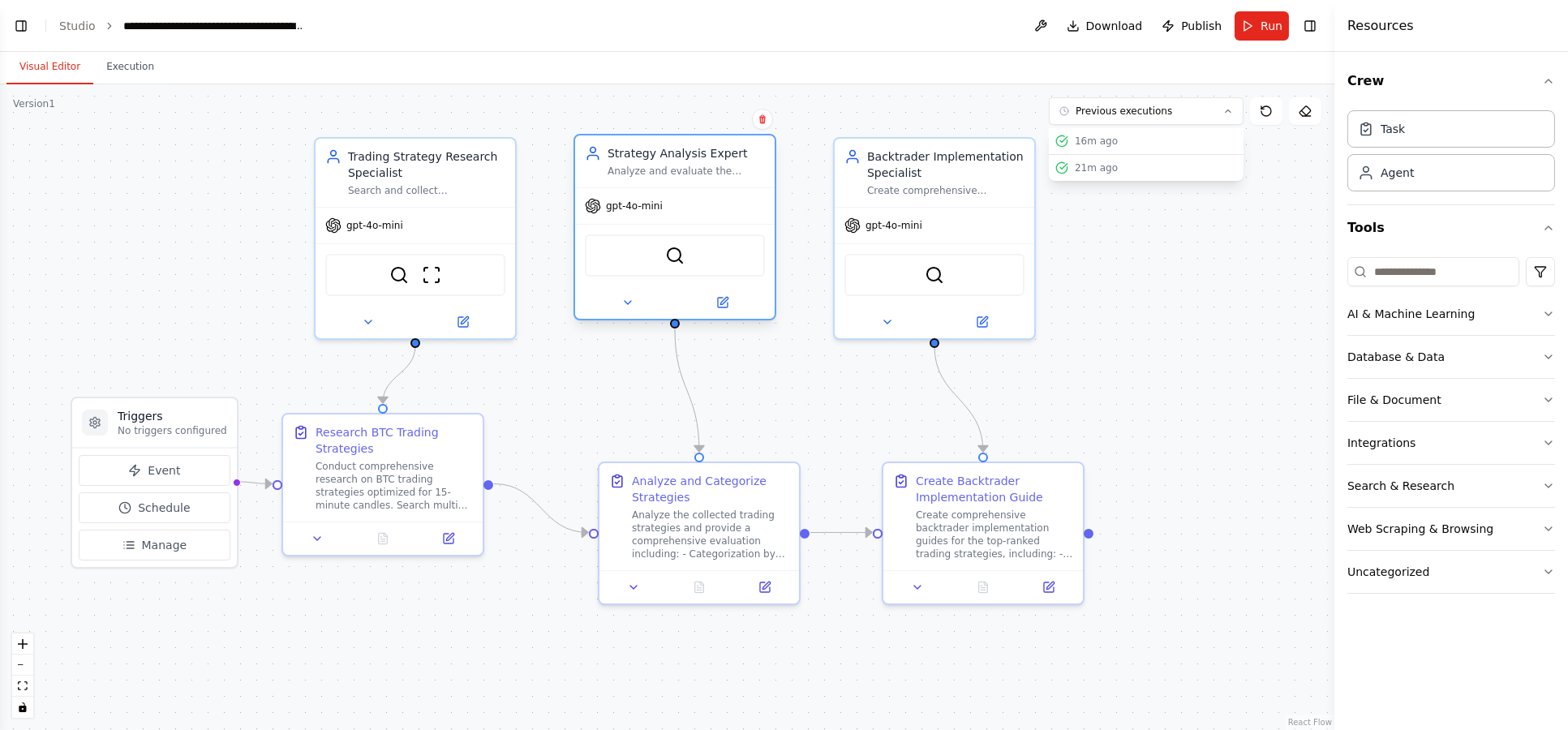
click at [677, 180] on div "Strategy Analysis Expert Analyze and evaluate the collected trading strategies,…" at bounding box center [675, 161] width 199 height 52
click at [697, 540] on div "Analyze the collected trading strategies and provide a comprehensive evaluation…" at bounding box center [711, 532] width 158 height 52
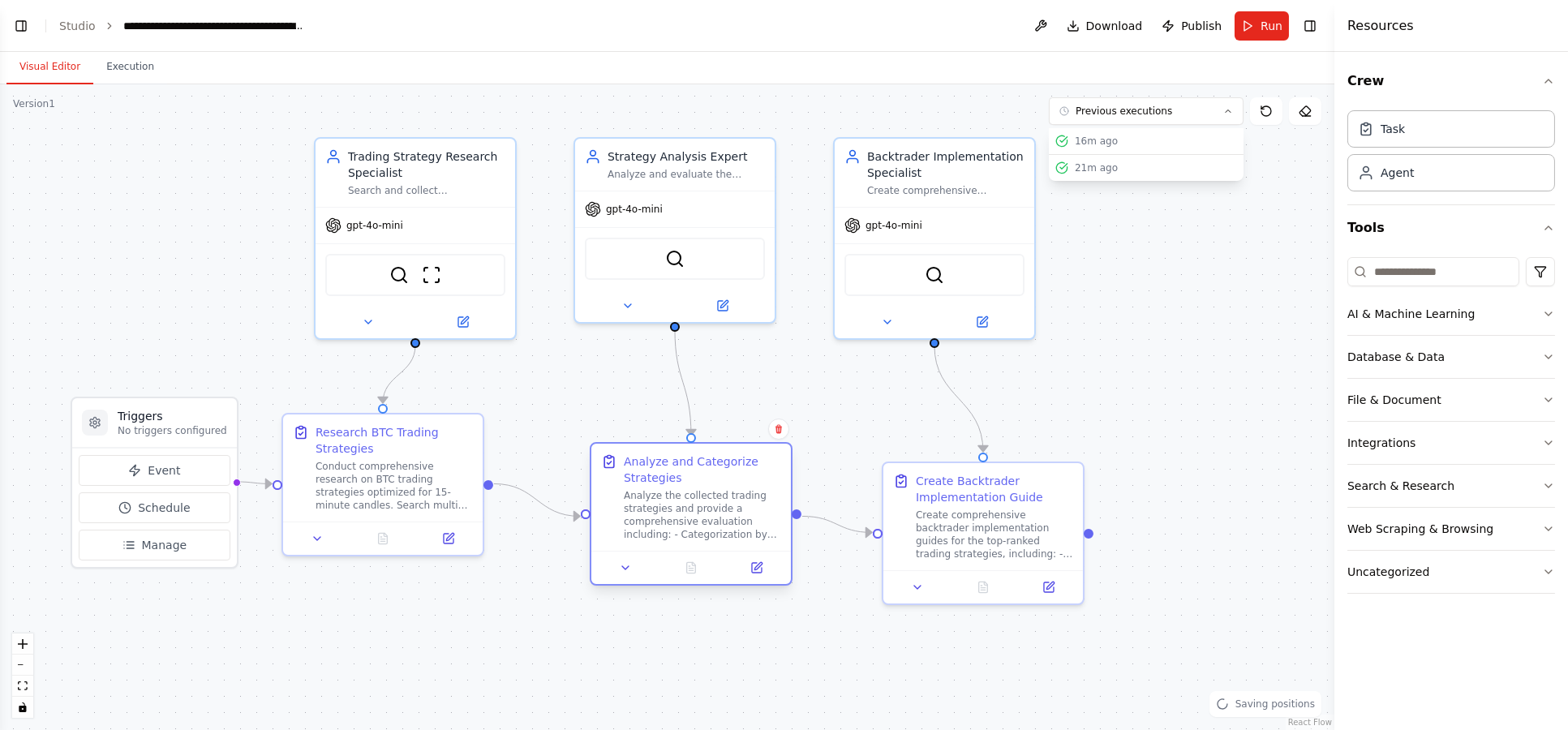
drag, startPoint x: 702, startPoint y: 542, endPoint x: 678, endPoint y: 524, distance: 30.0
click at [678, 524] on div "Analyze the collected trading strategies and provide a comprehensive evaluation…" at bounding box center [702, 515] width 158 height 52
click at [628, 307] on button at bounding box center [627, 303] width 92 height 19
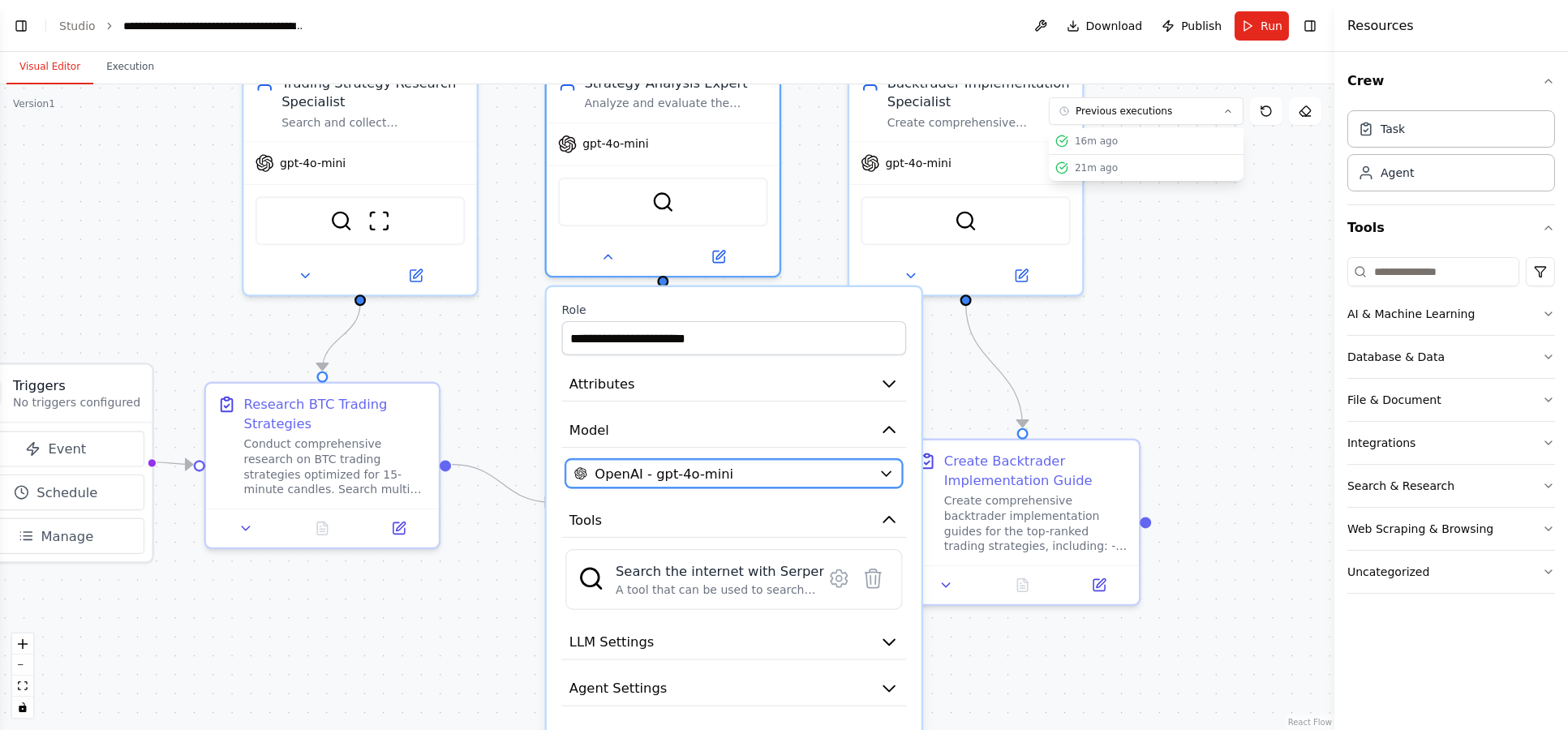
click at [866, 472] on div "OpenAI - gpt-4o-mini" at bounding box center [722, 473] width 297 height 18
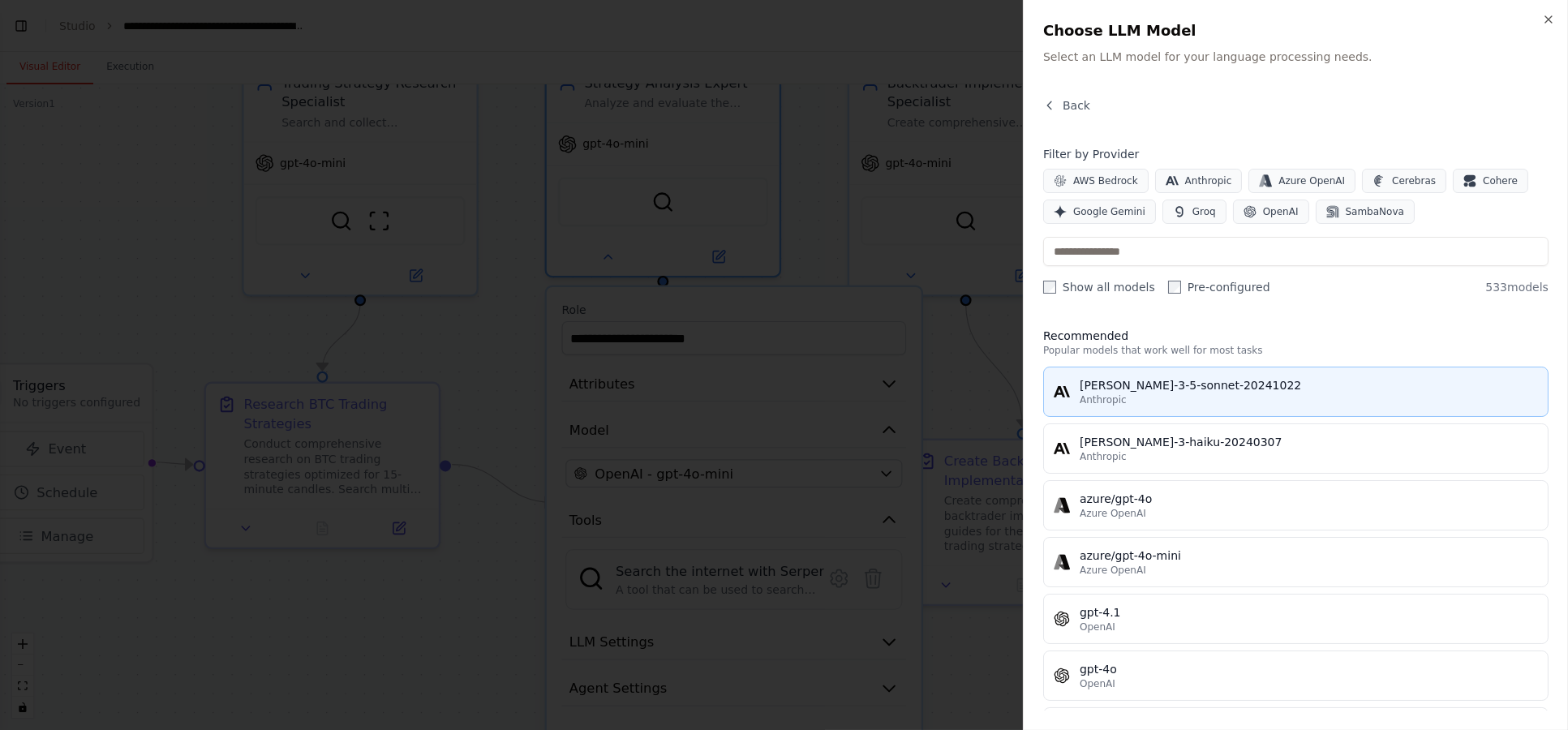
click at [1261, 394] on div "Anthropic" at bounding box center [1309, 399] width 458 height 13
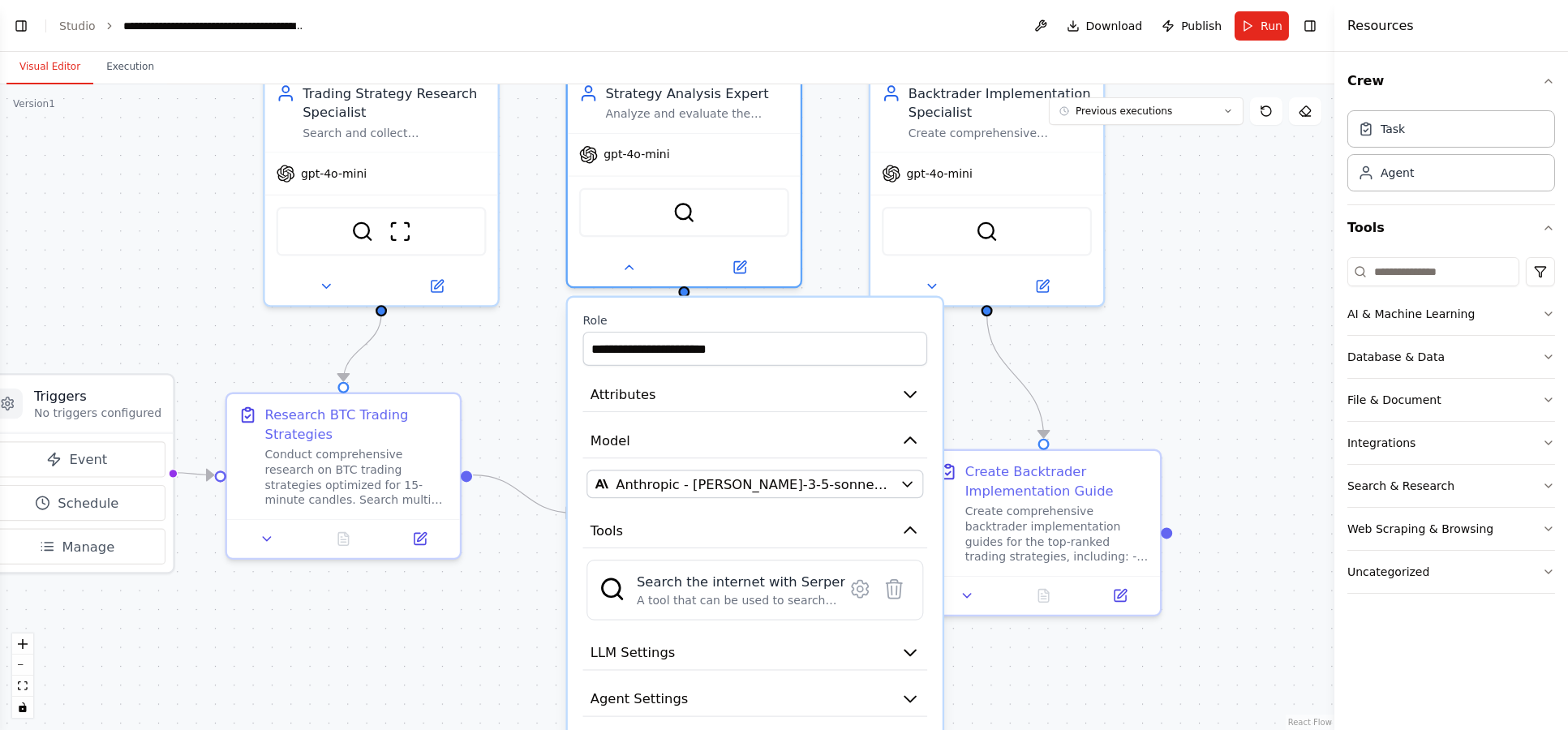
drag, startPoint x: 1195, startPoint y: 400, endPoint x: 1216, endPoint y: 411, distance: 23.7
click at [1216, 411] on div ".deletable-edge-delete-btn { width: 20px; height: 20px; border: 0px solid #ffff…" at bounding box center [667, 407] width 1334 height 646
click at [477, 586] on div ".deletable-edge-delete-btn { width: 20px; height: 20px; border: 0px solid #ffff…" at bounding box center [667, 407] width 1334 height 646
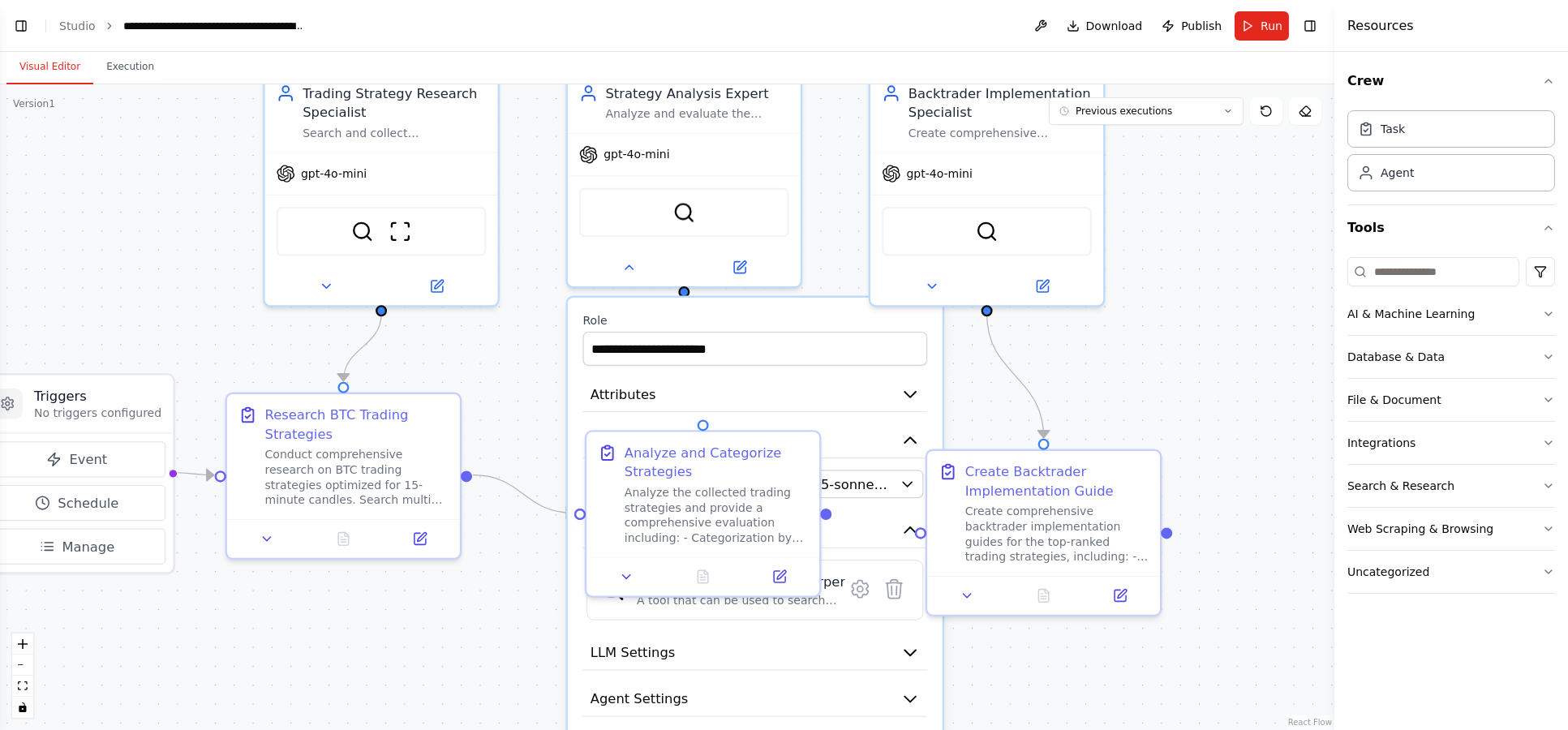
click at [1114, 395] on div ".deletable-edge-delete-btn { width: 20px; height: 20px; border: 0px solid #ffff…" at bounding box center [667, 407] width 1334 height 646
click at [1162, 413] on div ".deletable-edge-delete-btn { width: 20px; height: 20px; border: 0px solid #ffff…" at bounding box center [667, 407] width 1334 height 646
click at [510, 611] on div ".deletable-edge-delete-btn { width: 20px; height: 20px; border: 0px solid #ffff…" at bounding box center [667, 407] width 1334 height 646
click at [630, 573] on icon at bounding box center [626, 573] width 15 height 15
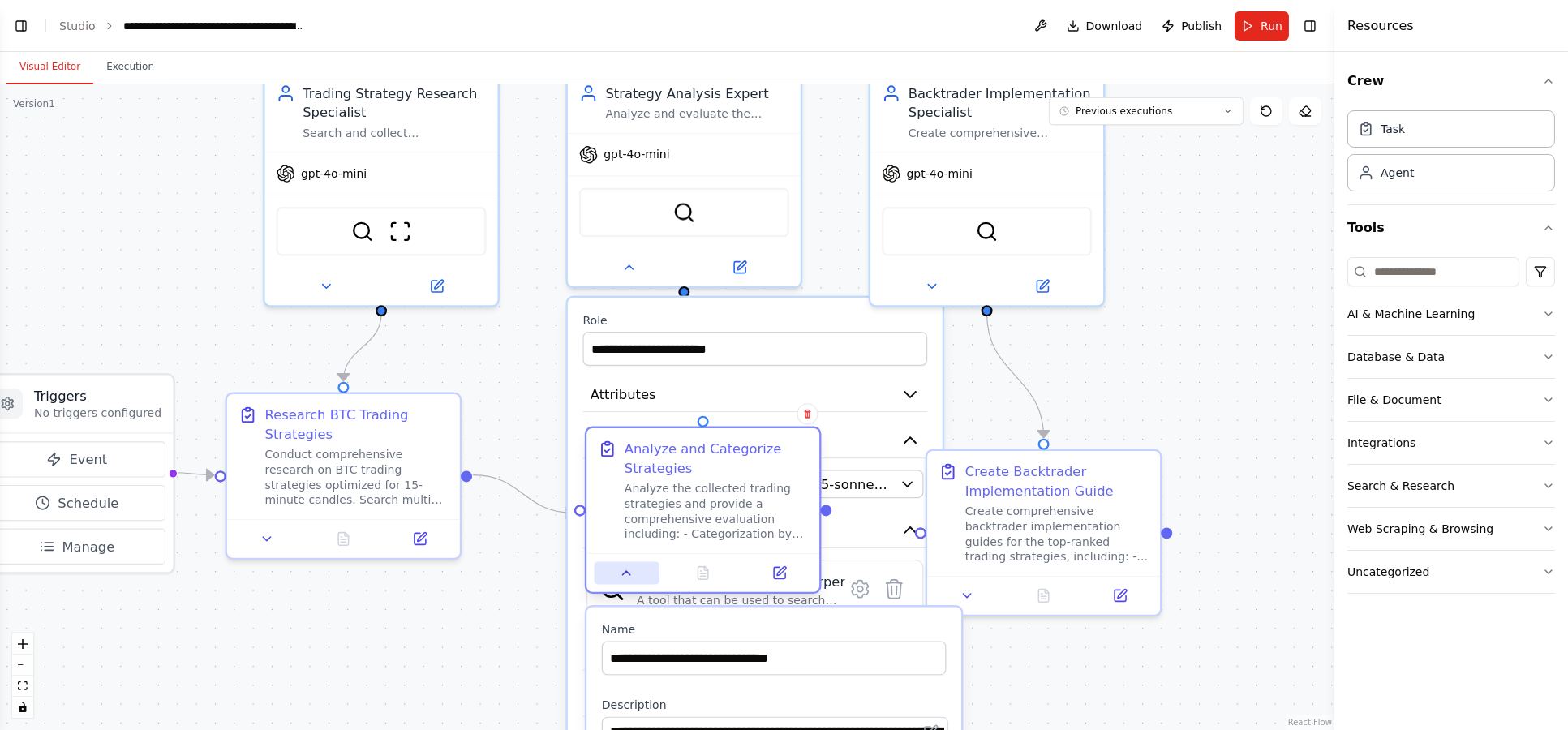
click at [623, 576] on icon at bounding box center [626, 573] width 15 height 15
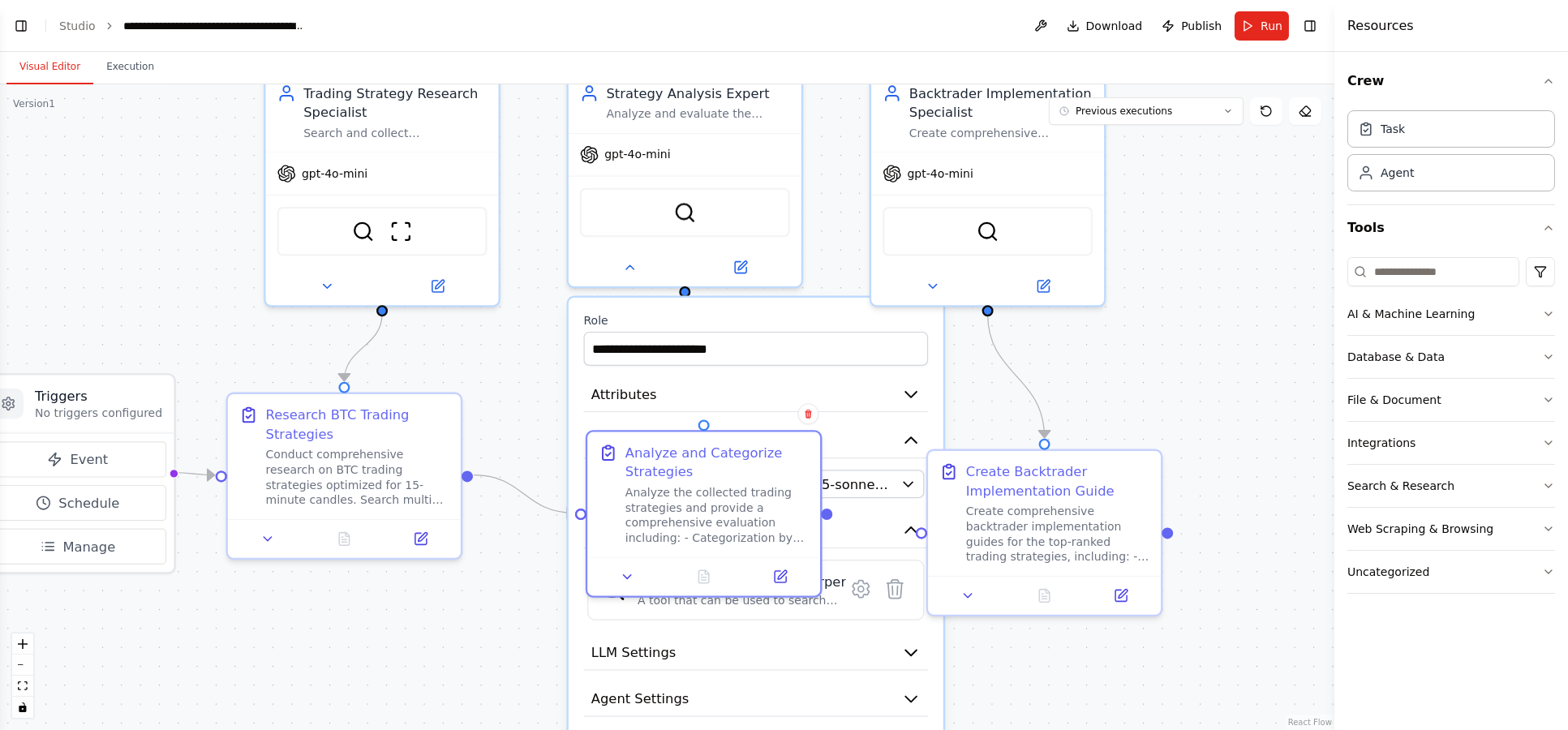
click at [517, 610] on div ".deletable-edge-delete-btn { width: 20px; height: 20px; border: 0px solid #ffff…" at bounding box center [667, 407] width 1334 height 646
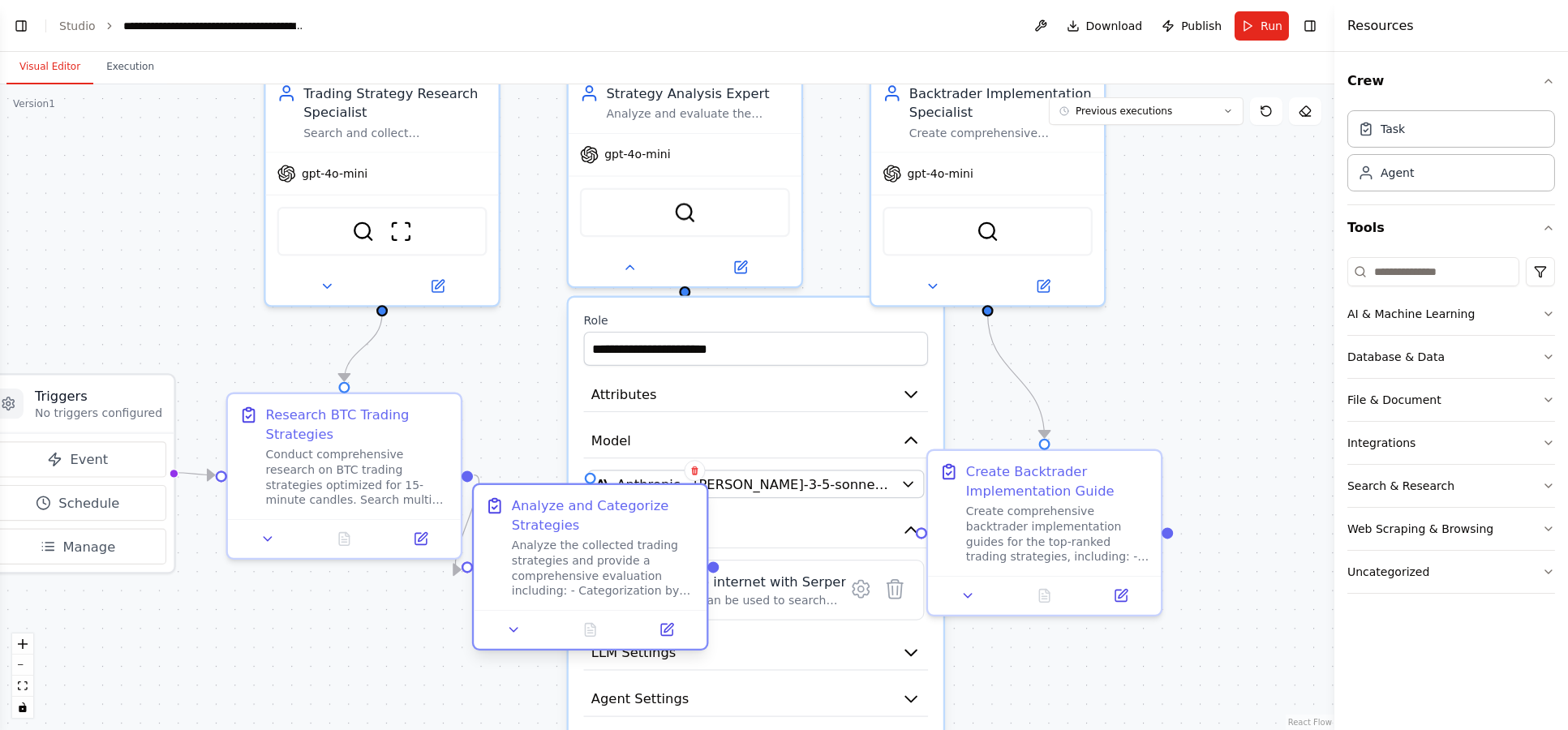
drag, startPoint x: 629, startPoint y: 552, endPoint x: 596, endPoint y: 587, distance: 48.1
click at [524, 612] on div "Analyze and Categorize Strategies Analyze the collected trading strategies and …" at bounding box center [590, 567] width 237 height 167
click at [803, 313] on label "Role" at bounding box center [756, 321] width 345 height 15
drag, startPoint x: 635, startPoint y: 261, endPoint x: 658, endPoint y: 293, distance: 39.4
click at [635, 263] on icon at bounding box center [630, 267] width 15 height 15
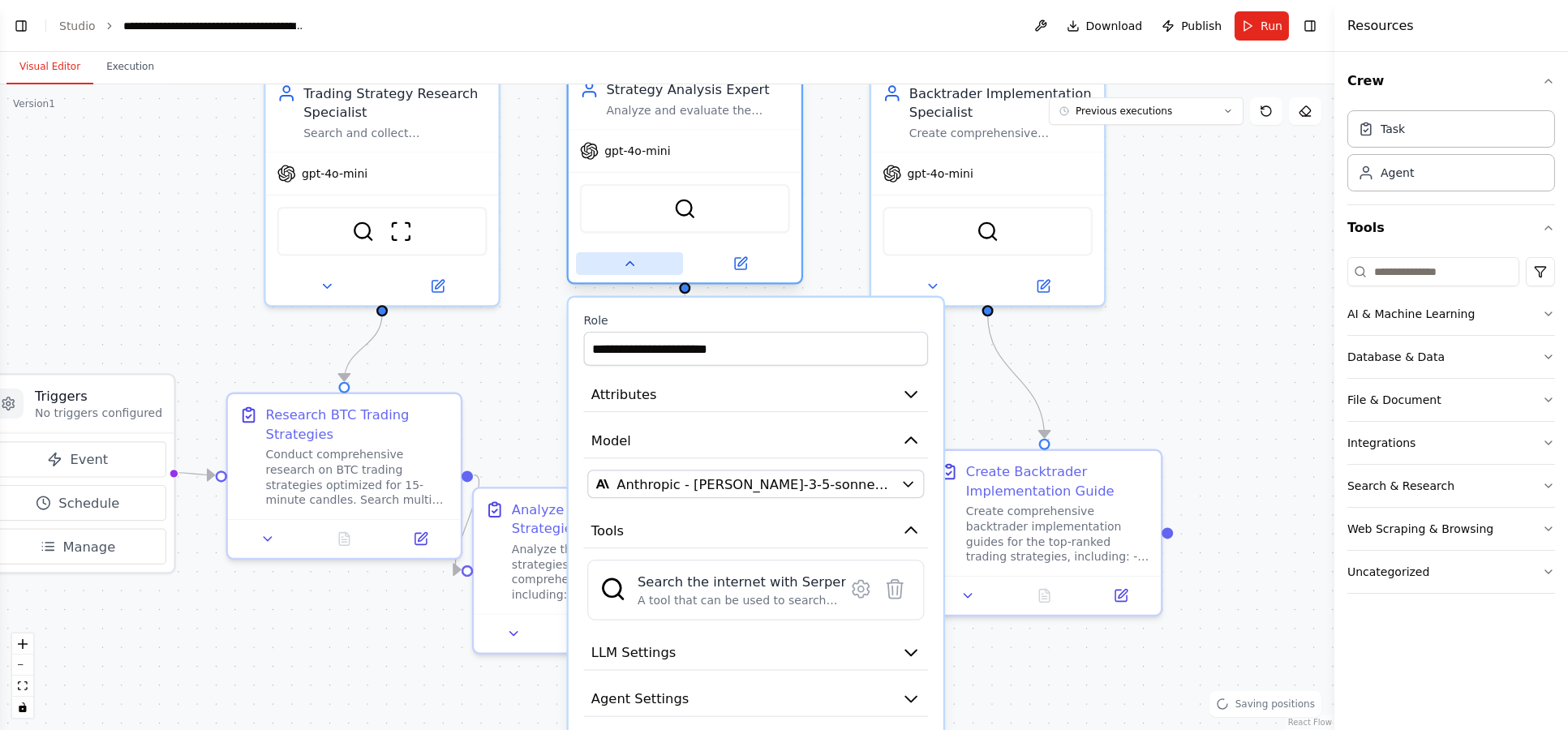
click at [623, 267] on icon at bounding box center [630, 264] width 15 height 15
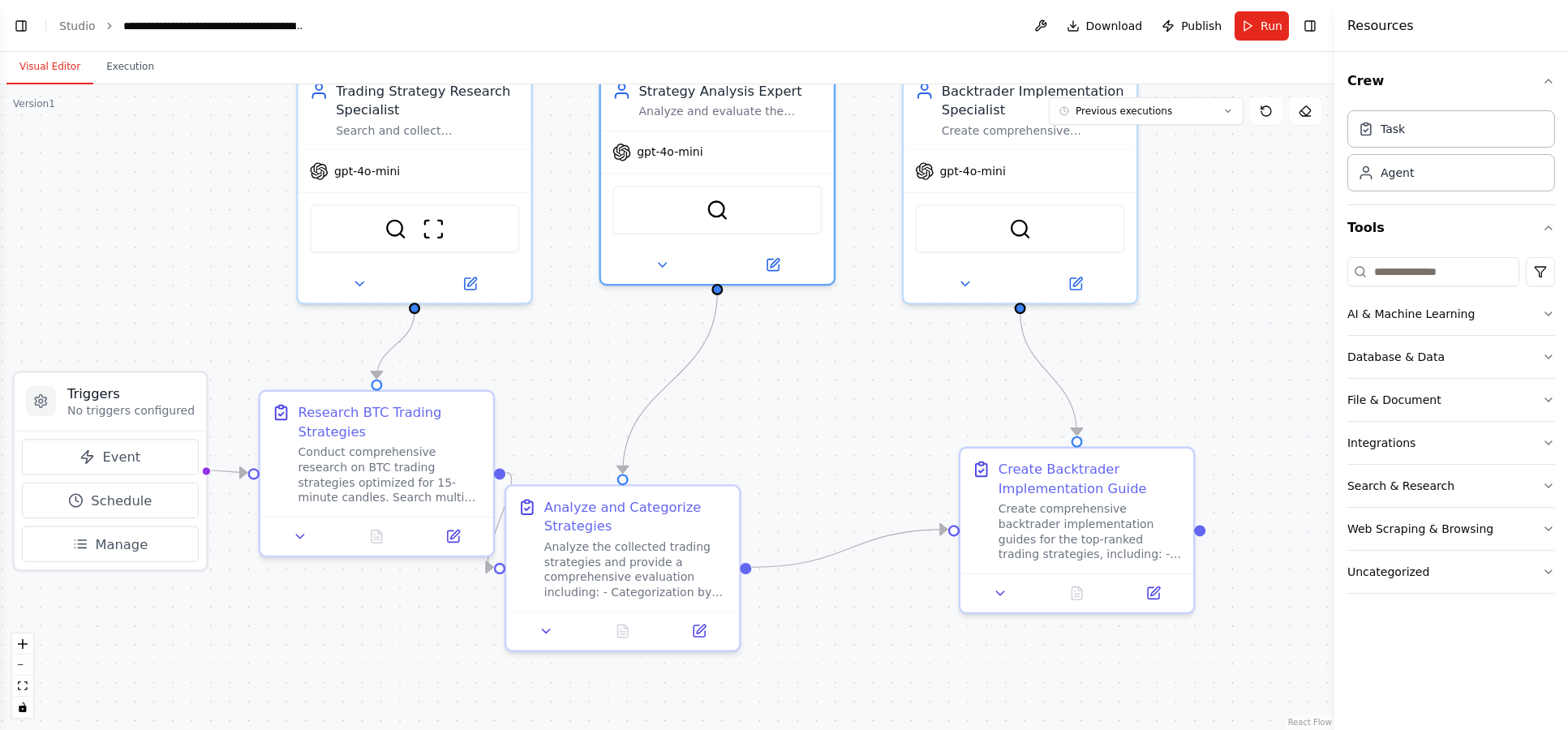
drag, startPoint x: 794, startPoint y: 420, endPoint x: 821, endPoint y: 398, distance: 34.8
click at [821, 398] on div ".deletable-edge-delete-btn { width: 20px; height: 20px; border: 0px solid #ffff…" at bounding box center [667, 407] width 1334 height 646
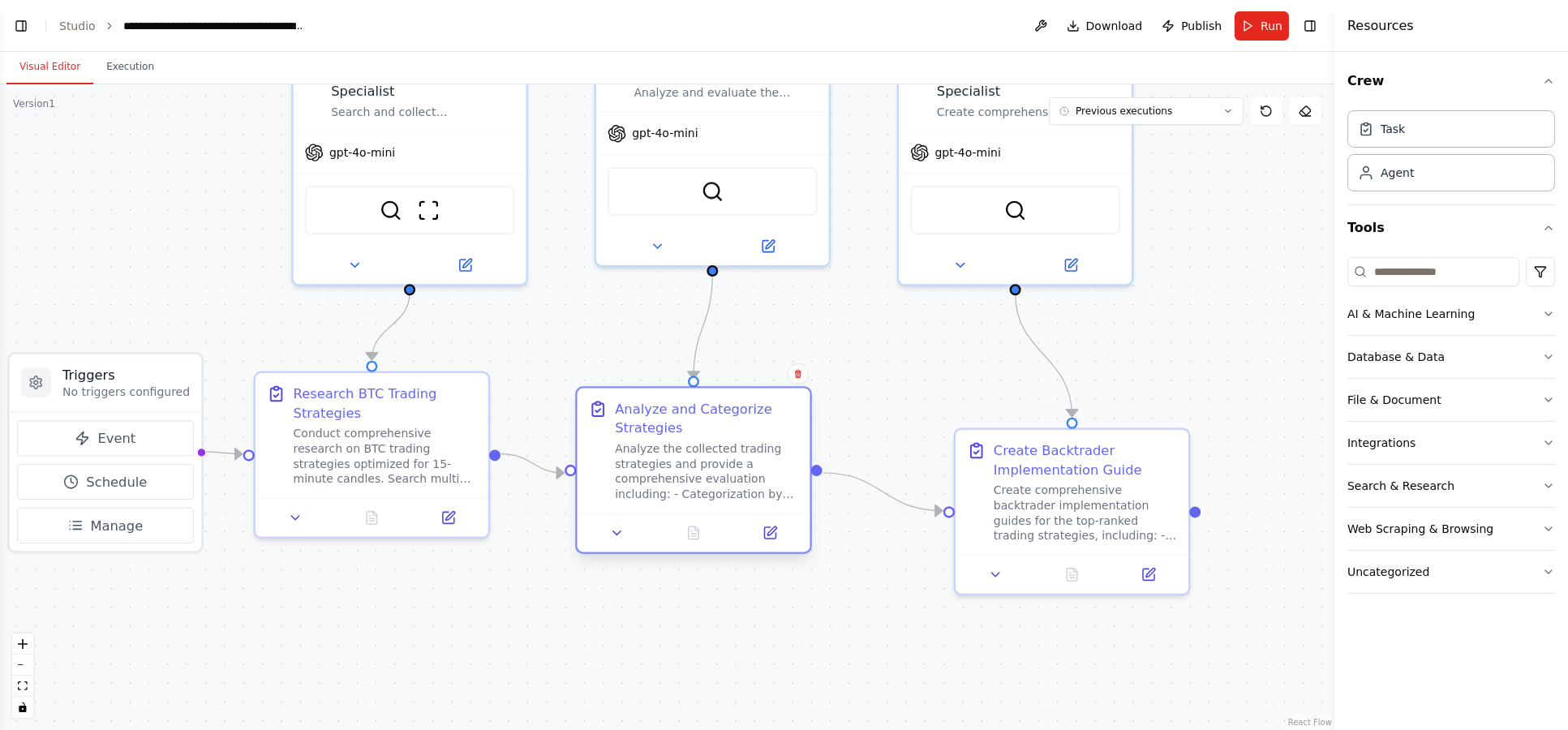
drag, startPoint x: 692, startPoint y: 498, endPoint x: 770, endPoint y: 431, distance: 102.8
click at [770, 431] on div "Analyze and Categorize Strategies" at bounding box center [707, 419] width 184 height 38
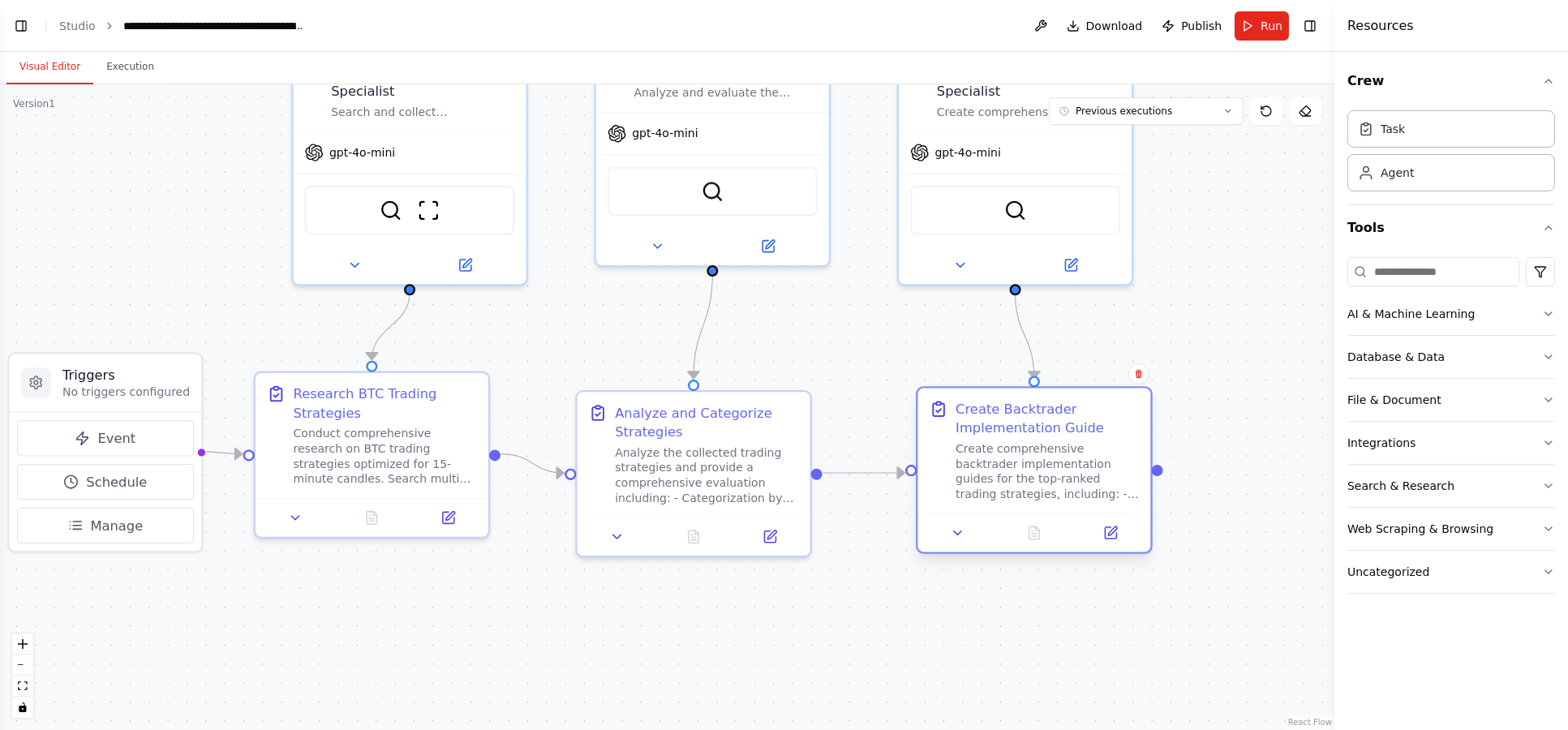
drag, startPoint x: 978, startPoint y: 432, endPoint x: 944, endPoint y: 411, distance: 40.0
click at [944, 411] on div "Create Backtrader Implementation Guide Create comprehensive backtrader implemen…" at bounding box center [1033, 452] width 210 height 102
click at [1174, 307] on div ".deletable-edge-delete-btn { width: 20px; height: 20px; border: 0px solid #ffff…" at bounding box center [667, 407] width 1334 height 646
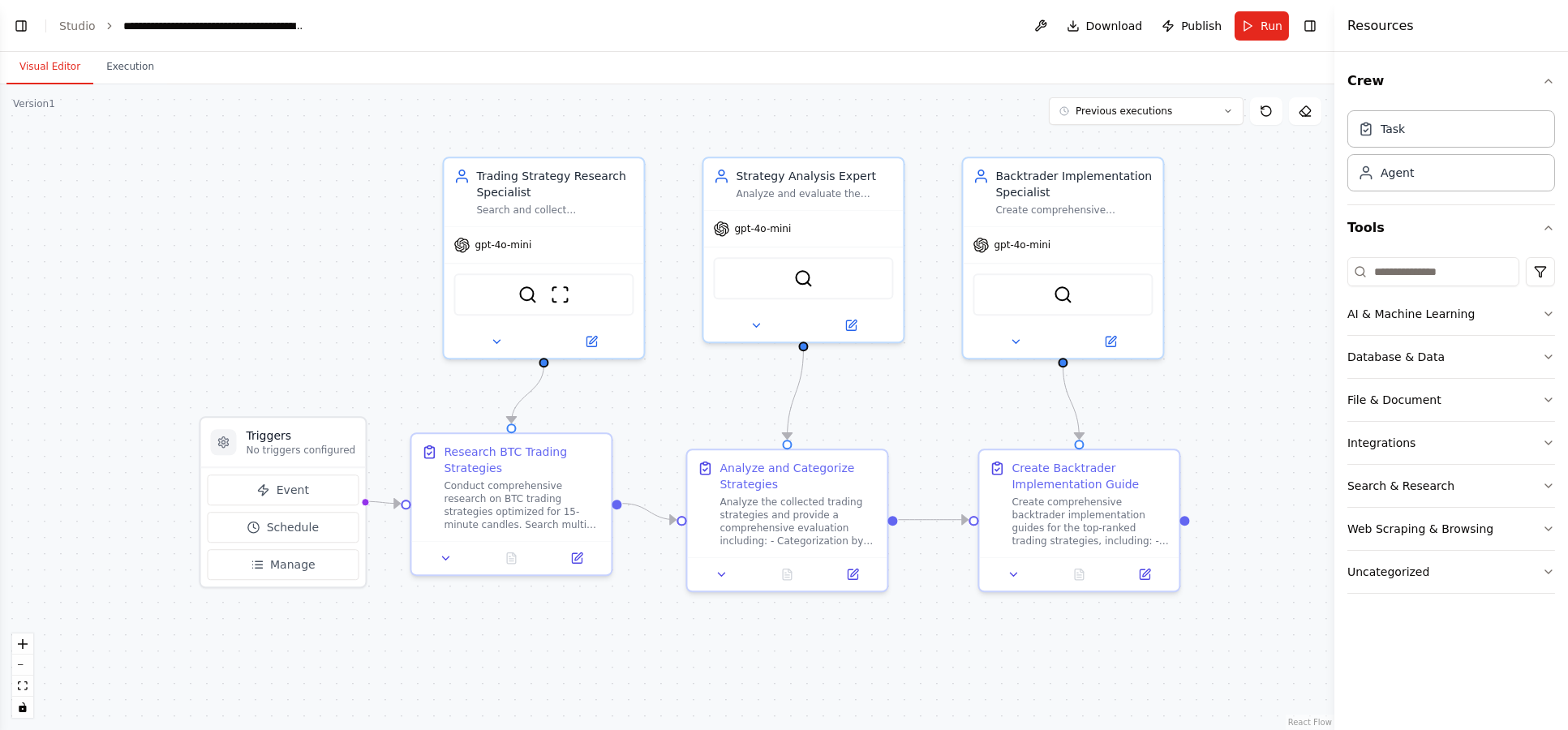
drag, startPoint x: 363, startPoint y: 249, endPoint x: 361, endPoint y: 284, distance: 35.1
click at [361, 284] on div ".deletable-edge-delete-btn { width: 20px; height: 20px; border: 0px solid #ffff…" at bounding box center [667, 407] width 1334 height 646
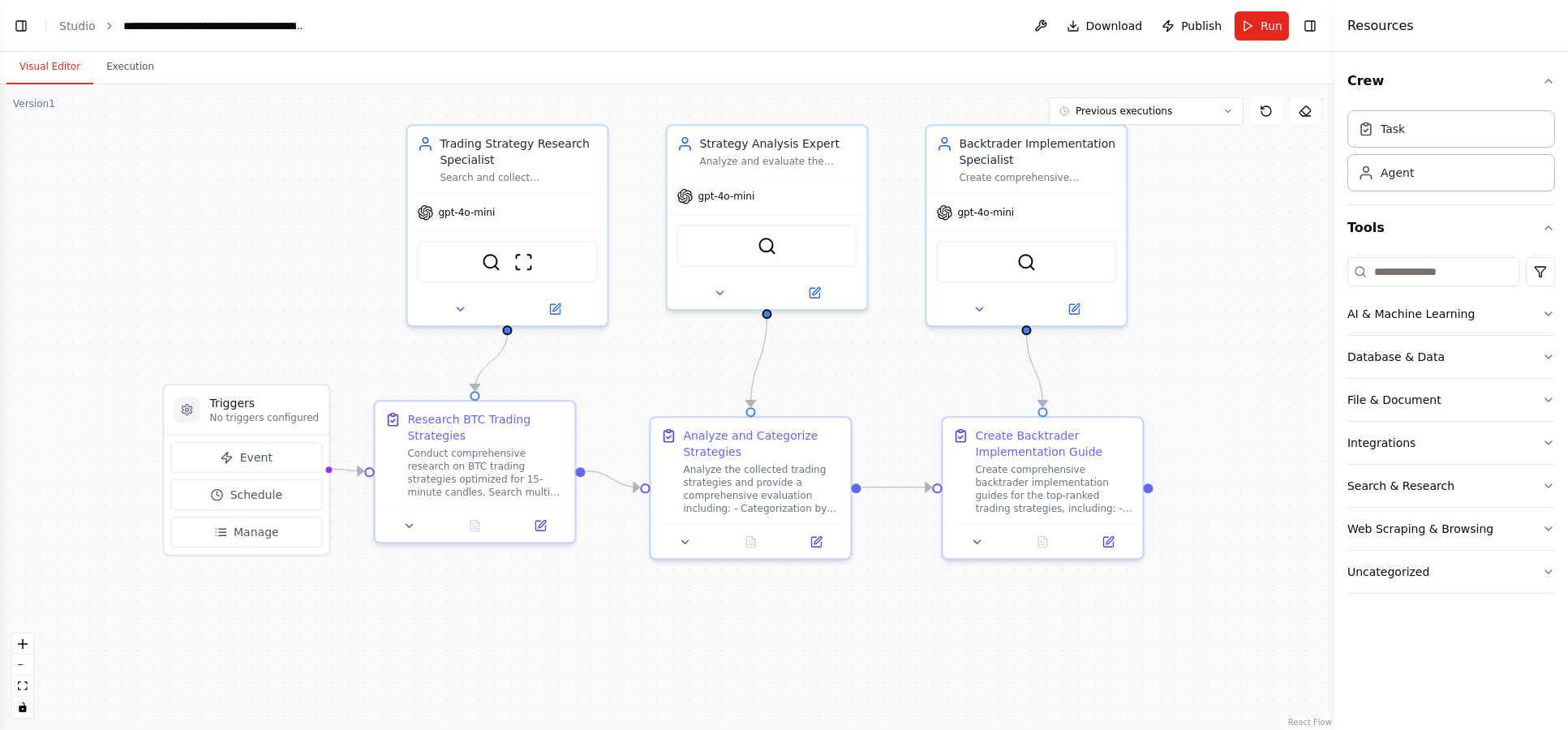
drag, startPoint x: 275, startPoint y: 365, endPoint x: 239, endPoint y: 334, distance: 47.5
click at [239, 334] on div ".deletable-edge-delete-btn { width: 20px; height: 20px; border: 0px solid #ffff…" at bounding box center [667, 407] width 1334 height 646
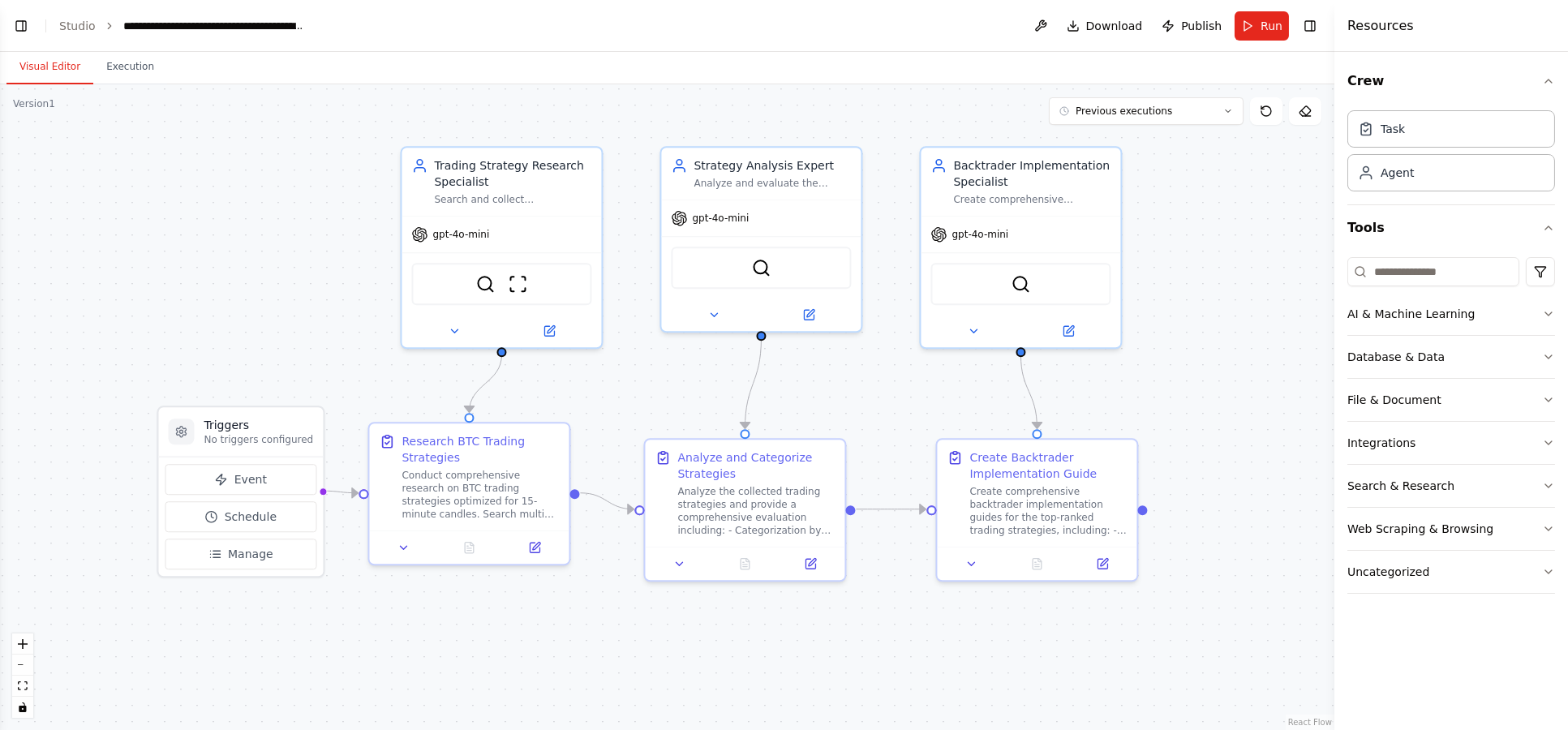
drag, startPoint x: 255, startPoint y: 250, endPoint x: 249, endPoint y: 273, distance: 23.8
click at [249, 273] on div ".deletable-edge-delete-btn { width: 20px; height: 20px; border: 0px solid #ffff…" at bounding box center [667, 407] width 1334 height 646
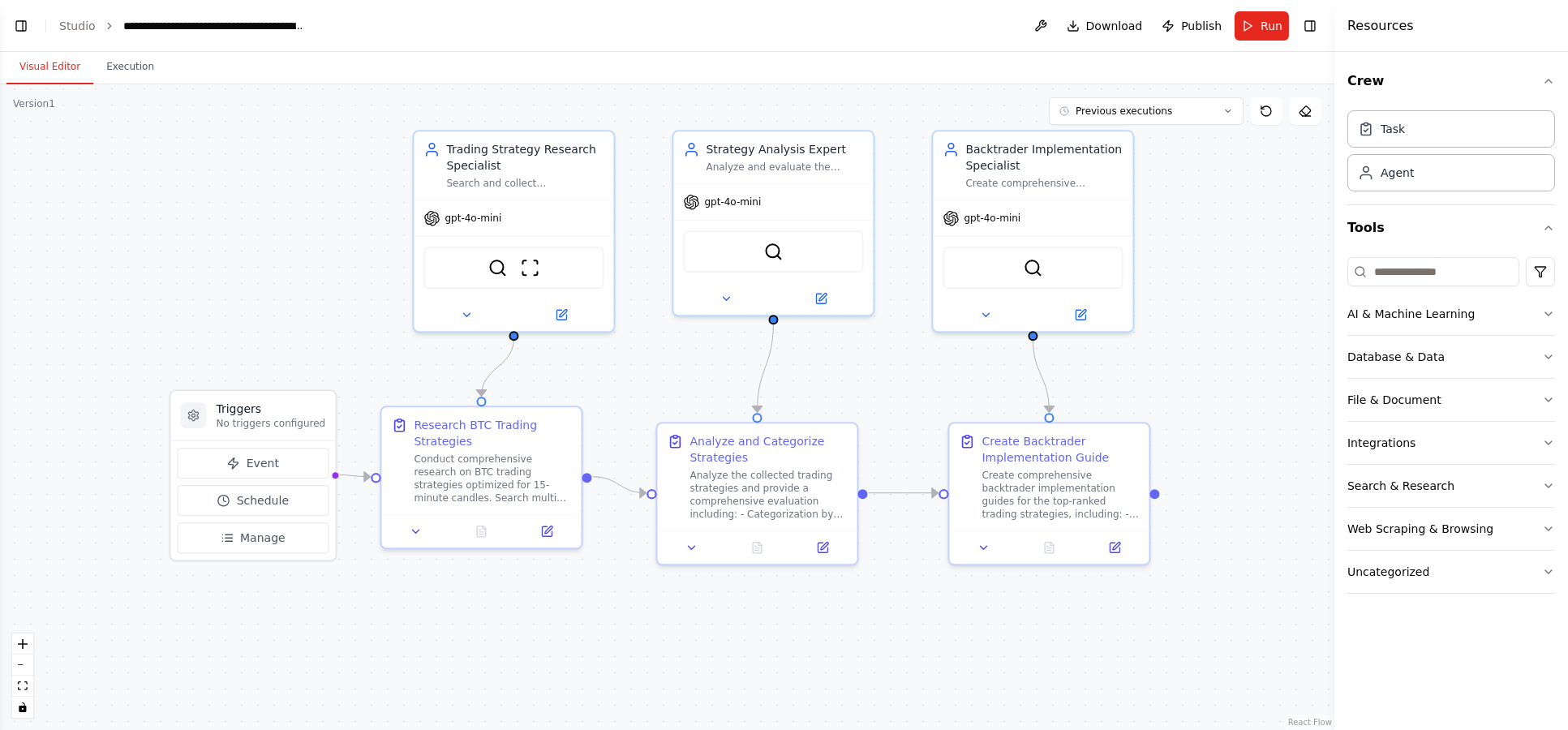
drag, startPoint x: 1175, startPoint y: 315, endPoint x: 1186, endPoint y: 299, distance: 19.4
click at [1186, 299] on div ".deletable-edge-delete-btn { width: 20px; height: 20px; border: 0px solid #ffff…" at bounding box center [667, 407] width 1334 height 646
click at [69, 28] on link "Studio" at bounding box center [77, 25] width 37 height 13
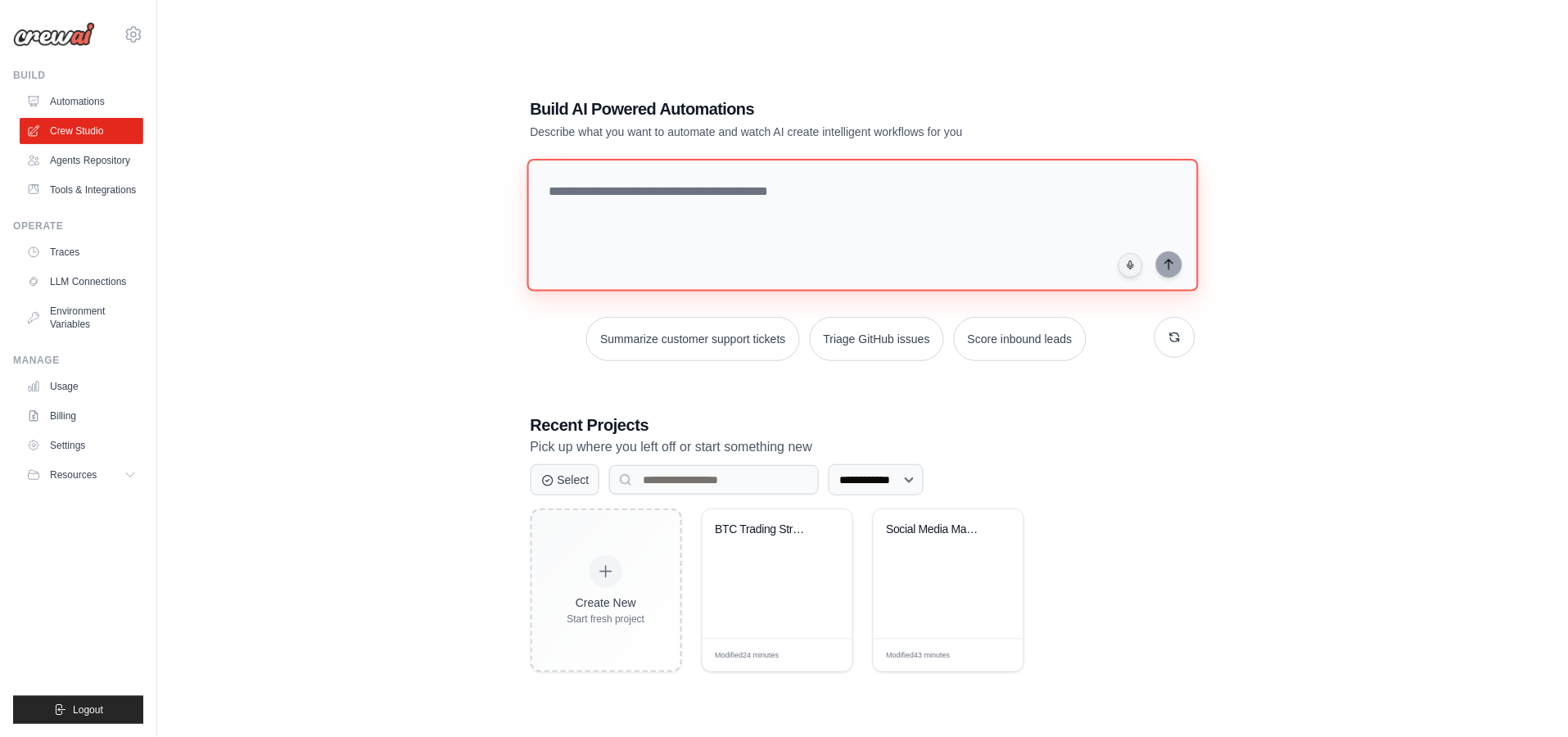
click at [669, 230] on textarea at bounding box center [862, 225] width 671 height 133
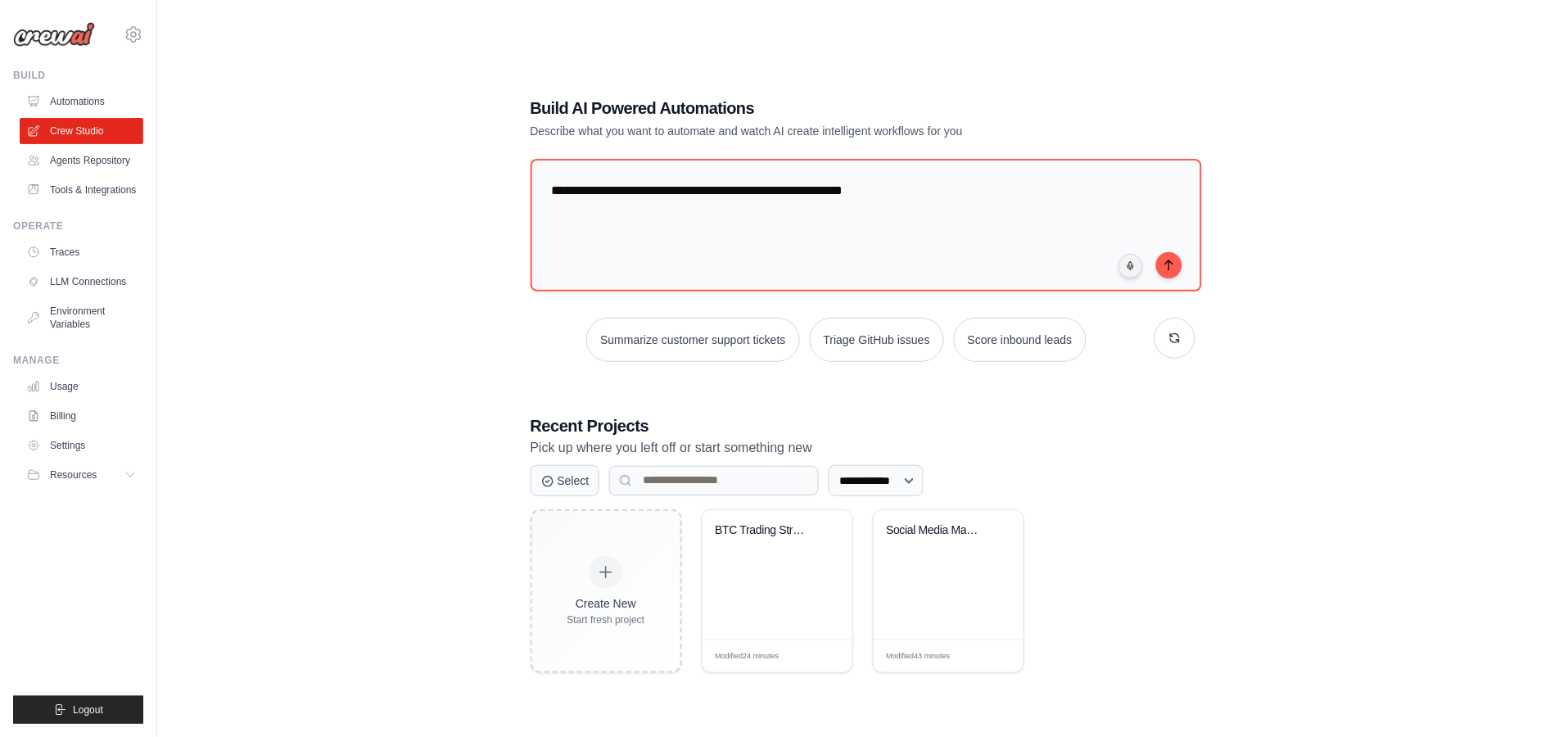
click at [370, 79] on div "**********" at bounding box center [863, 385] width 1358 height 737
click at [1019, 226] on textarea "**********" at bounding box center [862, 225] width 672 height 133
click at [1175, 333] on icon "button" at bounding box center [1174, 337] width 9 height 9
click at [1181, 339] on icon "button" at bounding box center [1174, 338] width 13 height 13
click at [1182, 339] on button "button" at bounding box center [1175, 339] width 41 height 41
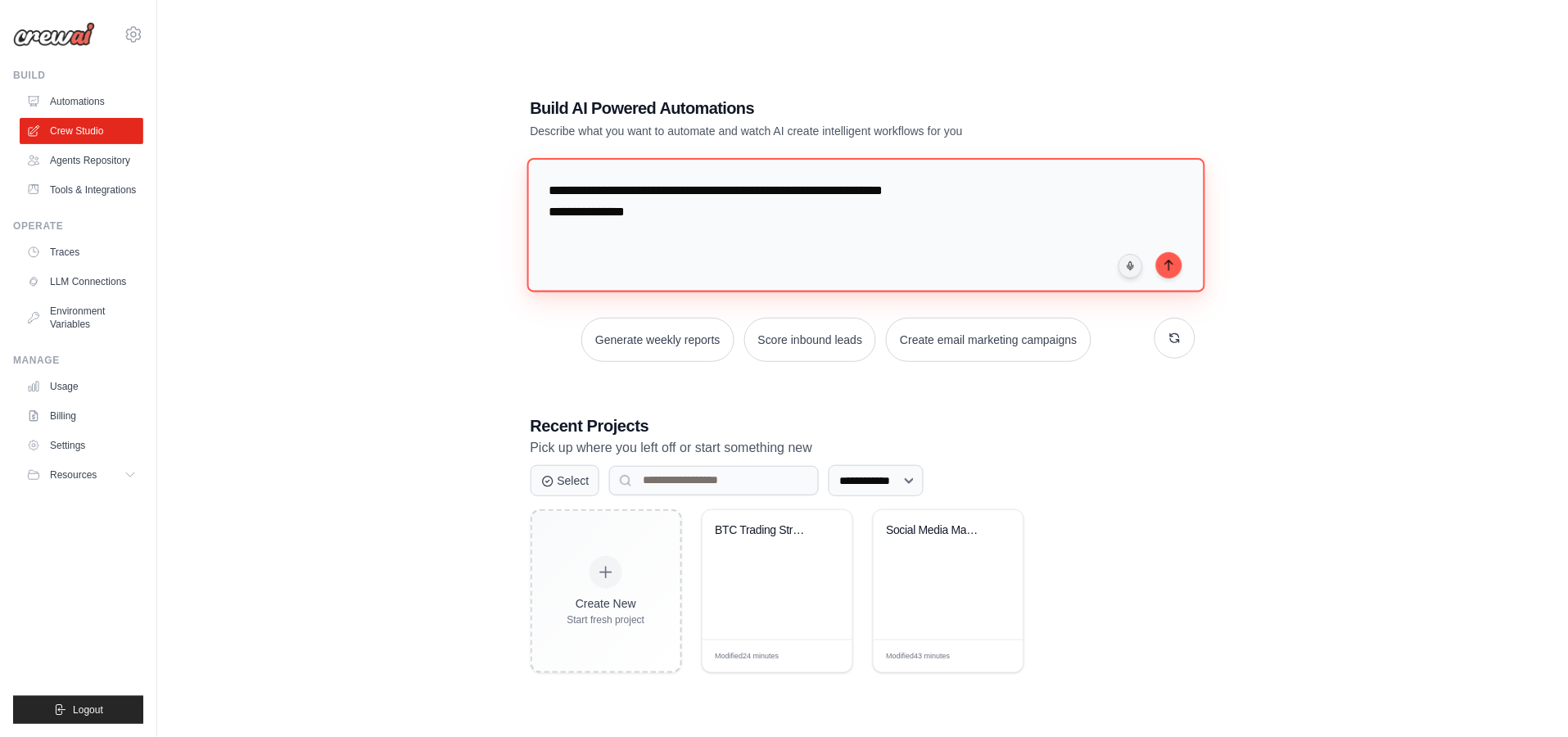
click at [956, 255] on textarea "**********" at bounding box center [864, 225] width 678 height 134
click at [793, 236] on textarea "**********" at bounding box center [864, 225] width 678 height 134
click at [822, 214] on textarea "**********" at bounding box center [864, 225] width 678 height 134
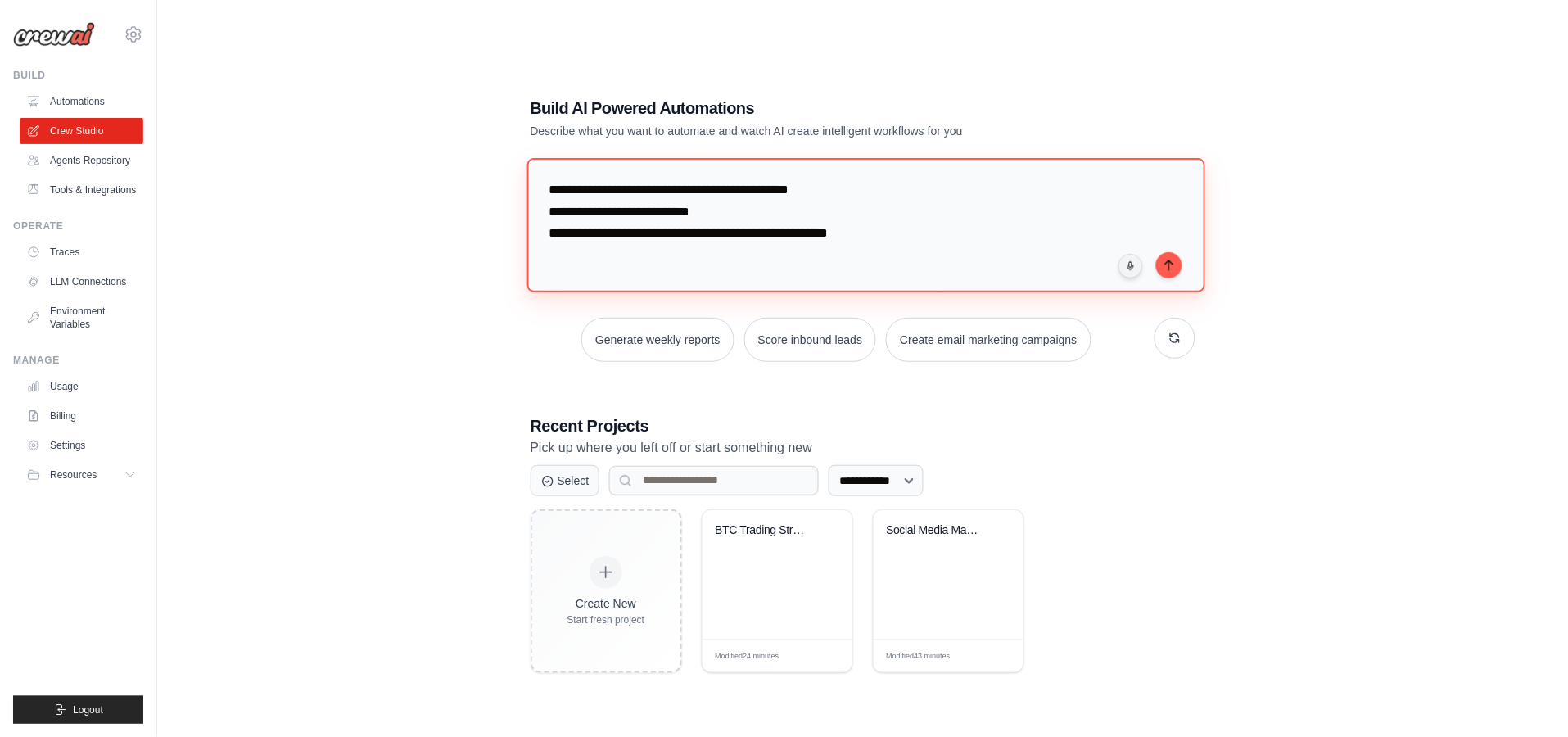
type textarea "**********"
